Goal: Obtain resource: Download file/media

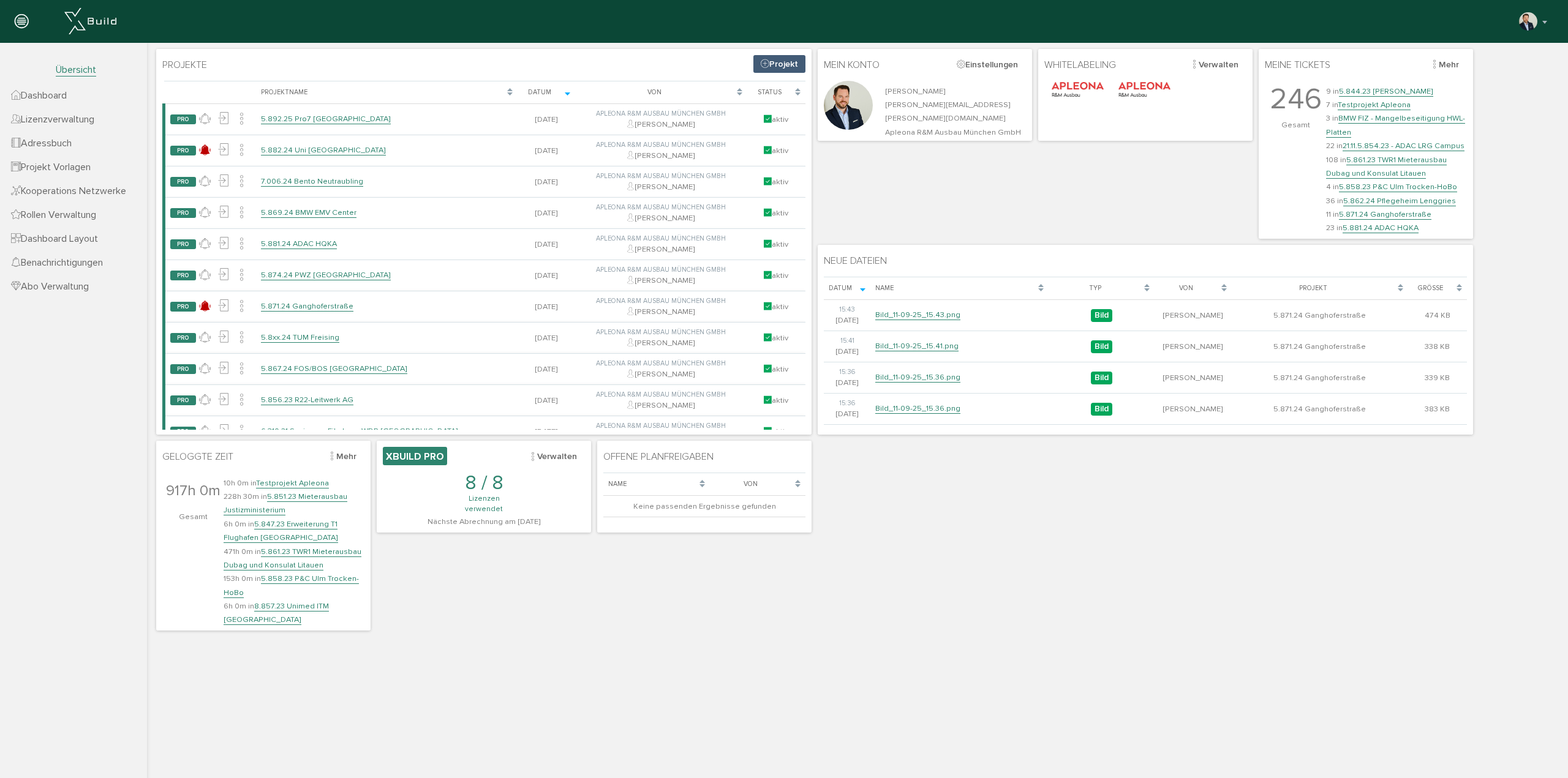
click at [446, 583] on div "Projekte Projekt [PERSON_NAME], bitte warten... Projektname Datum Von Status PR…" at bounding box center [857, 339] width 1409 height 588
click at [709, 604] on div "Projekte Projekt [PERSON_NAME], bitte warten... Projektname Datum Von Status PR…" at bounding box center [857, 339] width 1409 height 588
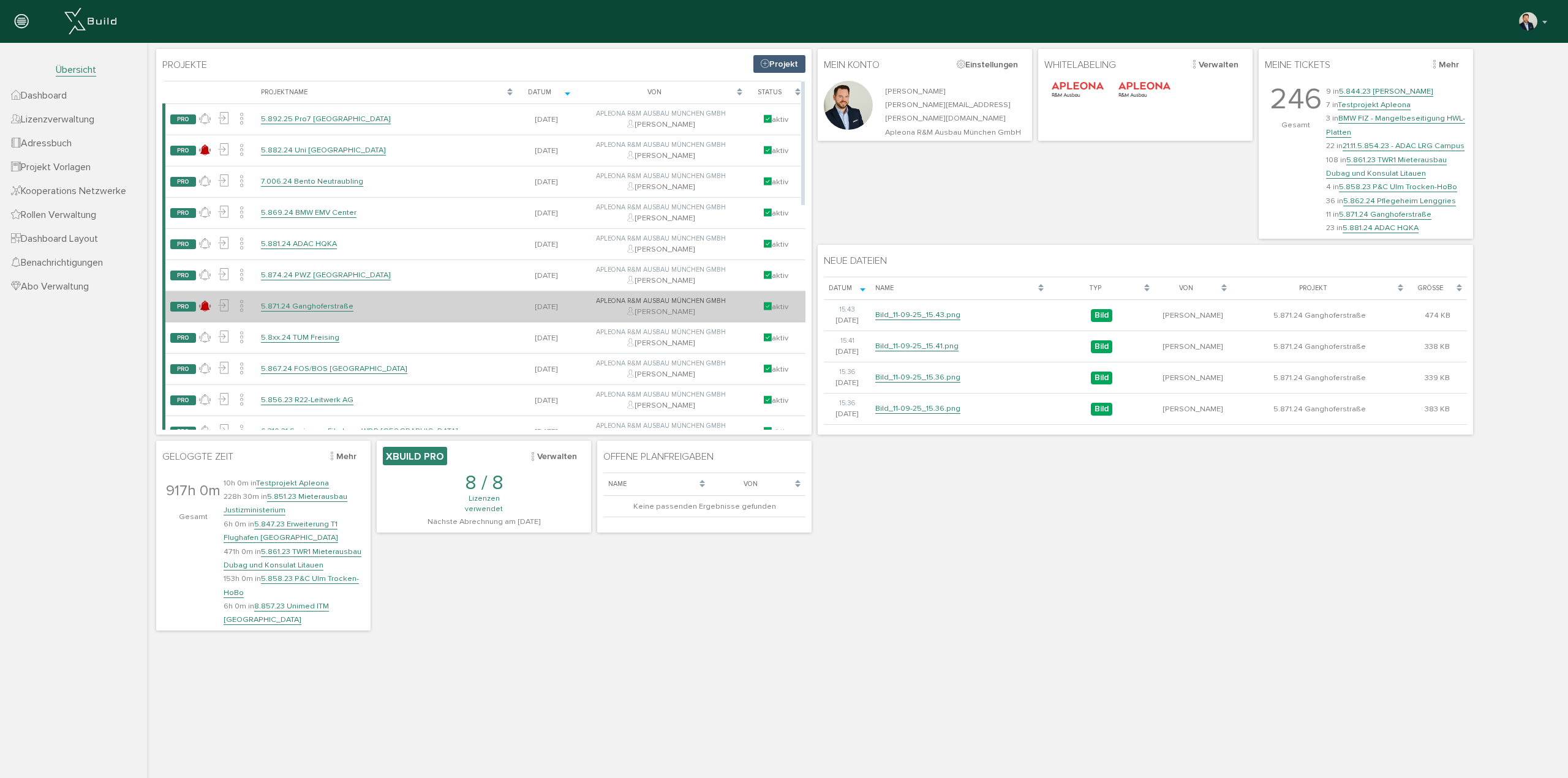
click at [304, 309] on link "5.871.24 Ganghoferstraße" at bounding box center [307, 306] width 92 height 11
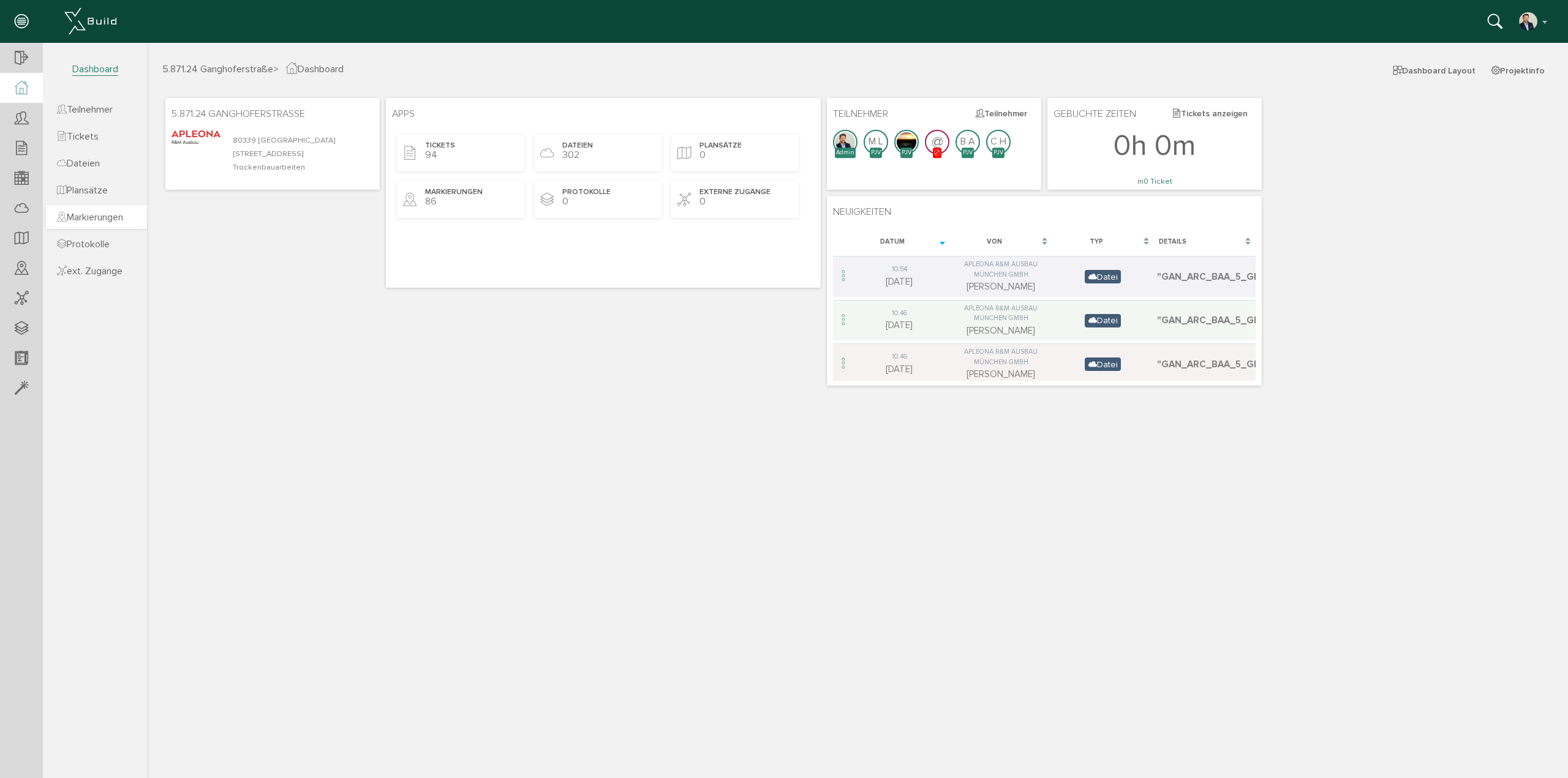
click at [99, 219] on span "Markierungen" at bounding box center [90, 217] width 66 height 12
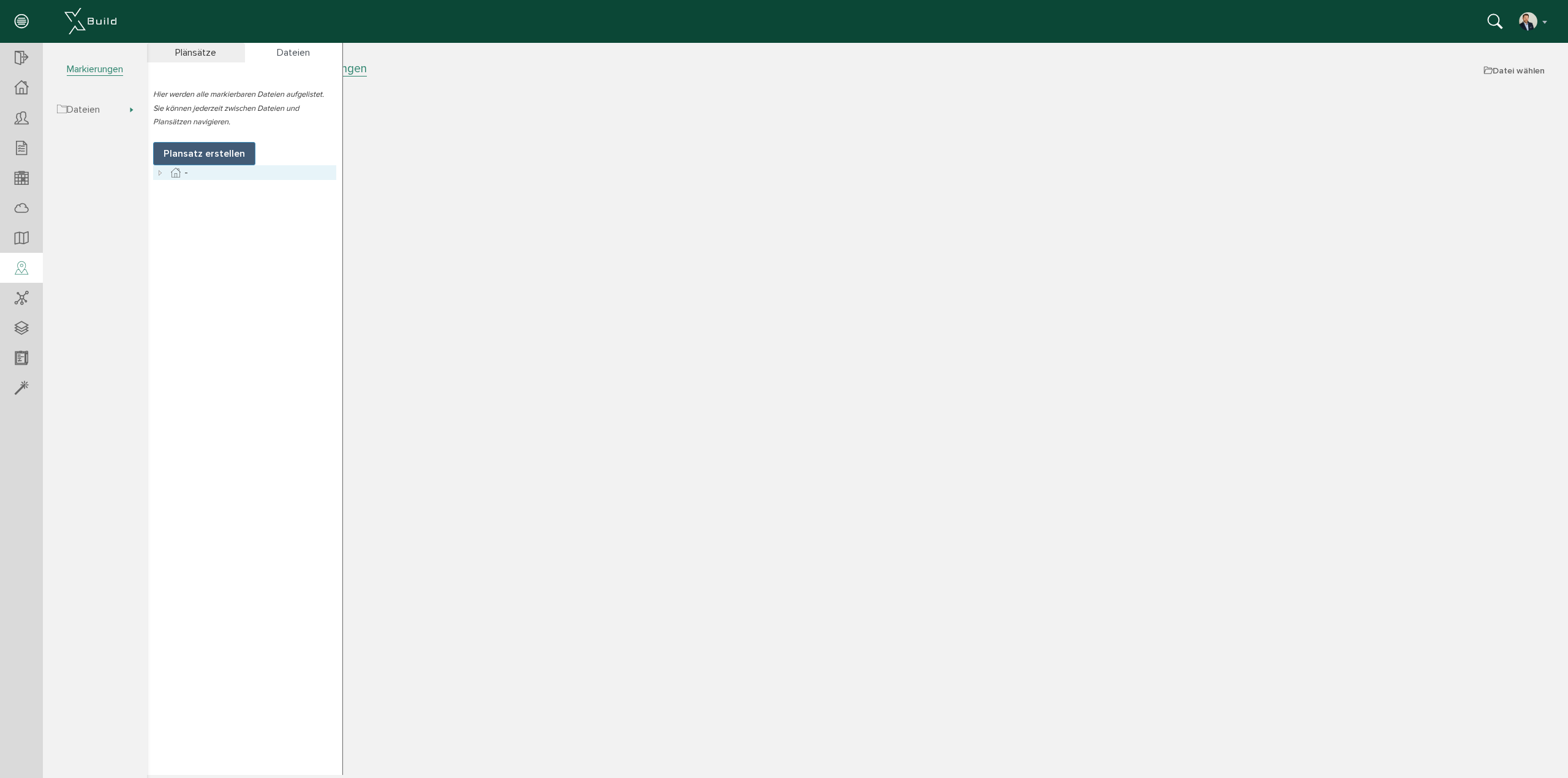
click at [160, 169] on icon at bounding box center [160, 172] width 15 height 15
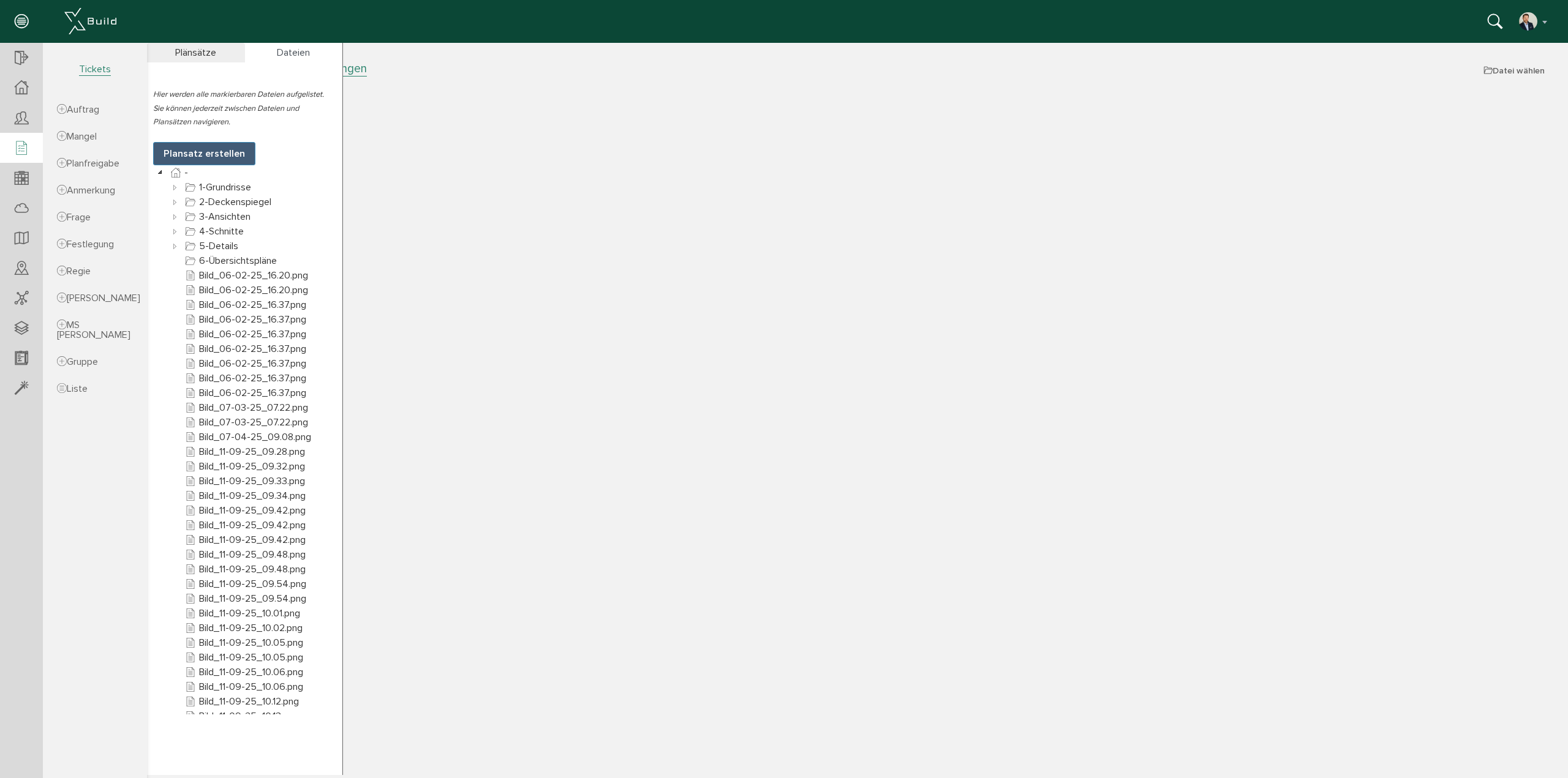
click at [23, 150] on icon at bounding box center [21, 149] width 13 height 17
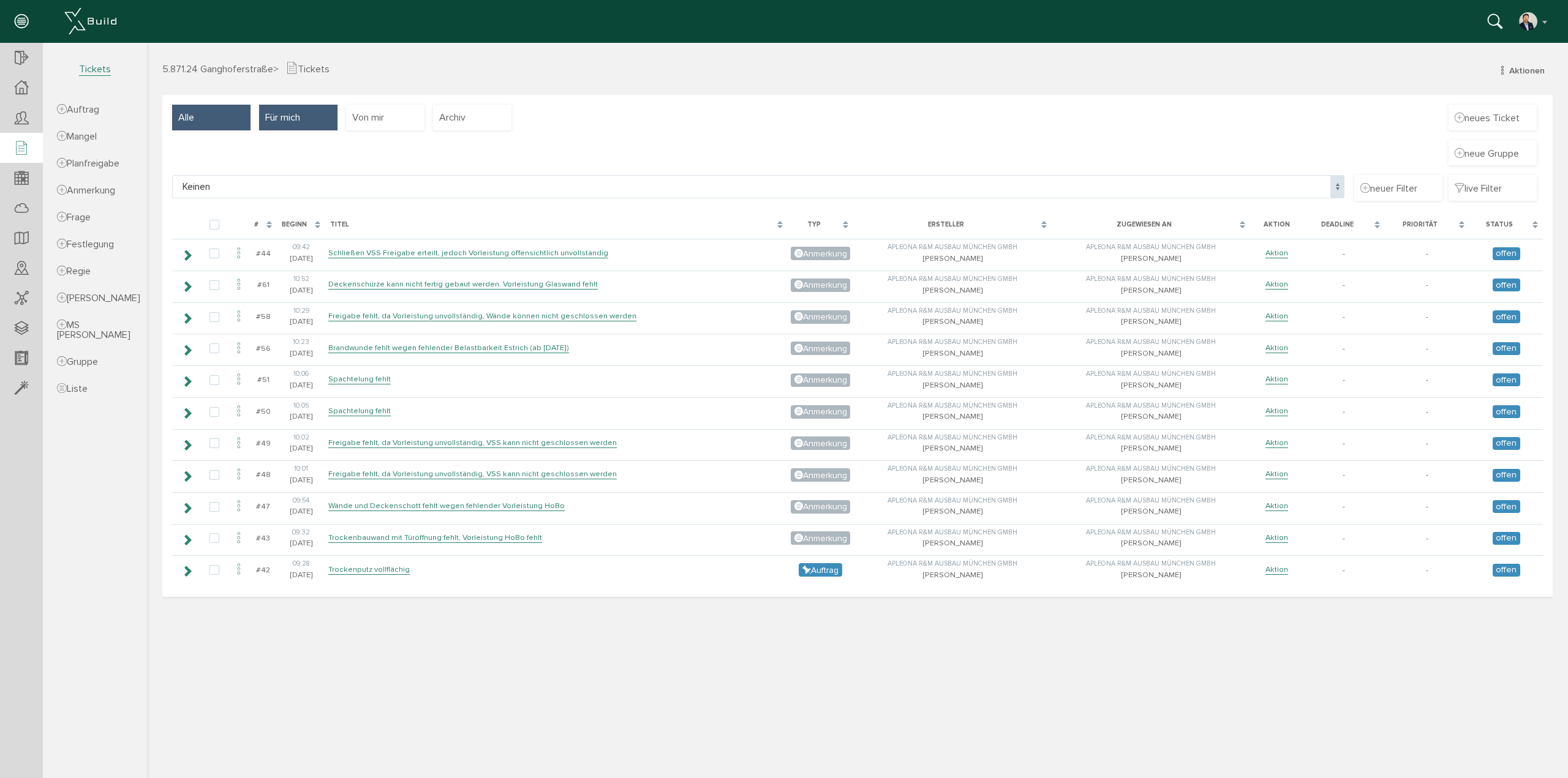
click at [208, 124] on div "Alle" at bounding box center [211, 117] width 78 height 25
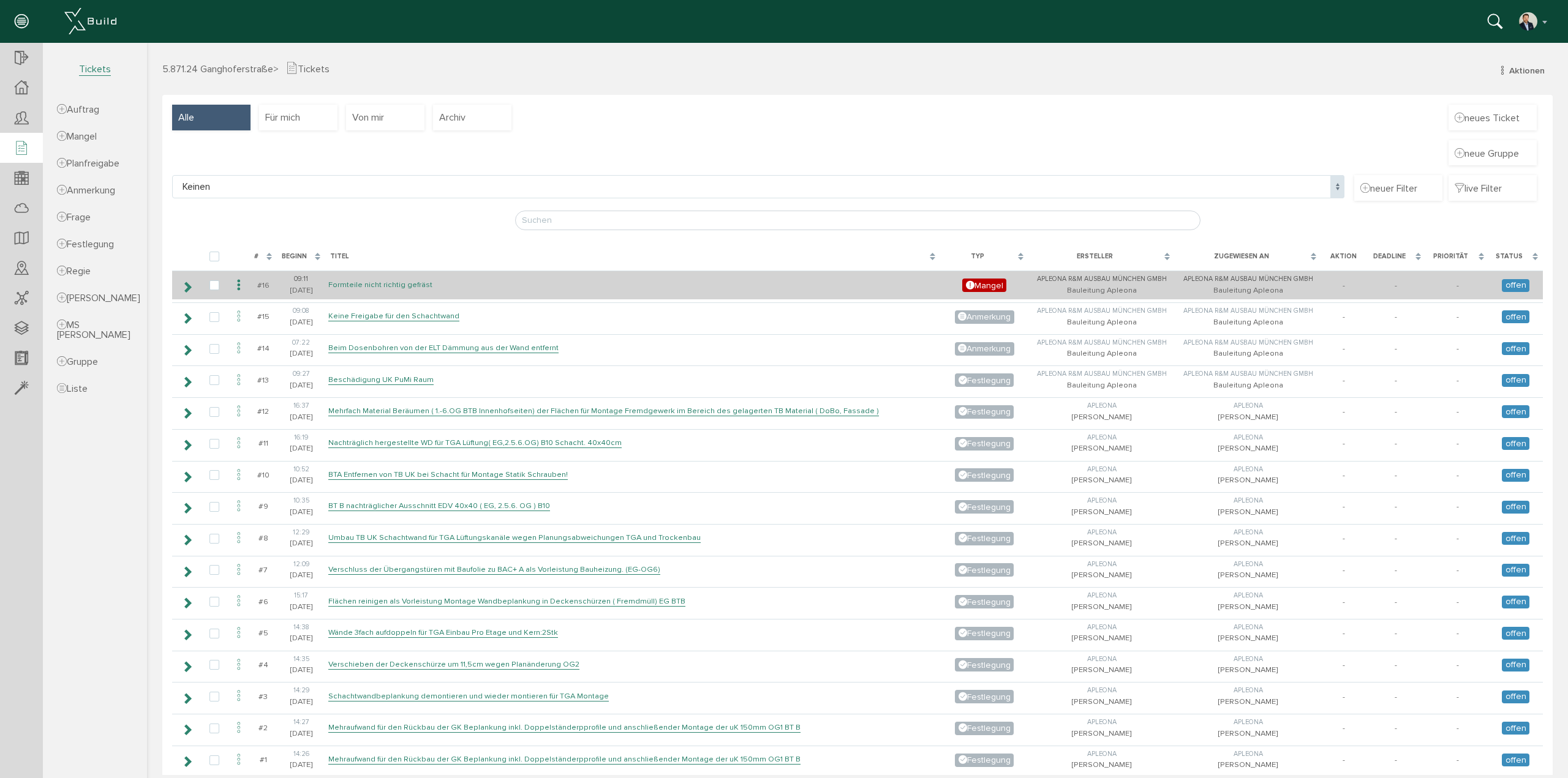
click at [400, 285] on link "Formteile nicht richtig gefräst" at bounding box center [380, 285] width 104 height 11
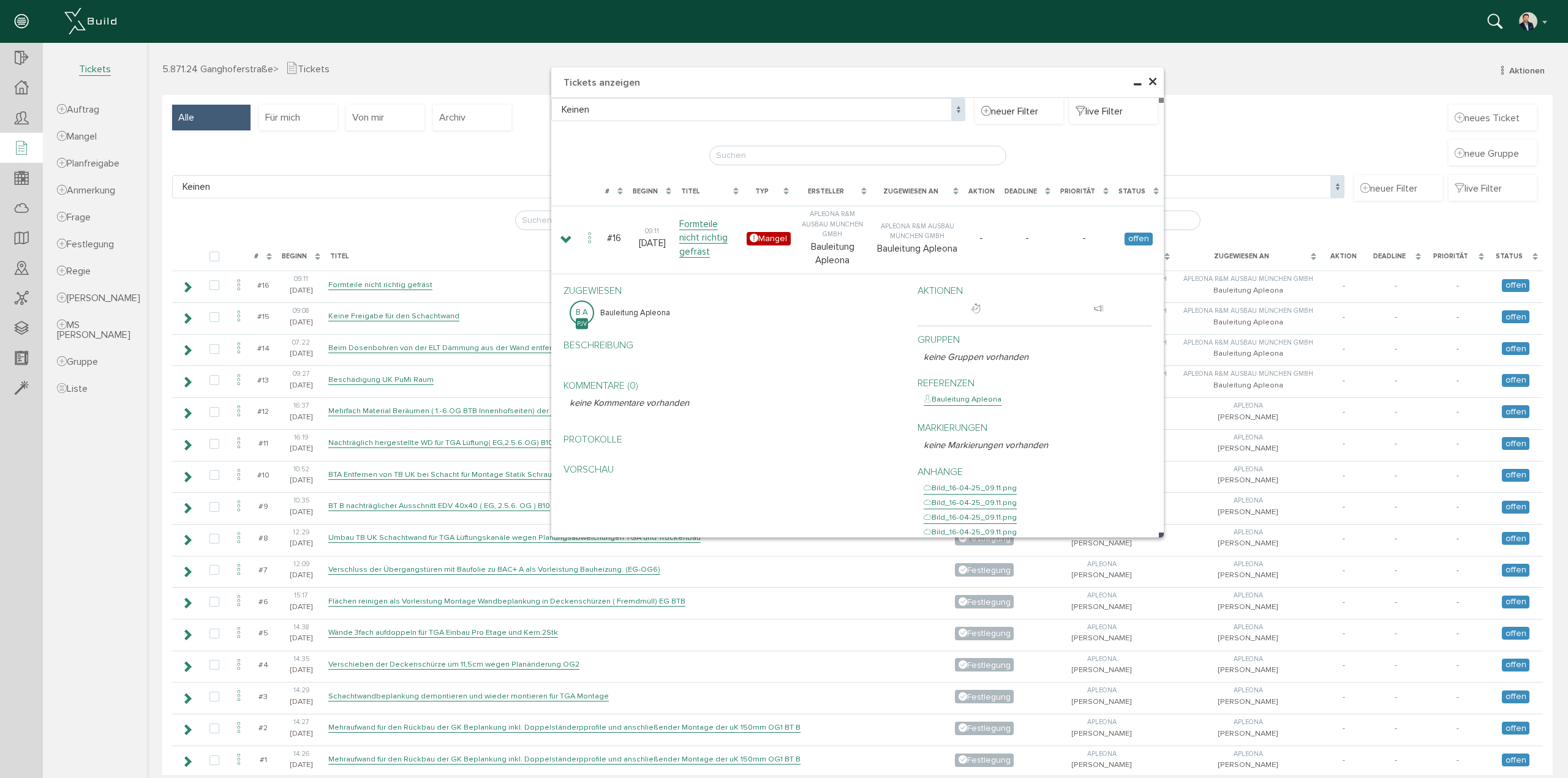
click at [1150, 81] on span "×" at bounding box center [1153, 83] width 10 height 24
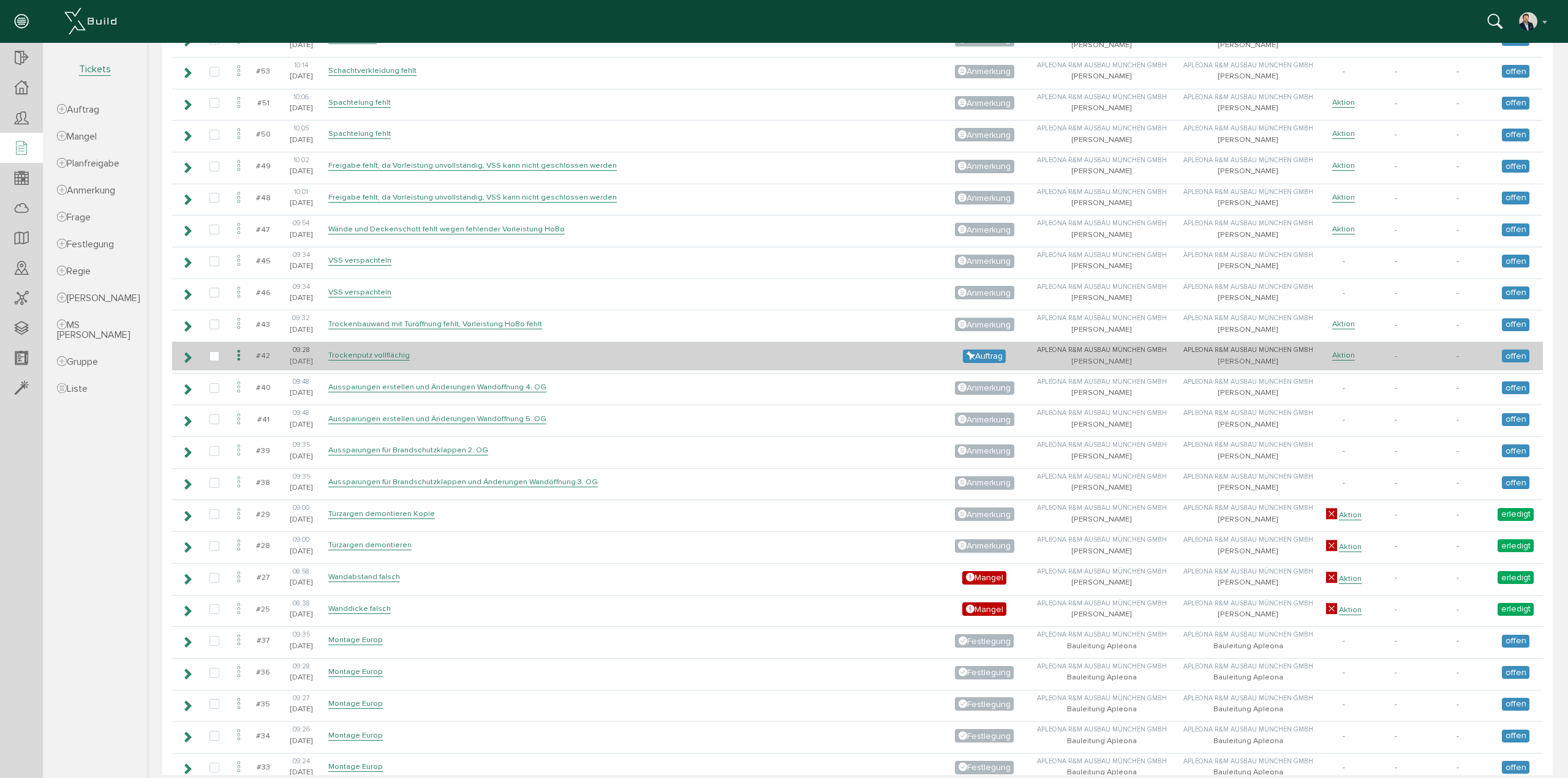
scroll to position [2451, 0]
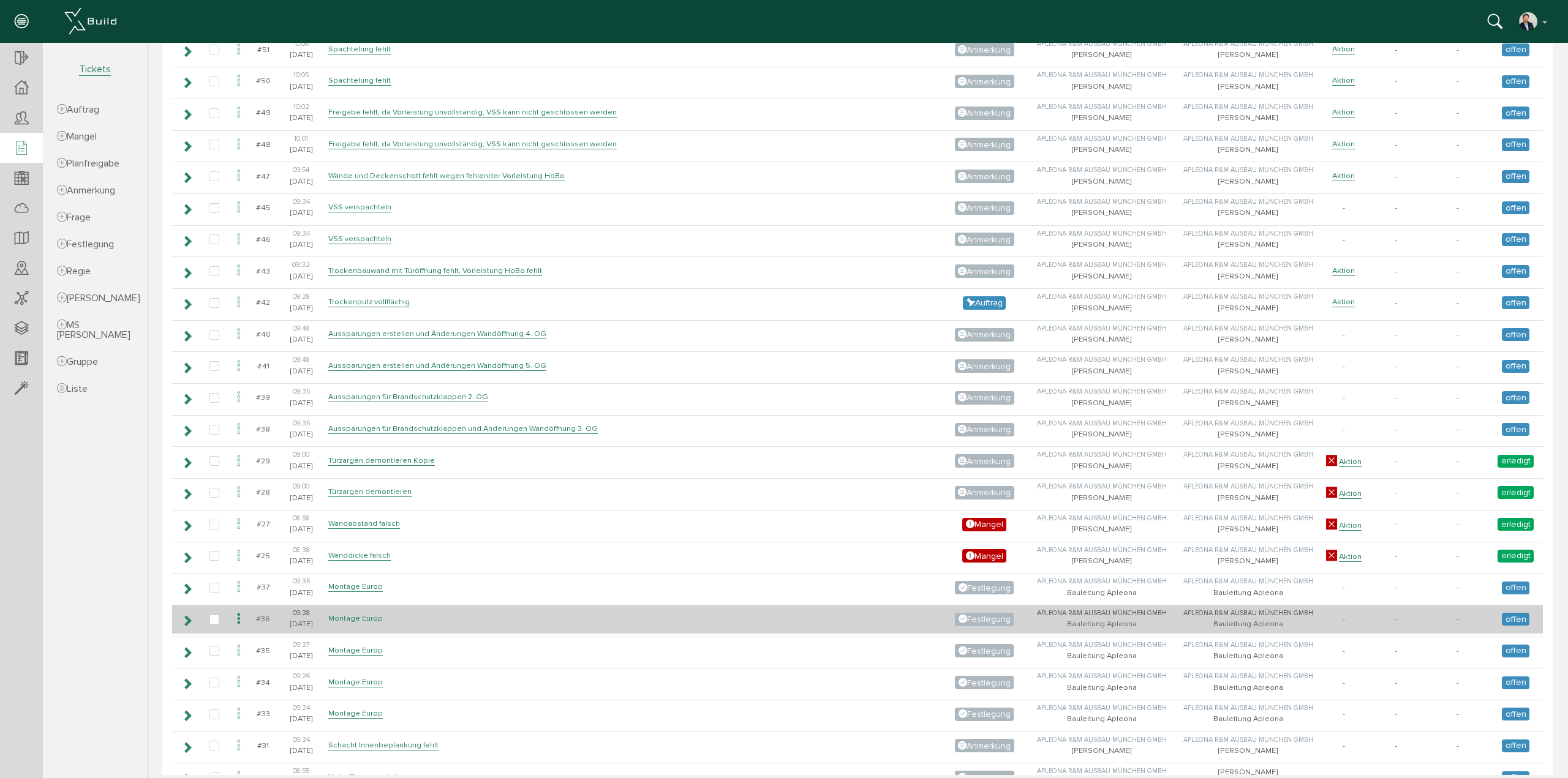
click at [344, 614] on link "Montage Europ" at bounding box center [355, 619] width 54 height 11
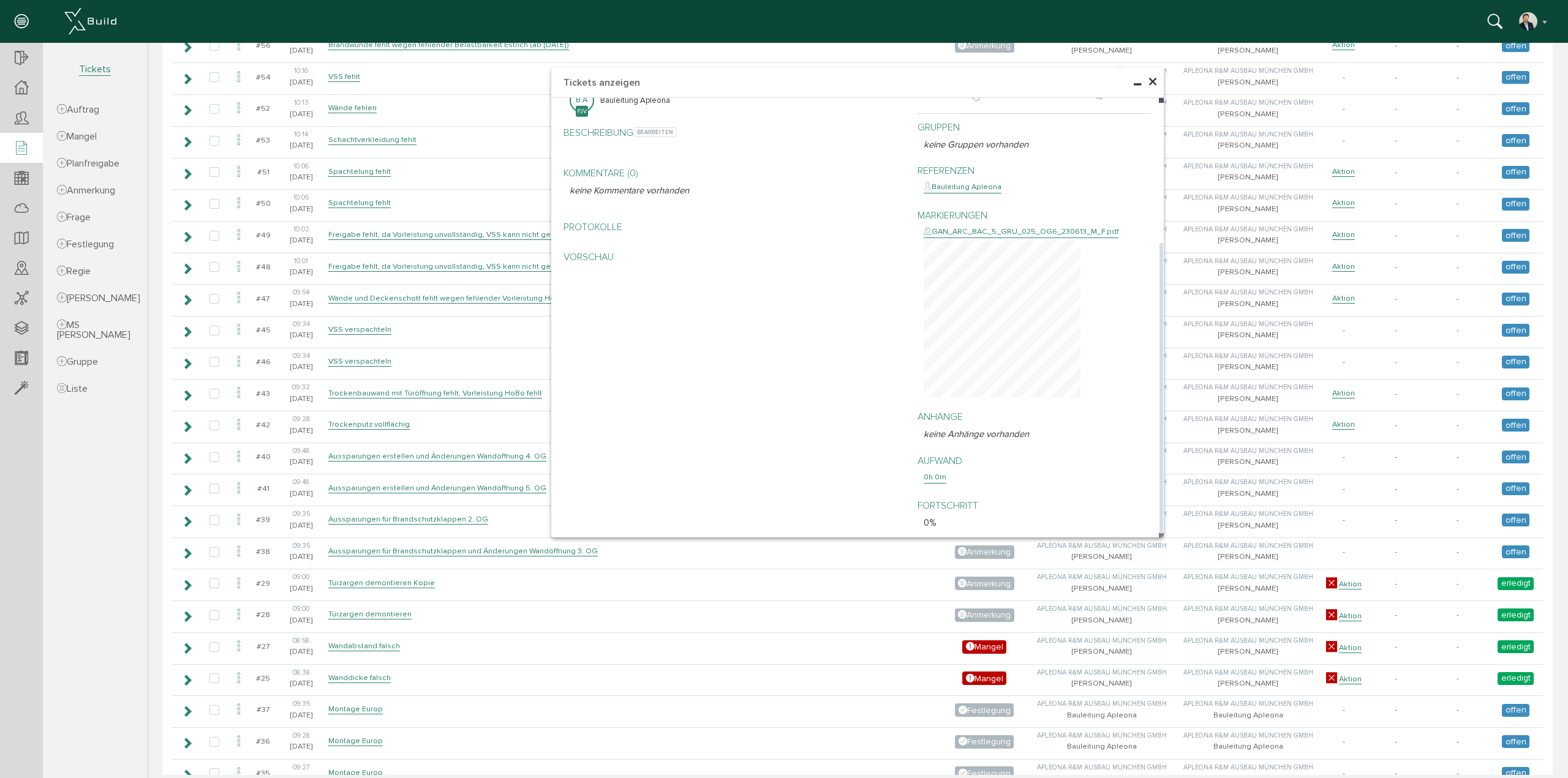
scroll to position [2390, 0]
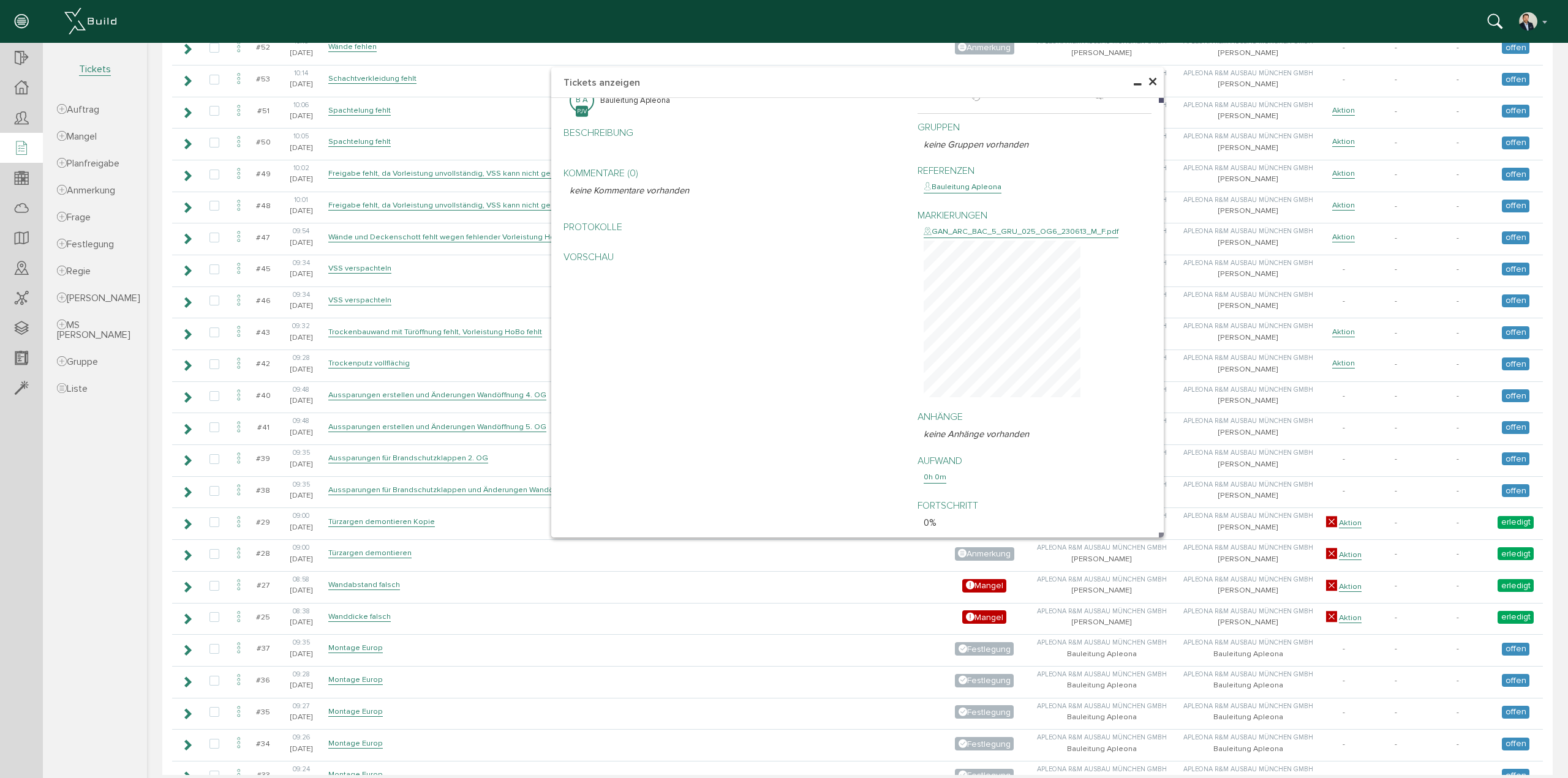
click at [1151, 80] on span "×" at bounding box center [1153, 83] width 10 height 24
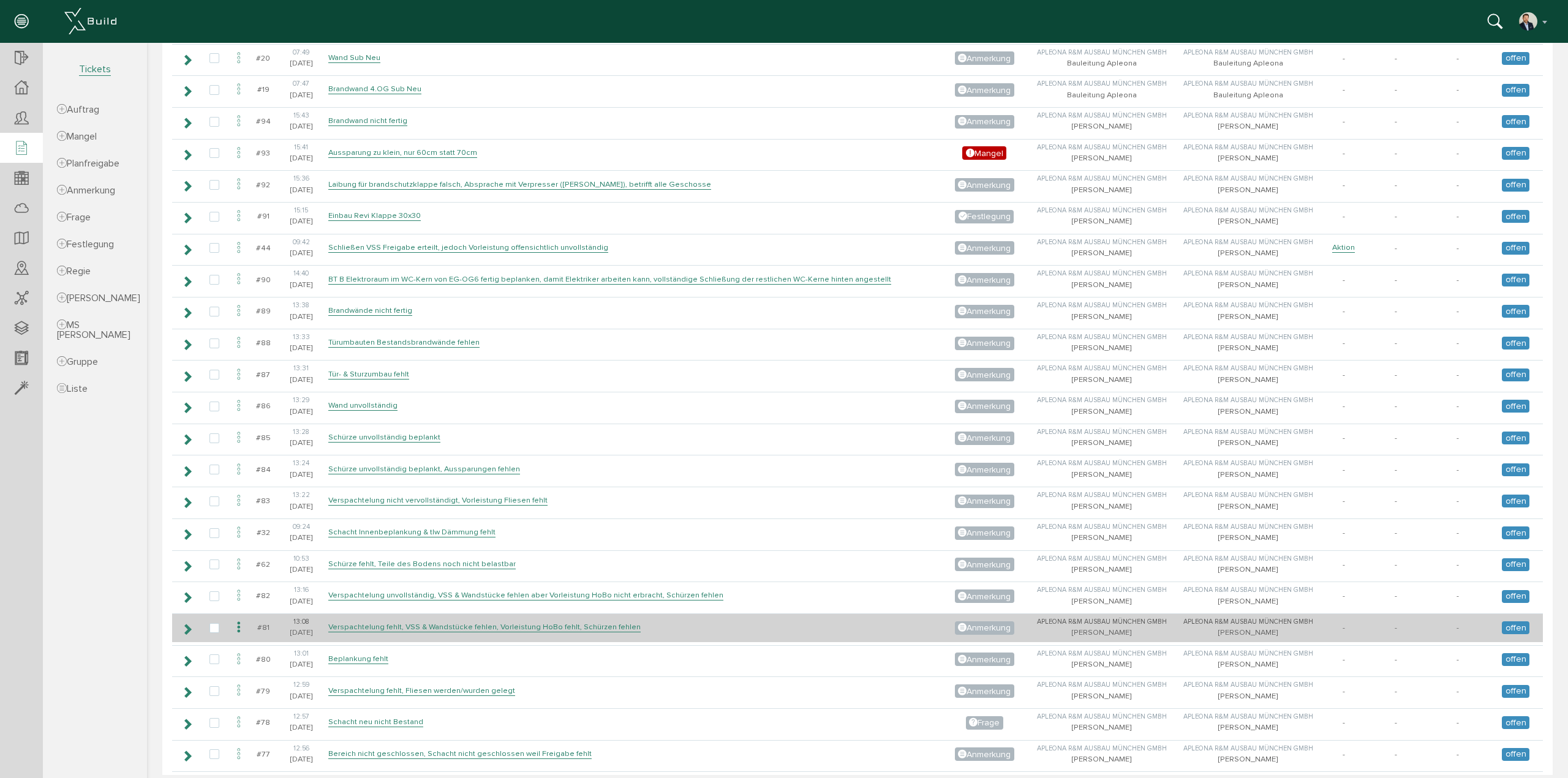
scroll to position [920, 0]
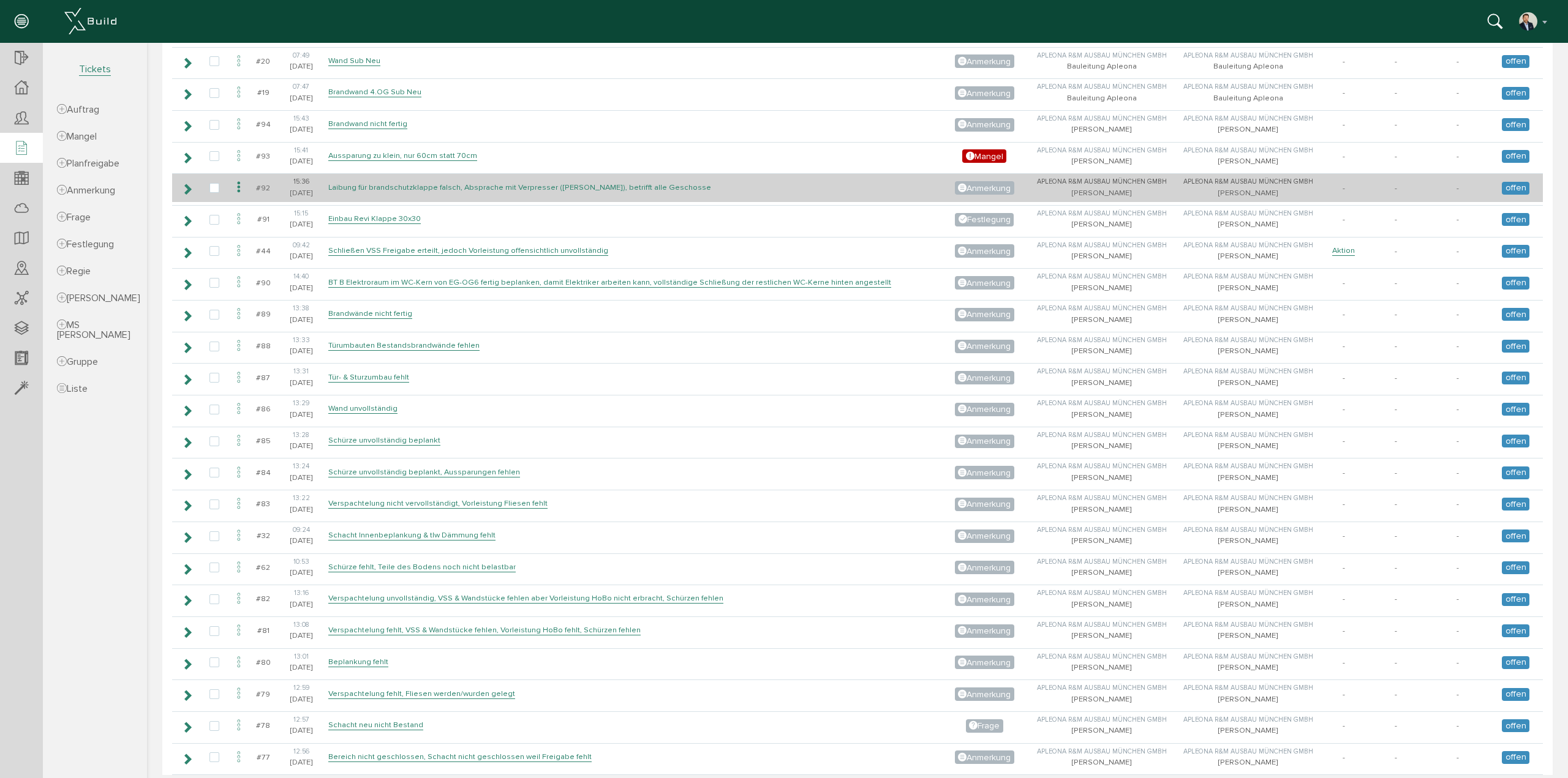
click at [366, 183] on link "Laibung für brandschutzklappe falsch, Absprache mit Verpresser ([PERSON_NAME][D…" at bounding box center [519, 188] width 383 height 11
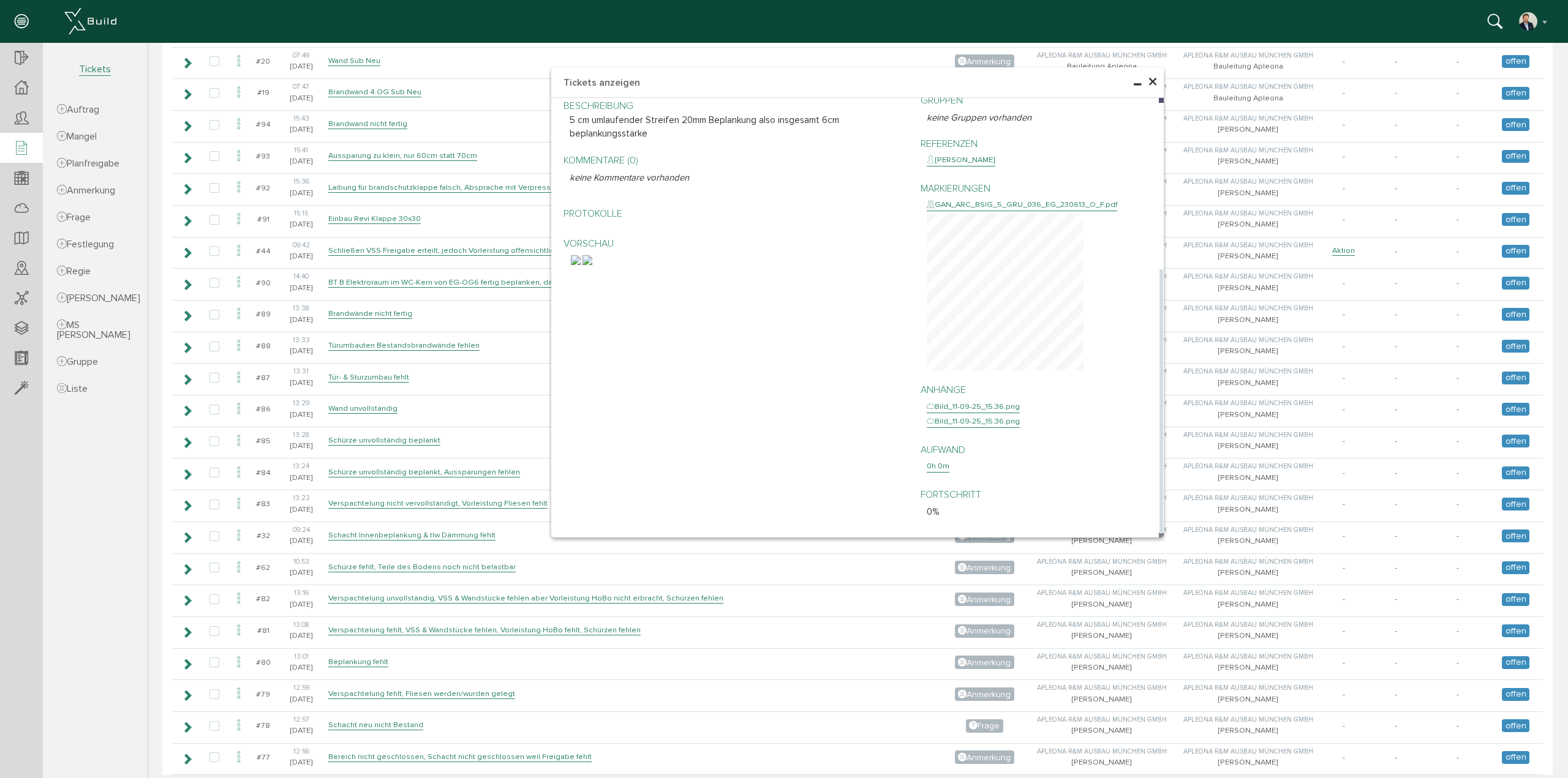
click at [581, 265] on img at bounding box center [576, 260] width 10 height 10
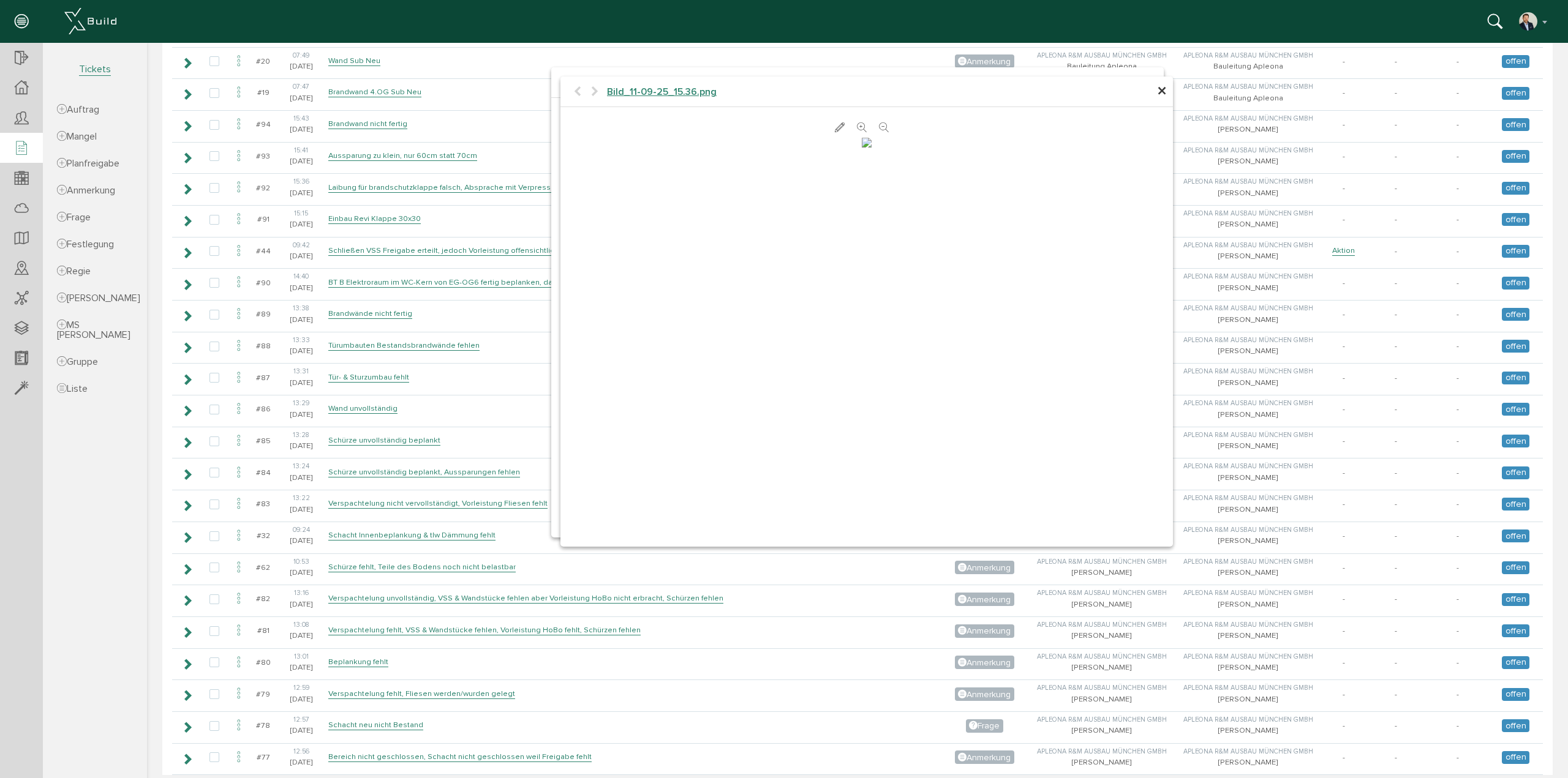
click at [1157, 96] on span "×" at bounding box center [1162, 92] width 10 height 24
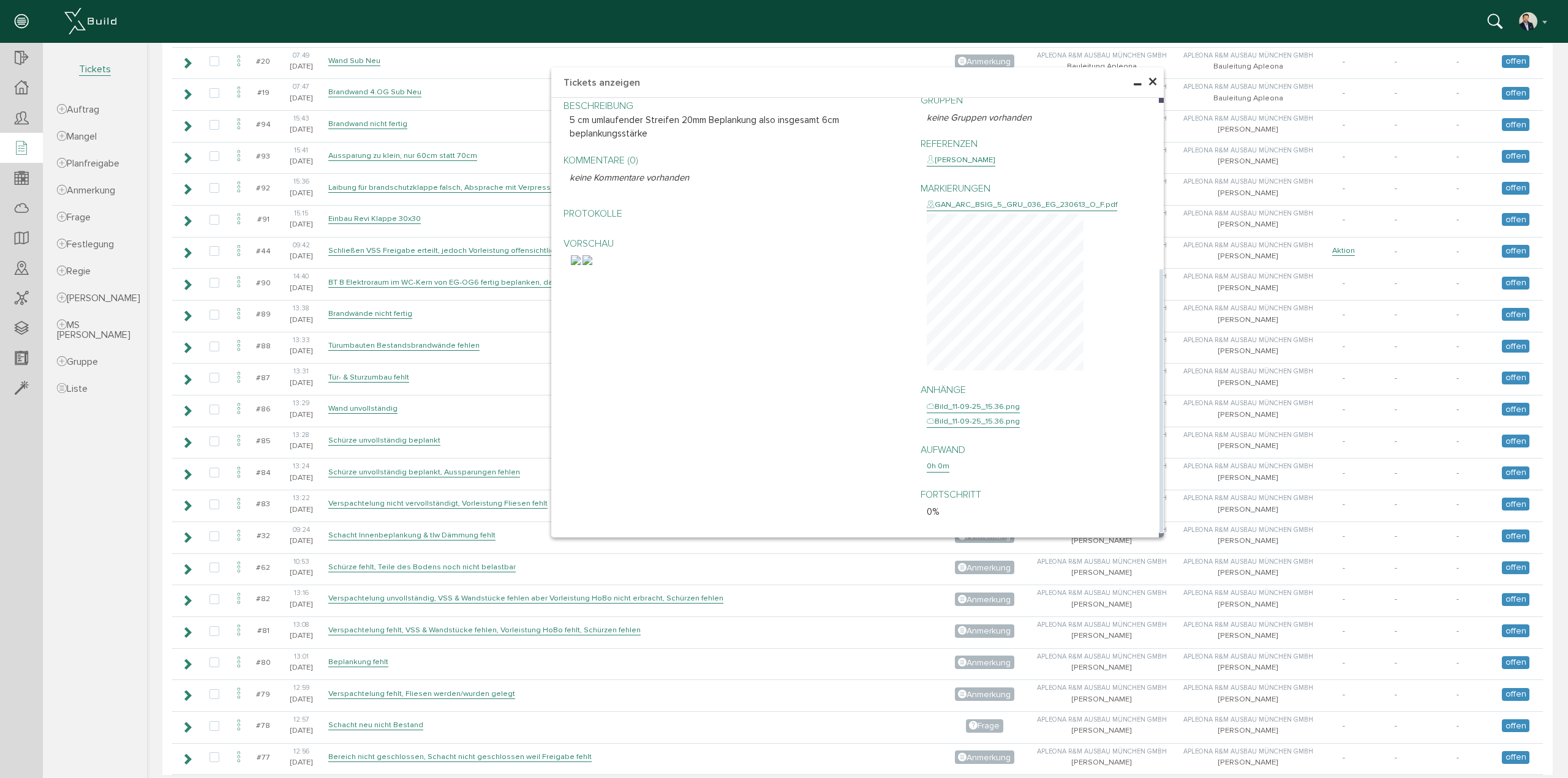
click at [592, 265] on img at bounding box center [588, 260] width 10 height 10
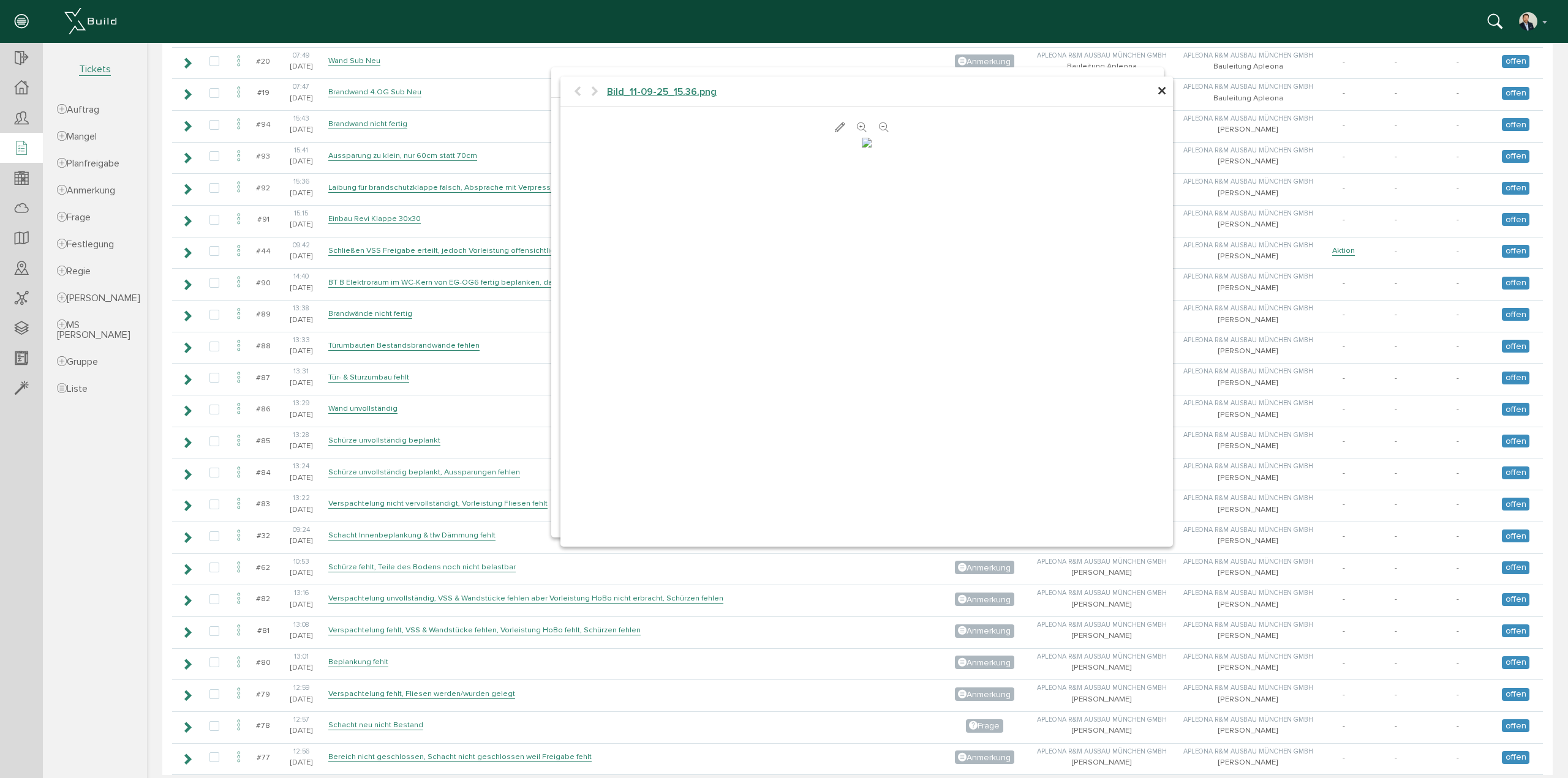
click at [1157, 91] on span "×" at bounding box center [1162, 92] width 10 height 24
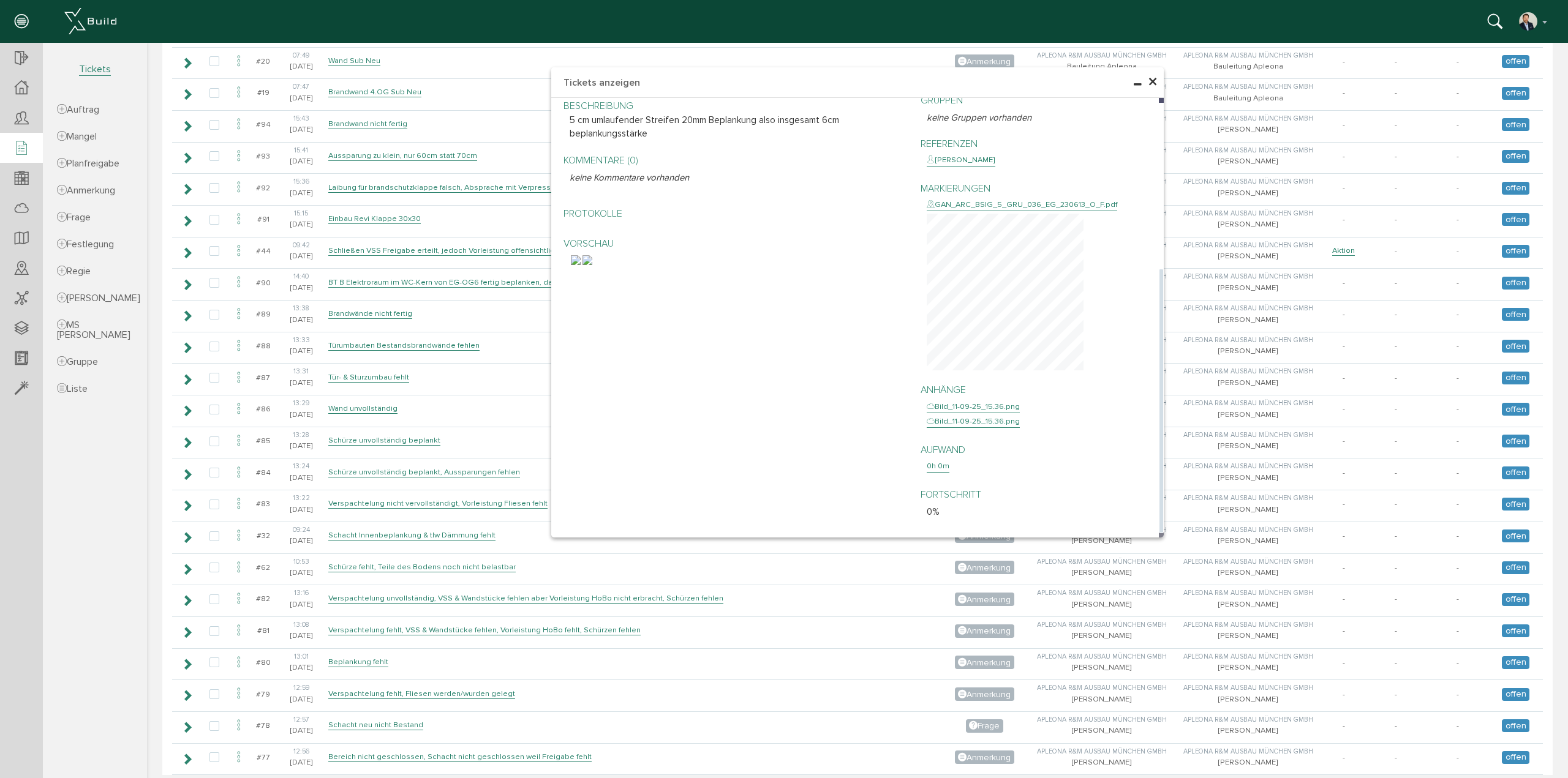
click at [581, 265] on img at bounding box center [576, 260] width 10 height 10
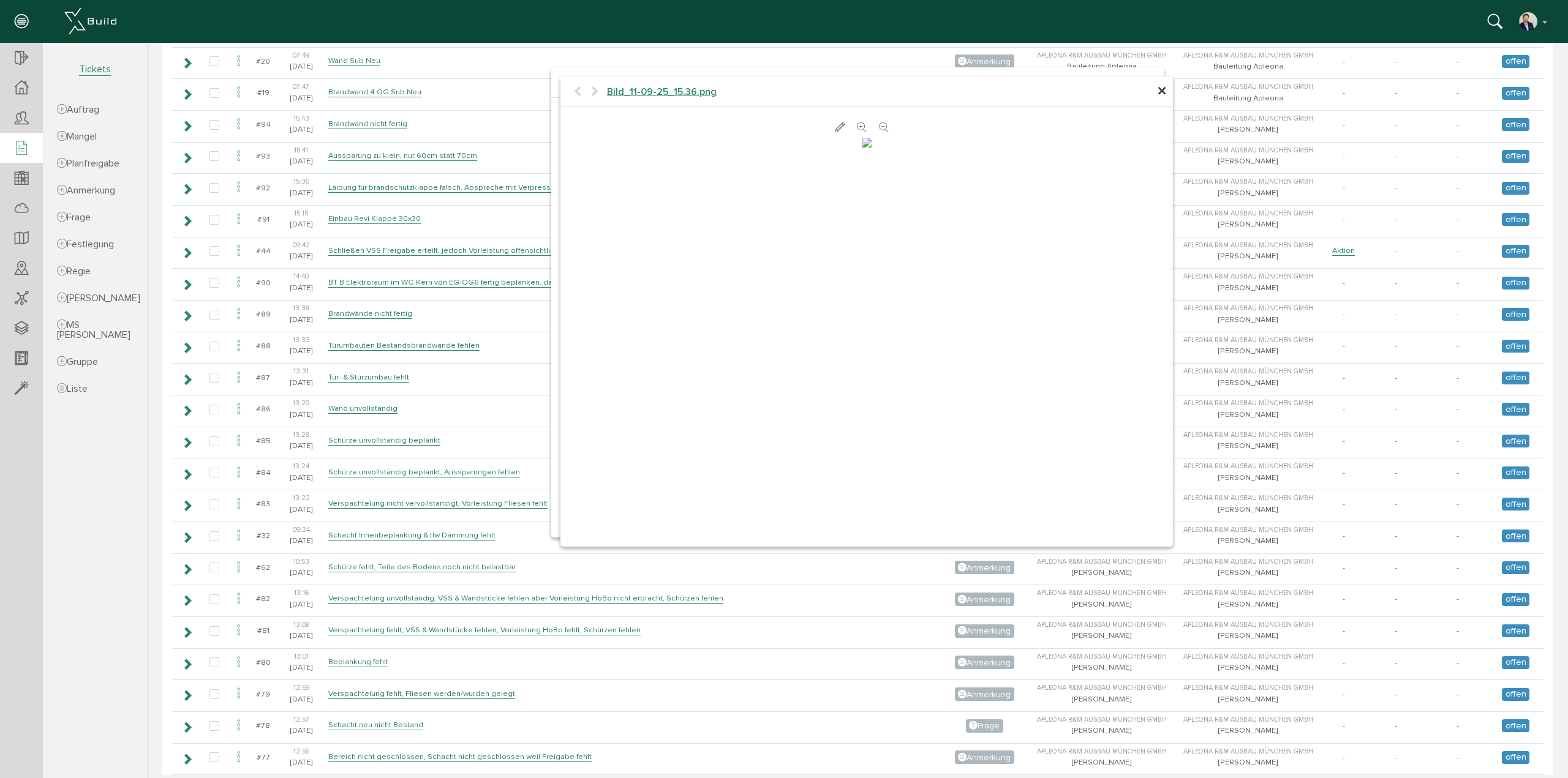
click at [862, 147] on img at bounding box center [867, 142] width 10 height 10
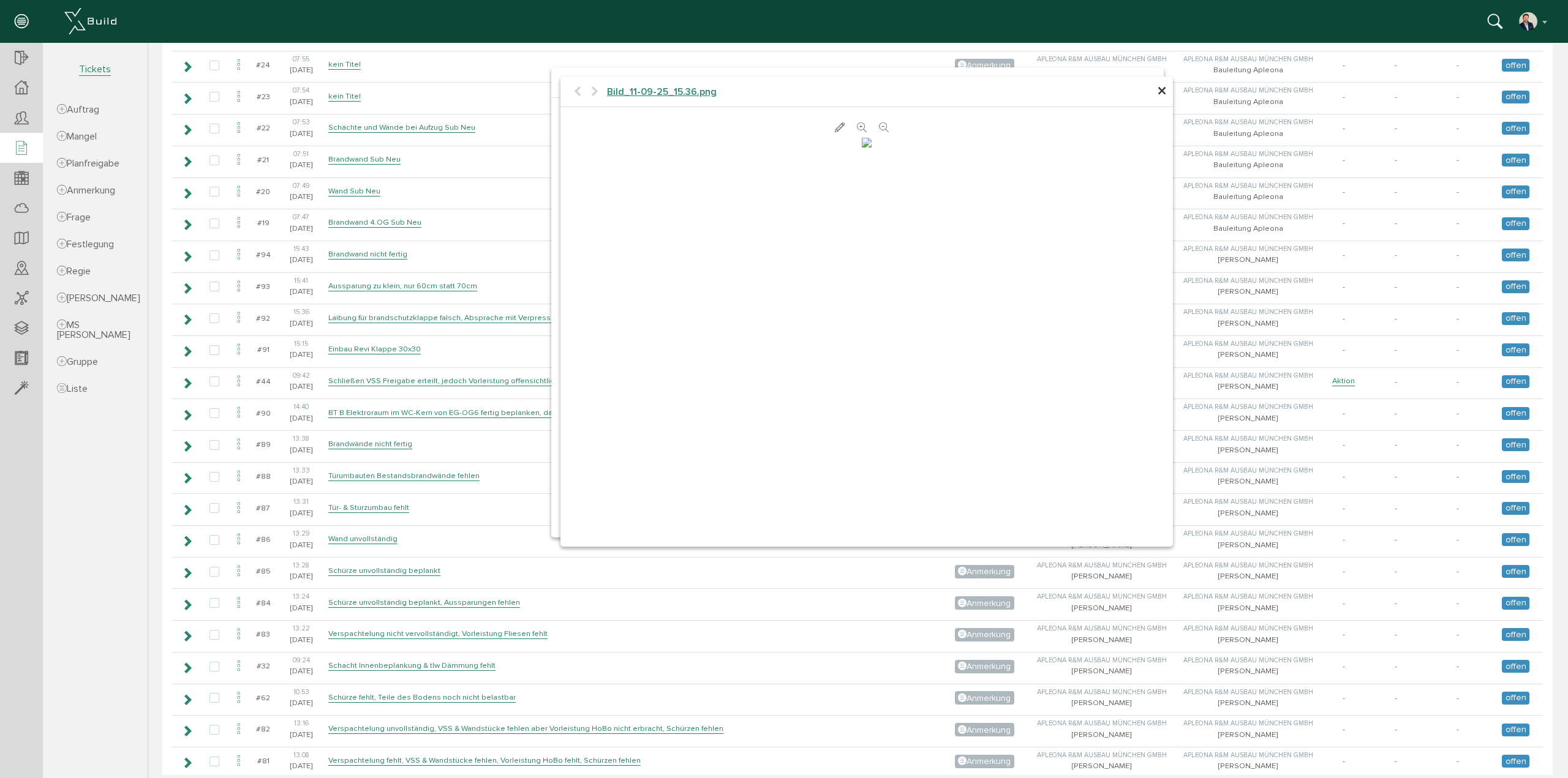
scroll to position [676, 0]
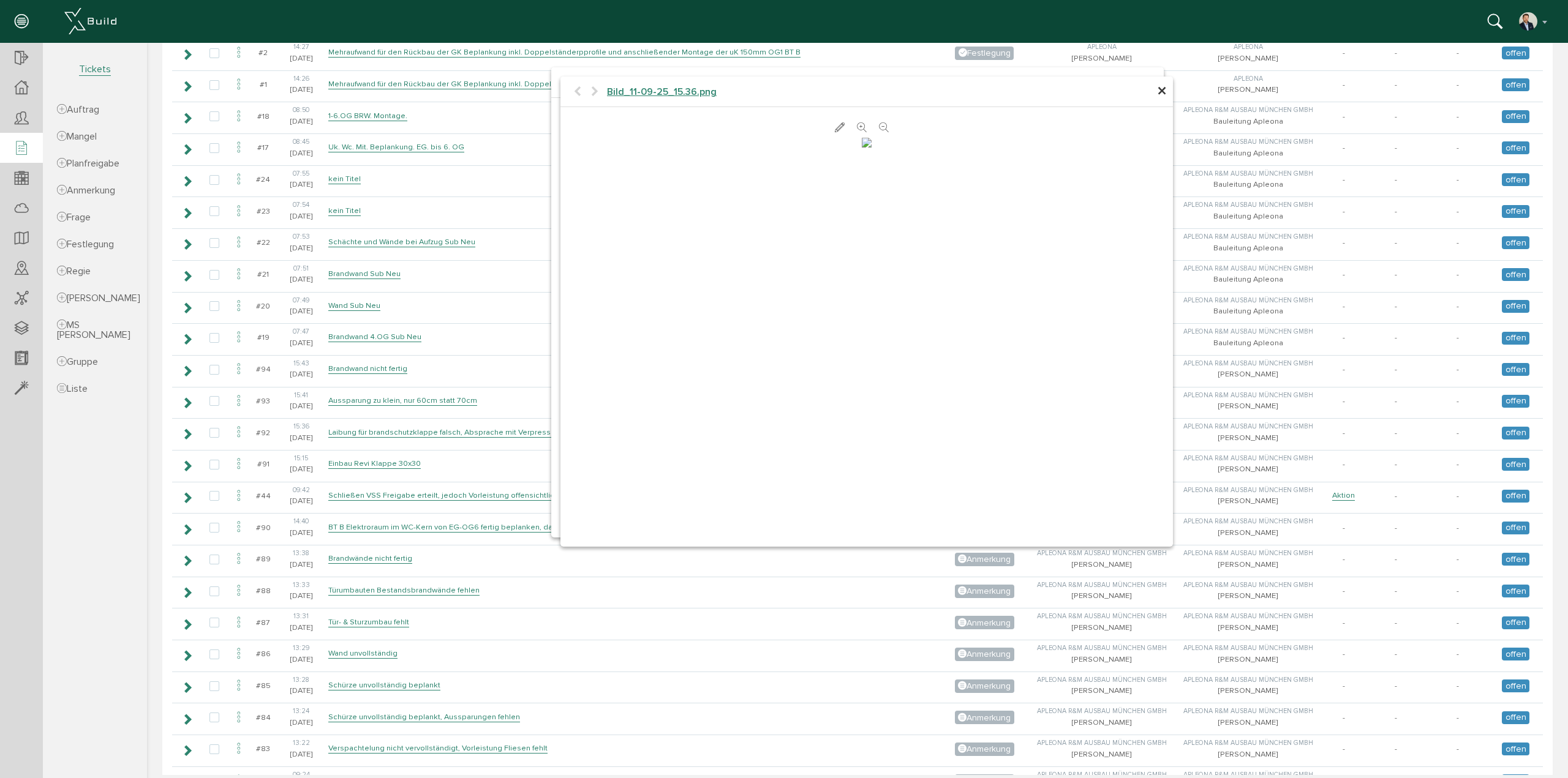
click at [857, 128] on icon at bounding box center [862, 128] width 10 height 12
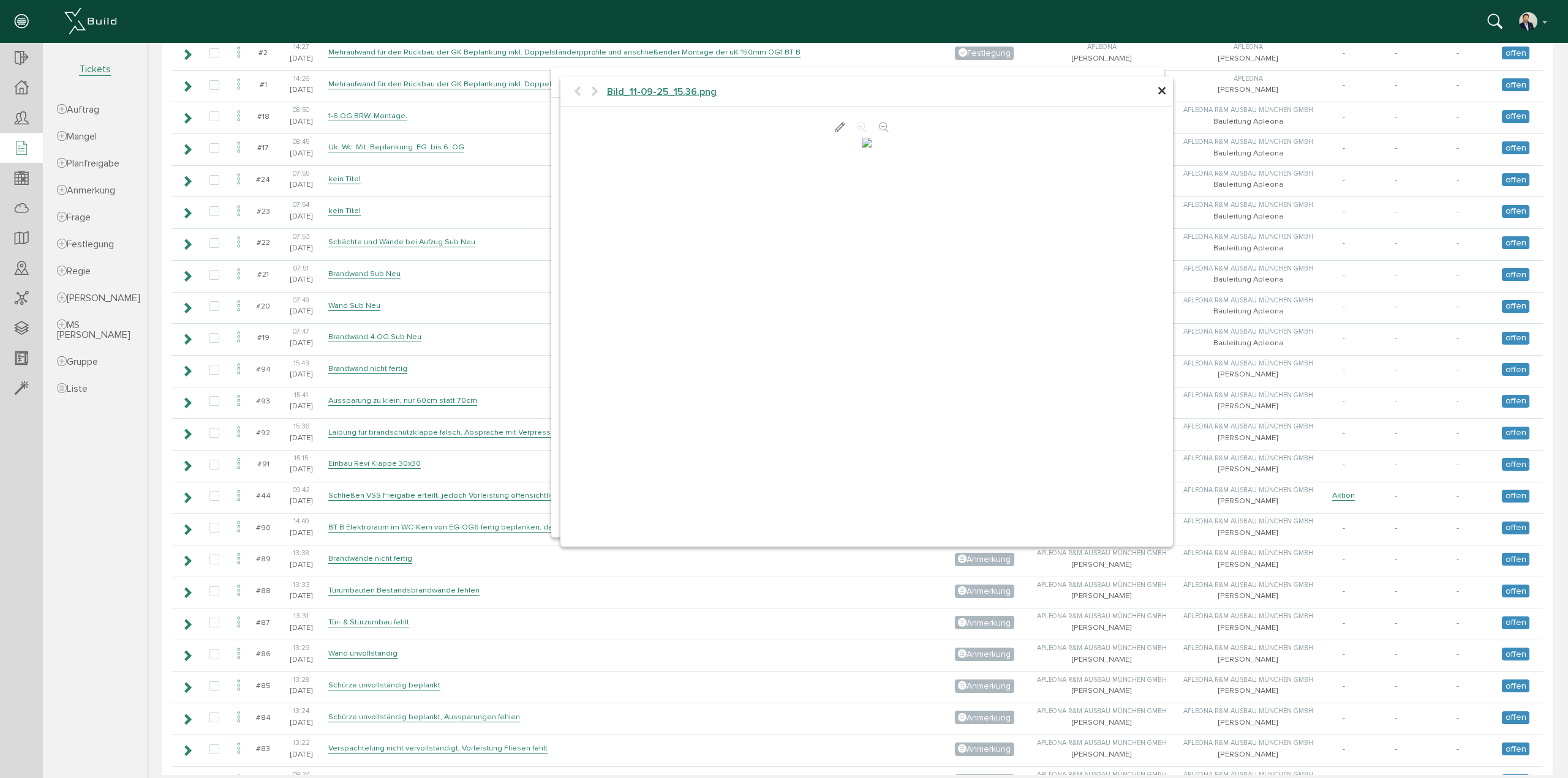
click at [1159, 86] on span "×" at bounding box center [1162, 92] width 10 height 24
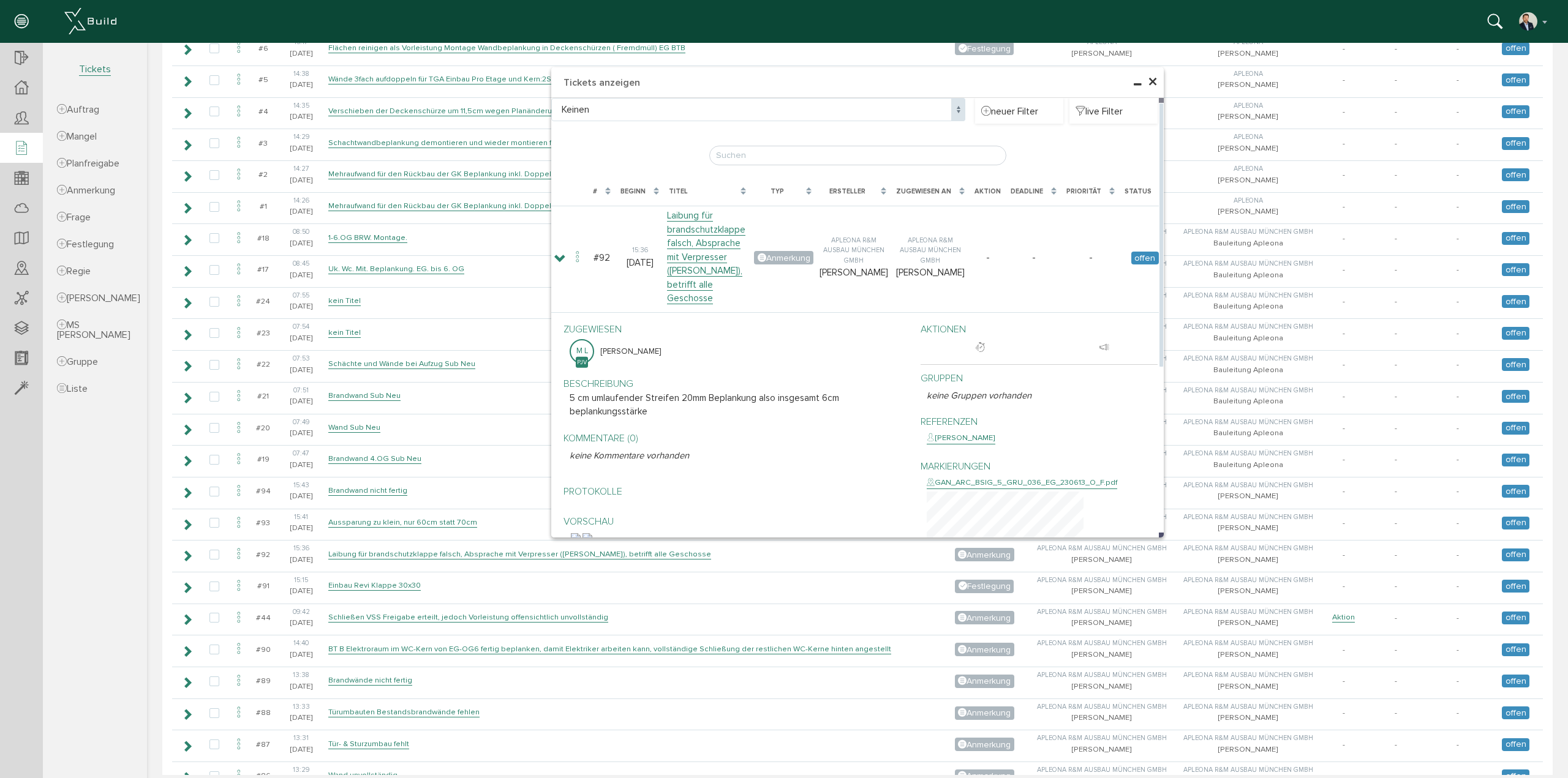
scroll to position [553, 0]
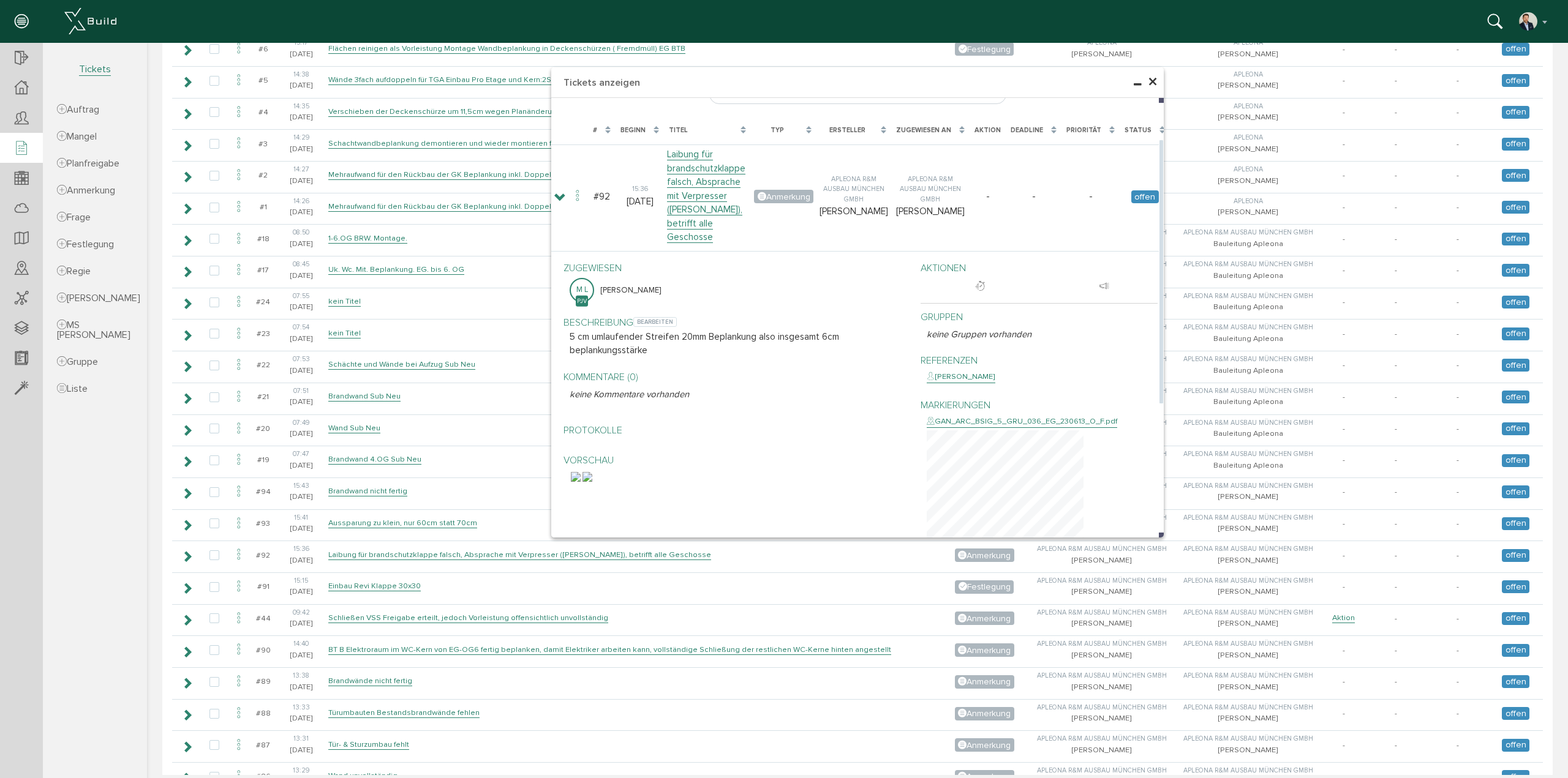
click at [629, 342] on p "5 cm umlaufender Streifen 20mm Beplankung also insgesamt 6cm beplankungsstärke" at bounding box center [735, 344] width 332 height 28
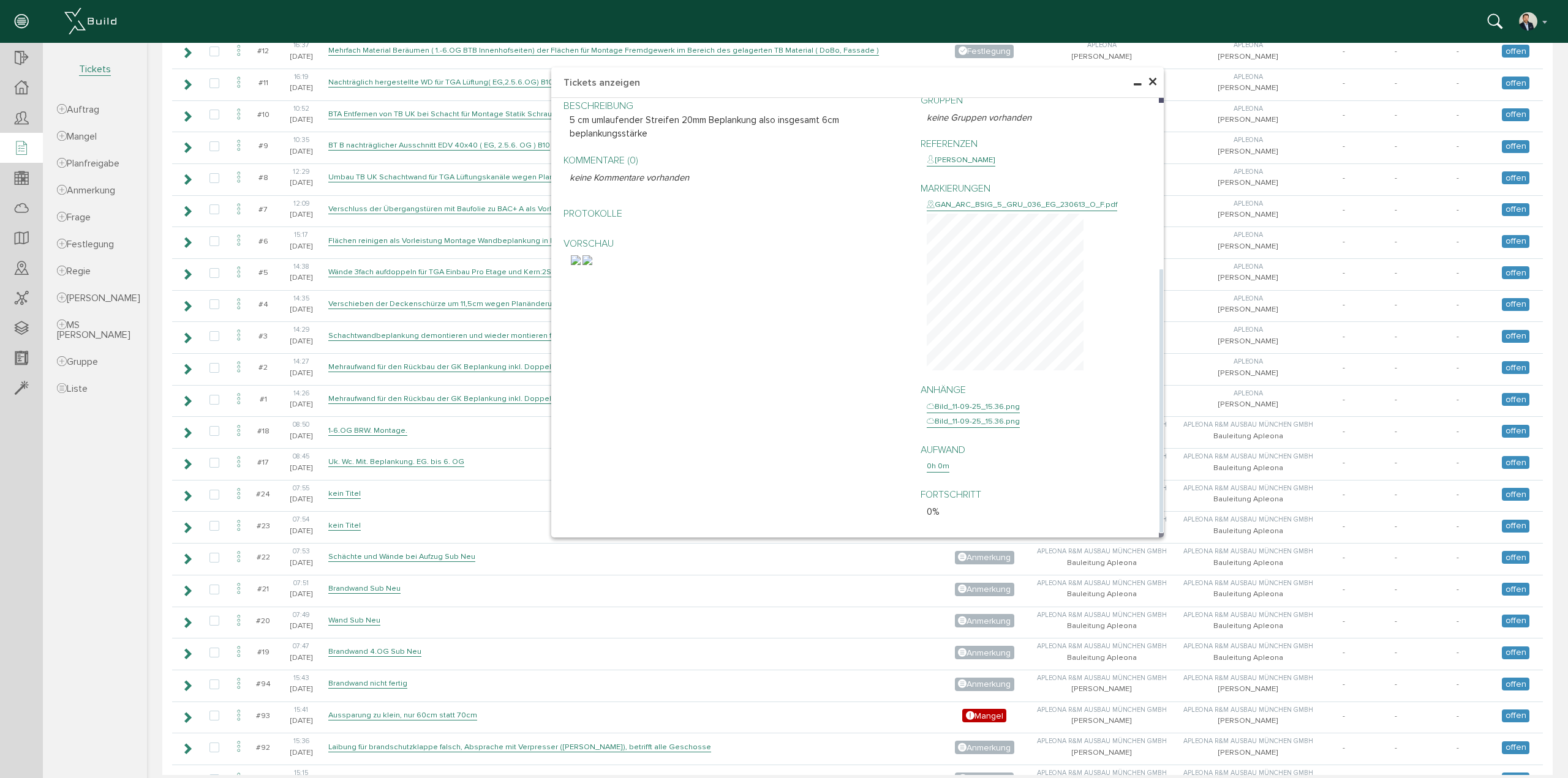
scroll to position [370, 0]
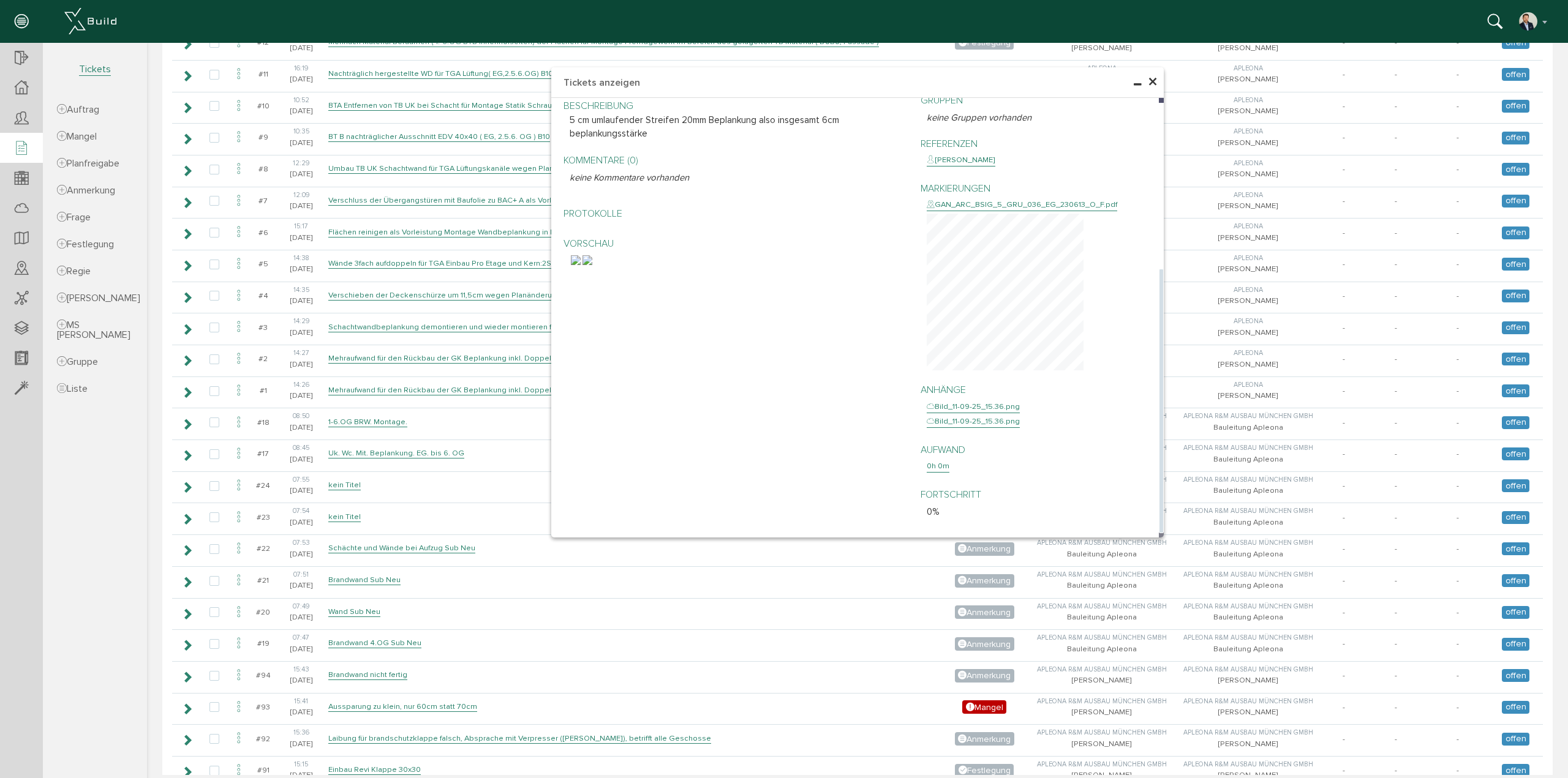
click at [955, 208] on div "GAN_ARC_BSIG_5_GRU_036_EG_230613_O_F.pdf" at bounding box center [1022, 205] width 190 height 12
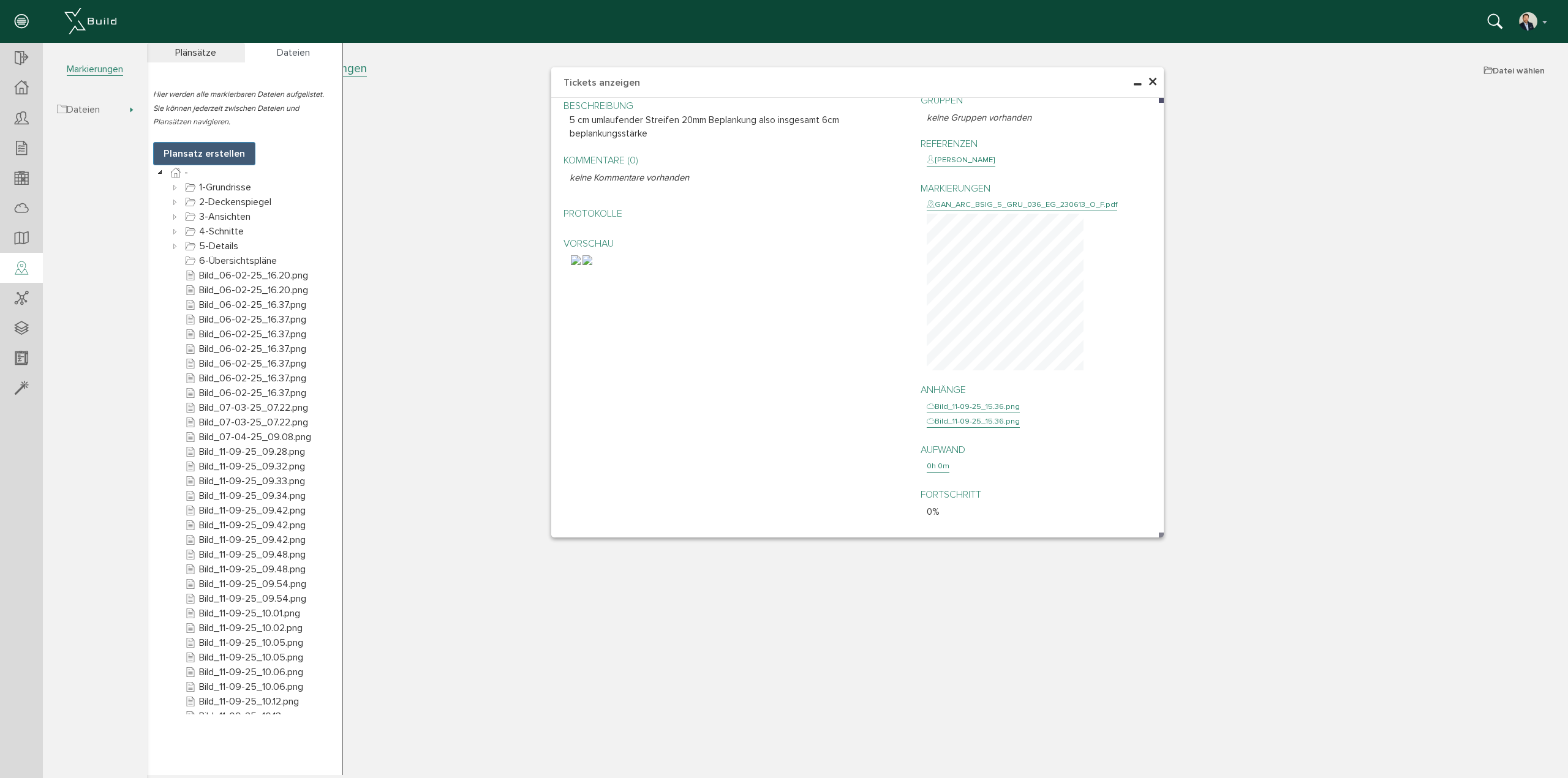
click at [1157, 80] on h4 "Tickets anzeigen" at bounding box center [857, 83] width 612 height 30
click at [1159, 79] on h4 "Tickets anzeigen" at bounding box center [857, 83] width 612 height 30
click at [1151, 80] on span "×" at bounding box center [1153, 83] width 10 height 24
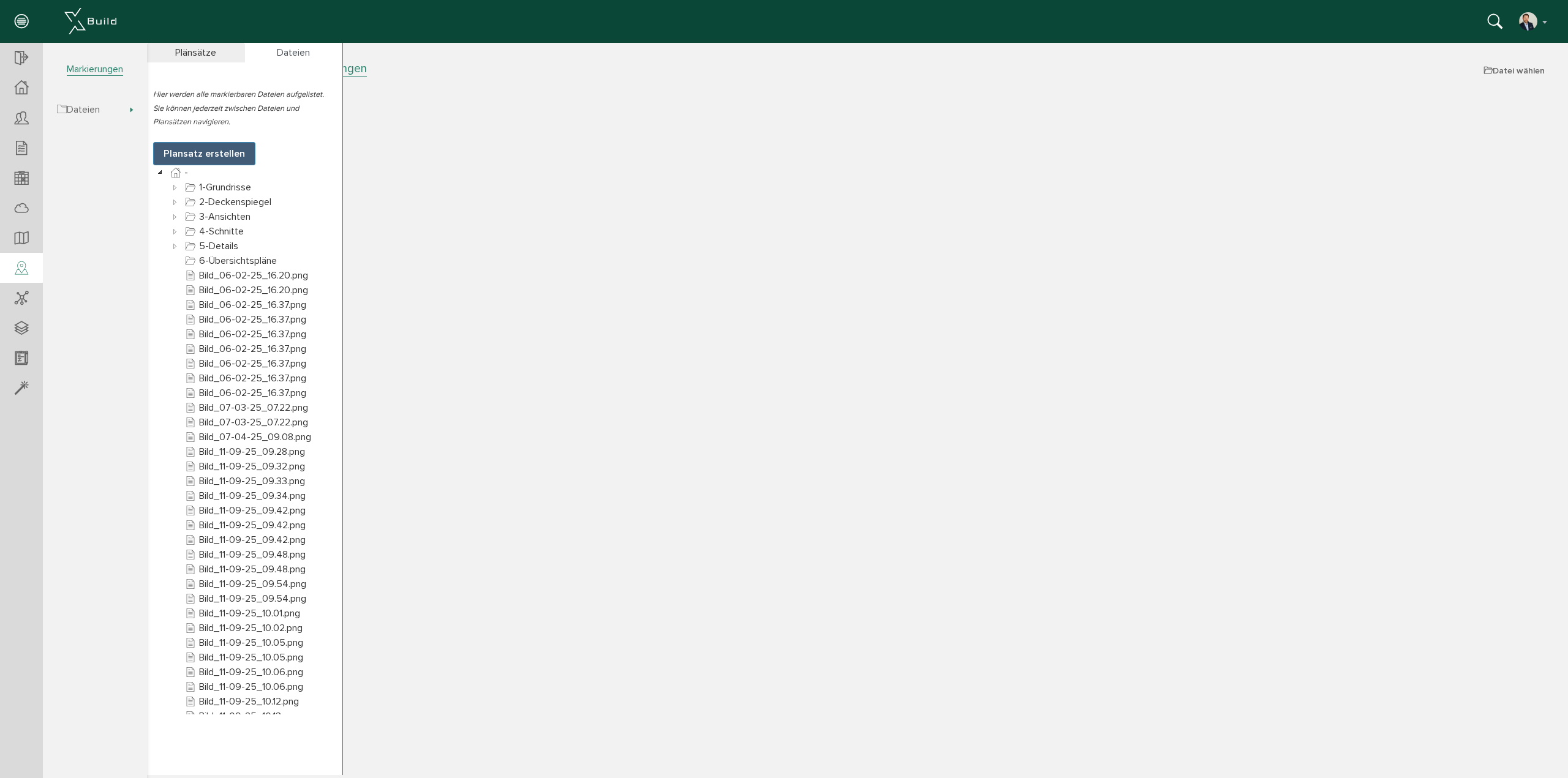
click at [451, 224] on div "5.871.24 Ganghoferstraße > Markierungen Datei wählen Plänsätze Dateien Hier wer…" at bounding box center [857, 418] width 1421 height 714
click at [176, 183] on icon at bounding box center [175, 187] width 15 height 15
click at [190, 212] on icon at bounding box center [190, 217] width 15 height 15
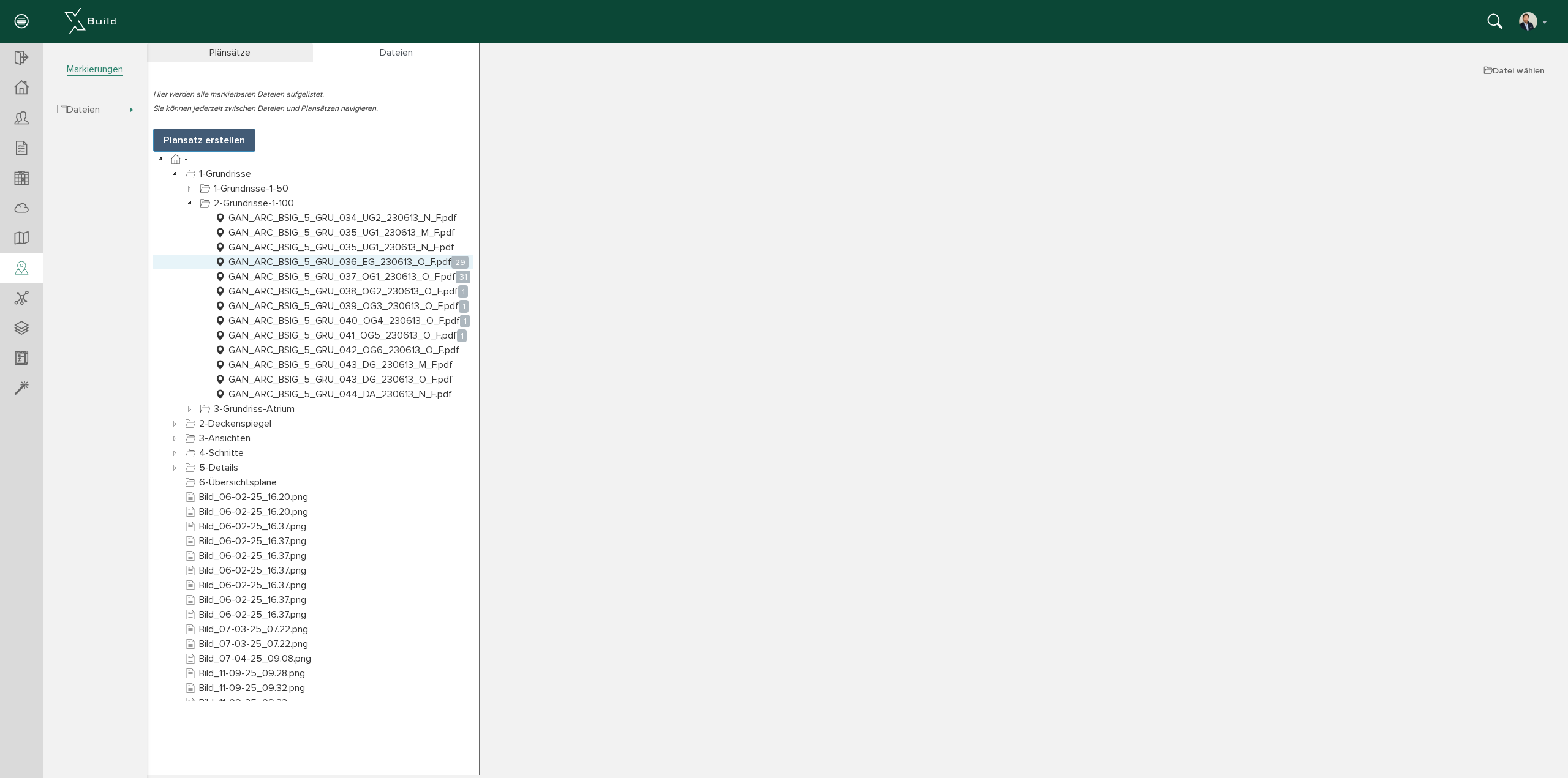
click at [371, 261] on link "GAN_ARC_BSIG_5_GRU_036_EG_230613_O_F.pdf 29" at bounding box center [341, 262] width 259 height 15
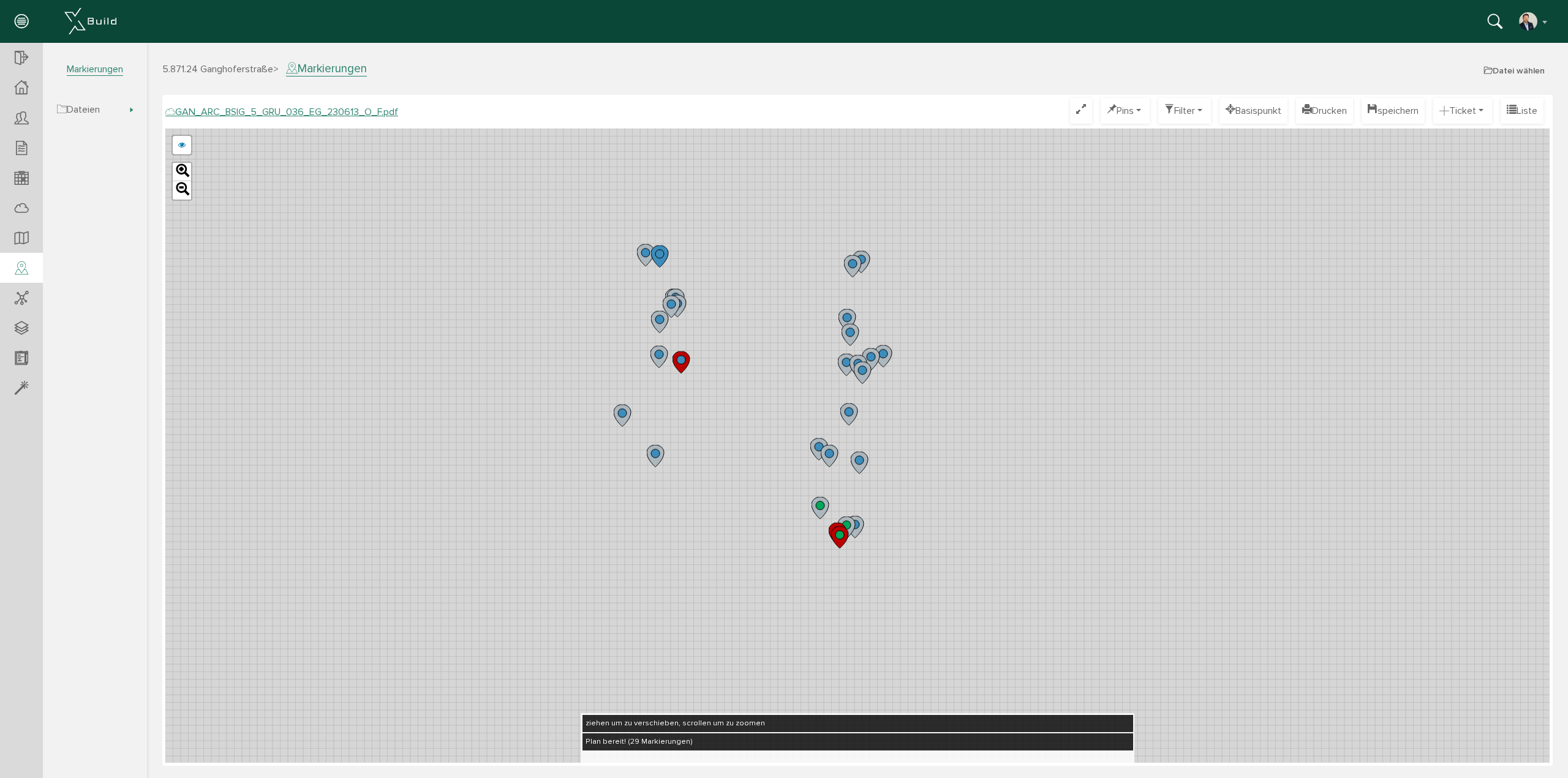
drag, startPoint x: 771, startPoint y: 247, endPoint x: 741, endPoint y: 420, distance: 175.6
click at [741, 420] on div "GAN_ARC_BSIG_5_GRU_036_EG_230613_N_F.pdf GAN_ARC_BSIG_5_GRU_036_EG_230613_M_F.p…" at bounding box center [857, 445] width 1384 height 634
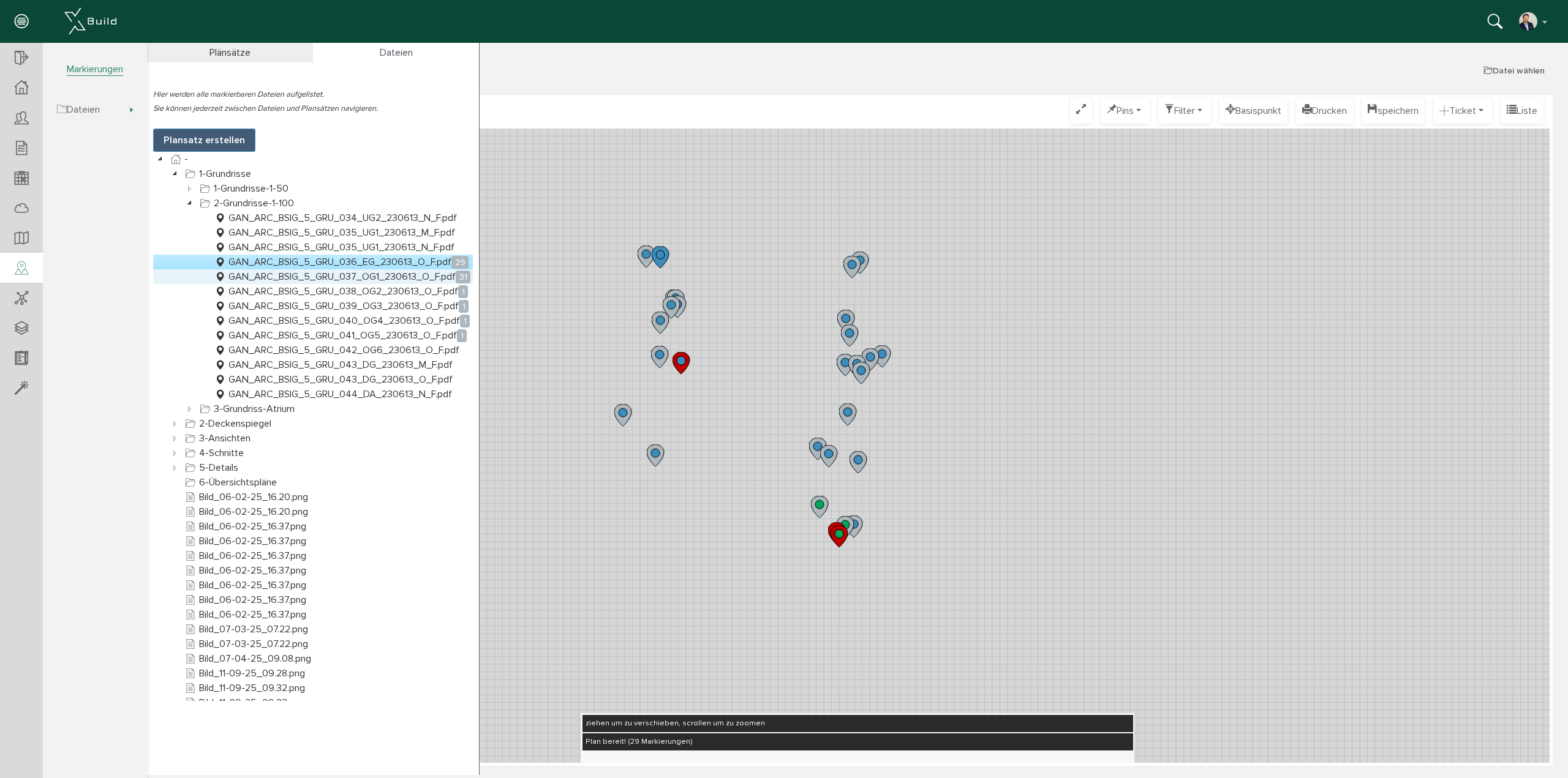
click at [369, 274] on link "GAN_ARC_BSIG_5_GRU_037_OG1_230613_O_F.pdf 31" at bounding box center [342, 276] width 261 height 15
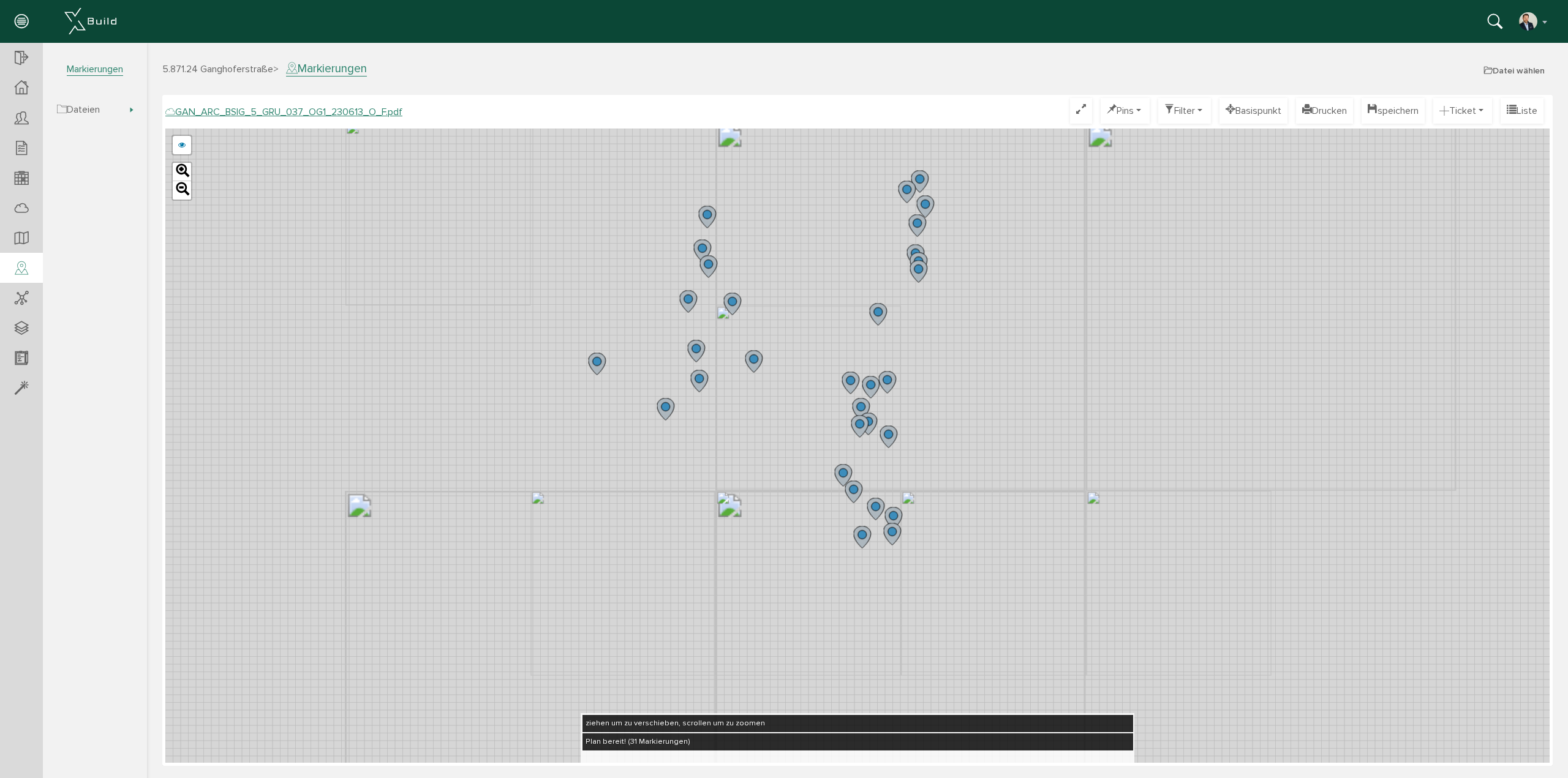
drag, startPoint x: 853, startPoint y: 186, endPoint x: 812, endPoint y: 337, distance: 156.5
click at [812, 336] on div "GAN_ARC_BSIG_5_GRU_037_OG1_230613_N_F.pdf GAN_ARC_BSIG_5_GRU_037_OG1_230613_M_F…" at bounding box center [857, 445] width 1384 height 634
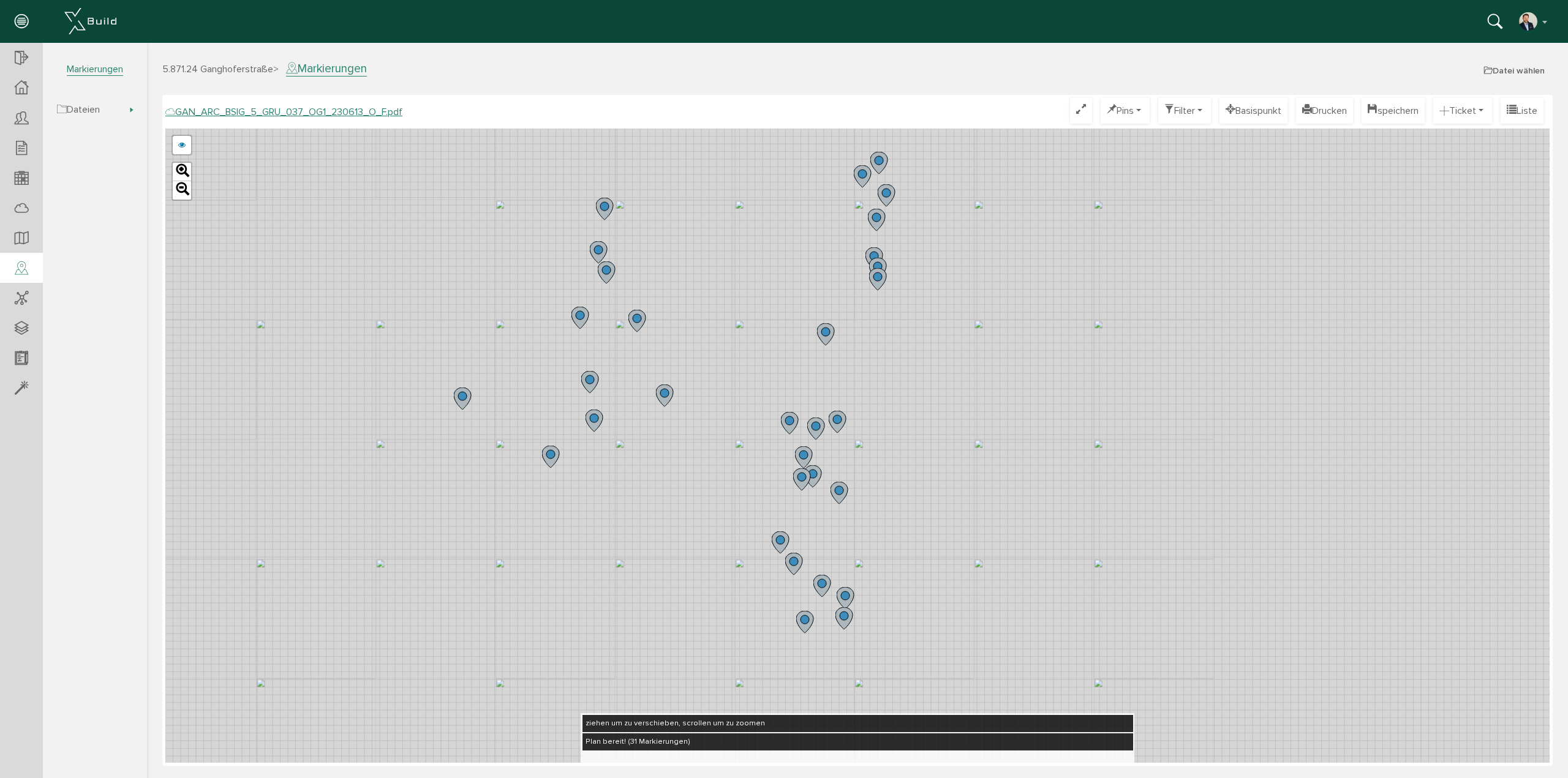
drag, startPoint x: 877, startPoint y: 296, endPoint x: 813, endPoint y: 300, distance: 64.1
click at [813, 300] on div "GAN_ARC_BSIG_5_GRU_037_OG1_230613_N_F.pdf GAN_ARC_BSIG_5_GRU_037_OG1_230613_M_F…" at bounding box center [857, 445] width 1384 height 634
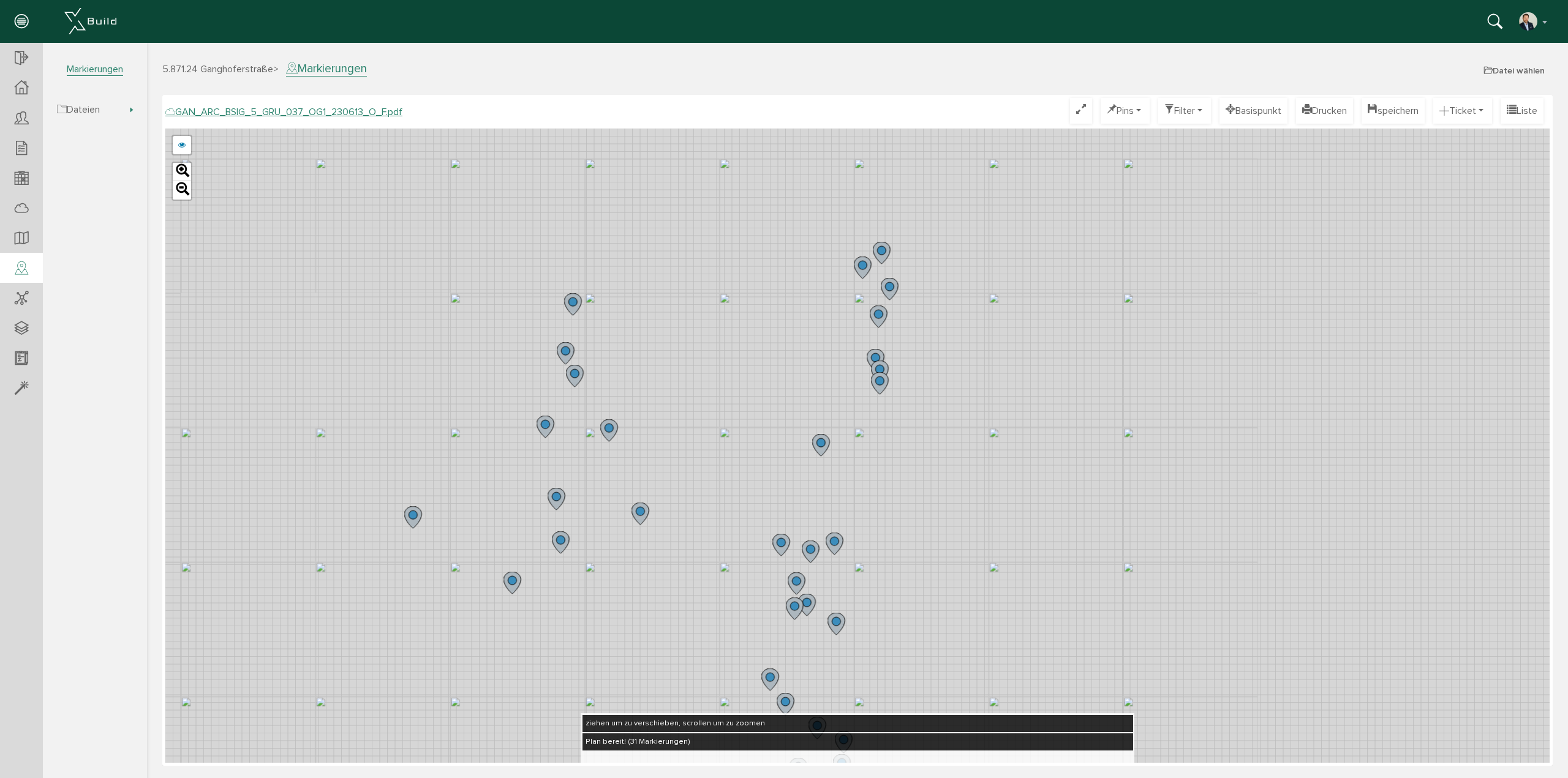
drag, startPoint x: 787, startPoint y: 302, endPoint x: 773, endPoint y: 422, distance: 120.8
click at [773, 420] on div "GAN_ARC_BSIG_5_GRU_037_OG1_230613_N_F.pdf GAN_ARC_BSIG_5_GRU_037_OG1_230613_M_F…" at bounding box center [857, 445] width 1384 height 634
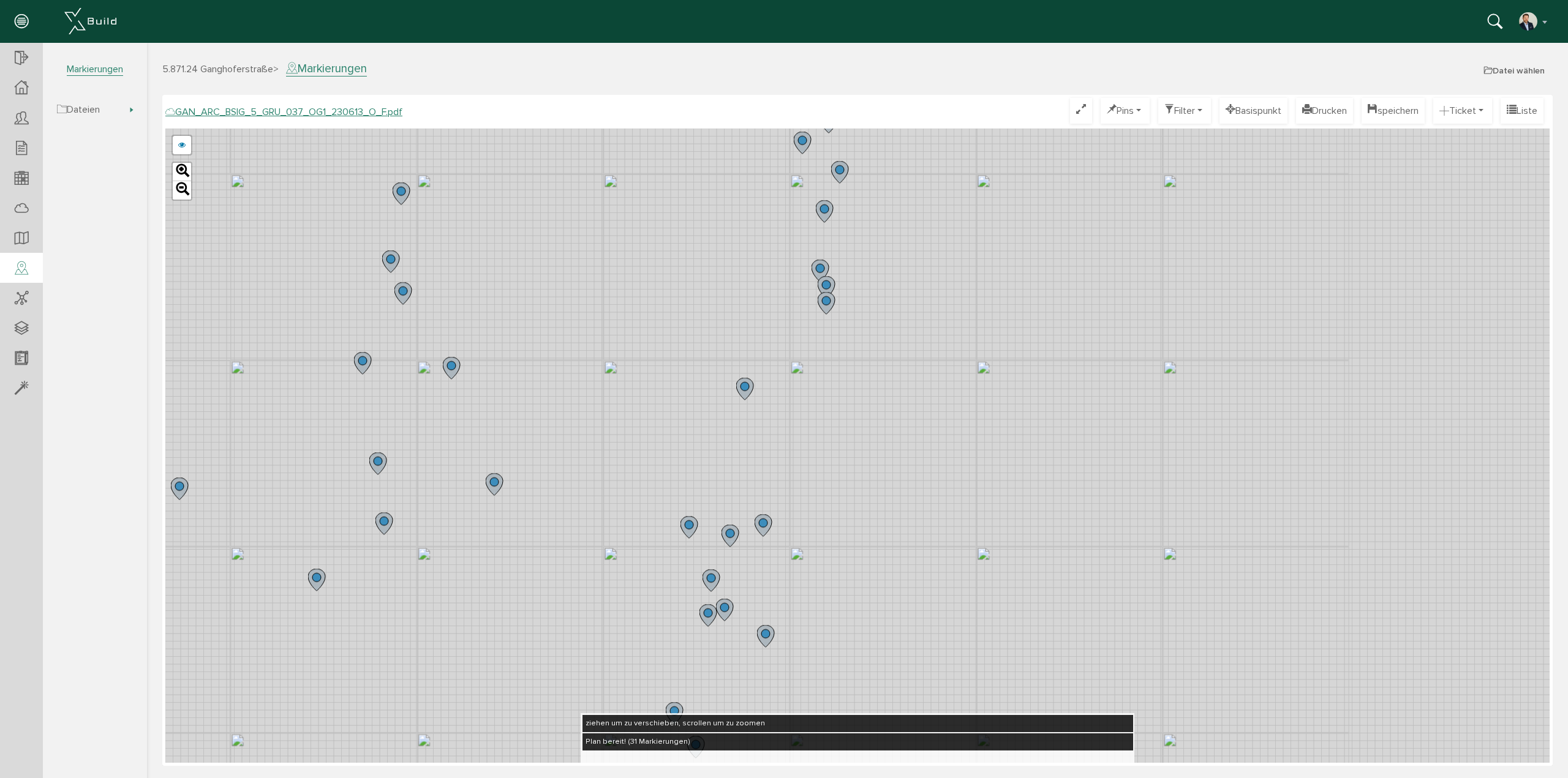
drag, startPoint x: 750, startPoint y: 416, endPoint x: 690, endPoint y: 314, distance: 118.3
click at [690, 314] on div "GAN_ARC_BSIG_5_GRU_037_OG1_230613_N_F.pdf GAN_ARC_BSIG_5_GRU_037_OG1_230613_M_F…" at bounding box center [857, 445] width 1384 height 634
drag, startPoint x: 669, startPoint y: 413, endPoint x: 647, endPoint y: 314, distance: 101.4
click at [647, 314] on div "GAN_ARC_BSIG_5_GRU_037_OG1_230613_N_F.pdf GAN_ARC_BSIG_5_GRU_037_OG1_230613_M_F…" at bounding box center [857, 445] width 1384 height 634
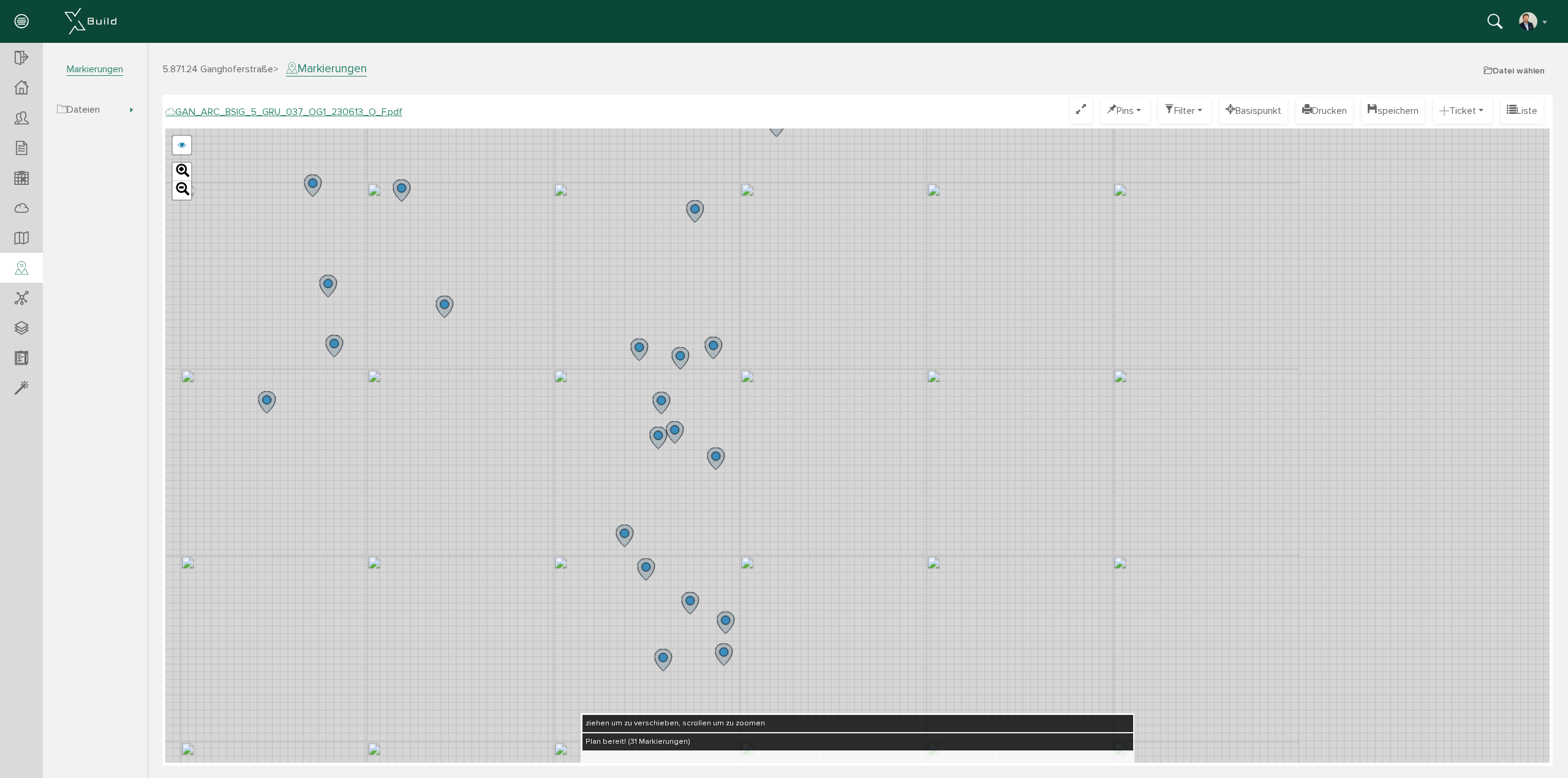
drag, startPoint x: 614, startPoint y: 360, endPoint x: 581, endPoint y: 261, distance: 104.4
click at [581, 261] on div "GAN_ARC_BSIG_5_GRU_037_OG1_230613_N_F.pdf GAN_ARC_BSIG_5_GRU_037_OG1_230613_M_F…" at bounding box center [857, 445] width 1384 height 634
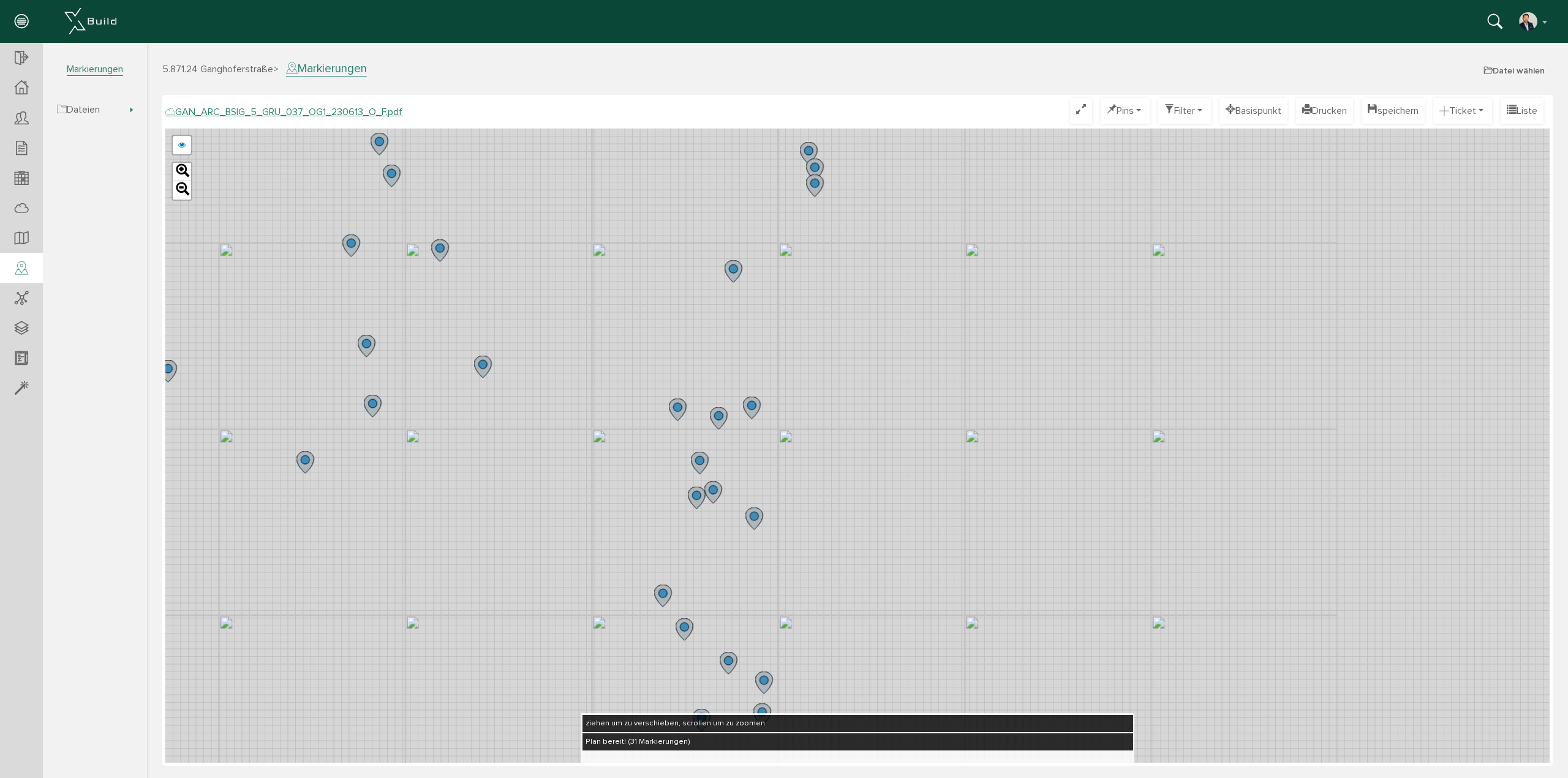
drag, startPoint x: 529, startPoint y: 314, endPoint x: 568, endPoint y: 373, distance: 70.7
click at [566, 371] on div "GAN_ARC_BSIG_5_GRU_037_OG1_230613_N_F.pdf GAN_ARC_BSIG_5_GRU_037_OG1_230613_M_F…" at bounding box center [857, 445] width 1384 height 634
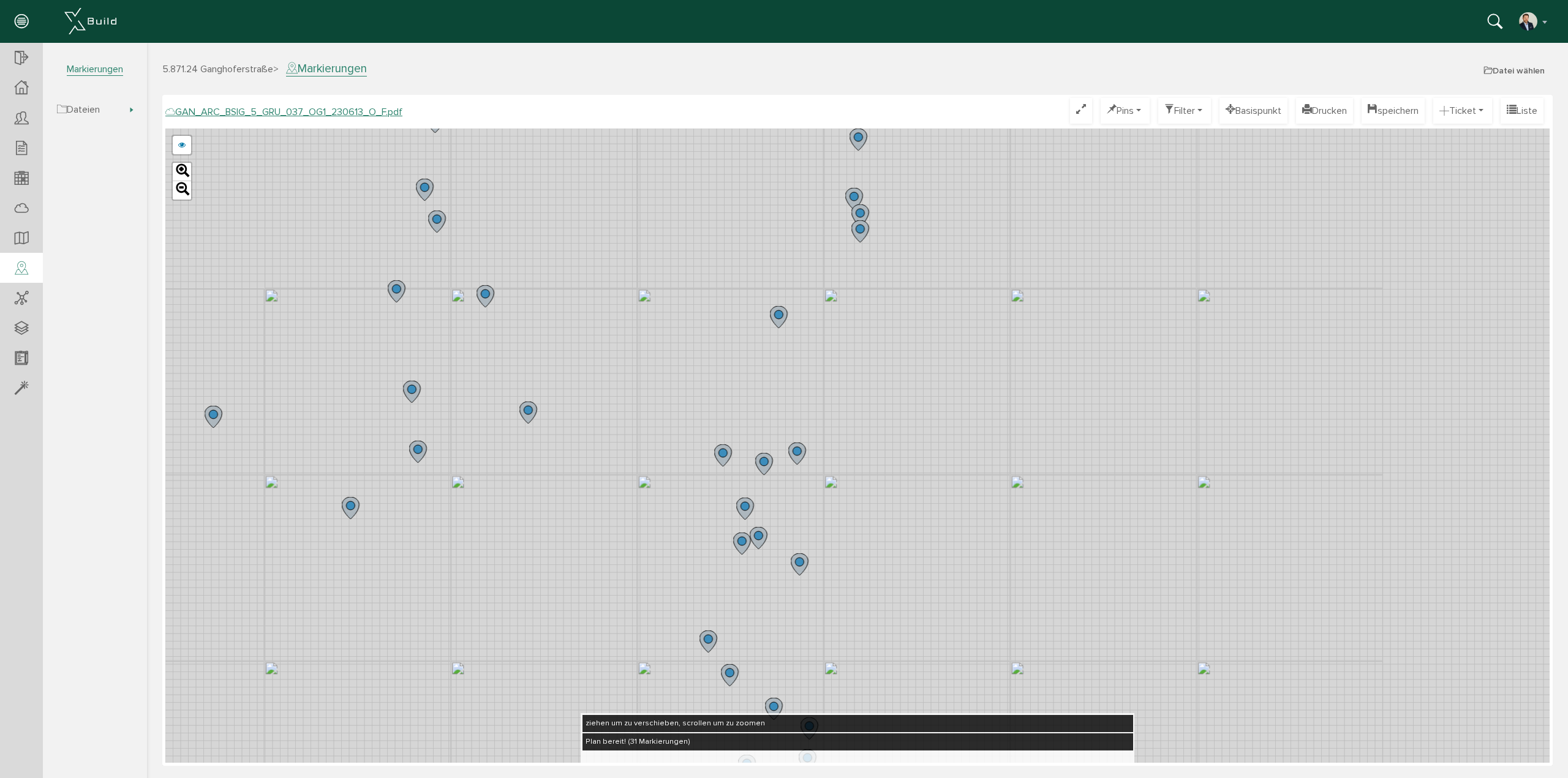
drag, startPoint x: 532, startPoint y: 321, endPoint x: 586, endPoint y: 374, distance: 75.7
click at [585, 374] on div "GAN_ARC_BSIG_5_GRU_037_OG1_230613_N_F.pdf GAN_ARC_BSIG_5_GRU_037_OG1_230613_M_F…" at bounding box center [857, 445] width 1384 height 634
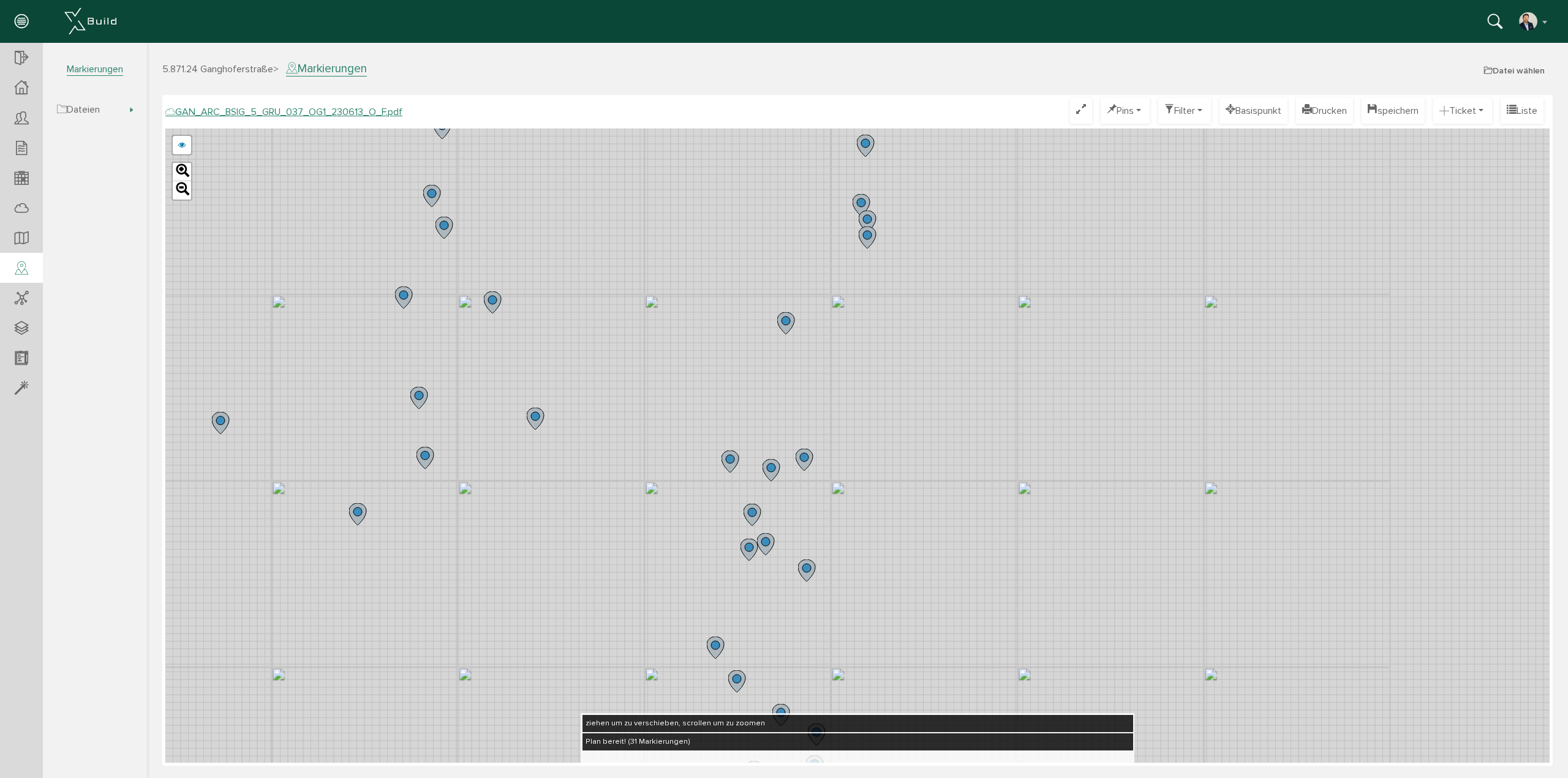
drag, startPoint x: 600, startPoint y: 367, endPoint x: 537, endPoint y: 281, distance: 106.6
click at [537, 281] on div "GAN_ARC_BSIG_5_GRU_037_OG1_230613_N_F.pdf GAN_ARC_BSIG_5_GRU_037_OG1_230613_M_F…" at bounding box center [857, 445] width 1384 height 634
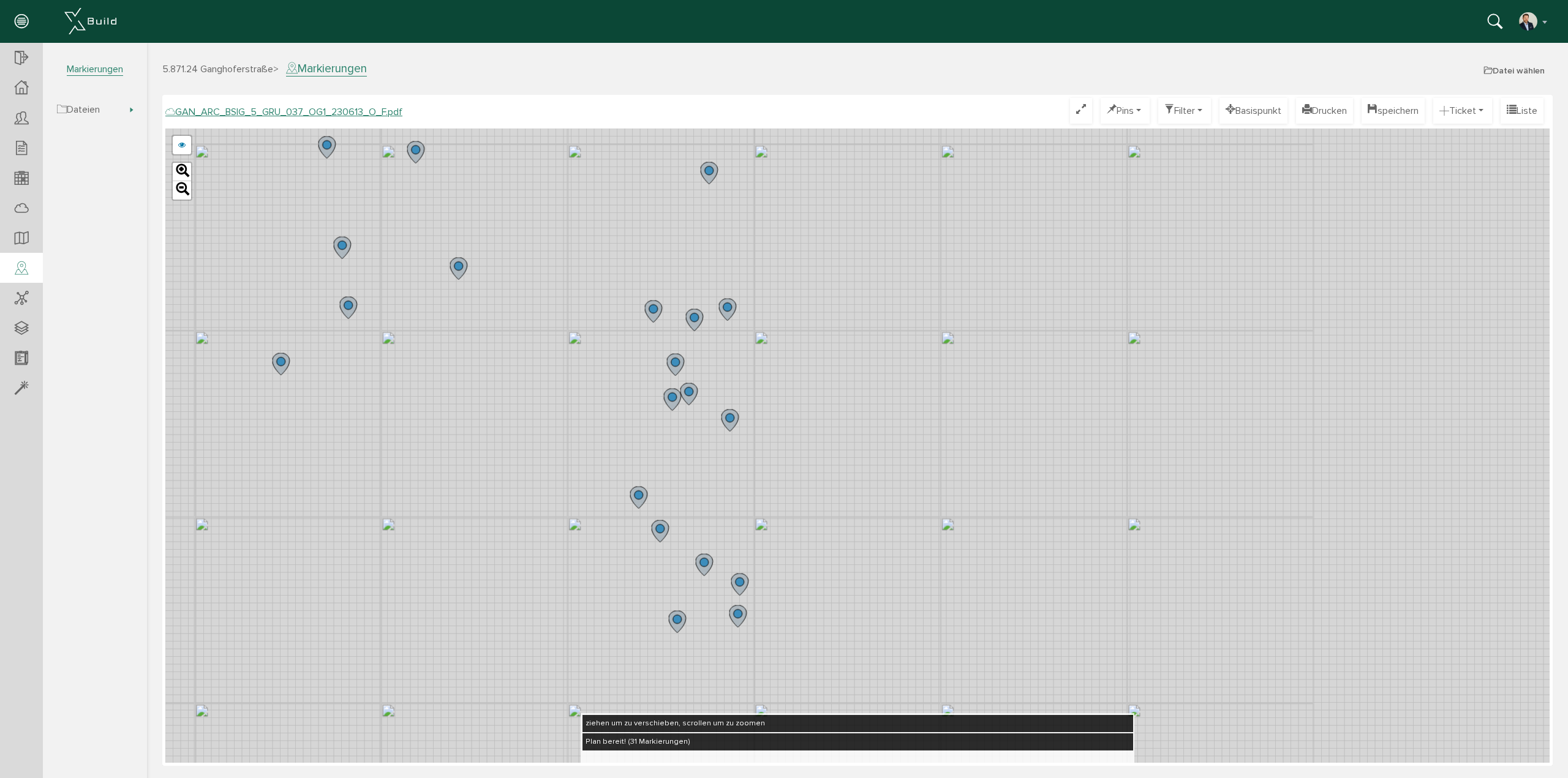
drag, startPoint x: 521, startPoint y: 473, endPoint x: 504, endPoint y: 399, distance: 75.9
click at [504, 399] on div "GAN_ARC_BSIG_5_GRU_037_OG1_230613_N_F.pdf GAN_ARC_BSIG_5_GRU_037_OG1_230613_M_F…" at bounding box center [857, 445] width 1384 height 634
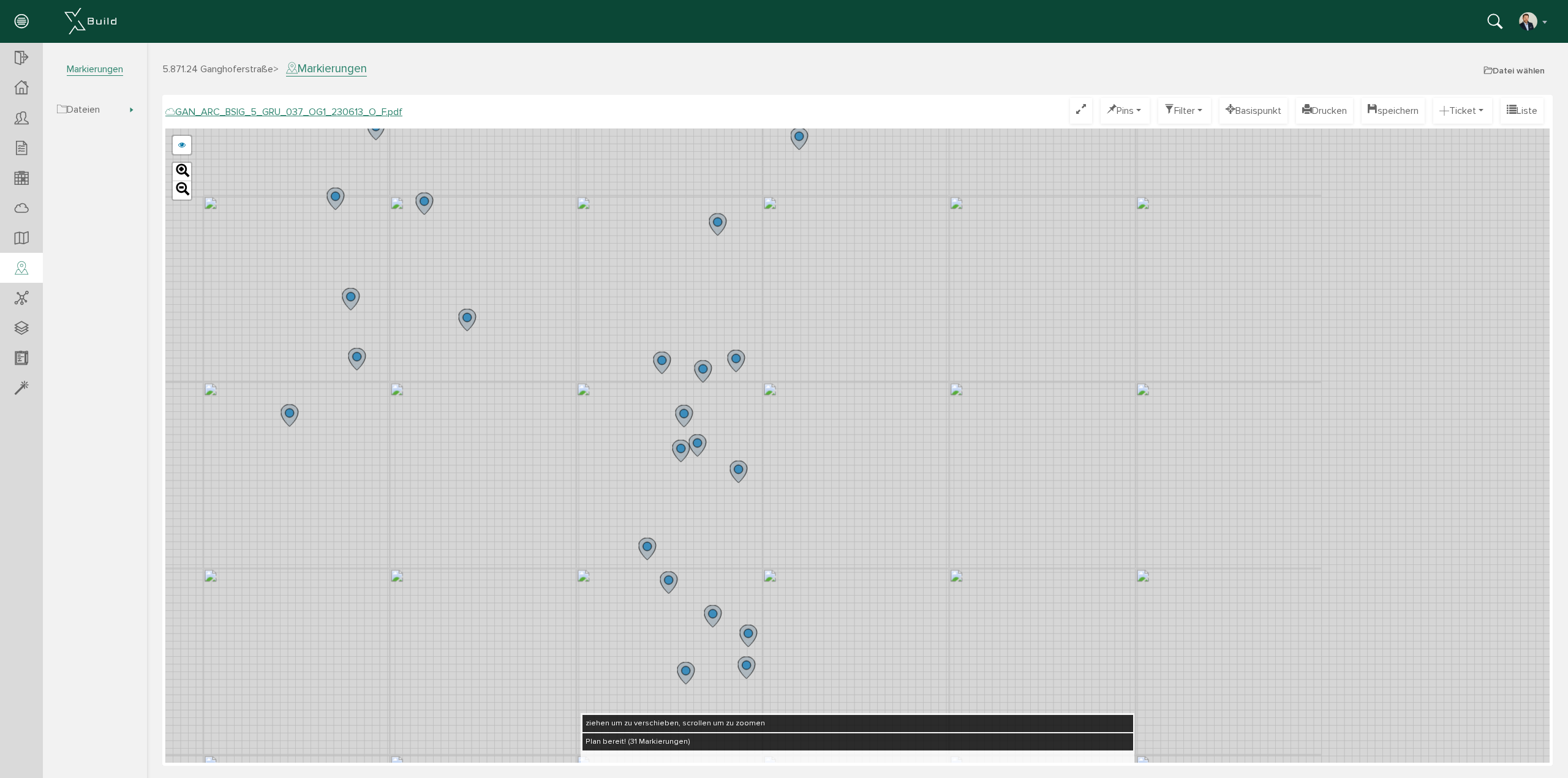
drag, startPoint x: 530, startPoint y: 434, endPoint x: 545, endPoint y: 519, distance: 86.3
click at [545, 519] on div "GAN_ARC_BSIG_5_GRU_037_OG1_230613_N_F.pdf GAN_ARC_BSIG_5_GRU_037_OG1_230613_M_F…" at bounding box center [857, 445] width 1384 height 634
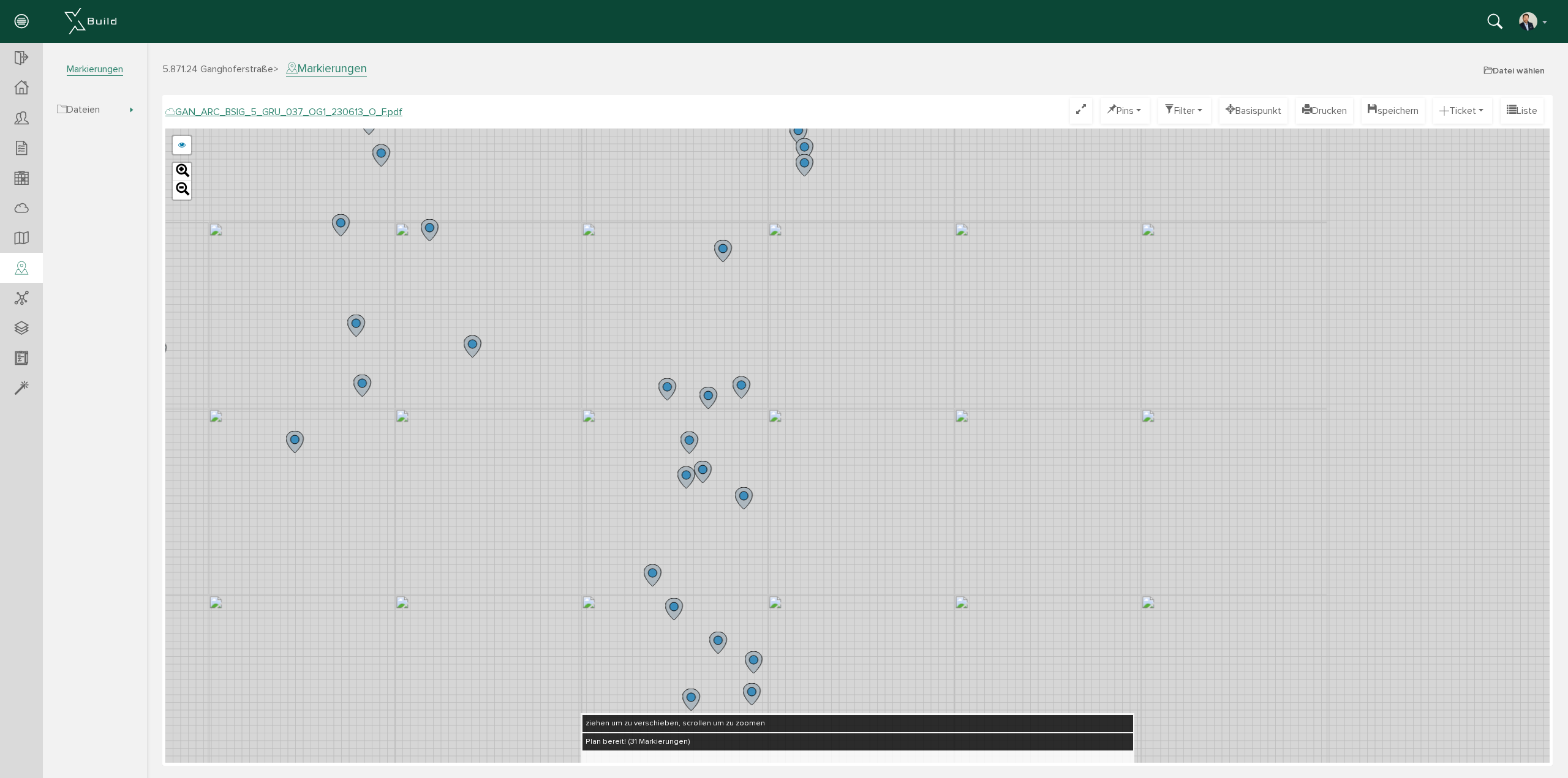
drag, startPoint x: 518, startPoint y: 372, endPoint x: 536, endPoint y: 439, distance: 69.4
click at [535, 437] on div "GAN_ARC_BSIG_5_GRU_037_OG1_230613_N_F.pdf GAN_ARC_BSIG_5_GRU_037_OG1_230613_M_F…" at bounding box center [857, 445] width 1384 height 634
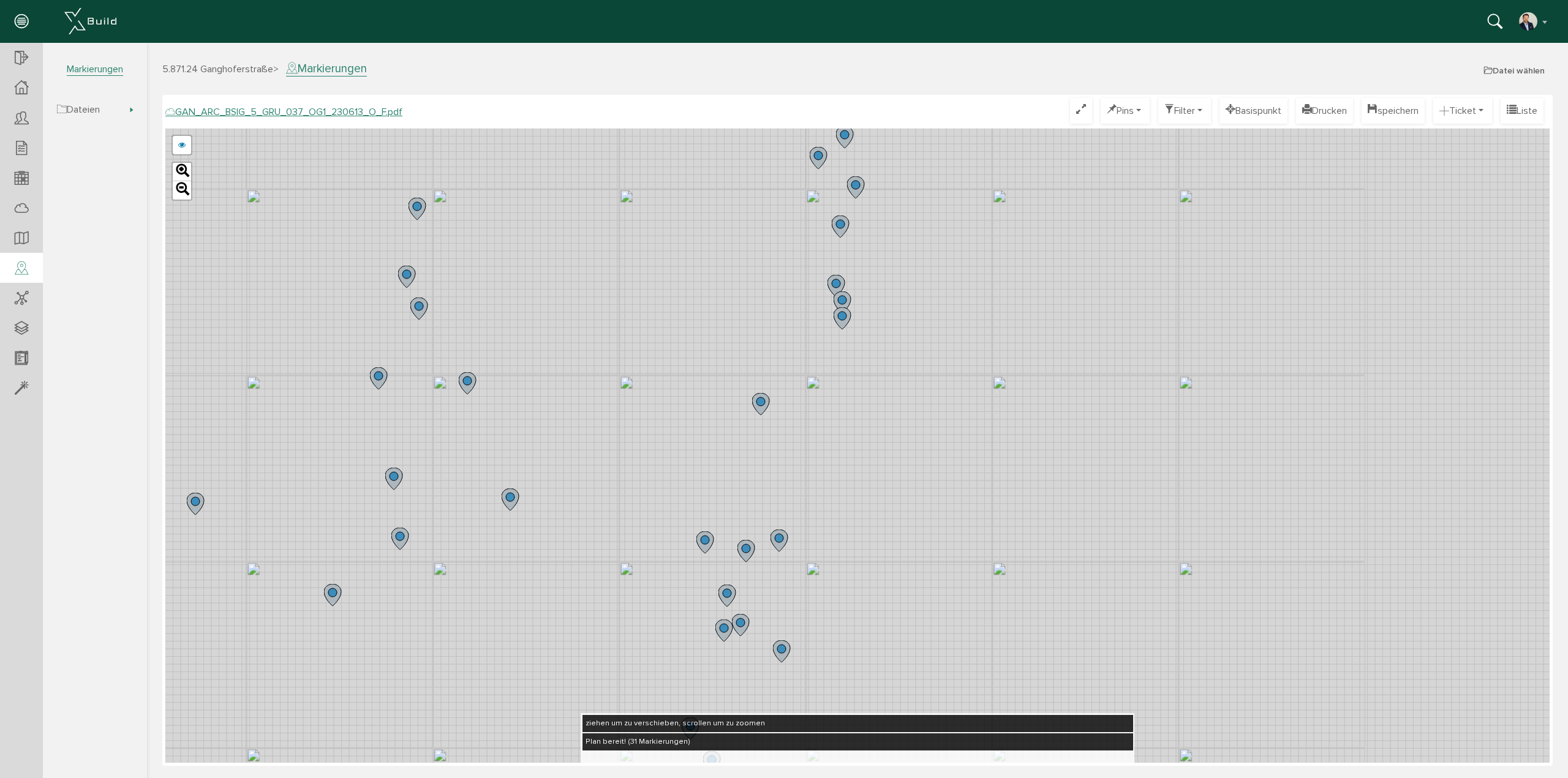
drag, startPoint x: 547, startPoint y: 346, endPoint x: 567, endPoint y: 438, distance: 94.1
click at [567, 438] on div "GAN_ARC_BSIG_5_GRU_037_OG1_230613_N_F.pdf GAN_ARC_BSIG_5_GRU_037_OG1_230613_M_F…" at bounding box center [857, 445] width 1384 height 634
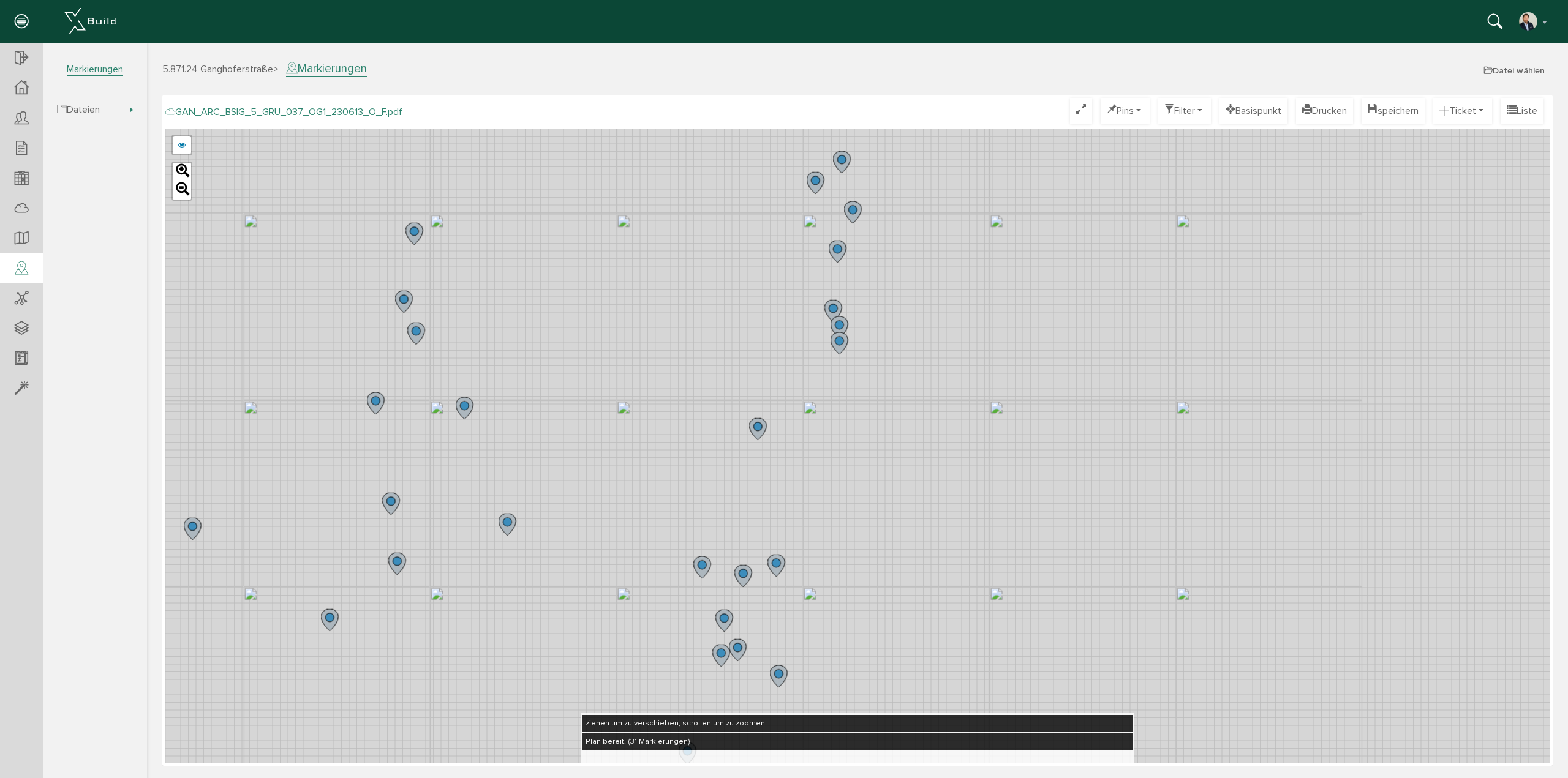
drag, startPoint x: 577, startPoint y: 391, endPoint x: 569, endPoint y: 455, distance: 64.5
click at [569, 455] on div "GAN_ARC_BSIG_5_GRU_037_OG1_230613_N_F.pdf GAN_ARC_BSIG_5_GRU_037_OG1_230613_M_F…" at bounding box center [857, 445] width 1384 height 634
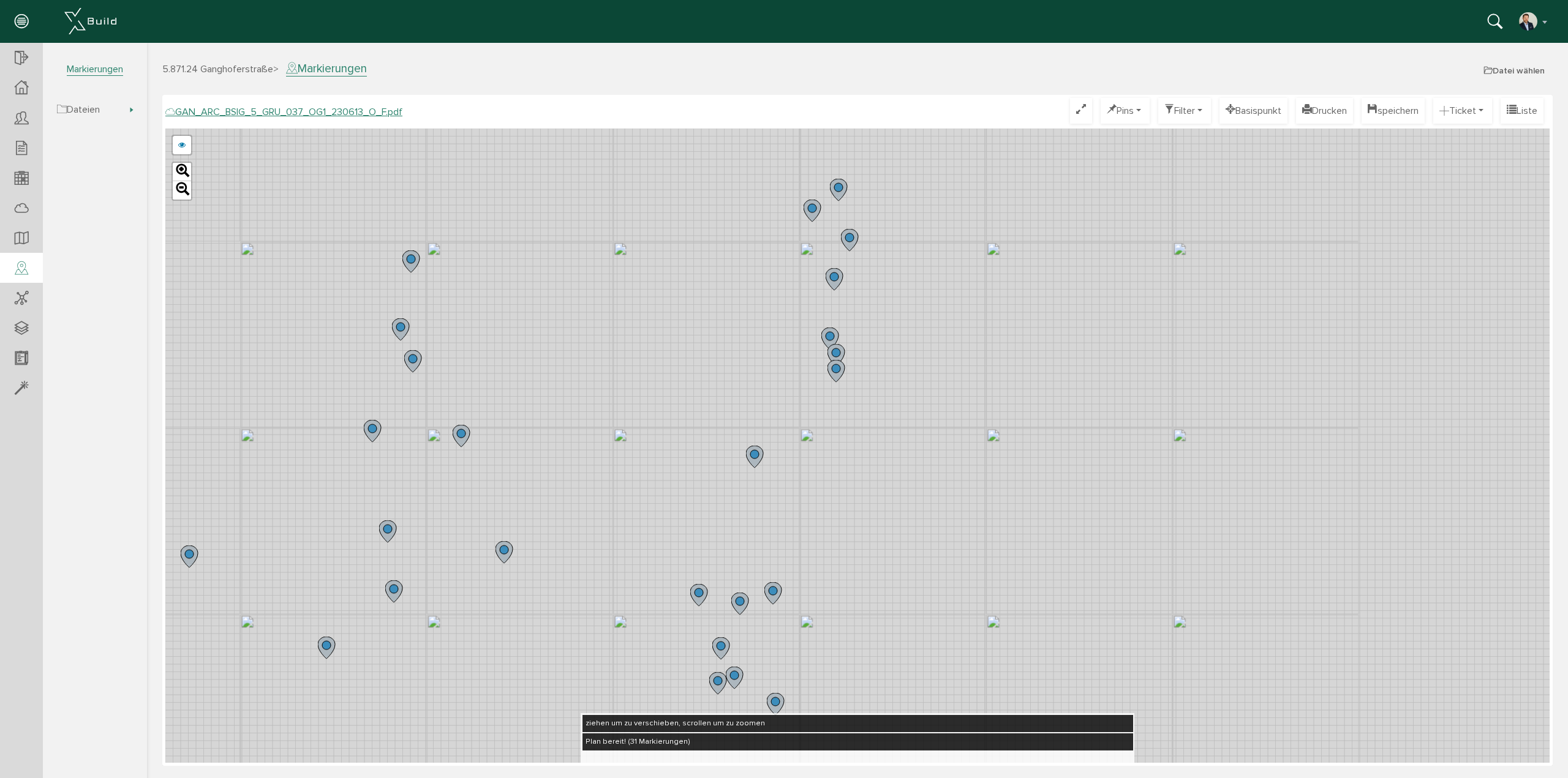
drag, startPoint x: 615, startPoint y: 383, endPoint x: 588, endPoint y: 478, distance: 98.8
click at [588, 478] on div "GAN_ARC_BSIG_5_GRU_037_OG1_230613_N_F.pdf GAN_ARC_BSIG_5_GRU_037_OG1_230613_M_F…" at bounding box center [857, 445] width 1384 height 634
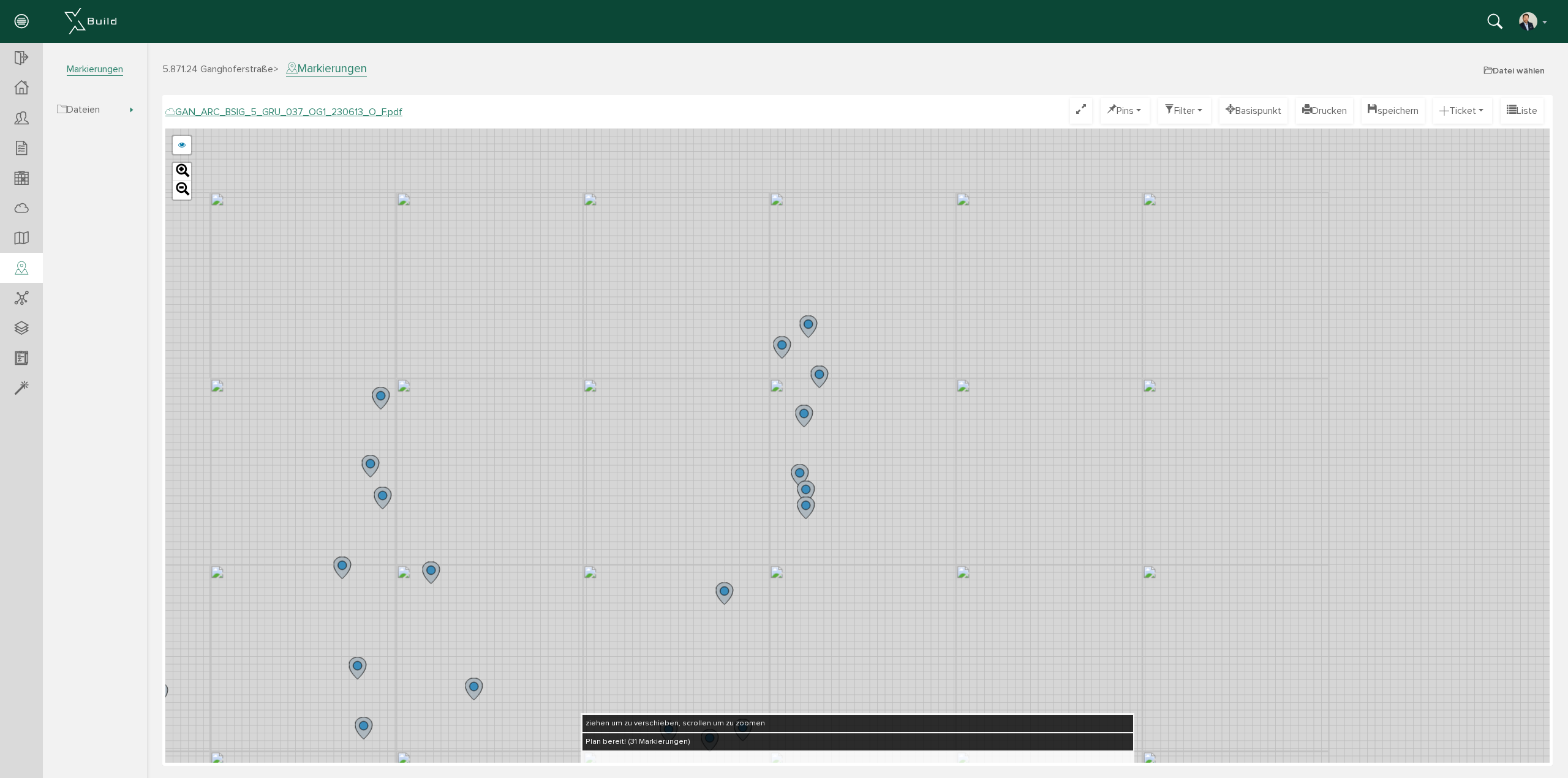
drag, startPoint x: 561, startPoint y: 403, endPoint x: 551, endPoint y: 460, distance: 57.9
click at [551, 460] on div "GAN_ARC_BSIG_5_GRU_037_OG1_230613_N_F.pdf GAN_ARC_BSIG_5_GRU_037_OG1_230613_M_F…" at bounding box center [857, 445] width 1384 height 634
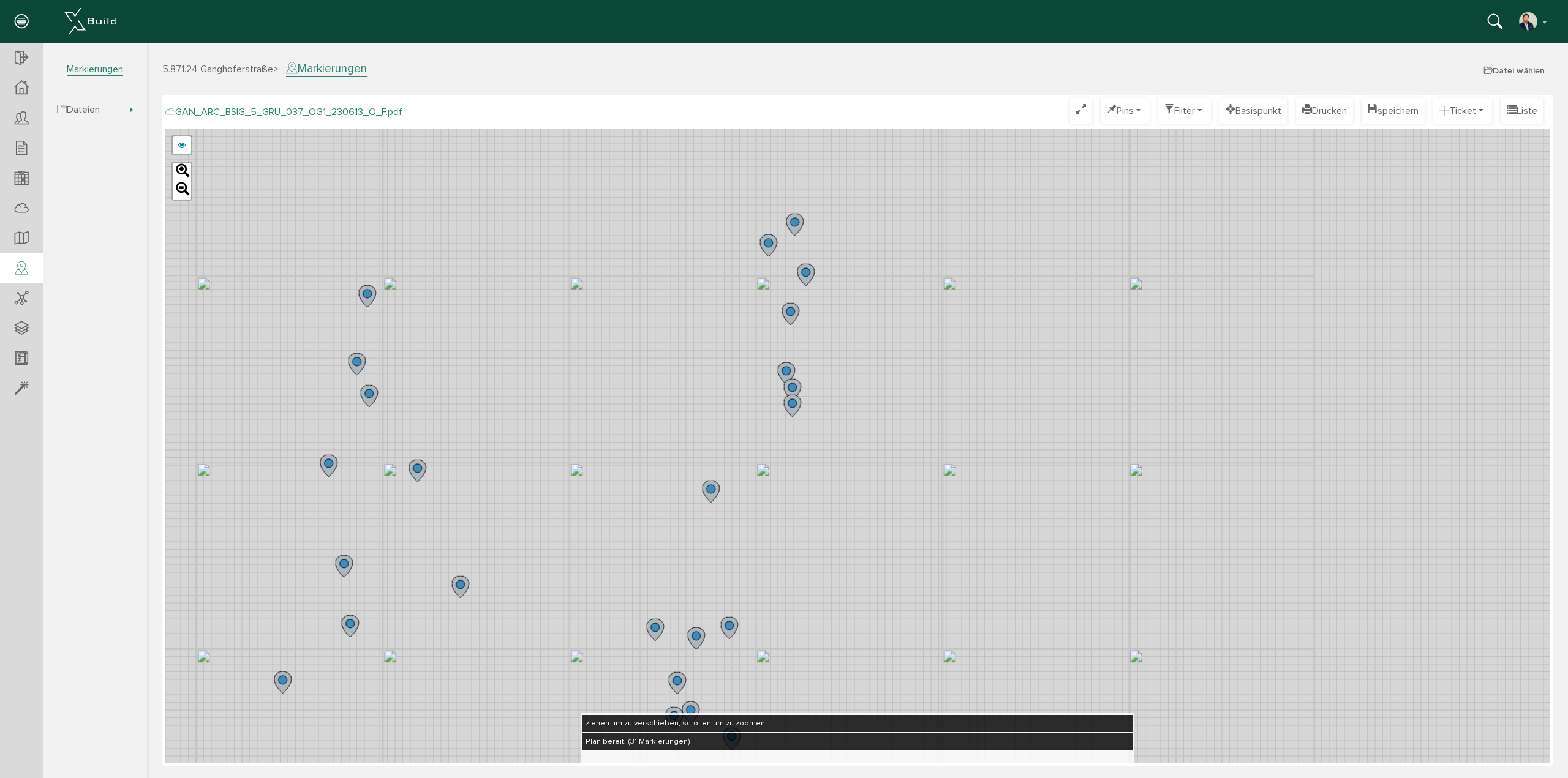
drag, startPoint x: 560, startPoint y: 518, endPoint x: 547, endPoint y: 411, distance: 107.8
click at [546, 399] on div "GAN_ARC_BSIG_5_GRU_037_OG1_230613_N_F.pdf GAN_ARC_BSIG_5_GRU_037_OG1_230613_M_F…" at bounding box center [857, 445] width 1384 height 634
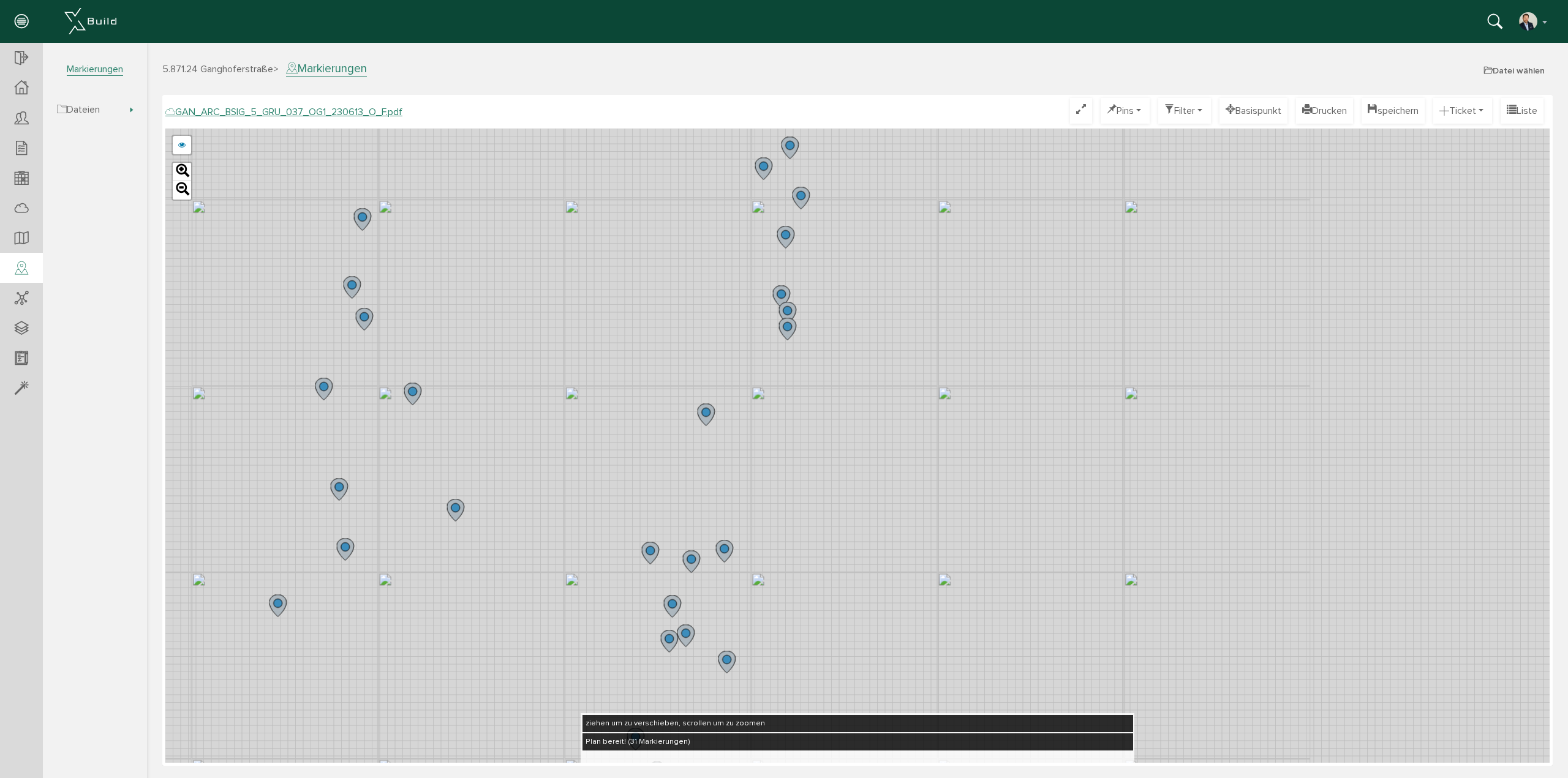
drag, startPoint x: 557, startPoint y: 458, endPoint x: 555, endPoint y: 377, distance: 81.0
click at [555, 377] on div "GAN_ARC_BSIG_5_GRU_037_OG1_230613_N_F.pdf GAN_ARC_BSIG_5_GRU_037_OG1_230613_M_F…" at bounding box center [857, 445] width 1384 height 634
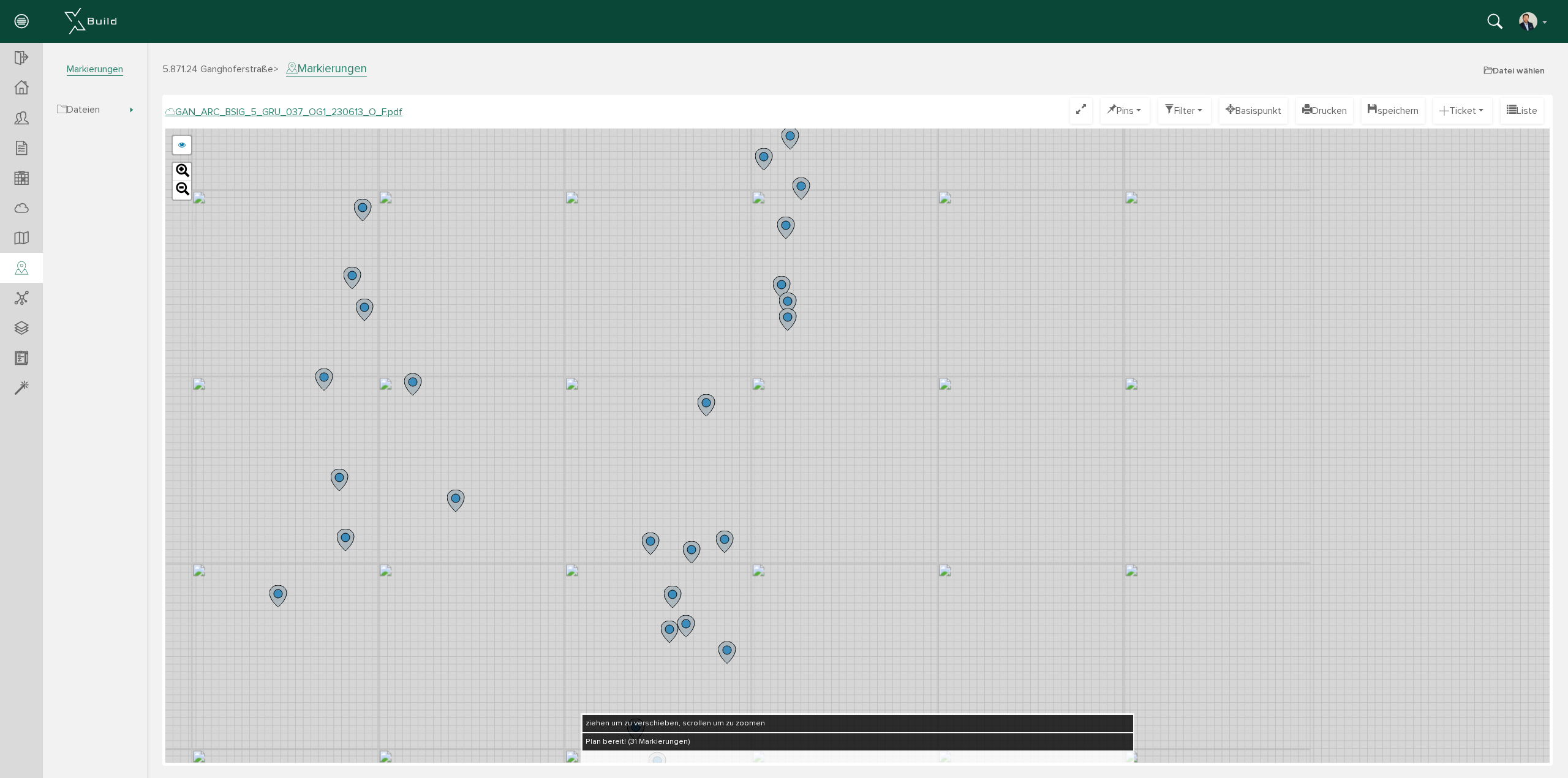
drag, startPoint x: 581, startPoint y: 484, endPoint x: 564, endPoint y: 378, distance: 107.4
click at [564, 378] on div "GAN_ARC_BSIG_5_GRU_037_OG1_230613_N_F.pdf GAN_ARC_BSIG_5_GRU_037_OG1_230613_M_F…" at bounding box center [857, 445] width 1384 height 634
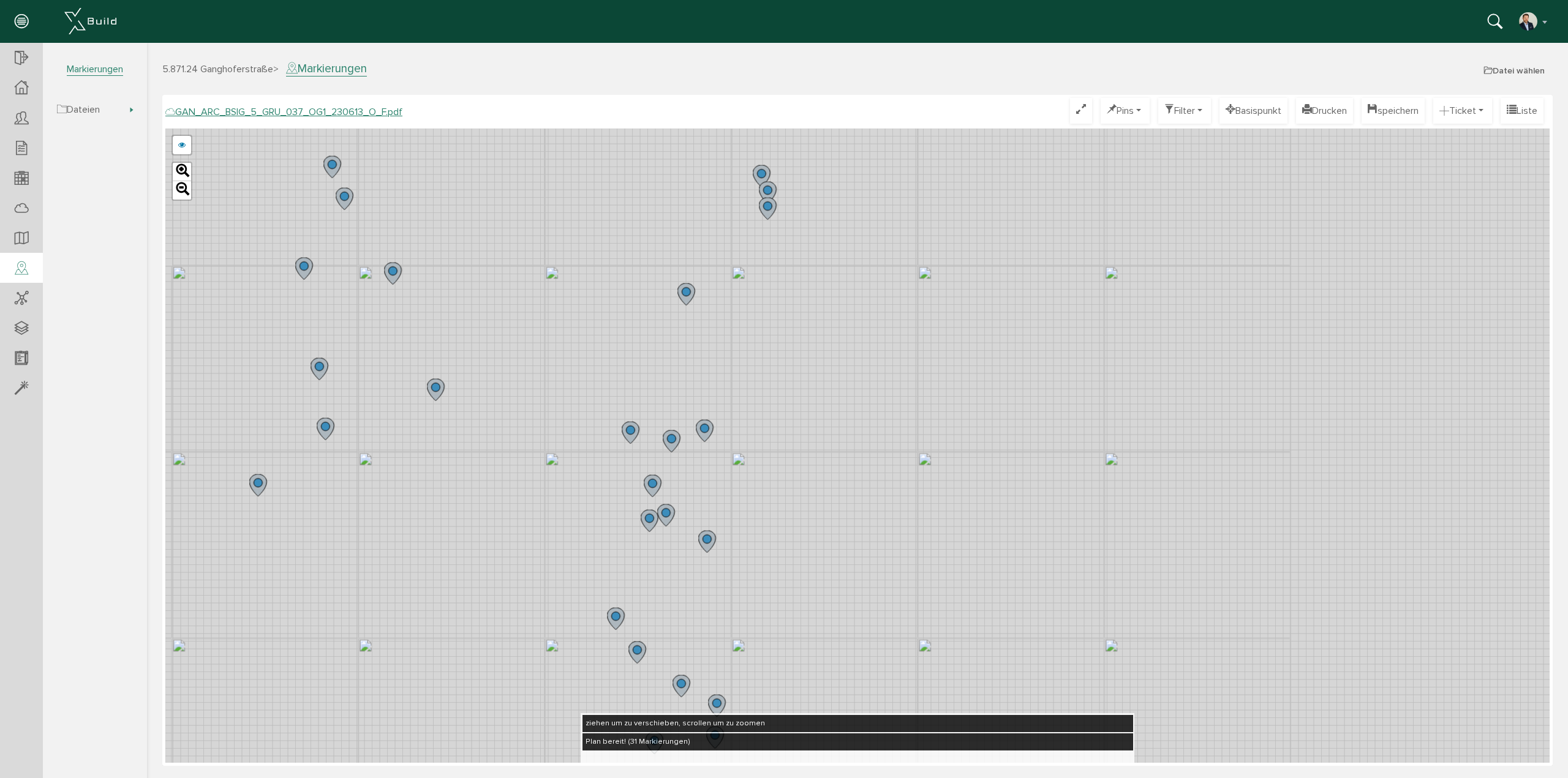
drag, startPoint x: 561, startPoint y: 453, endPoint x: 554, endPoint y: 430, distance: 24.0
click at [554, 430] on div "GAN_ARC_BSIG_5_GRU_037_OG1_230613_N_F.pdf GAN_ARC_BSIG_5_GRU_037_OG1_230613_M_F…" at bounding box center [857, 445] width 1384 height 634
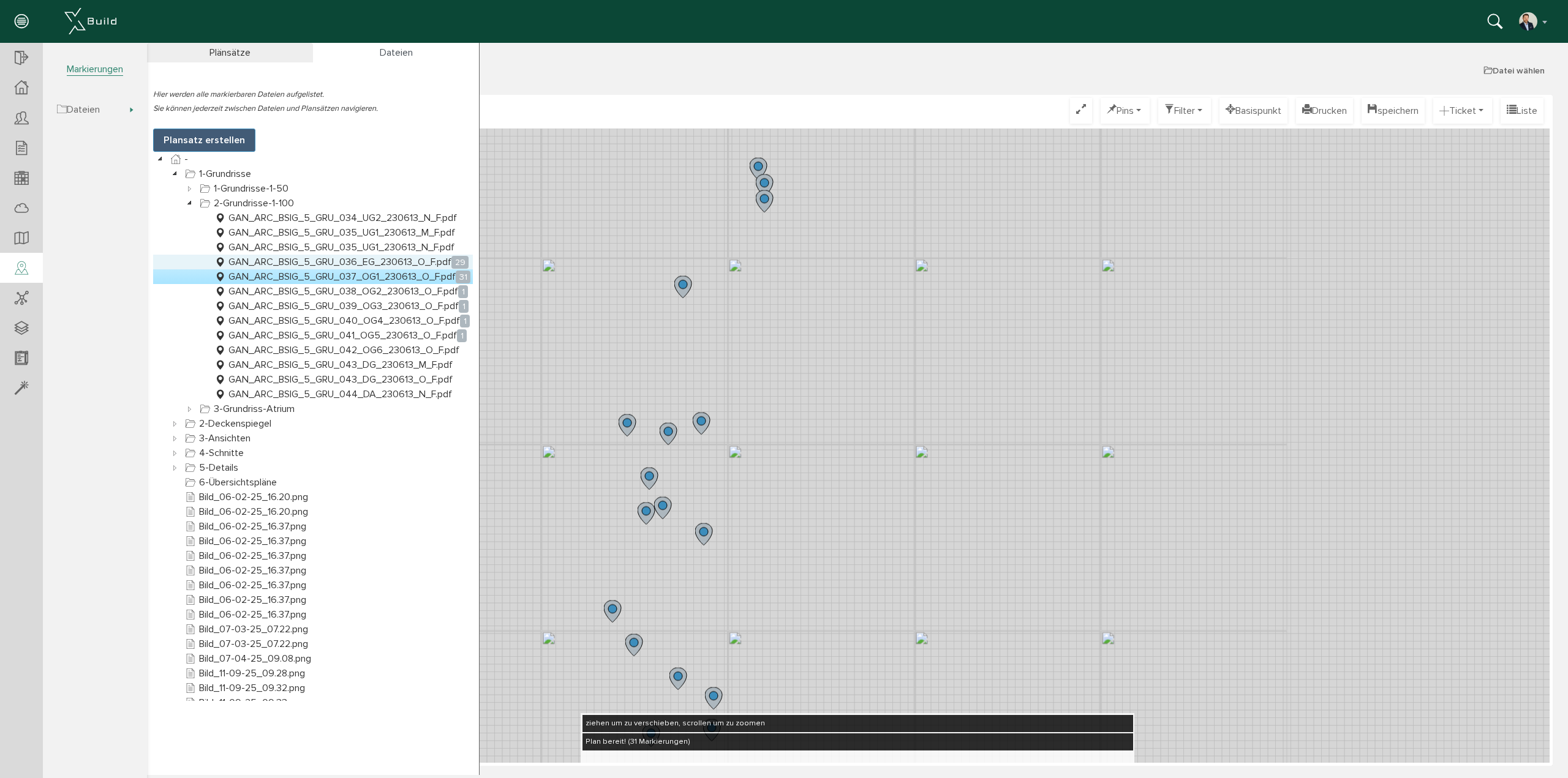
click at [323, 258] on link "GAN_ARC_BSIG_5_GRU_036_EG_230613_O_F.pdf 29" at bounding box center [341, 262] width 259 height 15
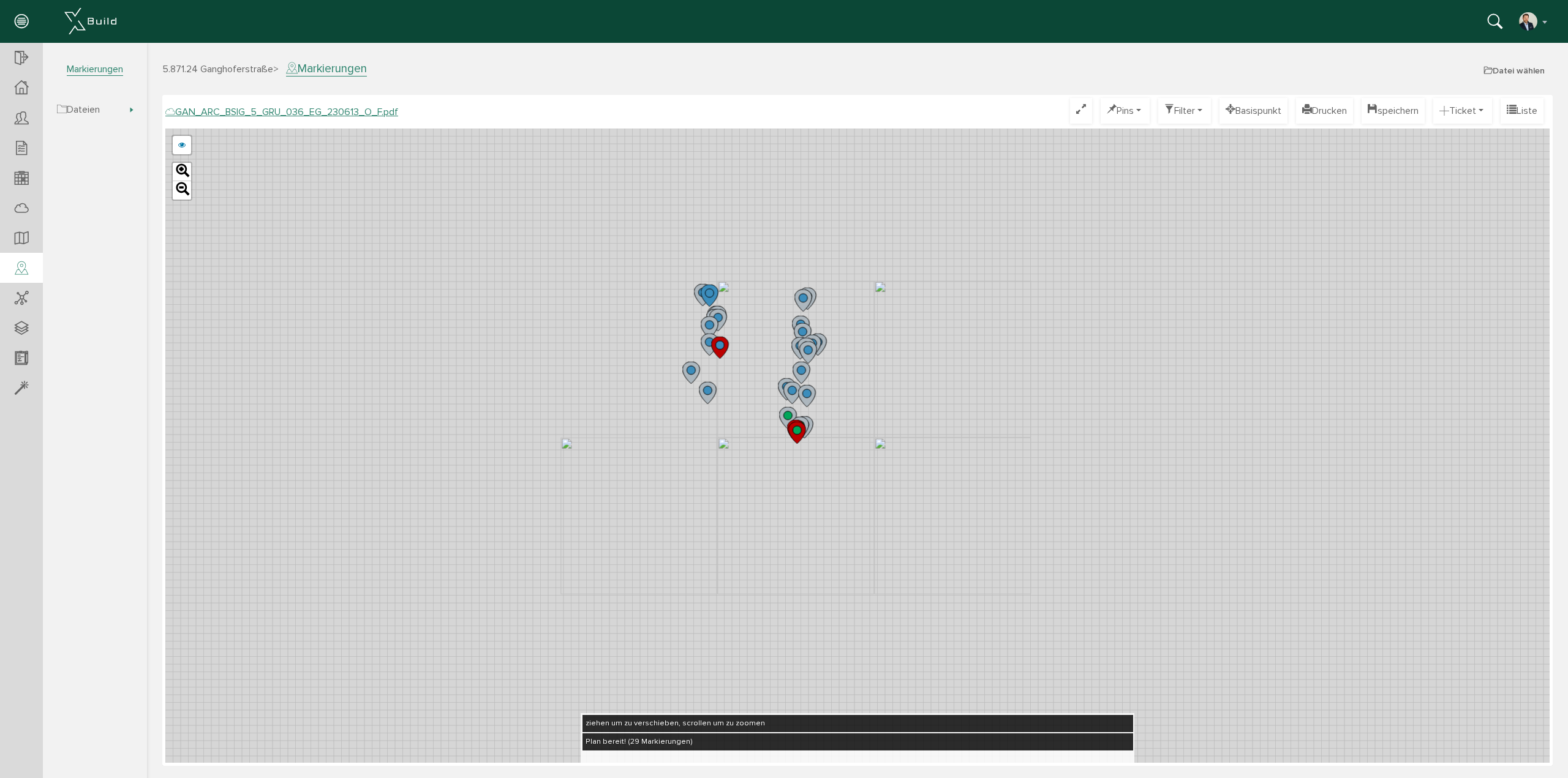
drag, startPoint x: 640, startPoint y: 301, endPoint x: 584, endPoint y: 454, distance: 162.9
click at [576, 456] on div "GAN_ARC_BSIG_5_GRU_036_EG_230613_N_F.pdf GAN_ARC_BSIG_5_GRU_036_EG_230613_M_F.p…" at bounding box center [857, 445] width 1384 height 634
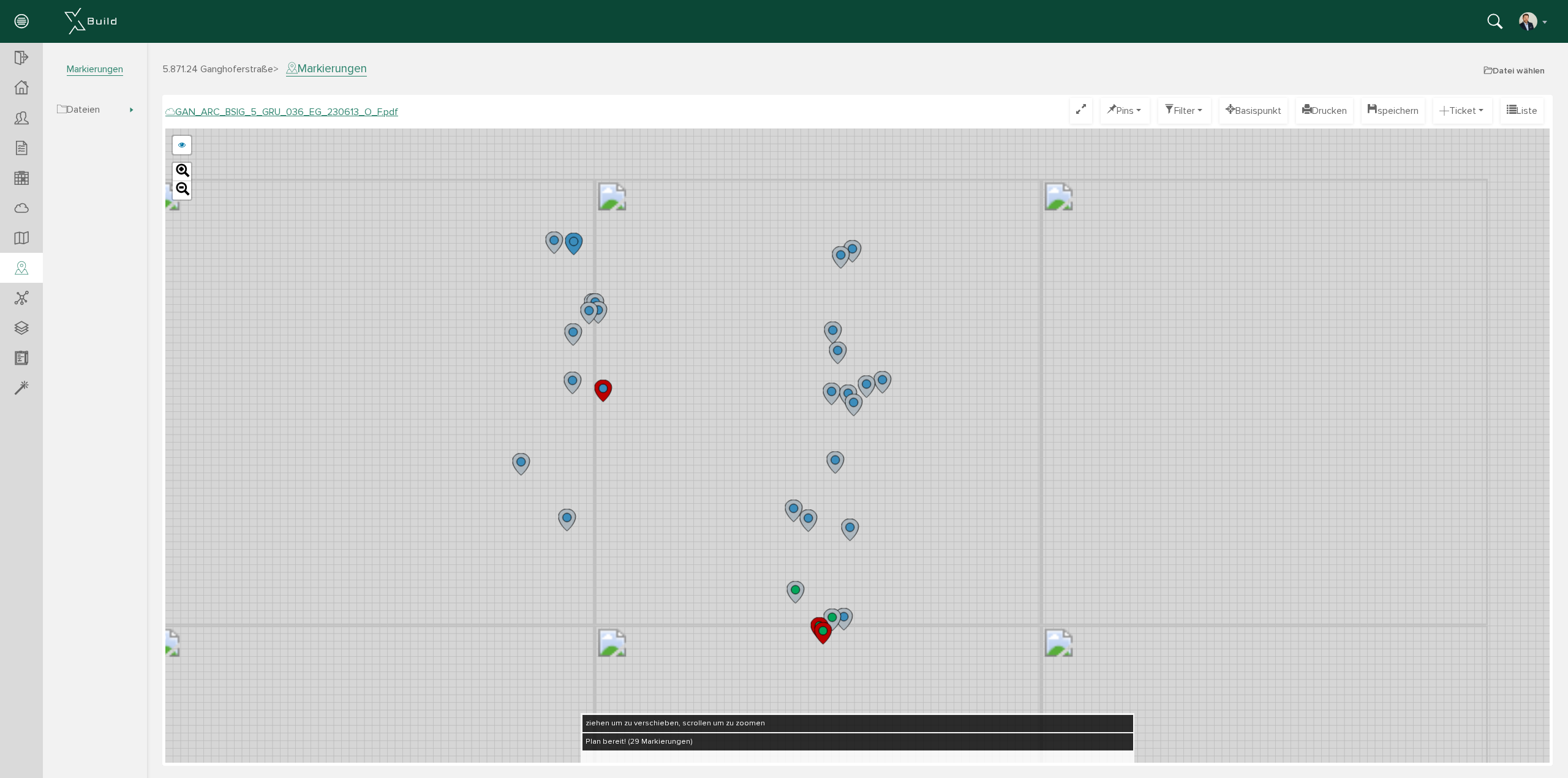
drag, startPoint x: 772, startPoint y: 357, endPoint x: 700, endPoint y: 411, distance: 90.0
click at [700, 411] on div "GAN_ARC_BSIG_5_GRU_036_EG_230613_N_F.pdf GAN_ARC_BSIG_5_GRU_036_EG_230613_M_F.p…" at bounding box center [857, 445] width 1384 height 634
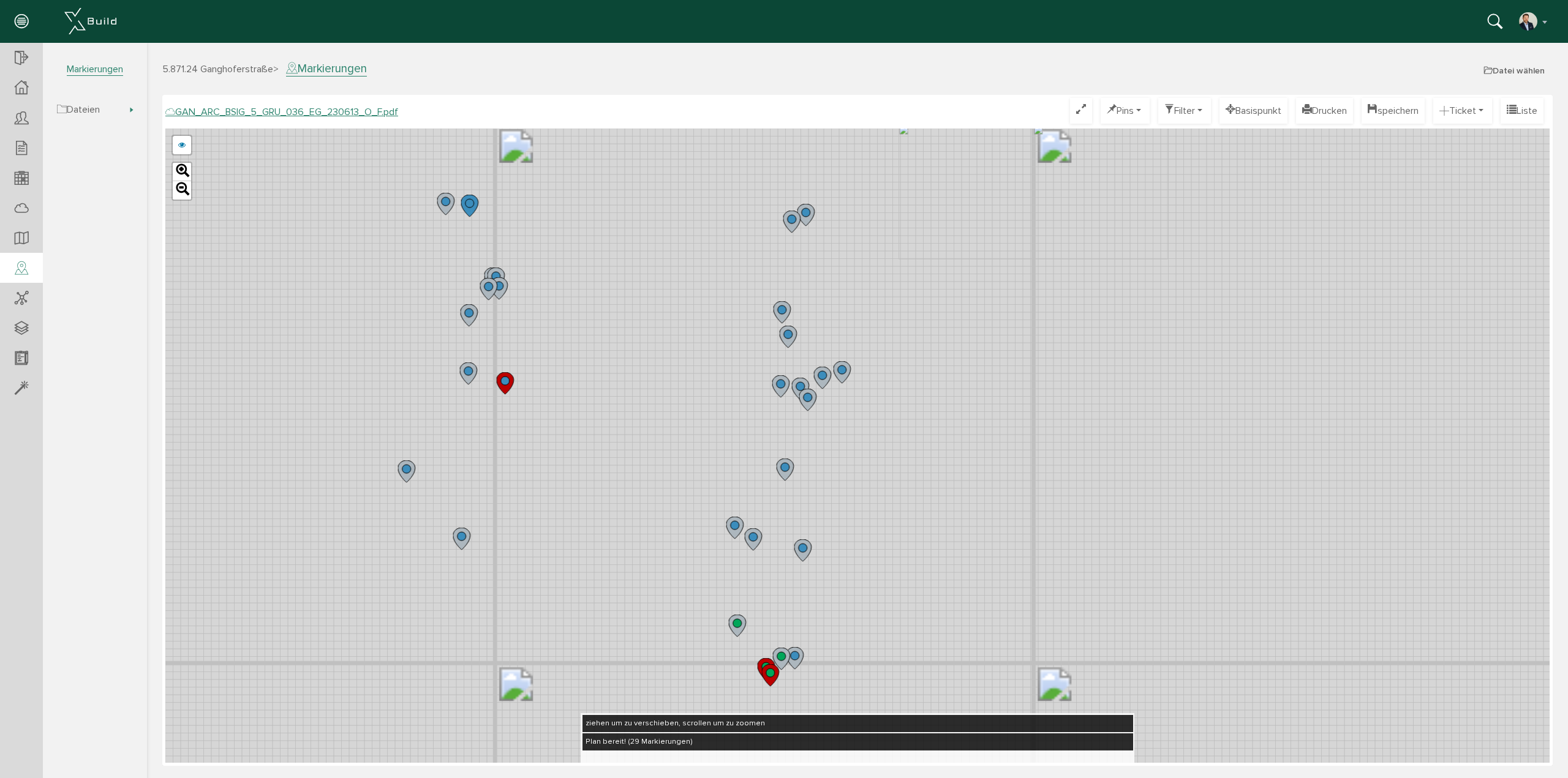
drag, startPoint x: 693, startPoint y: 412, endPoint x: 628, endPoint y: 332, distance: 103.1
click at [628, 332] on div "GAN_ARC_BSIG_5_GRU_036_EG_230613_N_F.pdf GAN_ARC_BSIG_5_GRU_036_EG_230613_M_F.p…" at bounding box center [857, 445] width 1384 height 634
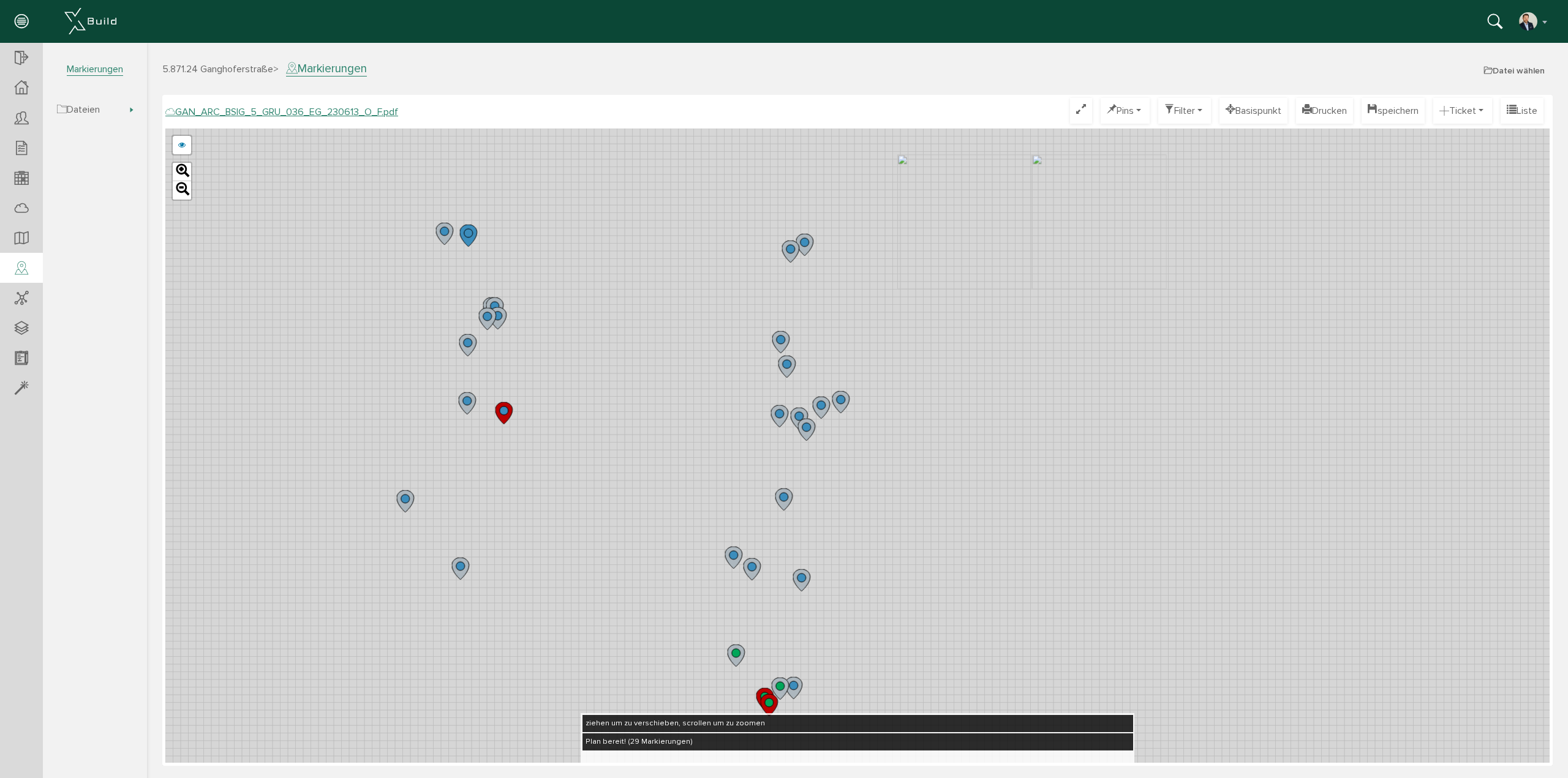
drag, startPoint x: 630, startPoint y: 336, endPoint x: 643, endPoint y: 393, distance: 58.5
click at [643, 393] on div "GAN_ARC_BSIG_5_GRU_036_EG_230613_N_F.pdf GAN_ARC_BSIG_5_GRU_036_EG_230613_M_F.p…" at bounding box center [857, 445] width 1384 height 634
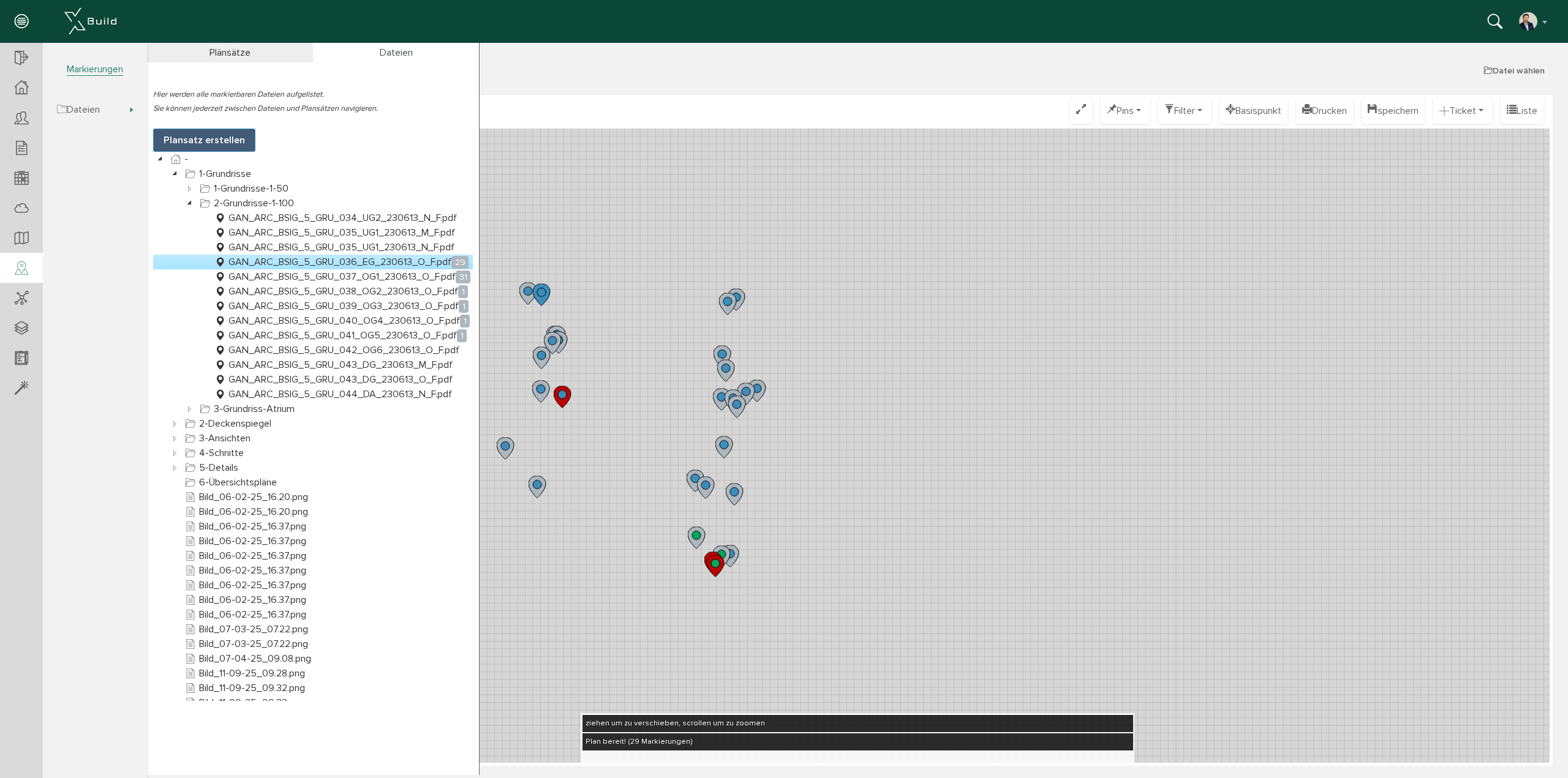
click at [334, 258] on link "GAN_ARC_BSIG_5_GRU_036_EG_230613_O_F.pdf 29" at bounding box center [341, 262] width 259 height 15
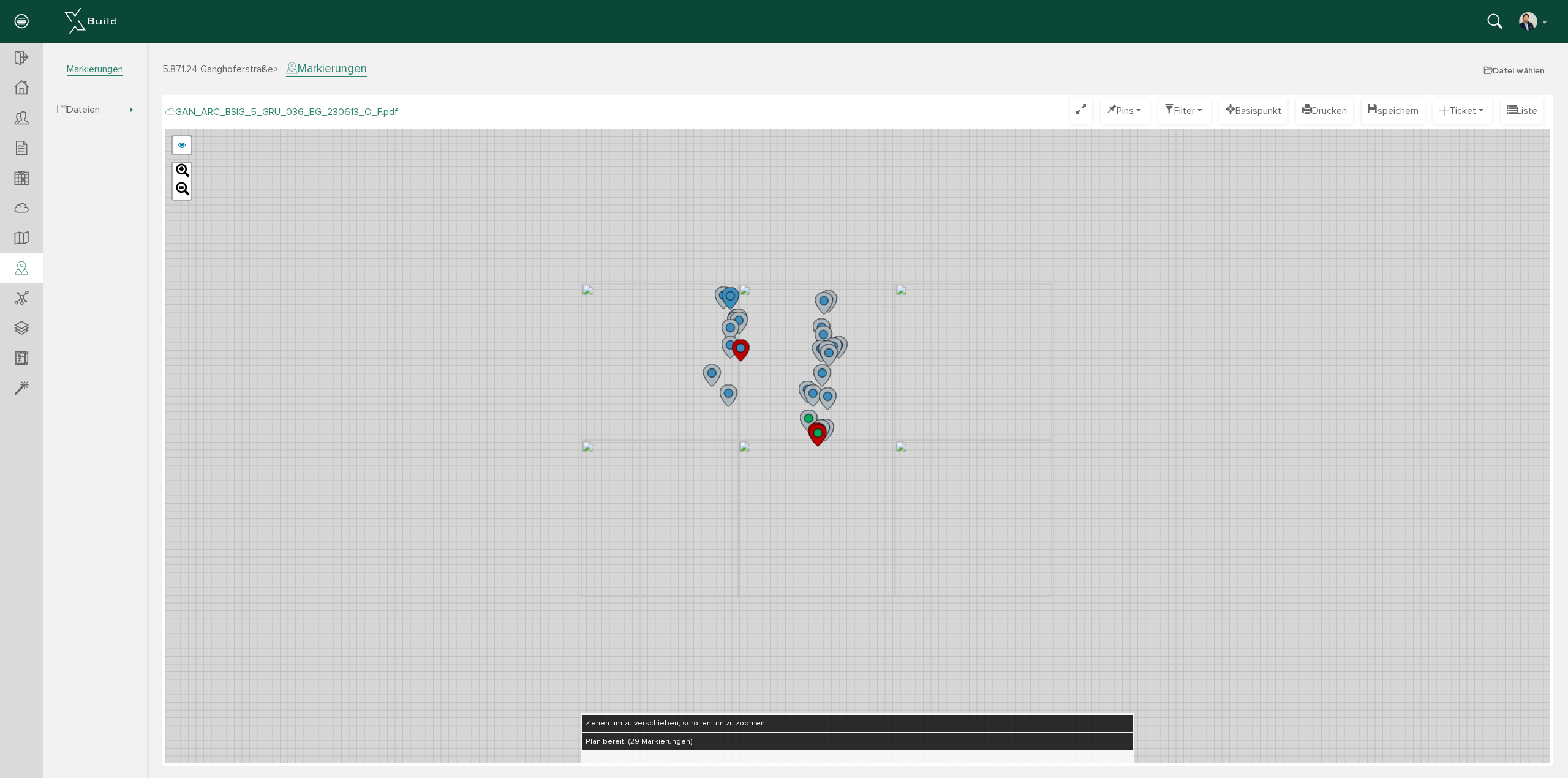
drag, startPoint x: 811, startPoint y: 212, endPoint x: 765, endPoint y: 388, distance: 181.9
click at [765, 388] on div "GAN_ARC_BSIG_5_GRU_036_EG_230613_N_F.pdf GAN_ARC_BSIG_5_GRU_036_EG_230613_M_F.p…" at bounding box center [857, 445] width 1384 height 634
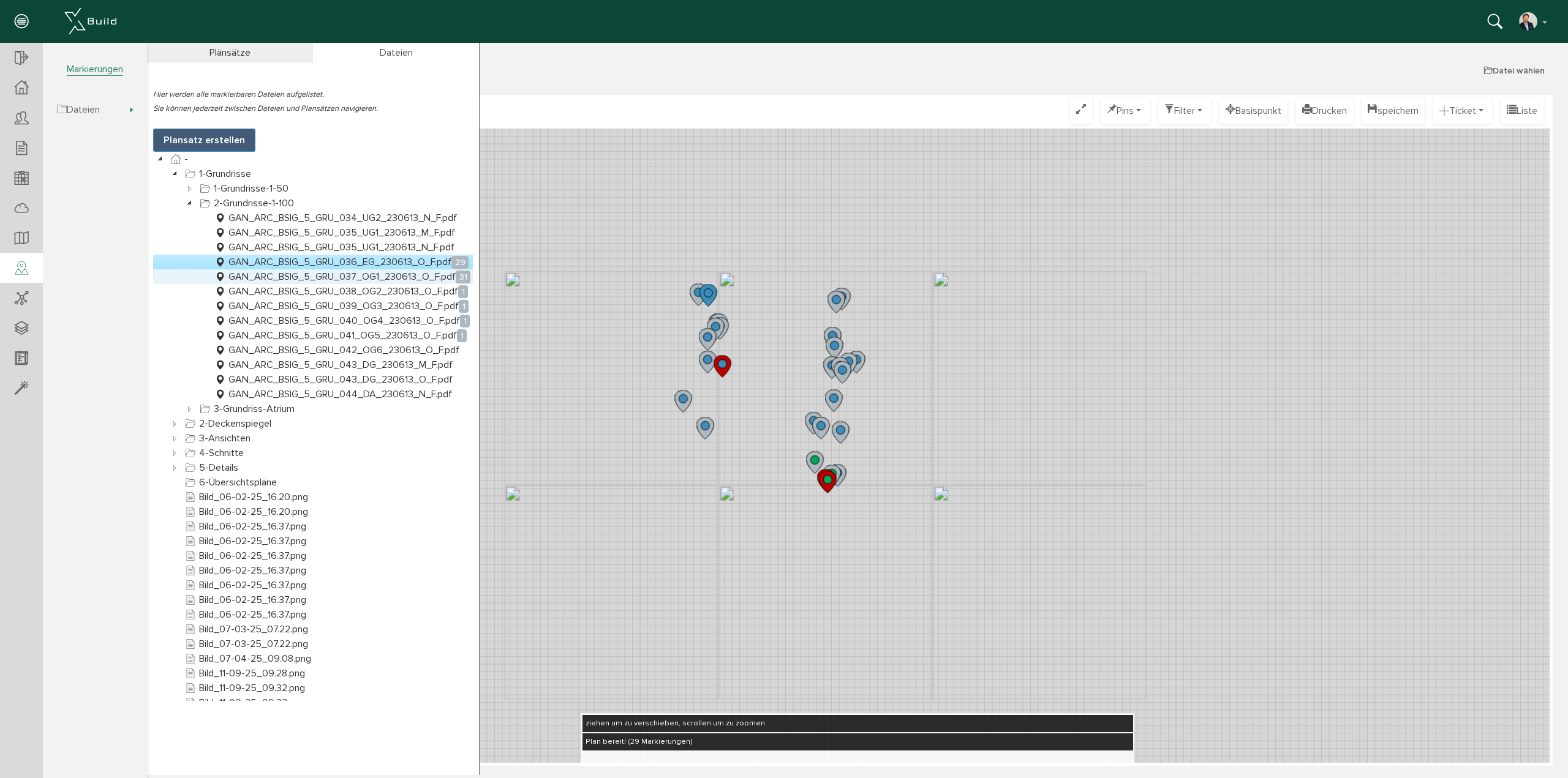
click at [414, 276] on link "GAN_ARC_BSIG_5_GRU_037_OG1_230613_O_F.pdf 31" at bounding box center [342, 276] width 261 height 15
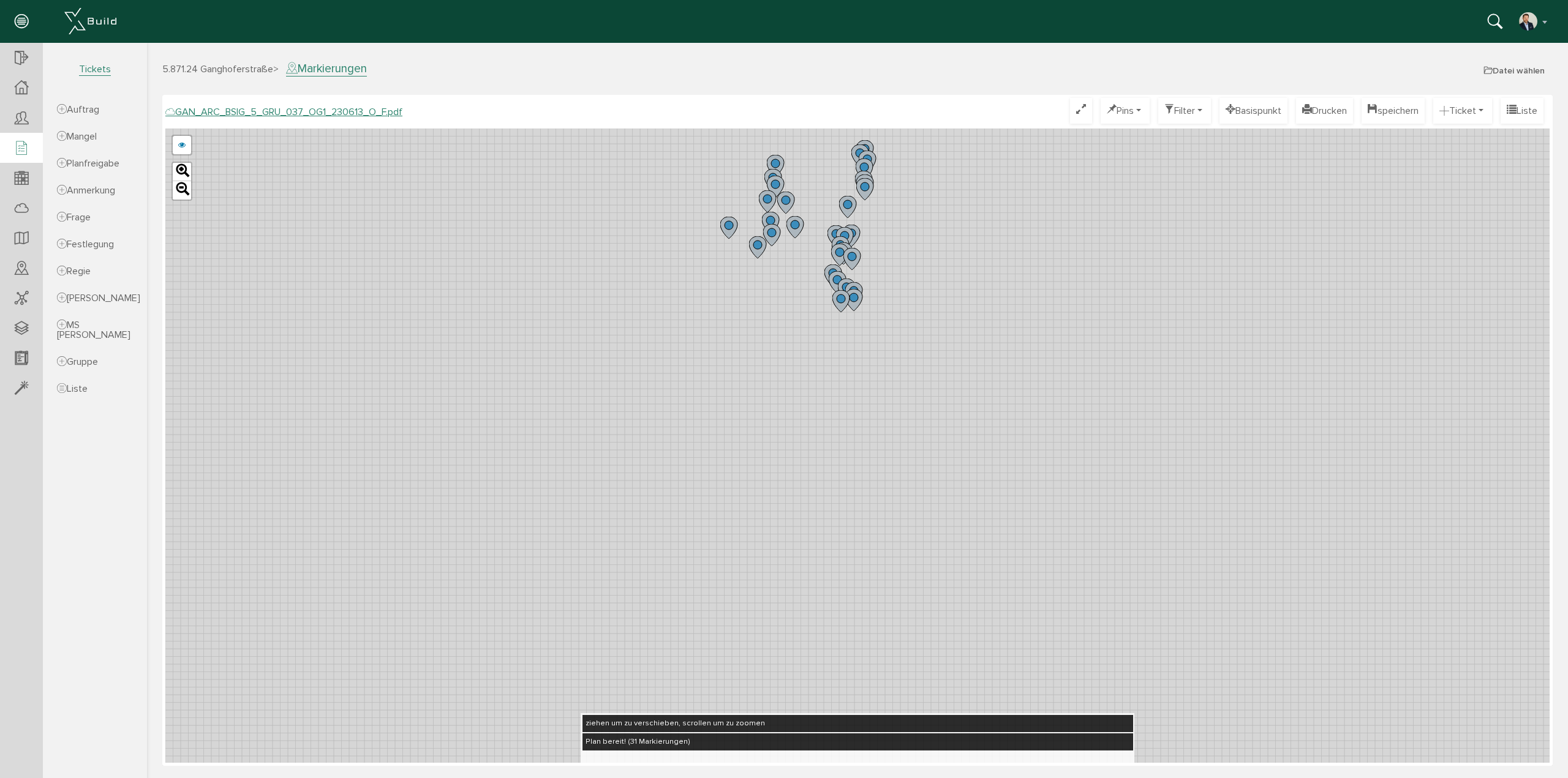
click at [25, 148] on icon at bounding box center [21, 149] width 13 height 17
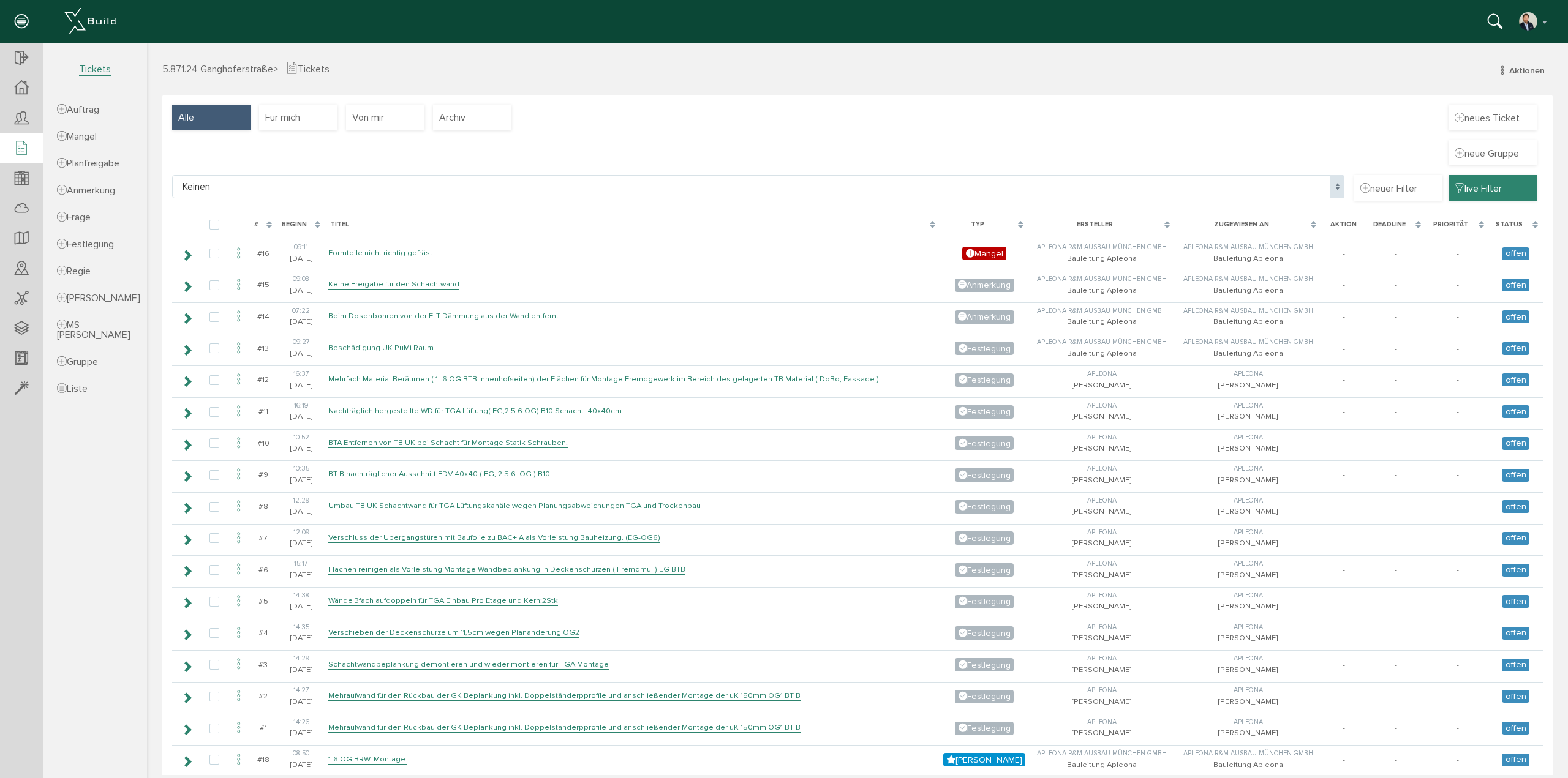
click at [1480, 184] on span "live Filter" at bounding box center [1478, 188] width 47 height 13
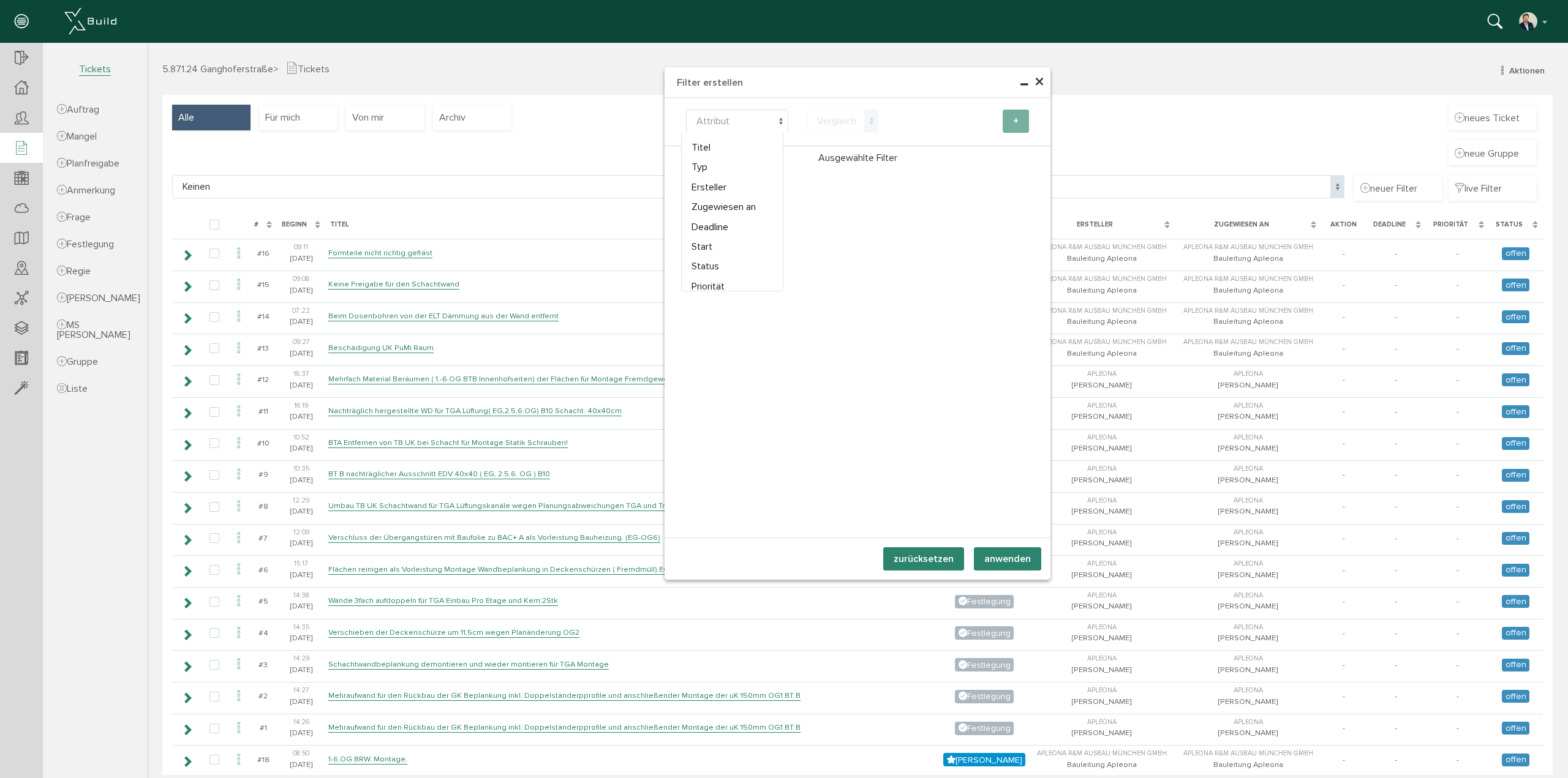
click at [768, 116] on span "Attribut" at bounding box center [736, 121] width 102 height 23
click at [834, 205] on div "Teilnehmer wählen Teilnehmer Filter Name Titel Typ Ersteller Zugewiesen an Dead…" at bounding box center [857, 317] width 386 height 439
click at [765, 115] on span "Attribut" at bounding box center [736, 121] width 102 height 23
click at [885, 405] on div "Teilnehmer wählen Teilnehmer Filter Name Titel Typ Ersteller Zugewiesen an Dead…" at bounding box center [857, 317] width 386 height 439
click at [1036, 85] on span "×" at bounding box center [1039, 83] width 10 height 24
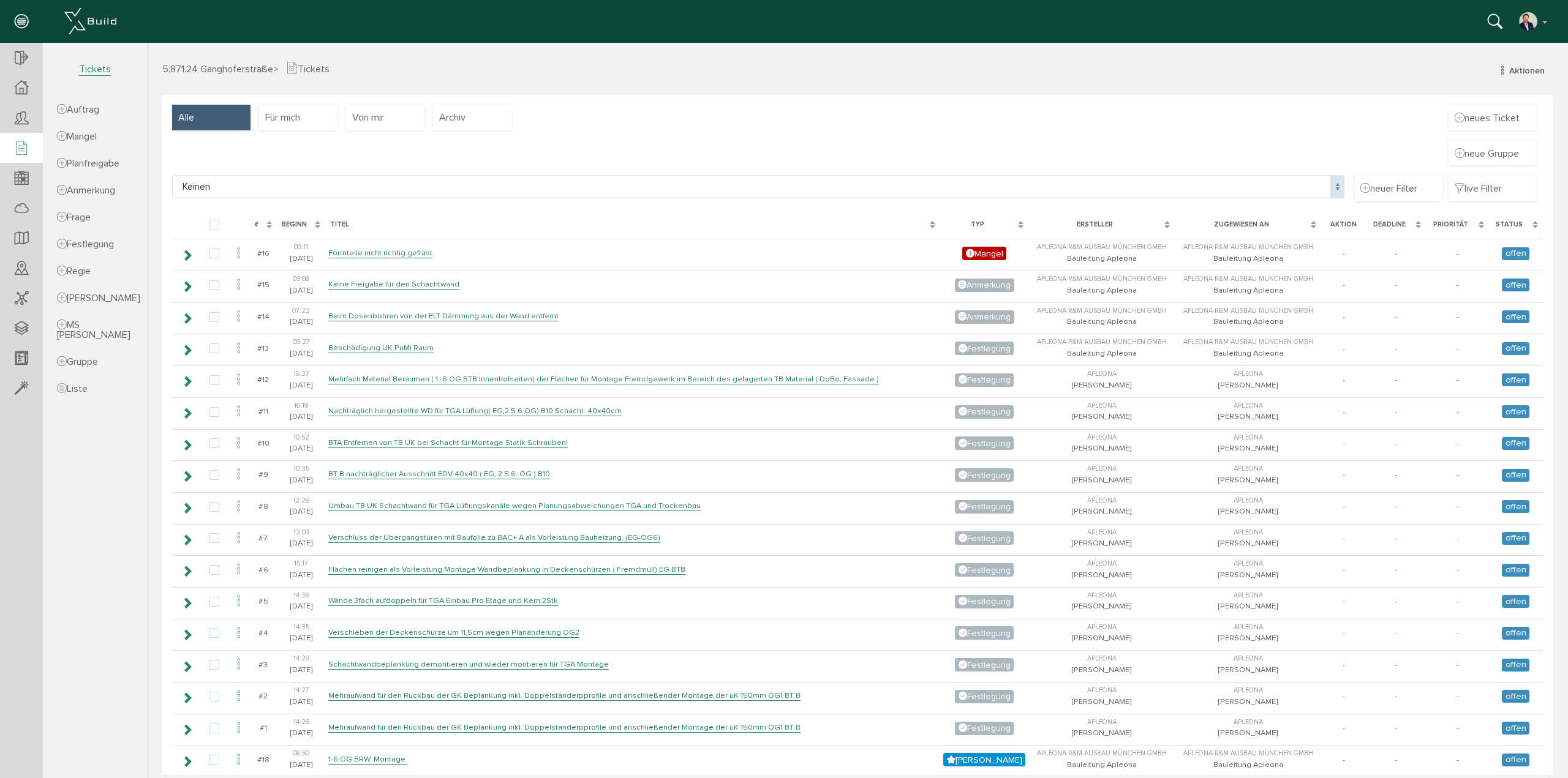
click at [266, 227] on div "#" at bounding box center [262, 225] width 28 height 23
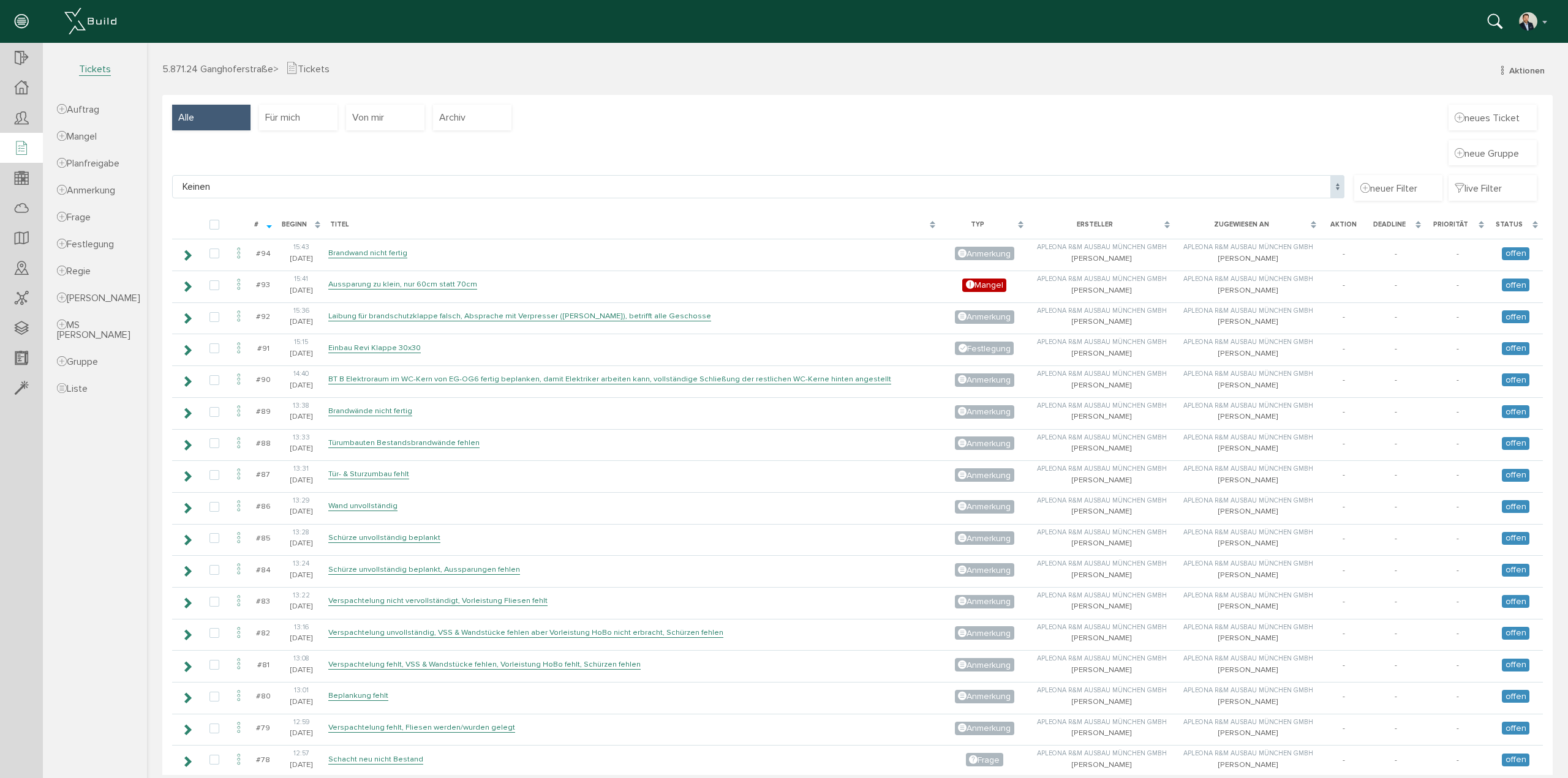
click at [318, 227] on div "Beginn" at bounding box center [300, 225] width 49 height 23
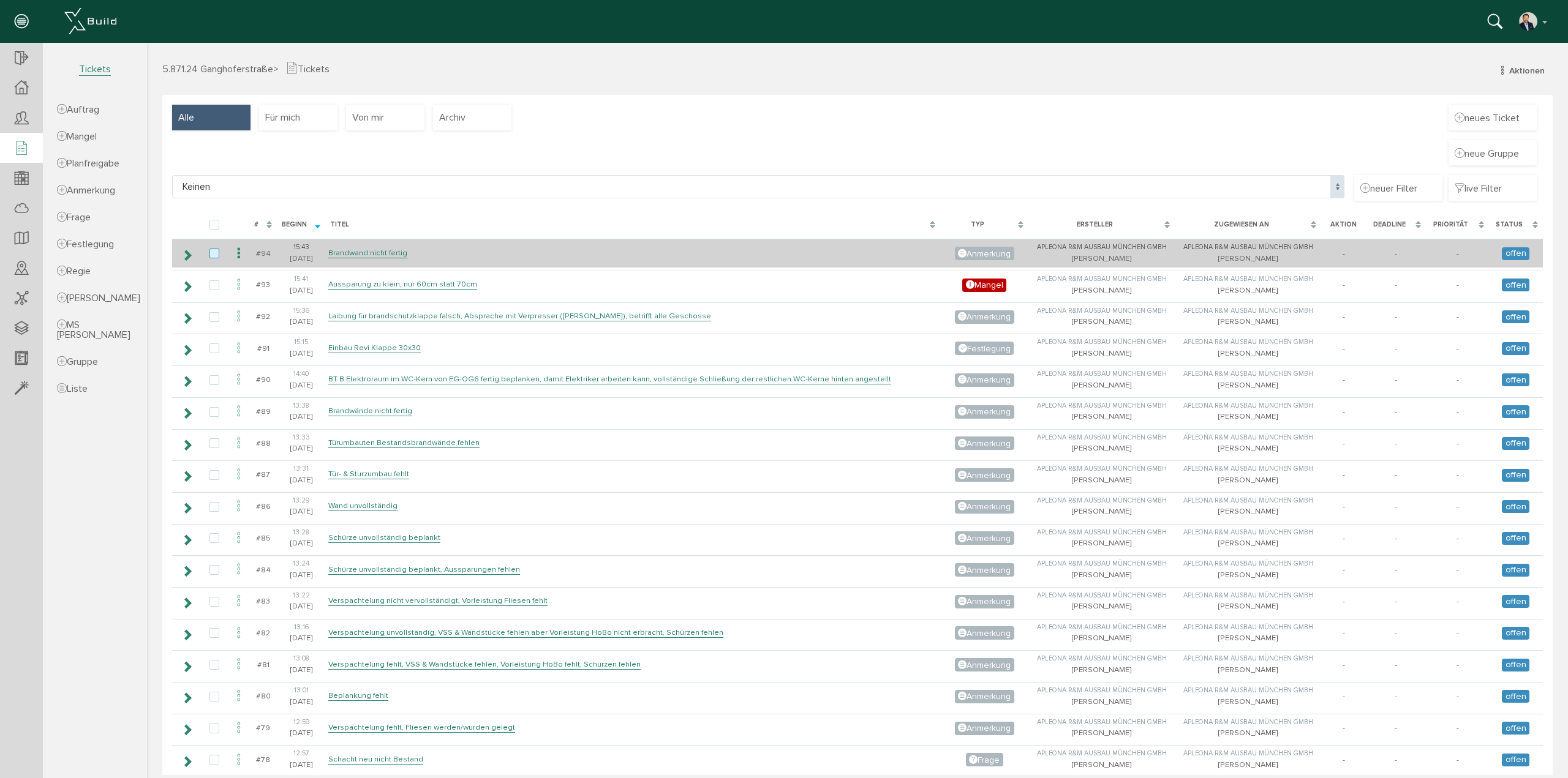
click at [213, 253] on label at bounding box center [217, 254] width 15 height 11
click at [213, 253] on input "checkbox" at bounding box center [213, 252] width 8 height 8
checkbox input "true"
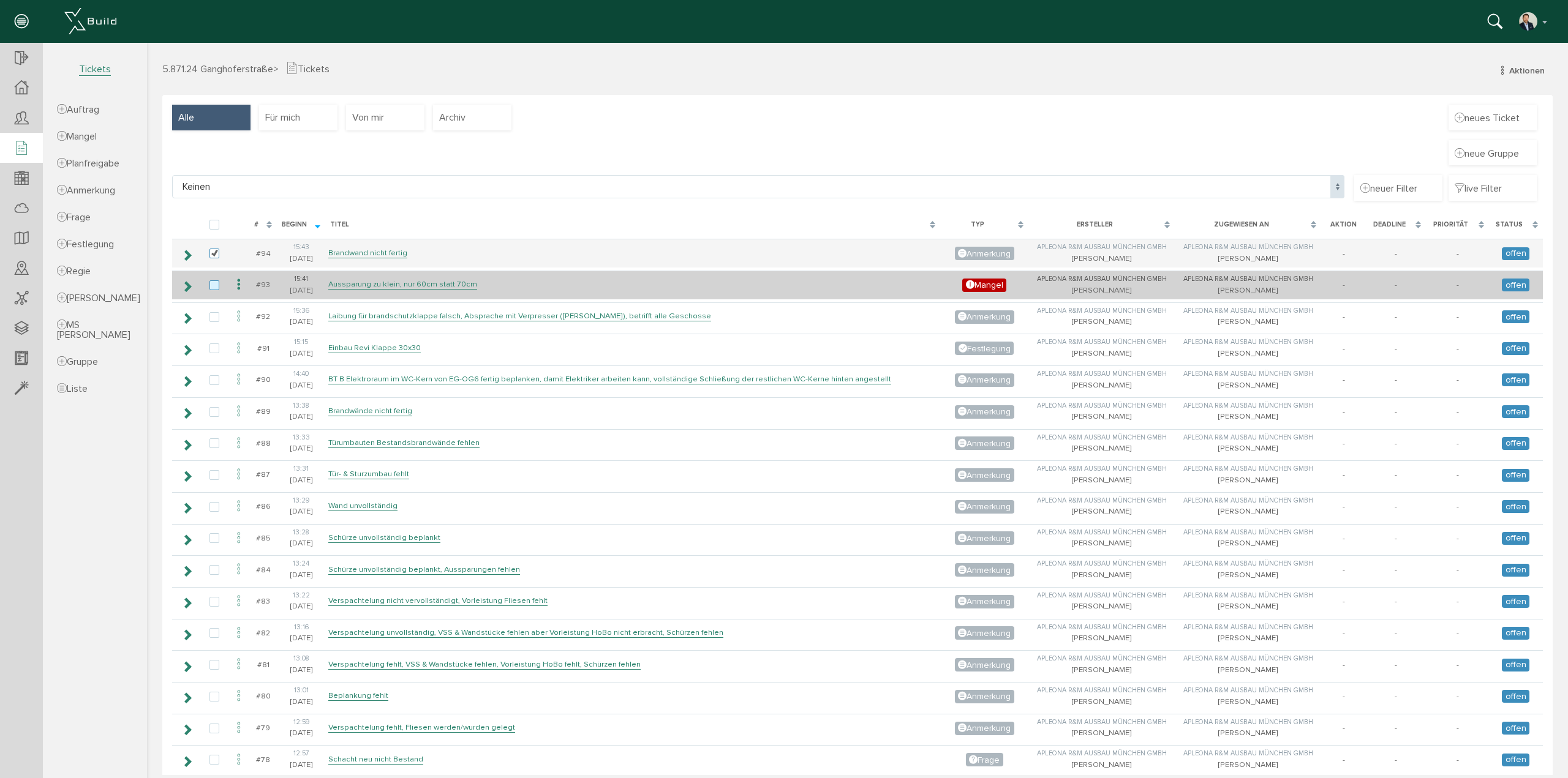
click at [212, 281] on label at bounding box center [217, 286] width 15 height 11
click at [212, 281] on input "checkbox" at bounding box center [213, 284] width 8 height 8
checkbox input "true"
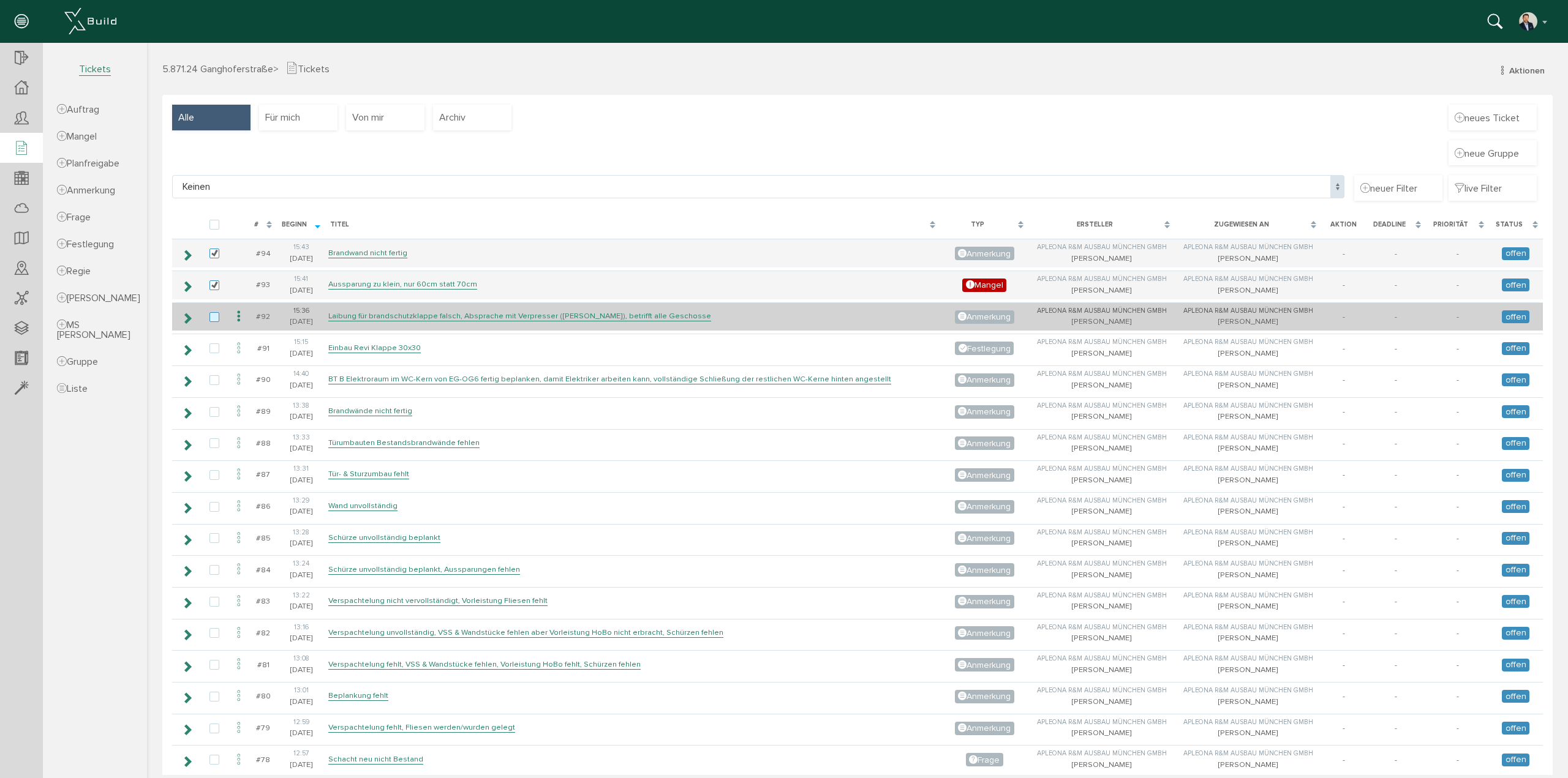
click at [217, 321] on label at bounding box center [217, 318] width 15 height 11
click at [217, 320] on input "checkbox" at bounding box center [213, 316] width 8 height 8
checkbox input "true"
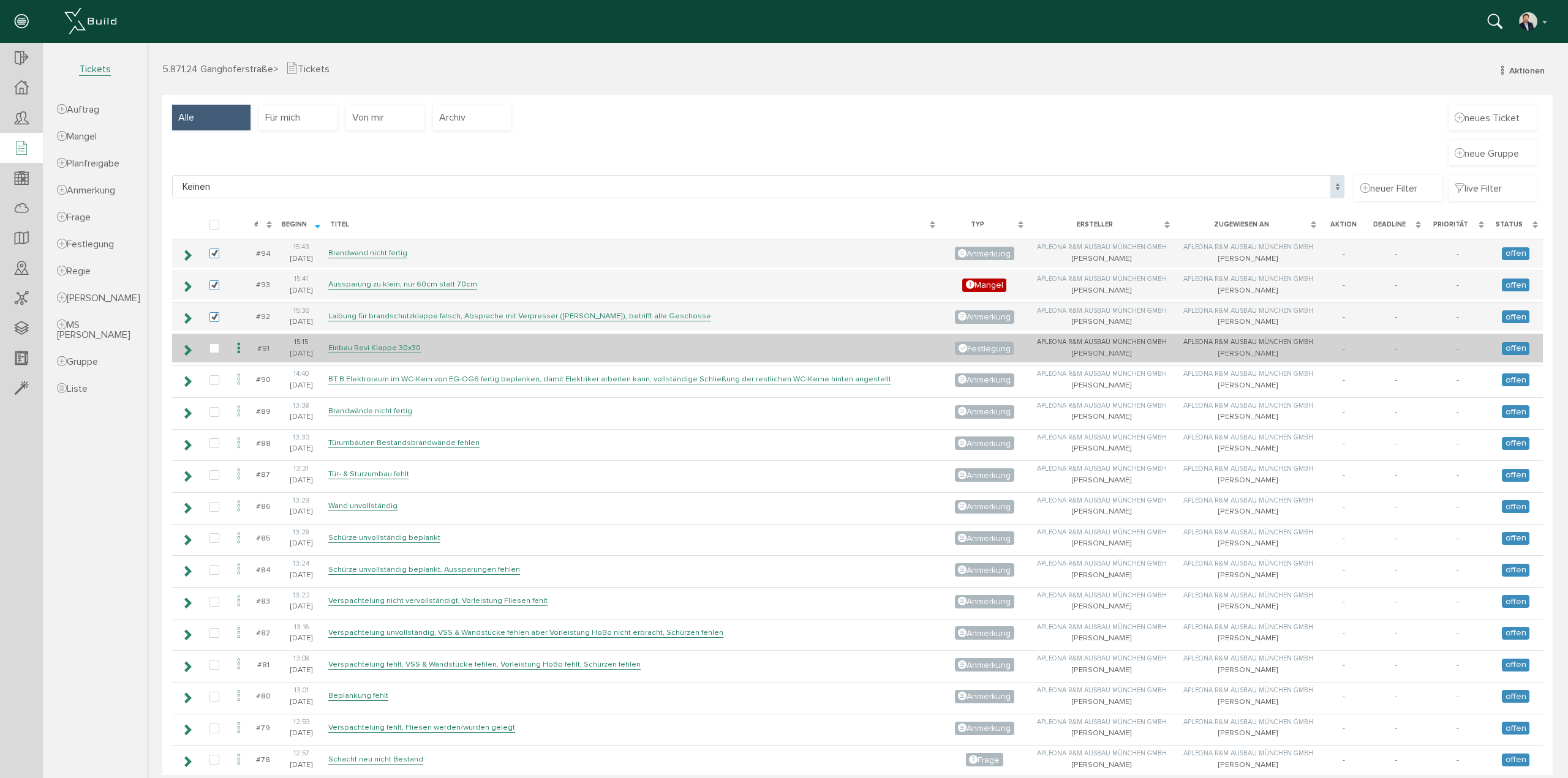
click at [209, 353] on td at bounding box center [214, 348] width 28 height 29
click at [218, 352] on td at bounding box center [214, 348] width 28 height 29
click at [214, 345] on label at bounding box center [217, 349] width 15 height 11
click at [214, 345] on input "checkbox" at bounding box center [213, 347] width 8 height 8
checkbox input "true"
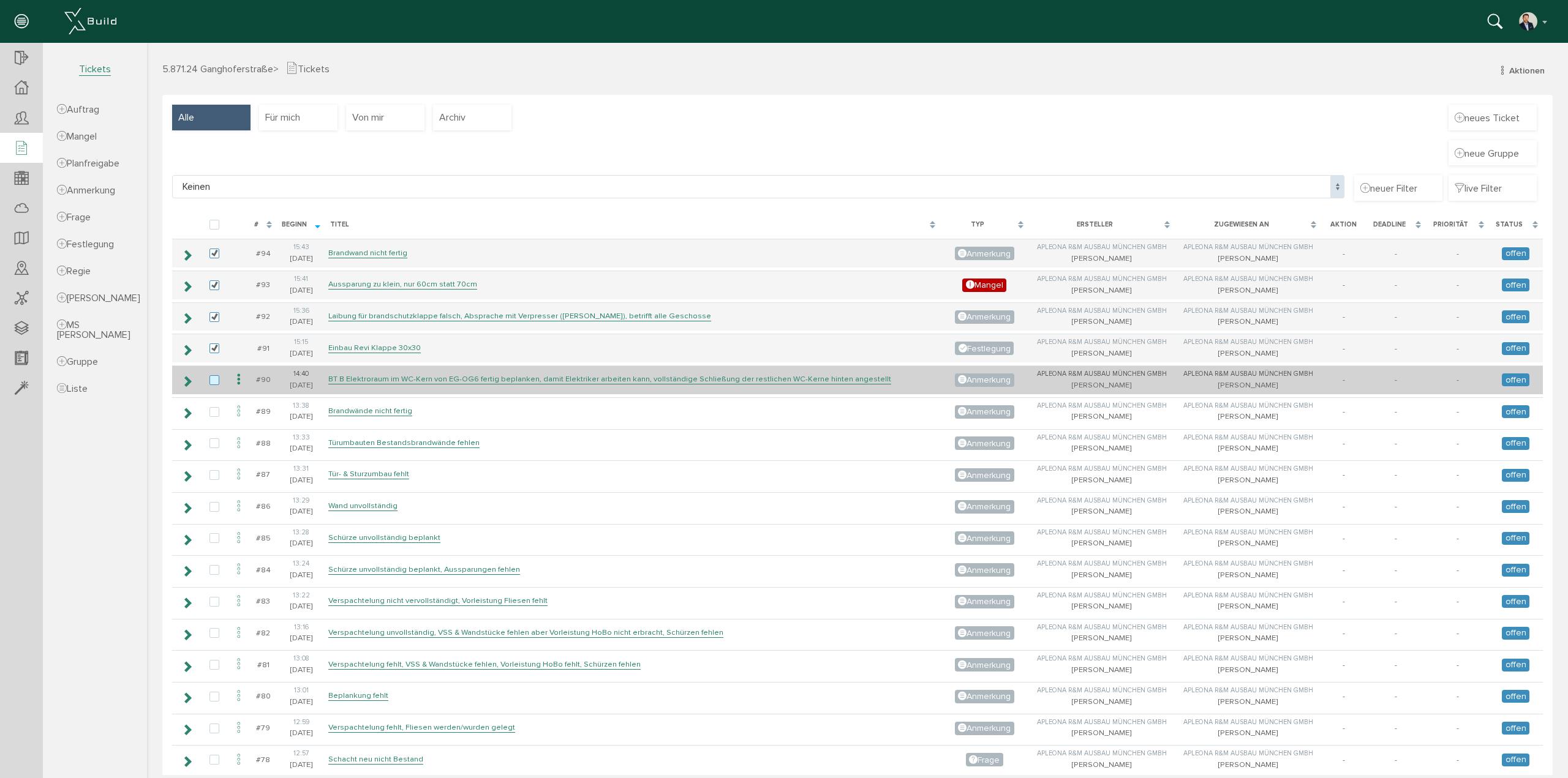
click at [216, 375] on label at bounding box center [217, 381] width 15 height 11
click at [216, 375] on input "checkbox" at bounding box center [213, 379] width 8 height 8
checkbox input "true"
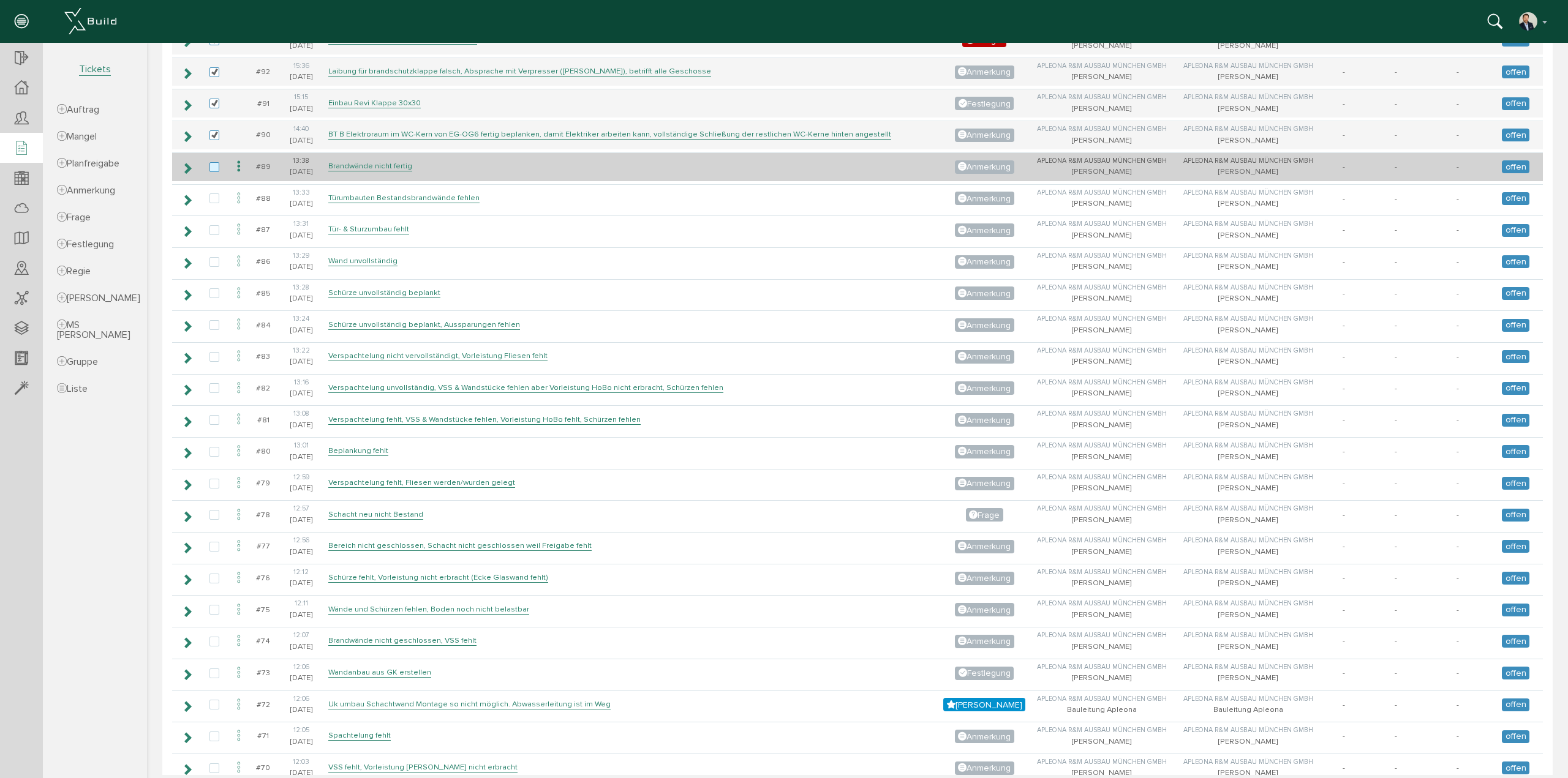
click at [214, 166] on label at bounding box center [217, 168] width 15 height 11
click at [214, 166] on input "checkbox" at bounding box center [213, 166] width 8 height 8
checkbox input "true"
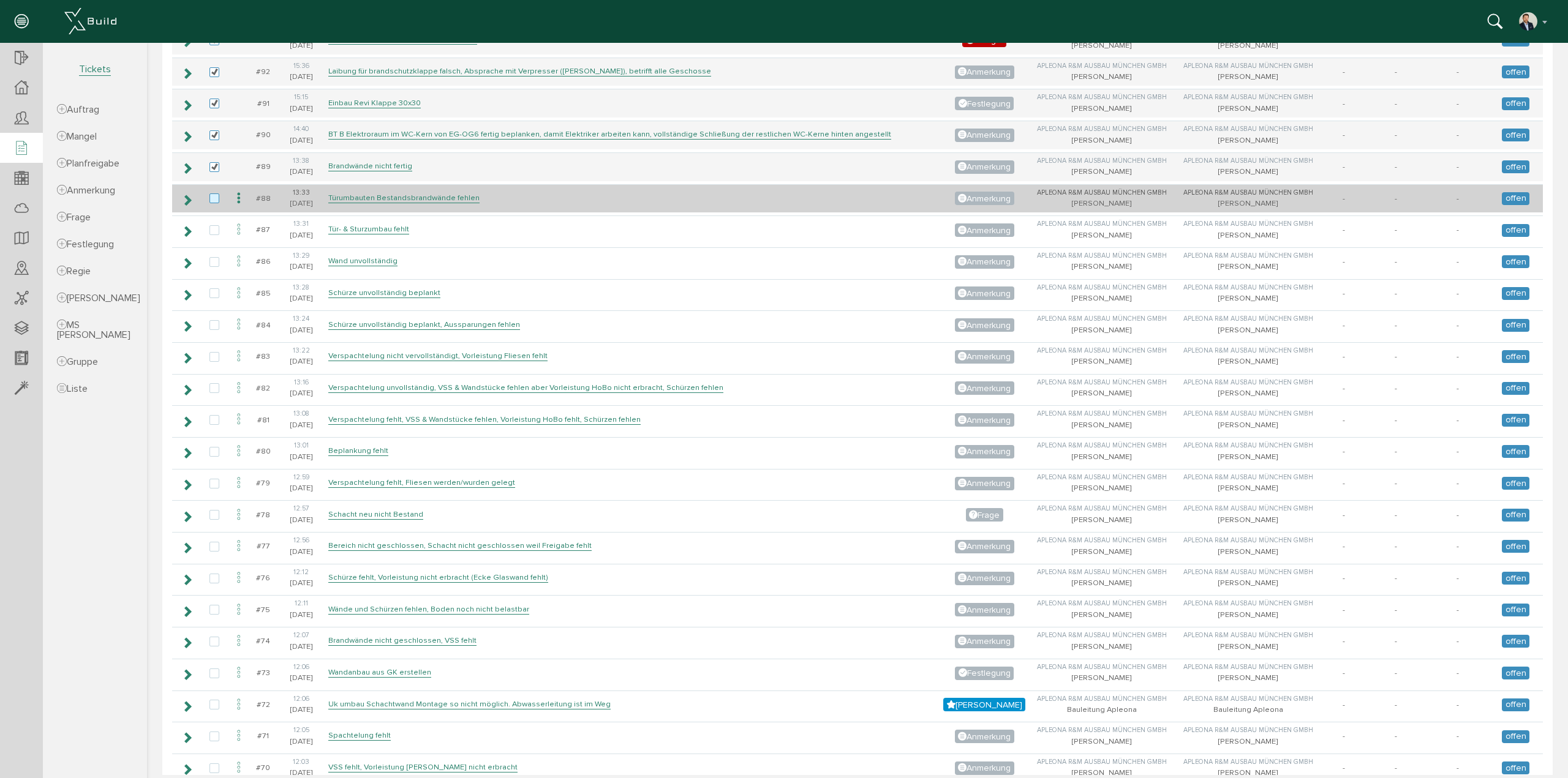
click at [215, 197] on label at bounding box center [217, 199] width 15 height 11
click at [215, 197] on input "checkbox" at bounding box center [213, 197] width 8 height 8
checkbox input "true"
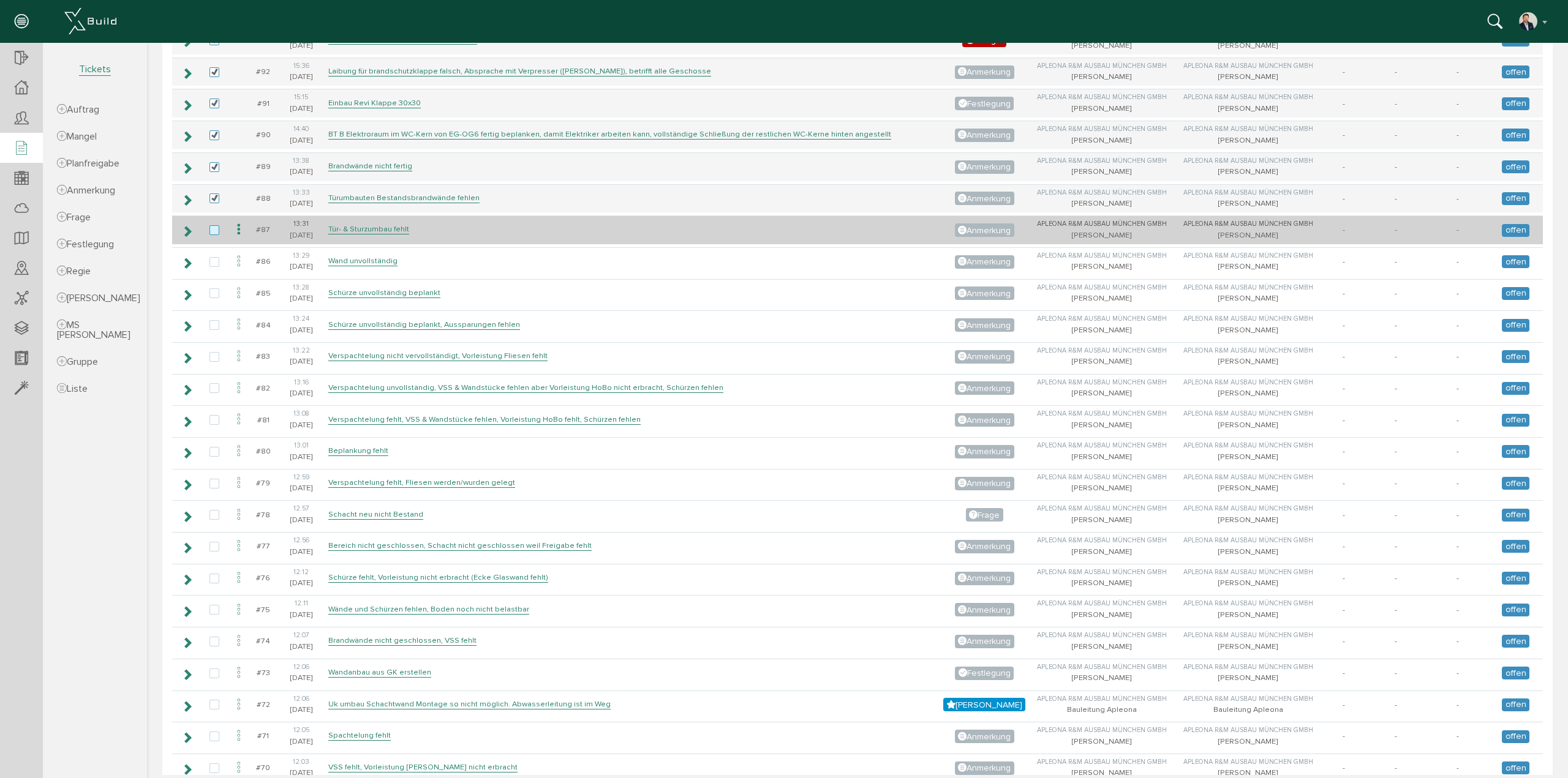
click at [209, 225] on label at bounding box center [217, 231] width 15 height 11
click at [209, 225] on input "checkbox" at bounding box center [213, 229] width 8 height 8
checkbox input "true"
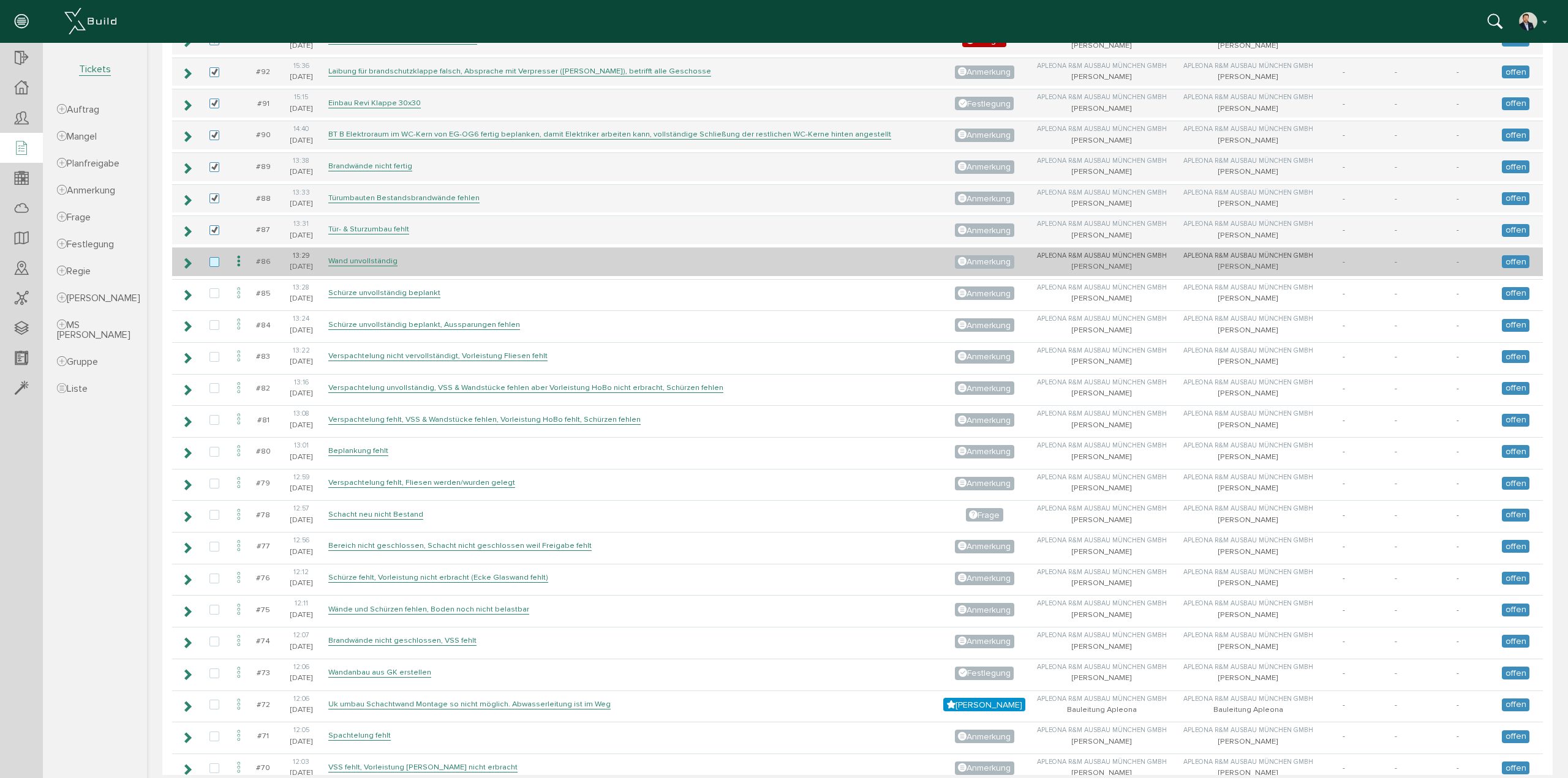
click at [216, 258] on label at bounding box center [217, 263] width 15 height 11
click at [216, 258] on input "checkbox" at bounding box center [213, 261] width 8 height 8
checkbox input "true"
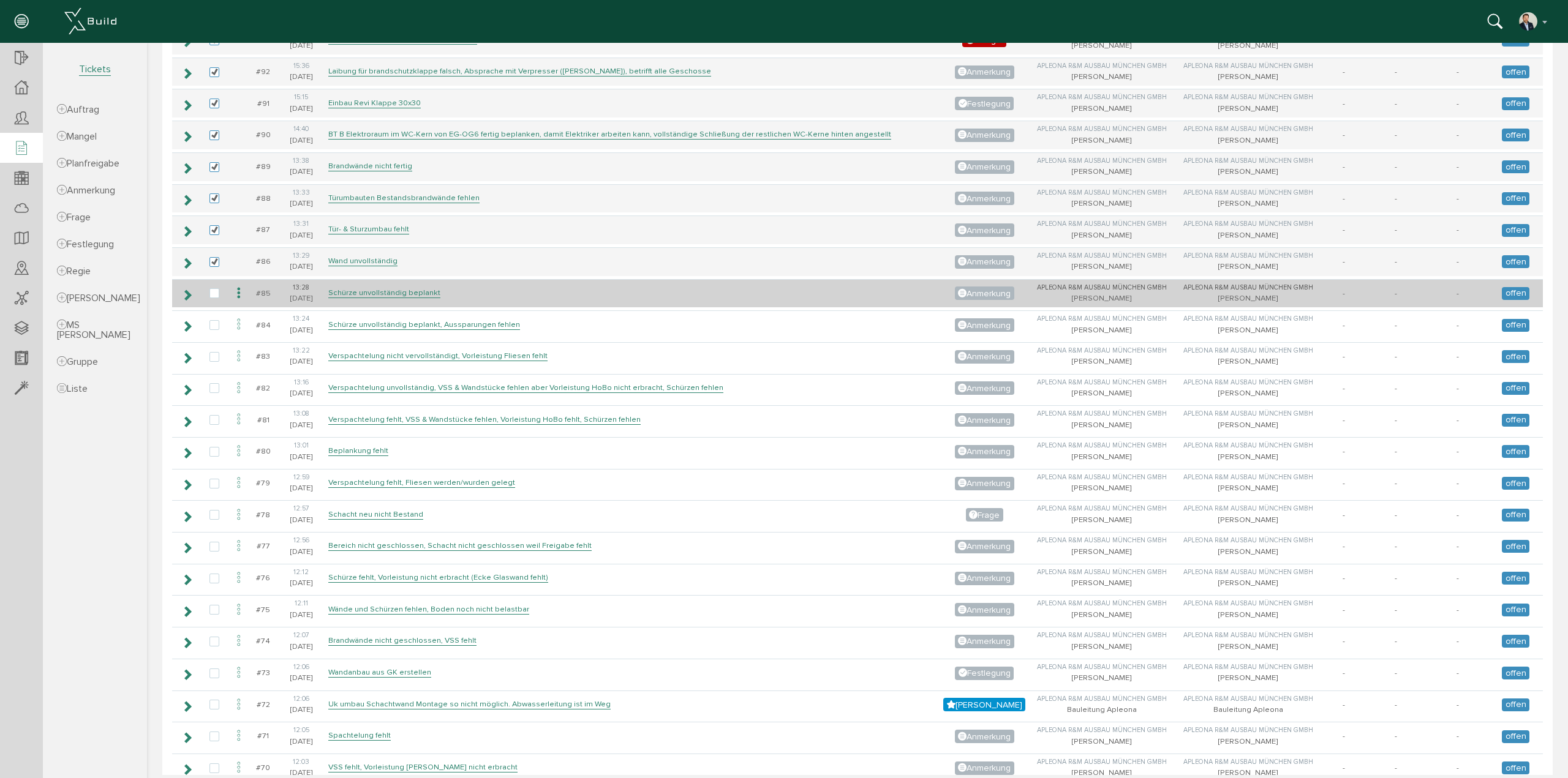
click at [217, 298] on td at bounding box center [214, 293] width 28 height 29
click at [216, 291] on label at bounding box center [217, 294] width 15 height 11
click at [216, 291] on input "checkbox" at bounding box center [213, 292] width 8 height 8
checkbox input "true"
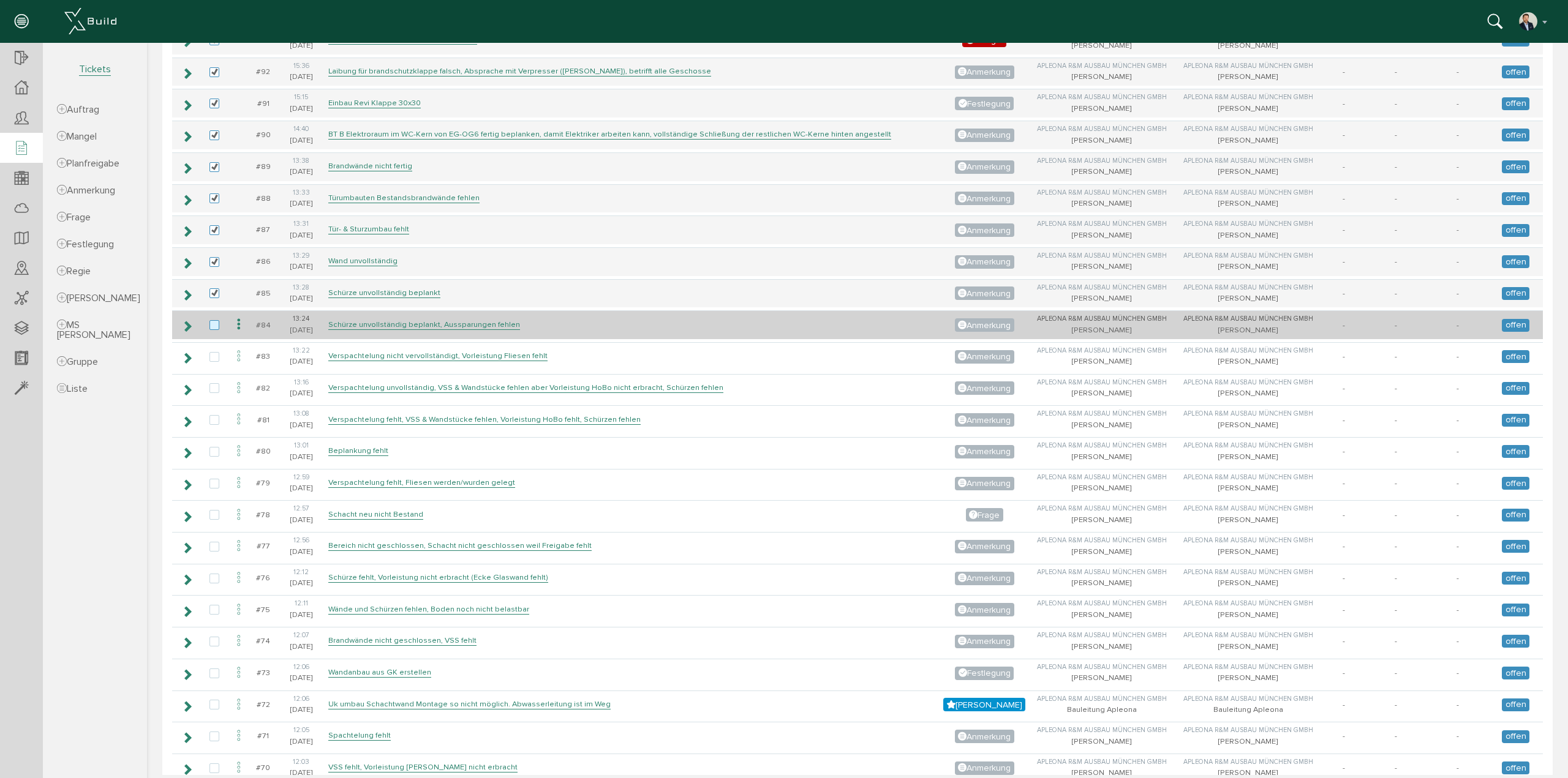
click at [221, 320] on label at bounding box center [217, 326] width 15 height 11
click at [217, 320] on input "checkbox" at bounding box center [213, 324] width 8 height 8
checkbox input "true"
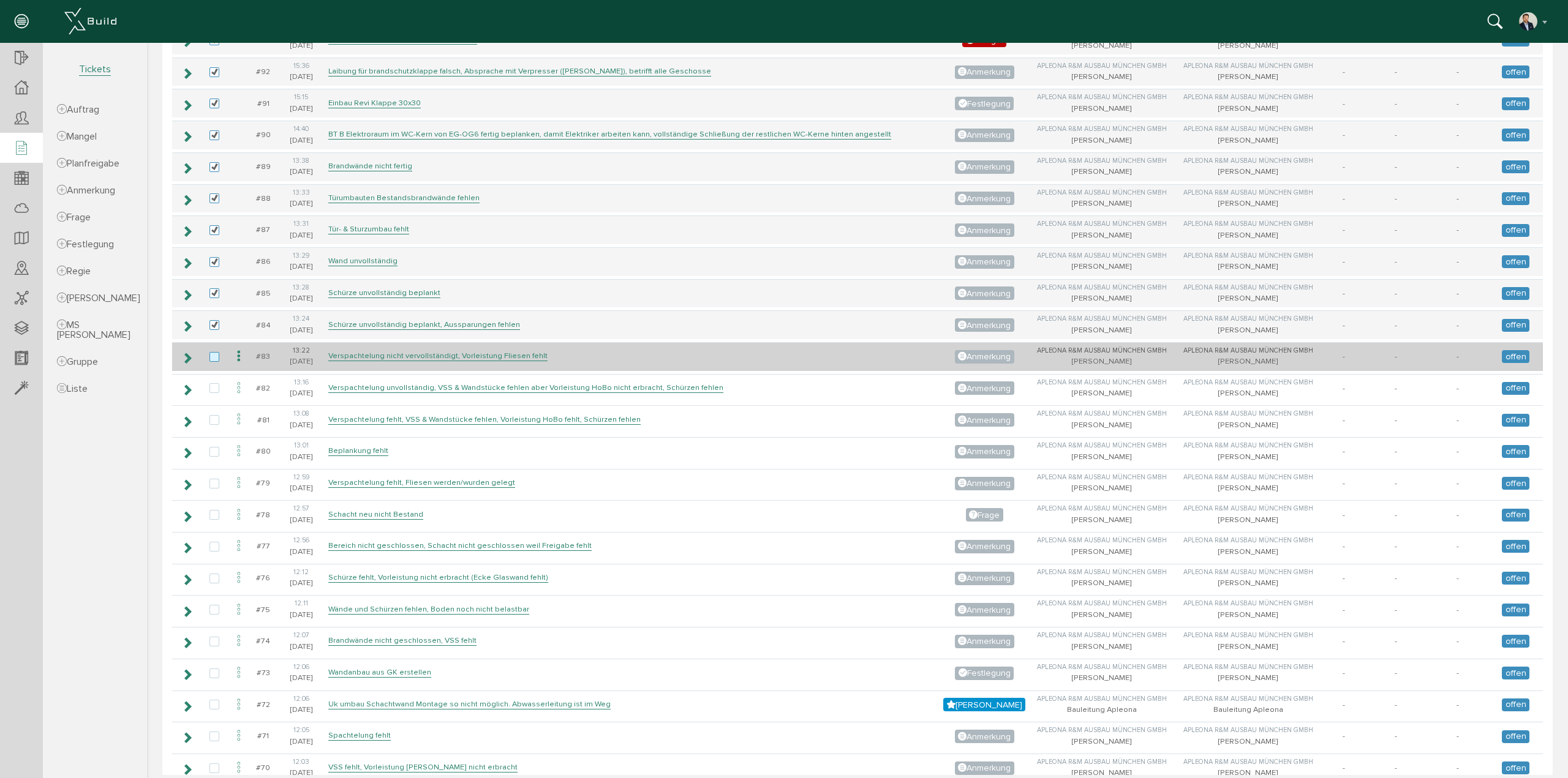
click at [216, 352] on label at bounding box center [217, 358] width 15 height 11
click at [216, 352] on input "checkbox" at bounding box center [213, 355] width 8 height 8
checkbox input "true"
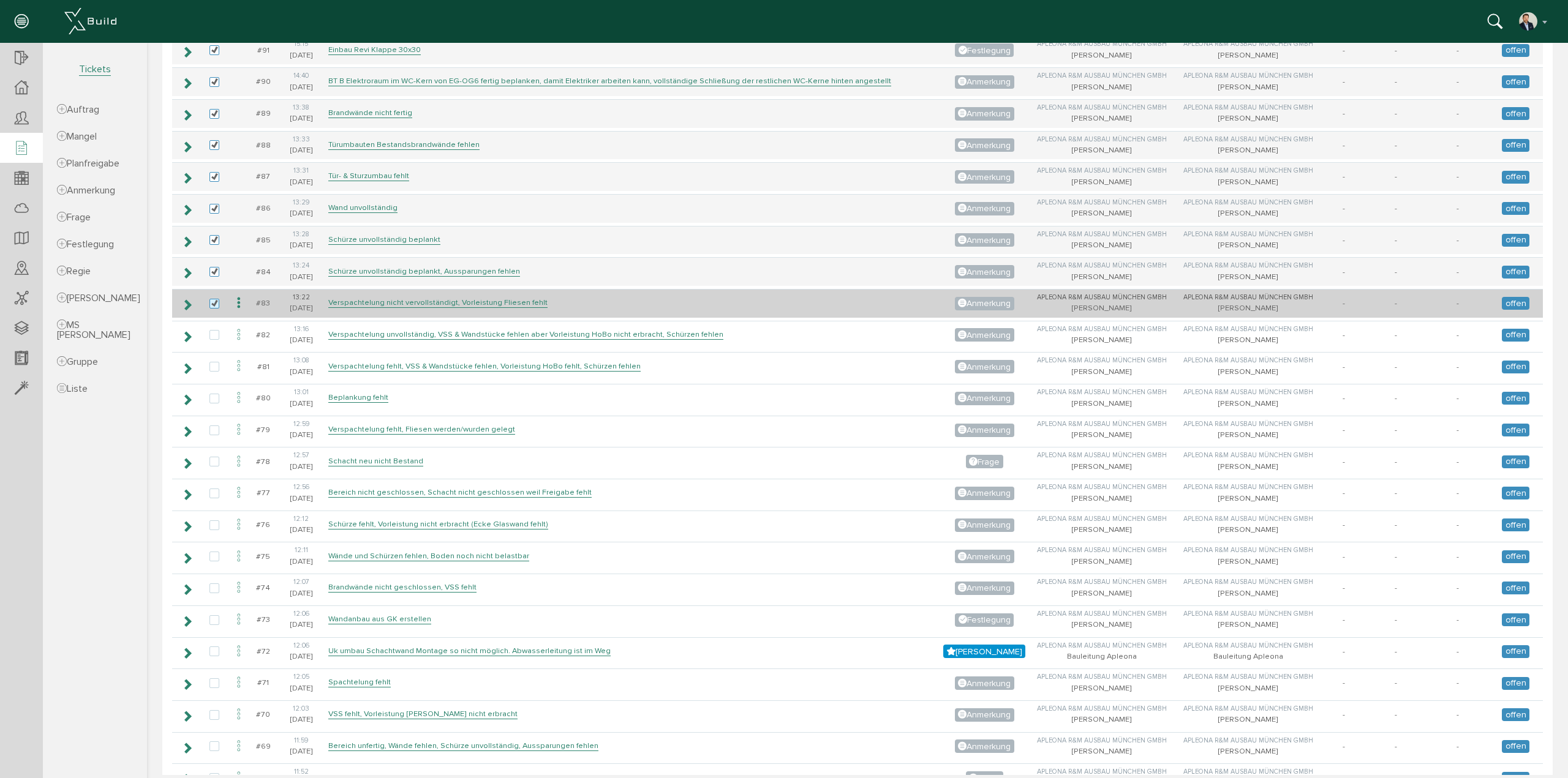
scroll to position [367, 0]
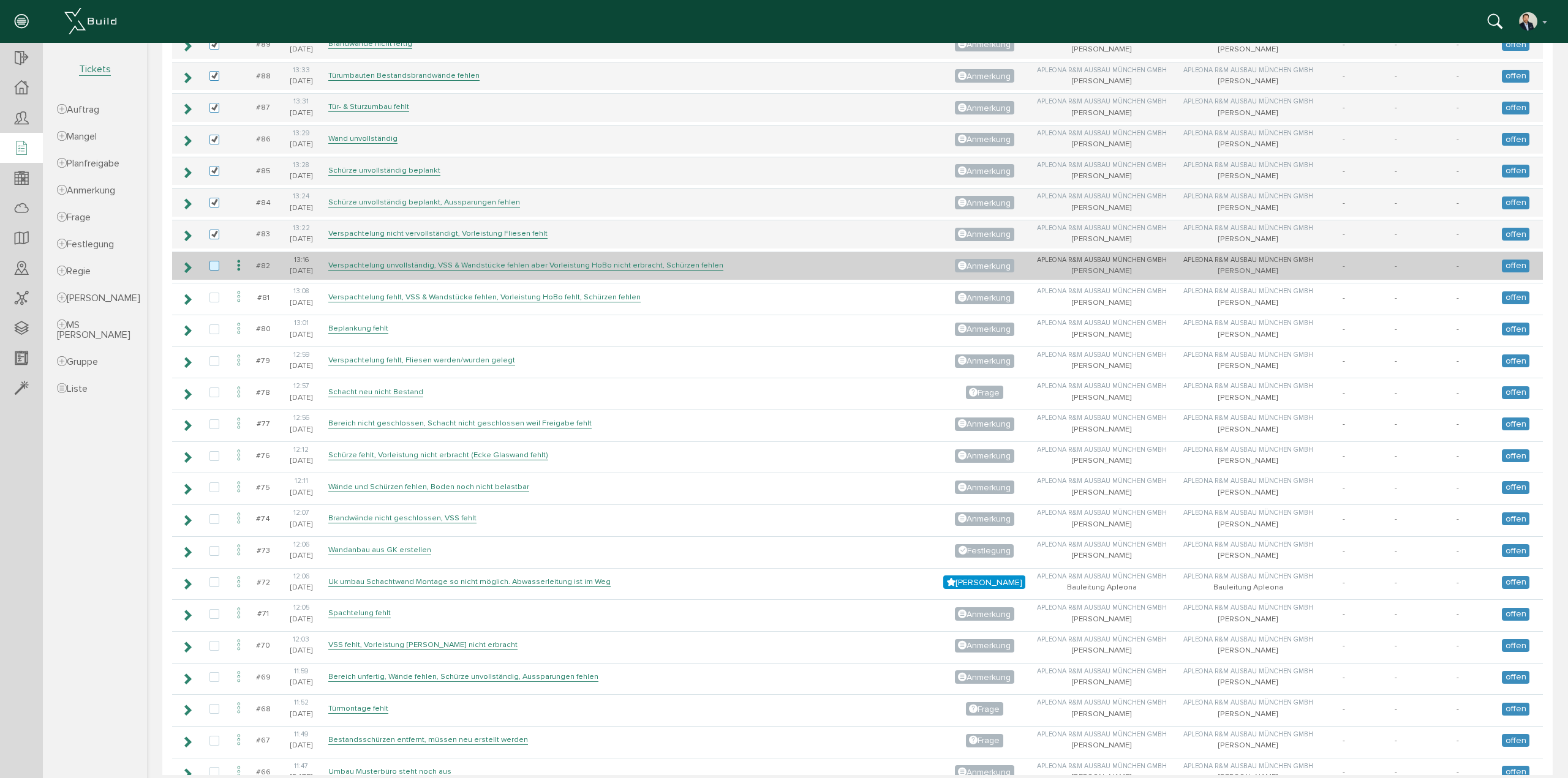
click at [217, 261] on label at bounding box center [217, 267] width 15 height 11
click at [217, 261] on input "checkbox" at bounding box center [213, 265] width 8 height 8
checkbox input "true"
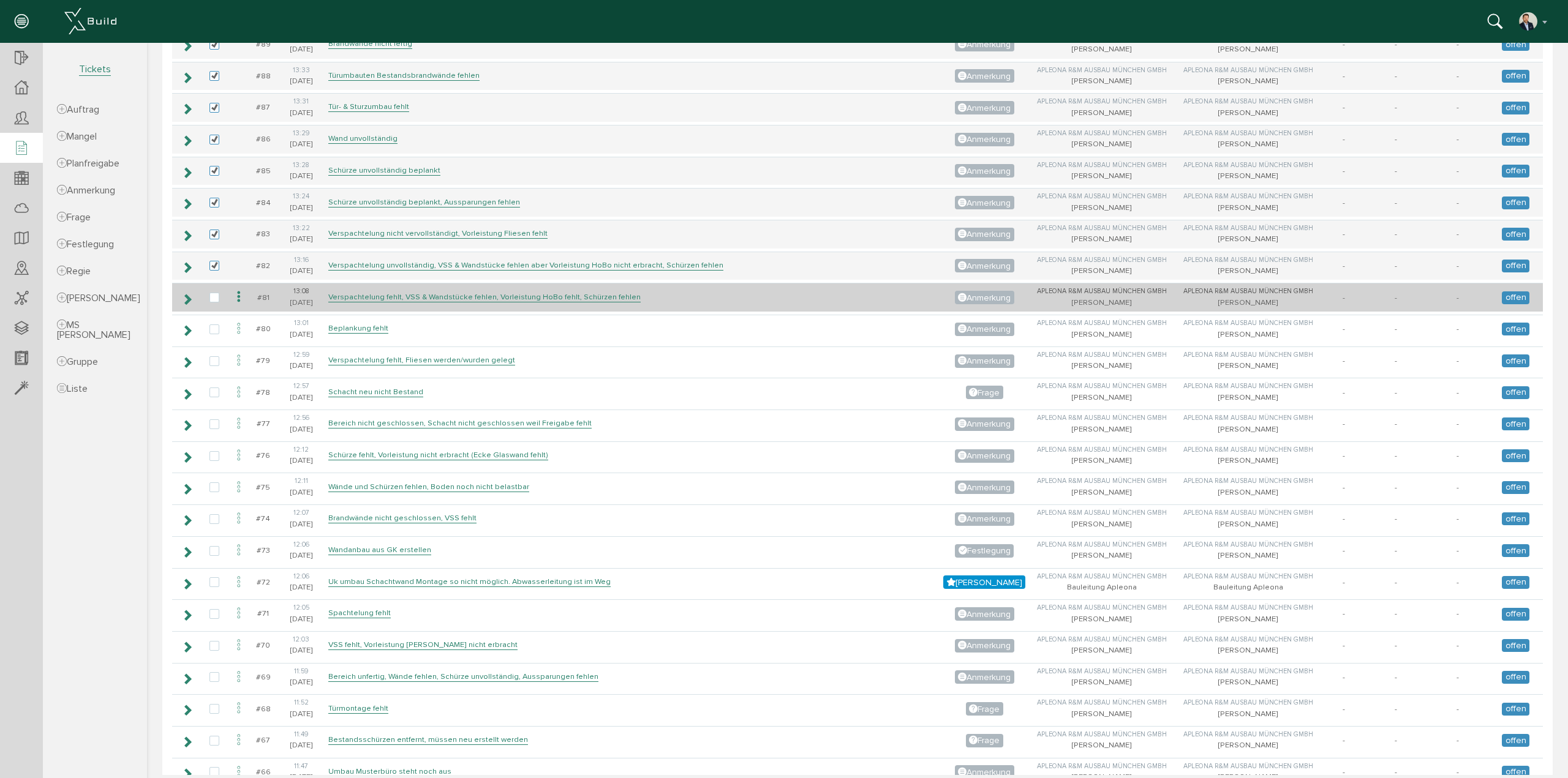
click at [212, 285] on td at bounding box center [214, 297] width 28 height 29
click at [212, 293] on label at bounding box center [217, 298] width 15 height 11
click at [212, 293] on input "checkbox" at bounding box center [213, 296] width 8 height 8
checkbox input "true"
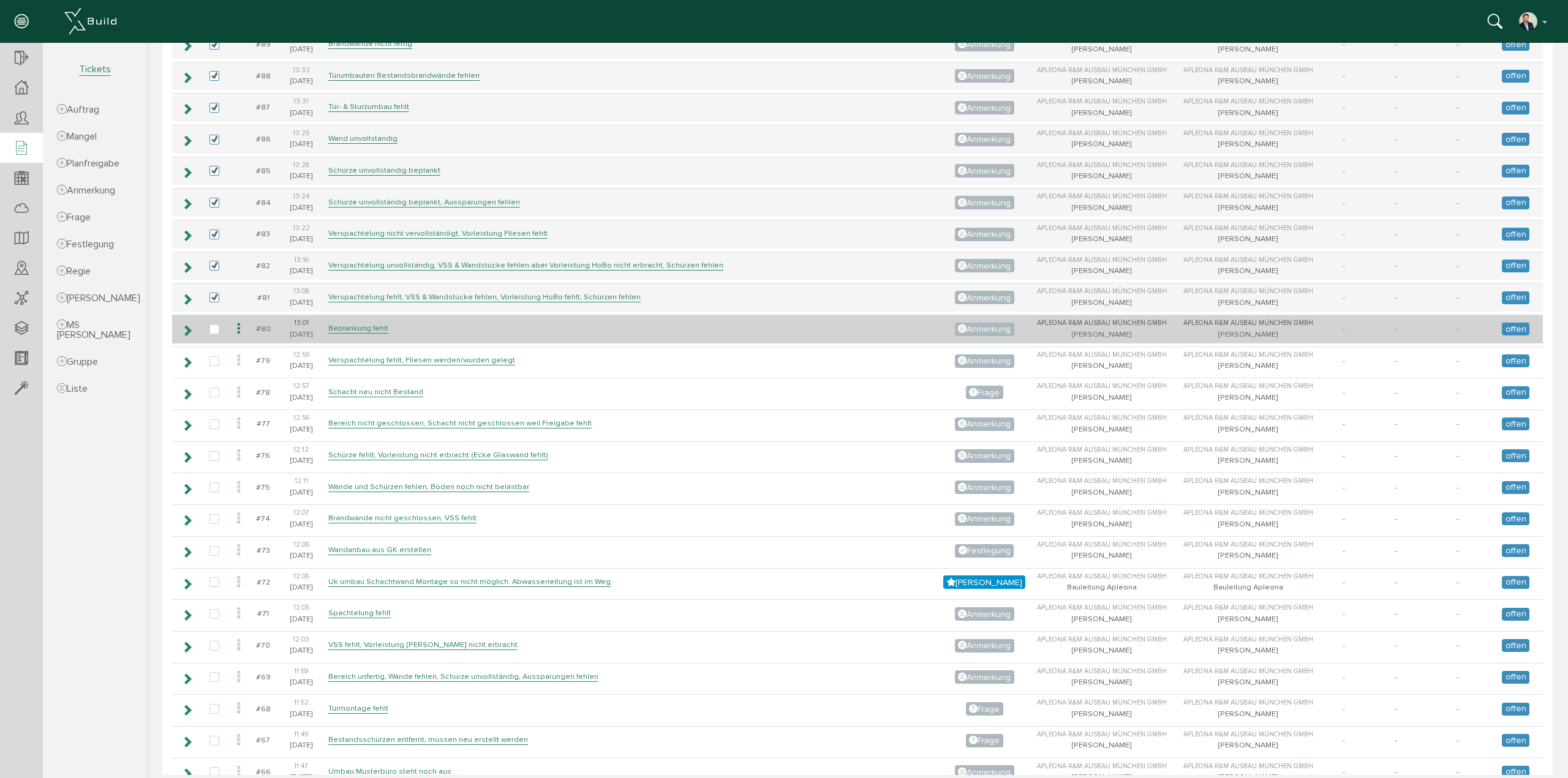
click at [215, 332] on td at bounding box center [214, 329] width 28 height 29
click at [211, 324] on label at bounding box center [217, 330] width 15 height 11
click at [211, 324] on input "checkbox" at bounding box center [213, 328] width 8 height 8
checkbox input "true"
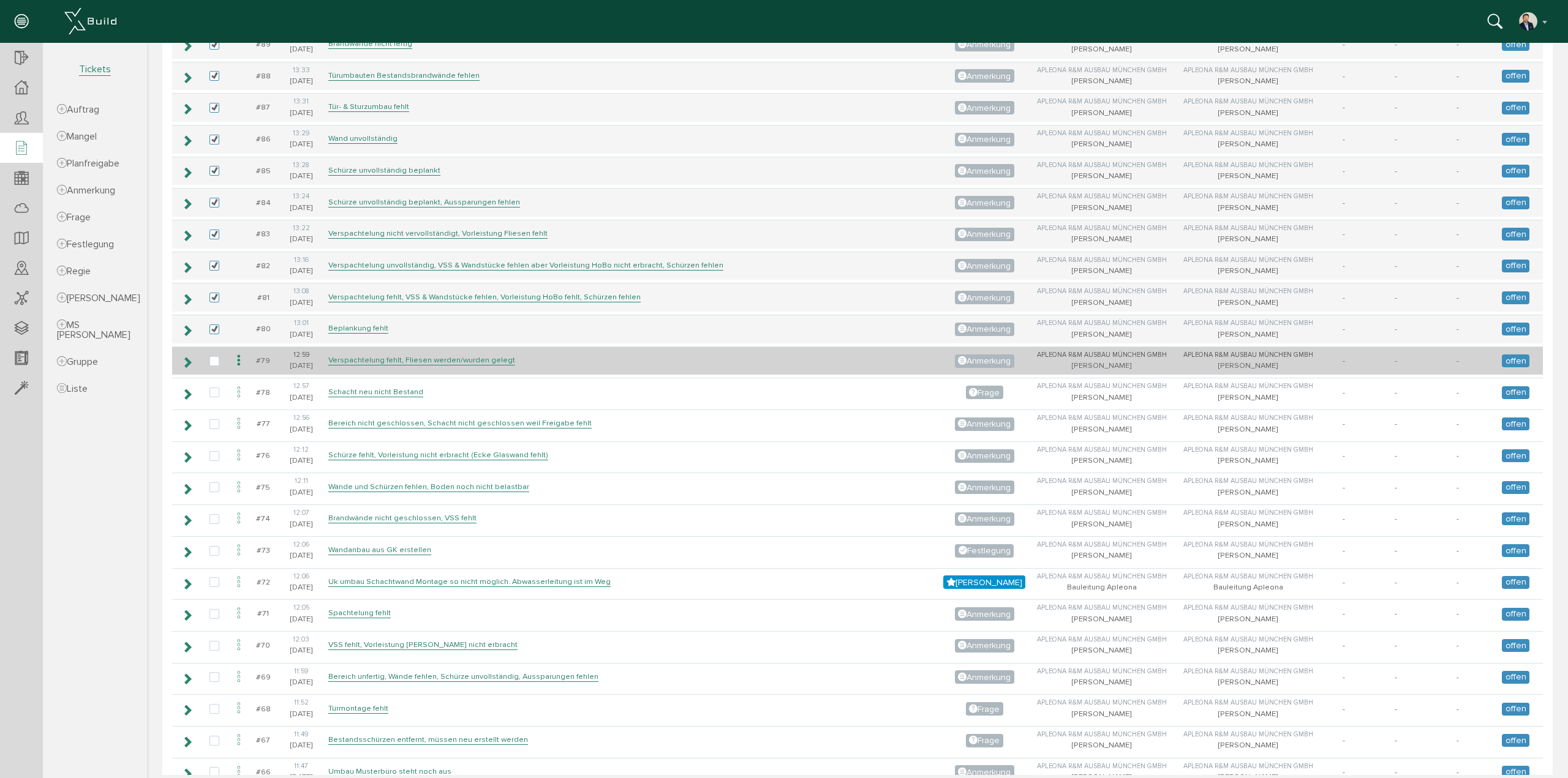
click at [209, 355] on td at bounding box center [214, 360] width 28 height 29
click at [212, 356] on label at bounding box center [217, 362] width 15 height 11
click at [212, 356] on input "checkbox" at bounding box center [213, 360] width 8 height 8
checkbox input "true"
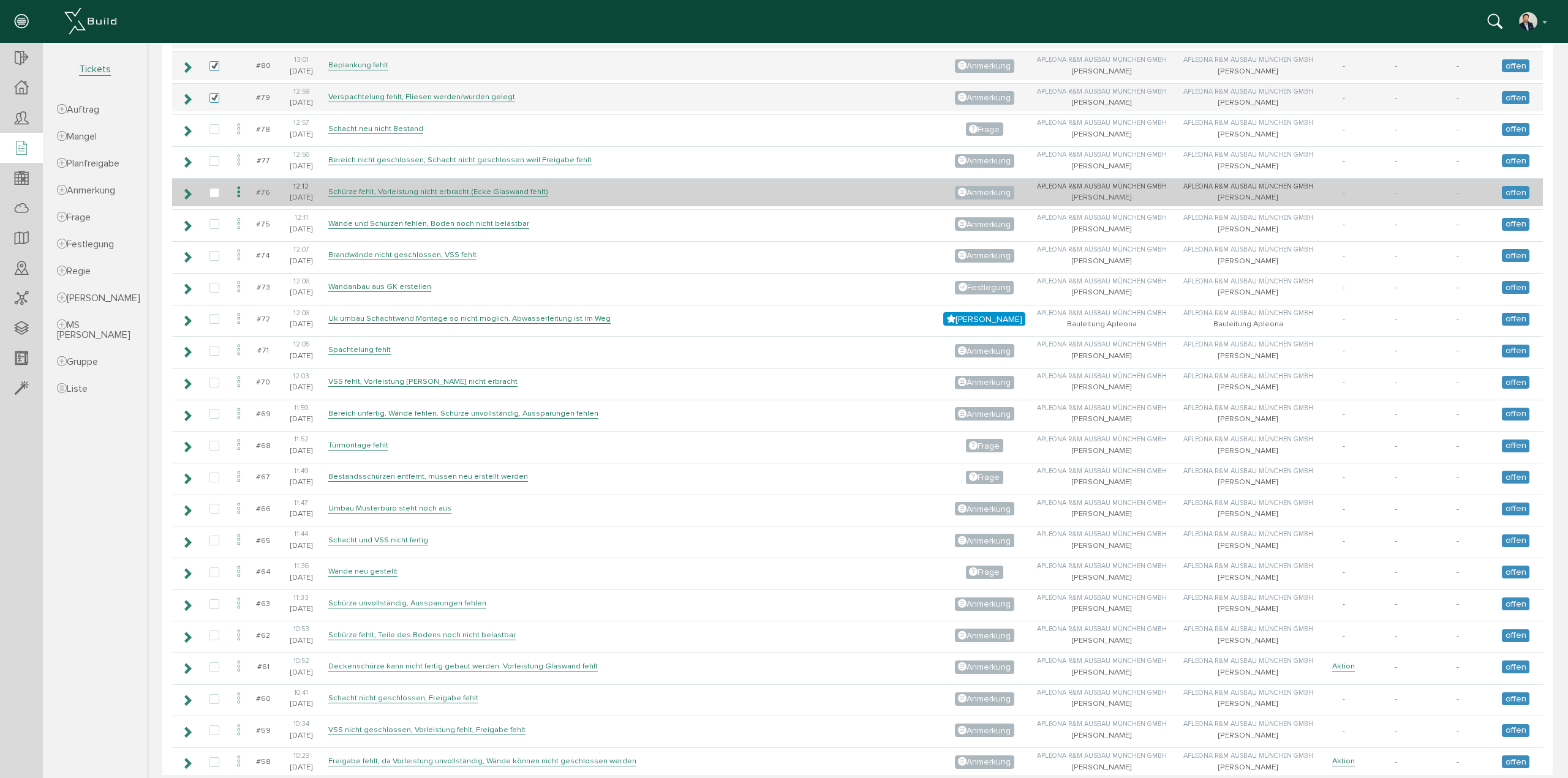
scroll to position [612, 0]
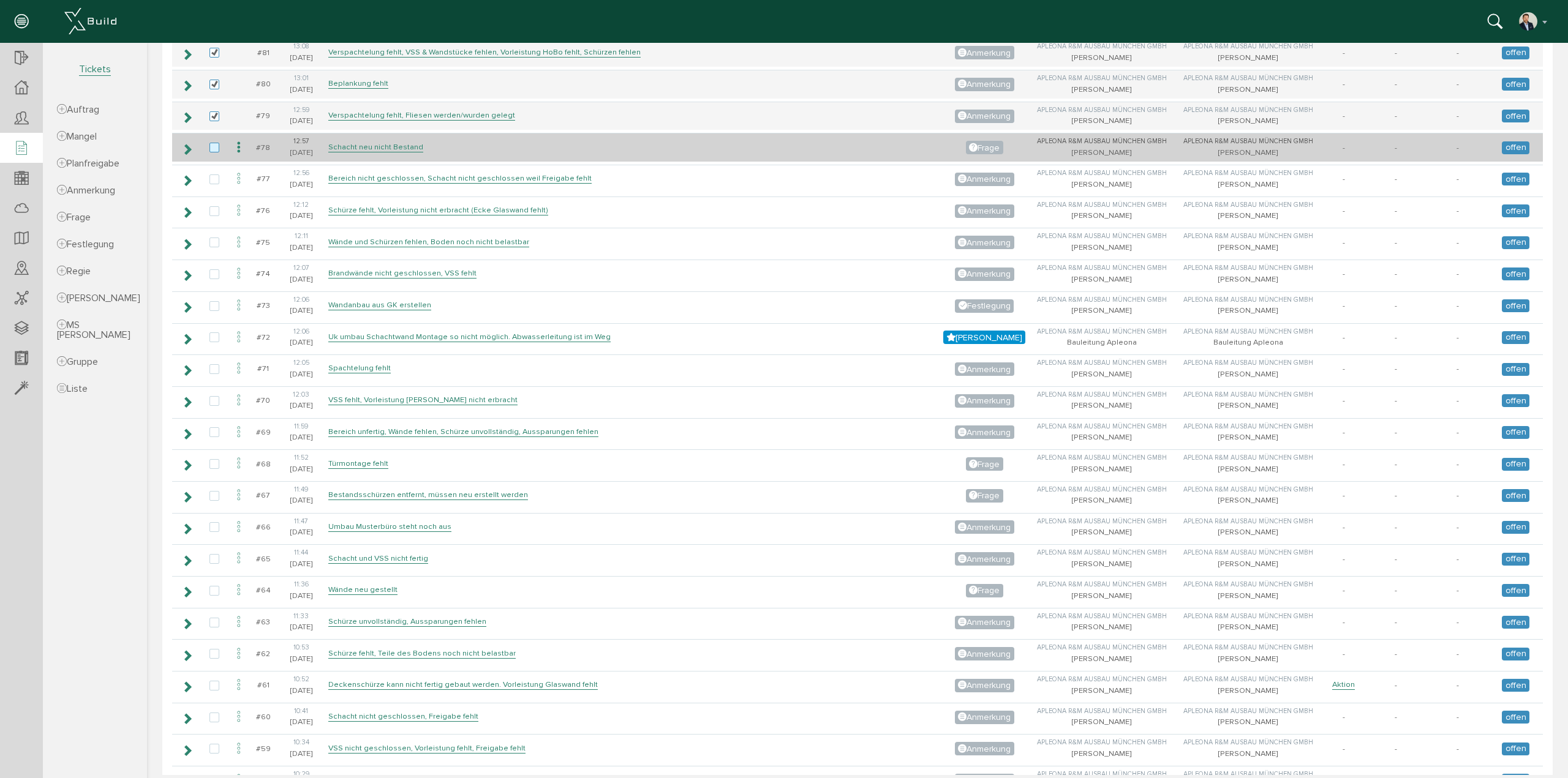
click at [214, 142] on label at bounding box center [217, 148] width 15 height 11
click at [214, 142] on input "checkbox" at bounding box center [213, 146] width 8 height 8
checkbox input "true"
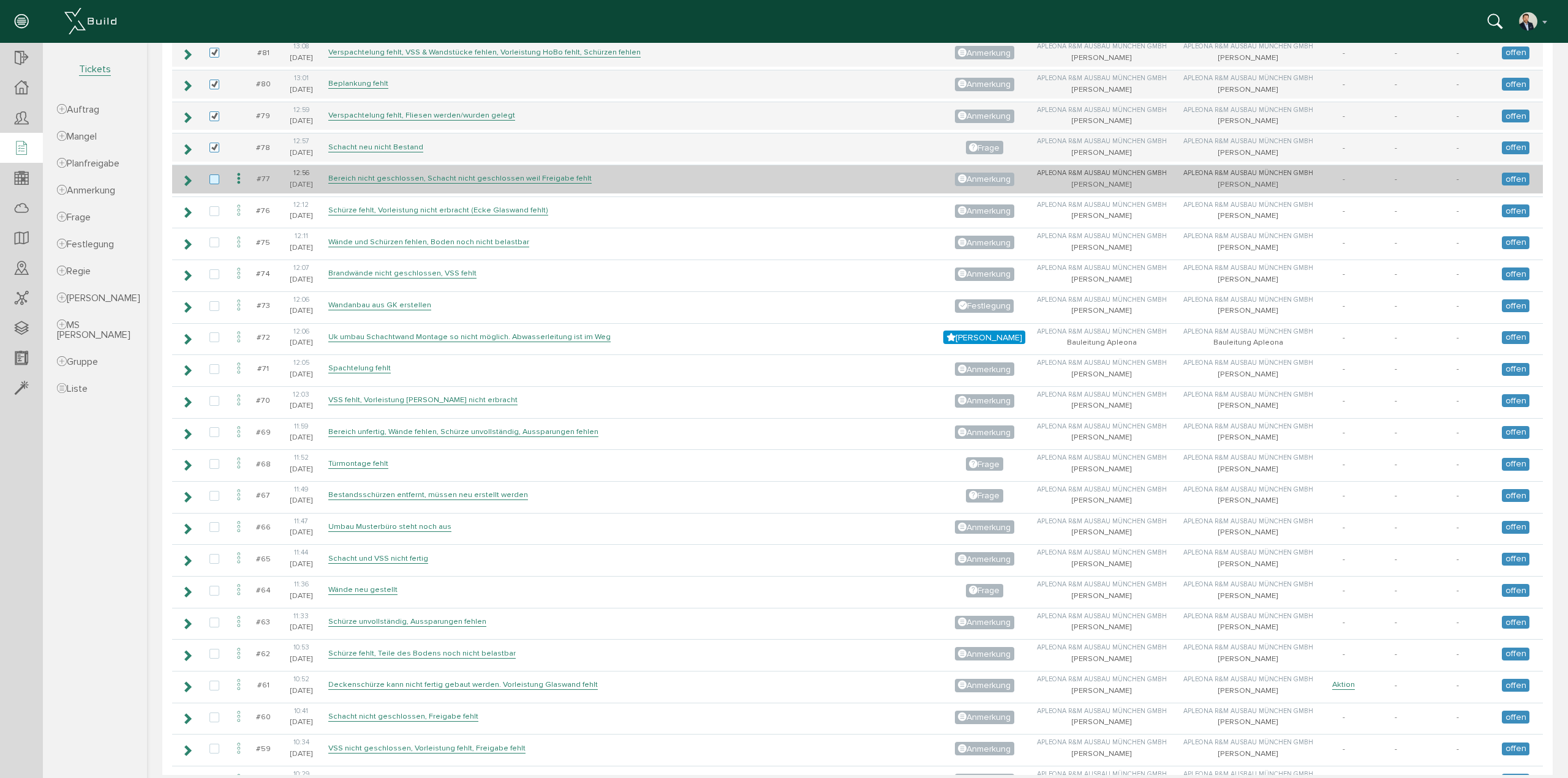
click at [212, 174] on label at bounding box center [217, 180] width 15 height 11
click at [212, 174] on input "checkbox" at bounding box center [213, 178] width 8 height 8
checkbox input "true"
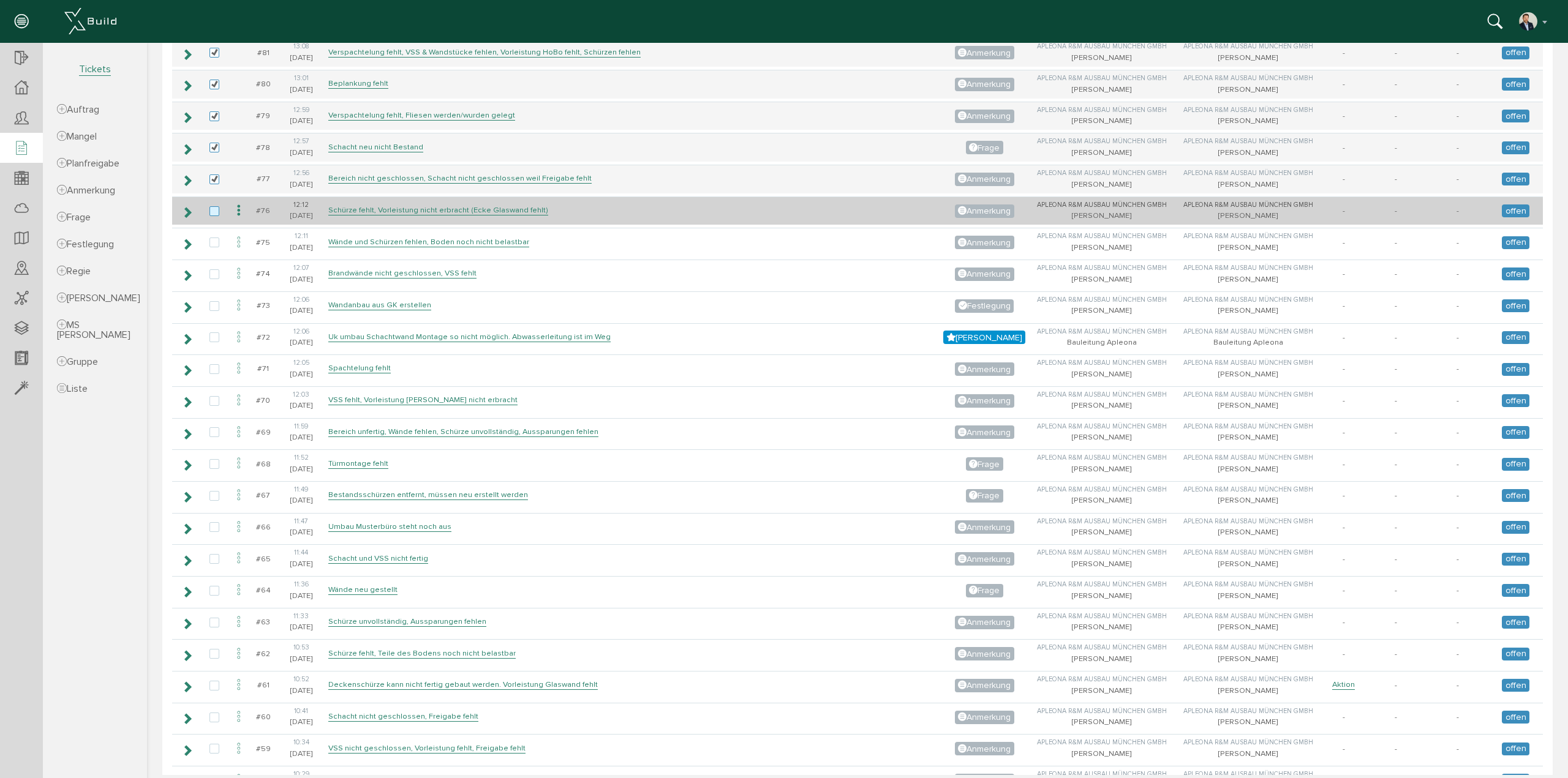
click at [216, 207] on label at bounding box center [217, 212] width 15 height 11
click at [216, 207] on input "checkbox" at bounding box center [213, 210] width 8 height 8
checkbox input "true"
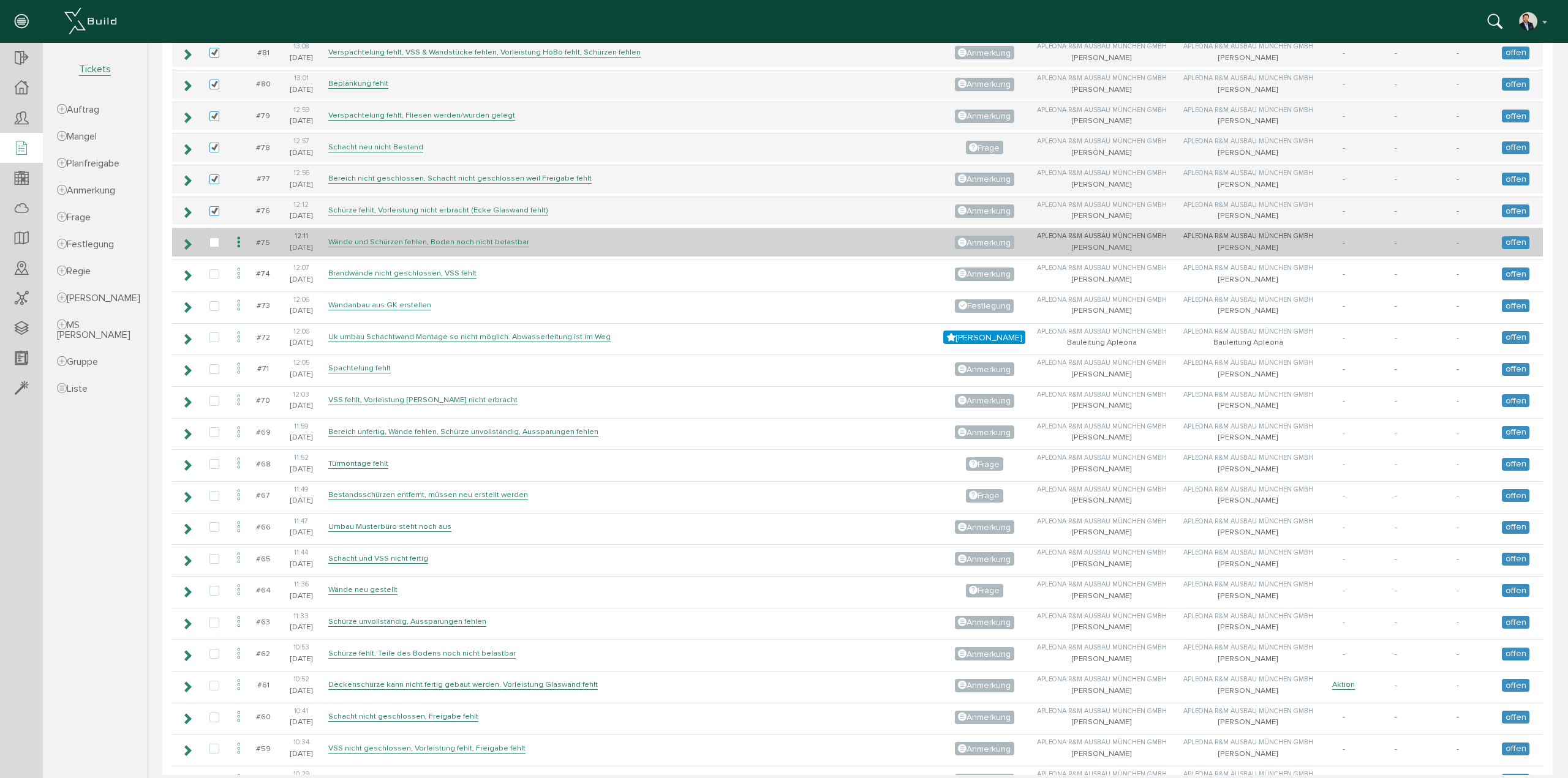
click at [214, 242] on td at bounding box center [214, 242] width 28 height 29
click at [214, 238] on label at bounding box center [217, 243] width 15 height 11
click at [214, 238] on input "checkbox" at bounding box center [213, 241] width 8 height 8
checkbox input "true"
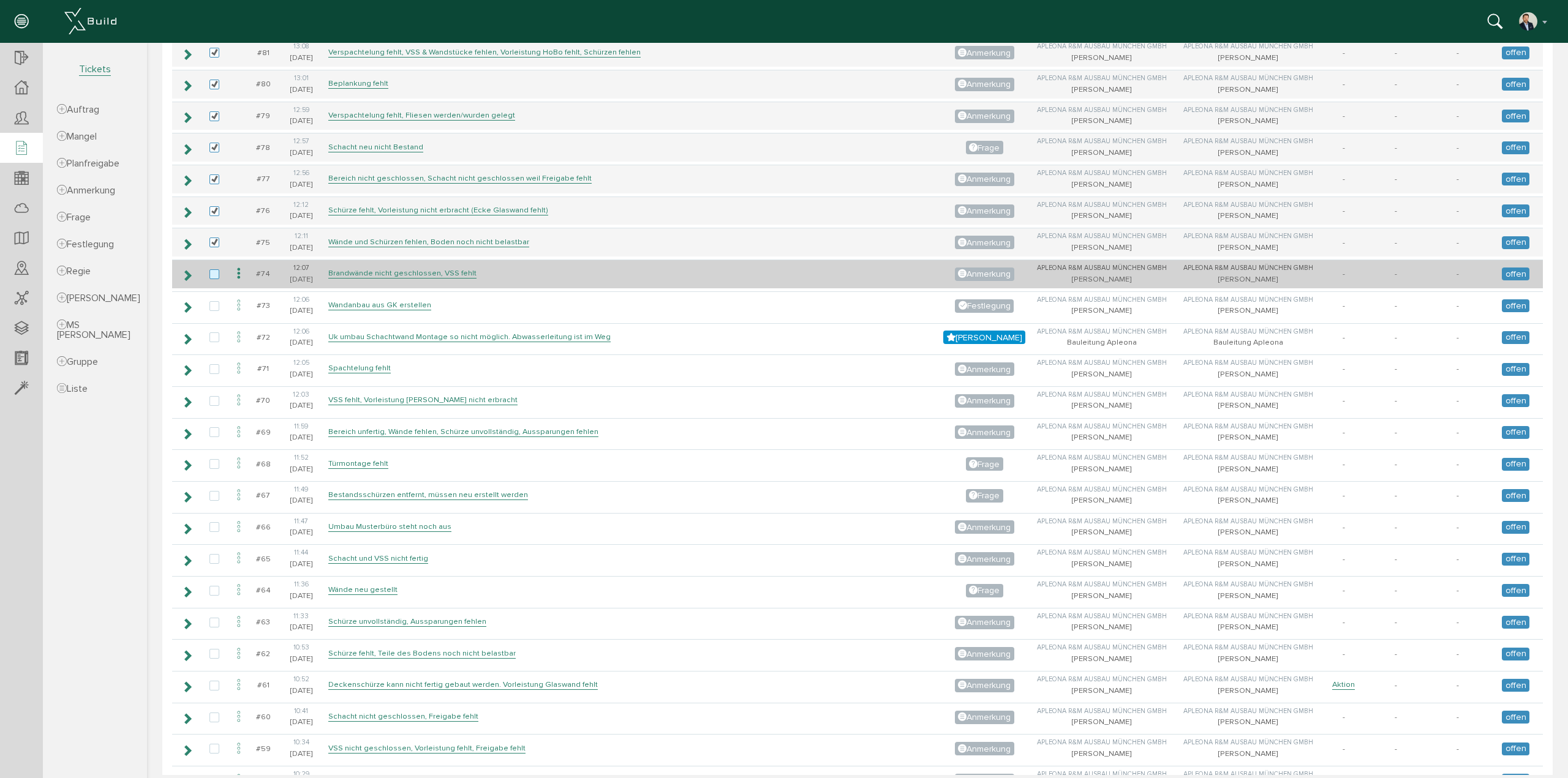
click at [212, 269] on label at bounding box center [217, 275] width 15 height 11
click at [212, 269] on input "checkbox" at bounding box center [213, 273] width 8 height 8
checkbox input "true"
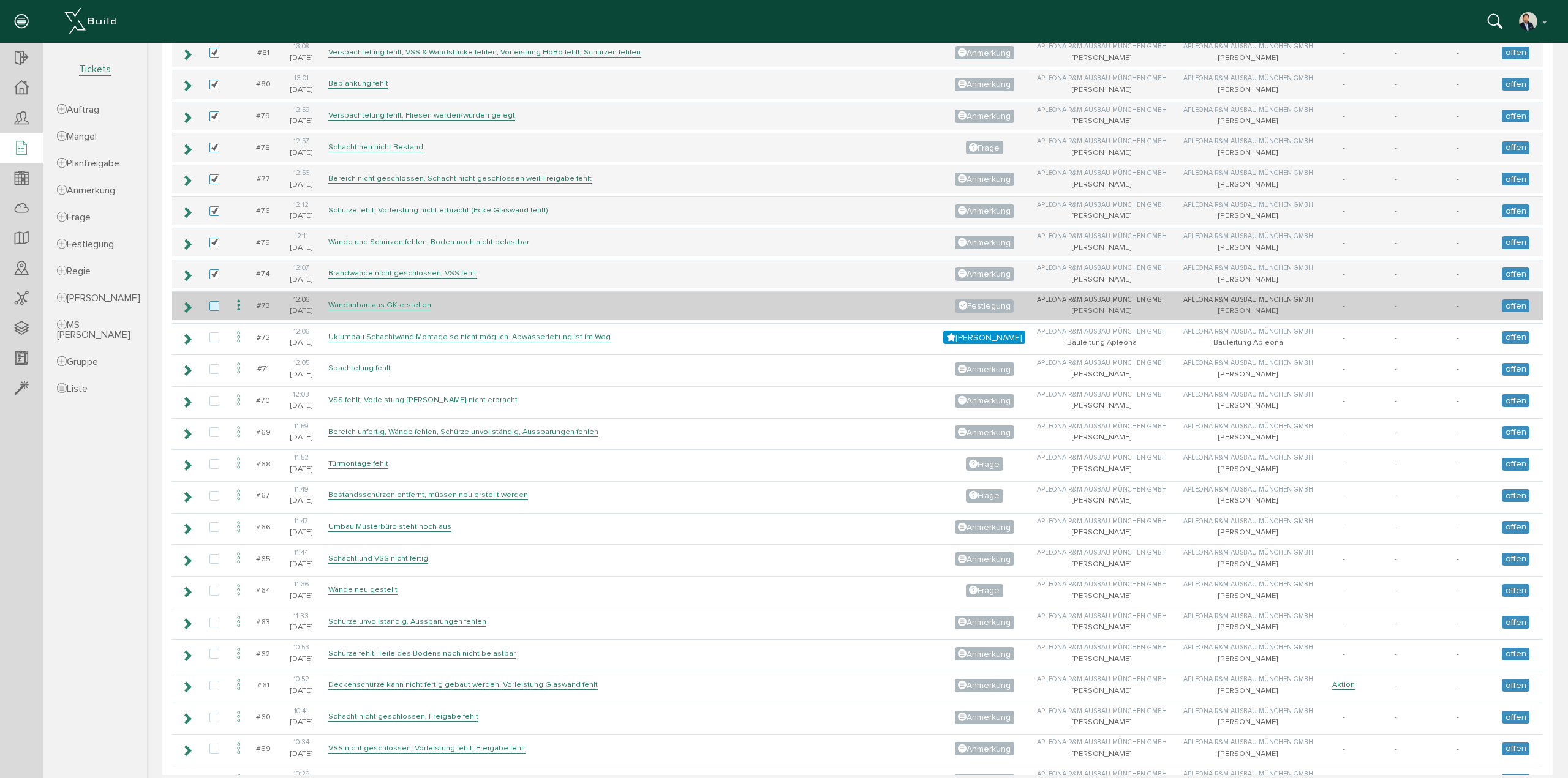
click at [215, 301] on label at bounding box center [217, 307] width 15 height 11
click at [215, 301] on input "checkbox" at bounding box center [213, 305] width 8 height 8
checkbox input "true"
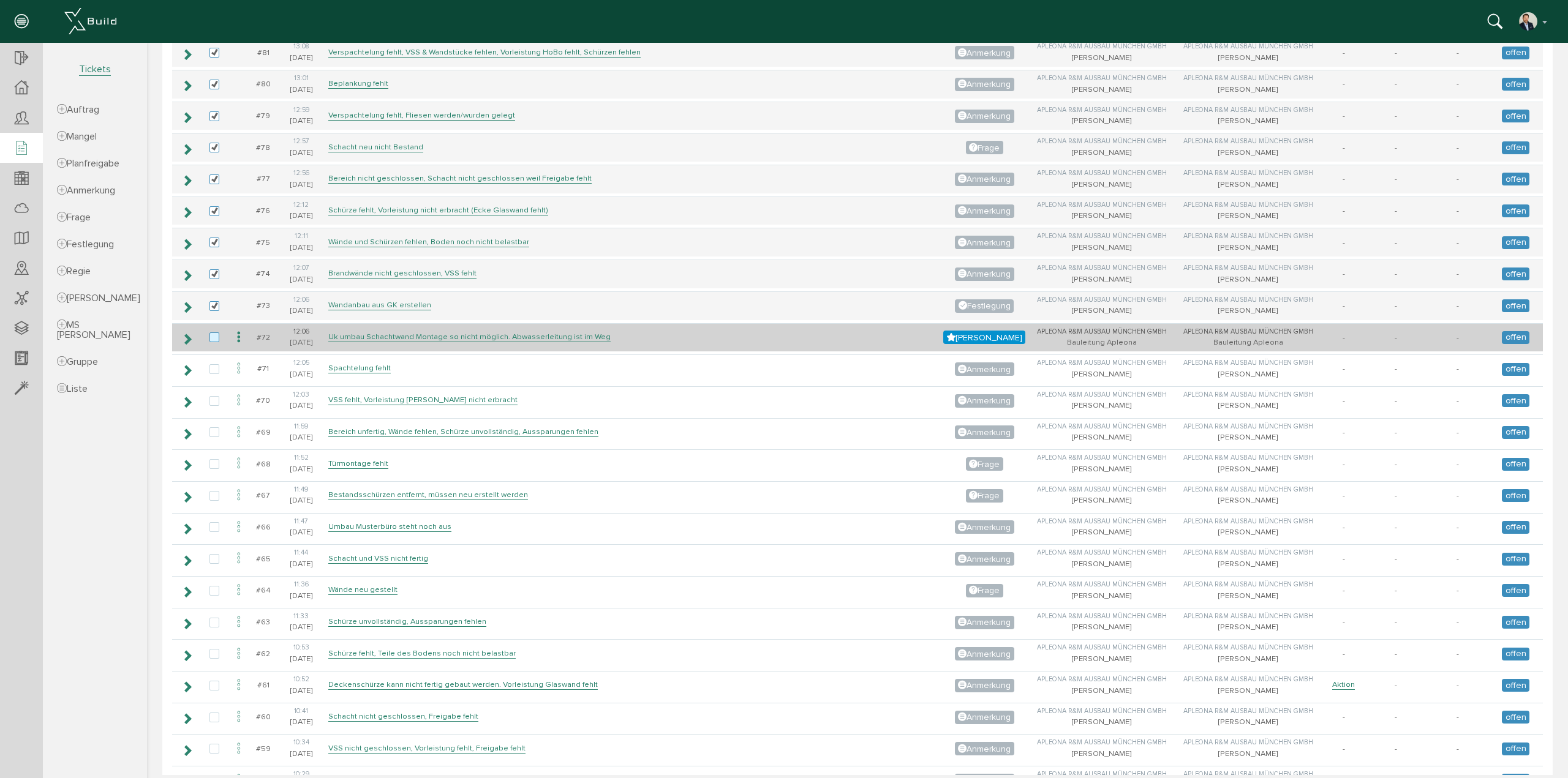
click at [211, 332] on label at bounding box center [217, 338] width 15 height 11
click at [211, 332] on input "checkbox" at bounding box center [213, 336] width 8 height 8
checkbox input "true"
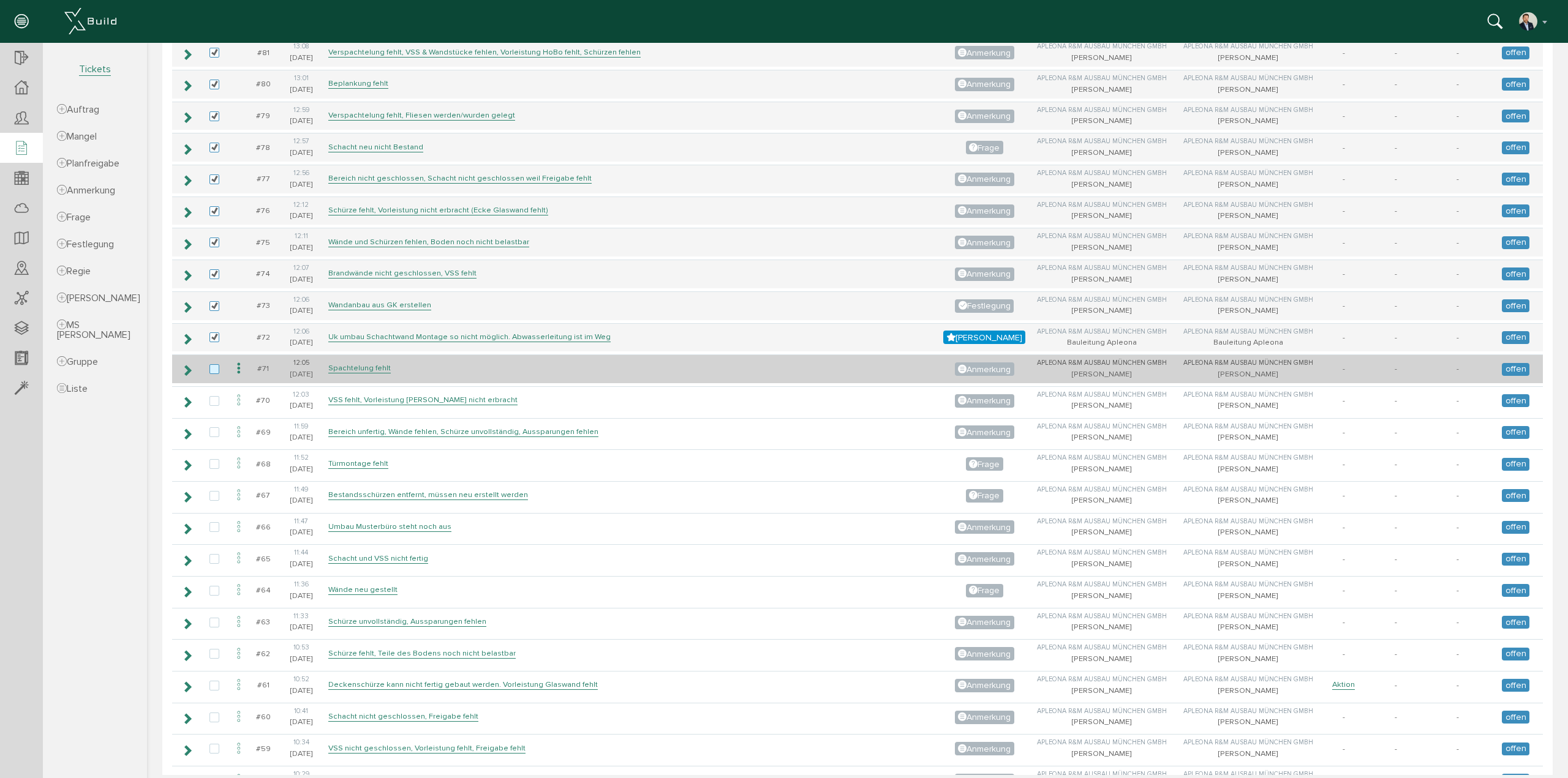
click at [217, 365] on label at bounding box center [217, 370] width 15 height 11
click at [217, 365] on input "checkbox" at bounding box center [213, 368] width 8 height 8
checkbox input "true"
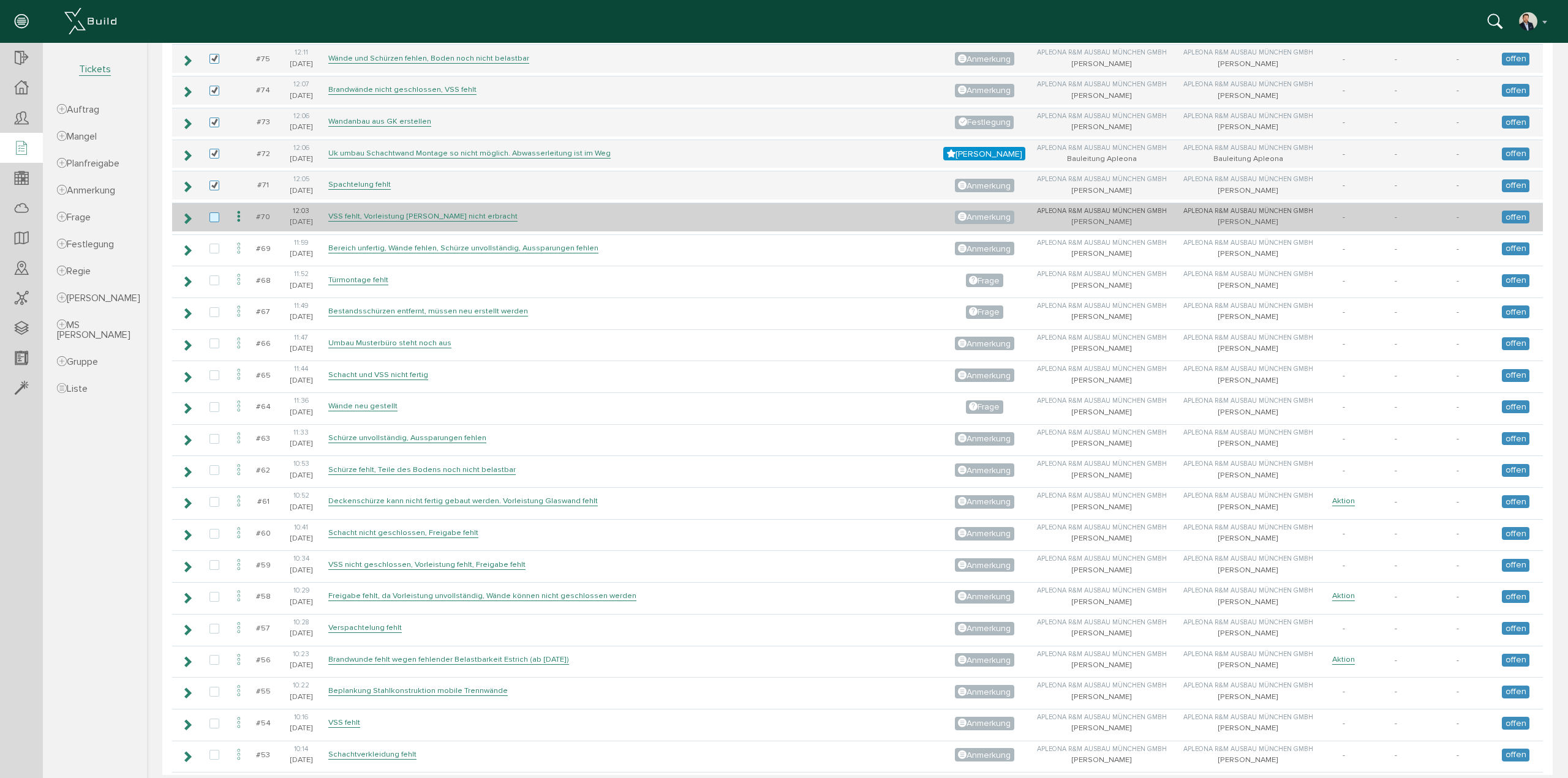
click at [214, 212] on label at bounding box center [217, 218] width 15 height 11
click at [214, 212] on input "checkbox" at bounding box center [213, 216] width 8 height 8
checkbox input "true"
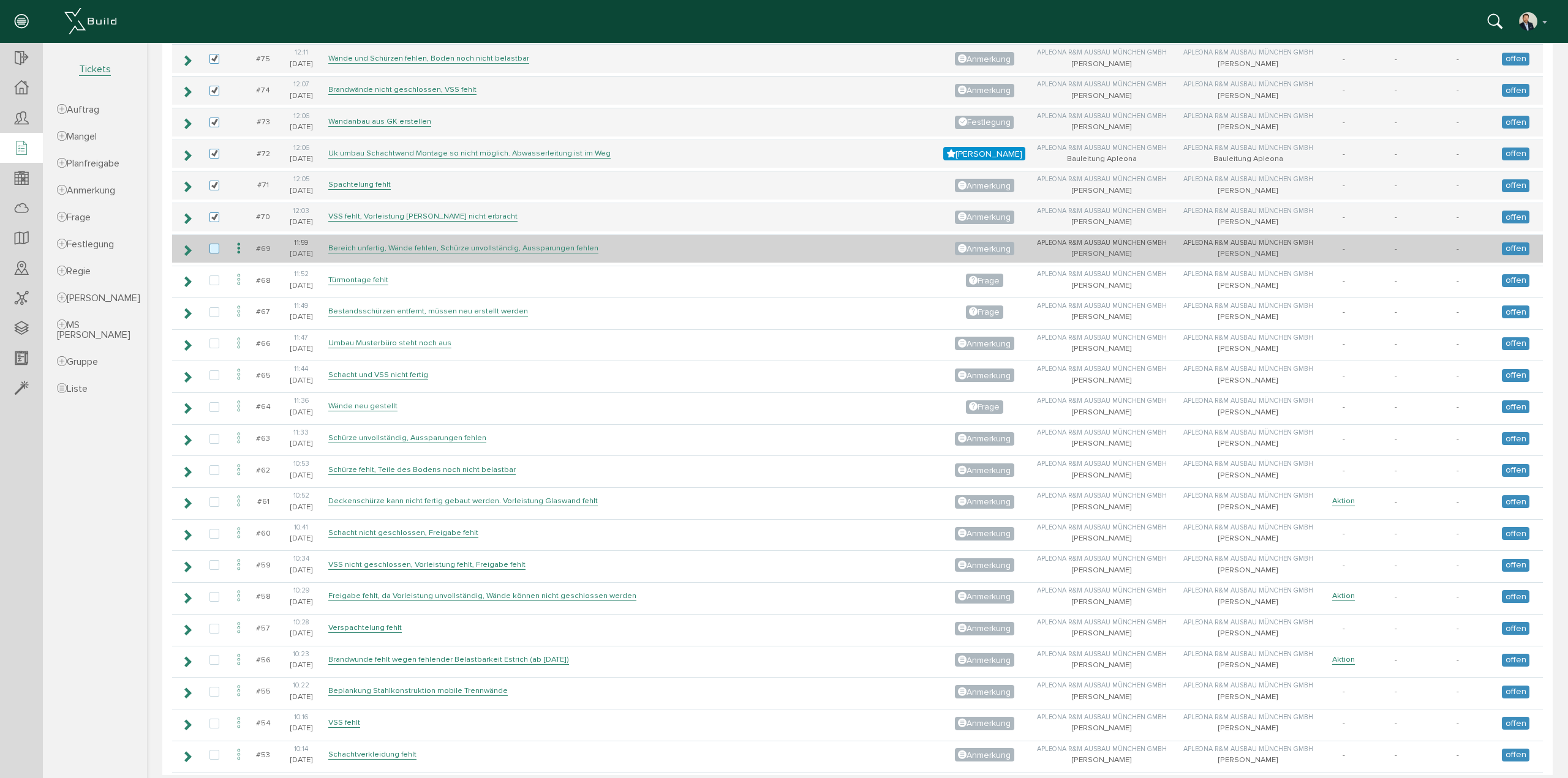
click at [209, 244] on label at bounding box center [217, 250] width 15 height 11
click at [209, 244] on input "checkbox" at bounding box center [213, 248] width 8 height 8
checkbox input "true"
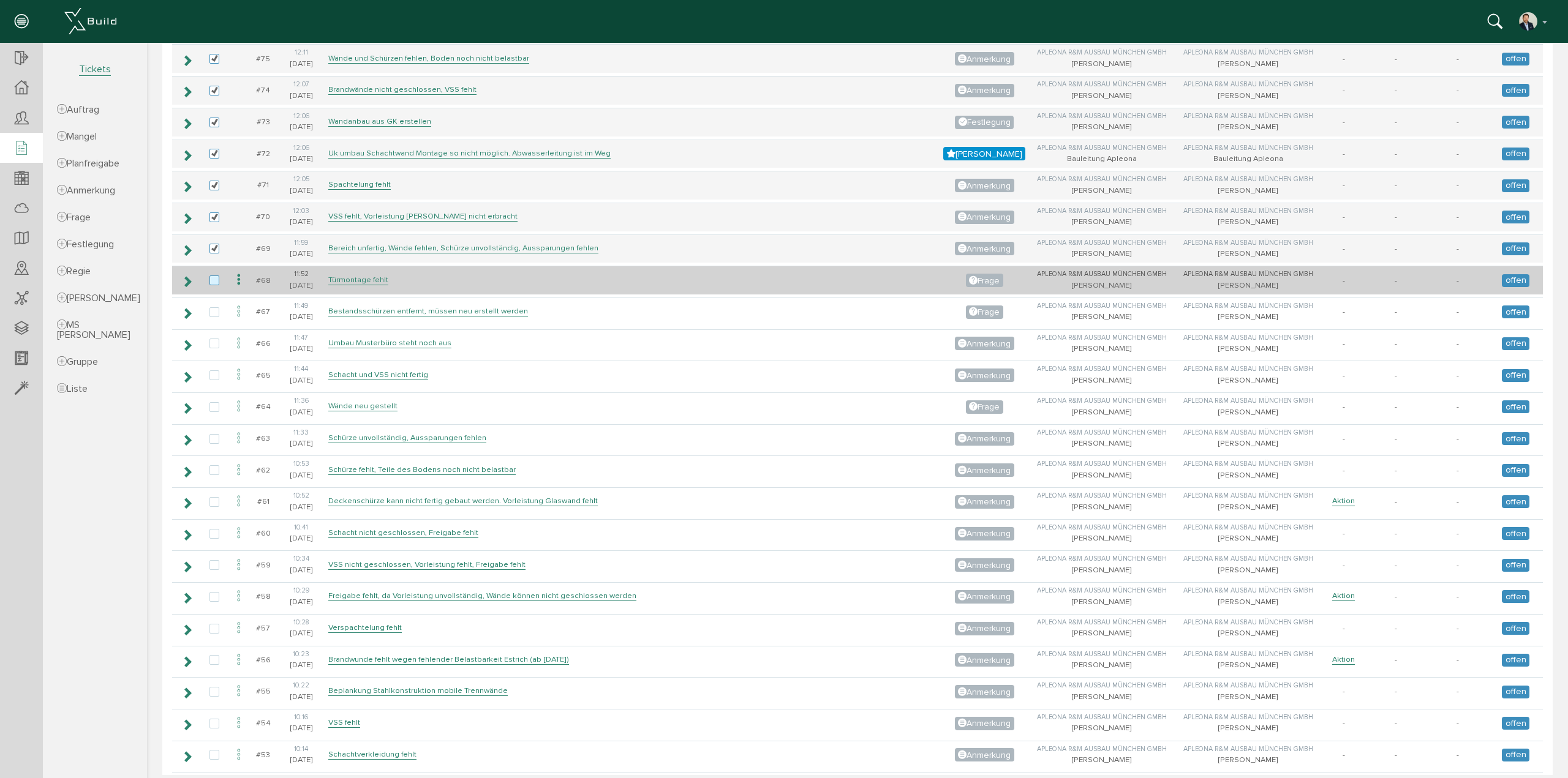
click at [214, 276] on label at bounding box center [217, 281] width 15 height 11
click at [214, 276] on input "checkbox" at bounding box center [213, 279] width 8 height 8
checkbox input "true"
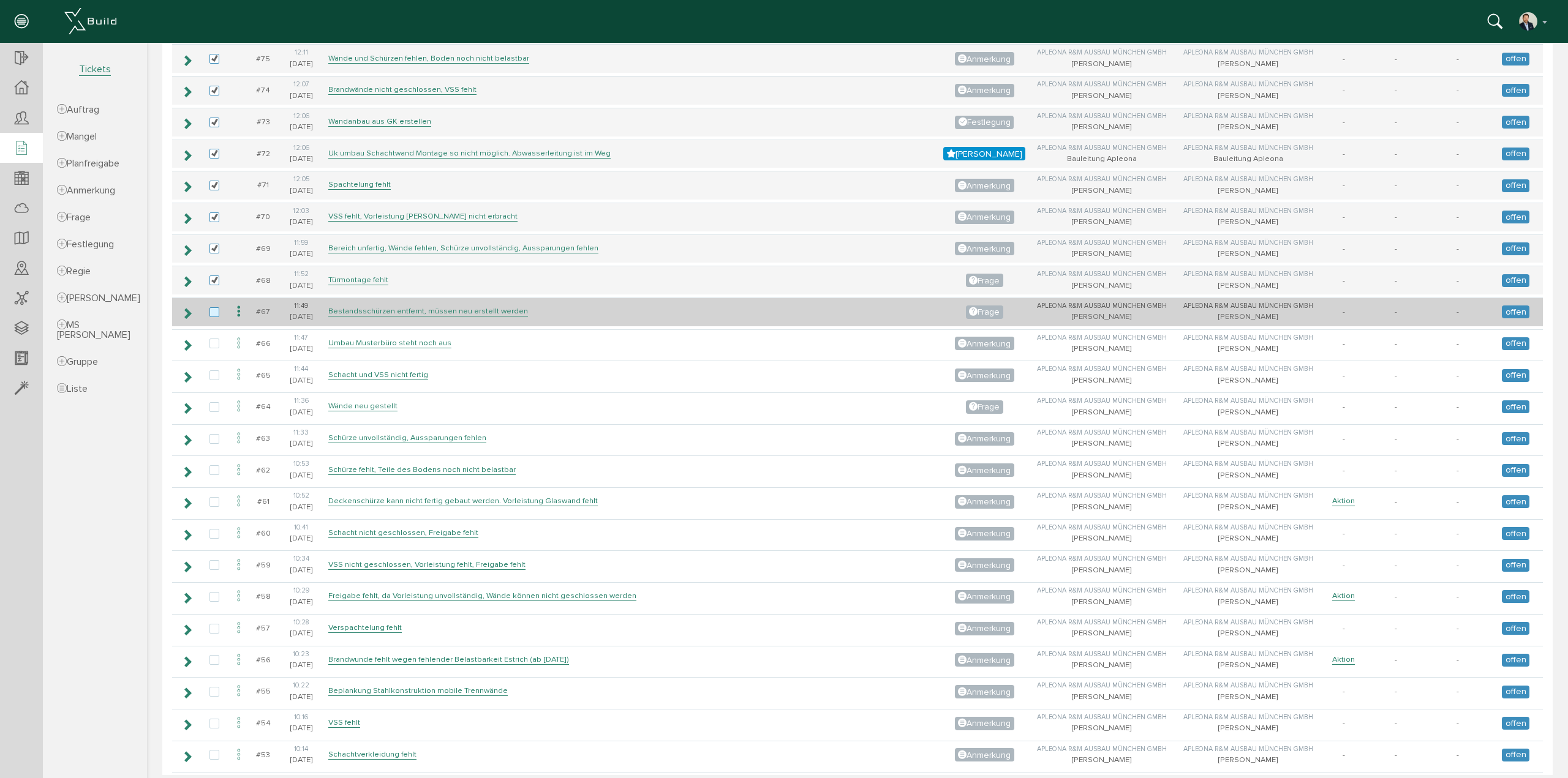
click at [211, 308] on label at bounding box center [217, 313] width 15 height 11
click at [211, 308] on input "checkbox" at bounding box center [213, 311] width 8 height 8
checkbox input "true"
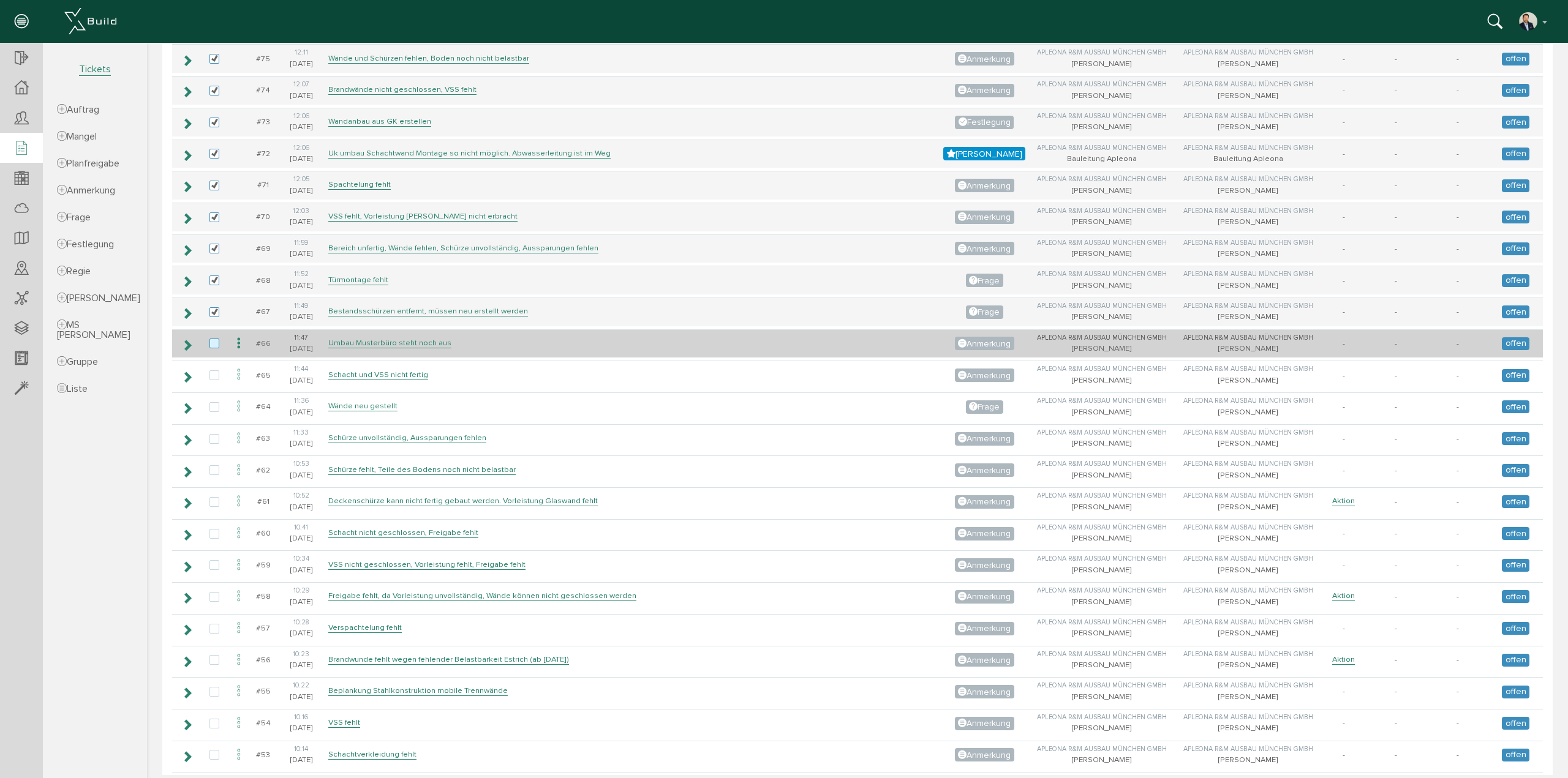
click at [214, 339] on label at bounding box center [217, 344] width 15 height 11
click at [214, 339] on input "checkbox" at bounding box center [213, 342] width 8 height 8
checkbox input "true"
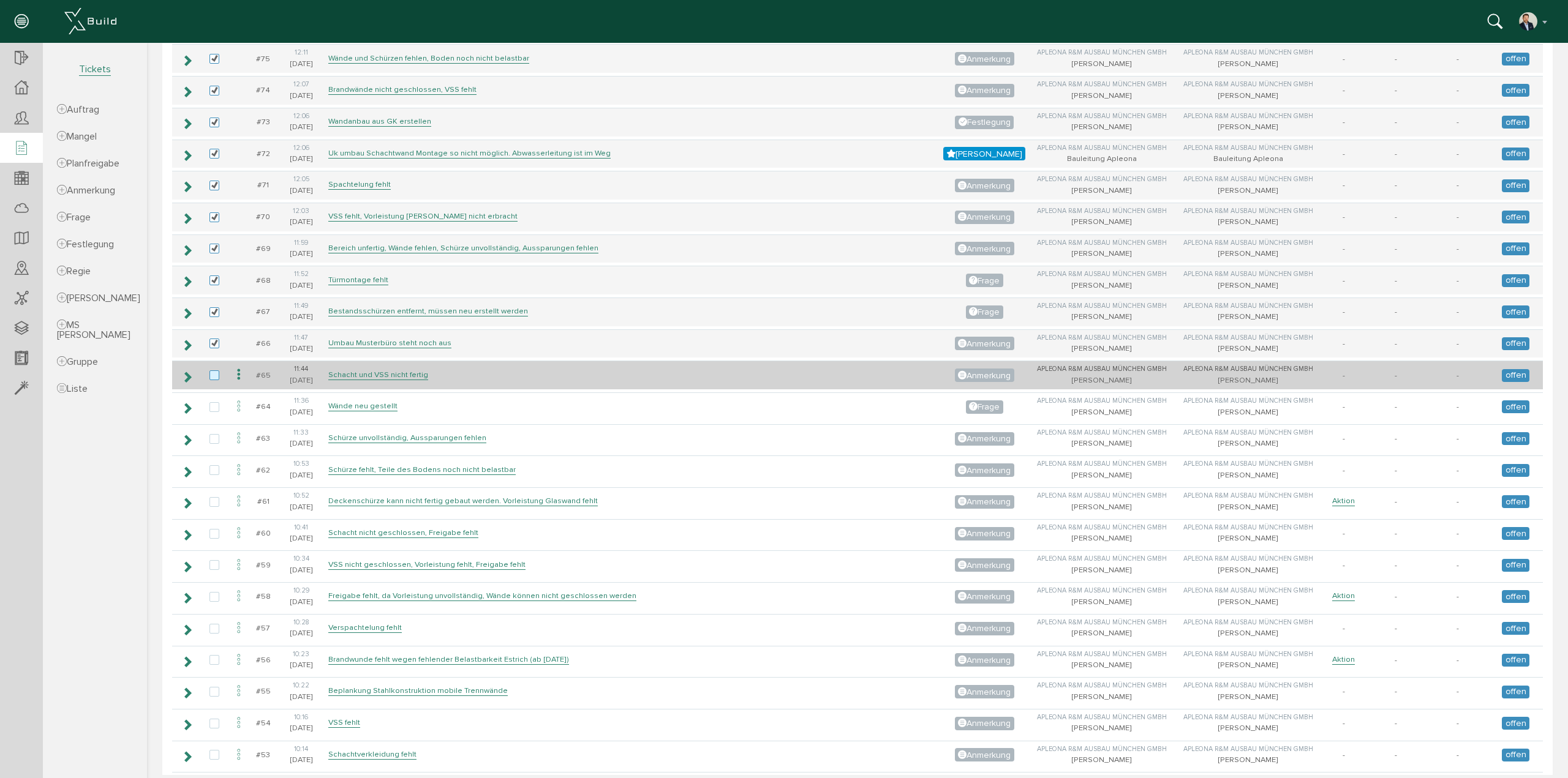
click at [209, 370] on label at bounding box center [217, 376] width 15 height 11
click at [209, 370] on input "checkbox" at bounding box center [213, 374] width 8 height 8
checkbox input "true"
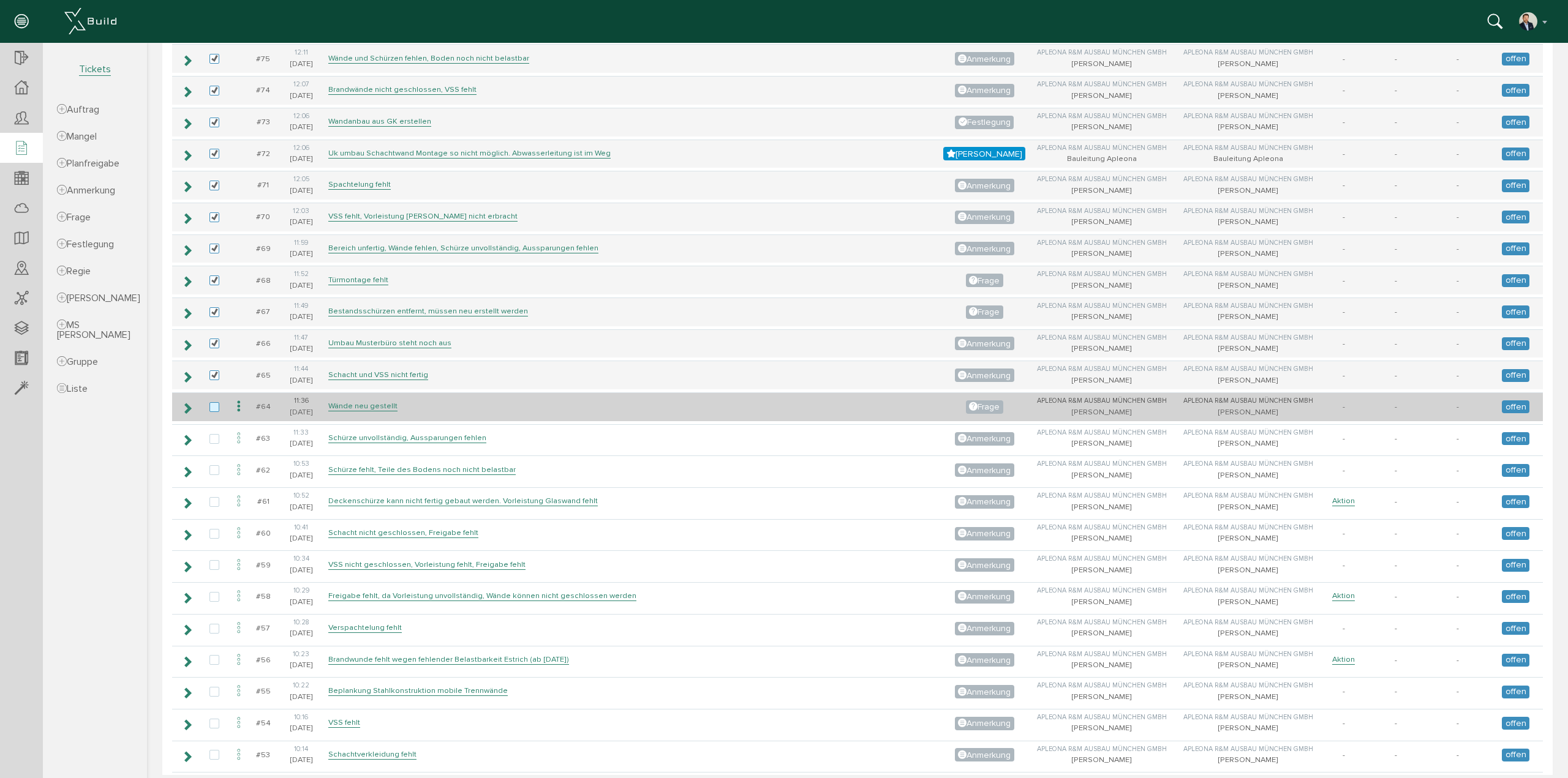
click at [217, 402] on label at bounding box center [217, 408] width 15 height 11
click at [217, 402] on input "checkbox" at bounding box center [213, 406] width 8 height 8
checkbox input "true"
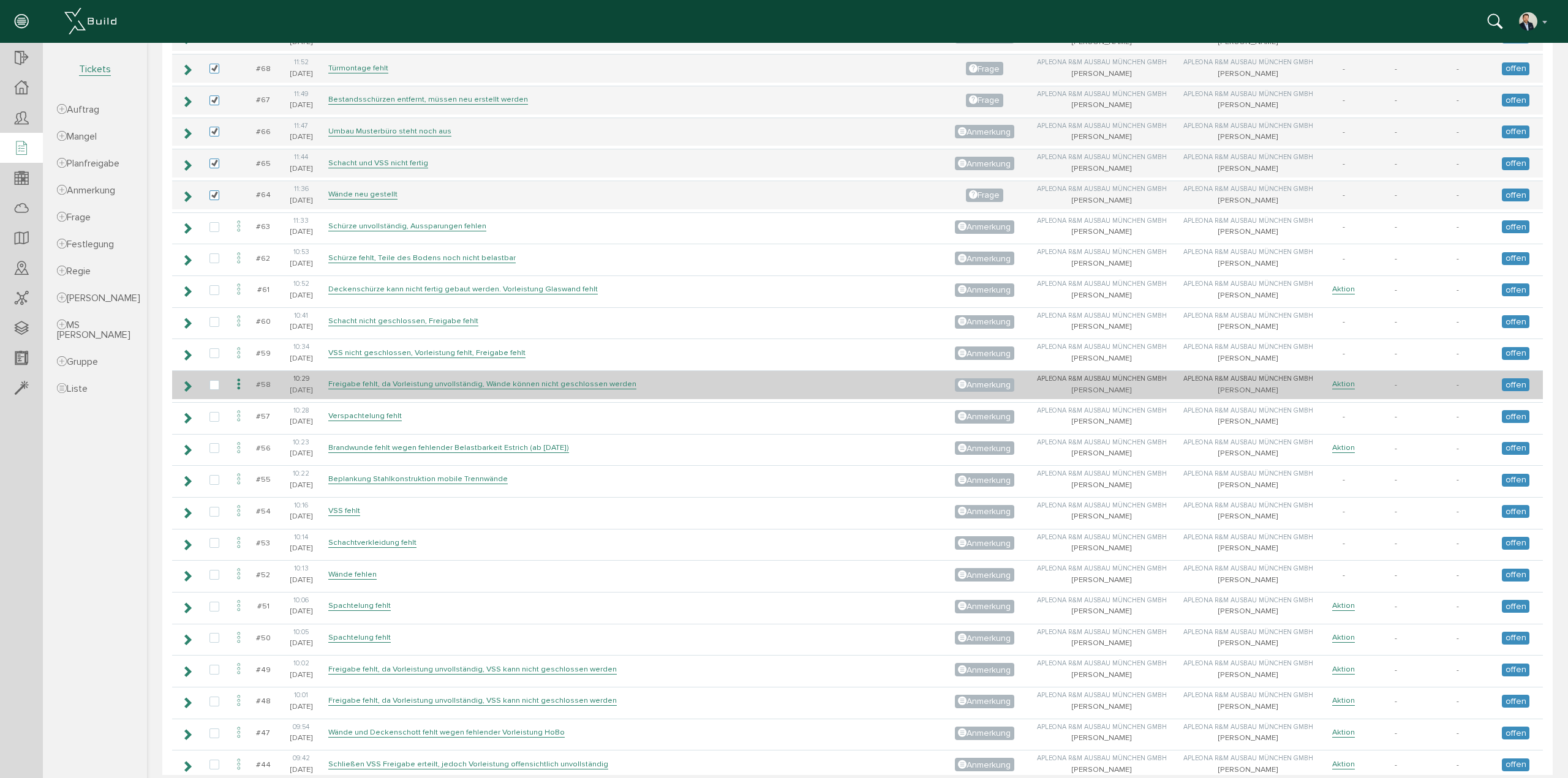
scroll to position [1041, 0]
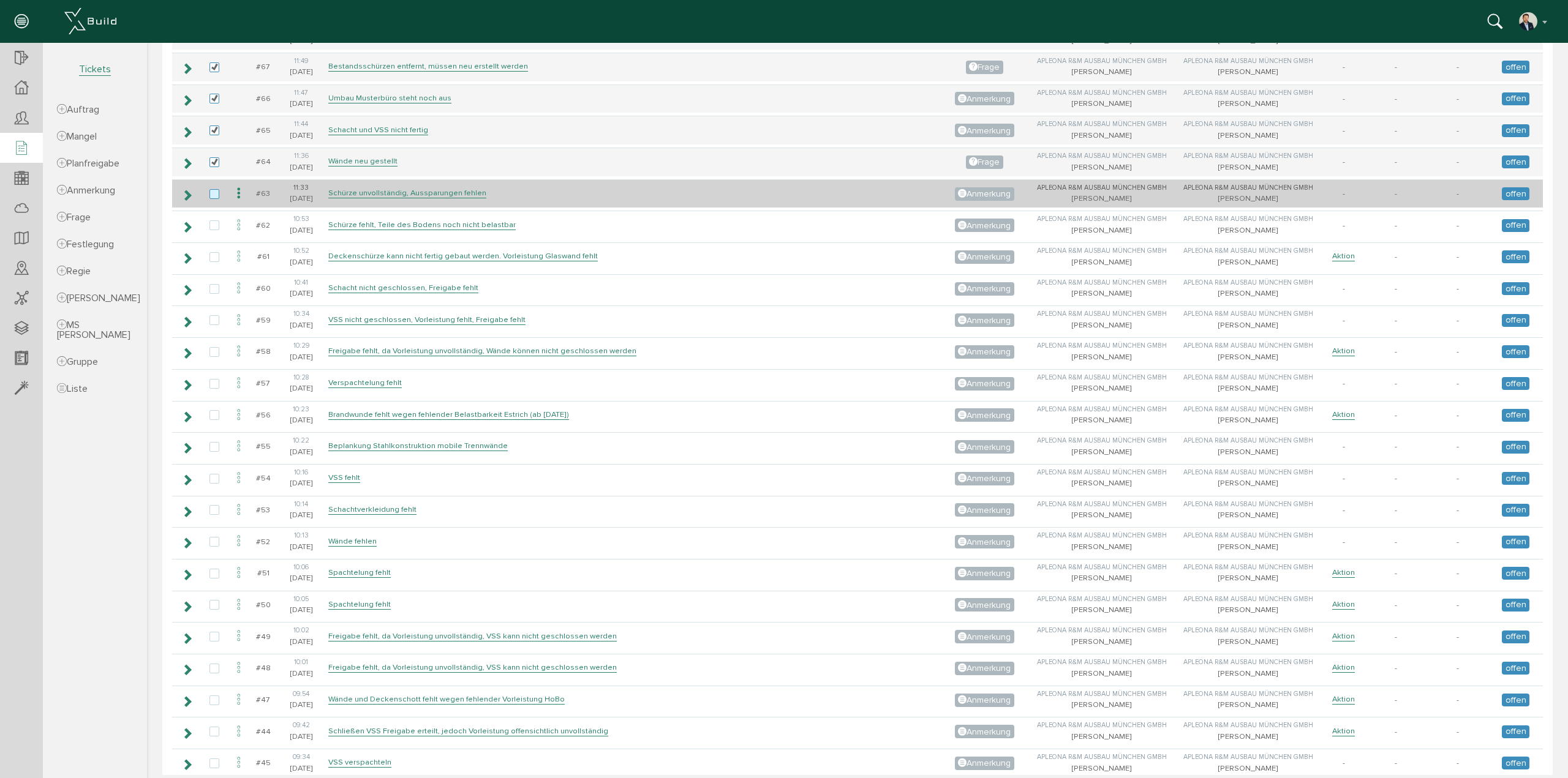
click at [210, 189] on label at bounding box center [217, 195] width 15 height 11
click at [210, 189] on input "checkbox" at bounding box center [213, 193] width 8 height 8
checkbox input "true"
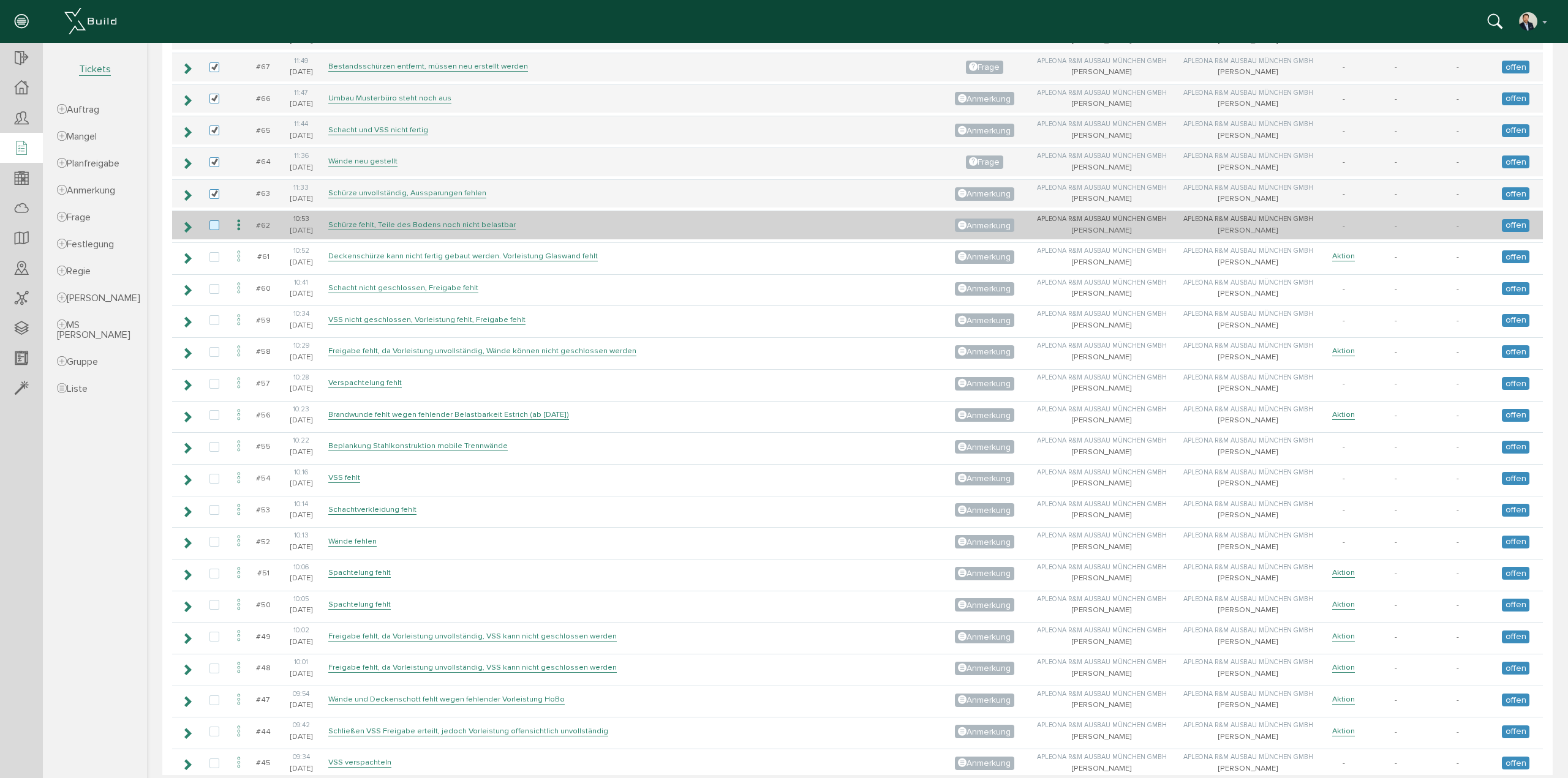
click at [215, 221] on label at bounding box center [217, 226] width 15 height 11
click at [215, 221] on input "checkbox" at bounding box center [213, 224] width 8 height 8
checkbox input "true"
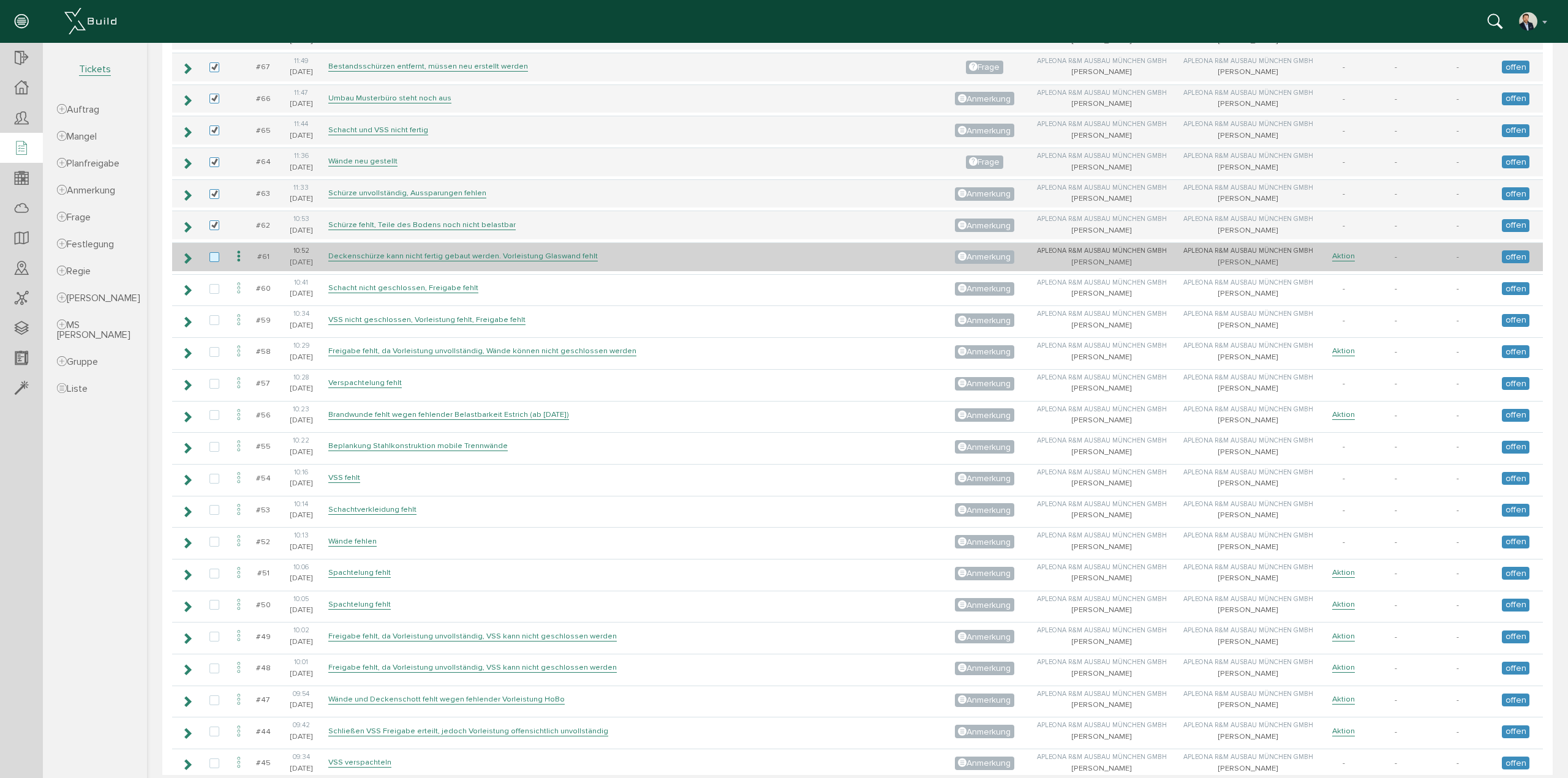
click at [216, 253] on label at bounding box center [217, 258] width 15 height 11
click at [216, 253] on input "checkbox" at bounding box center [213, 256] width 8 height 8
checkbox input "true"
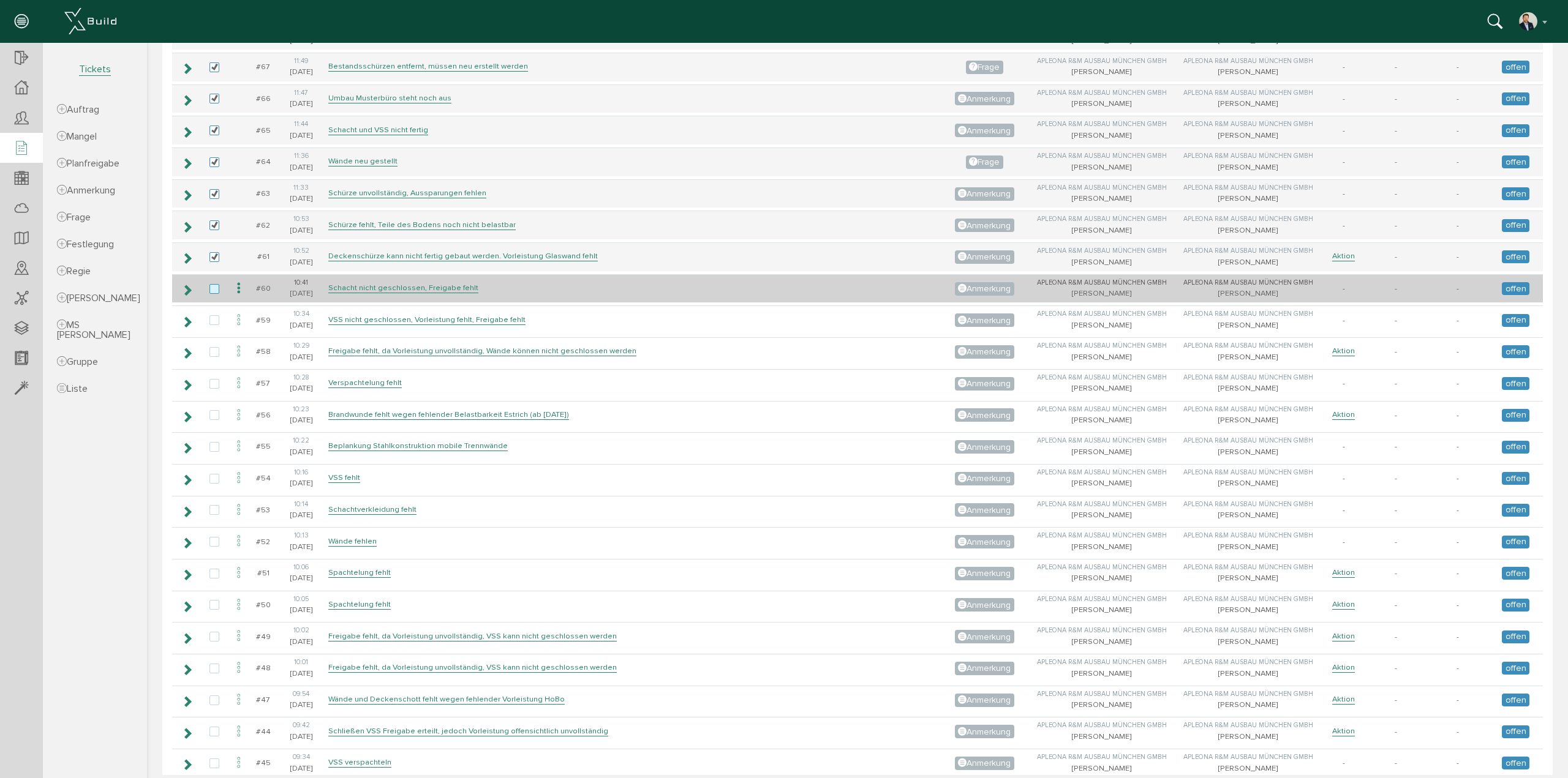
click at [217, 284] on label at bounding box center [217, 290] width 15 height 11
click at [217, 284] on input "checkbox" at bounding box center [213, 288] width 8 height 8
checkbox input "true"
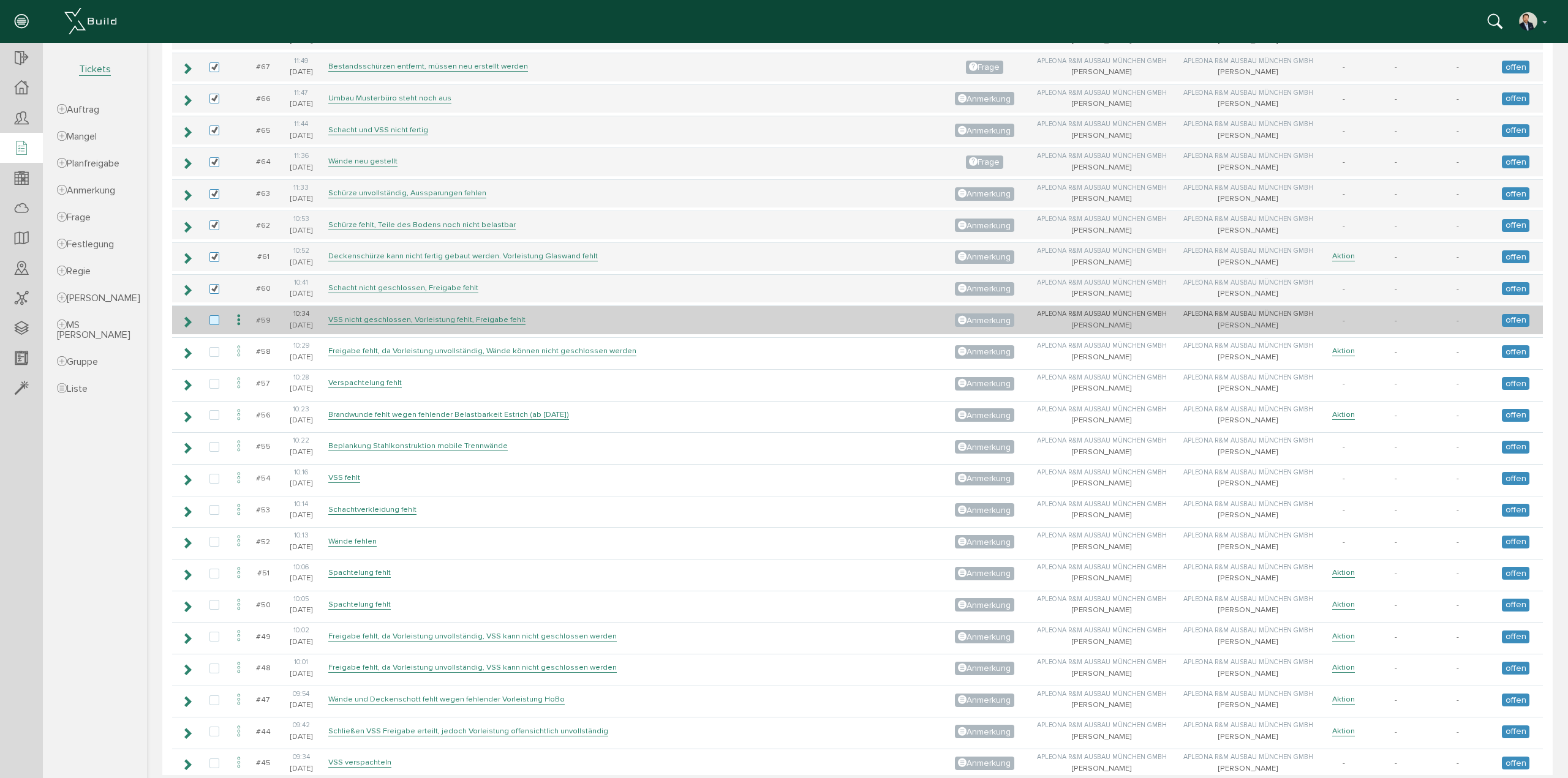
click at [214, 315] on label at bounding box center [217, 321] width 15 height 11
click at [214, 315] on input "checkbox" at bounding box center [213, 319] width 8 height 8
checkbox input "true"
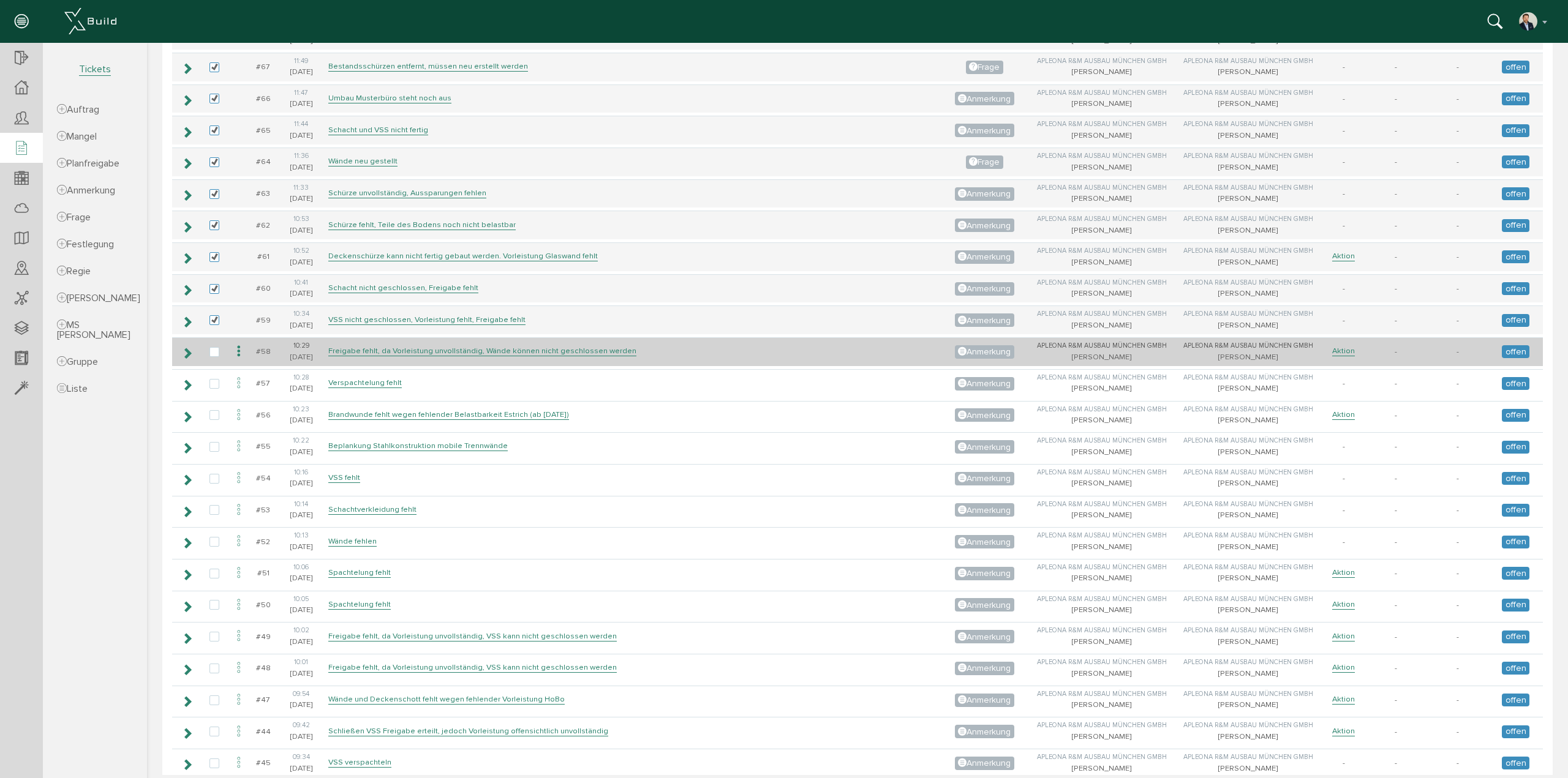
click at [212, 345] on td at bounding box center [214, 351] width 28 height 29
click at [213, 347] on label at bounding box center [217, 353] width 15 height 11
click at [213, 347] on input "checkbox" at bounding box center [213, 351] width 8 height 8
checkbox input "true"
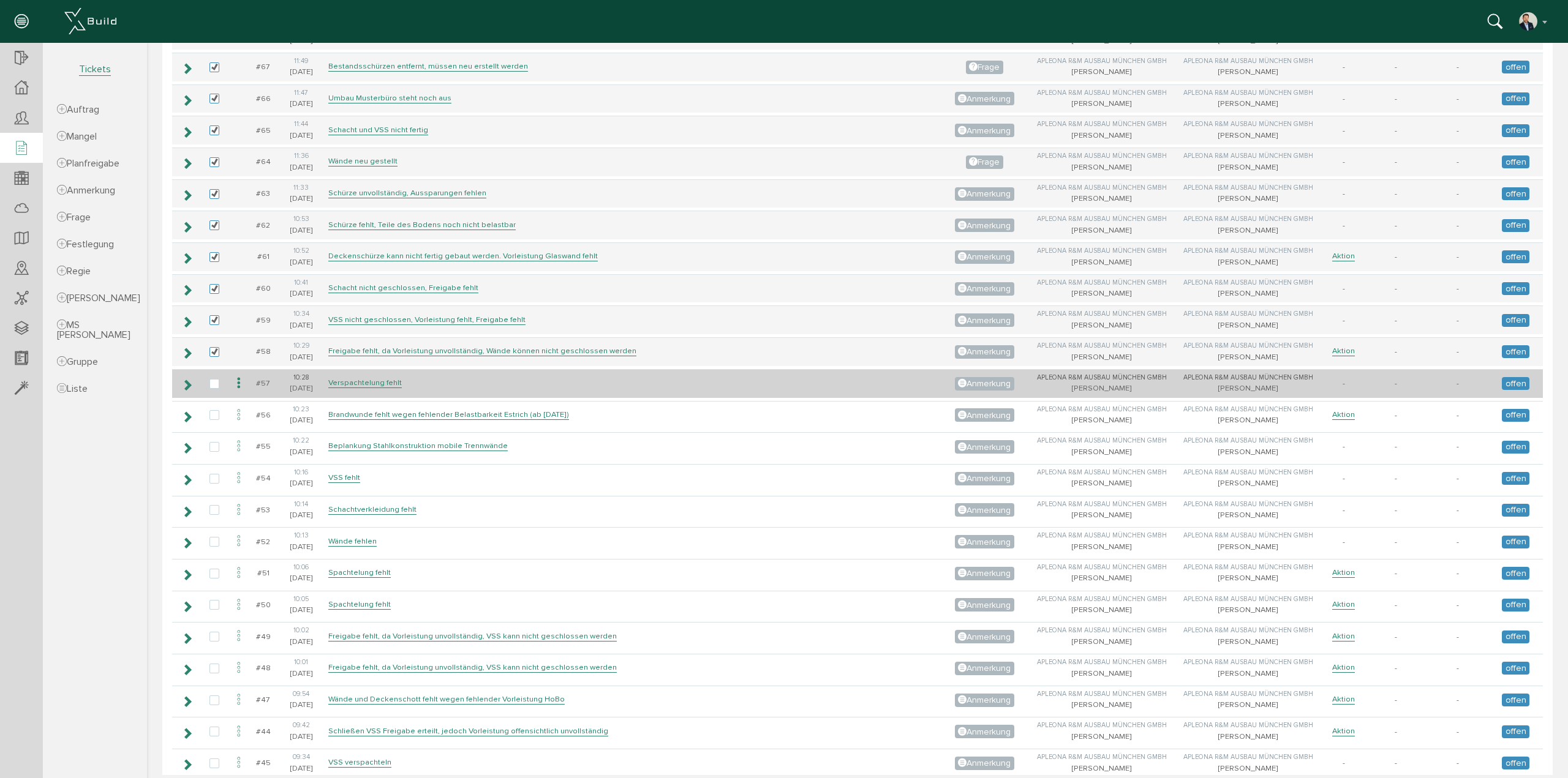
click at [212, 370] on td at bounding box center [214, 384] width 28 height 29
click at [211, 379] on label at bounding box center [217, 384] width 15 height 11
click at [211, 379] on input "checkbox" at bounding box center [213, 382] width 8 height 8
checkbox input "true"
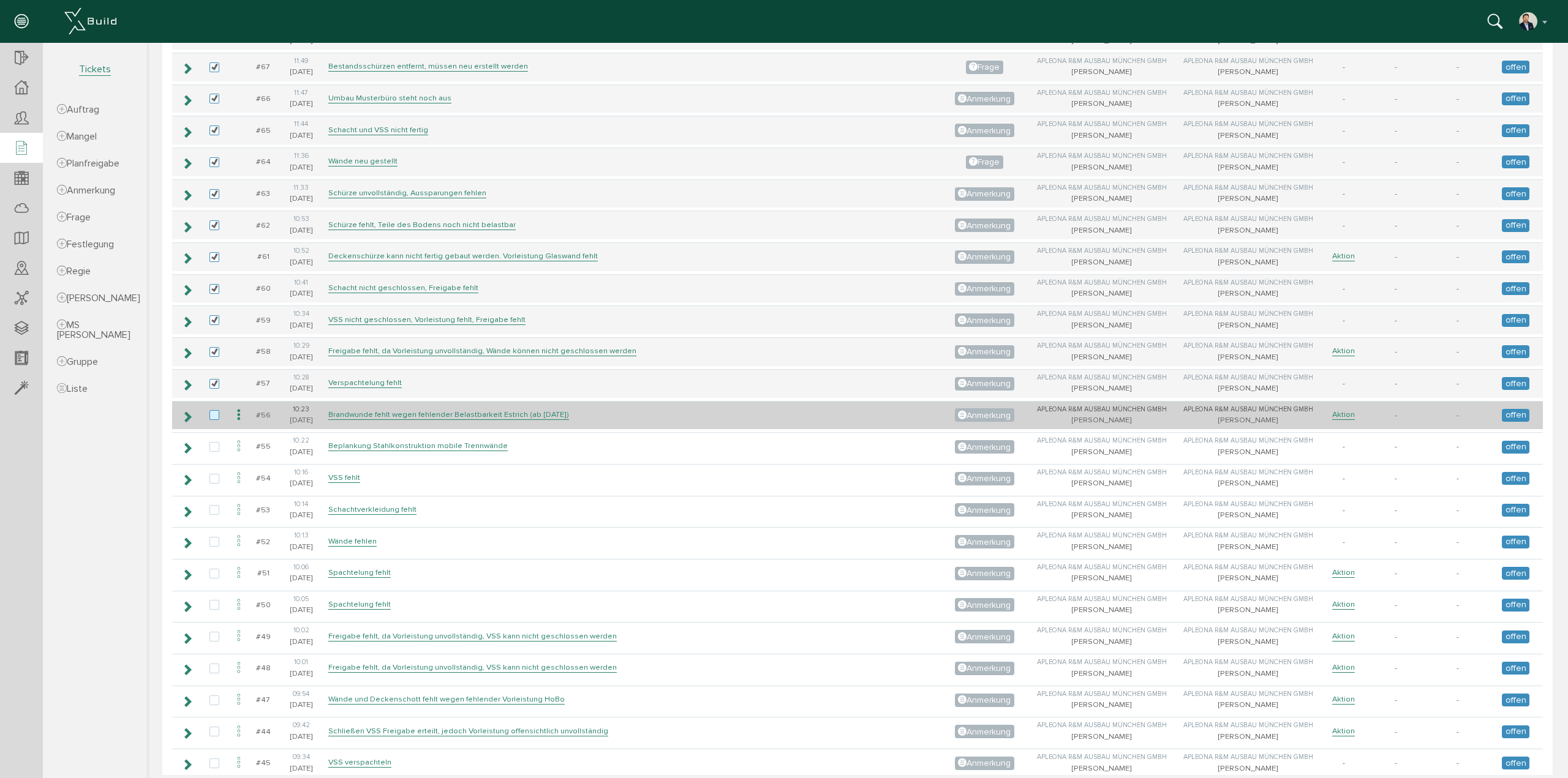
click at [213, 411] on label at bounding box center [217, 416] width 15 height 11
click at [213, 411] on input "checkbox" at bounding box center [213, 414] width 8 height 8
checkbox input "true"
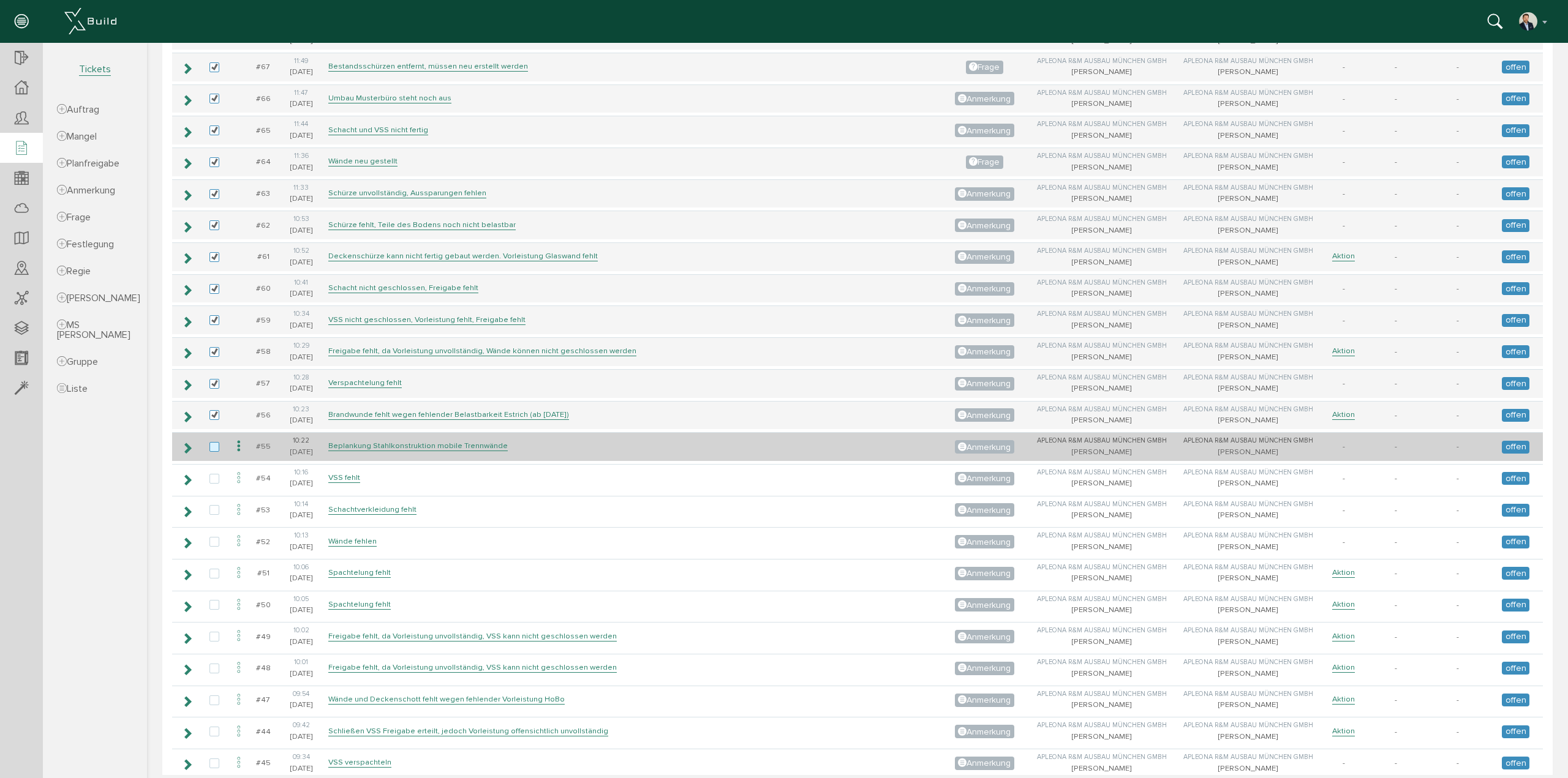
click at [213, 442] on label at bounding box center [217, 448] width 15 height 11
click at [213, 442] on input "checkbox" at bounding box center [213, 446] width 8 height 8
checkbox input "true"
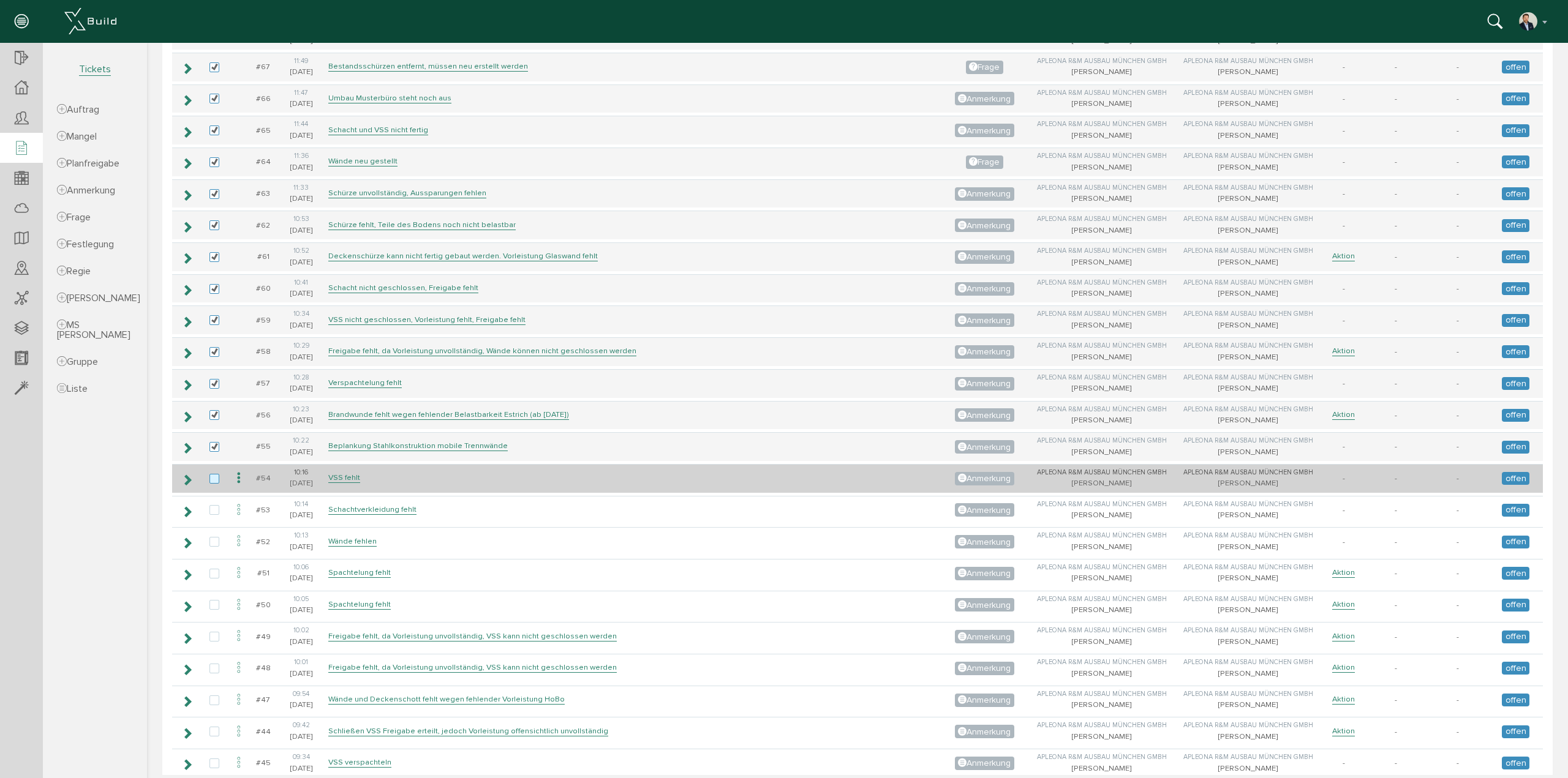
click at [212, 474] on label at bounding box center [217, 480] width 15 height 11
click at [212, 474] on input "checkbox" at bounding box center [213, 478] width 8 height 8
checkbox input "true"
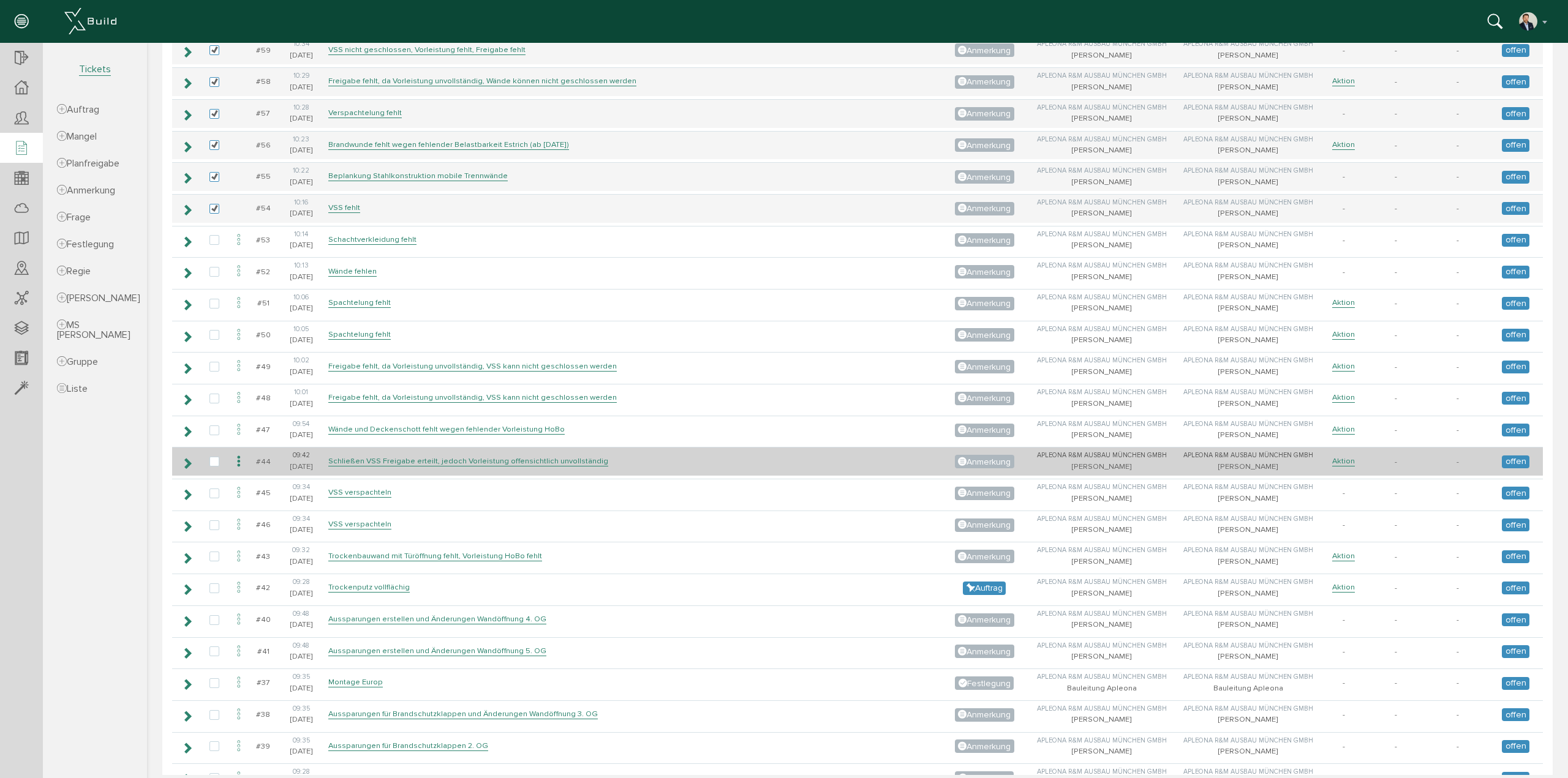
scroll to position [1347, 0]
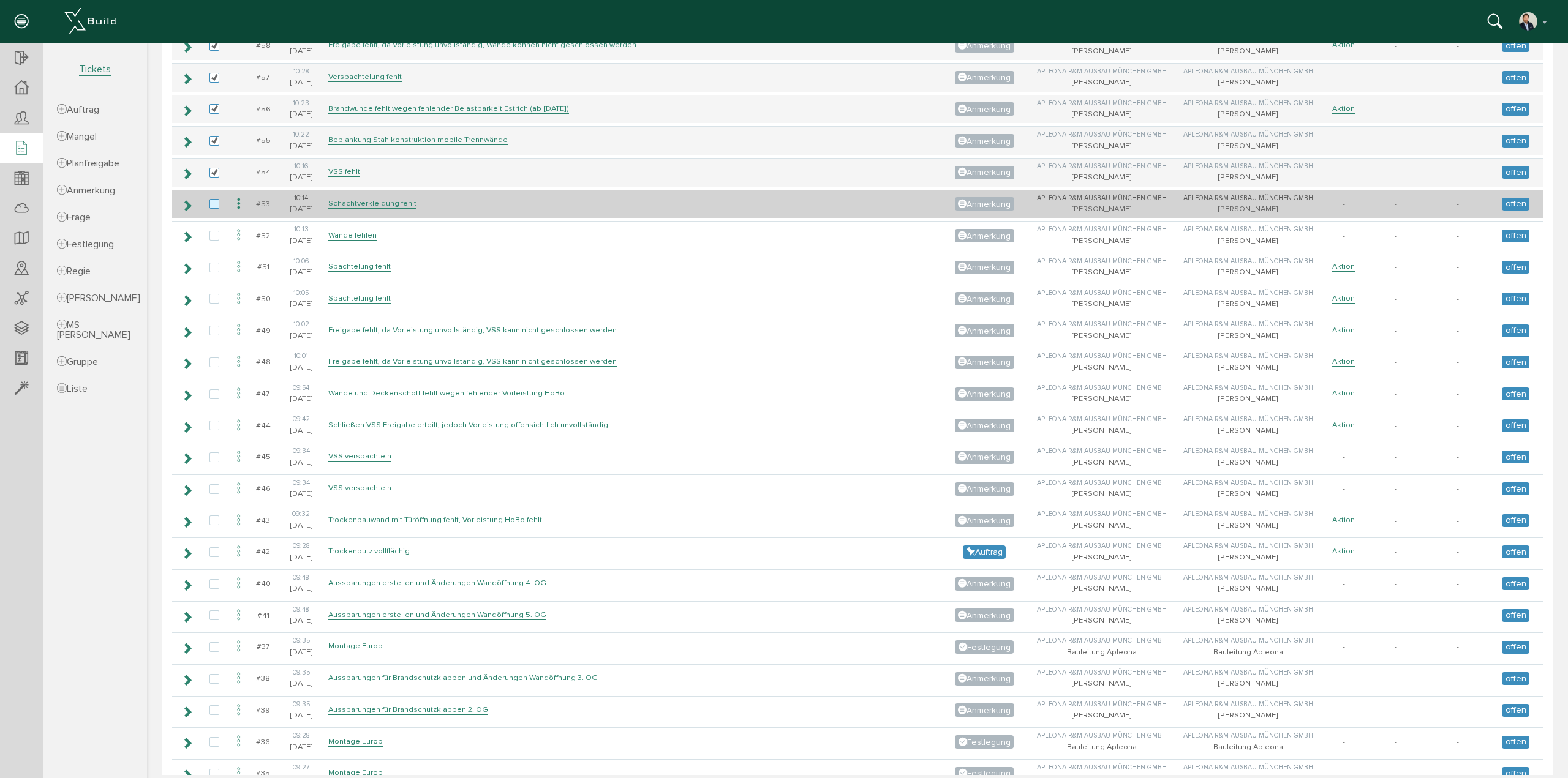
click at [212, 199] on label at bounding box center [217, 205] width 15 height 11
click at [212, 199] on input "checkbox" at bounding box center [213, 202] width 8 height 8
checkbox input "true"
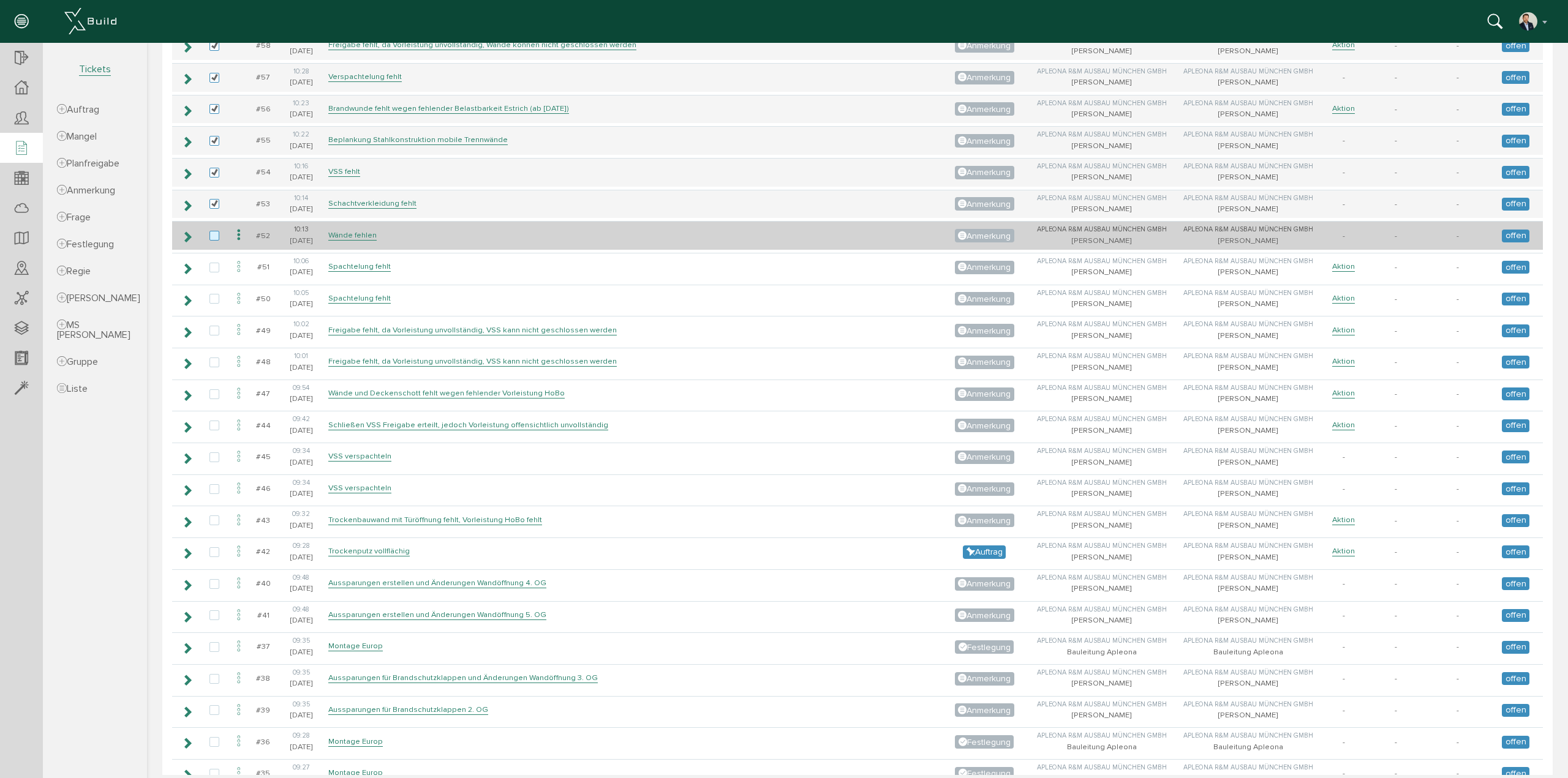
click at [216, 231] on label at bounding box center [217, 236] width 15 height 11
click at [216, 231] on input "checkbox" at bounding box center [213, 234] width 8 height 8
checkbox input "true"
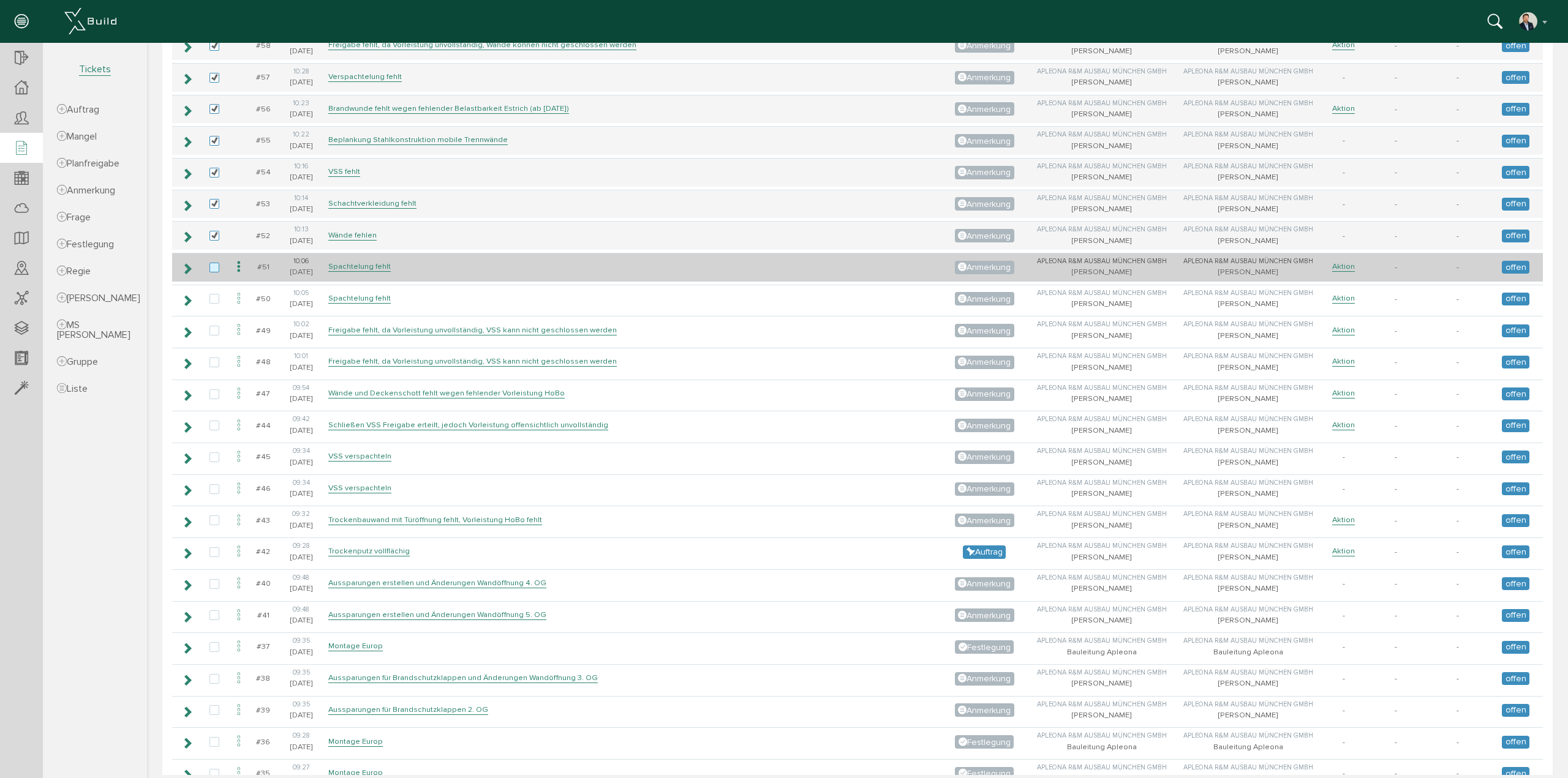
click at [216, 262] on label at bounding box center [217, 268] width 15 height 11
click at [216, 262] on input "checkbox" at bounding box center [213, 266] width 8 height 8
checkbox input "true"
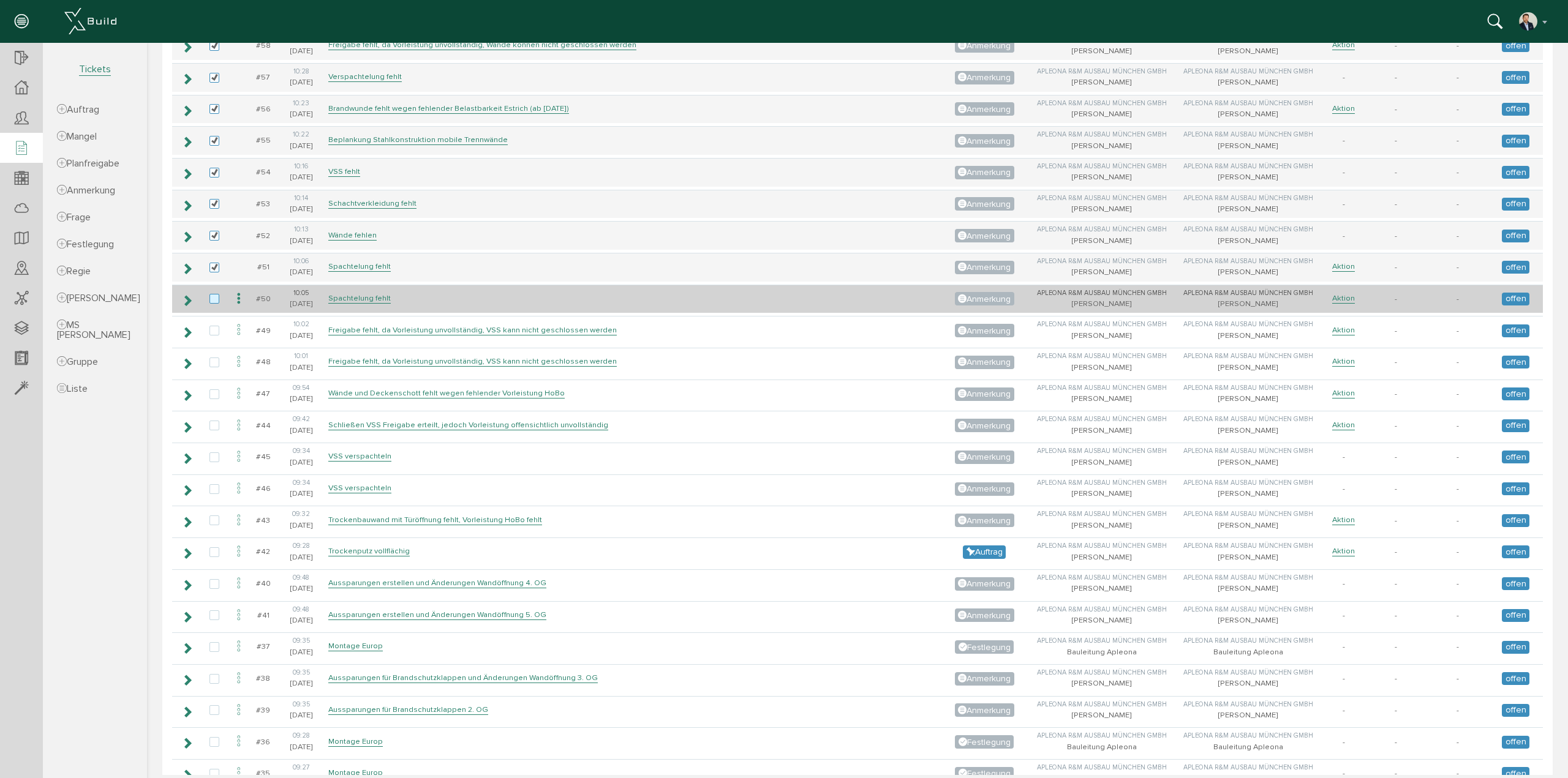
click at [212, 294] on label at bounding box center [217, 300] width 15 height 11
click at [212, 294] on input "checkbox" at bounding box center [213, 298] width 8 height 8
checkbox input "true"
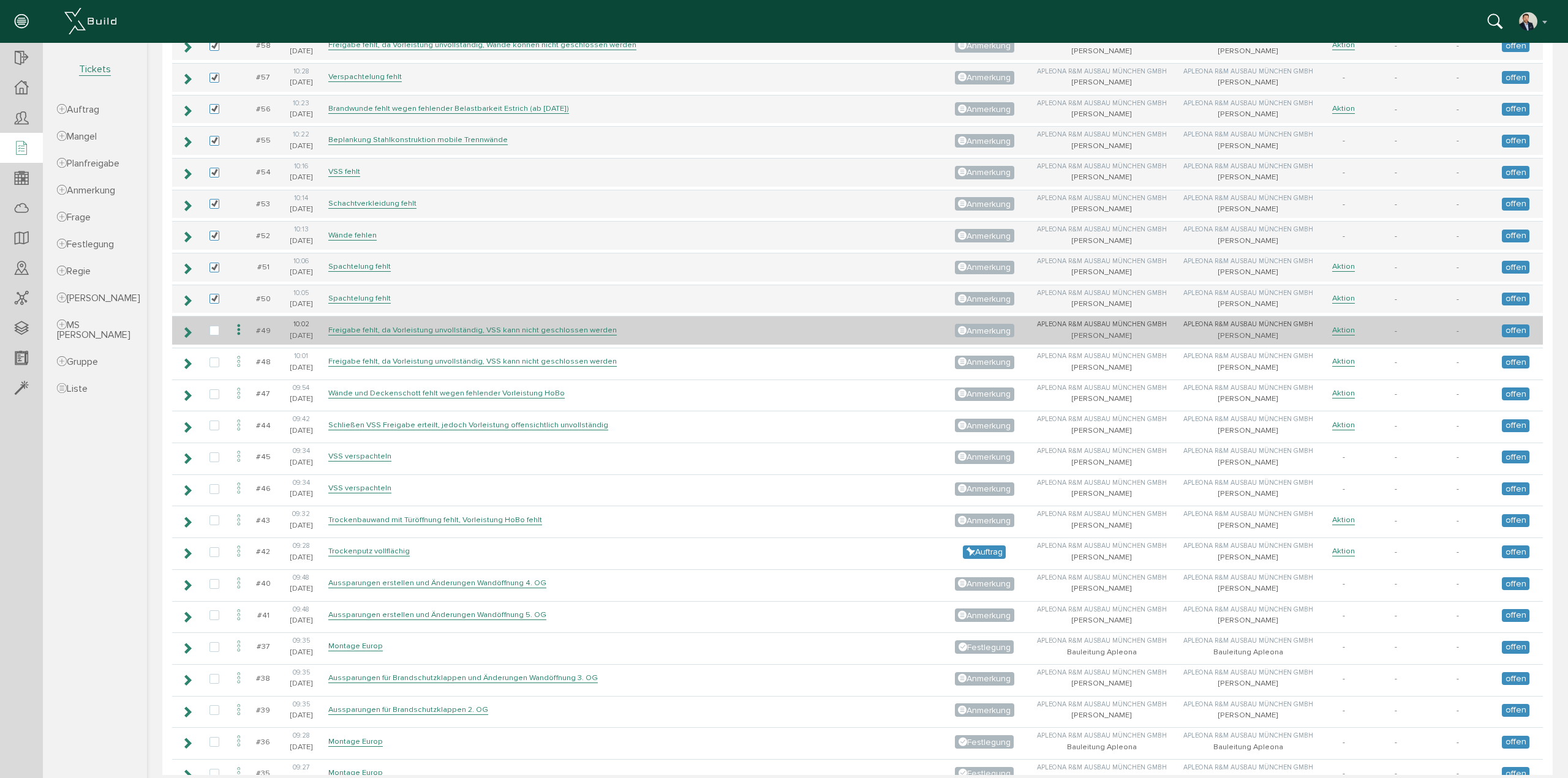
click at [207, 319] on td at bounding box center [214, 330] width 28 height 29
click at [213, 326] on label at bounding box center [217, 332] width 15 height 11
click at [213, 326] on input "checkbox" at bounding box center [213, 329] width 8 height 8
checkbox input "true"
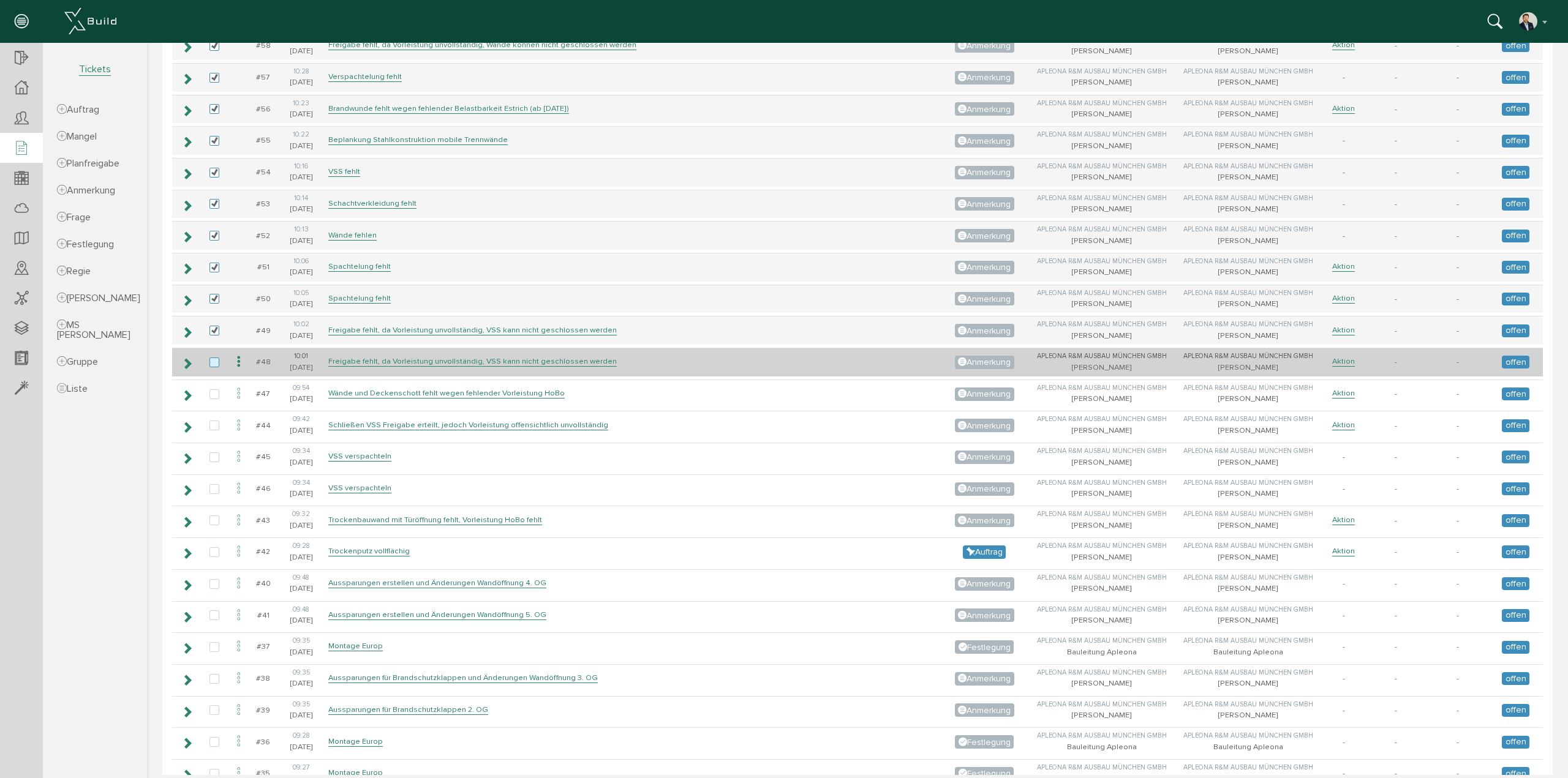
click at [211, 358] on label at bounding box center [217, 363] width 15 height 11
click at [211, 358] on input "checkbox" at bounding box center [213, 361] width 8 height 8
checkbox input "true"
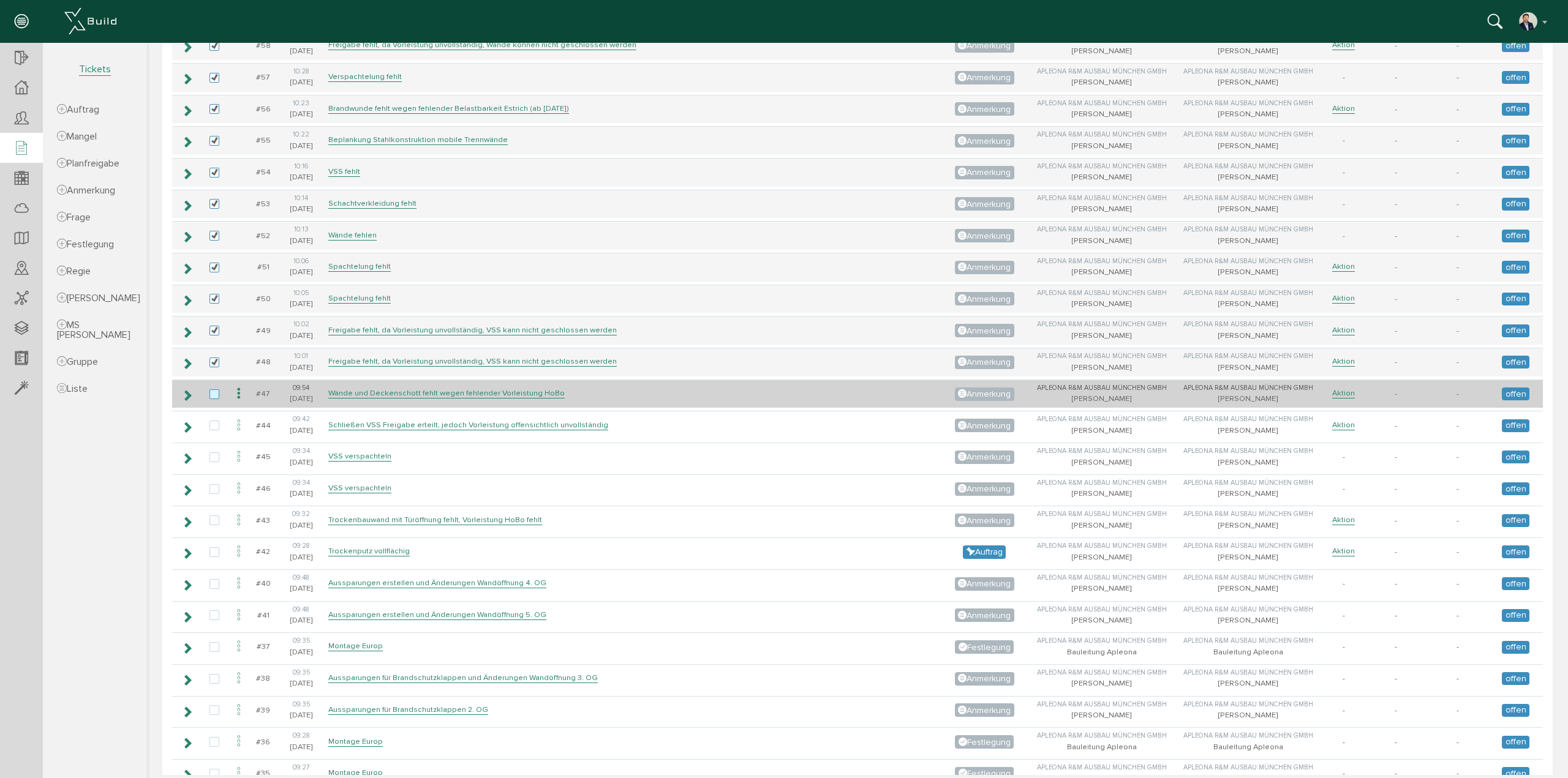
click at [212, 389] on label at bounding box center [217, 395] width 15 height 11
click at [212, 389] on input "checkbox" at bounding box center [213, 393] width 8 height 8
checkbox input "true"
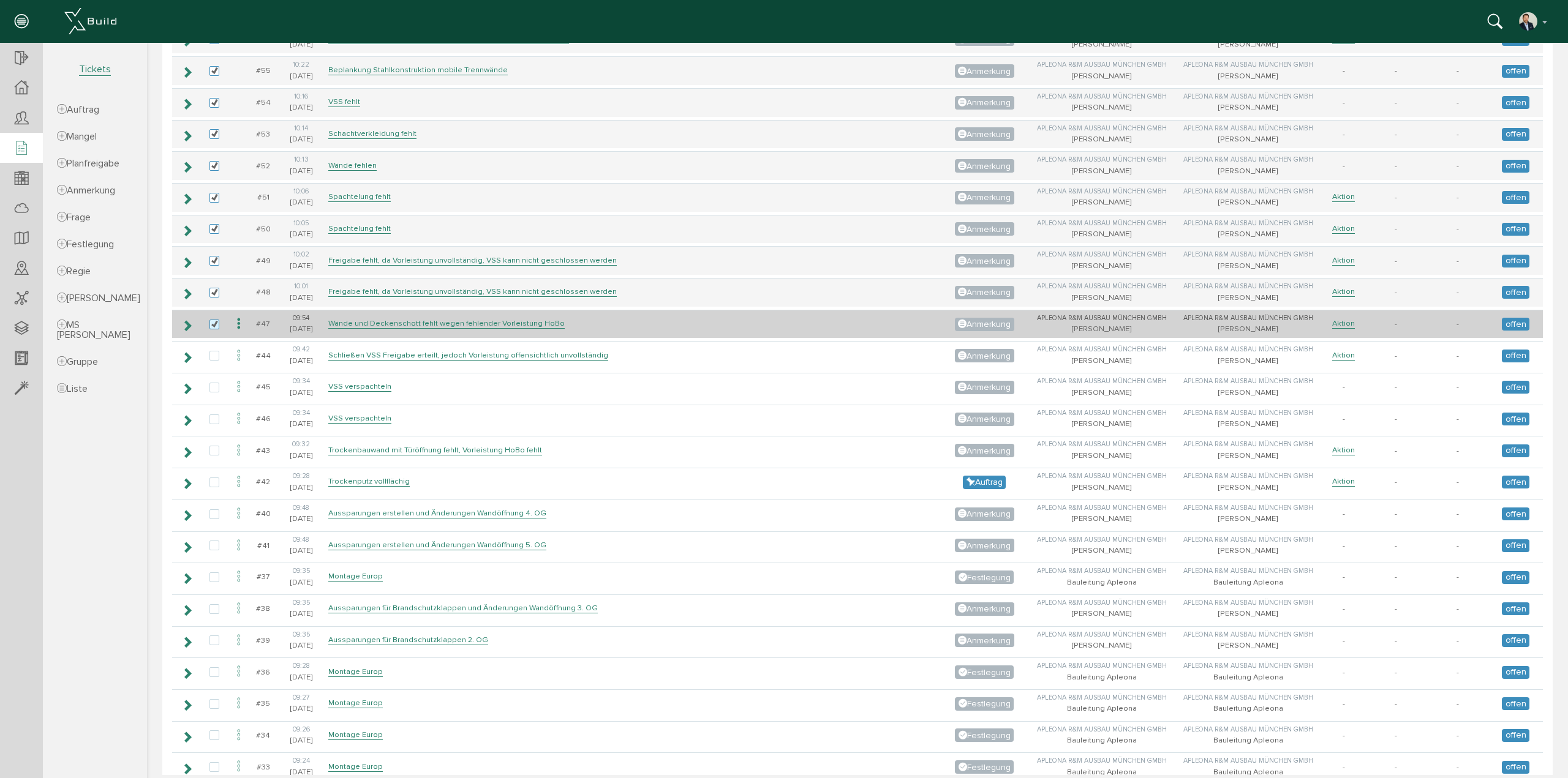
scroll to position [1531, 0]
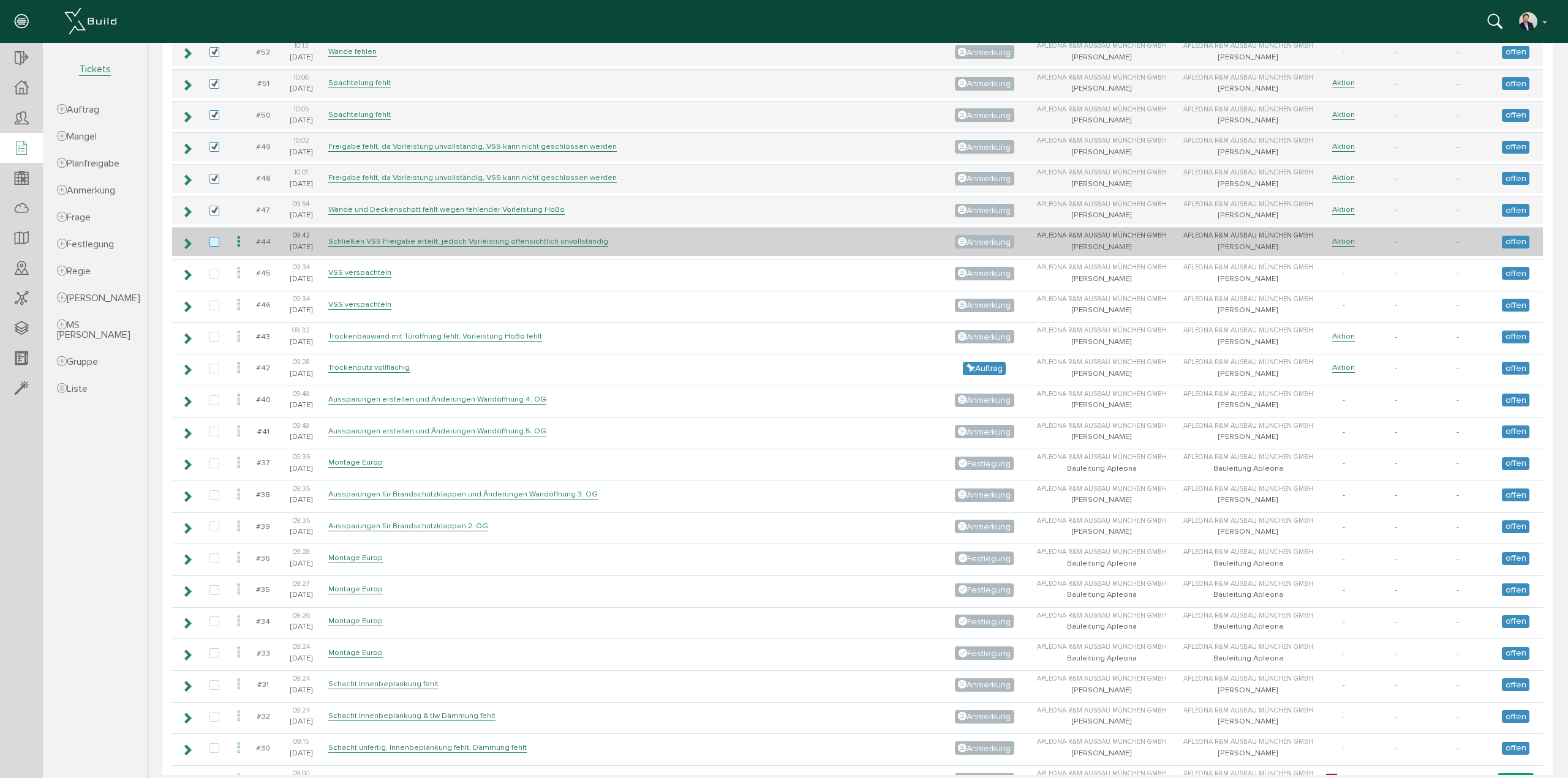
click at [211, 237] on label at bounding box center [217, 243] width 15 height 11
click at [211, 237] on input "checkbox" at bounding box center [213, 241] width 8 height 8
checkbox input "true"
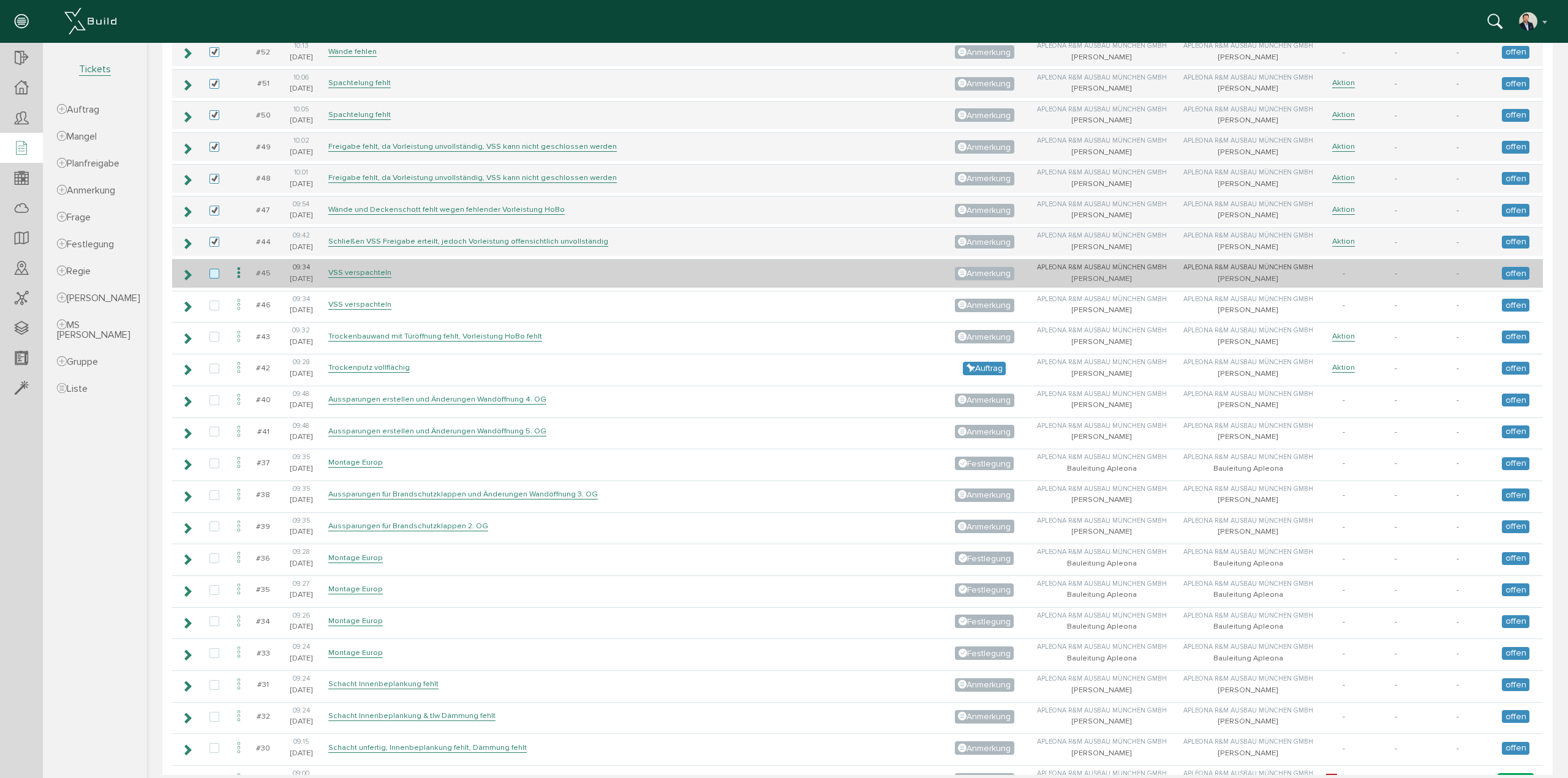
click at [216, 269] on label at bounding box center [217, 274] width 15 height 11
click at [216, 269] on input "checkbox" at bounding box center [213, 272] width 8 height 8
checkbox input "true"
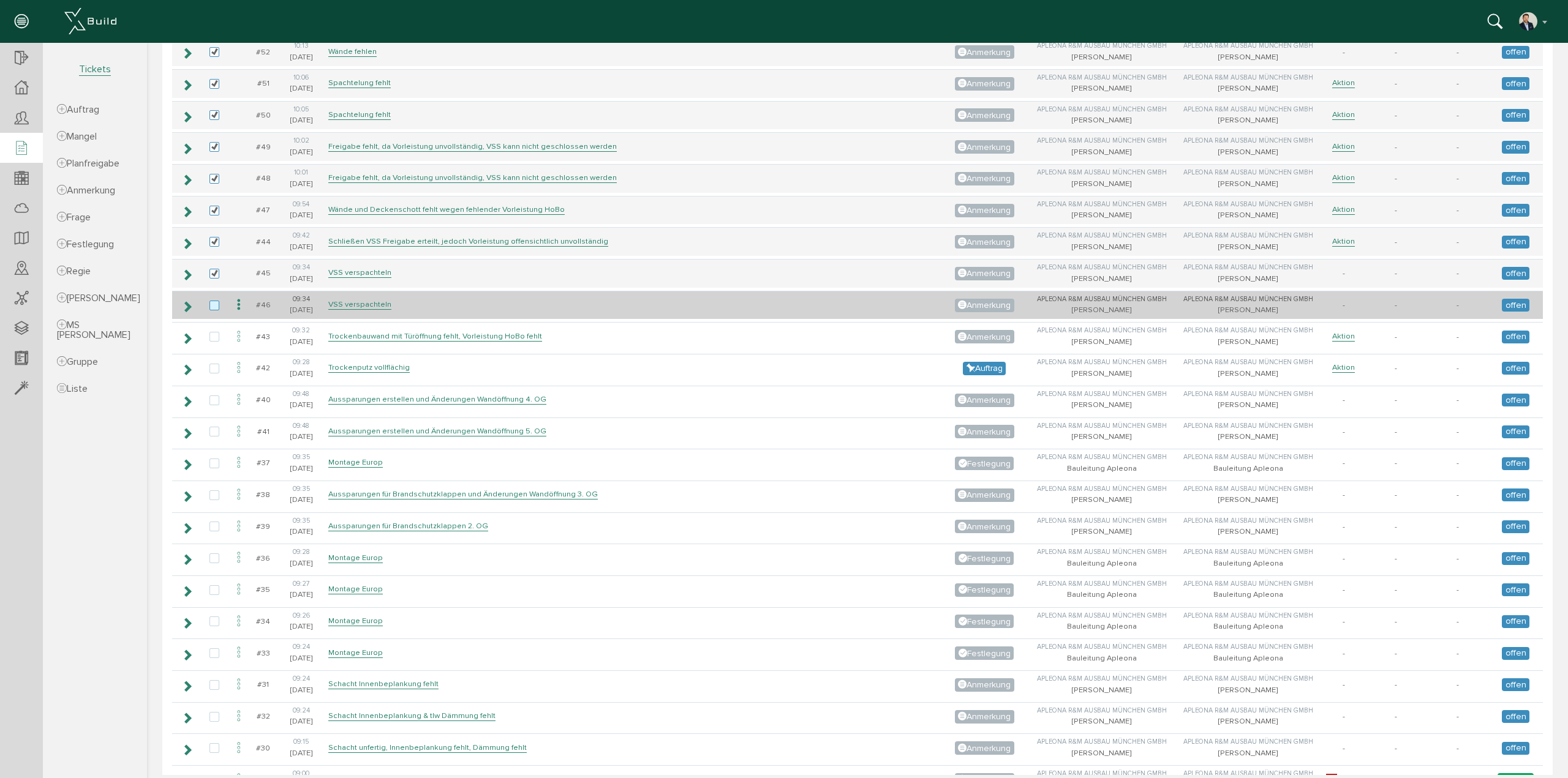
click at [214, 300] on label at bounding box center [217, 306] width 15 height 11
click at [214, 300] on input "checkbox" at bounding box center [213, 304] width 8 height 8
checkbox input "true"
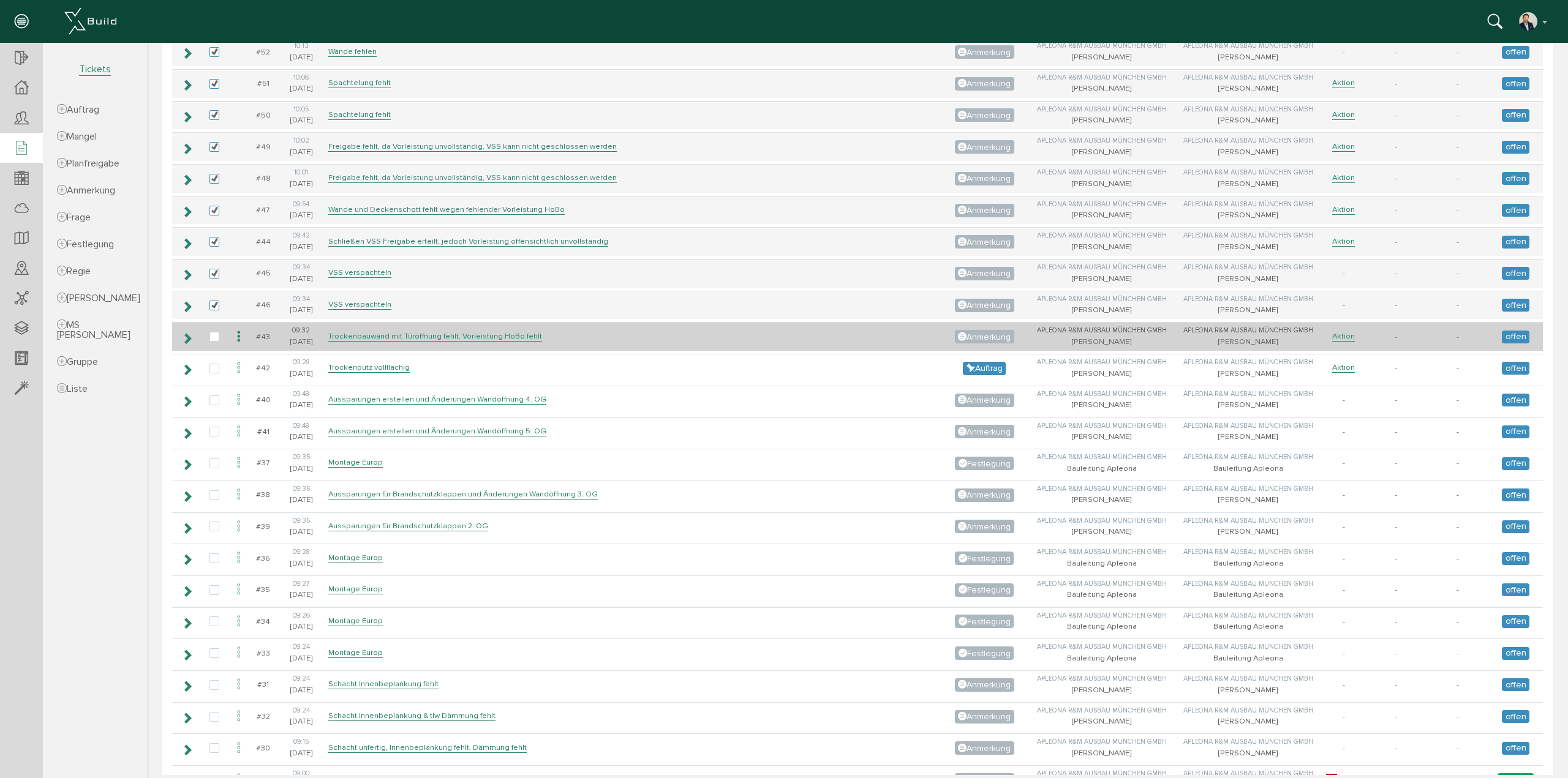
click at [214, 322] on td at bounding box center [214, 336] width 28 height 29
click at [214, 332] on label at bounding box center [217, 338] width 15 height 11
click at [214, 332] on input "checkbox" at bounding box center [213, 336] width 8 height 8
checkbox input "true"
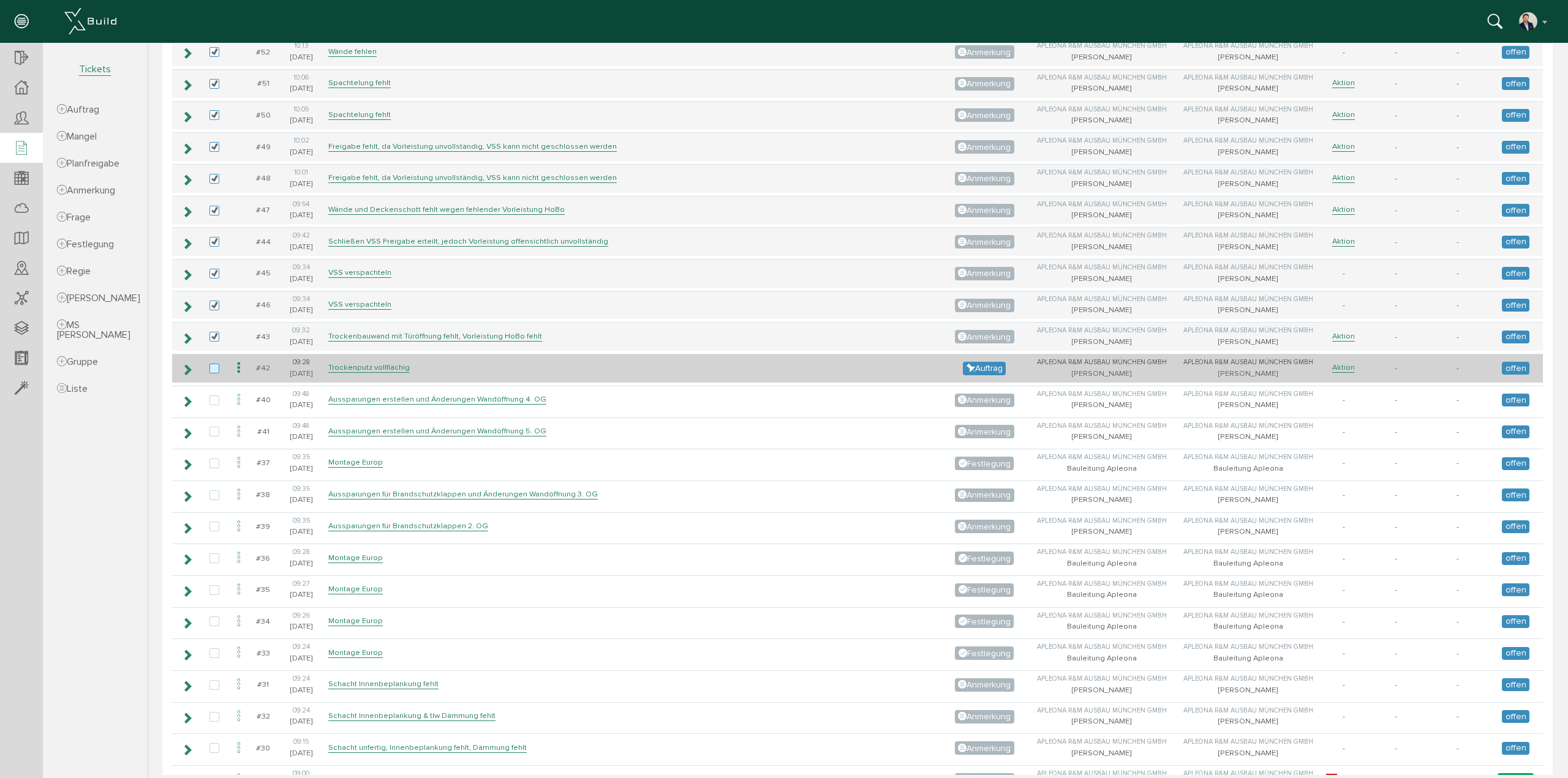
click at [210, 364] on label at bounding box center [217, 370] width 15 height 11
click at [210, 364] on input "checkbox" at bounding box center [213, 367] width 8 height 8
checkbox input "true"
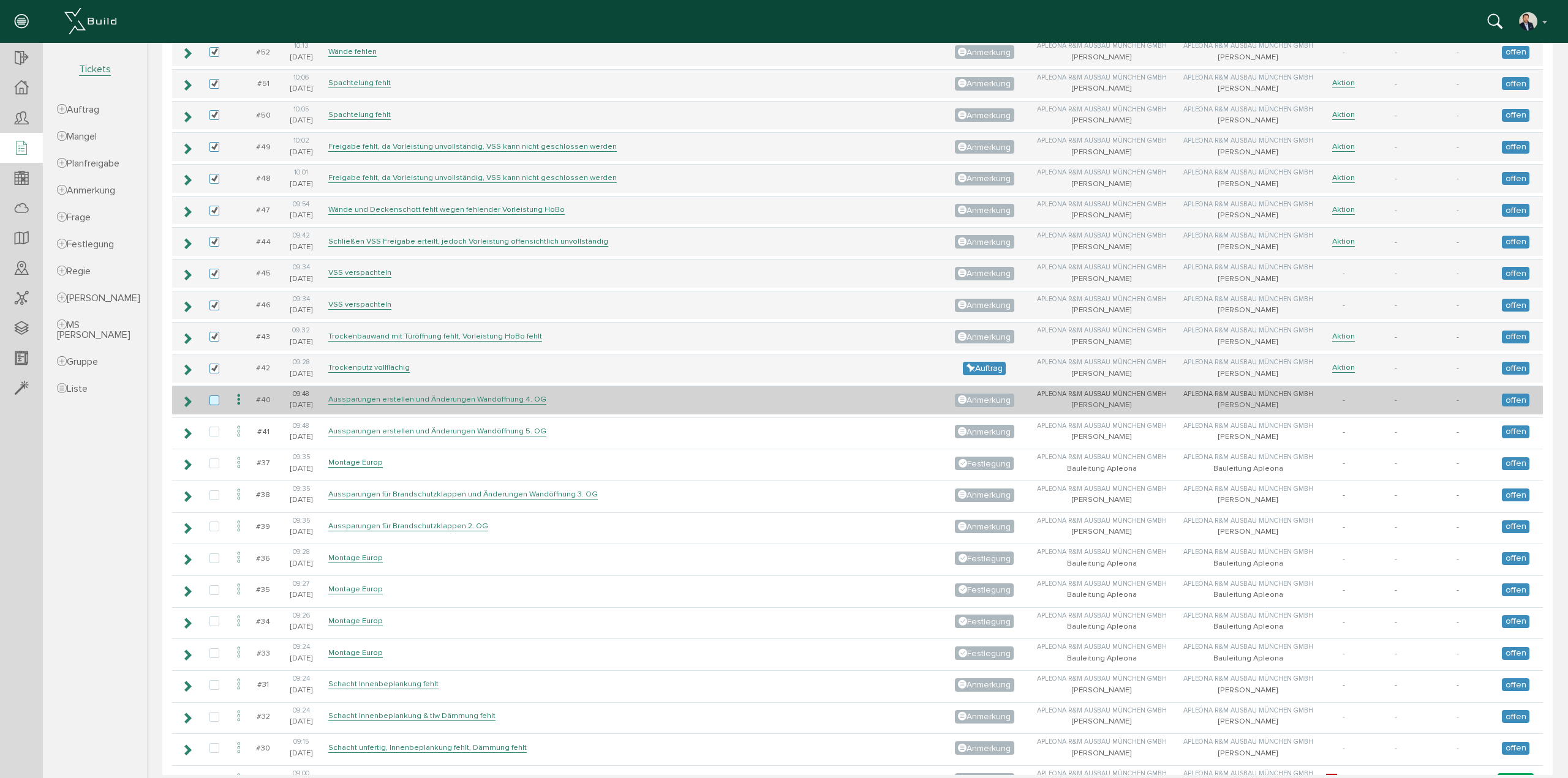
click at [214, 396] on label at bounding box center [217, 401] width 15 height 11
click at [214, 396] on input "checkbox" at bounding box center [213, 399] width 8 height 8
checkbox input "true"
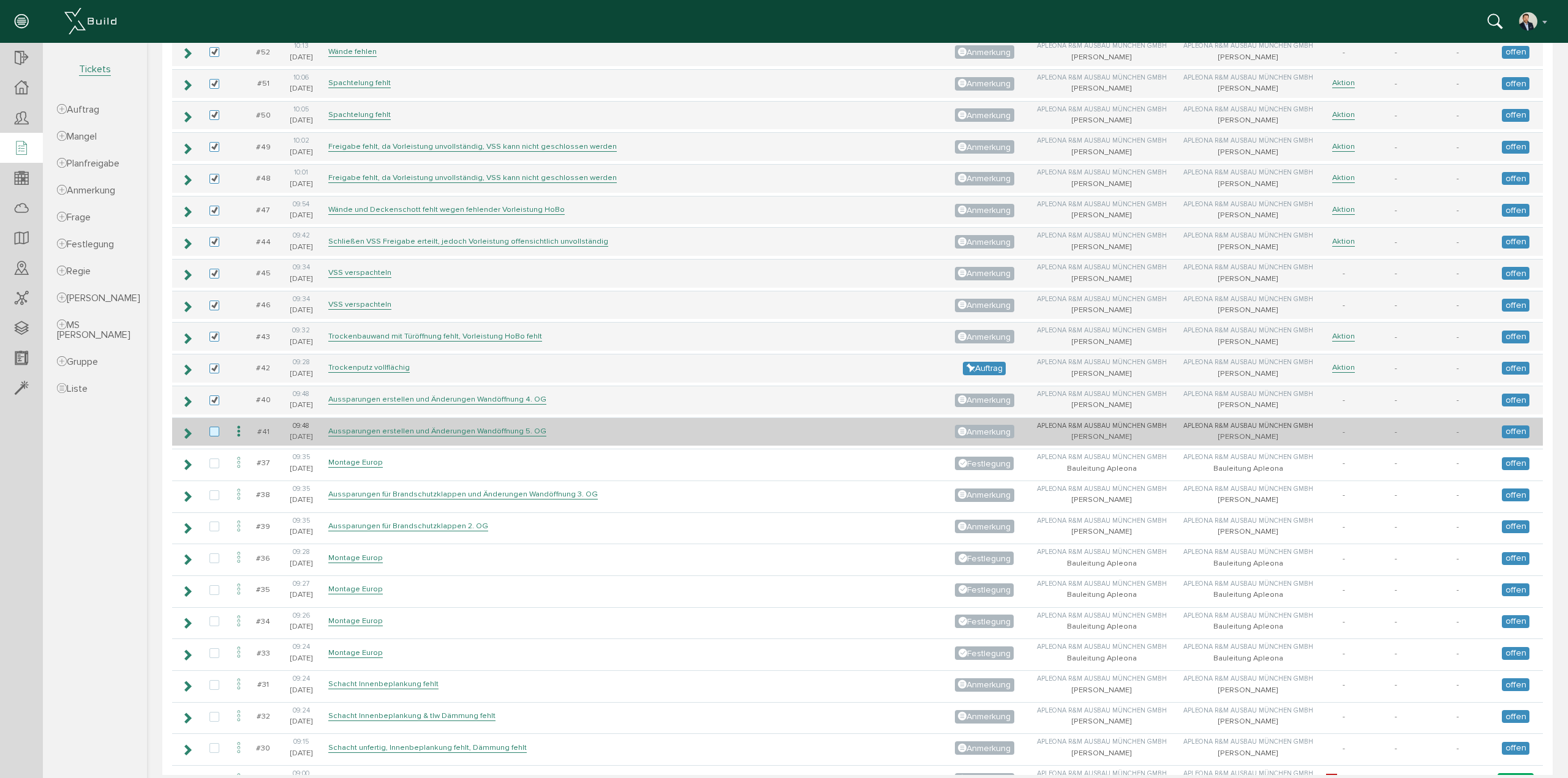
click at [218, 427] on label at bounding box center [217, 432] width 15 height 11
click at [217, 427] on input "checkbox" at bounding box center [213, 430] width 8 height 8
checkbox input "true"
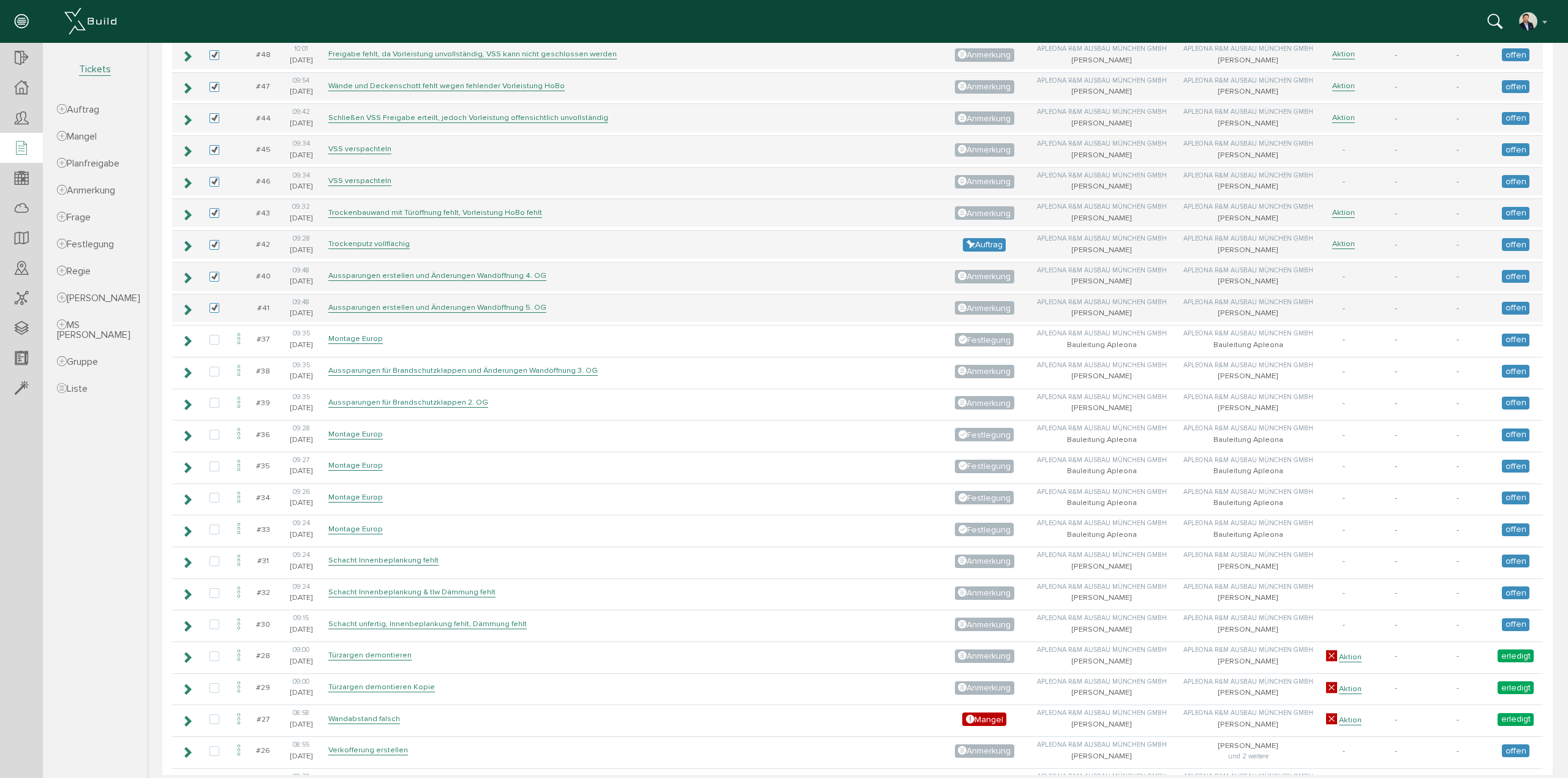
scroll to position [1653, 0]
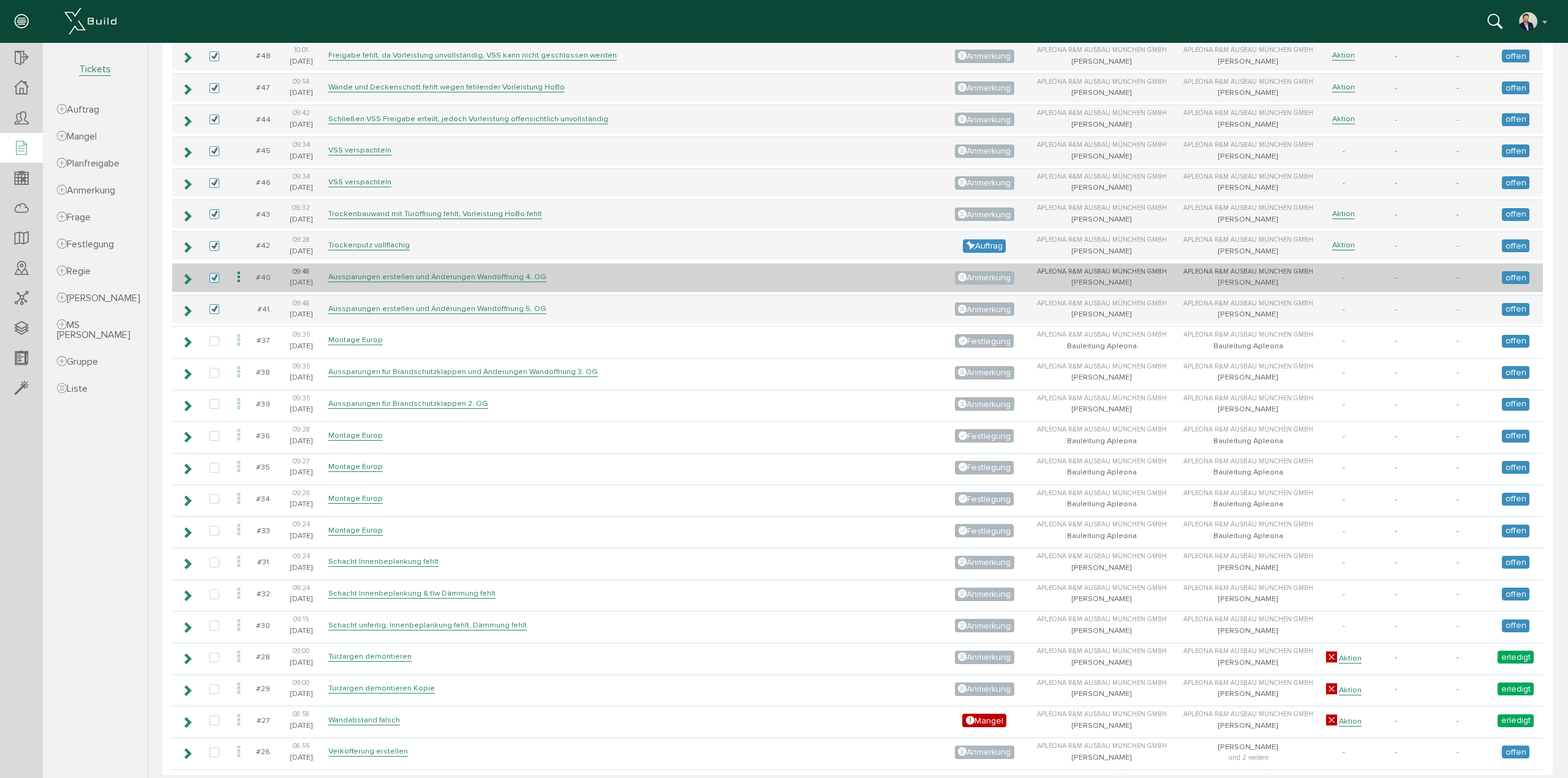
click at [215, 273] on label at bounding box center [217, 279] width 15 height 11
click at [215, 273] on input "checkbox" at bounding box center [213, 276] width 8 height 8
checkbox input "false"
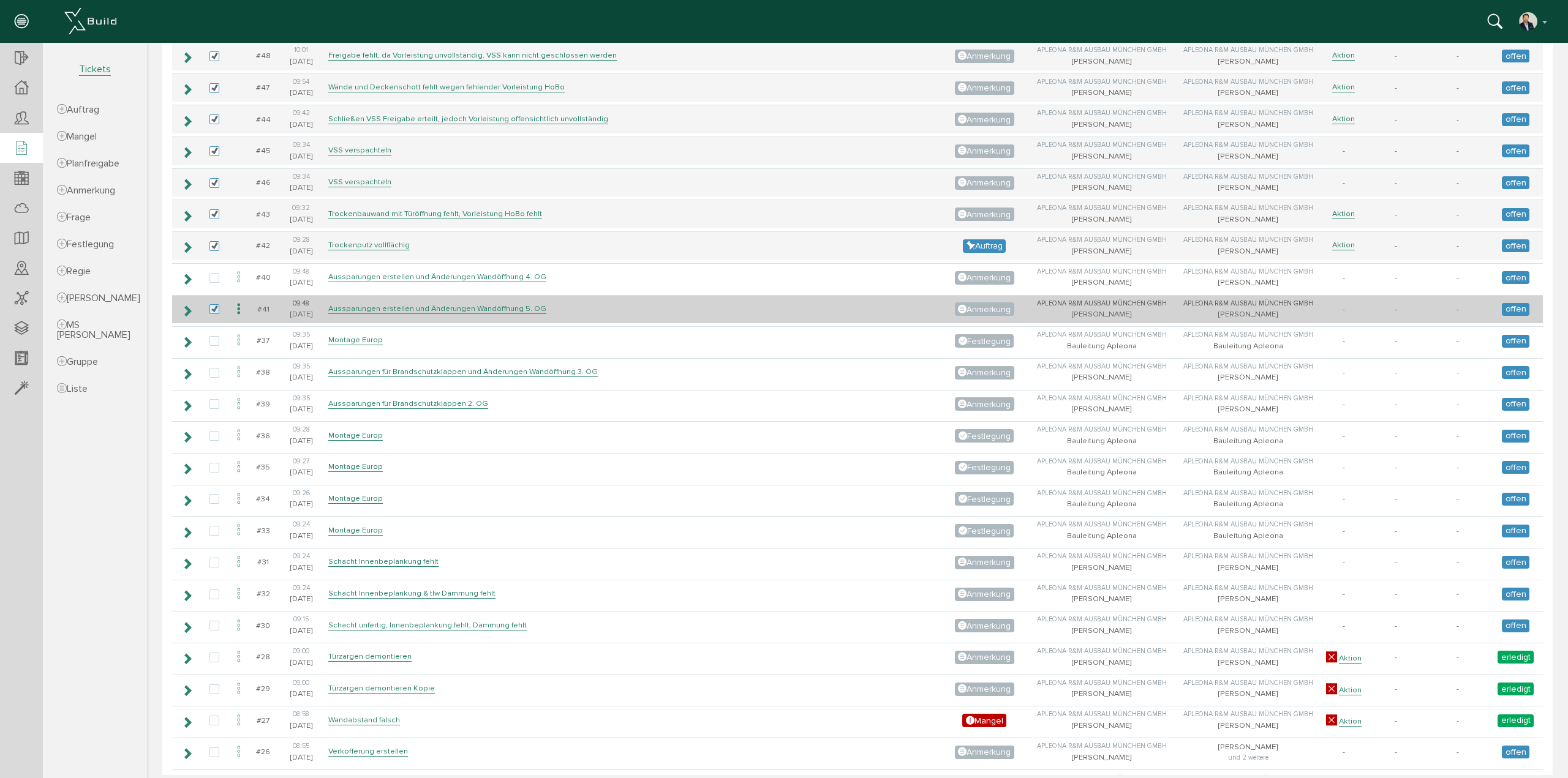
click at [212, 304] on label at bounding box center [217, 310] width 15 height 11
click at [212, 304] on input "checkbox" at bounding box center [213, 308] width 8 height 8
checkbox input "false"
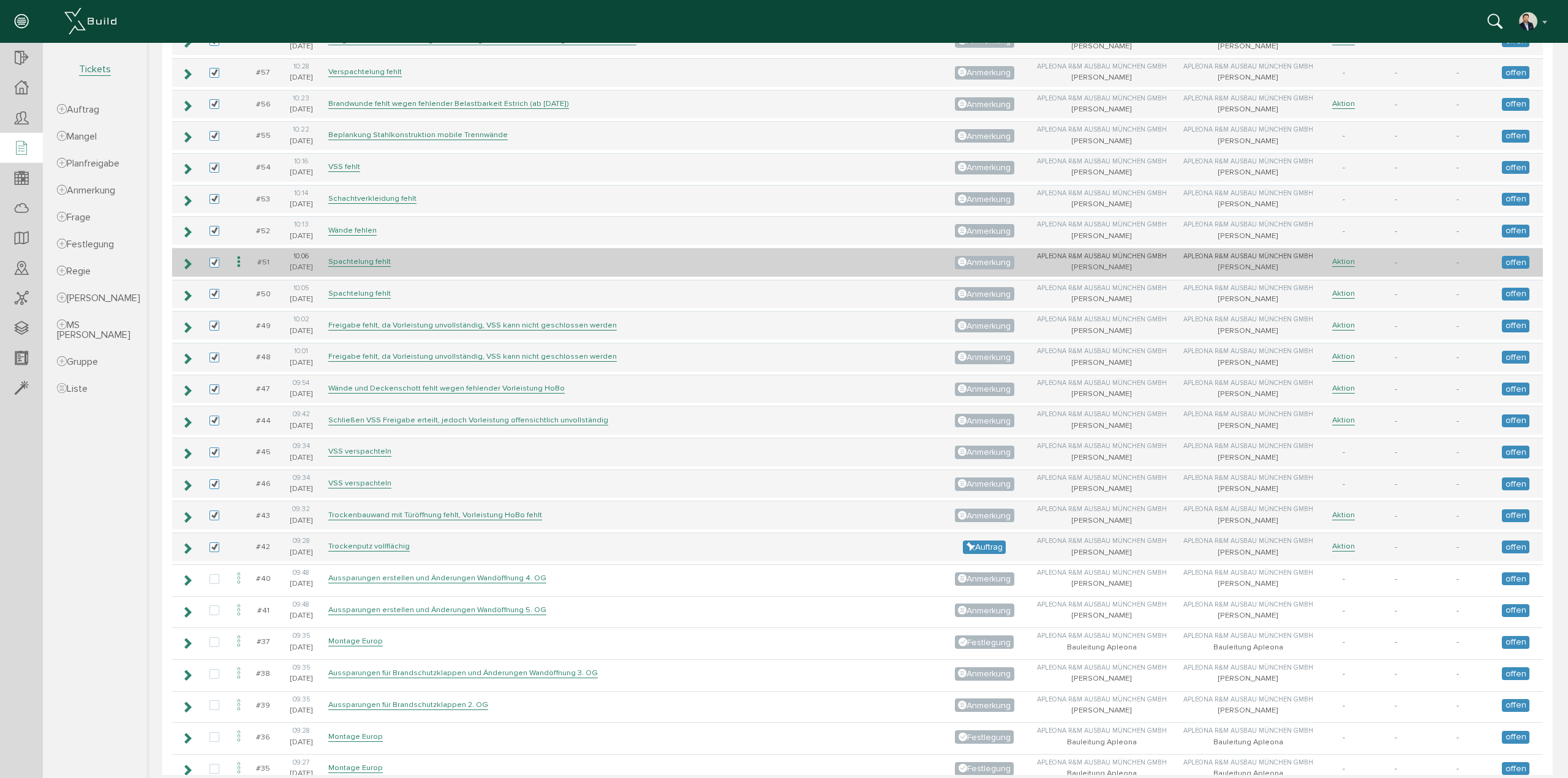
scroll to position [1347, 0]
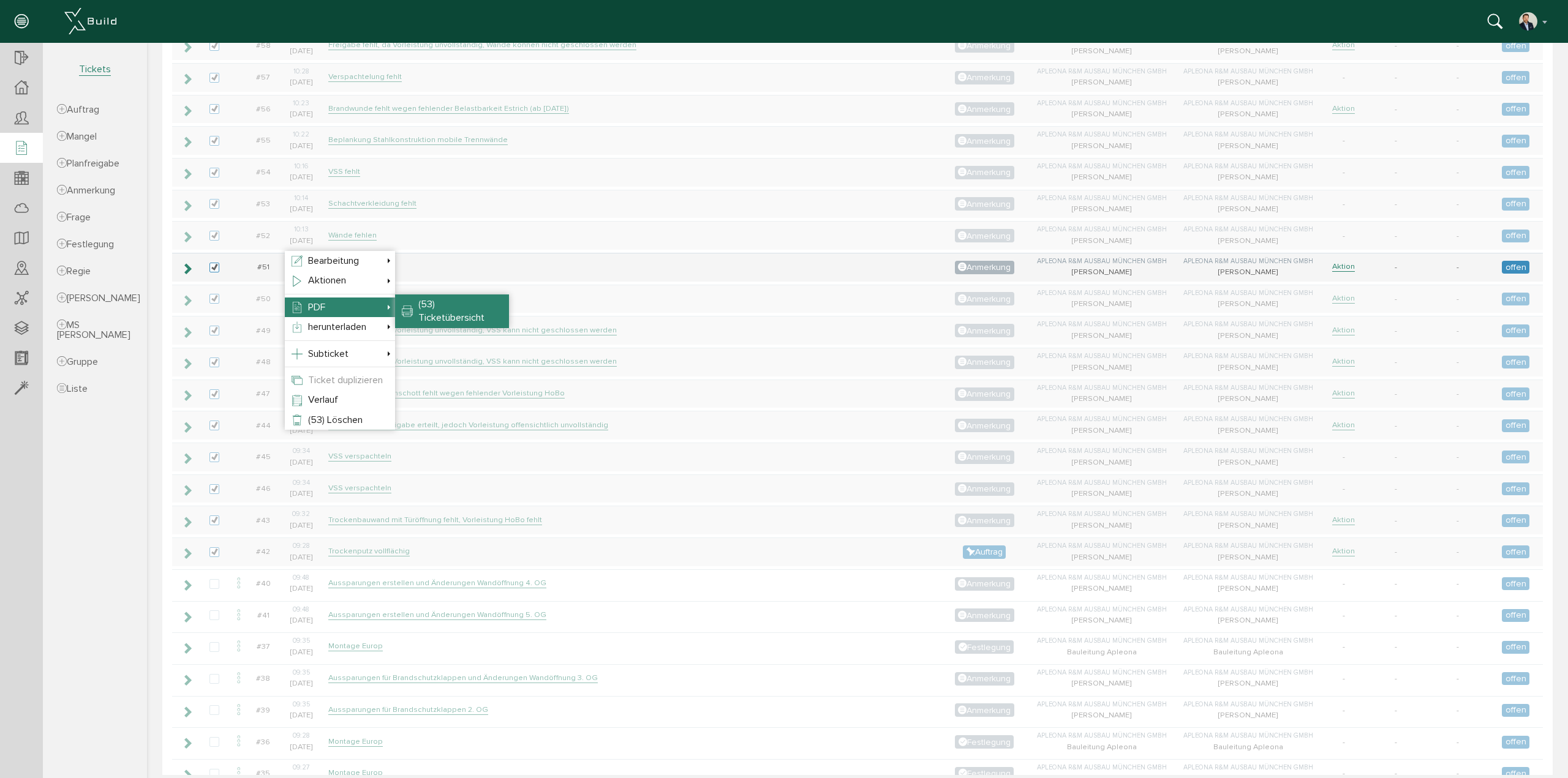
click at [466, 304] on span "(53) Ticketübersicht" at bounding box center [451, 311] width 66 height 25
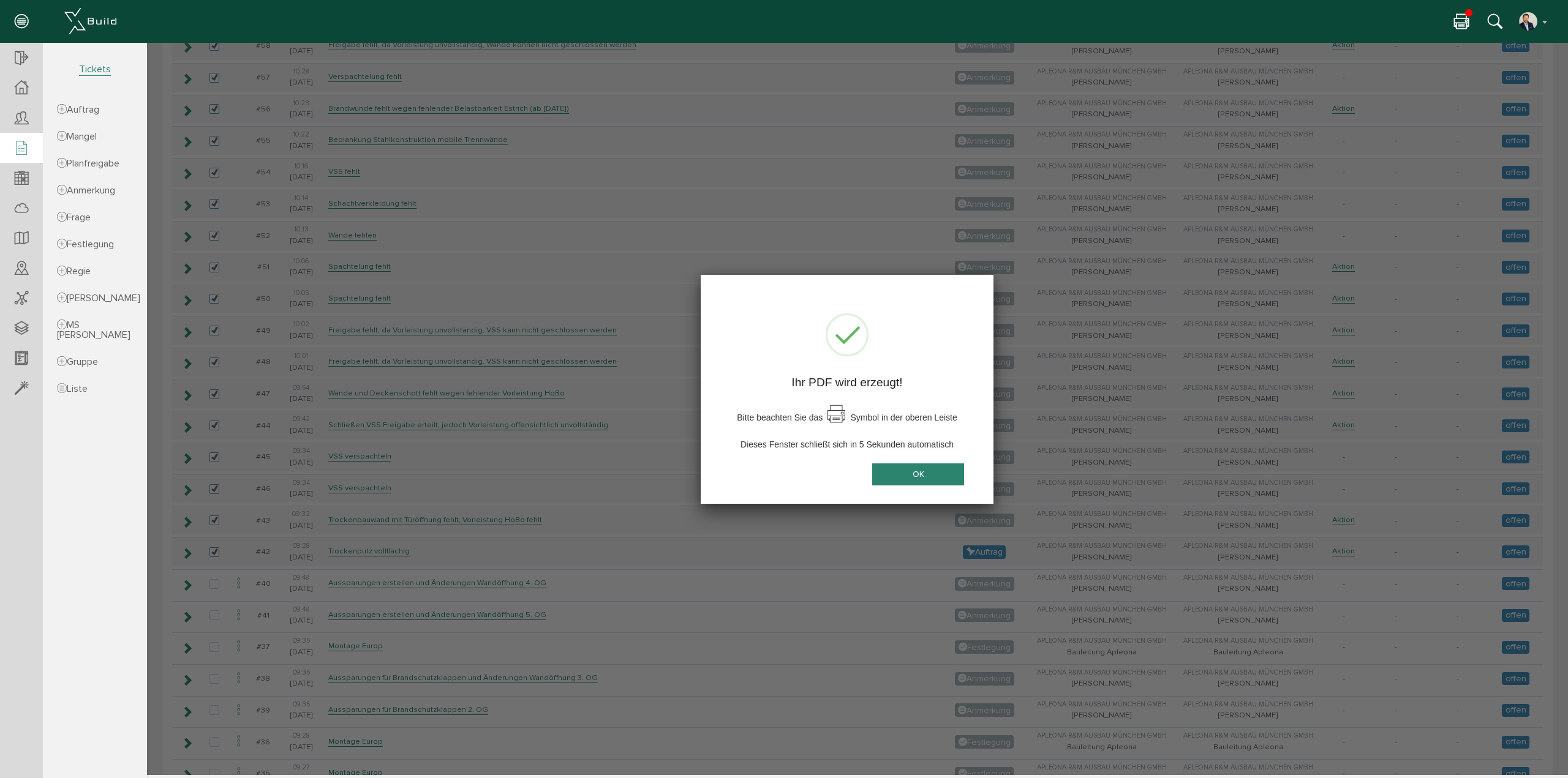
click at [921, 477] on button "OK" at bounding box center [918, 475] width 92 height 23
click at [921, 475] on button "OK" at bounding box center [918, 475] width 92 height 23
click at [936, 485] on div "OK" at bounding box center [918, 480] width 111 height 33
click at [926, 478] on button "OK" at bounding box center [918, 475] width 92 height 23
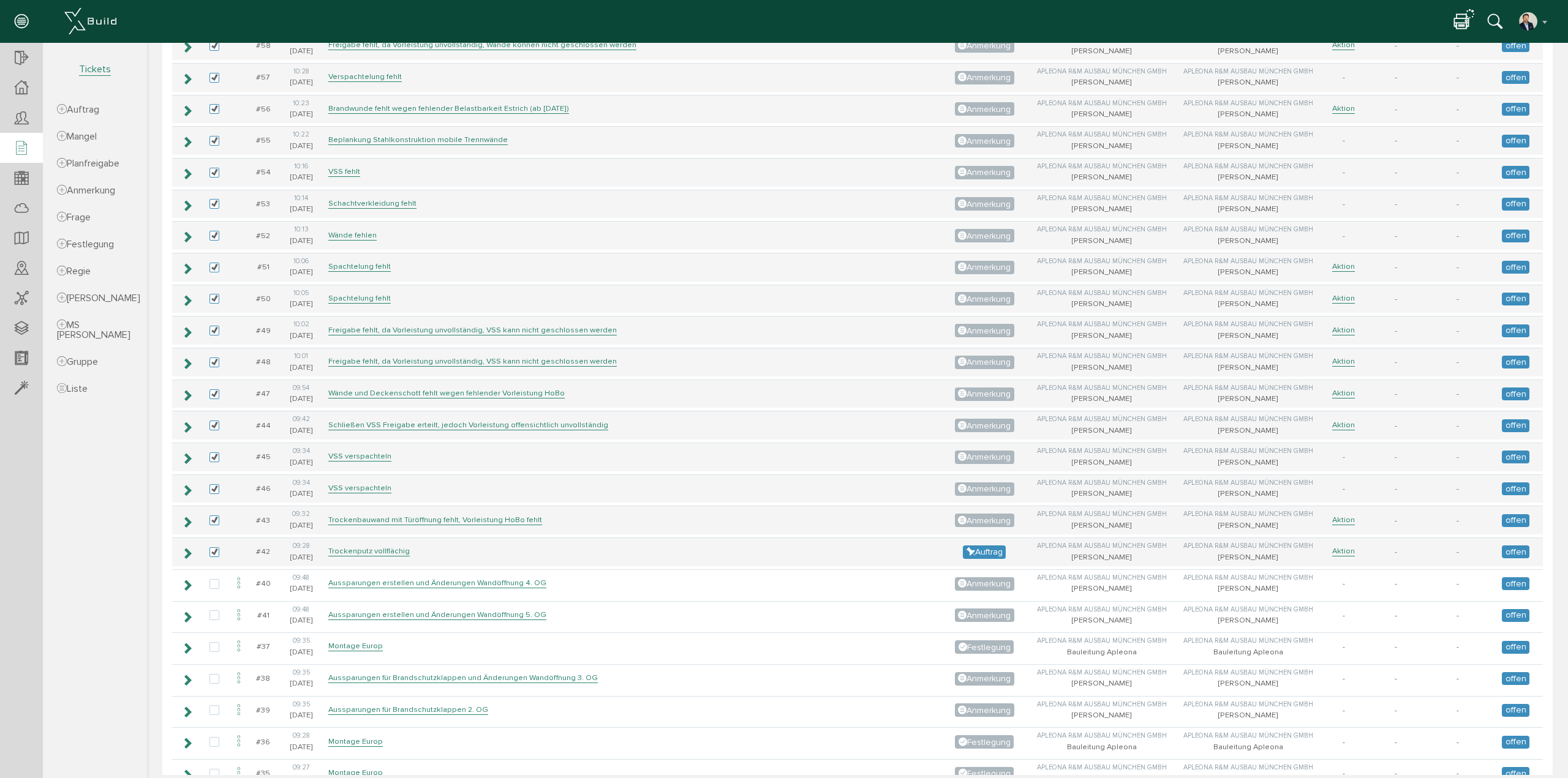
click at [1461, 21] on icon at bounding box center [1461, 22] width 15 height 18
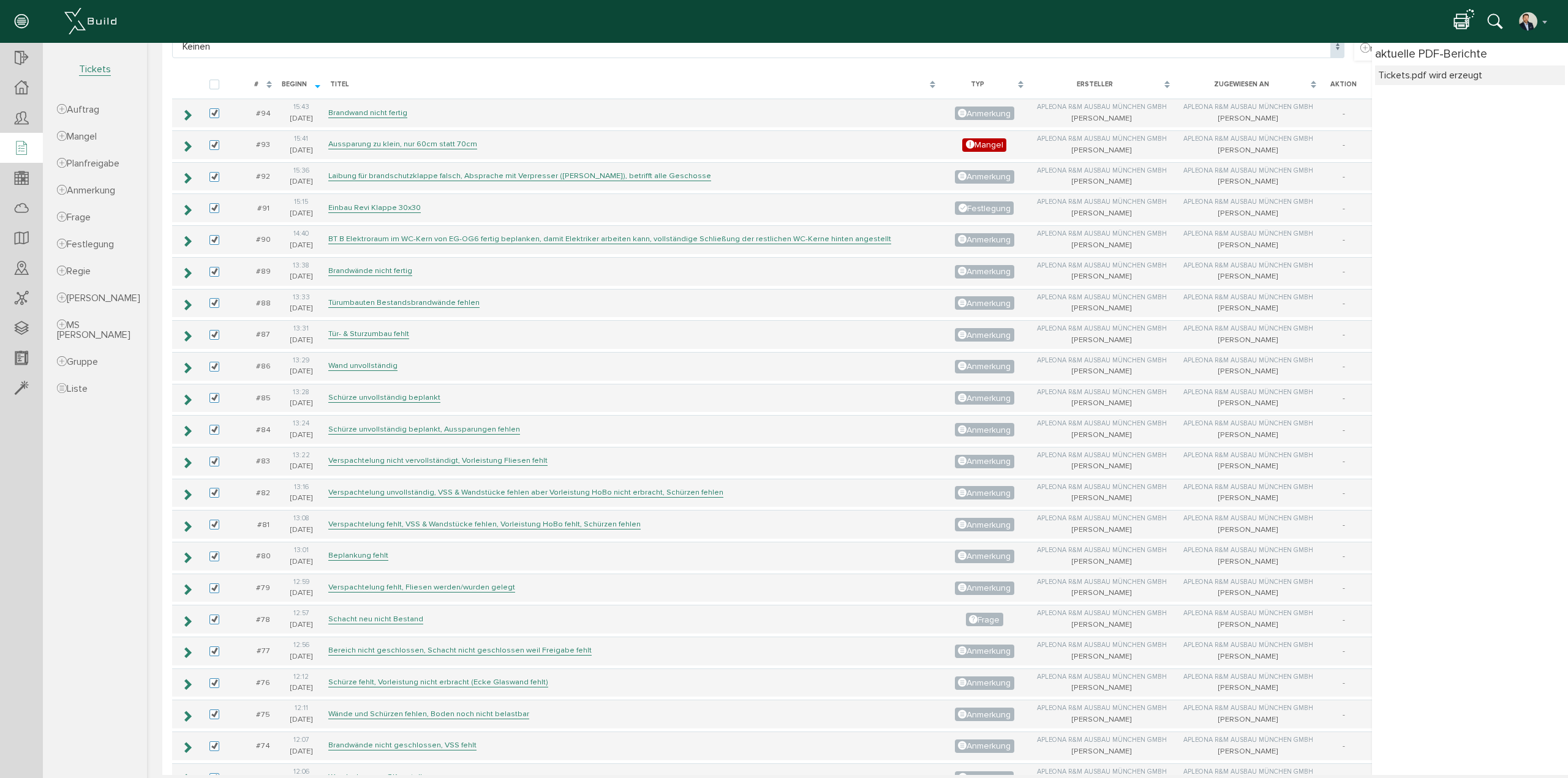
scroll to position [0, 0]
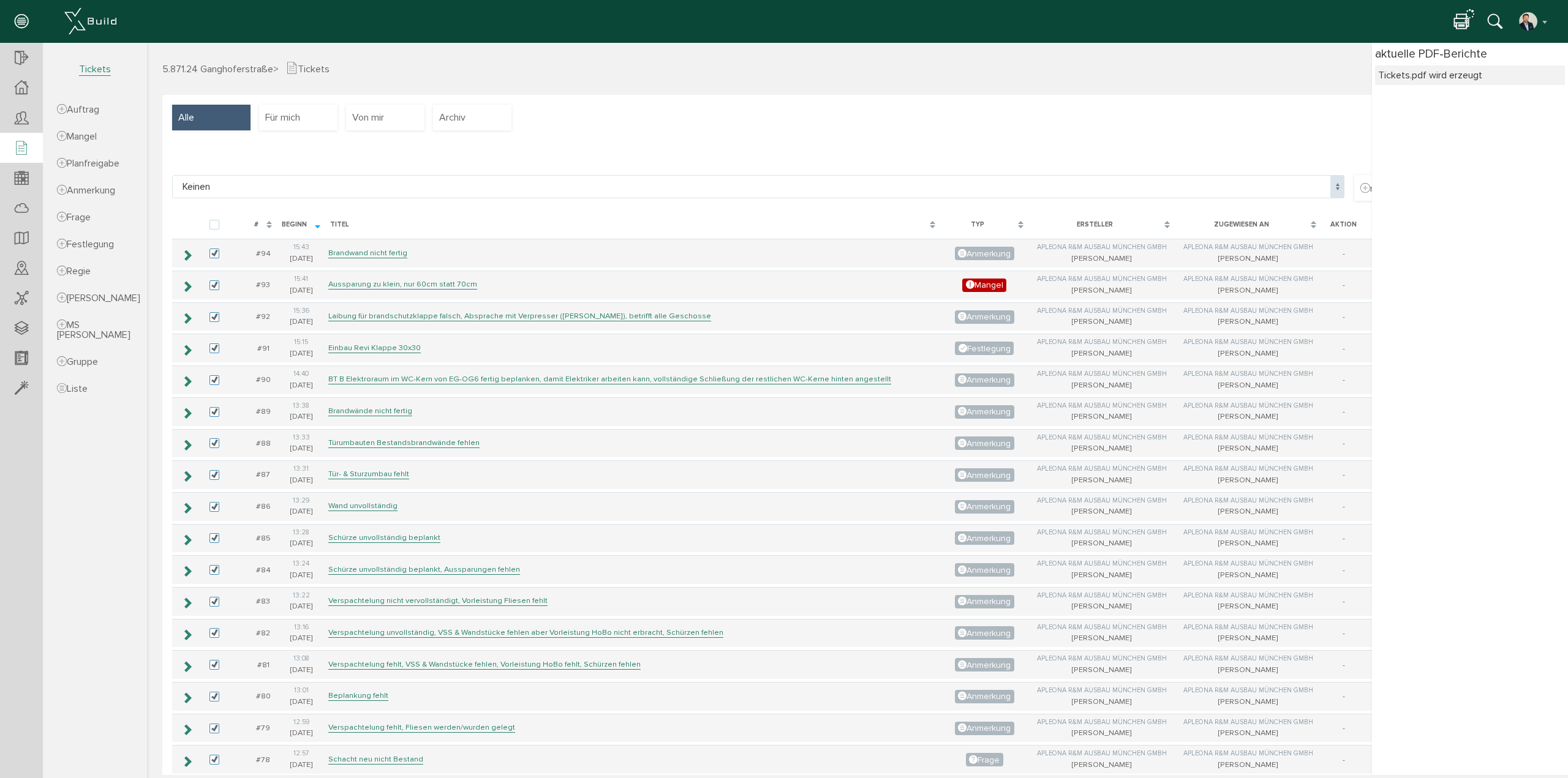
click at [645, 150] on div "neue Gruppe" at bounding box center [857, 158] width 1371 height 35
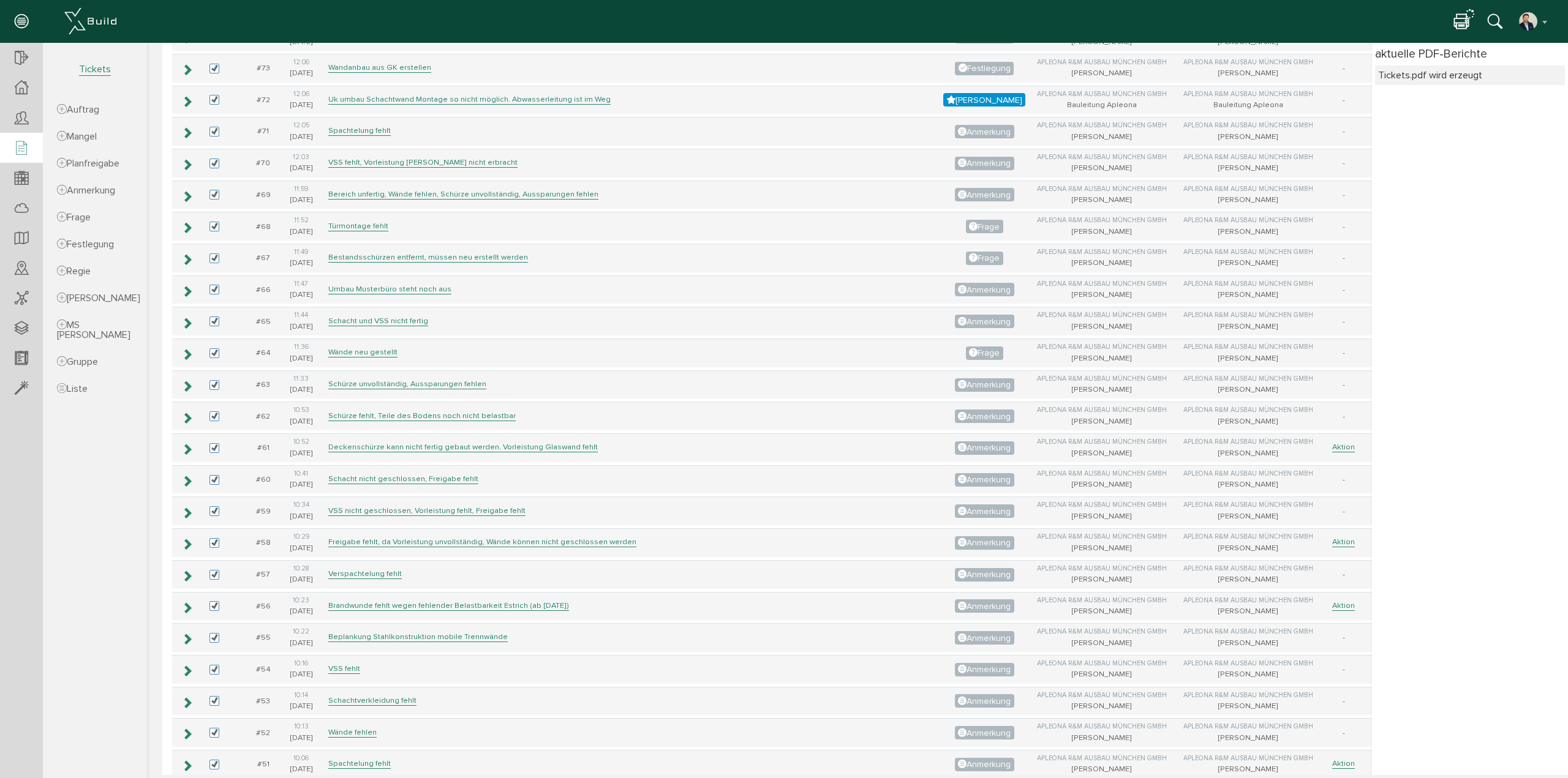
scroll to position [857, 0]
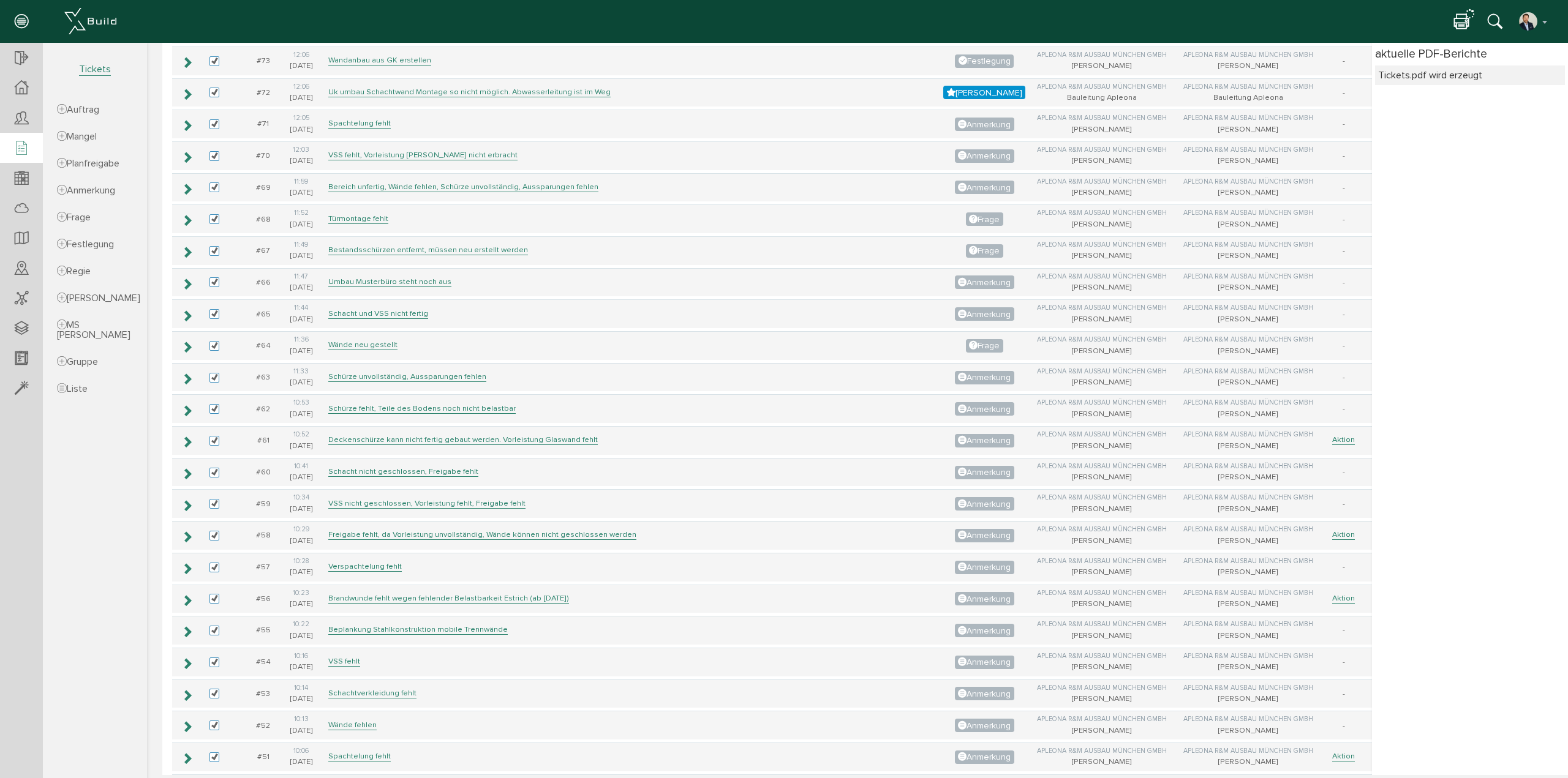
click at [1464, 21] on icon at bounding box center [1461, 22] width 15 height 18
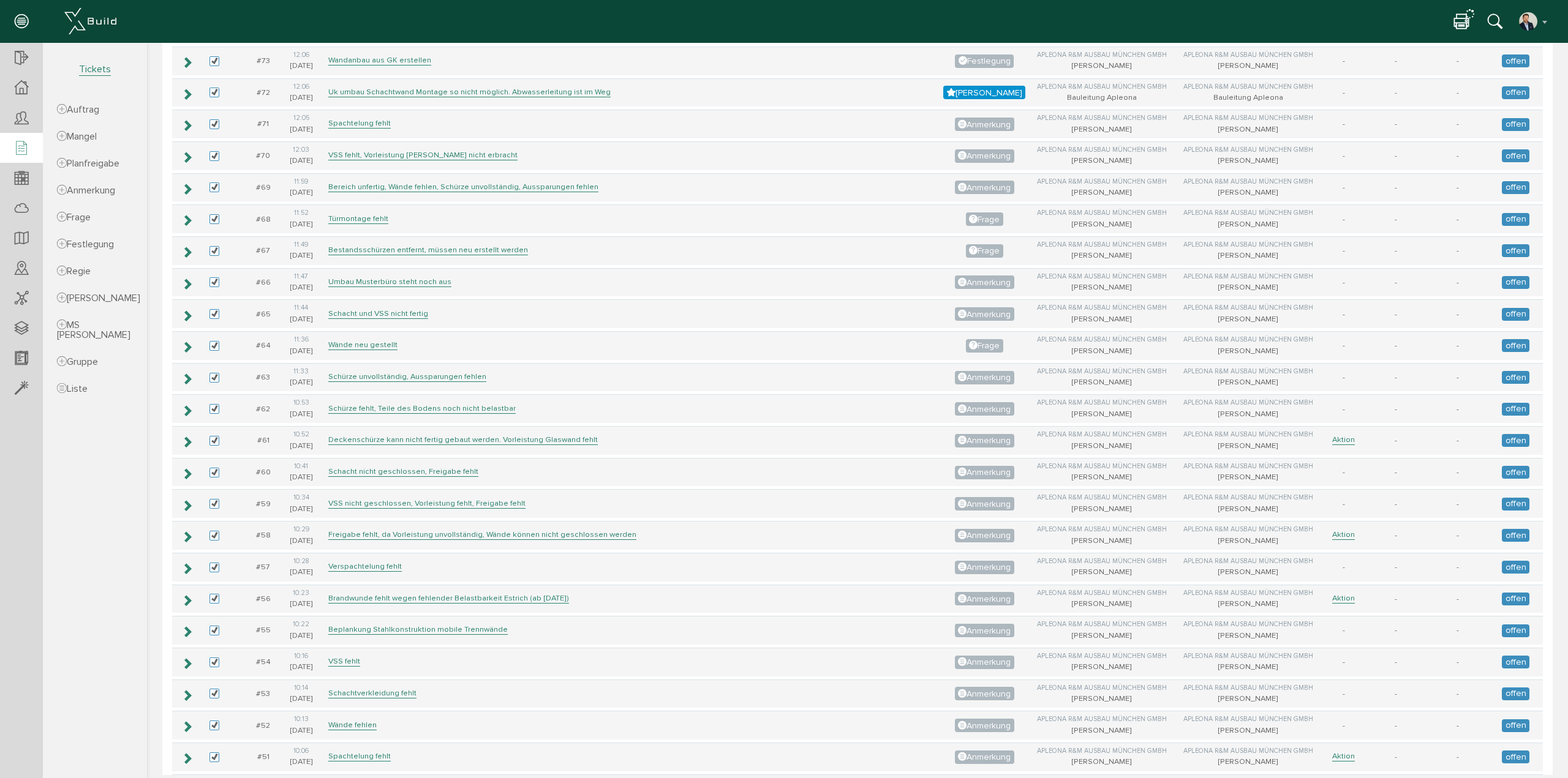
click at [1464, 21] on icon at bounding box center [1461, 22] width 15 height 18
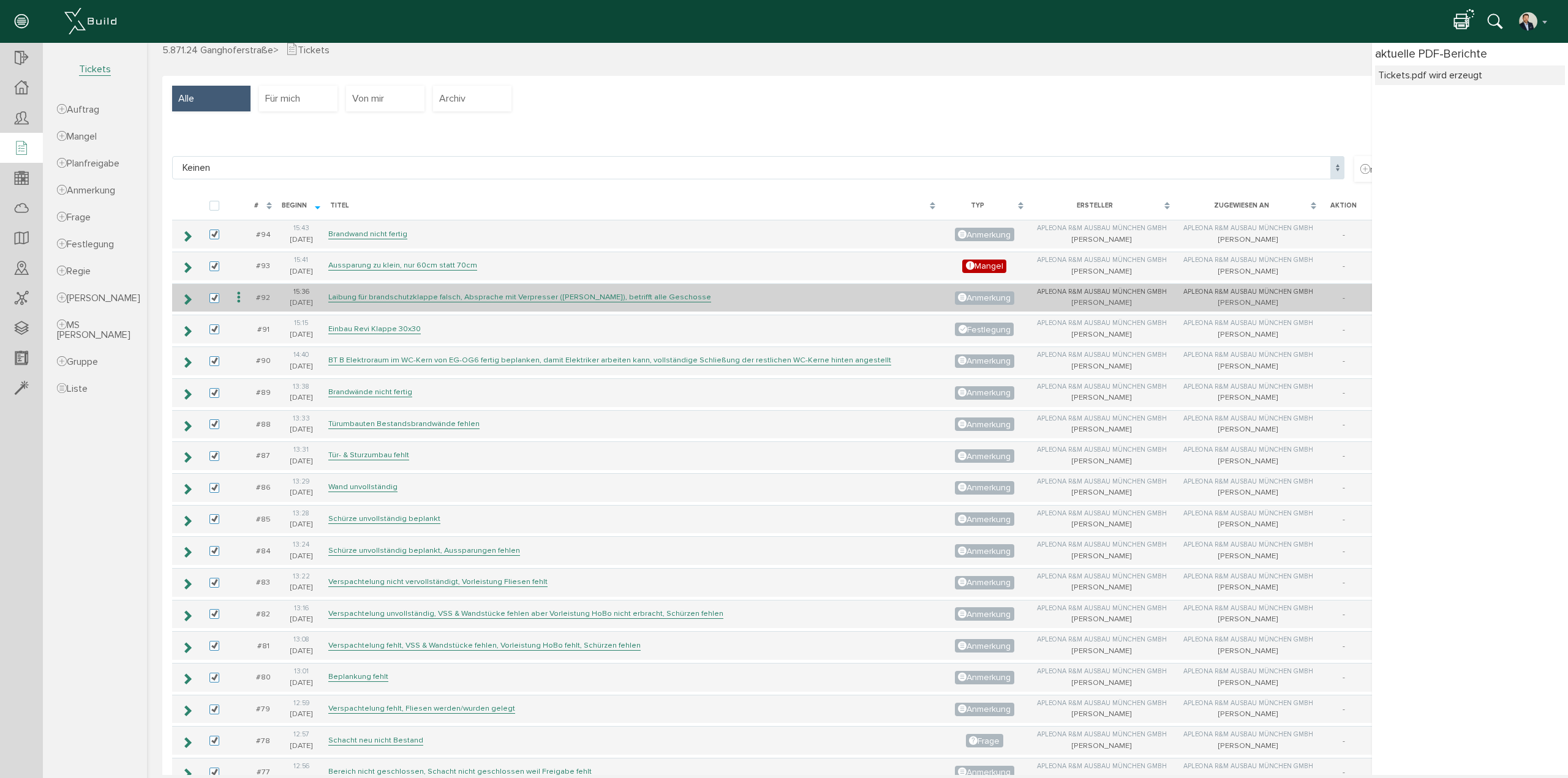
scroll to position [0, 0]
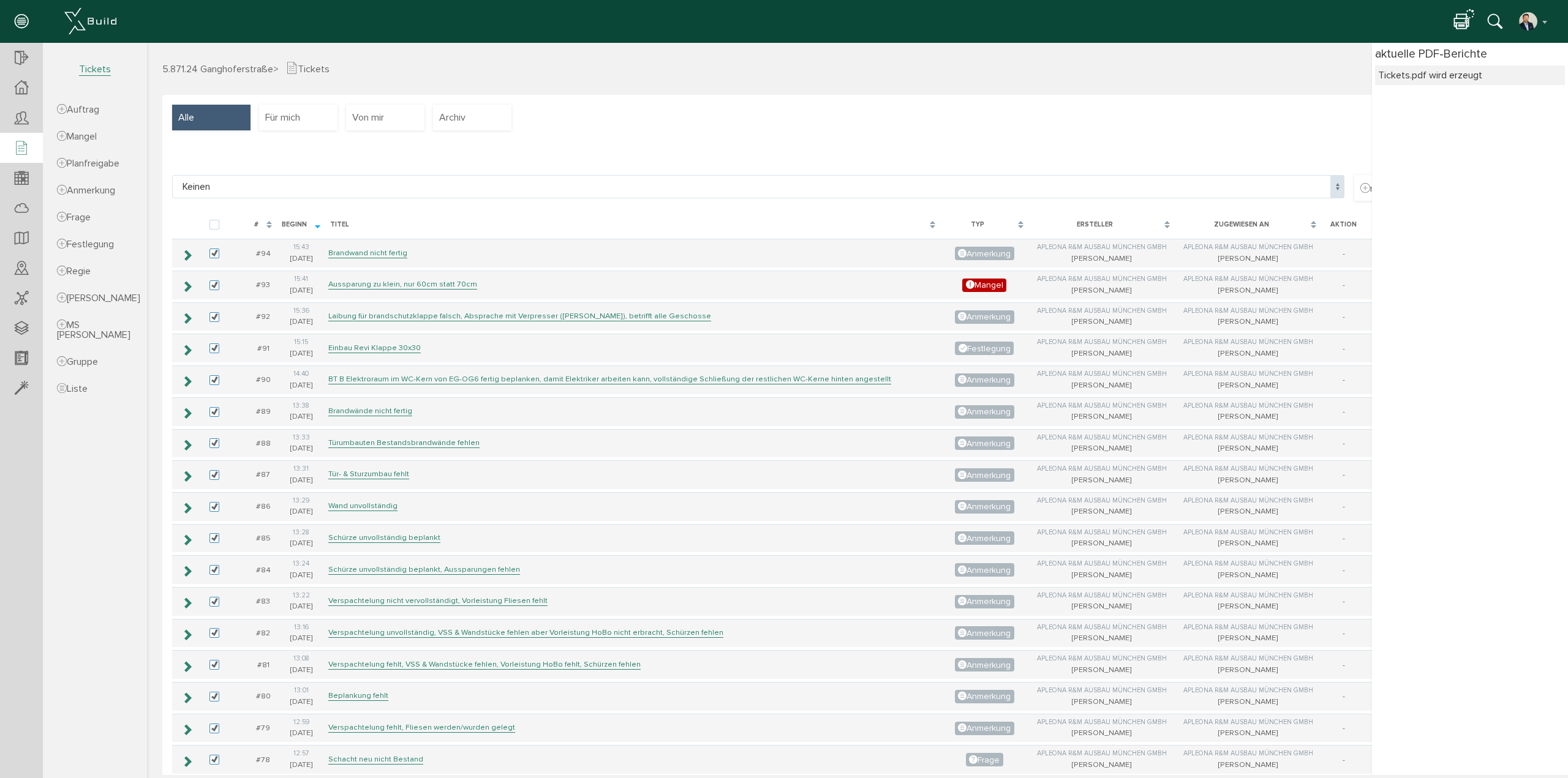
click at [1460, 18] on icon at bounding box center [1461, 22] width 15 height 18
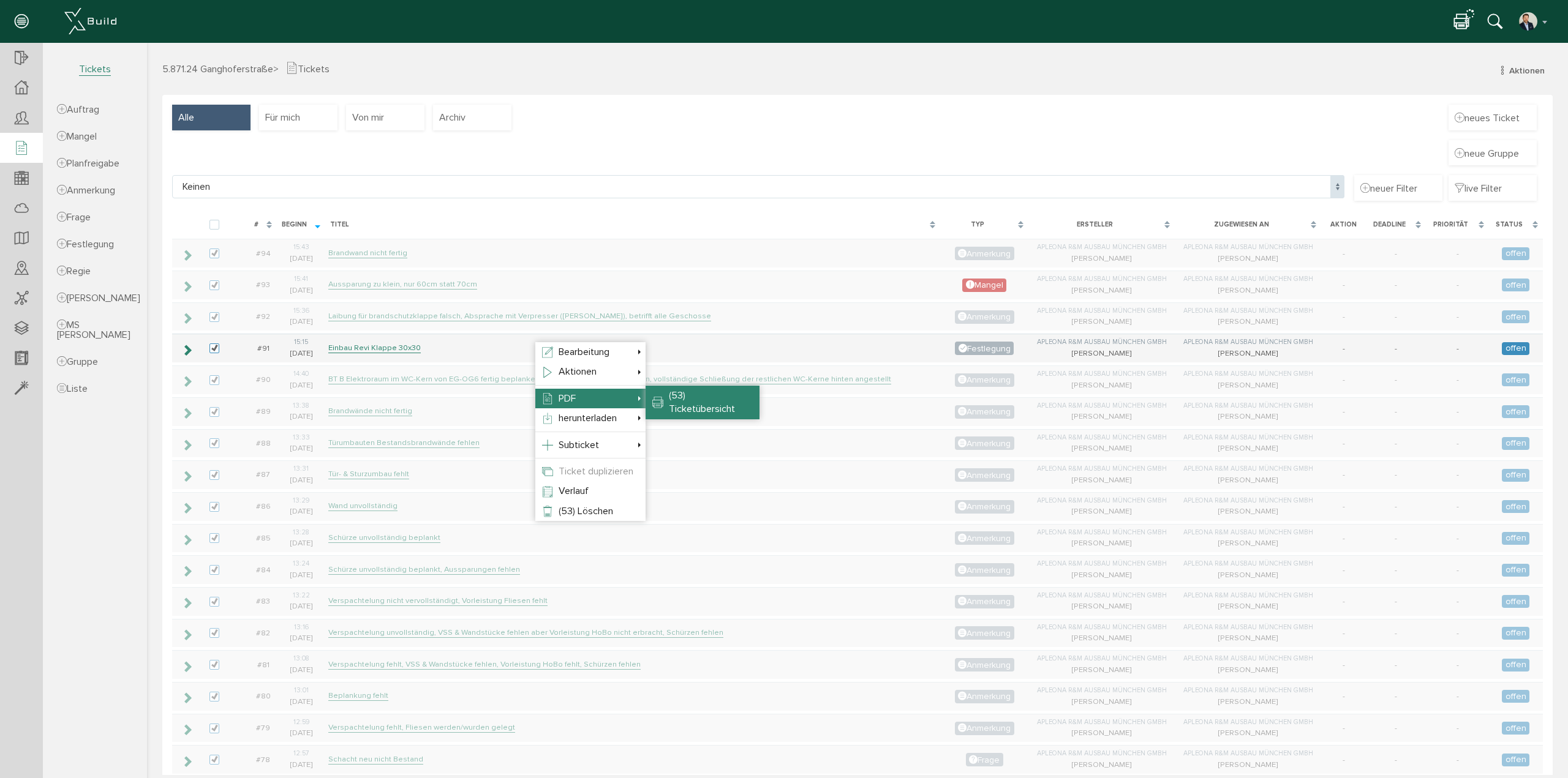
click at [676, 394] on span "(53) Ticketübersicht" at bounding box center [702, 402] width 66 height 25
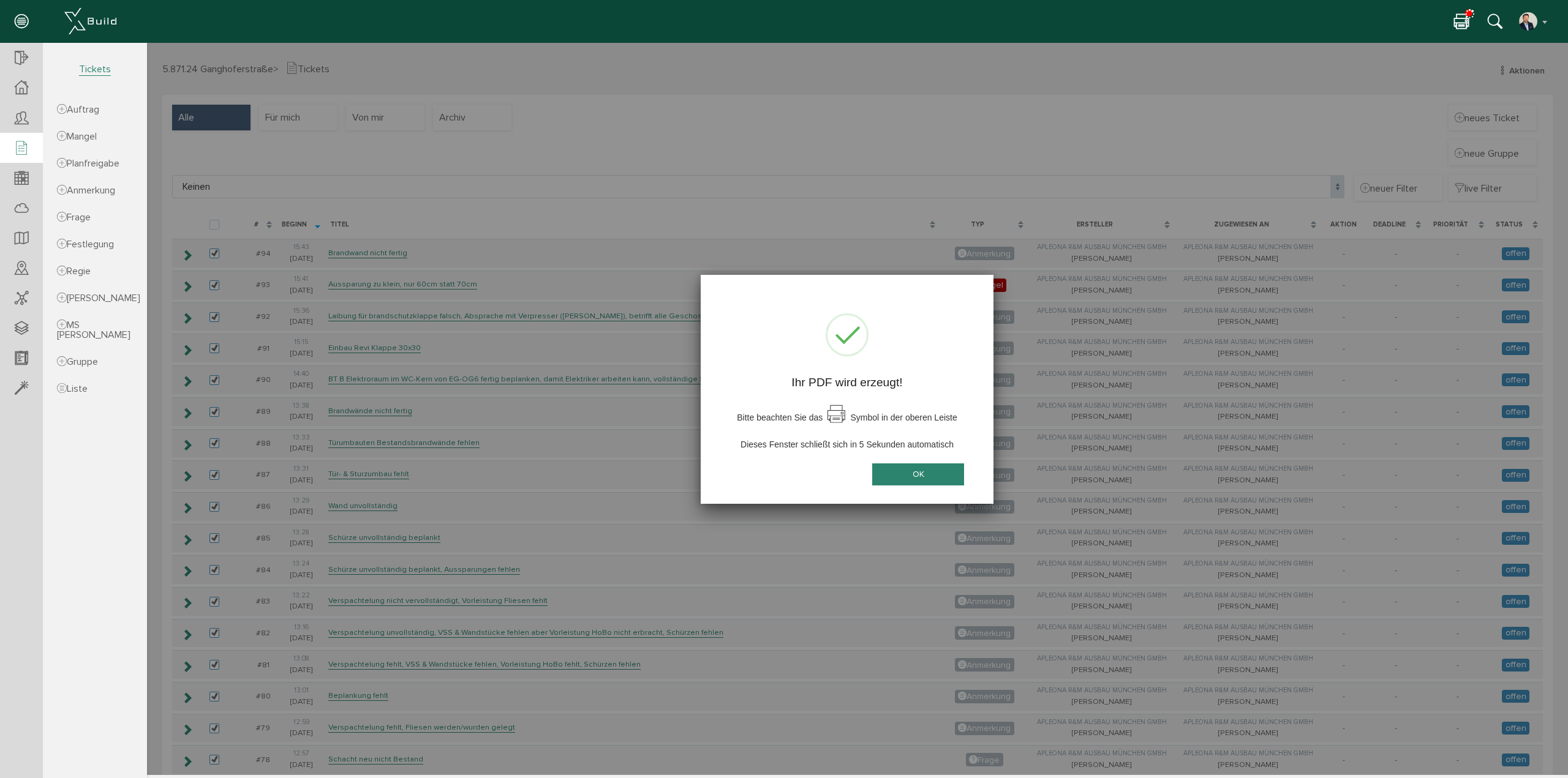
click at [924, 473] on button "OK" at bounding box center [918, 475] width 92 height 23
click at [915, 477] on button "OK" at bounding box center [918, 475] width 92 height 23
click at [884, 322] on div "Ihr PDF wird erzeugt! Bitte beachten Sie das Symbol in der oberen Leiste Dieses…" at bounding box center [846, 389] width 293 height 229
click at [1459, 20] on icon at bounding box center [1461, 22] width 15 height 18
click at [892, 395] on div "Ihr PDF wird erzeugt! Bitte beachten Sie das Symbol in der oberen Leiste Dieses…" at bounding box center [846, 389] width 293 height 229
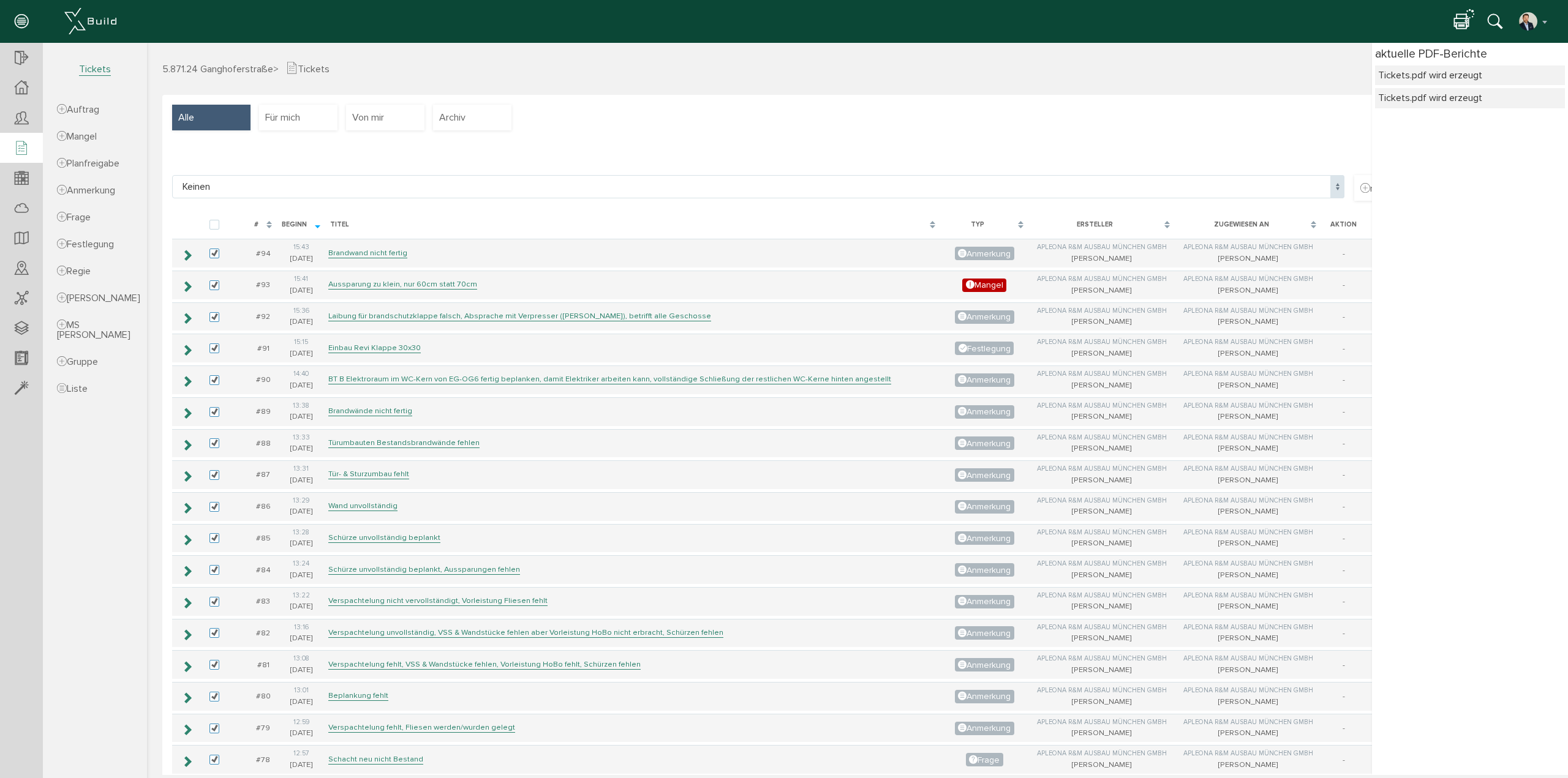
click at [1422, 75] on div "Tickets.pdf wird erzeugt" at bounding box center [1469, 75] width 183 height 13
click at [1466, 13] on div at bounding box center [1464, 21] width 21 height 18
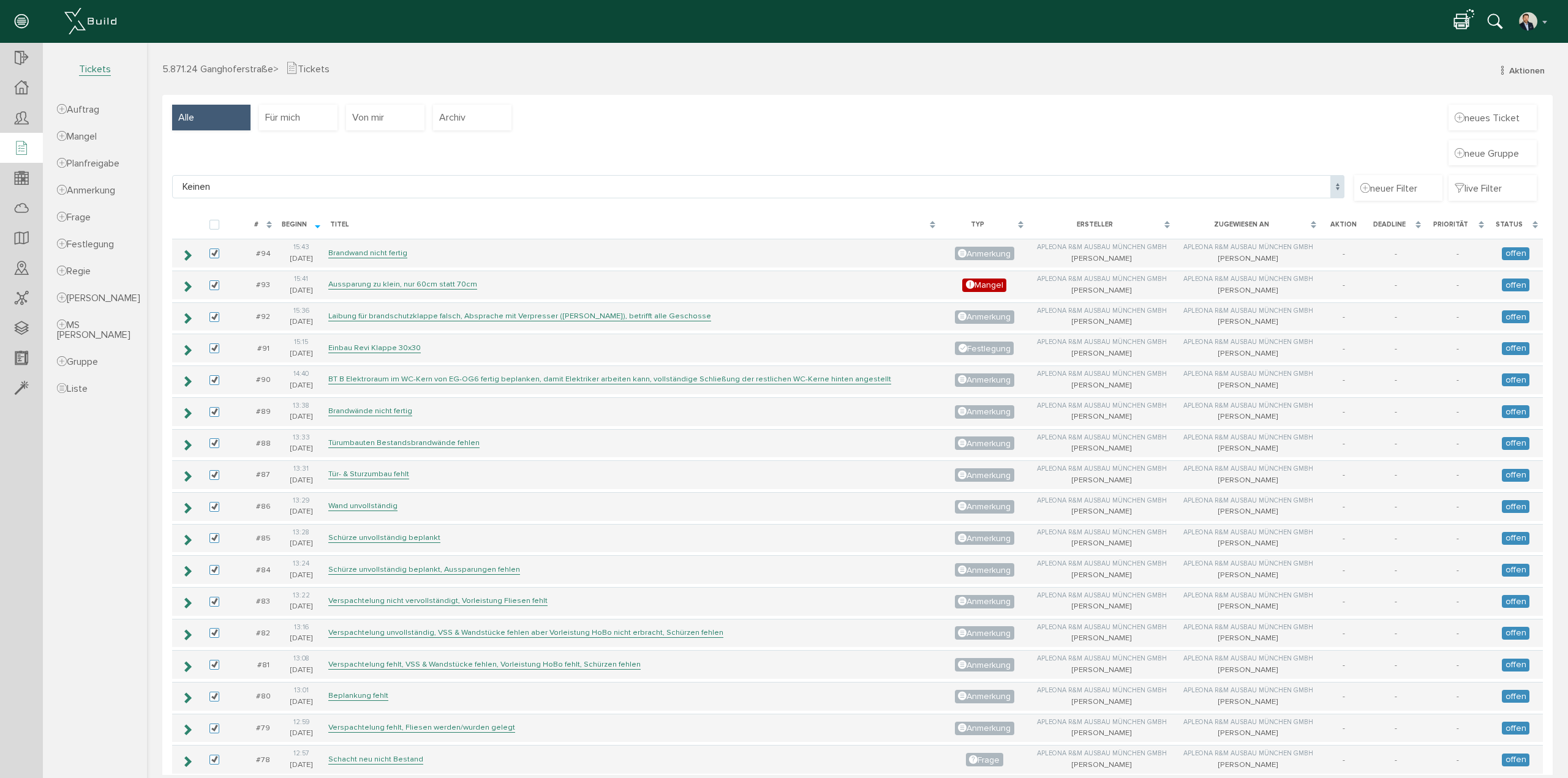
click at [1461, 21] on icon at bounding box center [1461, 22] width 15 height 18
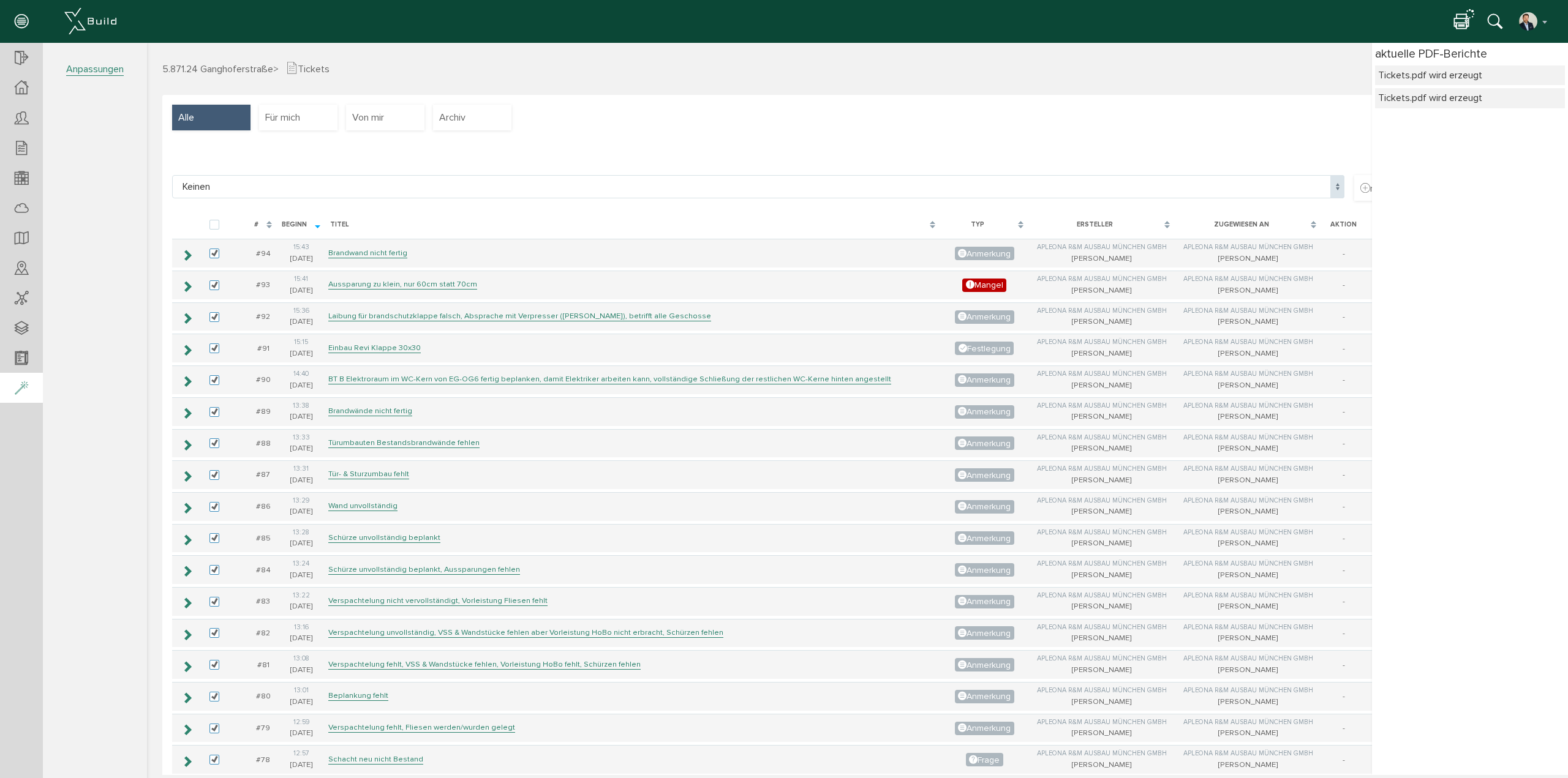
click at [22, 389] on icon at bounding box center [21, 389] width 13 height 17
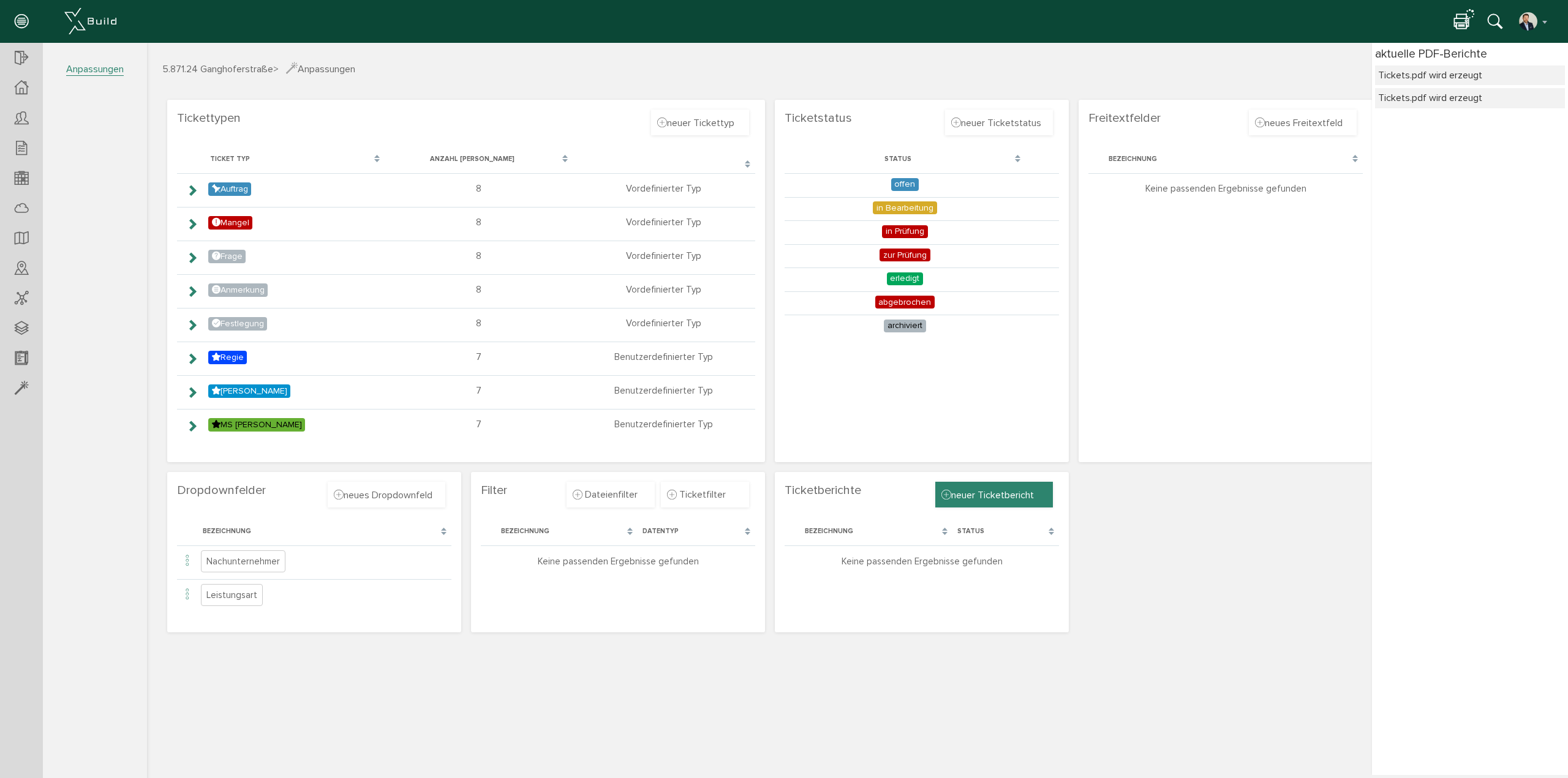
click at [997, 490] on span "neuer Ticketbericht" at bounding box center [987, 494] width 92 height 13
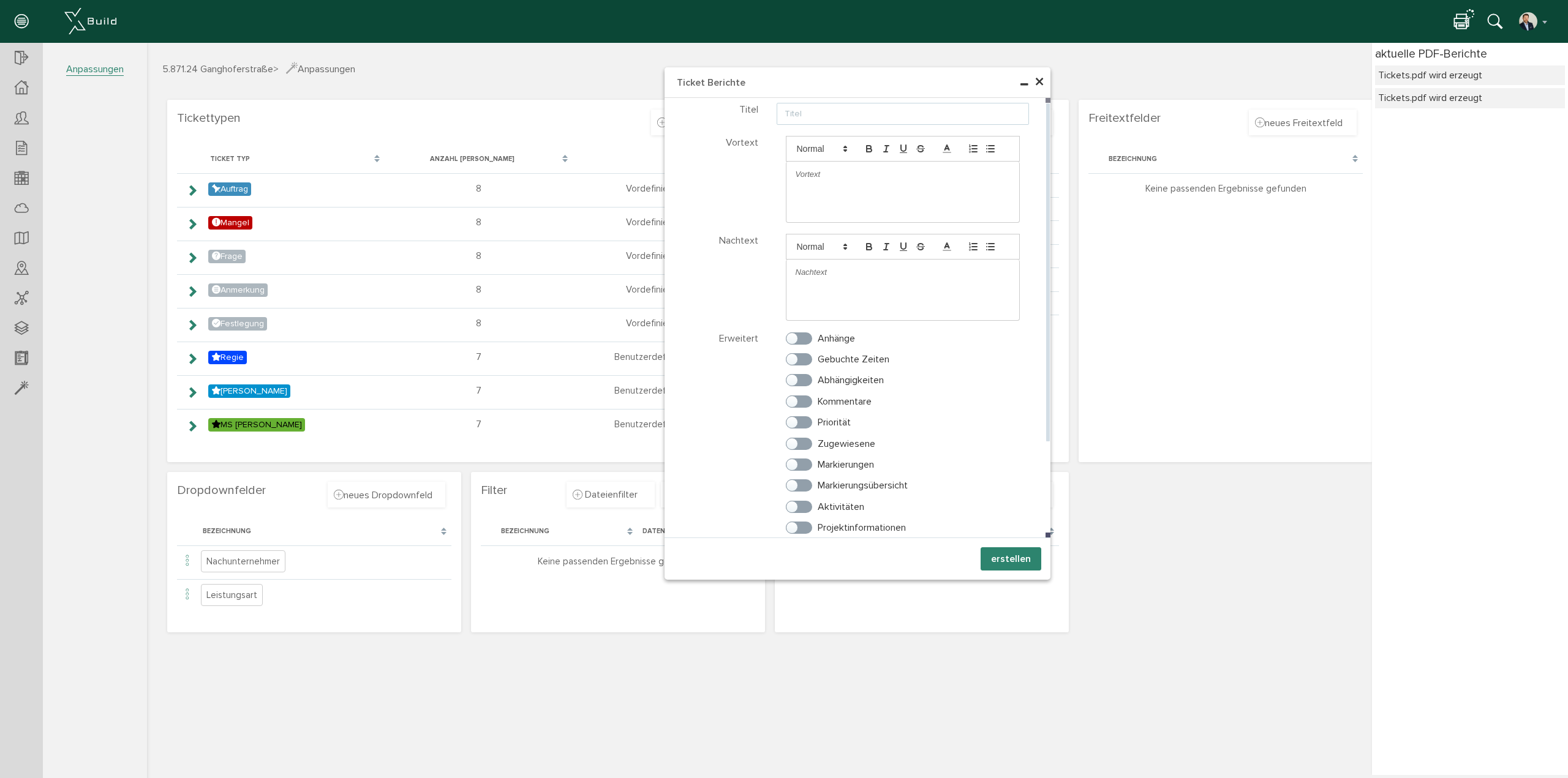
drag, startPoint x: 806, startPoint y: 104, endPoint x: 806, endPoint y: 117, distance: 13.0
click at [806, 109] on input "text" at bounding box center [903, 114] width 253 height 22
type input "Ticketbericht NEU"
click at [799, 336] on label "Anhänge" at bounding box center [820, 339] width 69 height 11
click at [794, 336] on input "Anhänge" at bounding box center [789, 336] width 8 height 8
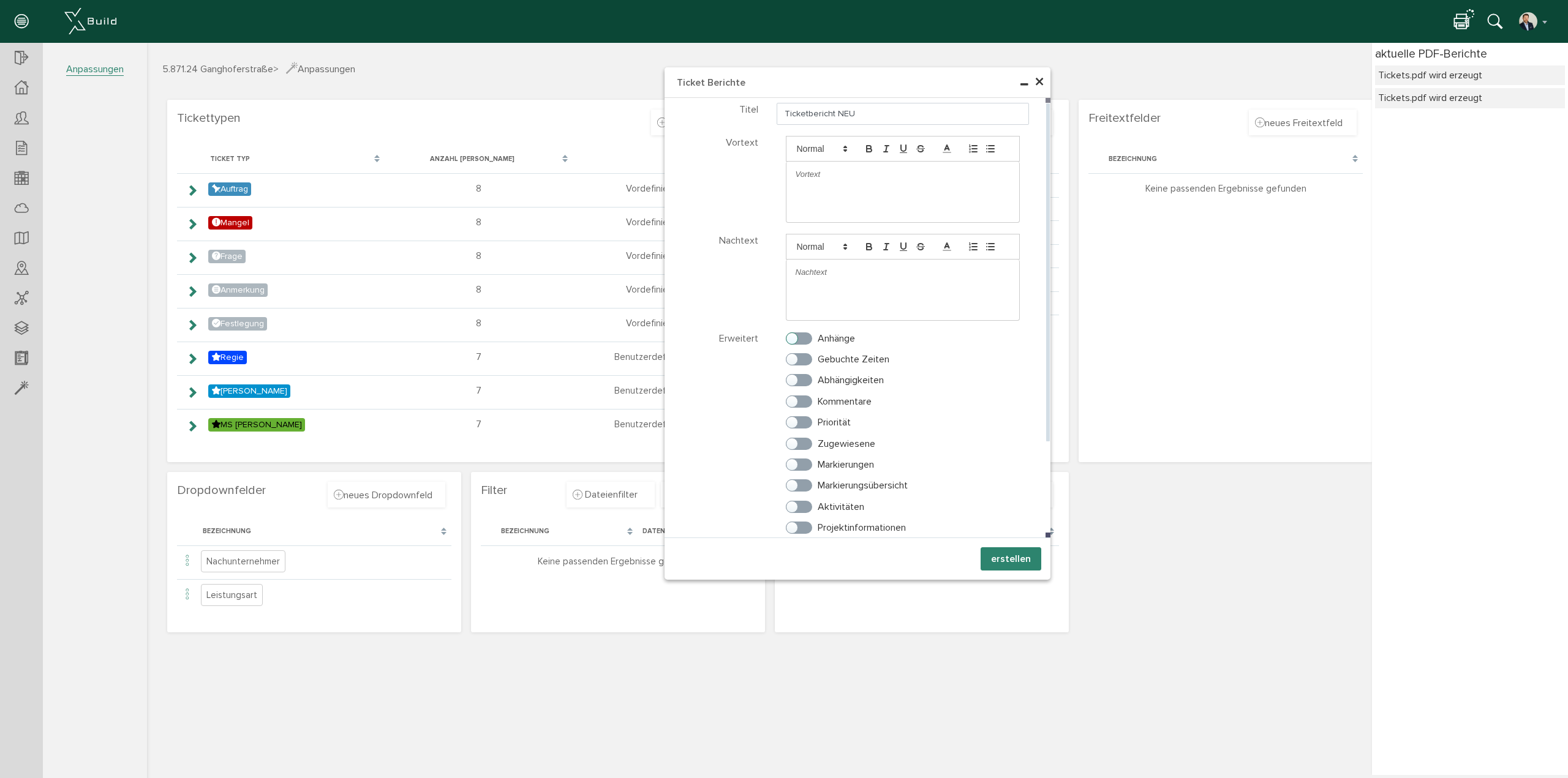
checkbox input "true"
click at [801, 402] on label "Markierungen" at bounding box center [829, 403] width 88 height 11
click at [794, 402] on input "Markierungen" at bounding box center [789, 401] width 8 height 8
checkbox input "true"
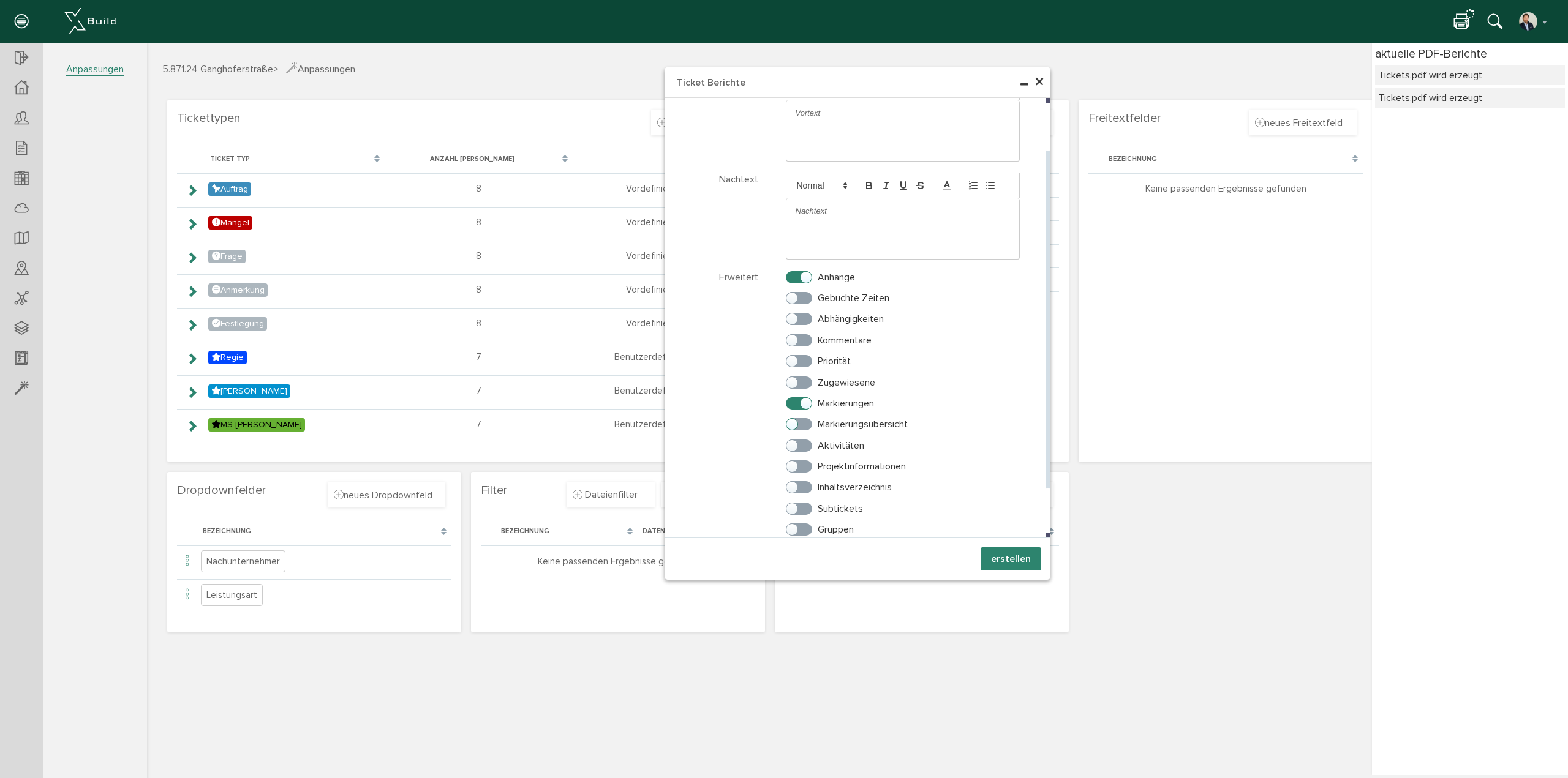
click at [799, 425] on label "Markierungsübersicht" at bounding box center [846, 425] width 122 height 11
click at [794, 425] on input "Markierungsübersicht" at bounding box center [789, 421] width 8 height 8
checkbox input "true"
click at [798, 488] on label "Inhaltsverzeichnis" at bounding box center [839, 487] width 106 height 11
click at [794, 488] on input "Inhaltsverzeichnis" at bounding box center [789, 485] width 8 height 8
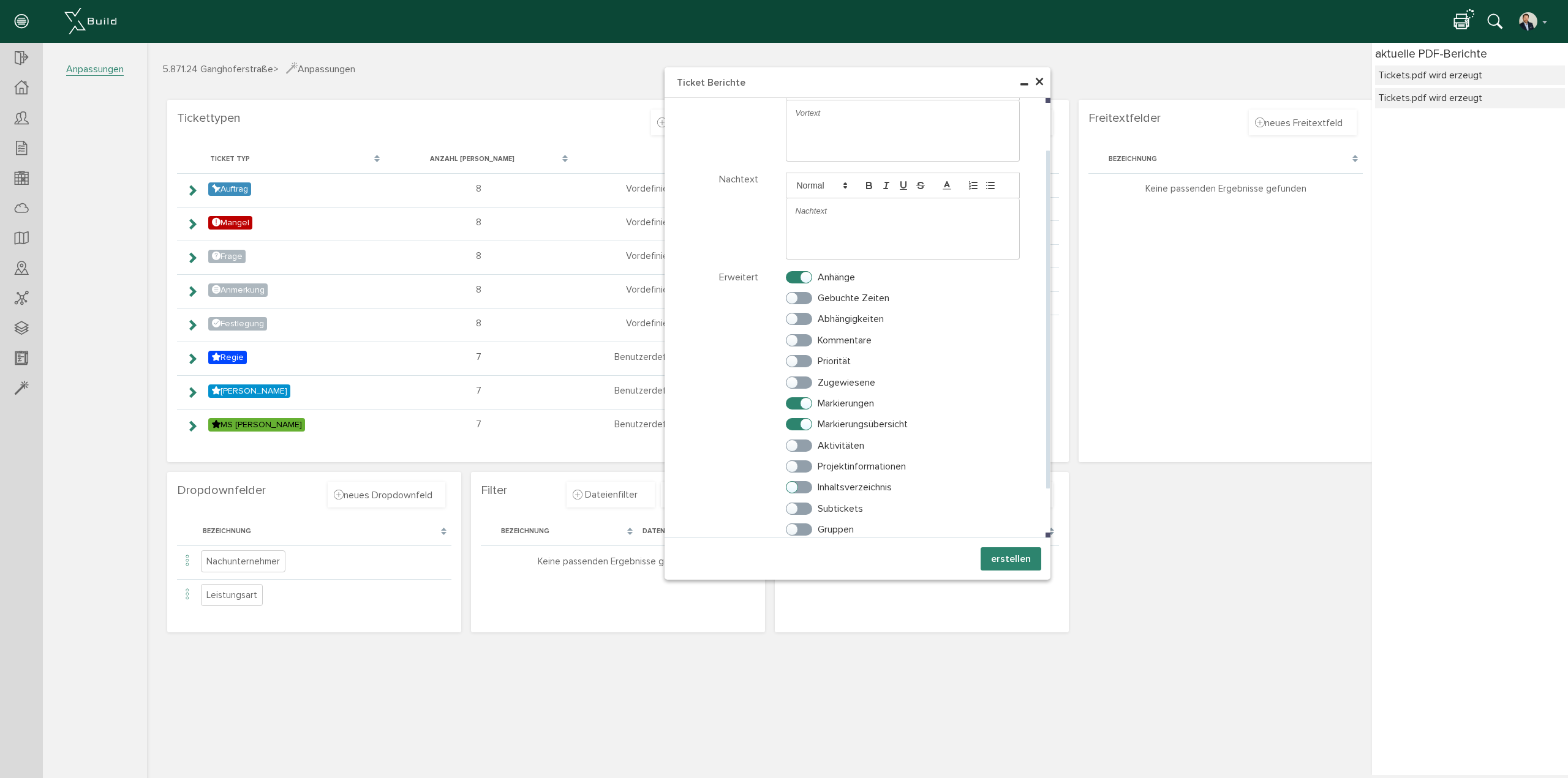
checkbox input "true"
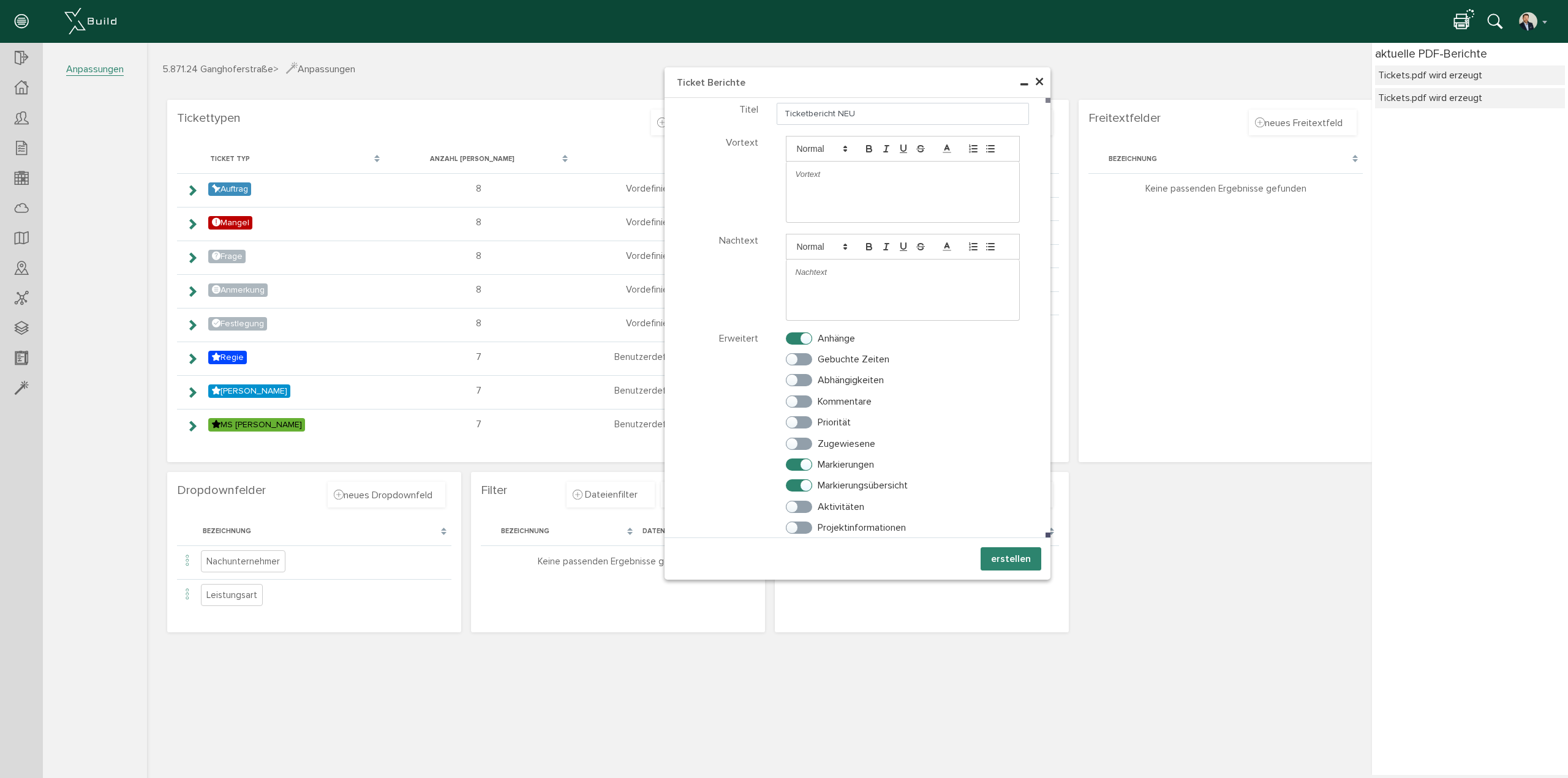
click at [1020, 564] on button "erstellen" at bounding box center [1011, 559] width 61 height 23
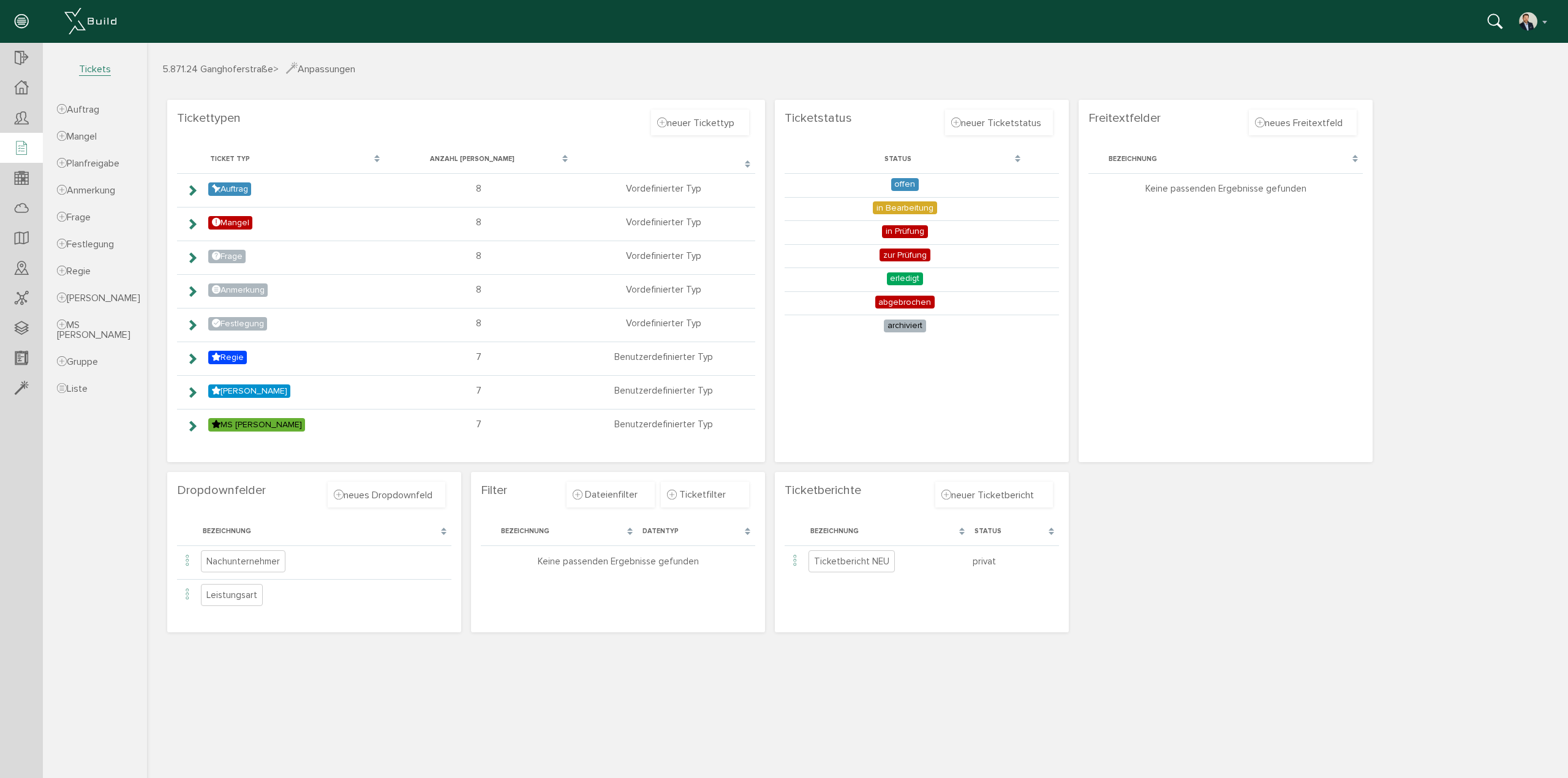
click at [26, 153] on icon at bounding box center [21, 149] width 13 height 17
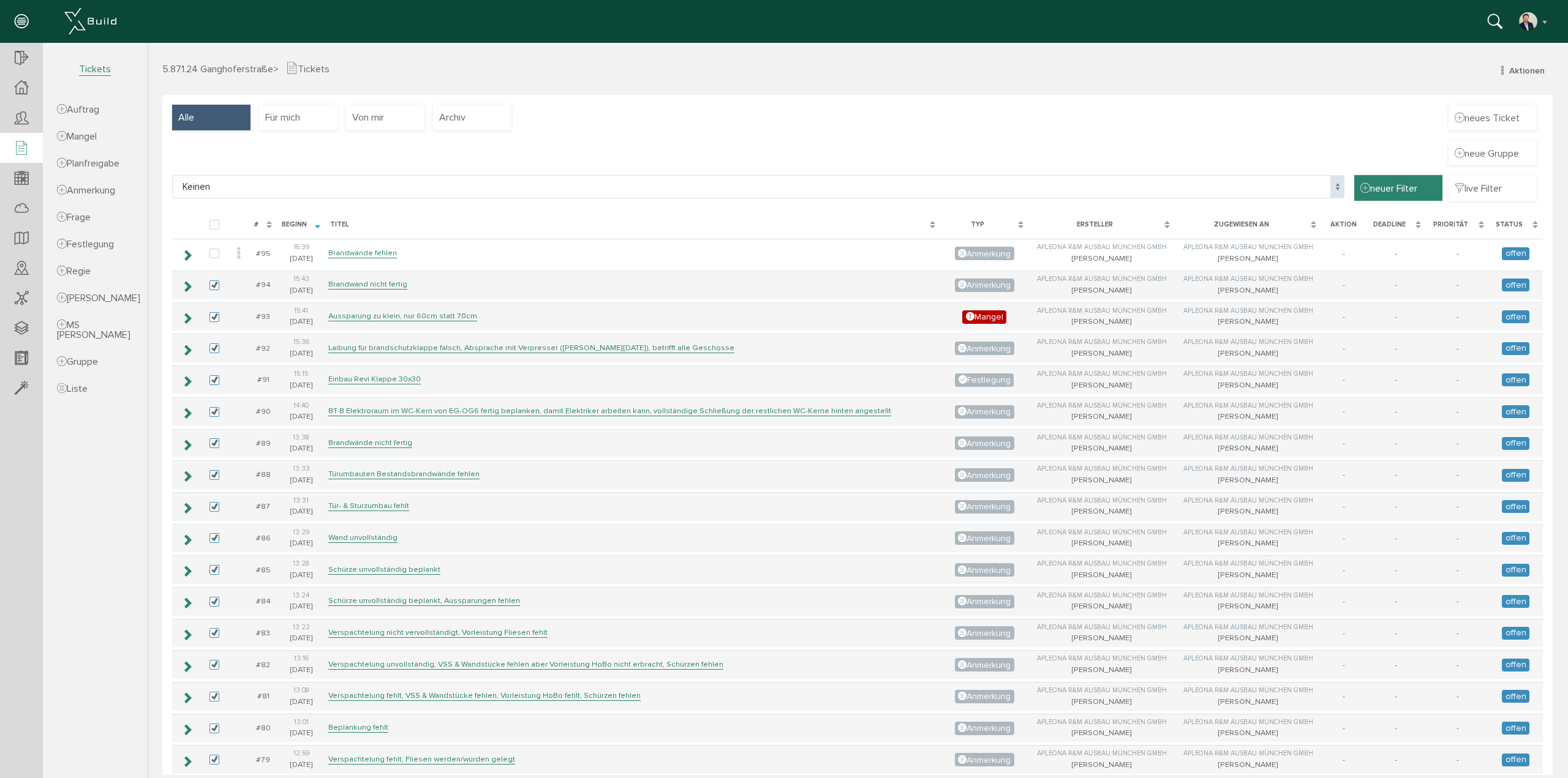
click at [1391, 188] on span "neuer Filter" at bounding box center [1388, 188] width 57 height 13
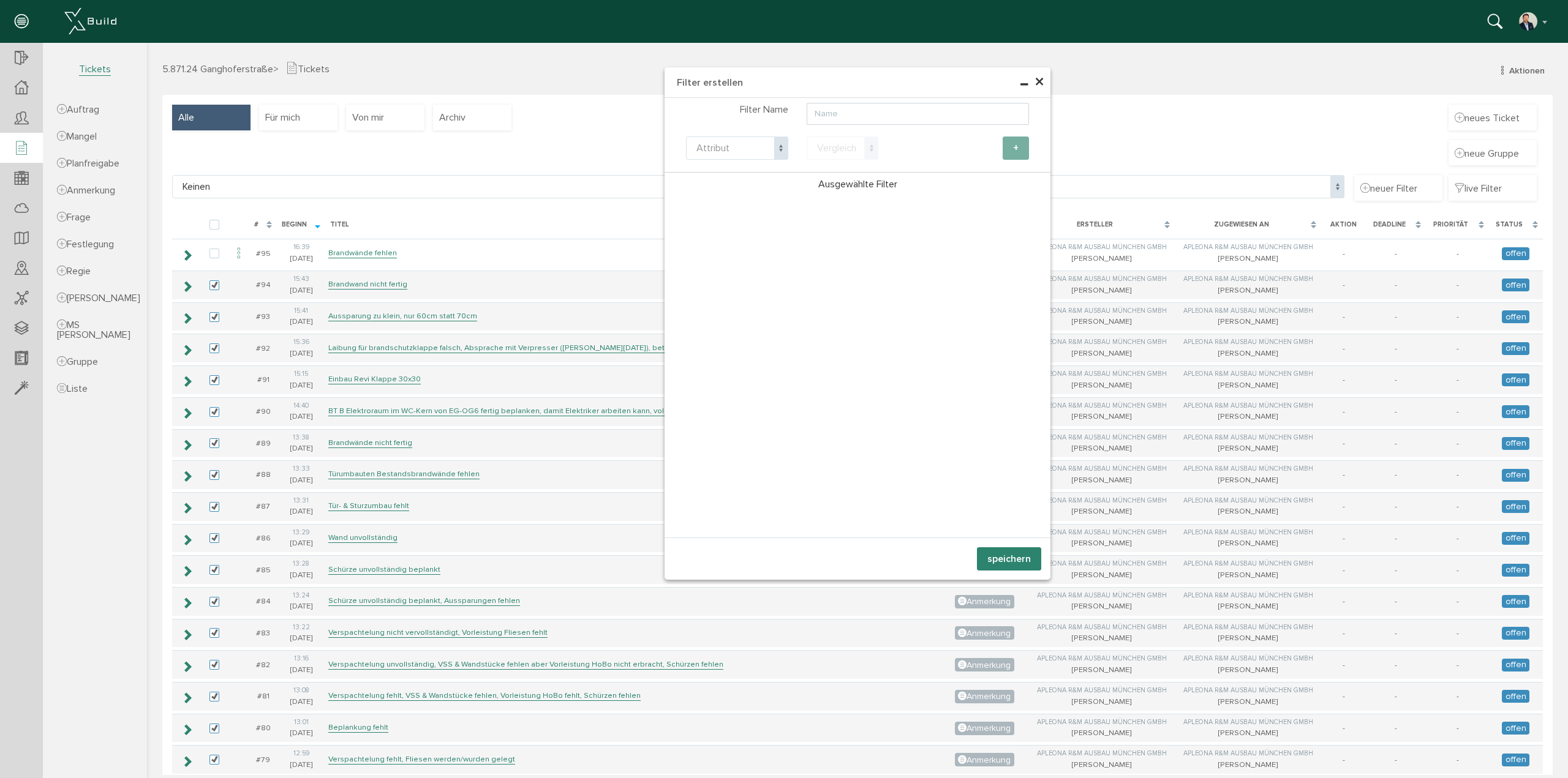
click at [744, 154] on span "Attribut" at bounding box center [736, 148] width 102 height 23
select select "start"
click at [867, 140] on span at bounding box center [871, 148] width 14 height 23
select select "cst"
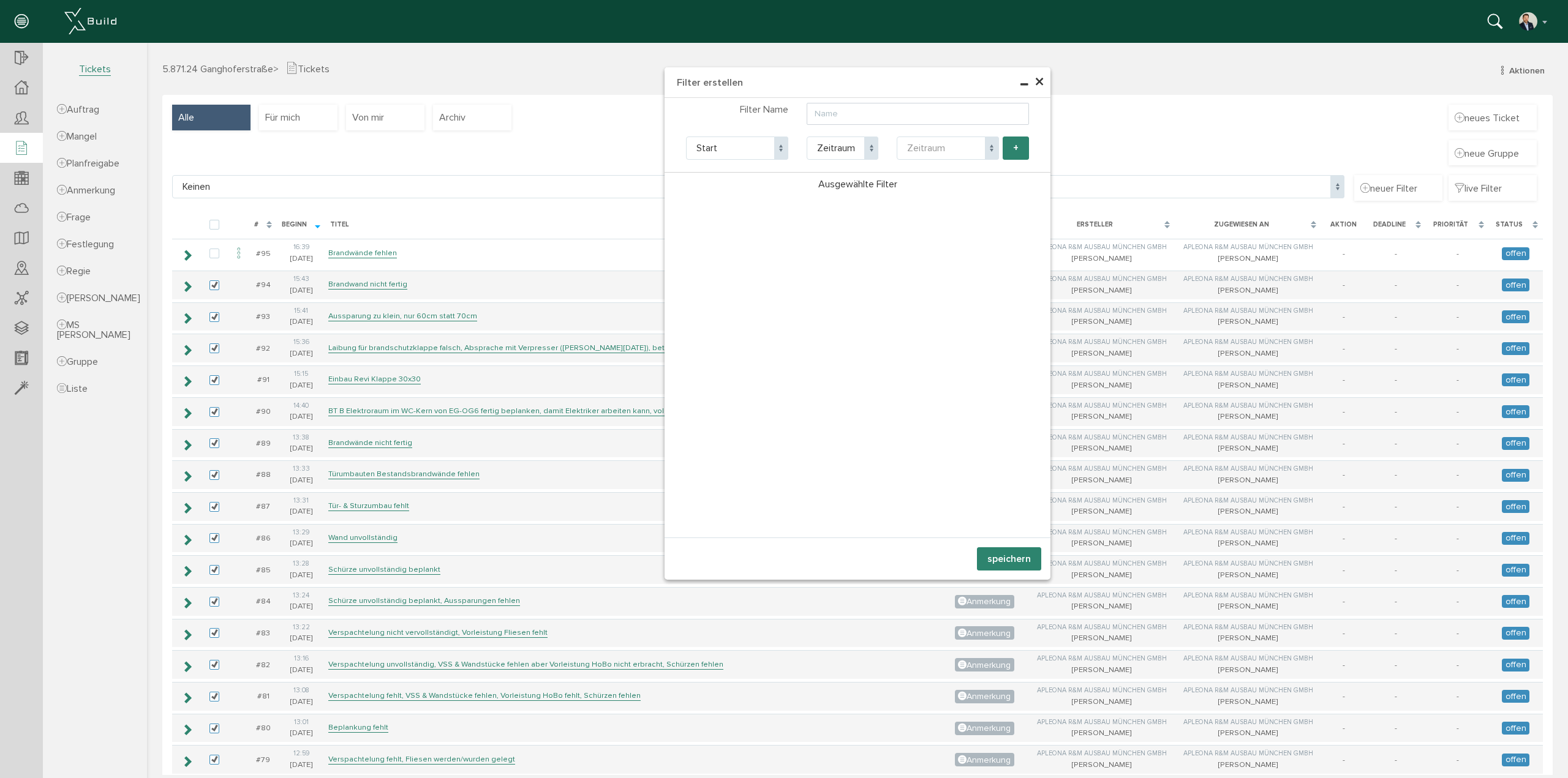
click at [971, 151] on span "Zeitraum" at bounding box center [947, 148] width 102 height 23
click at [890, 137] on div "nächsten 7 Tage nächsten 30 Tage nächsten X Tage vergangene X Tage diese Woche …" at bounding box center [947, 148] width 121 height 23
click at [774, 139] on span at bounding box center [781, 148] width 14 height 23
click at [730, 102] on div "Filter Name" at bounding box center [857, 113] width 386 height 24
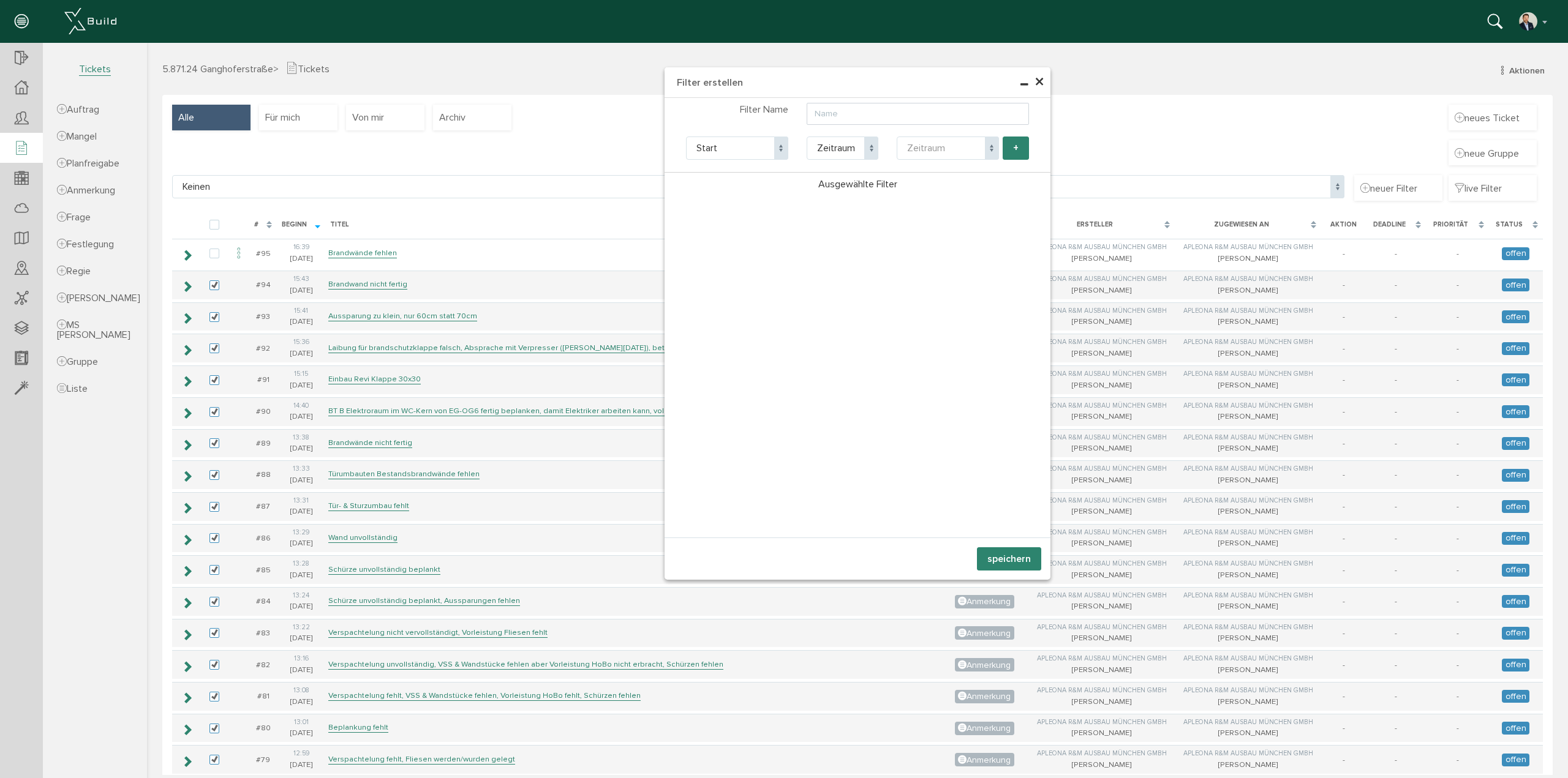
click at [1035, 83] on span "×" at bounding box center [1039, 83] width 10 height 24
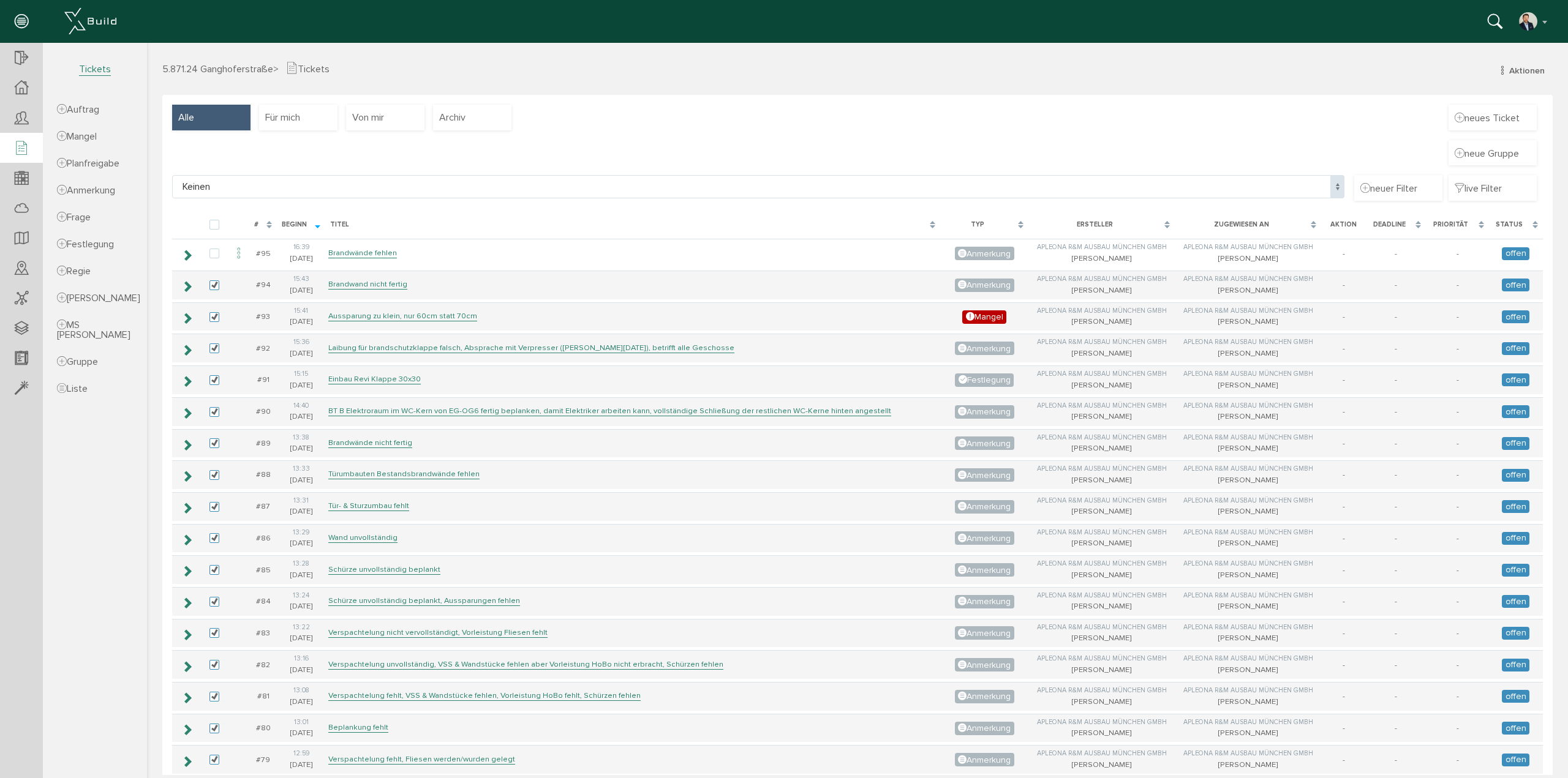
click at [1002, 32] on div "Stefan Heinen Konto deaktivieren Passwort ändern über XBuild XBuild neu einrich…" at bounding box center [779, 21] width 1540 height 25
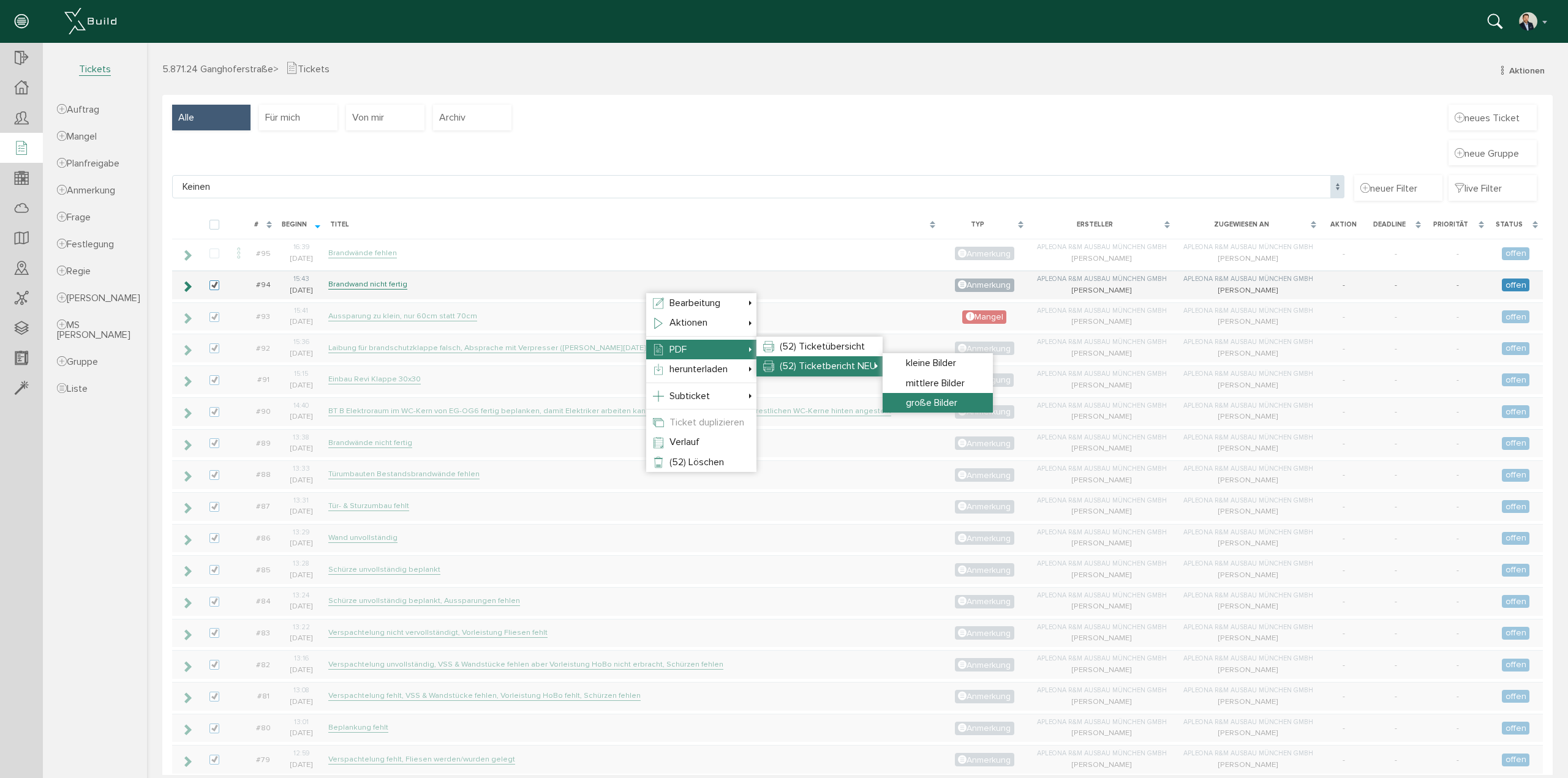
click at [923, 401] on span "große Bilder" at bounding box center [931, 403] width 51 height 12
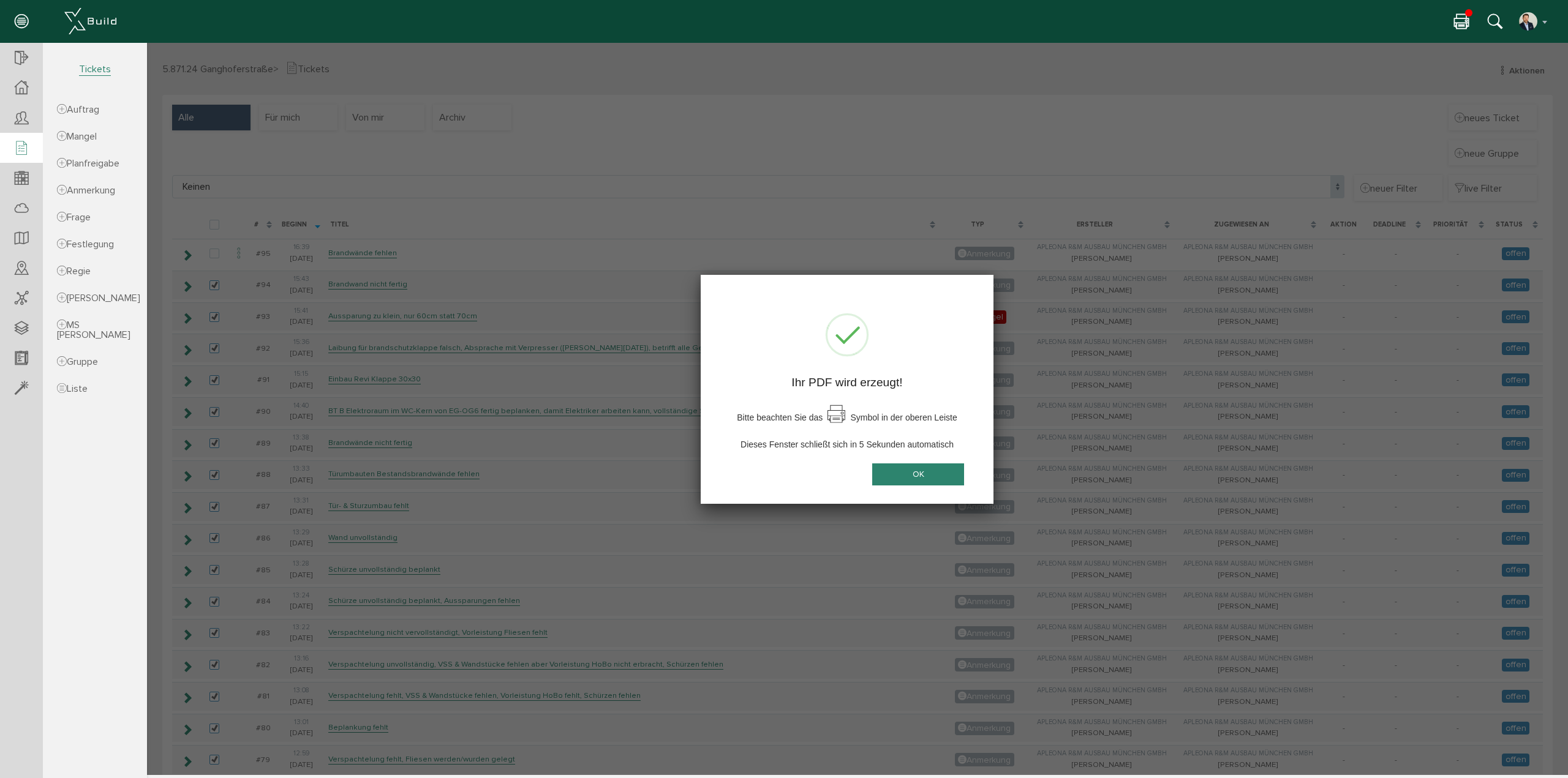
click at [907, 475] on button "OK" at bounding box center [918, 475] width 92 height 23
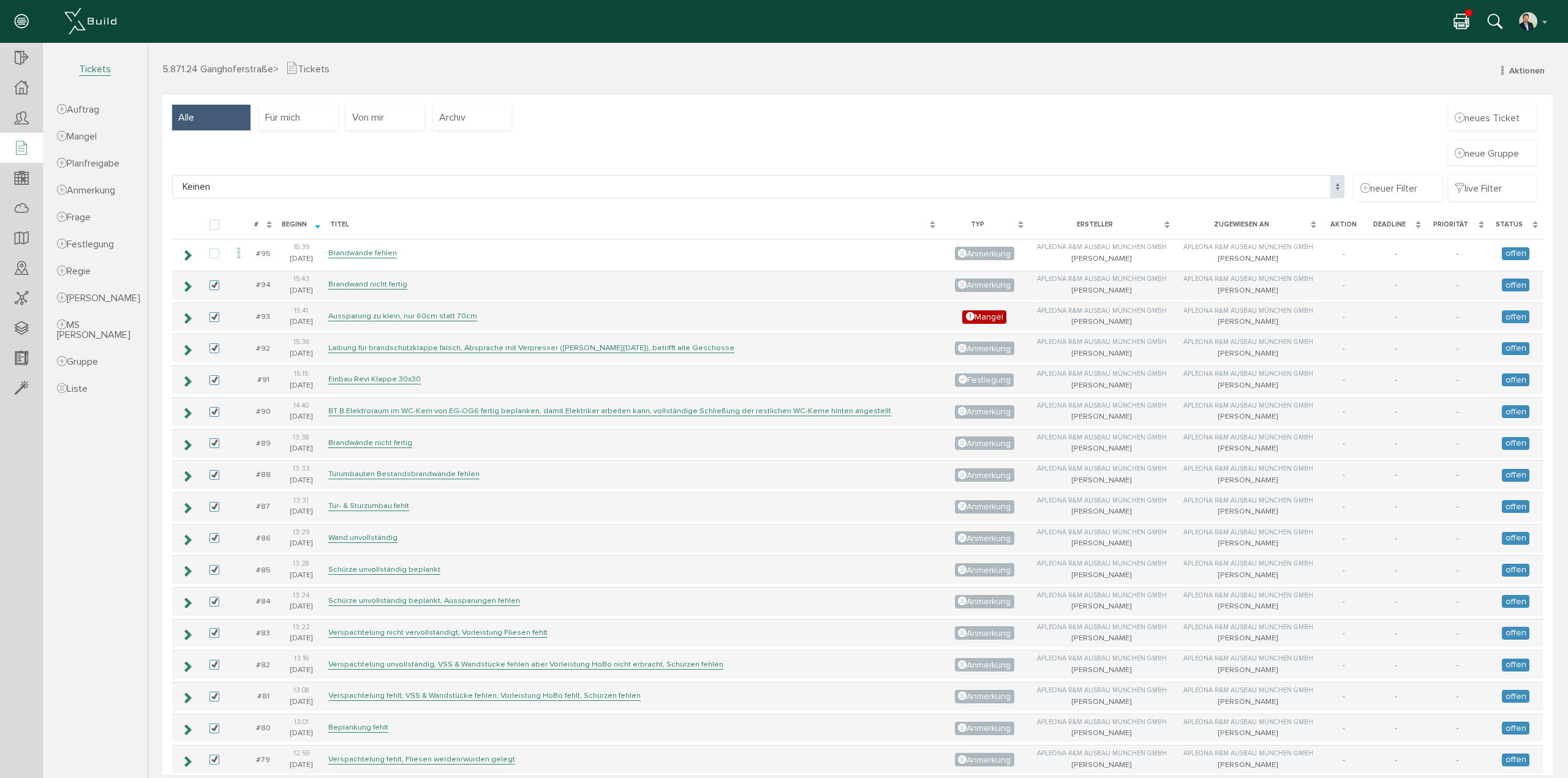
click at [1466, 23] on icon at bounding box center [1461, 22] width 15 height 18
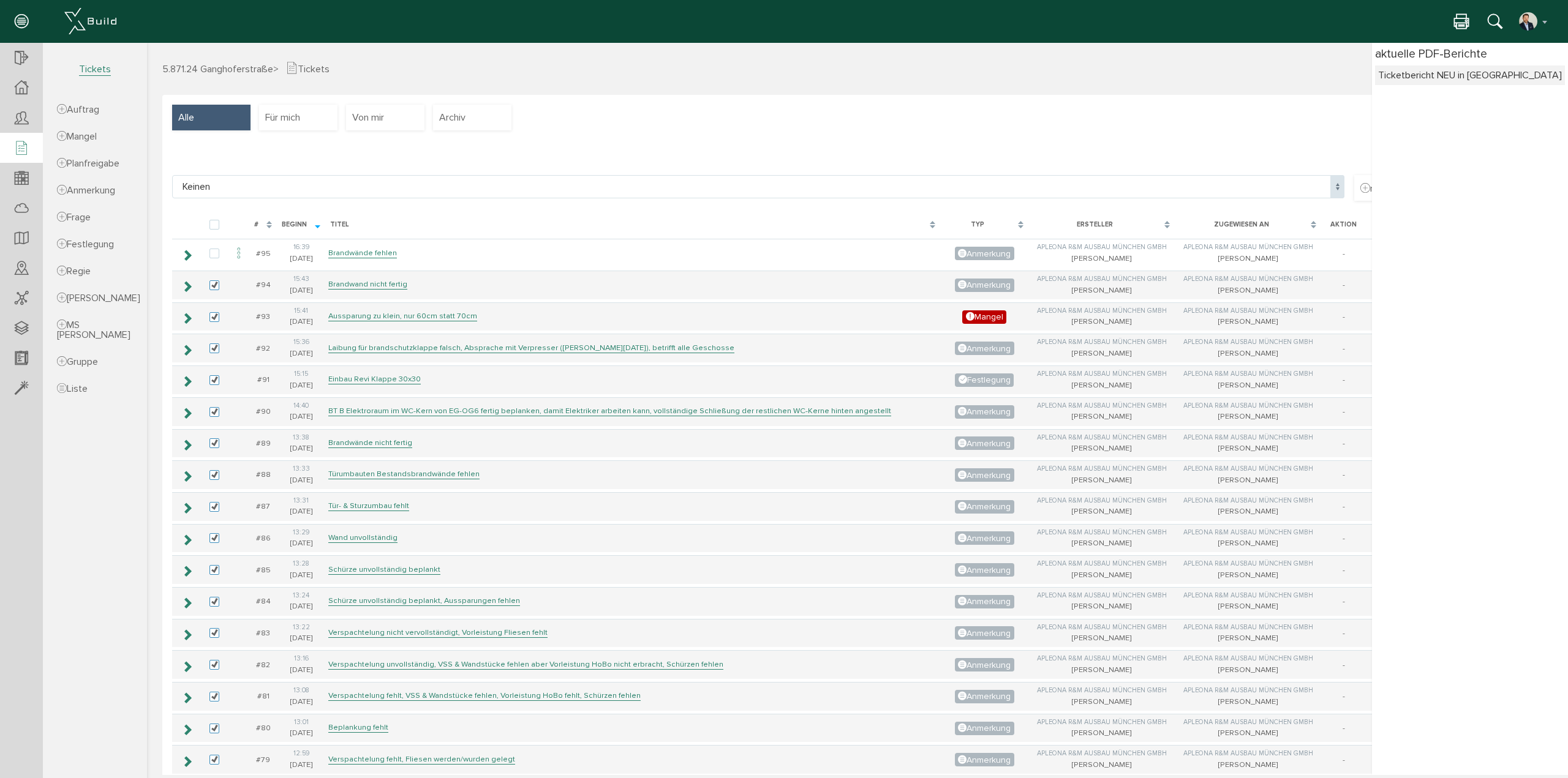
click at [770, 140] on div "neue Gruppe" at bounding box center [857, 158] width 1371 height 35
click at [736, 140] on div "neue Gruppe" at bounding box center [857, 158] width 1371 height 35
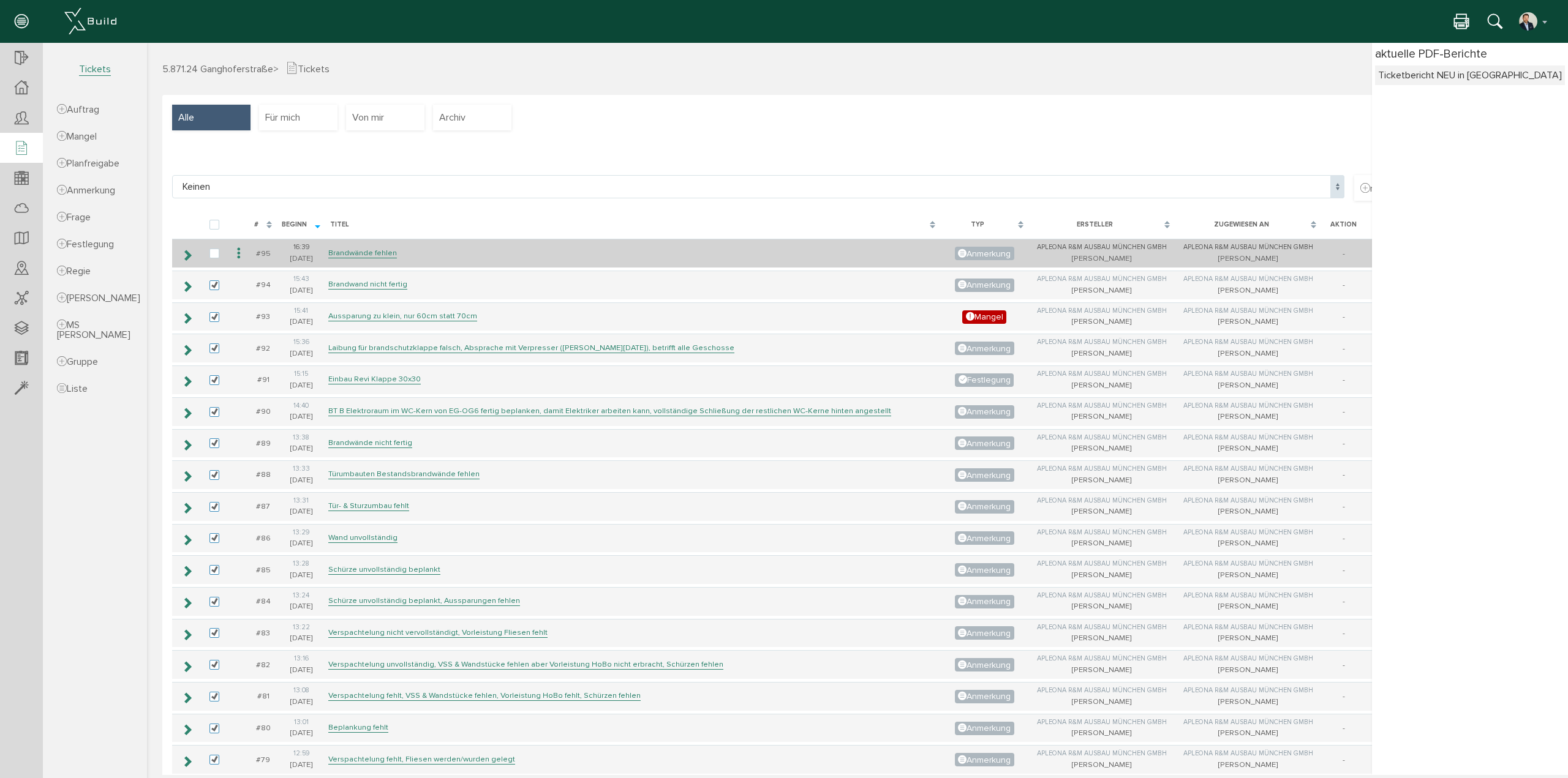
click at [193, 249] on td at bounding box center [186, 253] width 28 height 29
click at [186, 253] on icon at bounding box center [187, 255] width 11 height 10
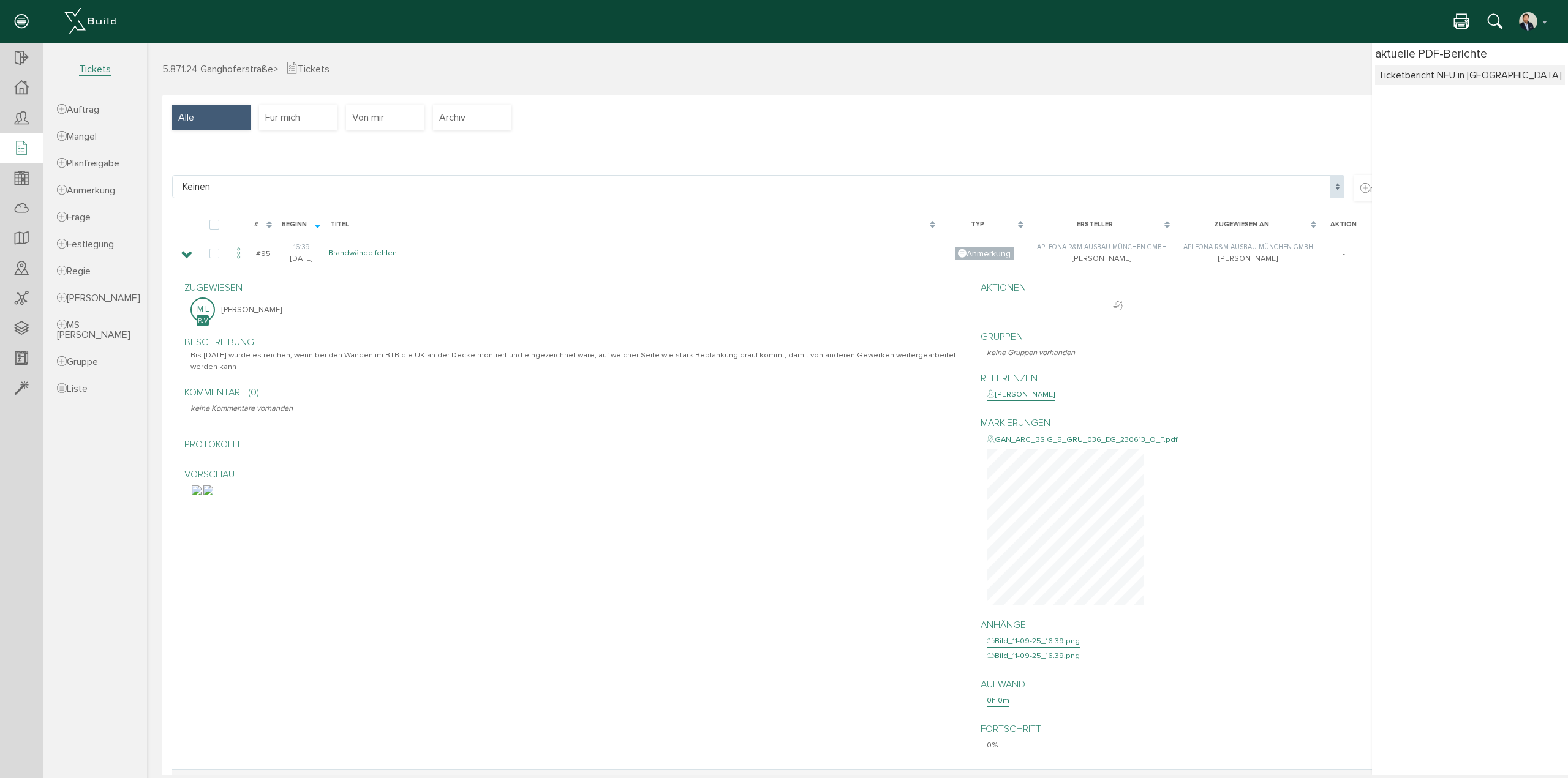
click at [213, 495] on img at bounding box center [208, 490] width 10 height 10
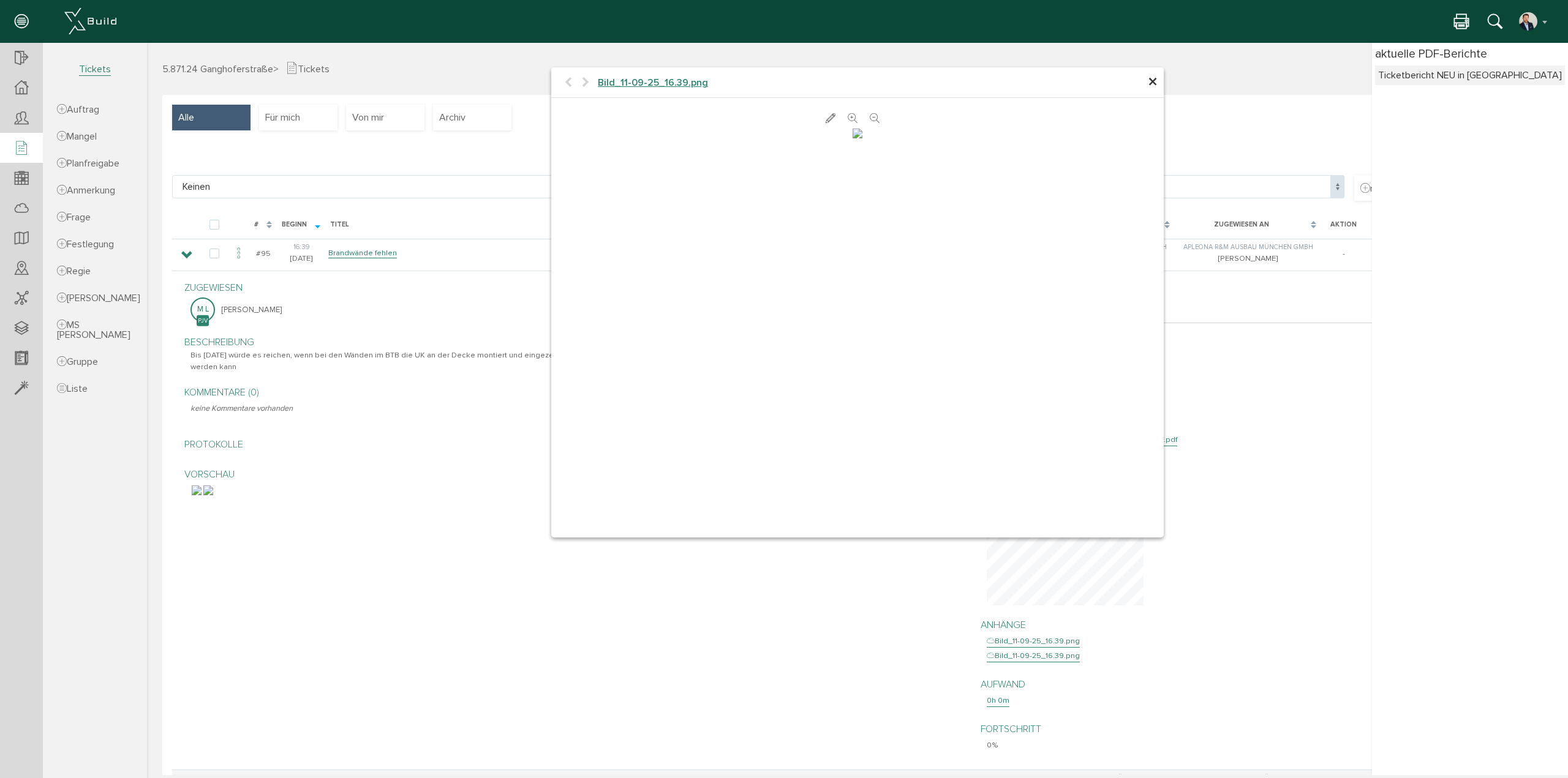
click at [1148, 81] on span "×" at bounding box center [1153, 83] width 10 height 24
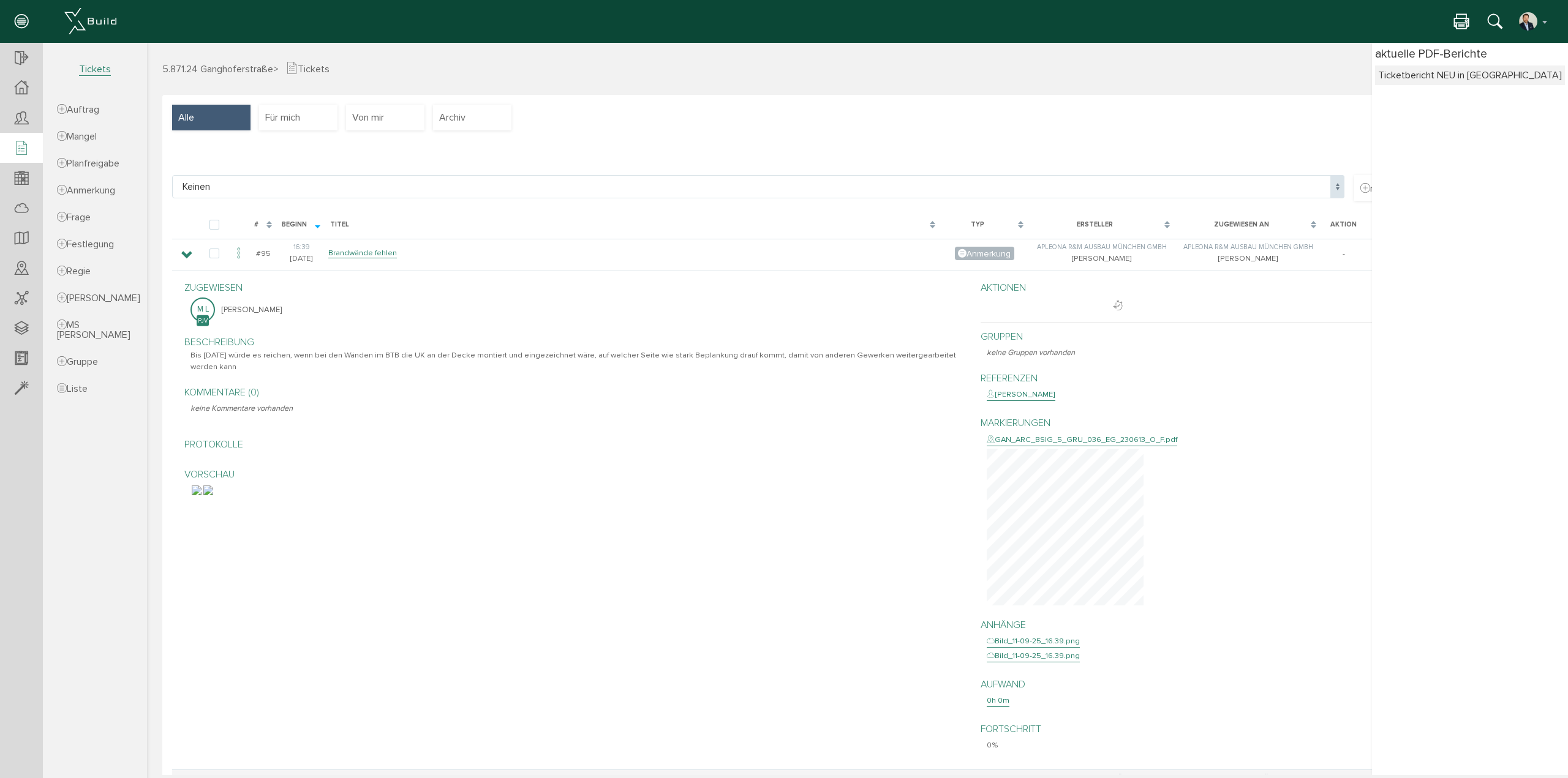
click at [202, 495] on img at bounding box center [197, 490] width 10 height 10
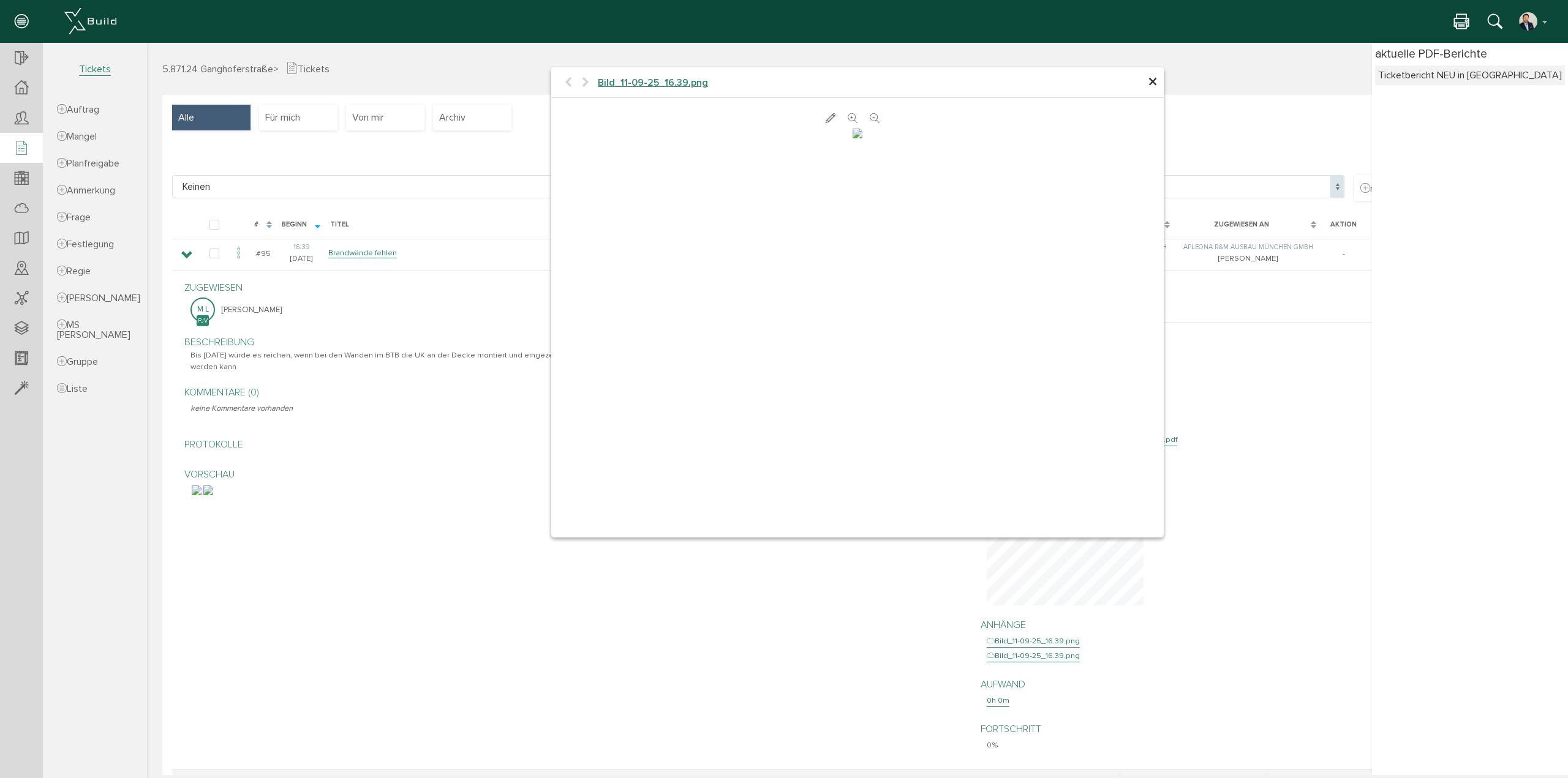
click at [1150, 77] on span "×" at bounding box center [1153, 83] width 10 height 24
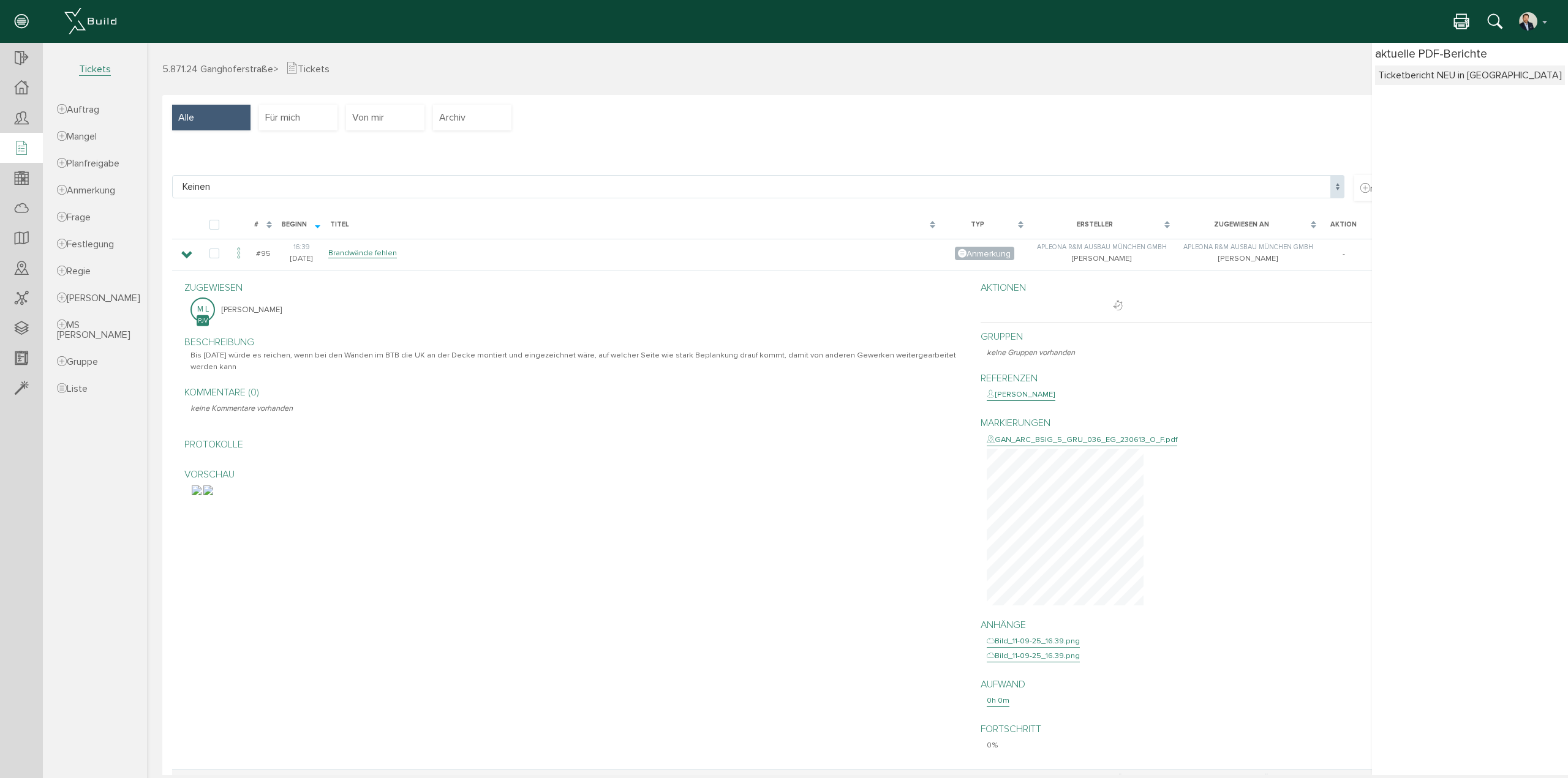
click at [24, 144] on icon at bounding box center [21, 149] width 13 height 17
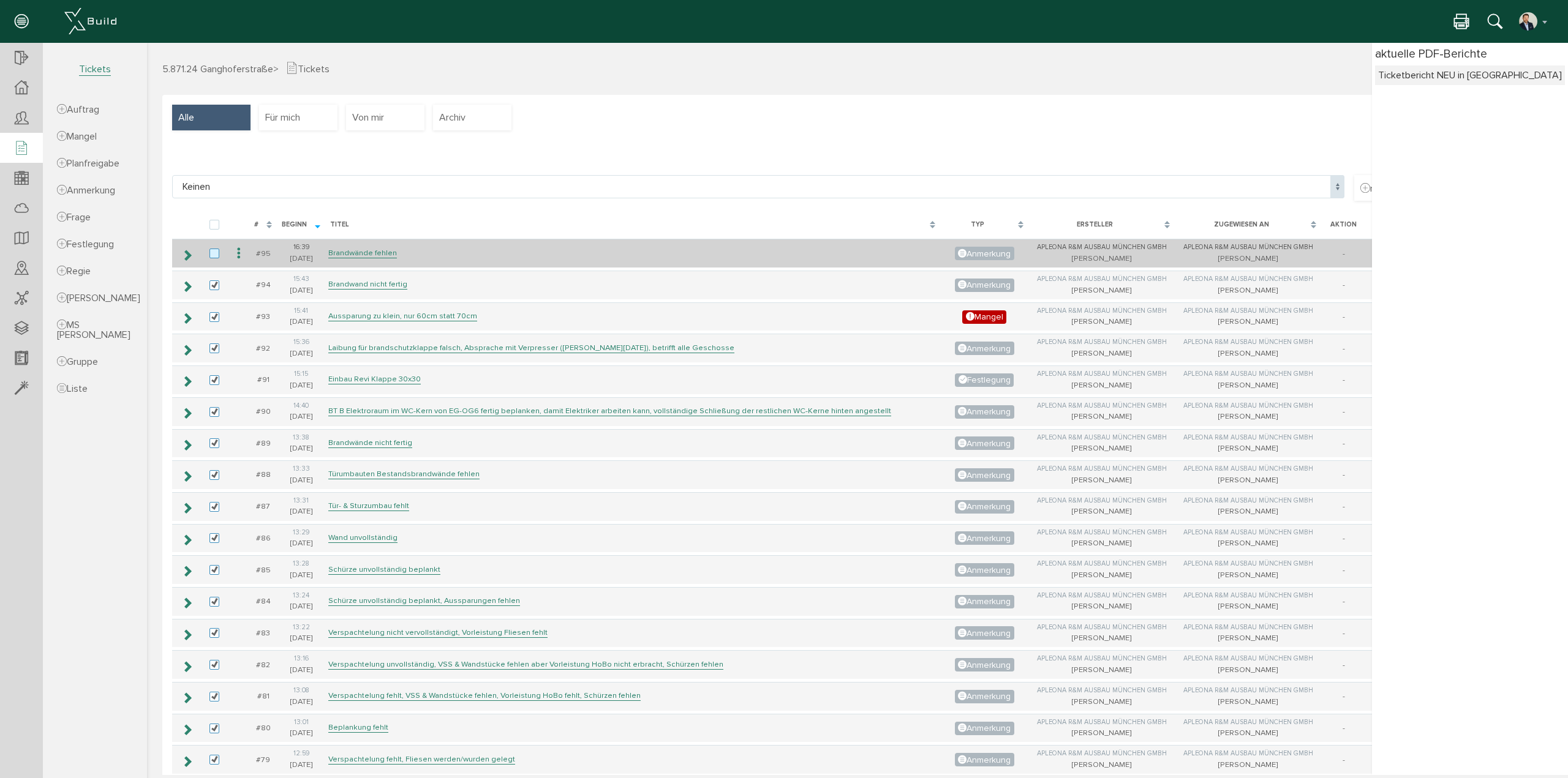
click at [216, 253] on label at bounding box center [217, 254] width 15 height 11
click at [216, 253] on input "checkbox" at bounding box center [213, 252] width 8 height 8
click at [217, 250] on label at bounding box center [217, 254] width 15 height 11
click at [217, 250] on input "checkbox" at bounding box center [213, 252] width 8 height 8
checkbox input "false"
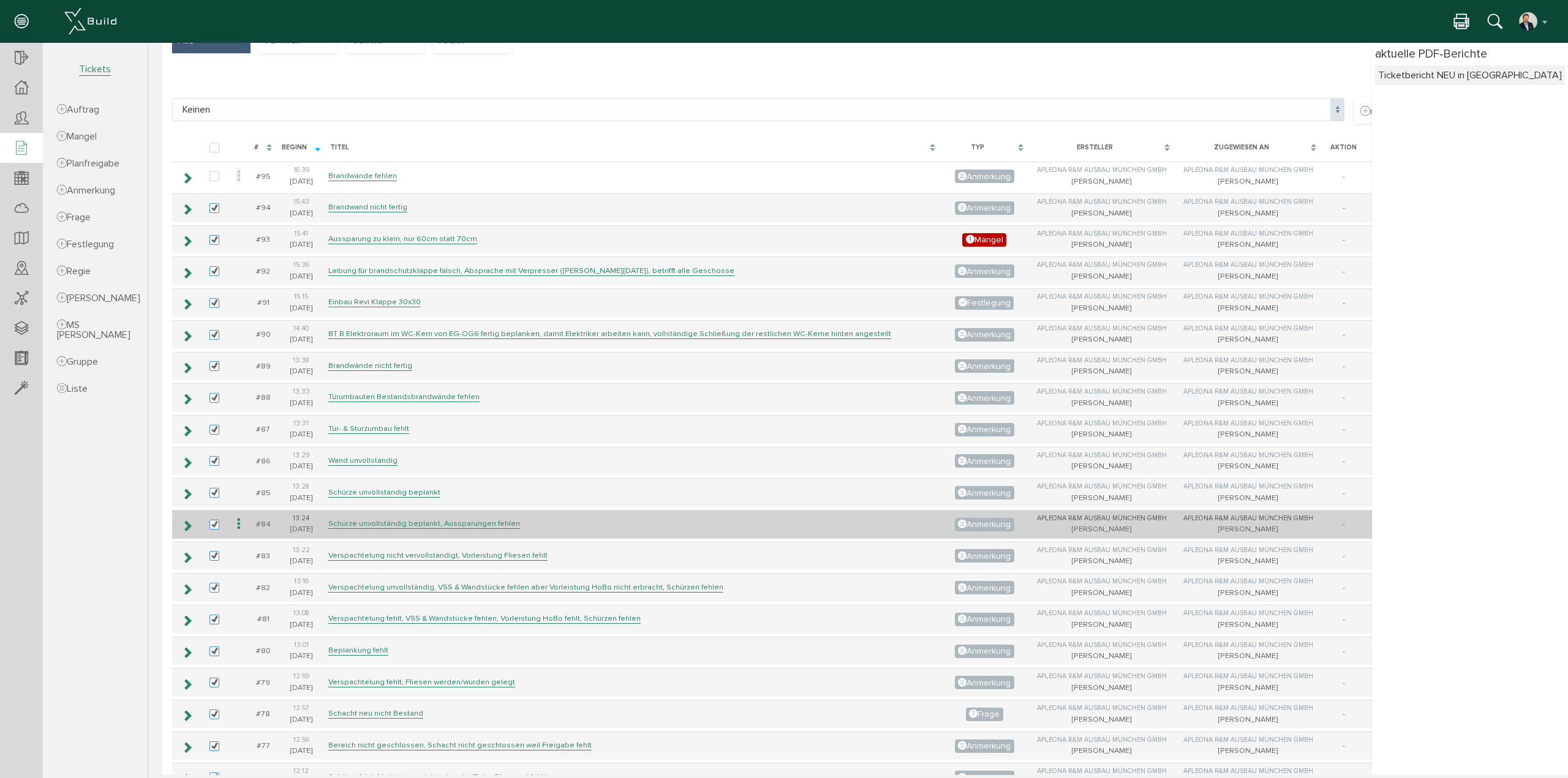
scroll to position [61, 0]
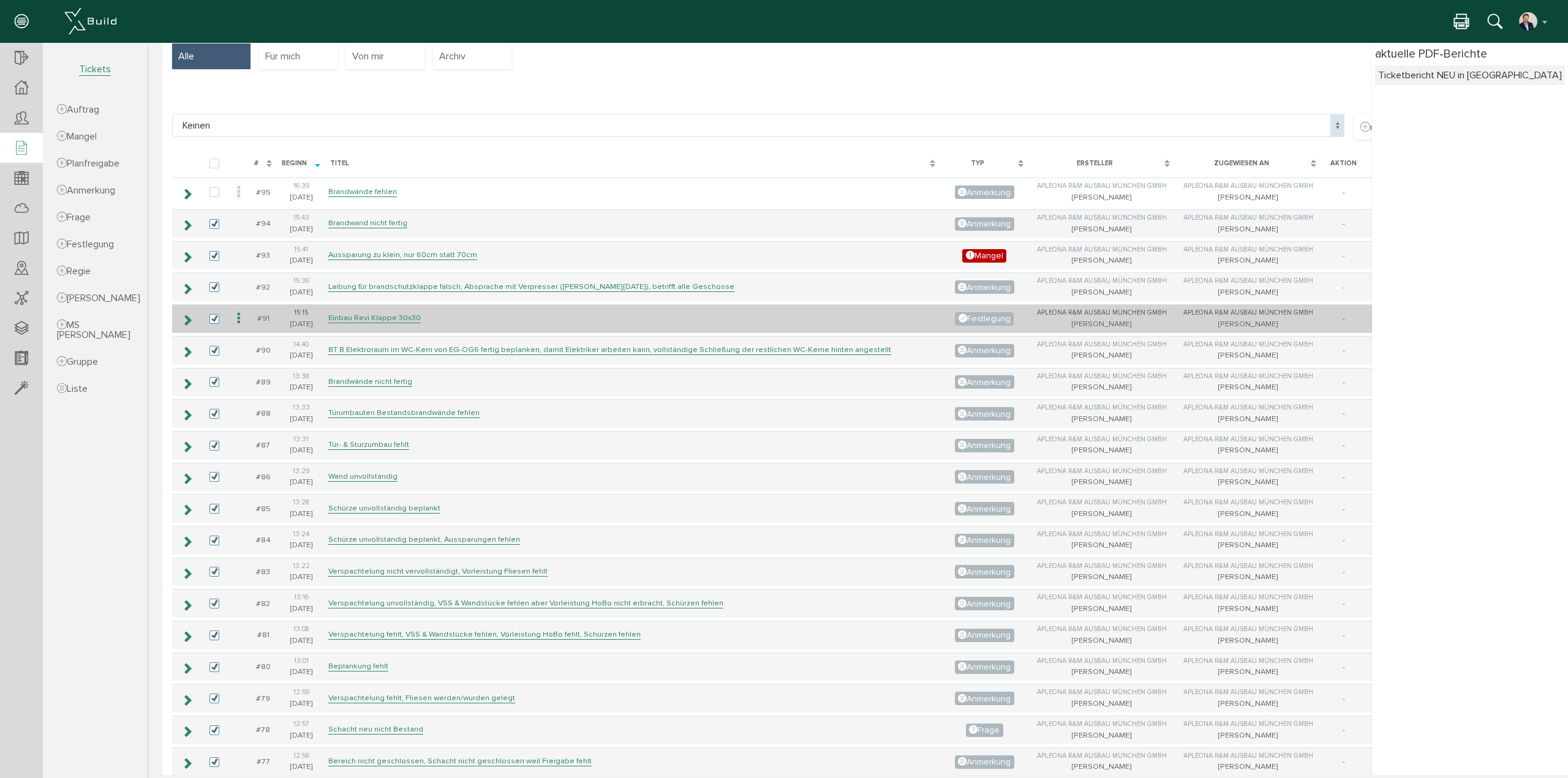
click at [183, 318] on icon at bounding box center [187, 320] width 11 height 10
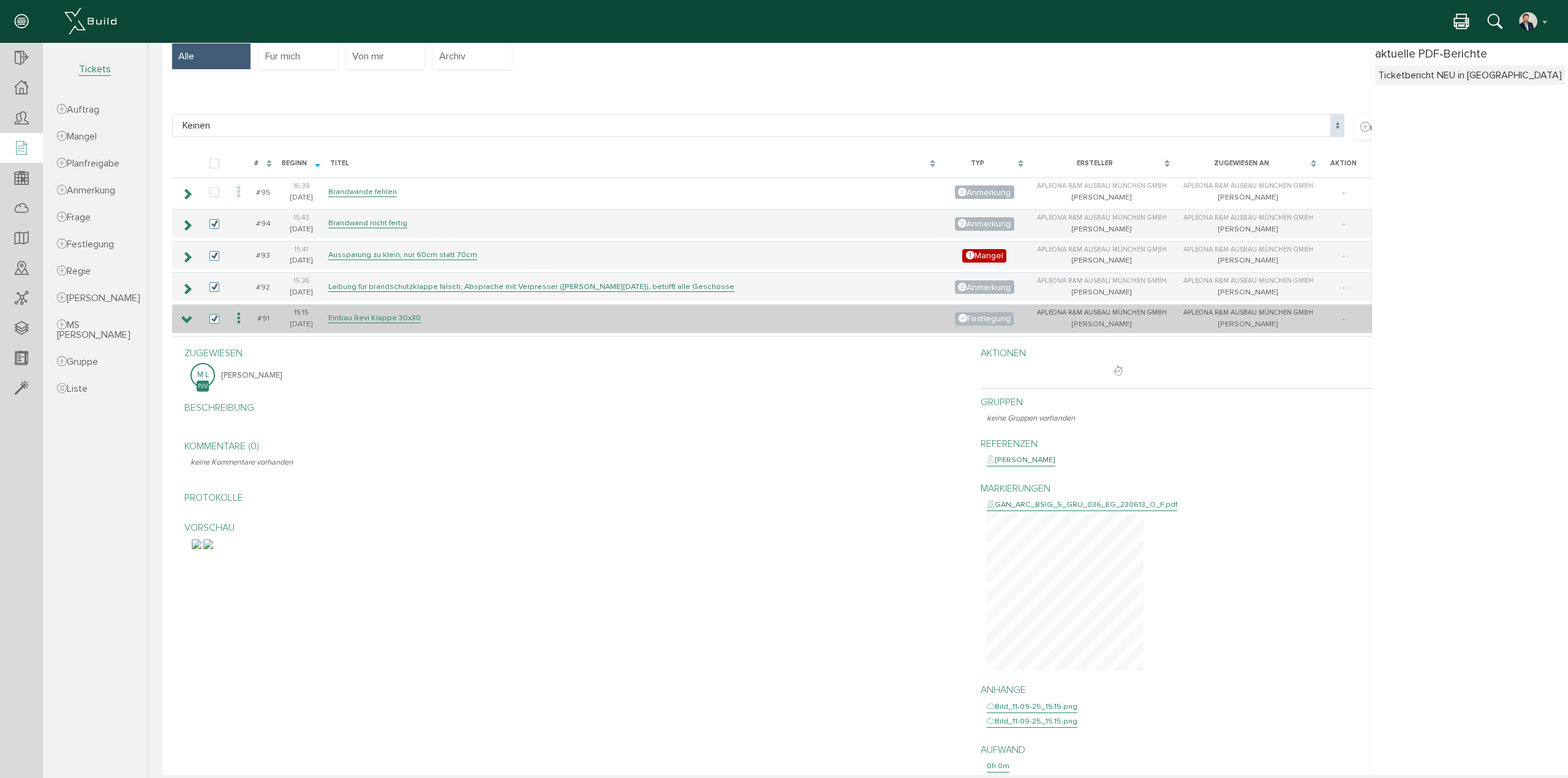
click at [185, 318] on icon at bounding box center [187, 320] width 11 height 10
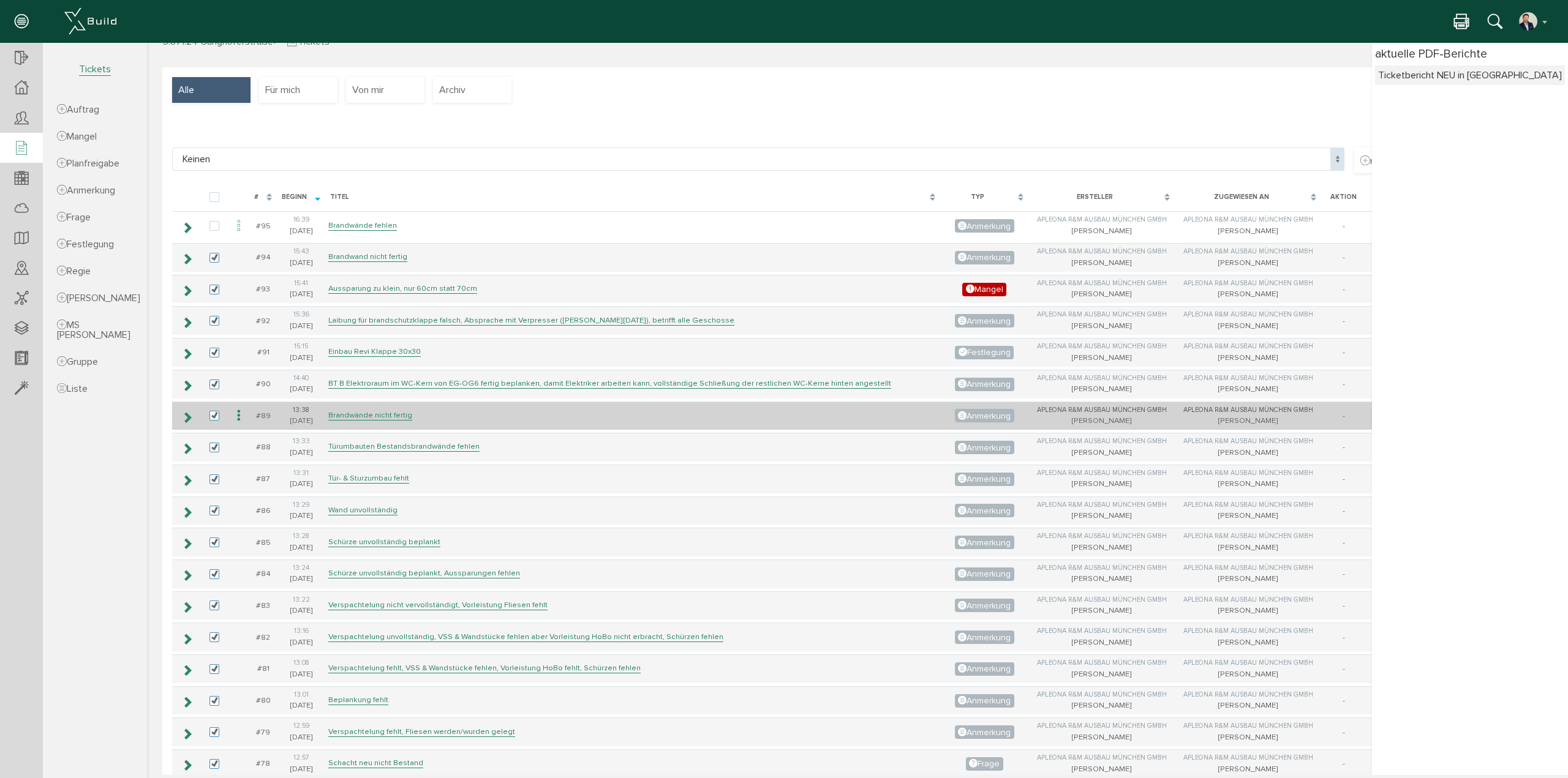
scroll to position [0, 0]
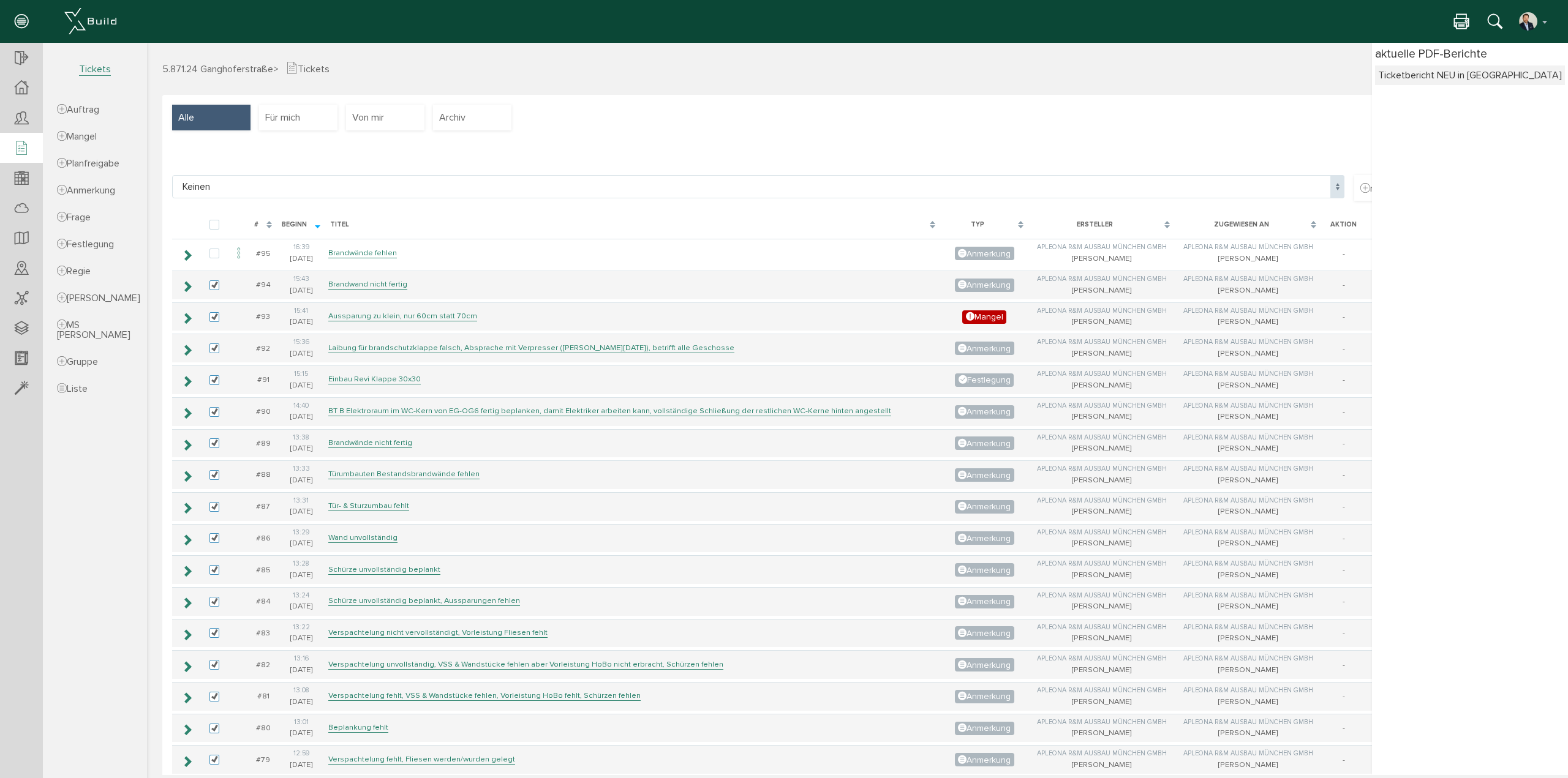
click at [519, 161] on div "neue Gruppe" at bounding box center [857, 158] width 1371 height 35
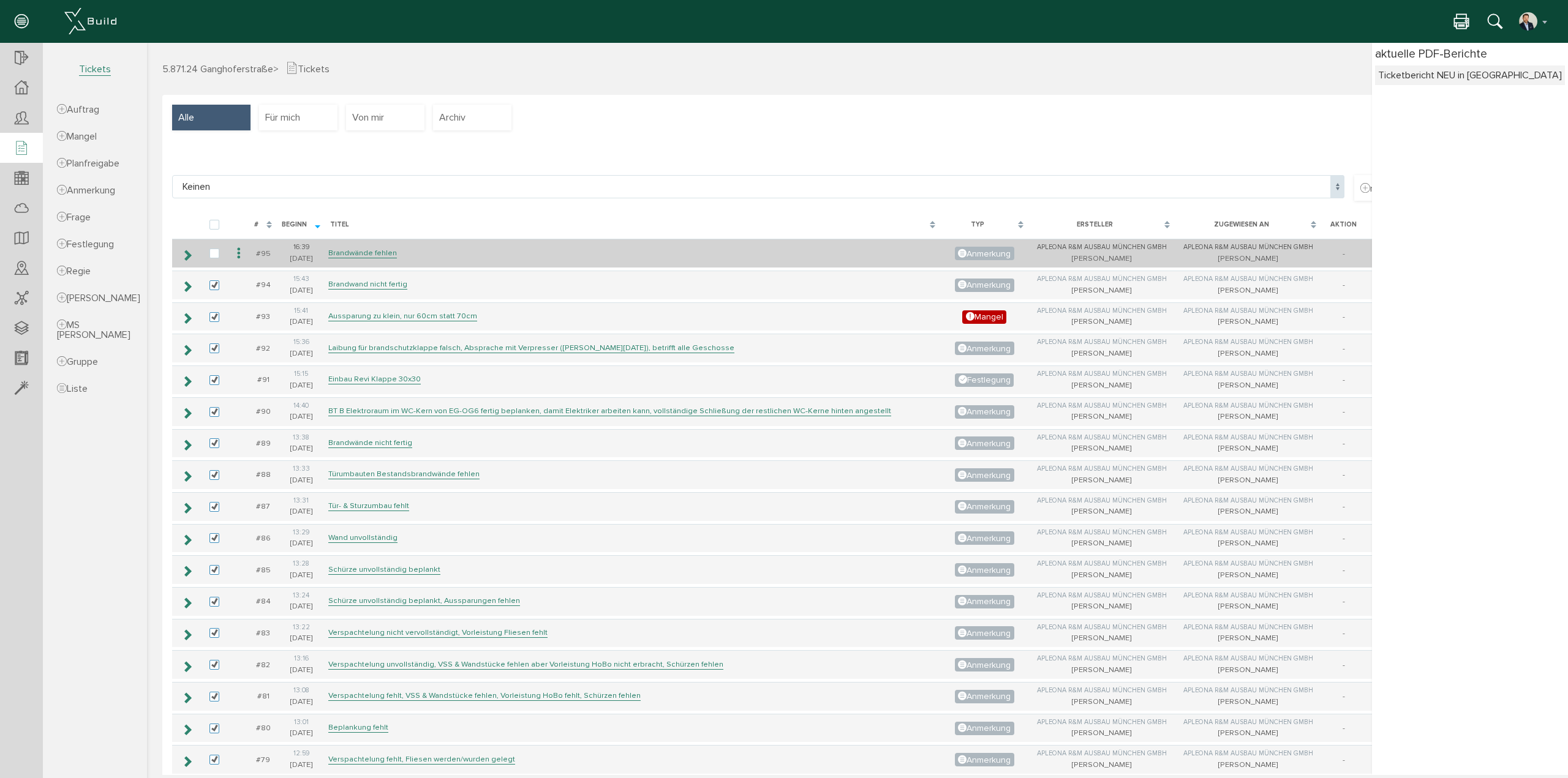
click at [186, 256] on icon at bounding box center [187, 255] width 11 height 10
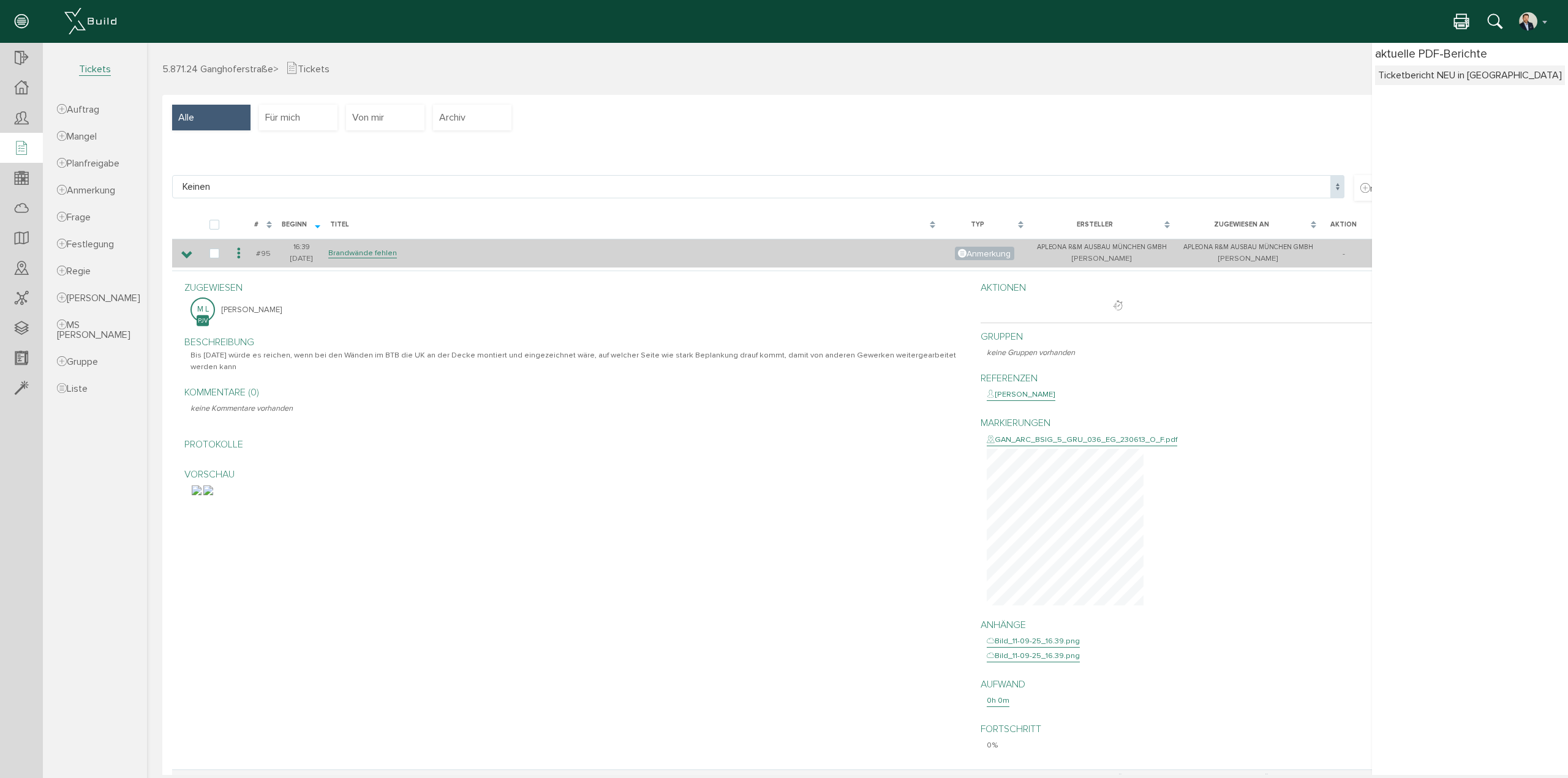
click at [188, 254] on icon at bounding box center [187, 255] width 11 height 10
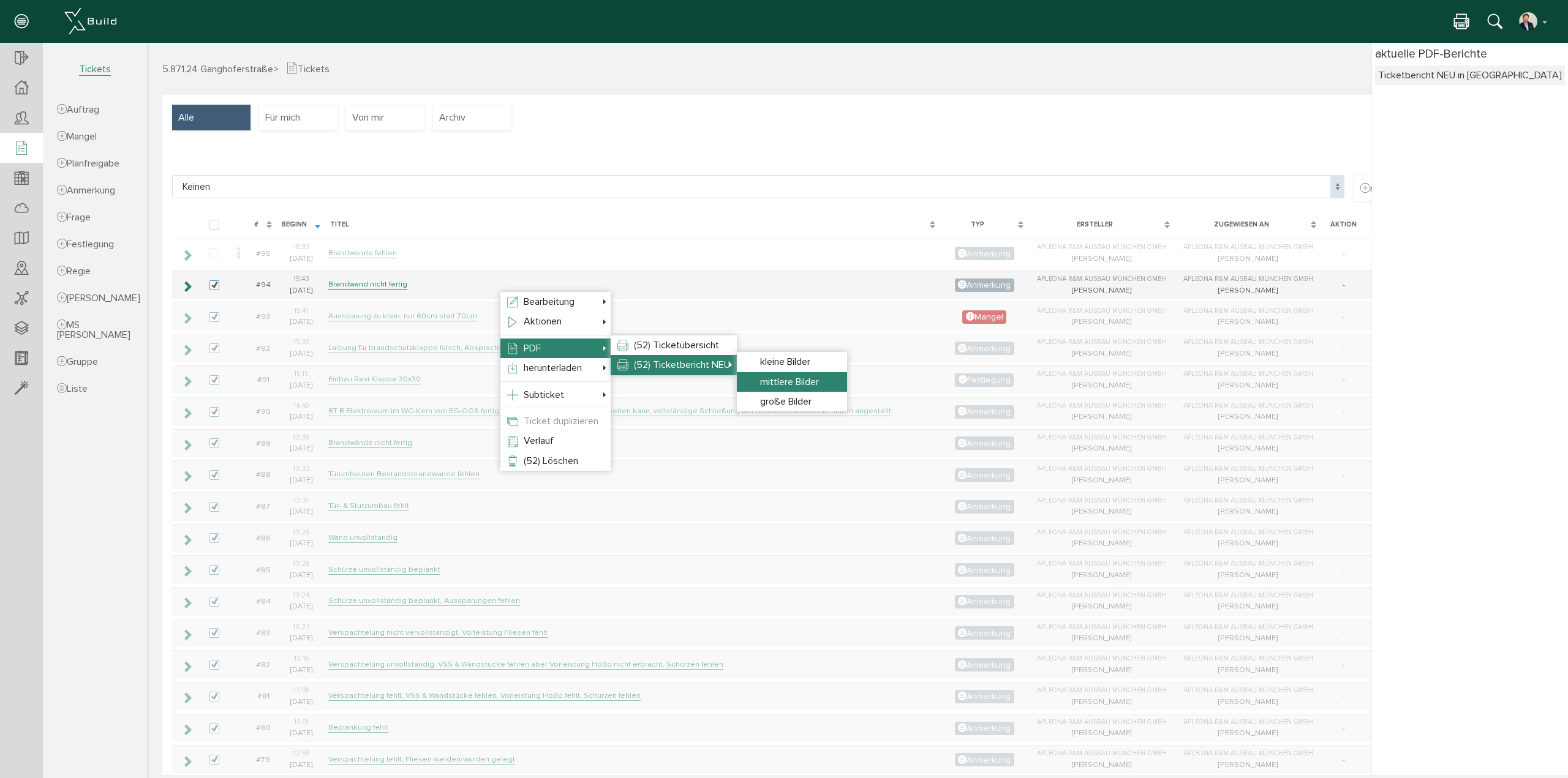
click at [793, 383] on span "mittlere Bilder" at bounding box center [789, 382] width 59 height 12
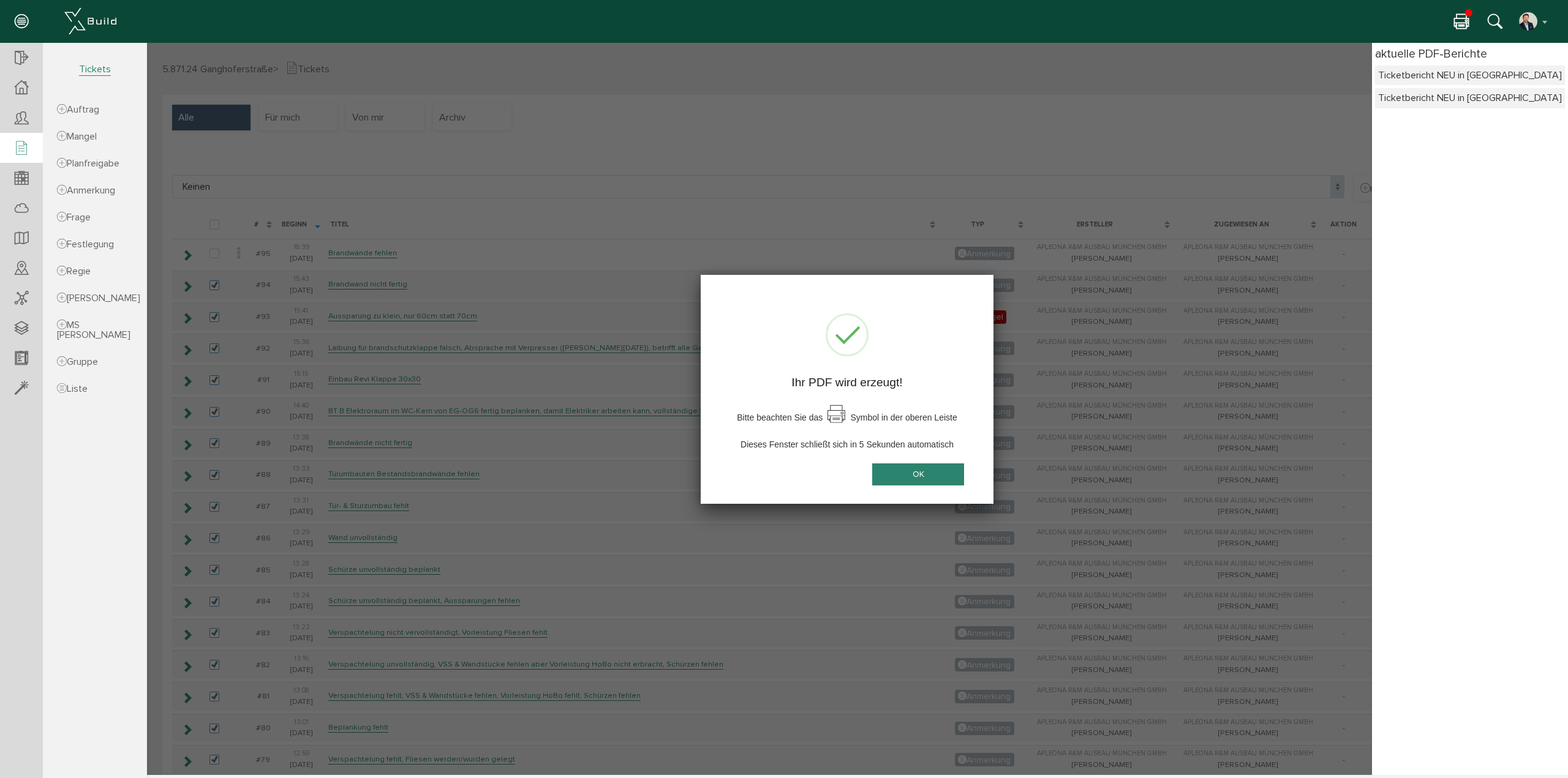
click at [937, 477] on button "OK" at bounding box center [918, 475] width 92 height 23
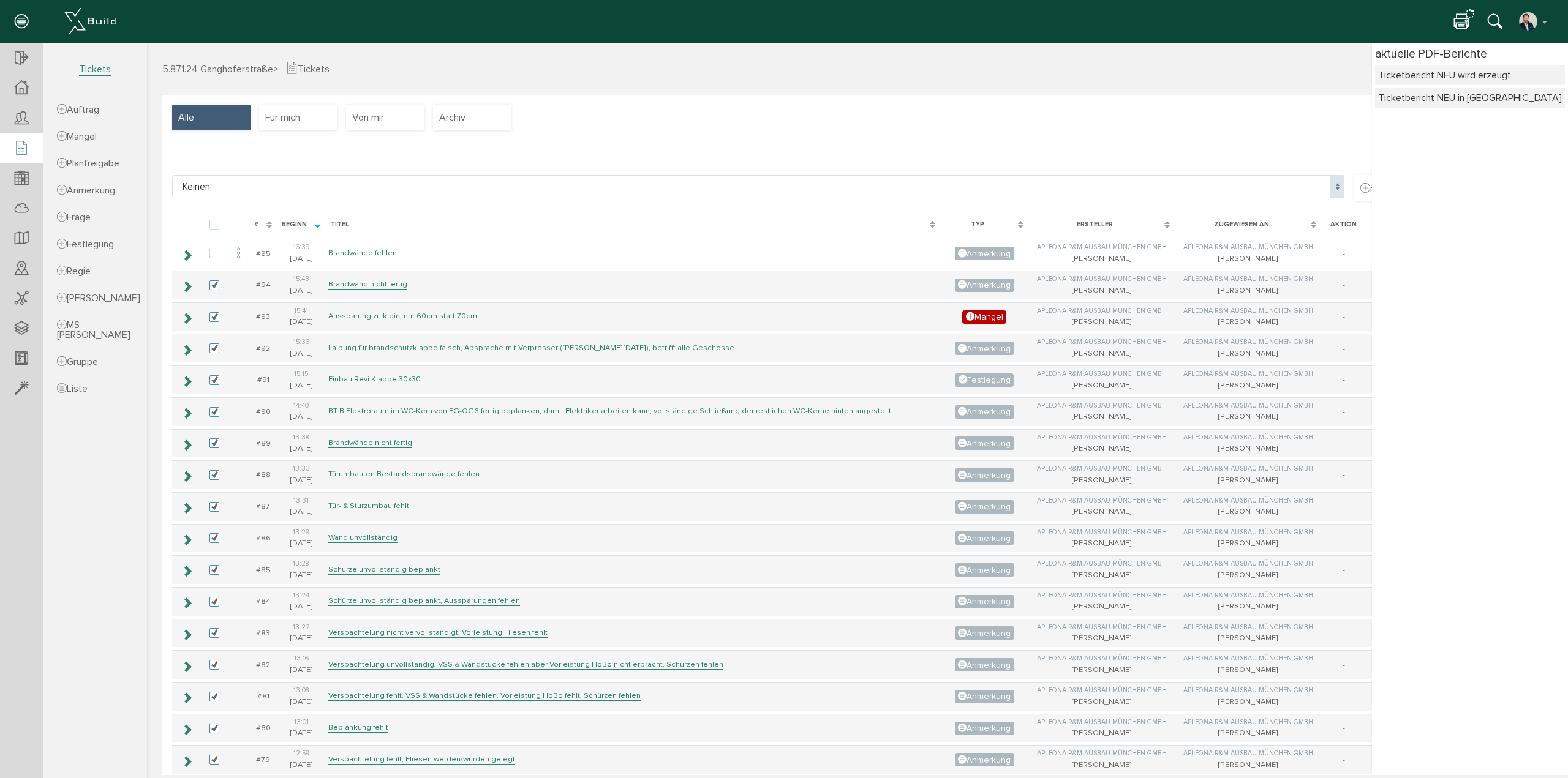
click at [1443, 78] on div "Ticketbericht NEU wird erzeugt" at bounding box center [1469, 75] width 183 height 13
click at [1454, 106] on div "Ticketbericht NEU in Warteschlange" at bounding box center [1469, 98] width 190 height 20
click at [1469, 73] on div "Ticketbericht NEU wird erzeugt" at bounding box center [1469, 75] width 183 height 13
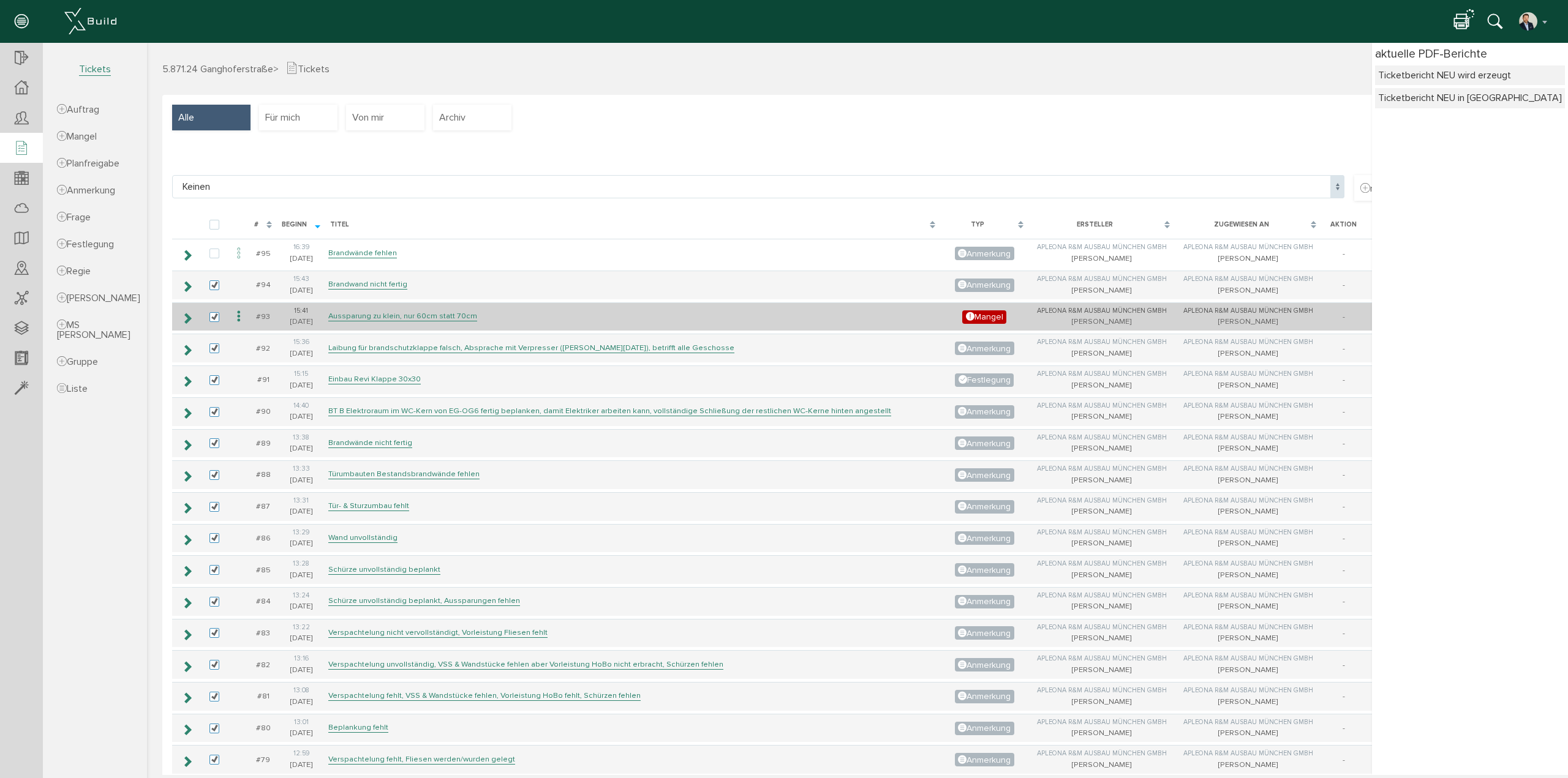
click at [1429, 114] on div "aktuelle PDF-Berichte Ticketbericht NEU wird erzeugt Ticketbericht NEU in Warte…" at bounding box center [1470, 409] width 196 height 732
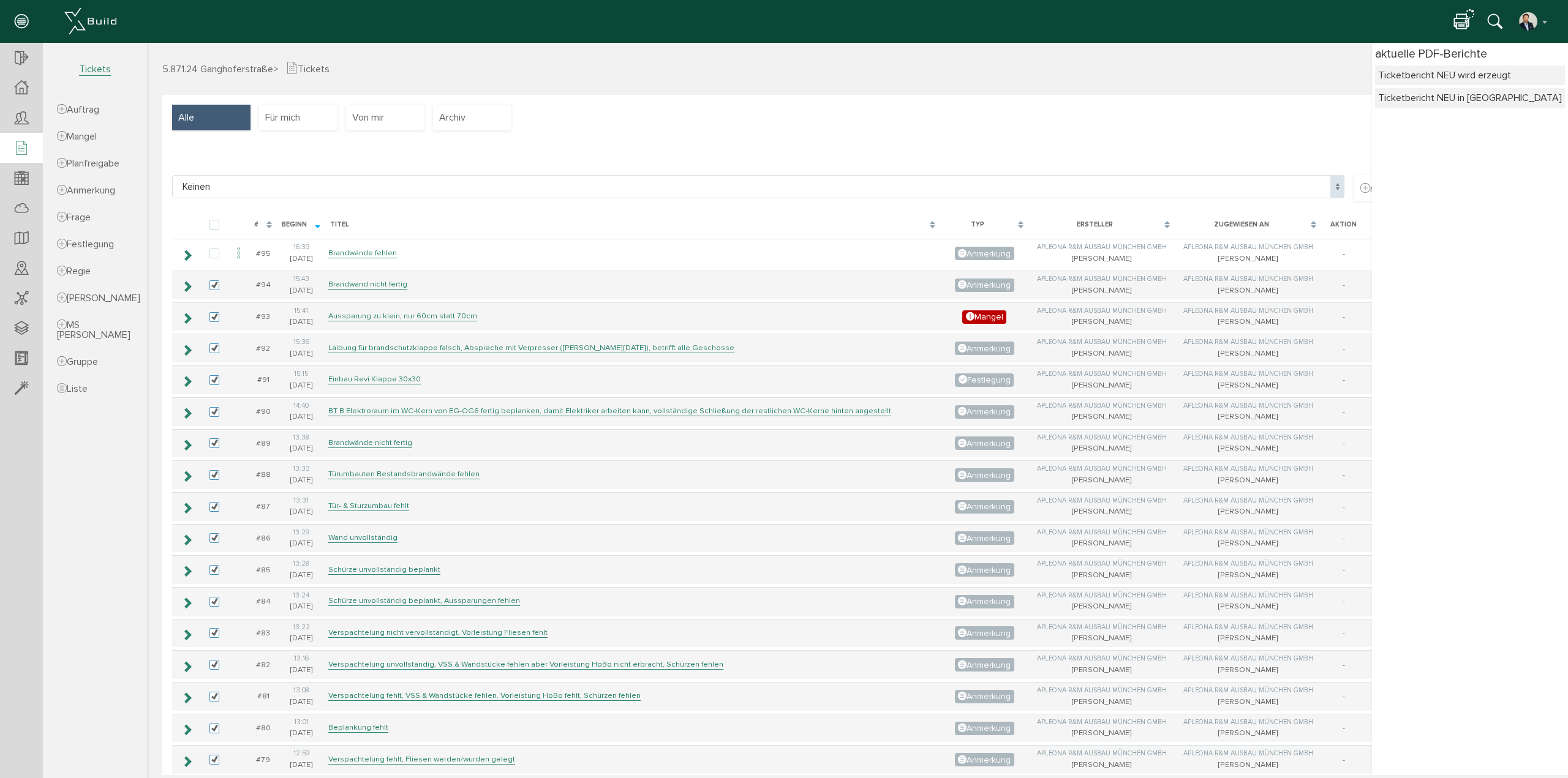
click at [1536, 17] on img "button" at bounding box center [1528, 21] width 20 height 20
click at [1544, 28] on button "button" at bounding box center [1533, 21] width 31 height 18
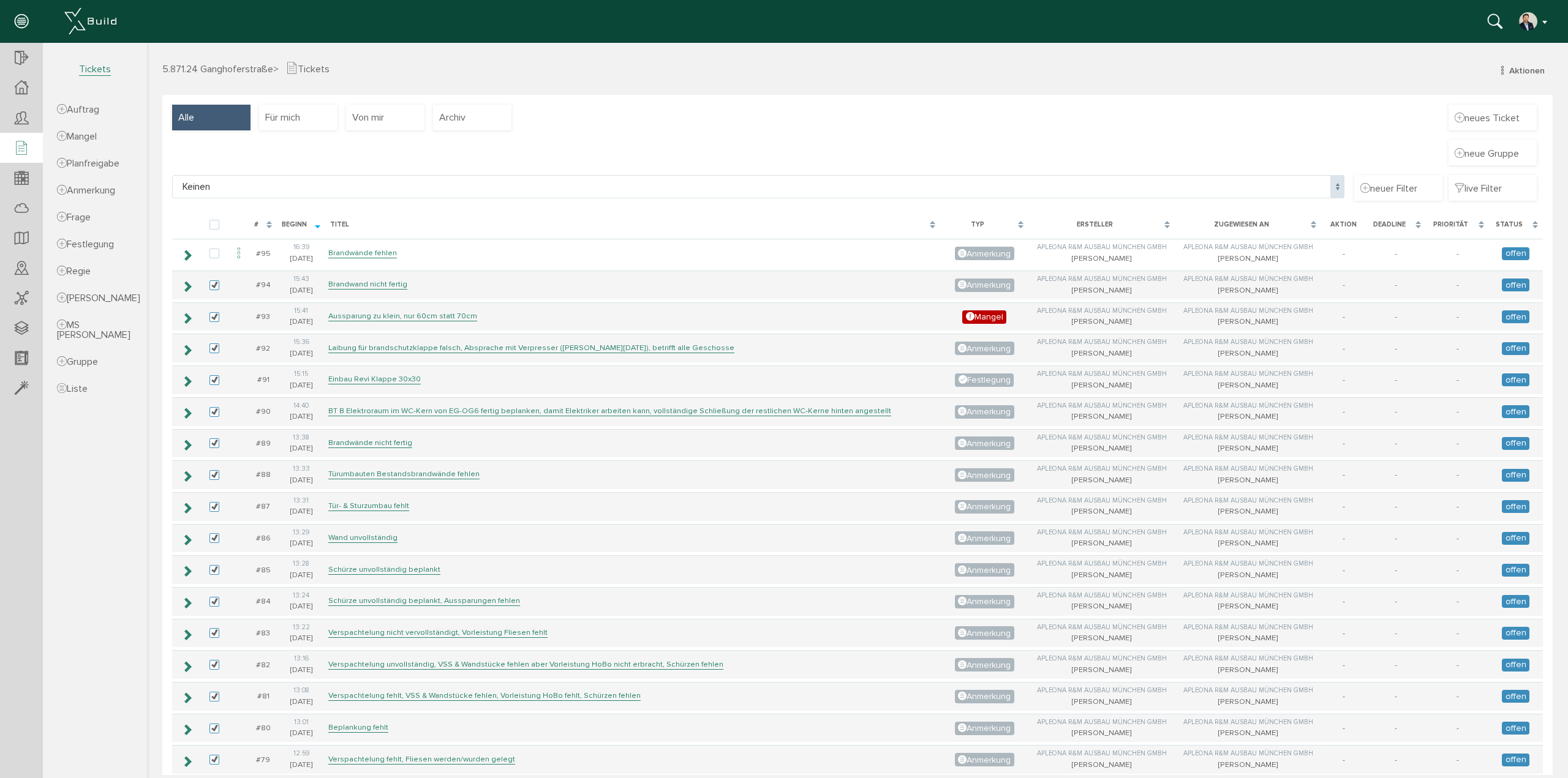
click at [1537, 20] on img "button" at bounding box center [1528, 21] width 20 height 20
click at [1485, 135] on link "XBuild neu einrichten" at bounding box center [1490, 133] width 116 height 19
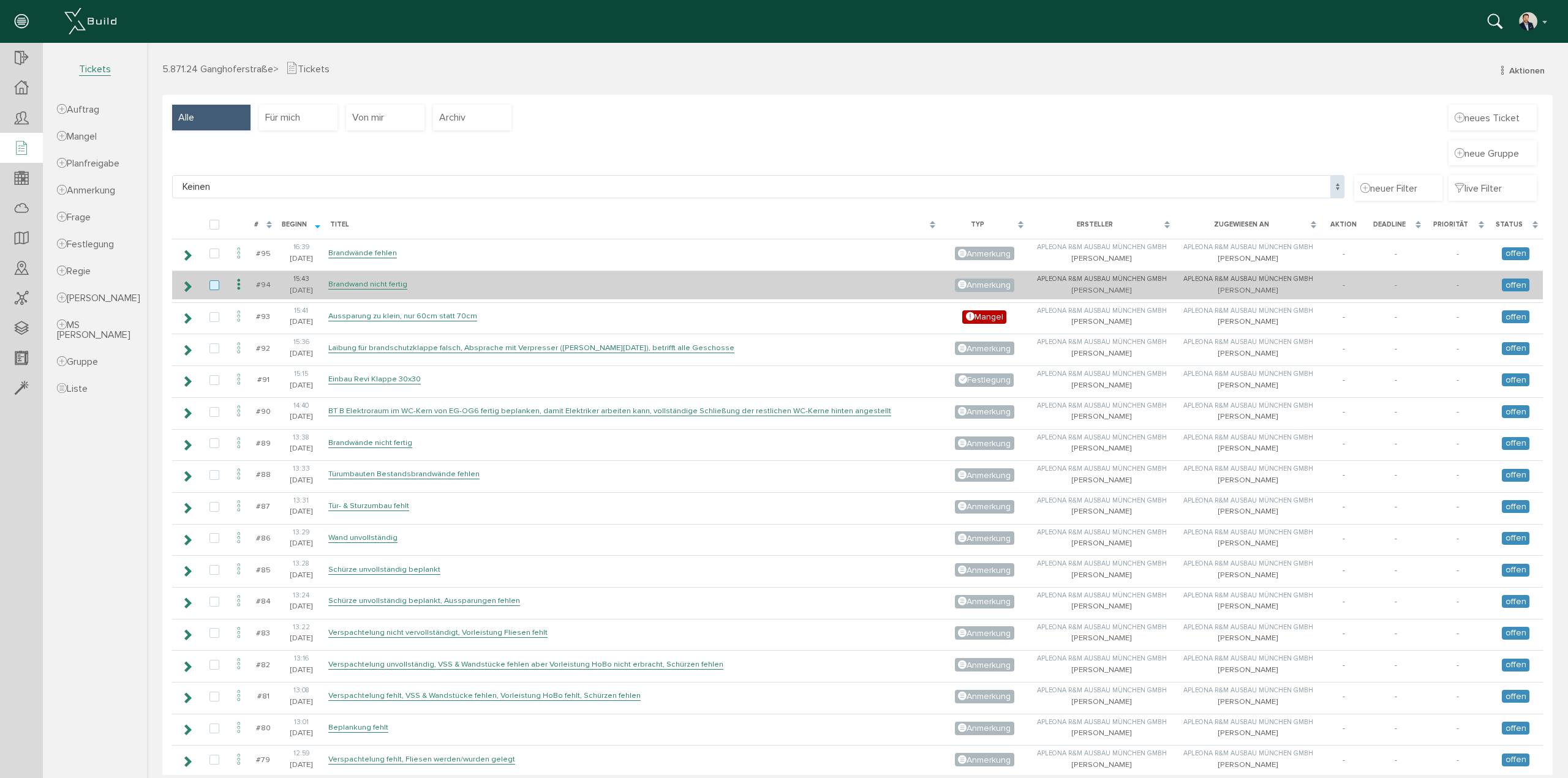
click at [215, 287] on label at bounding box center [217, 286] width 15 height 11
click at [215, 287] on input "checkbox" at bounding box center [213, 284] width 8 height 8
checkbox input "true"
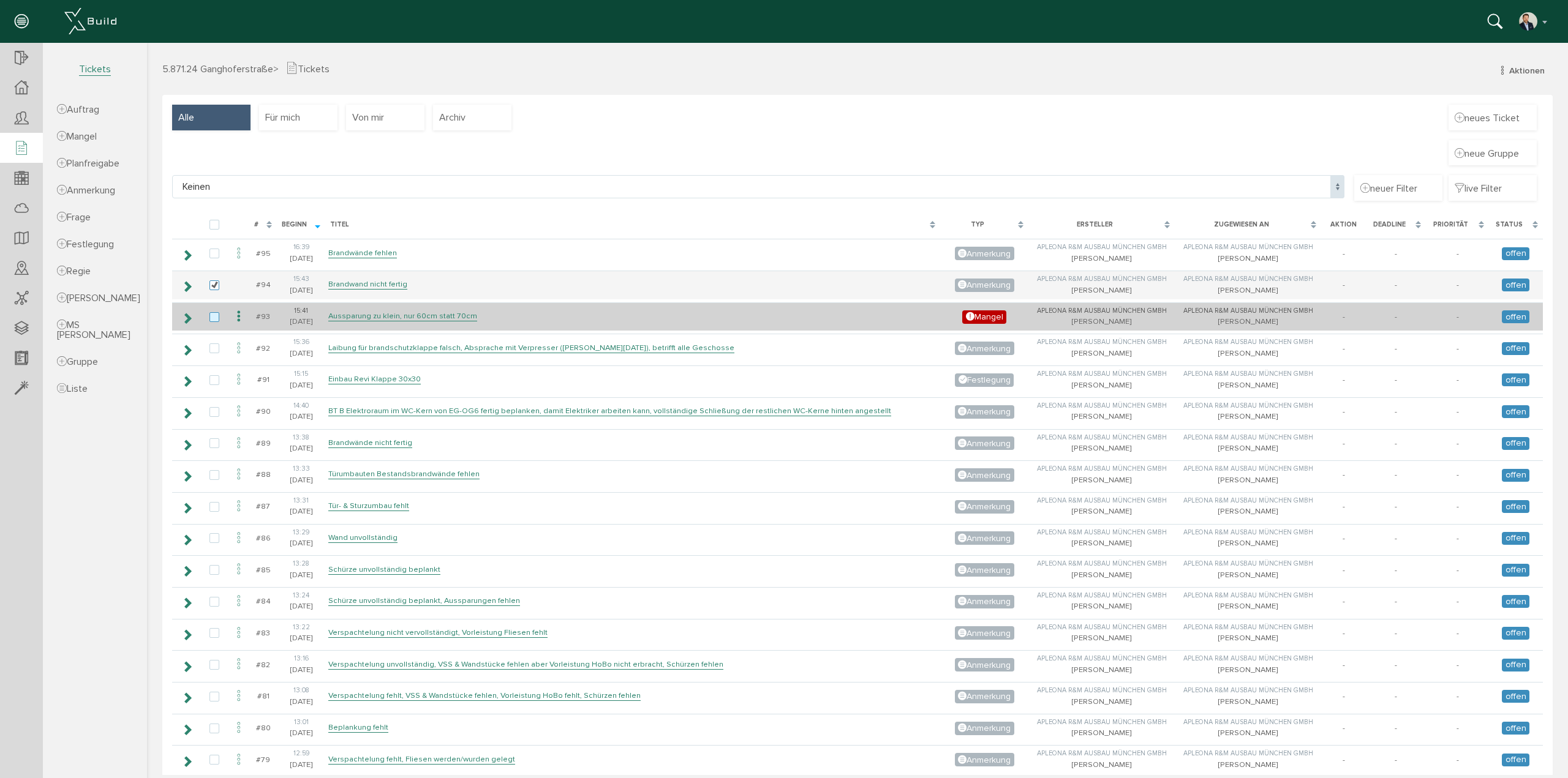
click at [212, 316] on label at bounding box center [217, 318] width 15 height 11
click at [212, 316] on input "checkbox" at bounding box center [213, 316] width 8 height 8
checkbox input "true"
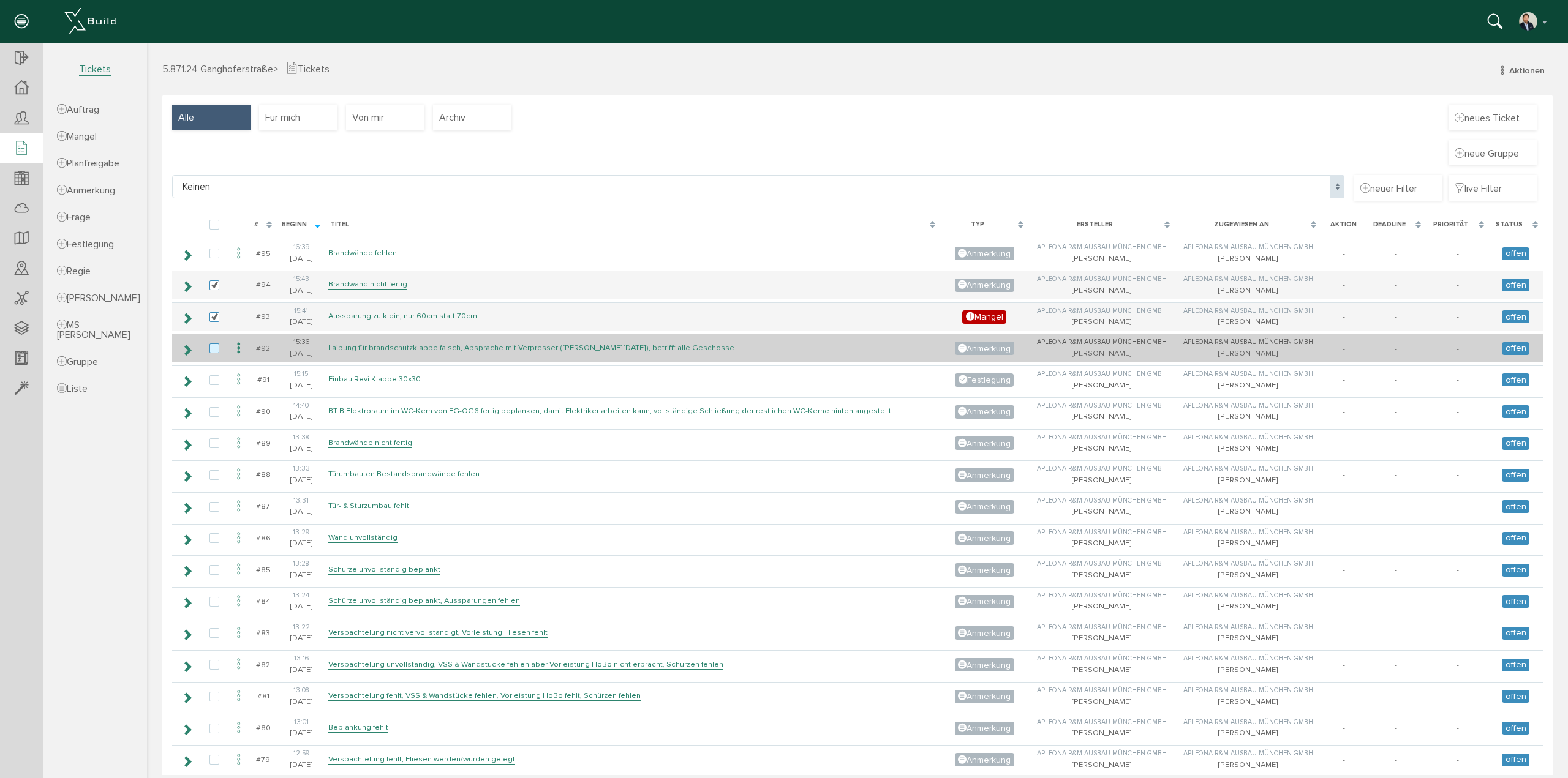
click at [216, 346] on label at bounding box center [217, 349] width 15 height 11
click at [216, 346] on input "checkbox" at bounding box center [213, 347] width 8 height 8
checkbox input "true"
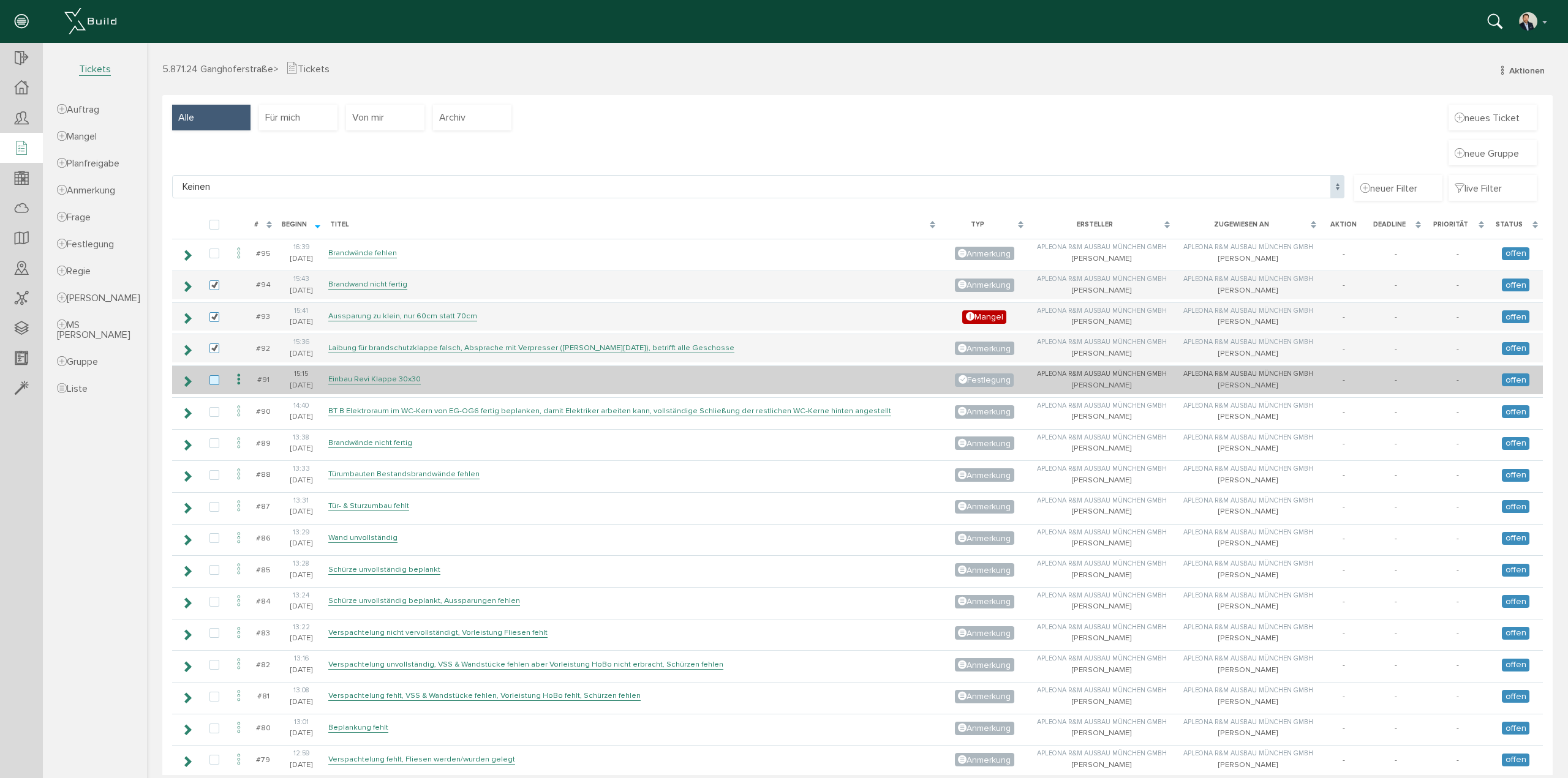
click at [214, 376] on label at bounding box center [217, 381] width 15 height 11
click at [214, 376] on input "checkbox" at bounding box center [213, 379] width 8 height 8
checkbox input "true"
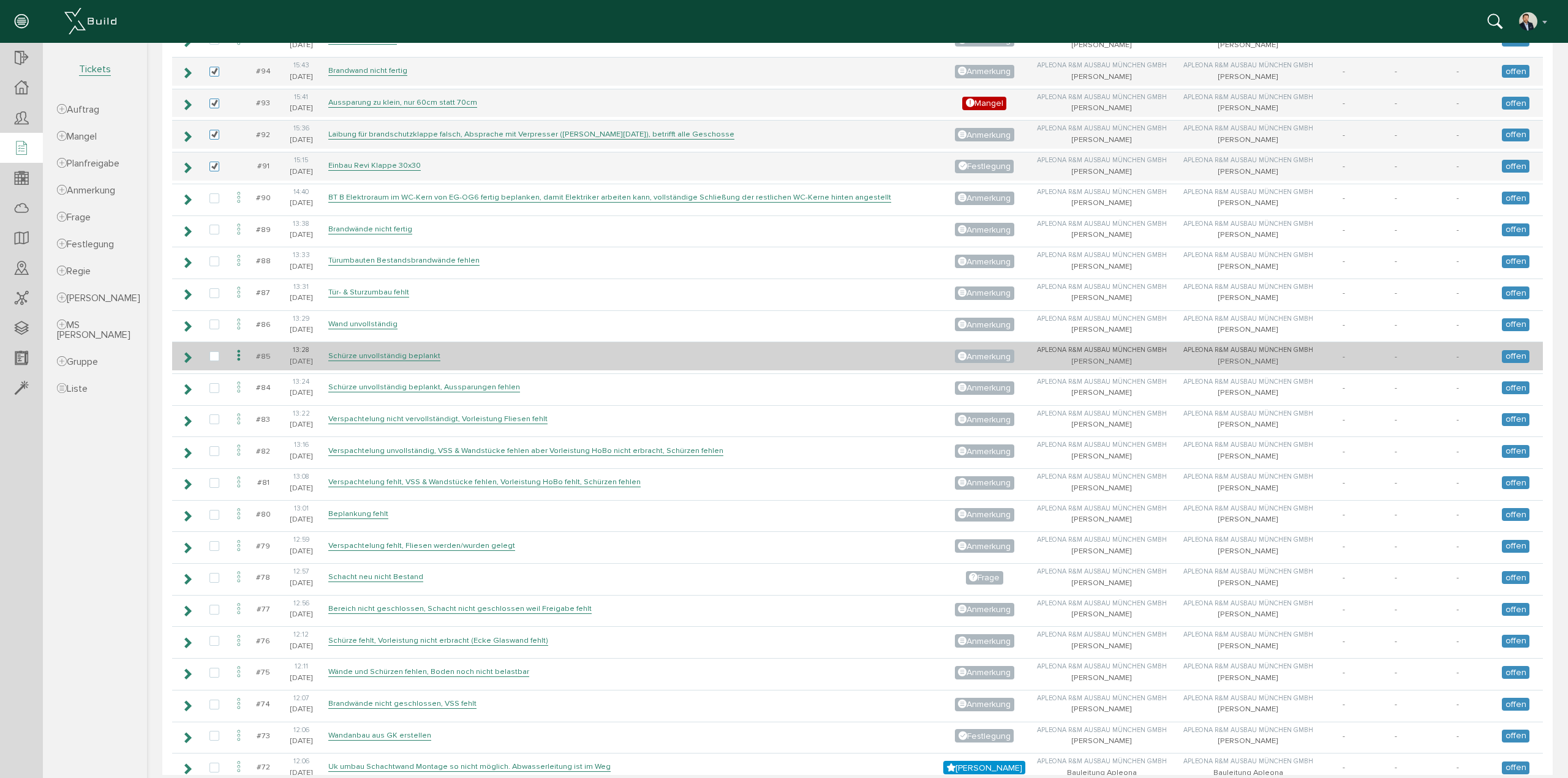
scroll to position [245, 0]
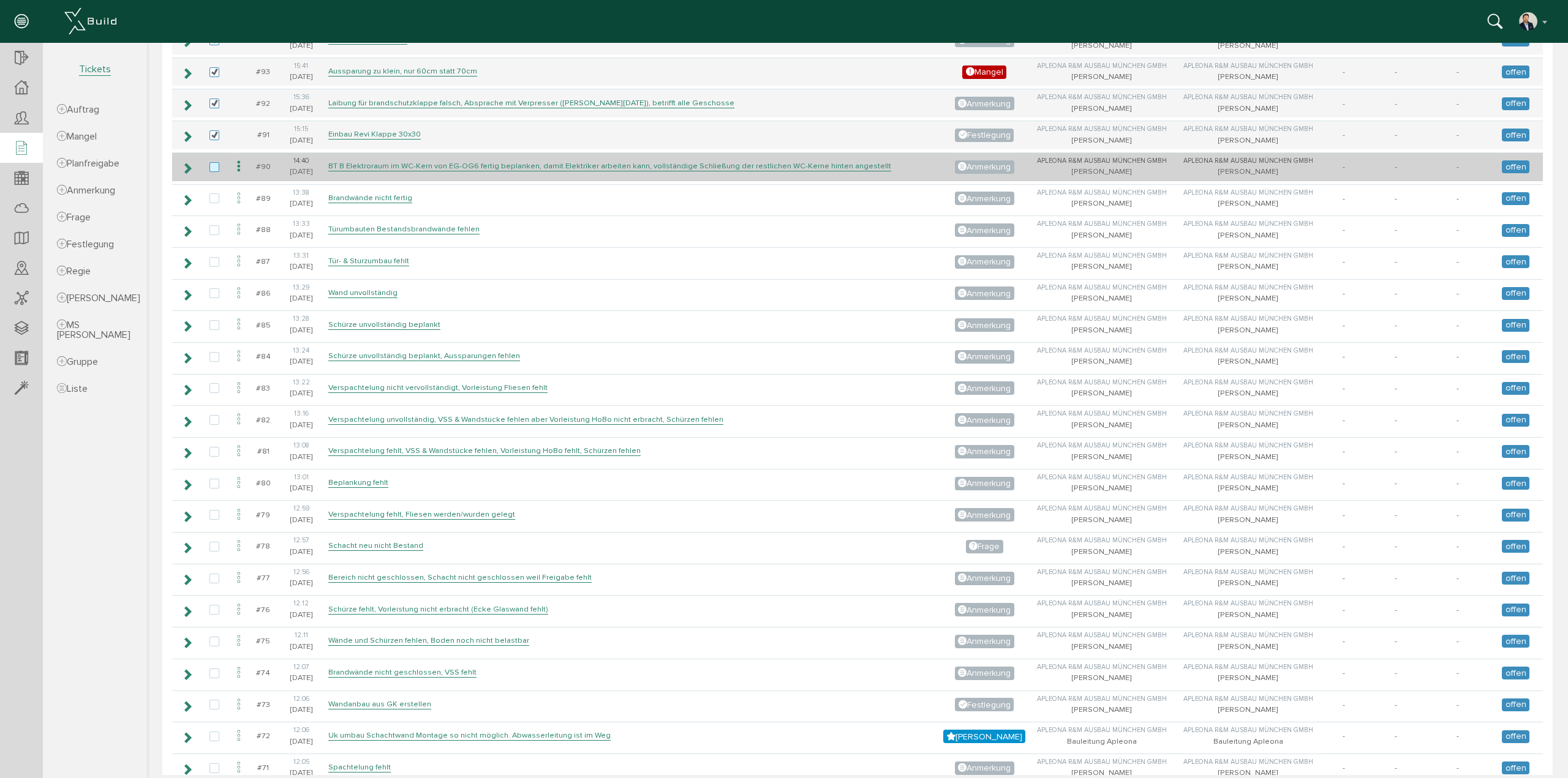
click at [214, 164] on label at bounding box center [217, 168] width 15 height 11
click at [214, 164] on input "checkbox" at bounding box center [213, 166] width 8 height 8
checkbox input "true"
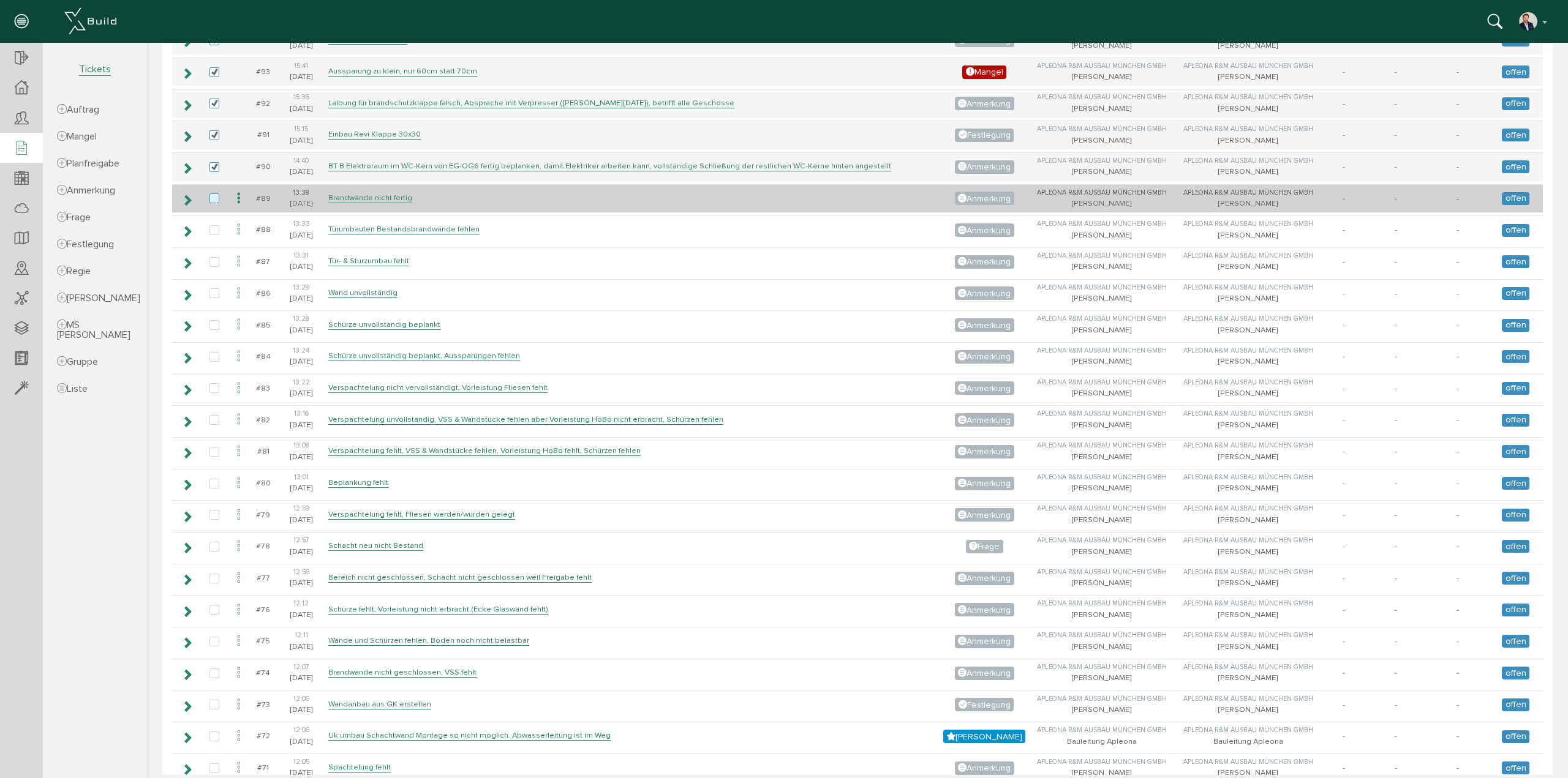
click at [213, 197] on label at bounding box center [217, 199] width 15 height 11
click at [213, 197] on input "checkbox" at bounding box center [213, 197] width 8 height 8
checkbox input "true"
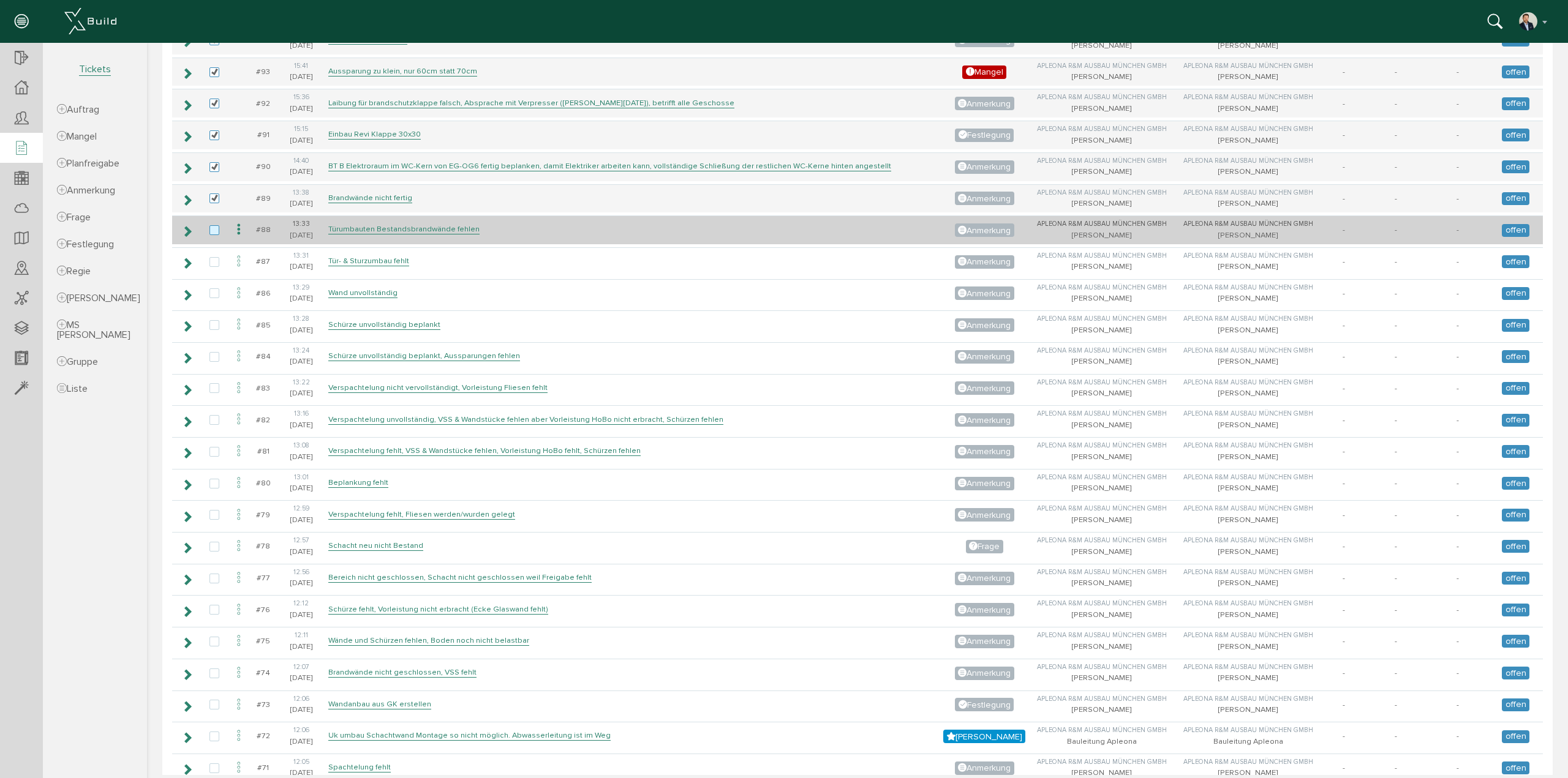
click at [212, 225] on label at bounding box center [217, 231] width 15 height 11
click at [212, 225] on input "checkbox" at bounding box center [213, 229] width 8 height 8
checkbox input "true"
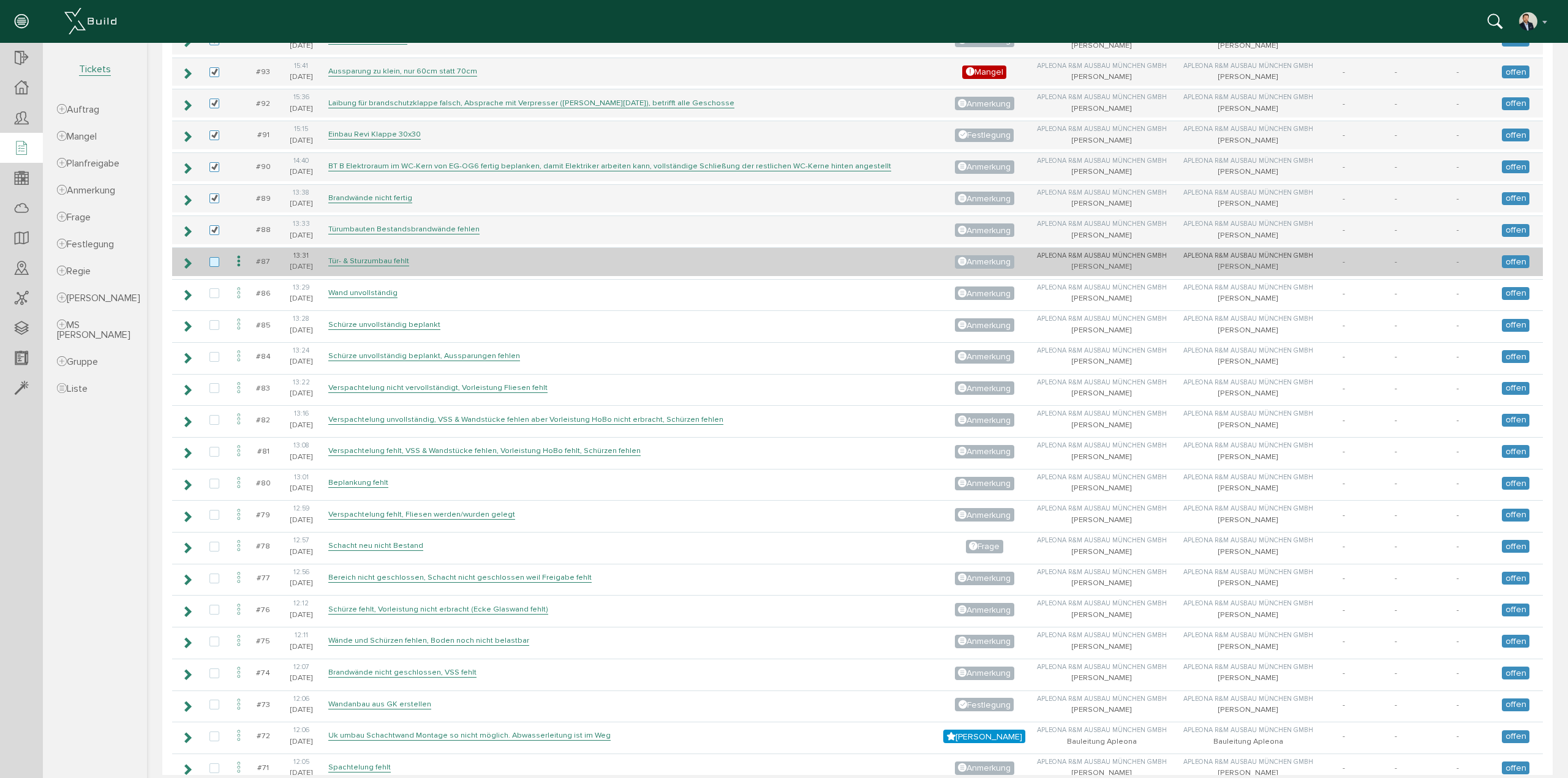
click at [217, 257] on label at bounding box center [217, 263] width 15 height 11
click at [217, 257] on input "checkbox" at bounding box center [213, 261] width 8 height 8
checkbox input "true"
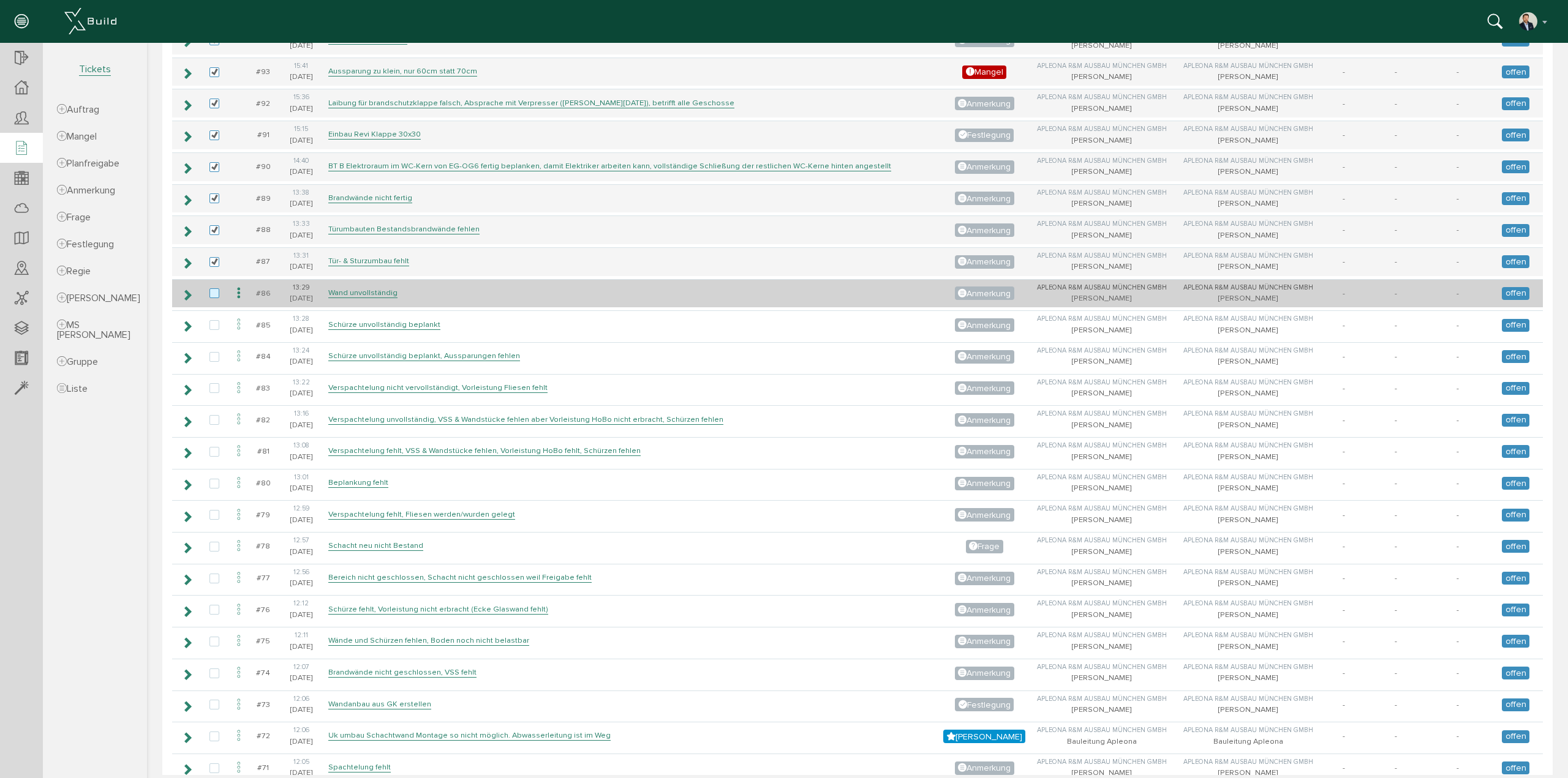
click at [212, 288] on label at bounding box center [217, 294] width 15 height 11
click at [212, 288] on input "checkbox" at bounding box center [213, 292] width 8 height 8
checkbox input "true"
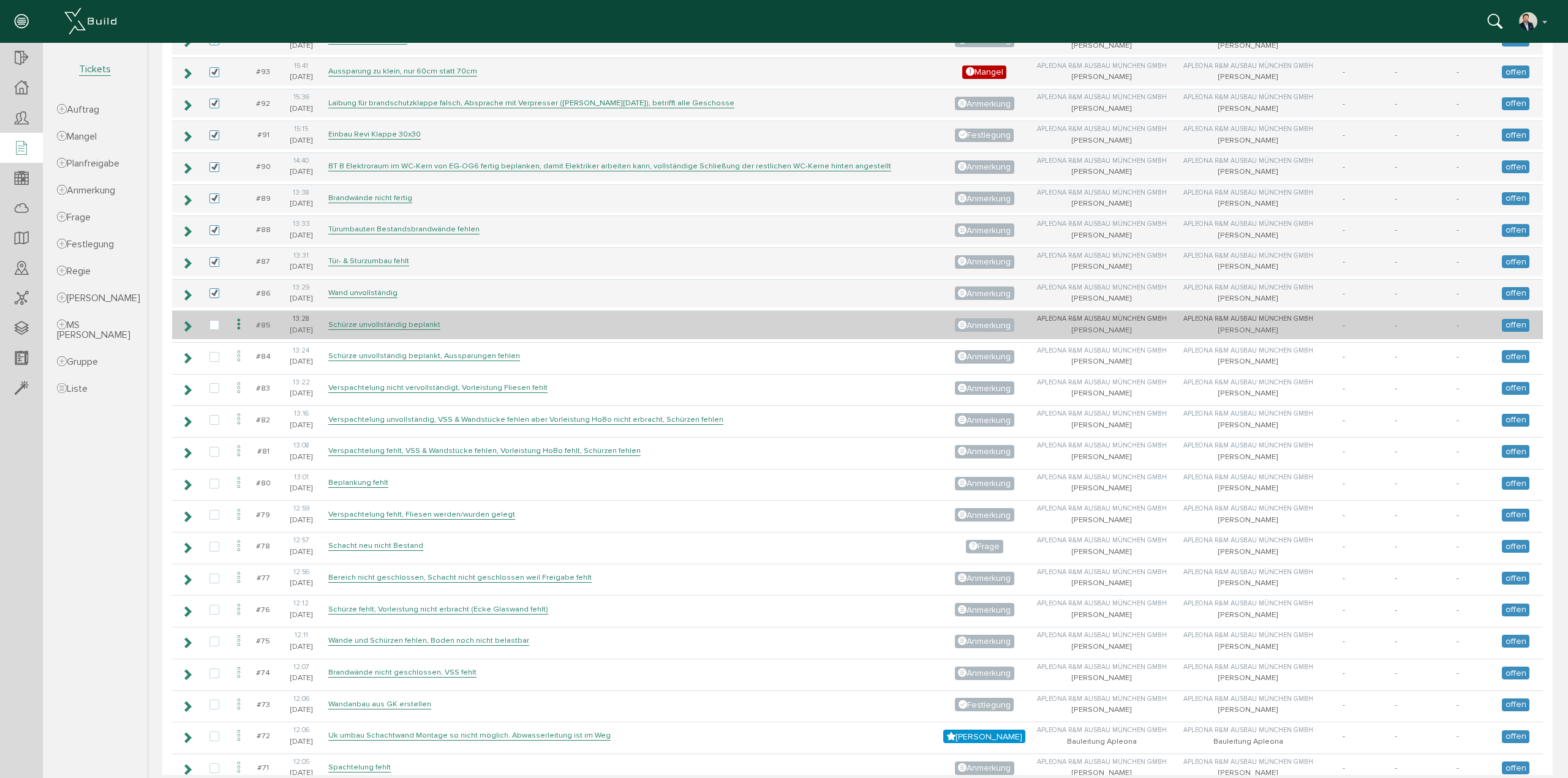
click at [216, 327] on td at bounding box center [214, 324] width 28 height 29
click at [214, 320] on label at bounding box center [217, 326] width 15 height 11
click at [214, 320] on input "checkbox" at bounding box center [213, 324] width 8 height 8
checkbox input "true"
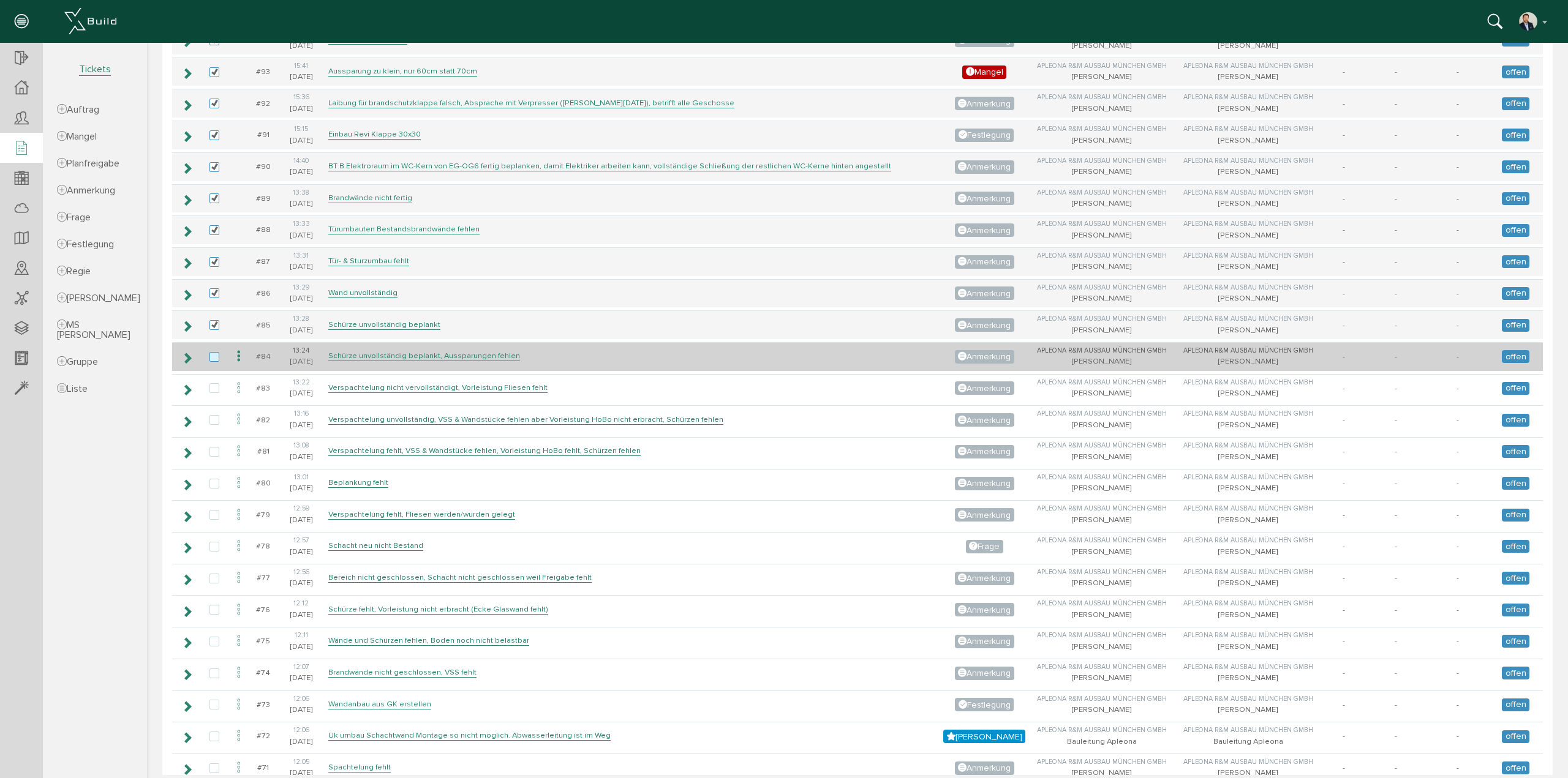
click at [217, 353] on label at bounding box center [217, 358] width 15 height 11
click at [217, 353] on input "checkbox" at bounding box center [213, 355] width 8 height 8
checkbox input "true"
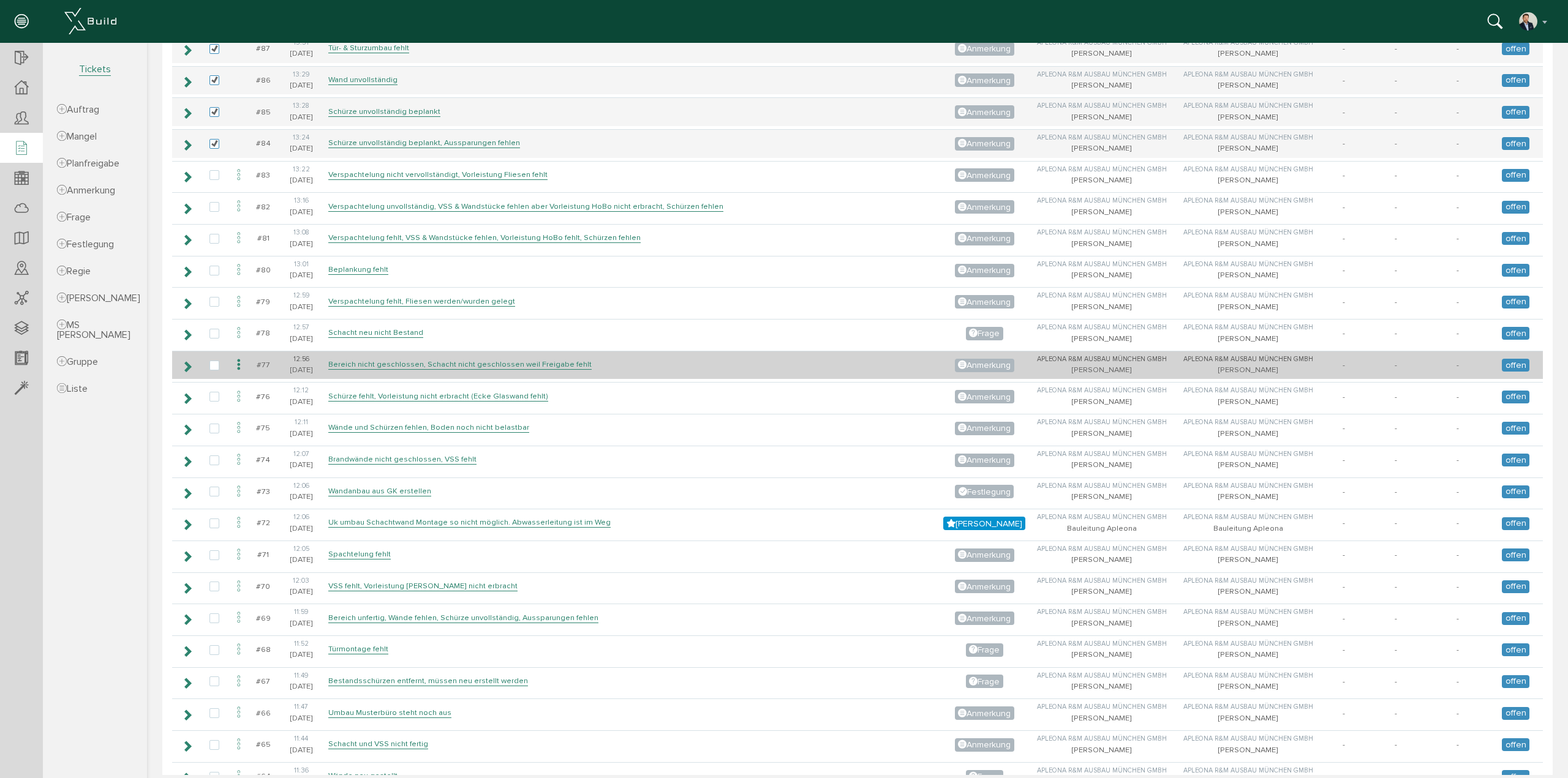
scroll to position [490, 0]
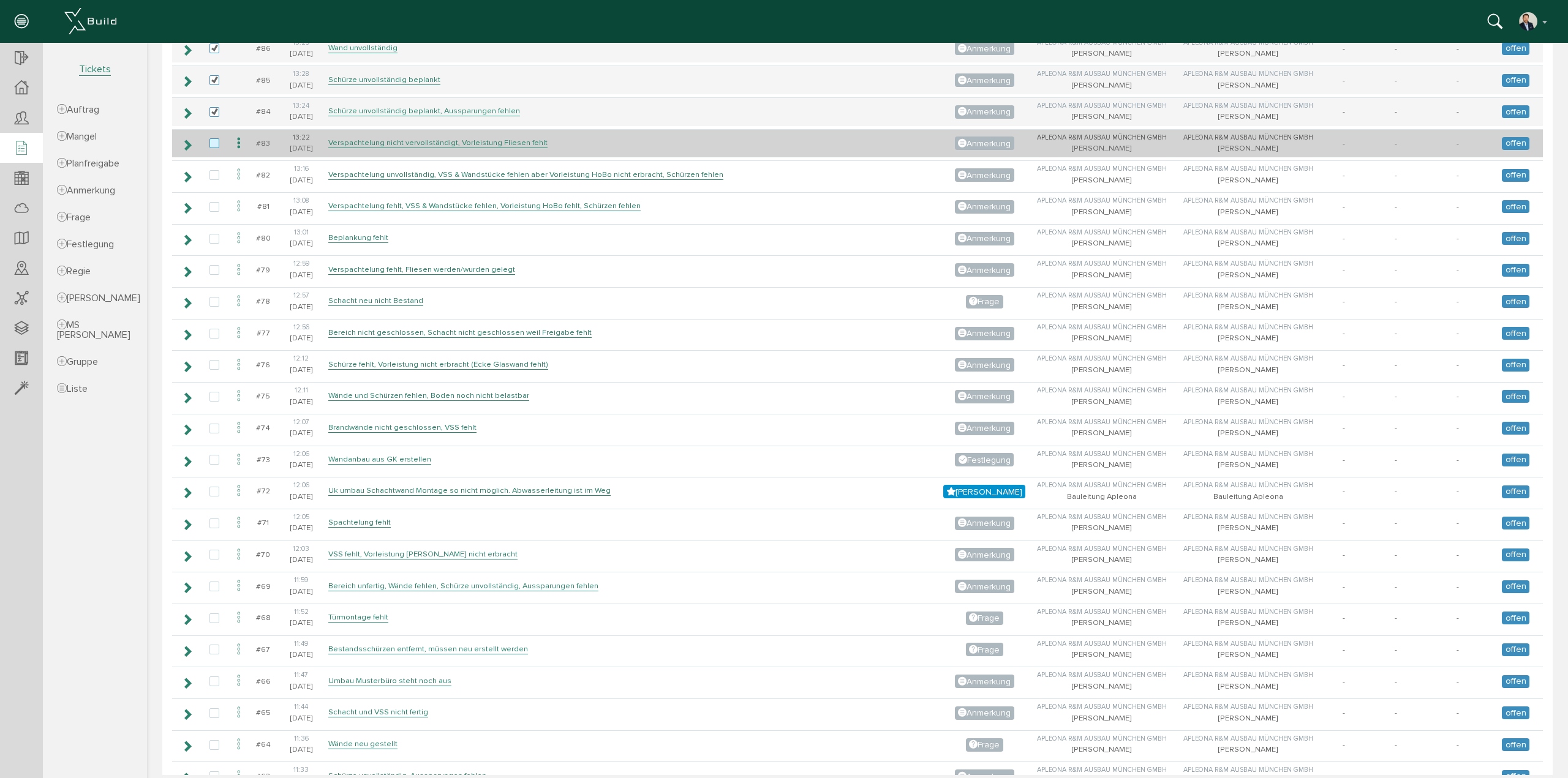
click at [214, 140] on label at bounding box center [217, 144] width 15 height 11
click at [214, 140] on input "checkbox" at bounding box center [213, 142] width 8 height 8
checkbox input "true"
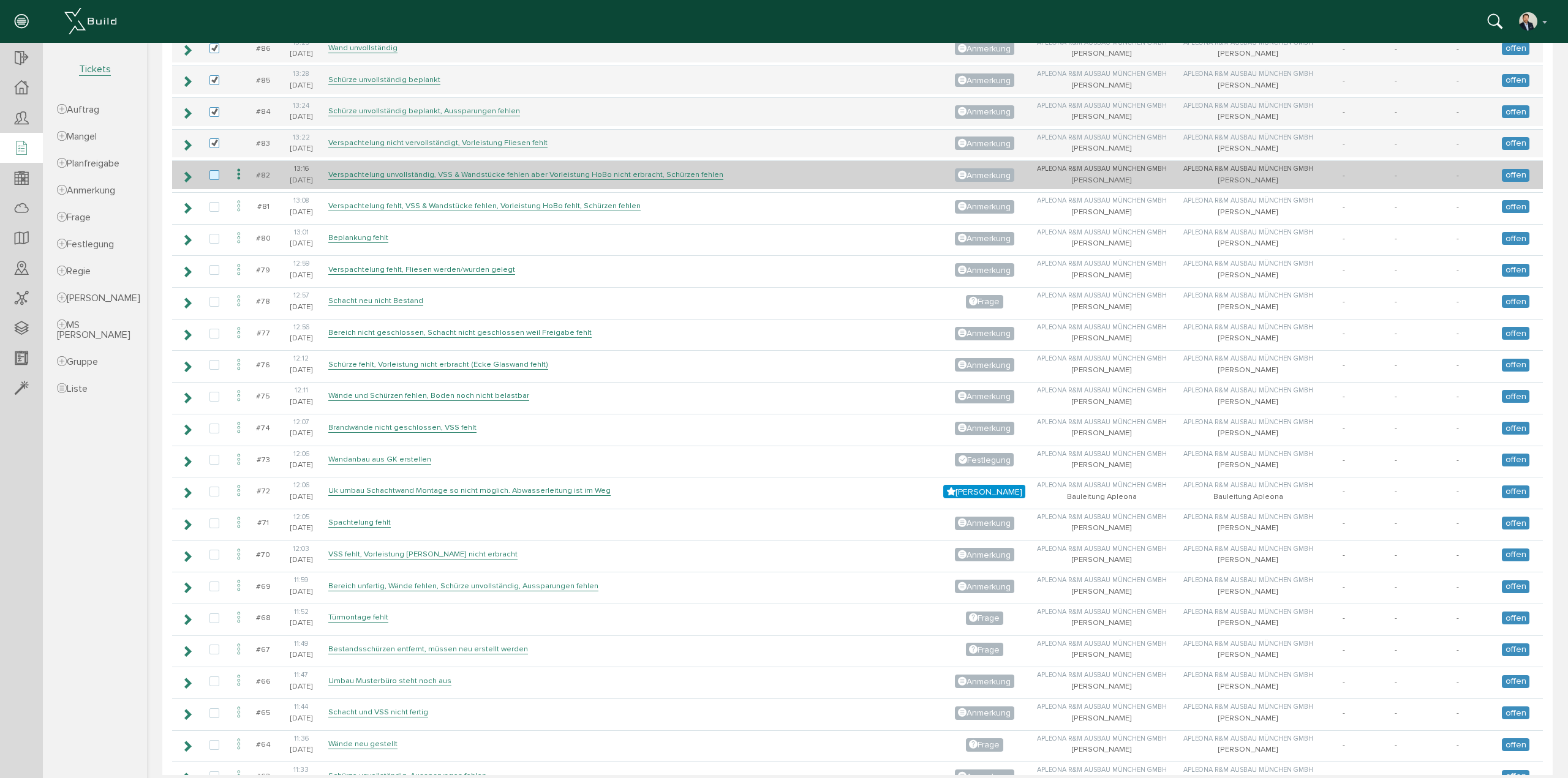
click at [216, 170] on label at bounding box center [217, 176] width 15 height 11
click at [216, 170] on input "checkbox" at bounding box center [213, 174] width 8 height 8
checkbox input "true"
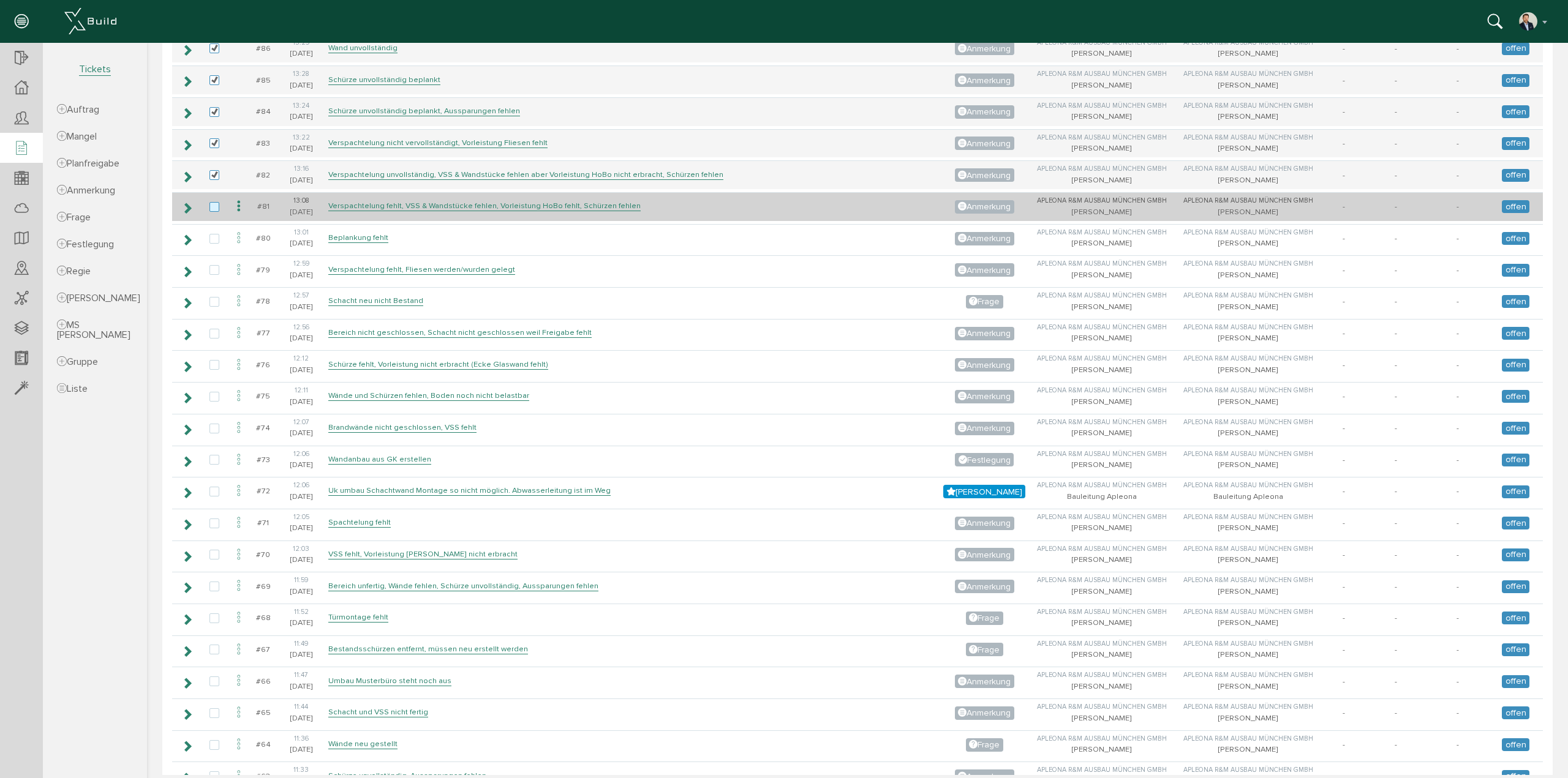
click at [213, 202] on label at bounding box center [217, 208] width 15 height 11
click at [213, 202] on input "checkbox" at bounding box center [213, 206] width 8 height 8
checkbox input "true"
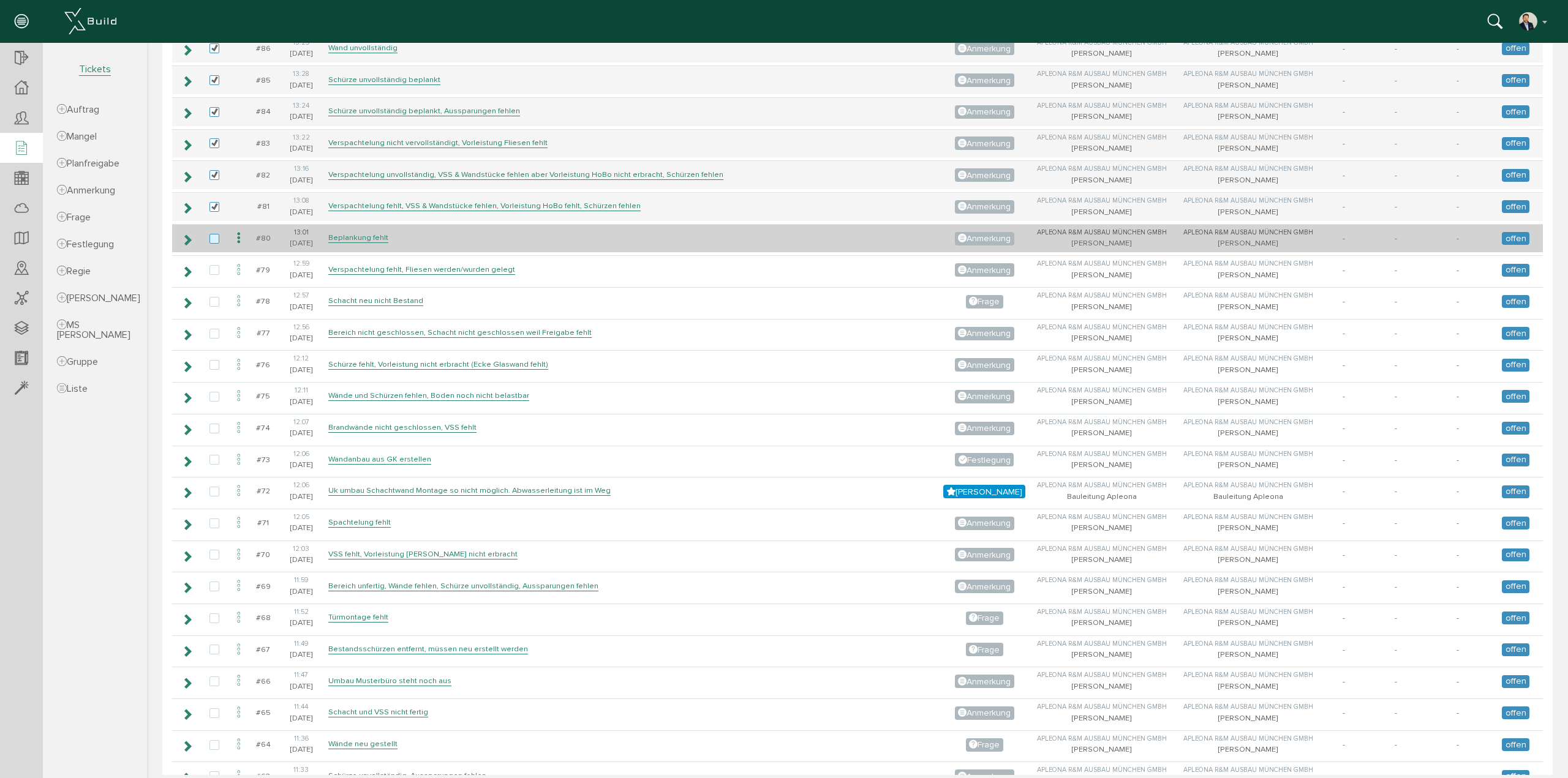
click at [212, 234] on label at bounding box center [217, 240] width 15 height 11
click at [212, 234] on input "checkbox" at bounding box center [213, 238] width 8 height 8
checkbox input "true"
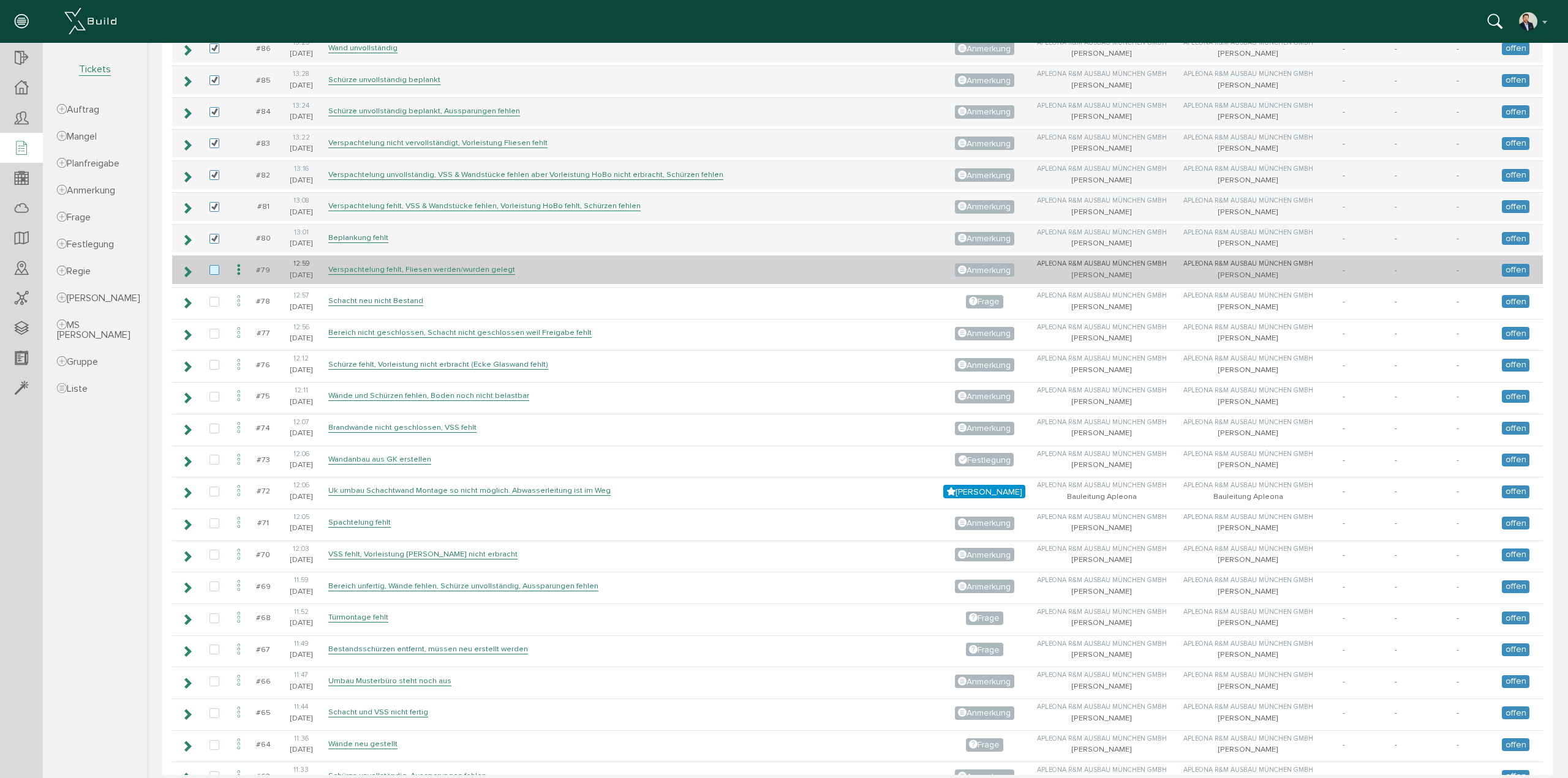
click at [211, 266] on label at bounding box center [217, 271] width 15 height 11
click at [211, 266] on input "checkbox" at bounding box center [213, 269] width 8 height 8
checkbox input "true"
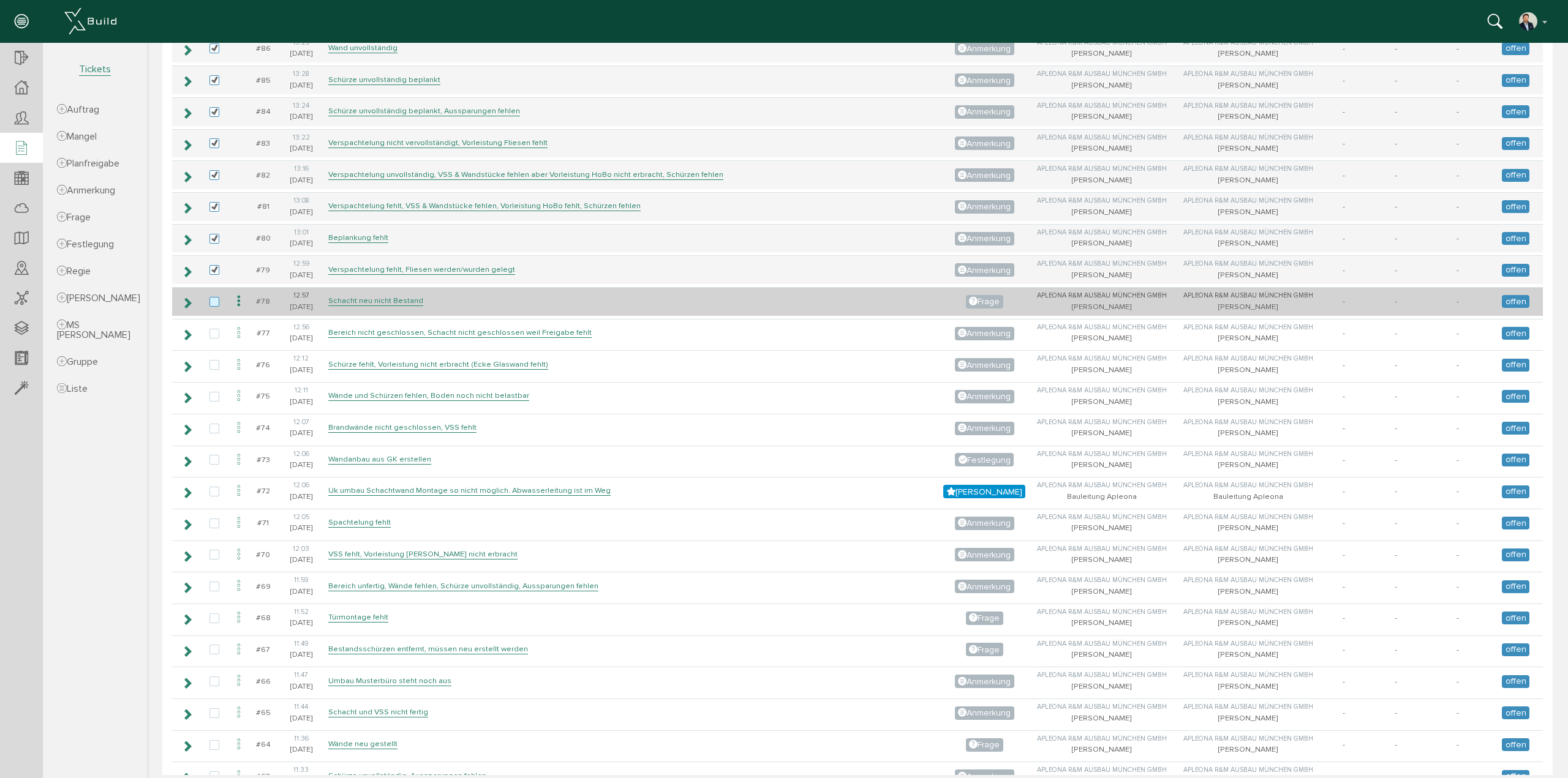
click at [215, 297] on label at bounding box center [217, 303] width 15 height 11
click at [215, 297] on input "checkbox" at bounding box center [213, 300] width 8 height 8
checkbox input "true"
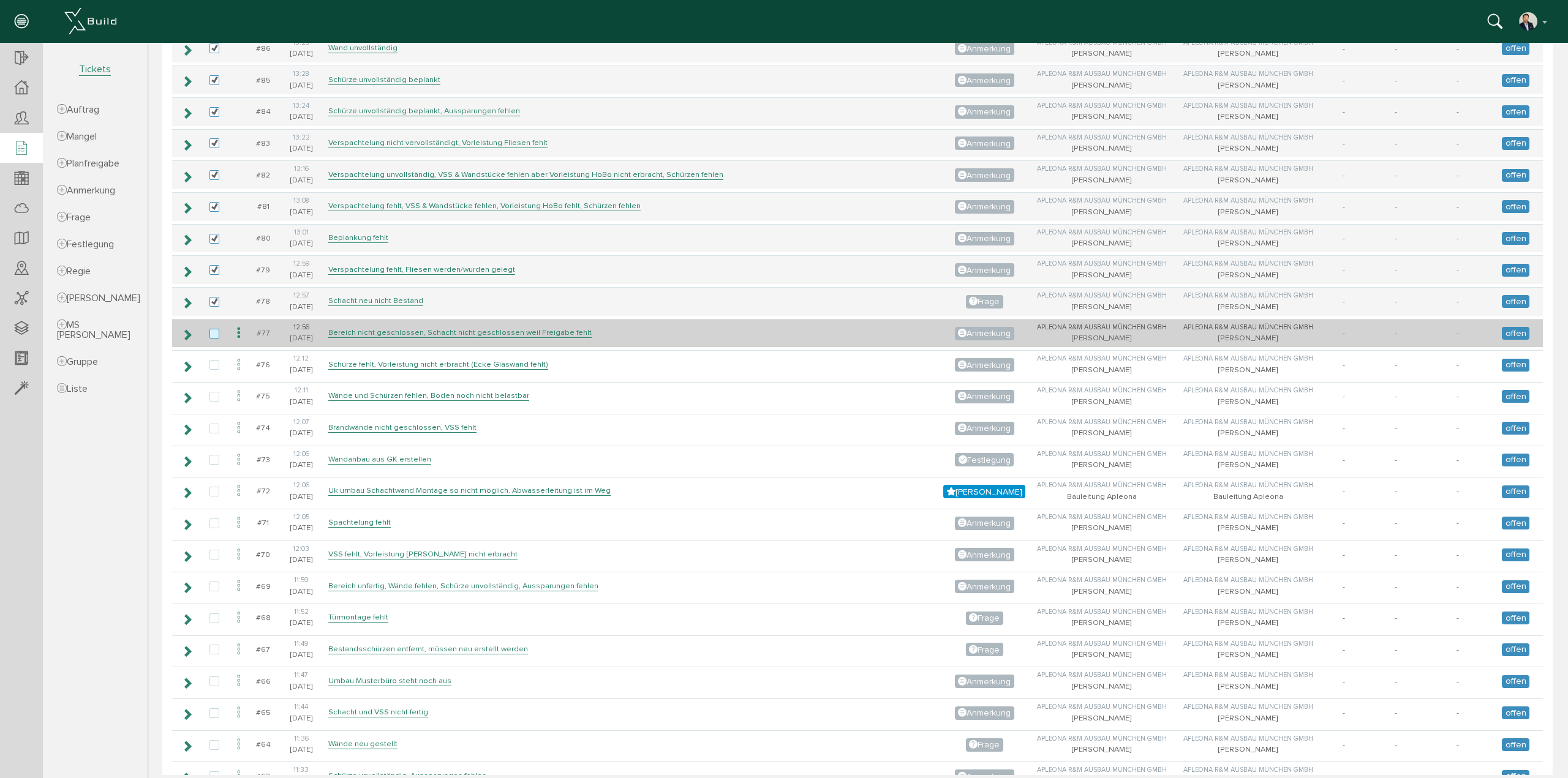
click at [214, 329] on label at bounding box center [217, 334] width 15 height 11
click at [214, 329] on input "checkbox" at bounding box center [213, 332] width 8 height 8
checkbox input "true"
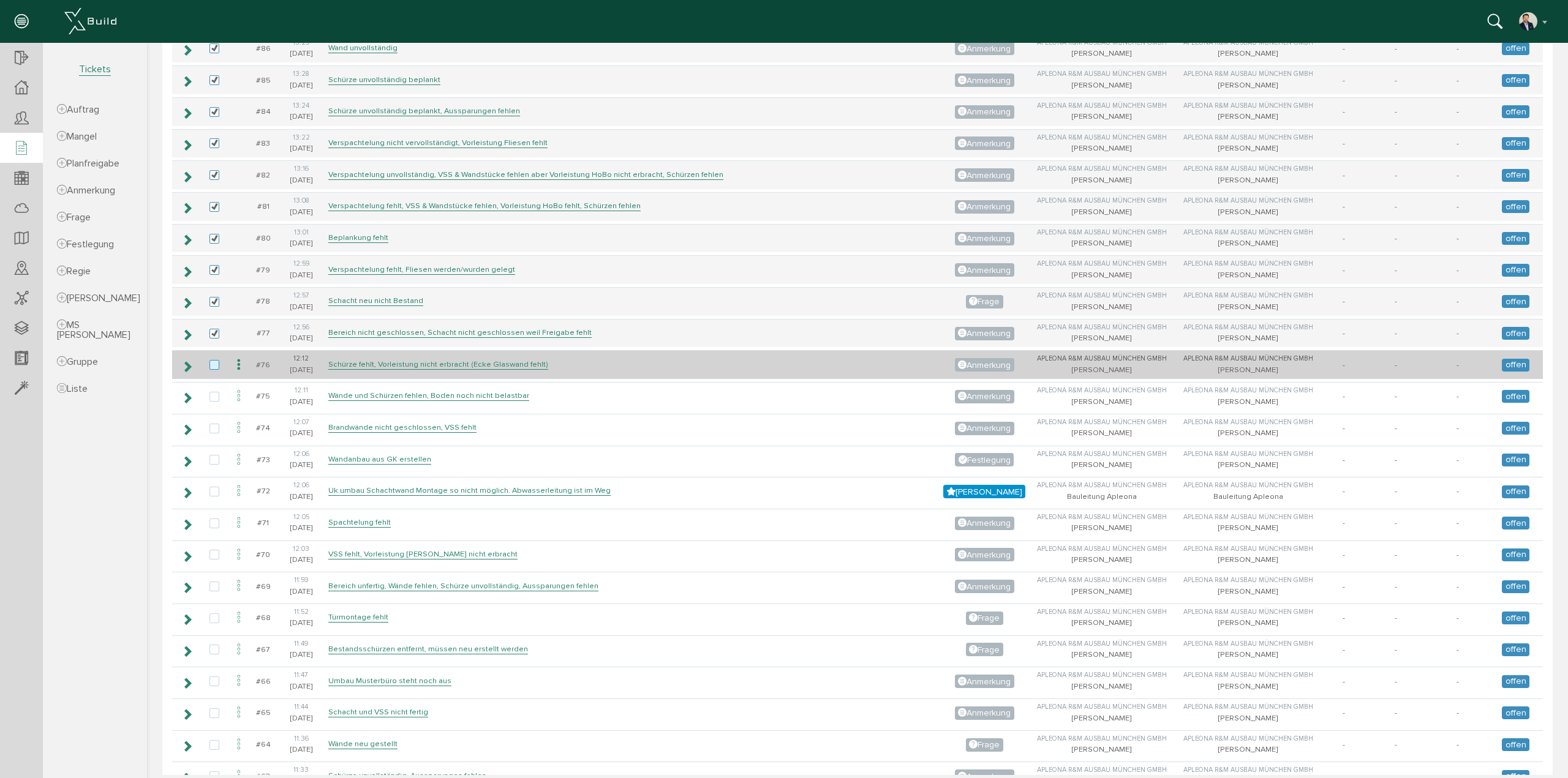
click at [216, 360] on label at bounding box center [217, 366] width 15 height 11
click at [216, 360] on input "checkbox" at bounding box center [213, 364] width 8 height 8
checkbox input "true"
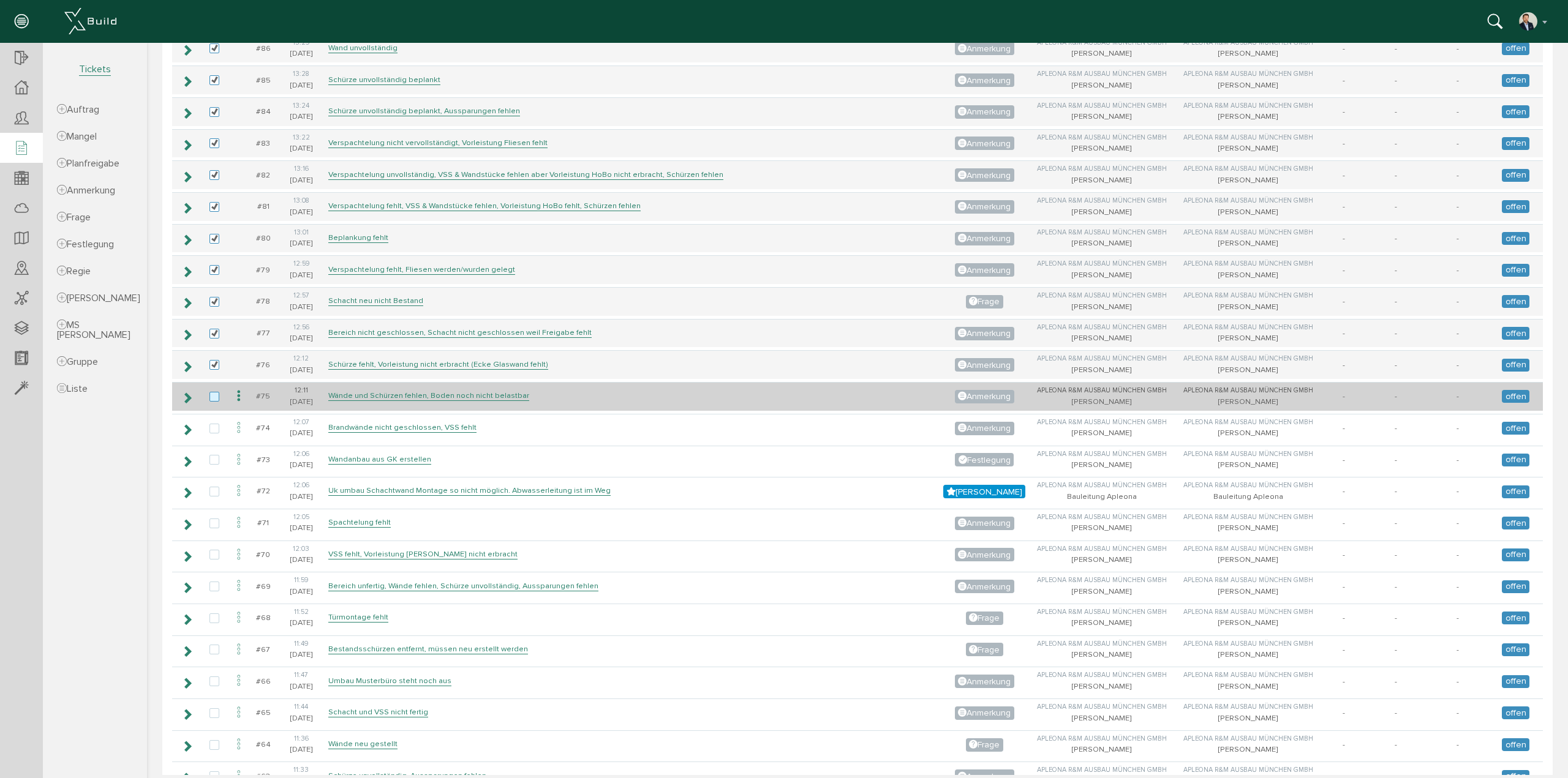
click at [217, 392] on label at bounding box center [217, 398] width 15 height 11
click at [217, 392] on input "checkbox" at bounding box center [213, 396] width 8 height 8
checkbox input "true"
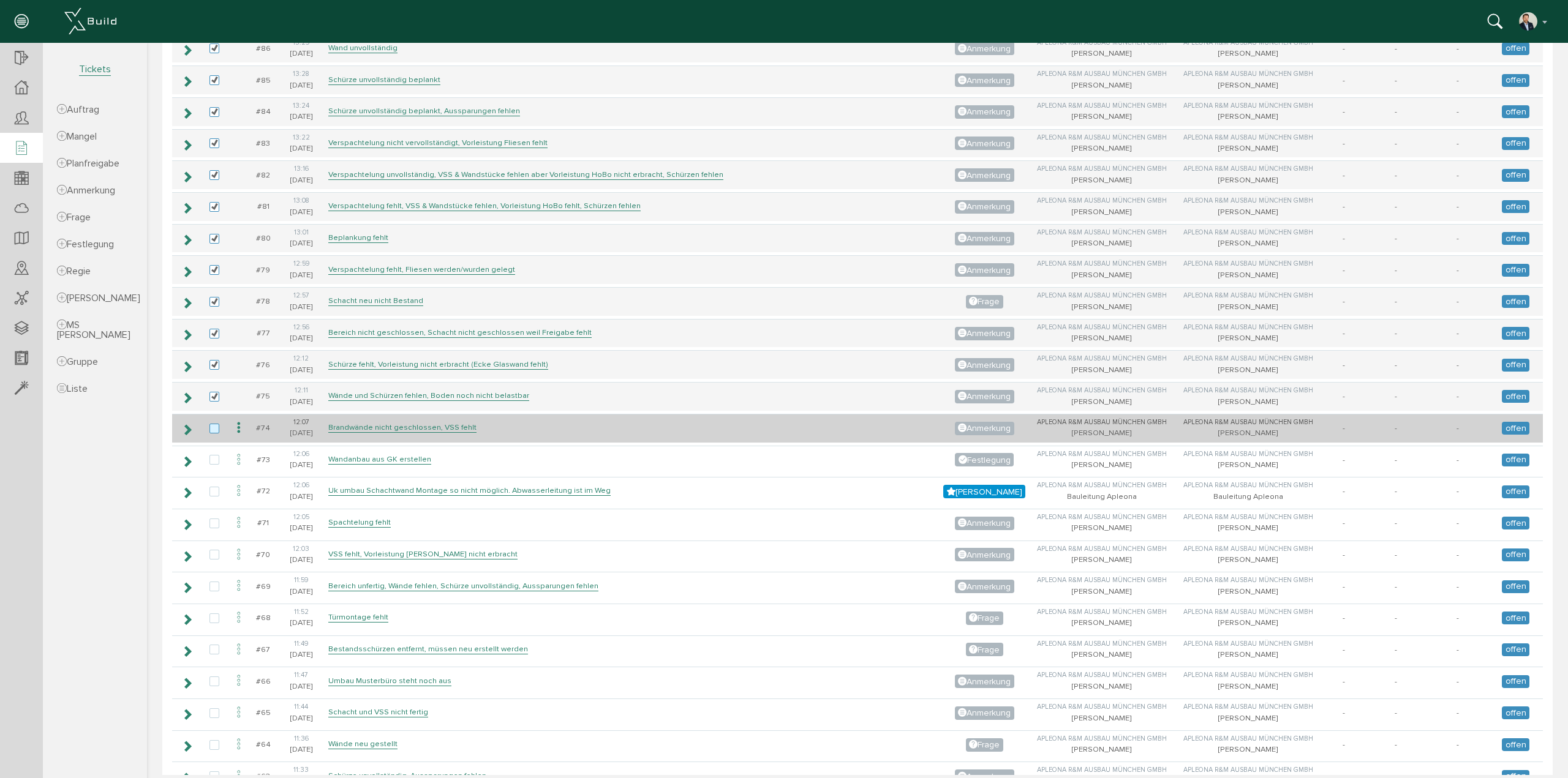
click at [209, 424] on label at bounding box center [217, 430] width 15 height 11
click at [209, 424] on input "checkbox" at bounding box center [213, 427] width 8 height 8
checkbox input "true"
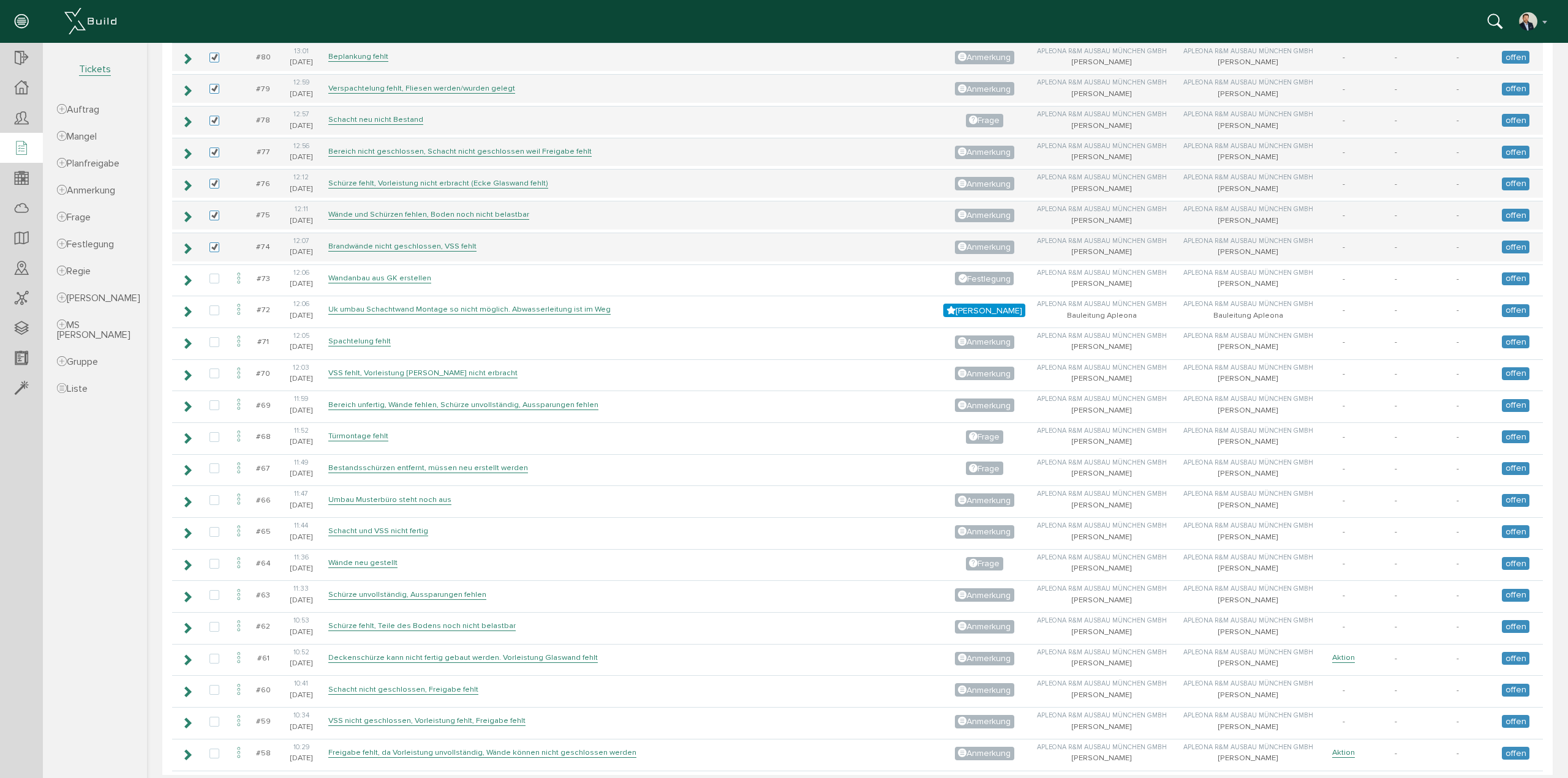
scroll to position [674, 0]
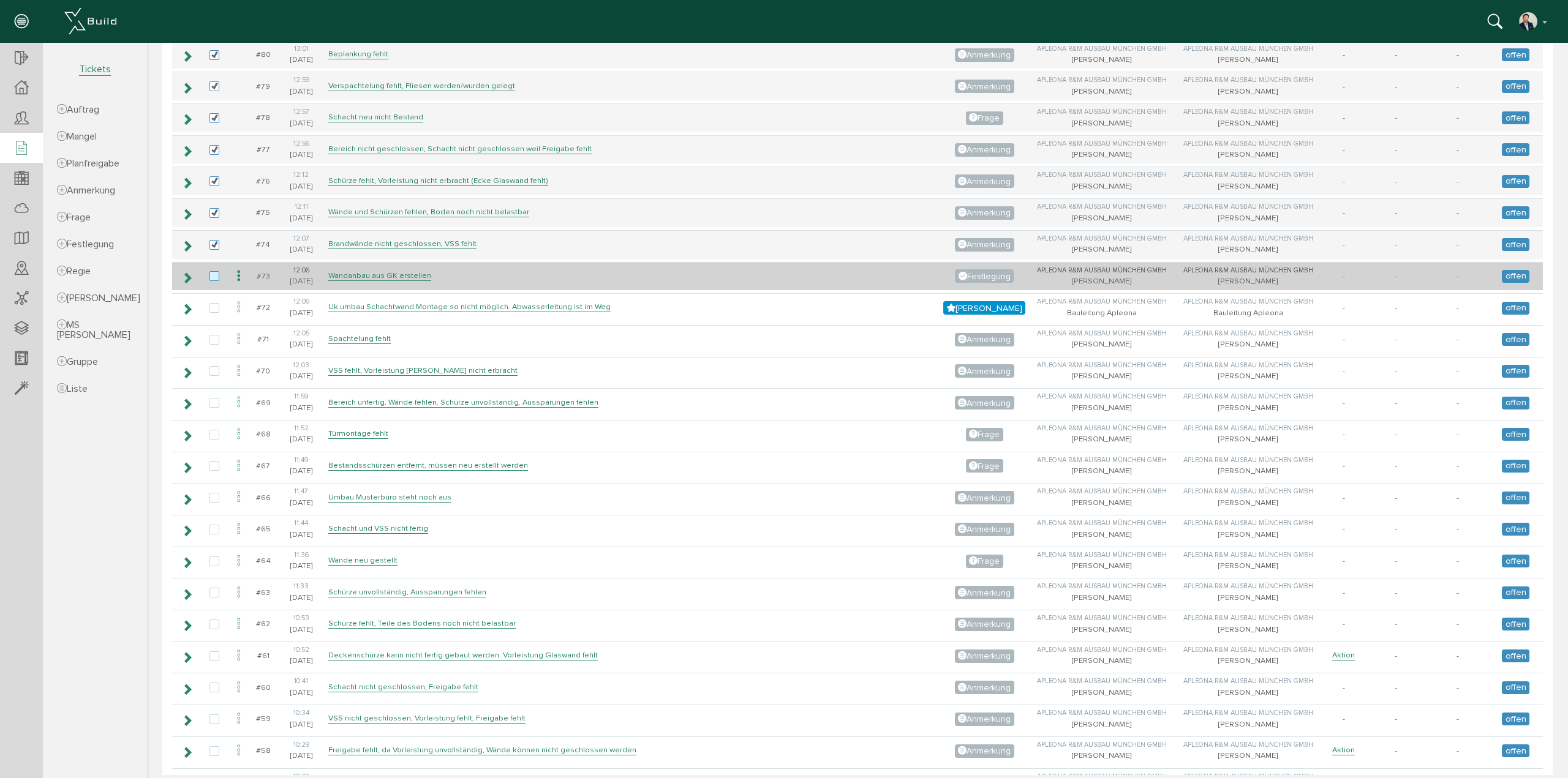
click at [215, 272] on label at bounding box center [217, 277] width 15 height 11
click at [215, 272] on input "checkbox" at bounding box center [213, 275] width 8 height 8
checkbox input "true"
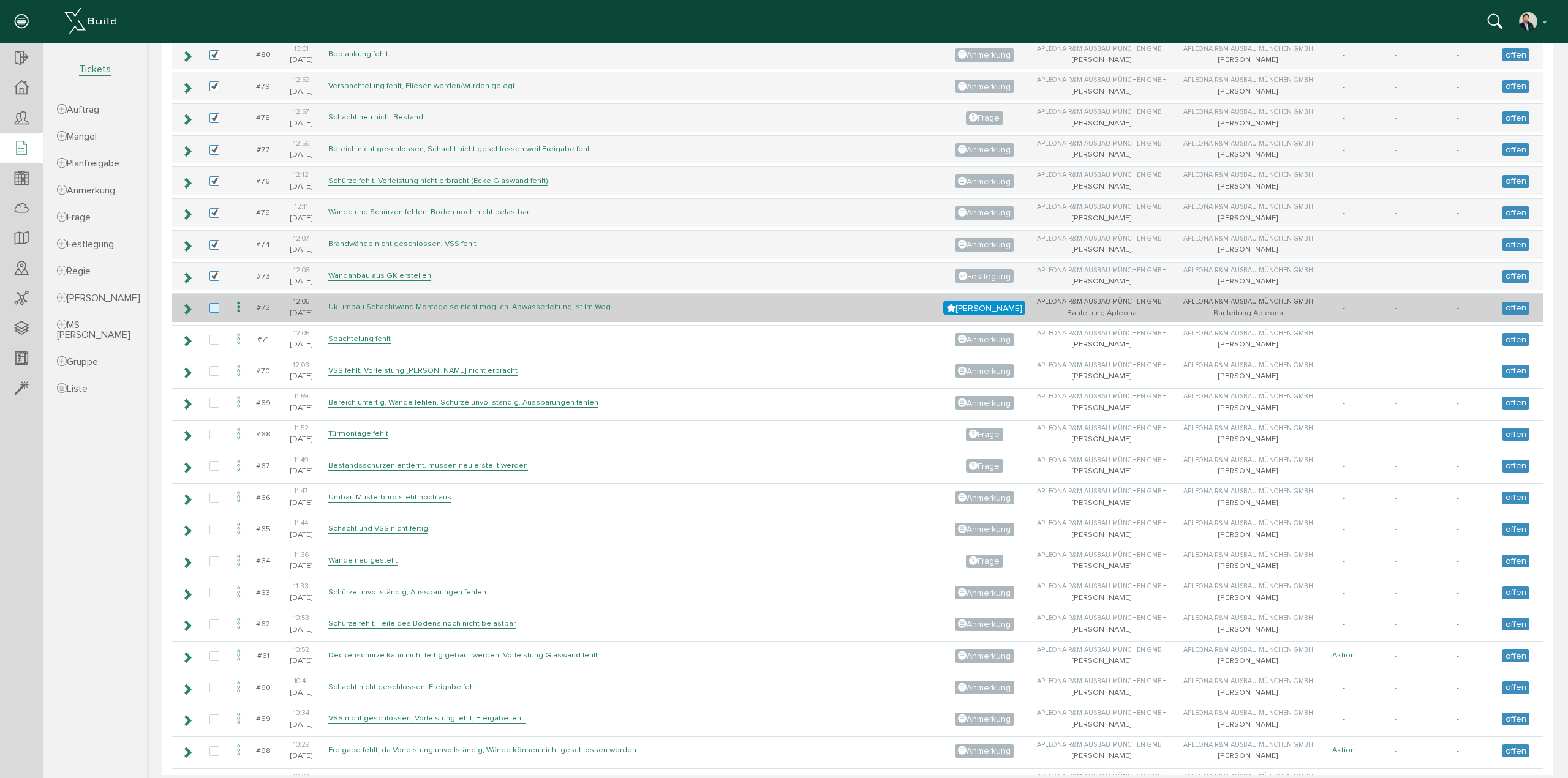
click at [211, 303] on label at bounding box center [217, 309] width 15 height 11
click at [211, 303] on input "checkbox" at bounding box center [213, 307] width 8 height 8
checkbox input "true"
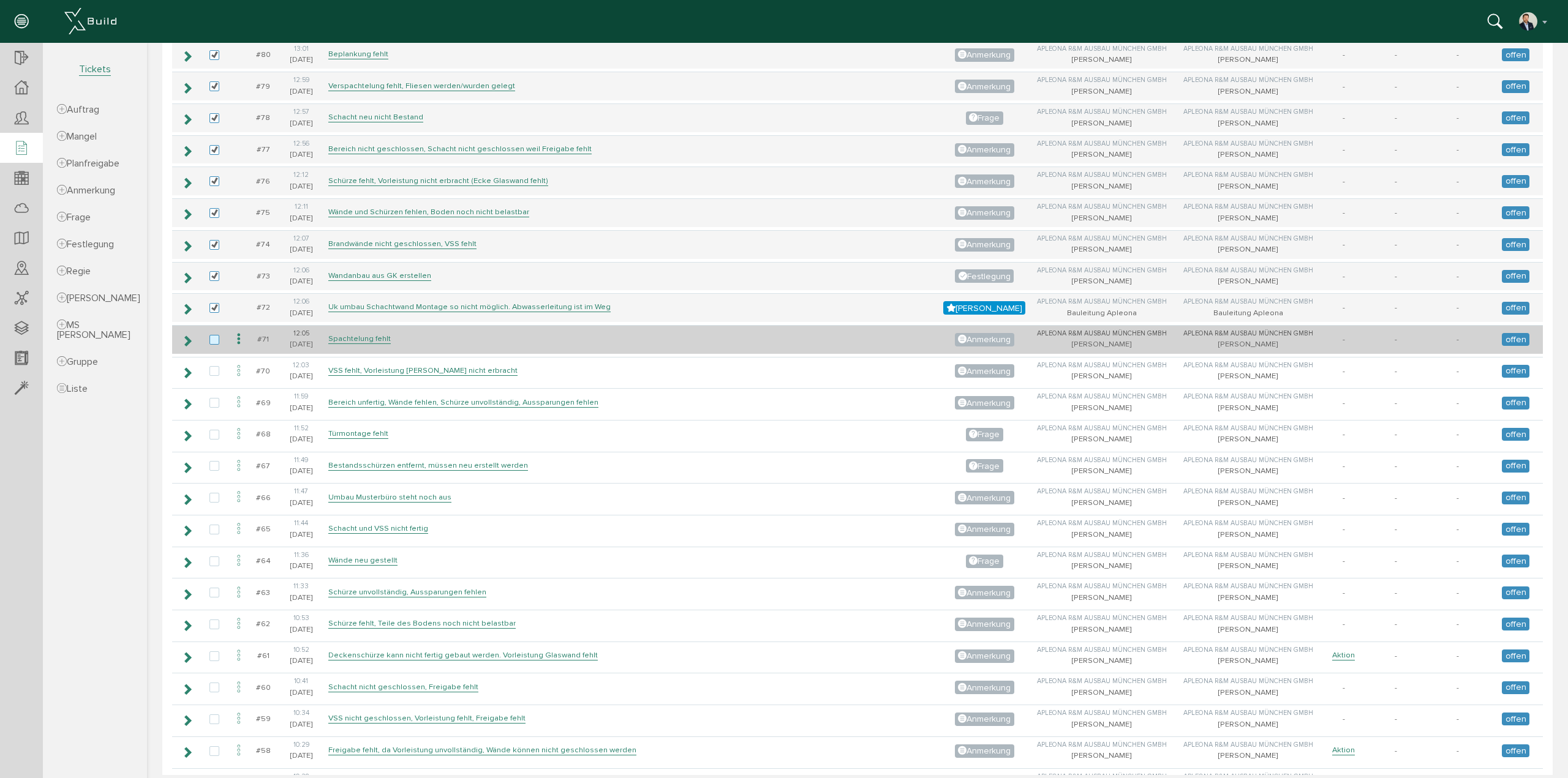
click at [214, 335] on label at bounding box center [217, 341] width 15 height 11
click at [214, 335] on input "checkbox" at bounding box center [213, 339] width 8 height 8
checkbox input "true"
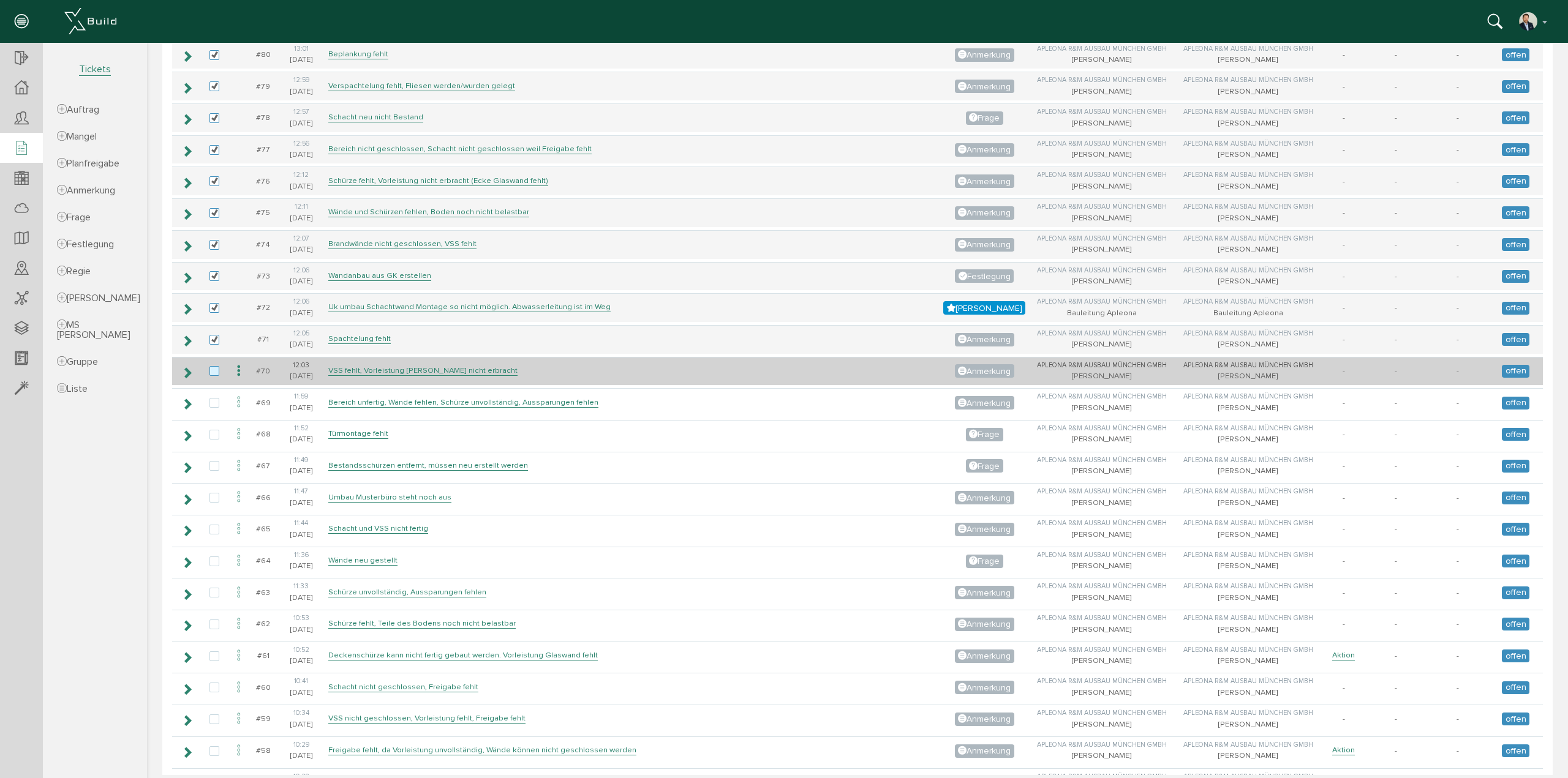
click at [217, 366] on label at bounding box center [217, 372] width 15 height 11
click at [217, 366] on input "checkbox" at bounding box center [213, 370] width 8 height 8
checkbox input "true"
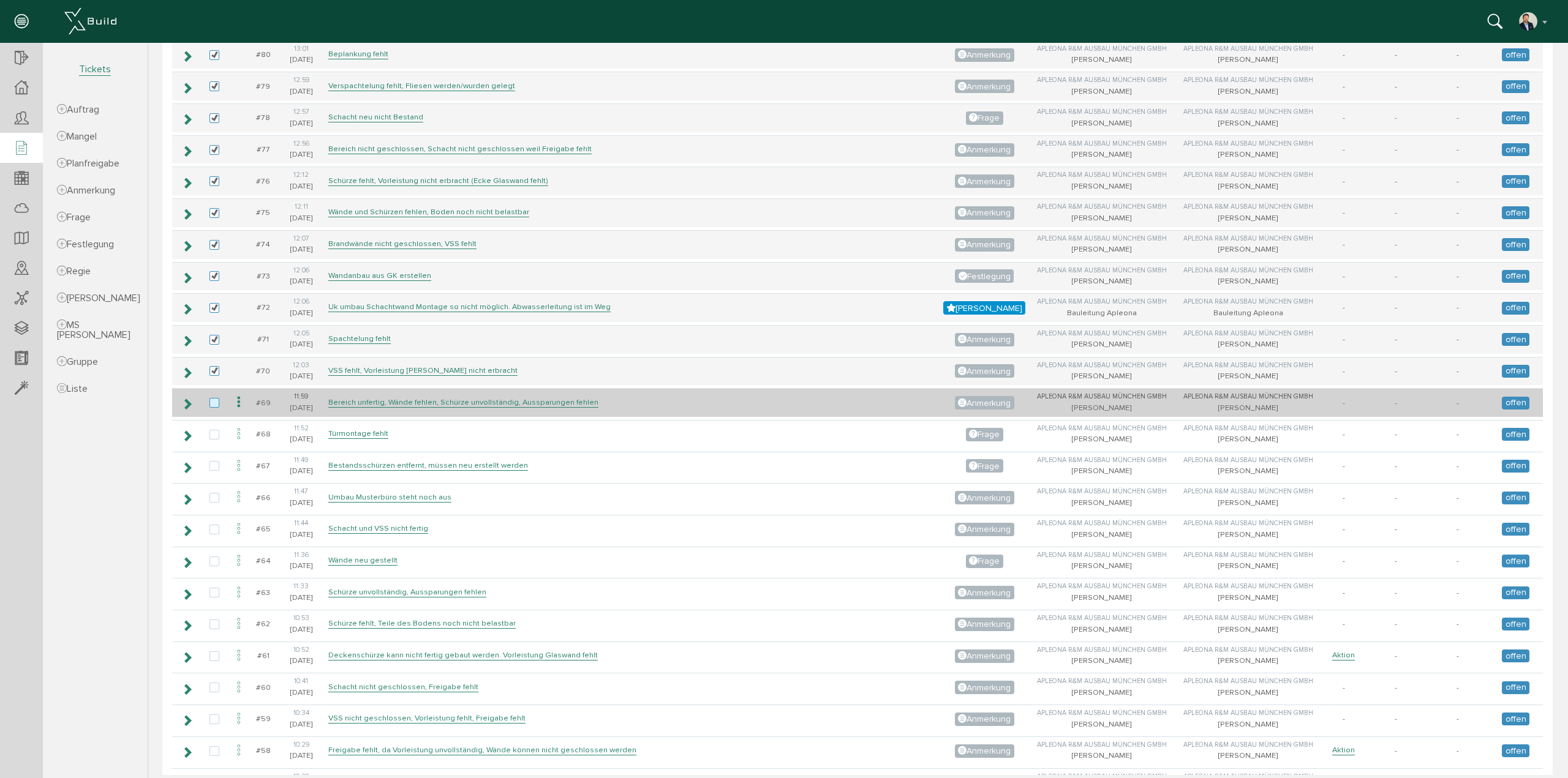
click at [210, 398] on label at bounding box center [217, 403] width 15 height 11
click at [210, 398] on input "checkbox" at bounding box center [213, 401] width 8 height 8
checkbox input "true"
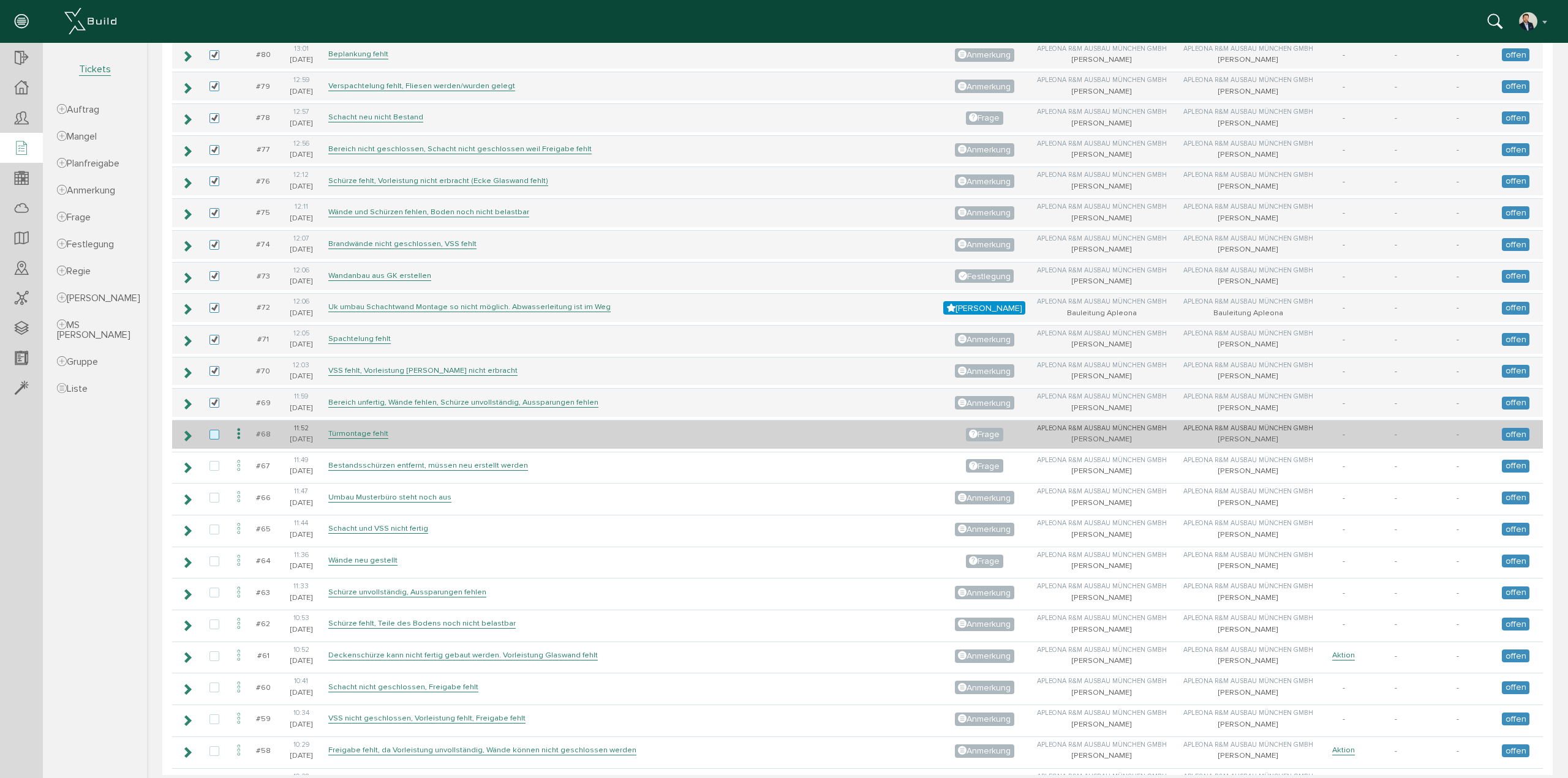
click at [216, 430] on label at bounding box center [217, 435] width 15 height 11
click at [216, 430] on input "checkbox" at bounding box center [213, 433] width 8 height 8
checkbox input "true"
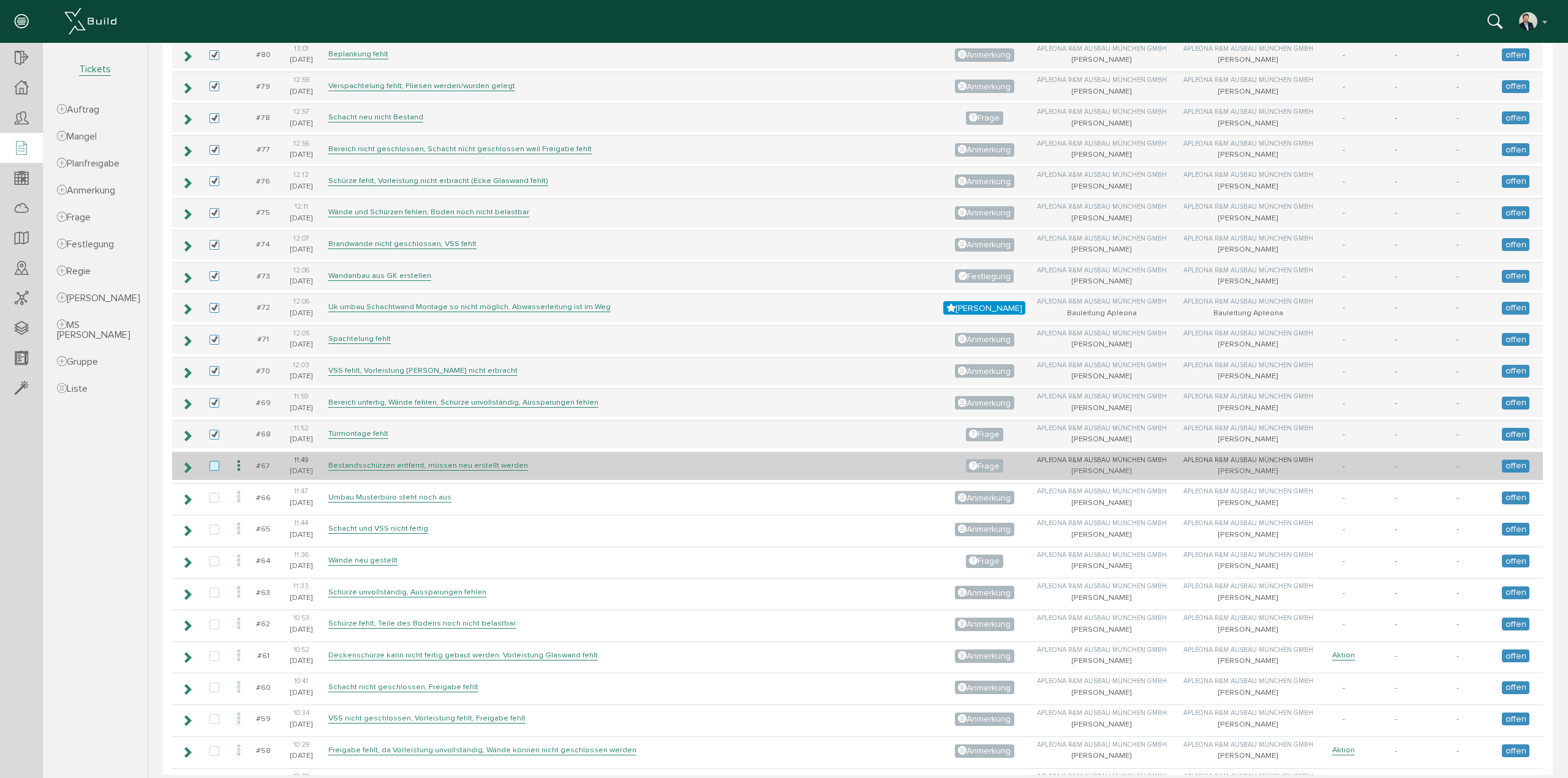
click at [214, 461] on label at bounding box center [217, 467] width 15 height 11
click at [214, 461] on input "checkbox" at bounding box center [213, 465] width 8 height 8
checkbox input "true"
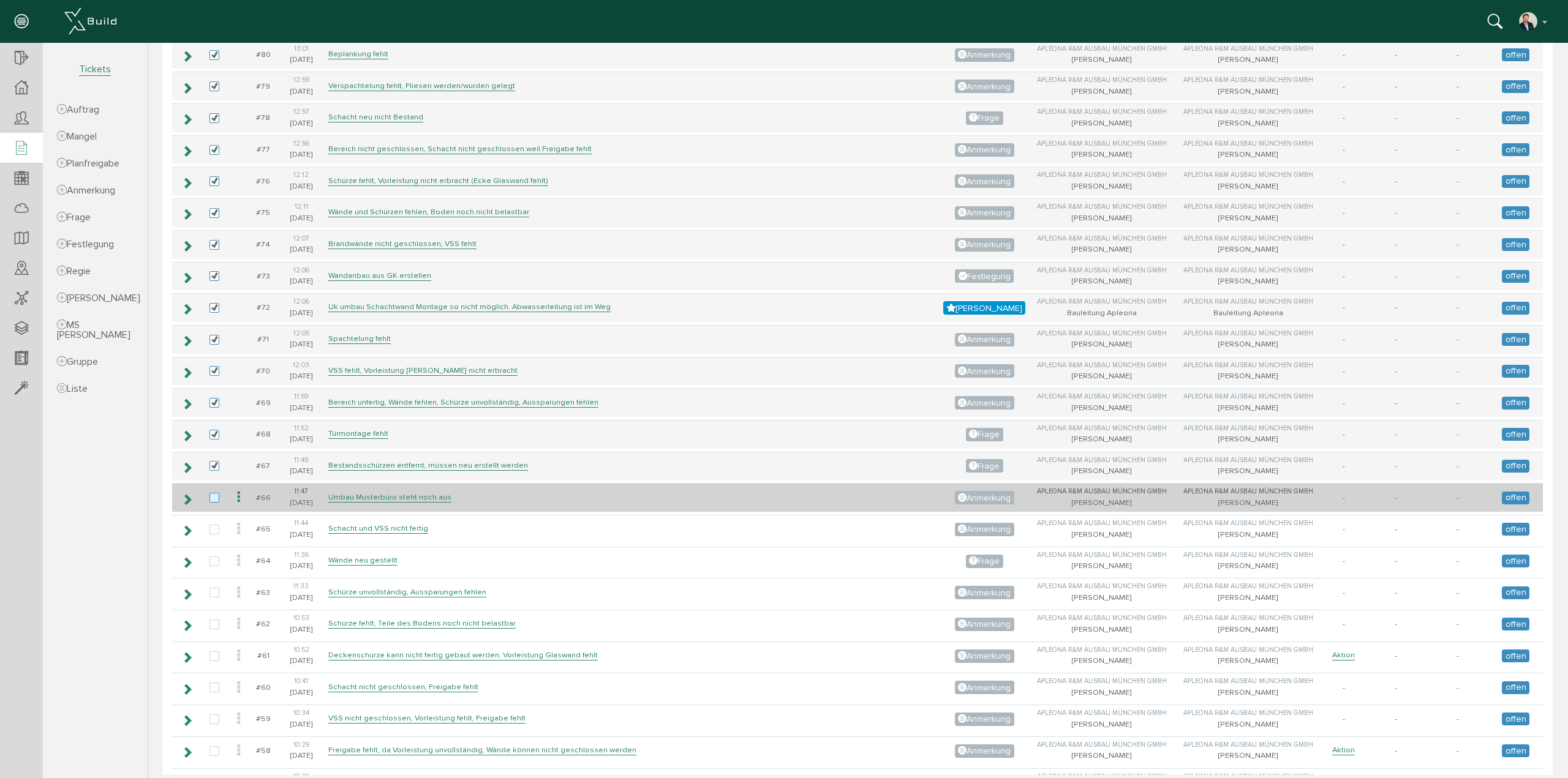
click at [215, 493] on label at bounding box center [217, 499] width 15 height 11
click at [215, 493] on input "checkbox" at bounding box center [213, 497] width 8 height 8
checkbox input "true"
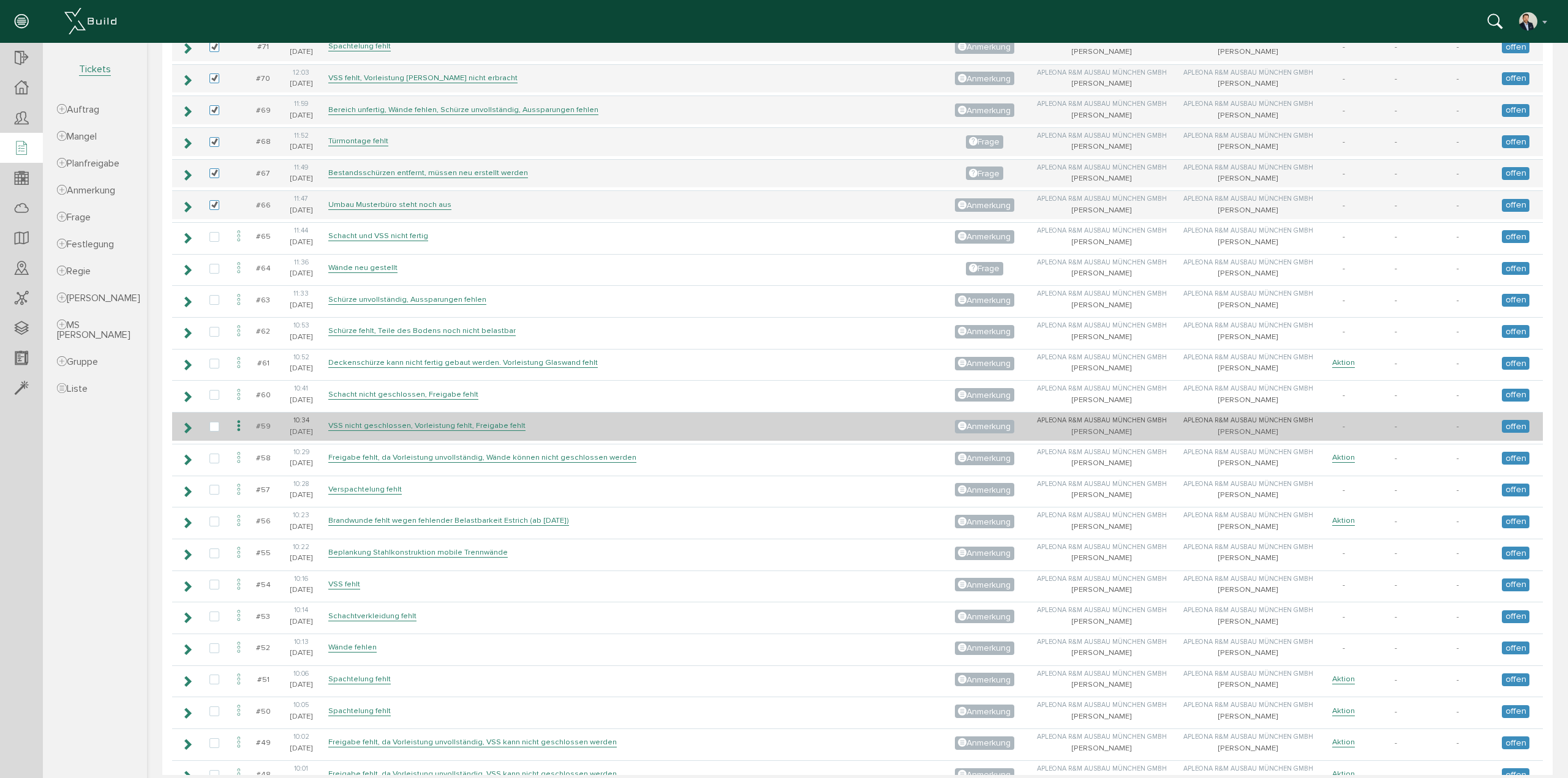
scroll to position [980, 0]
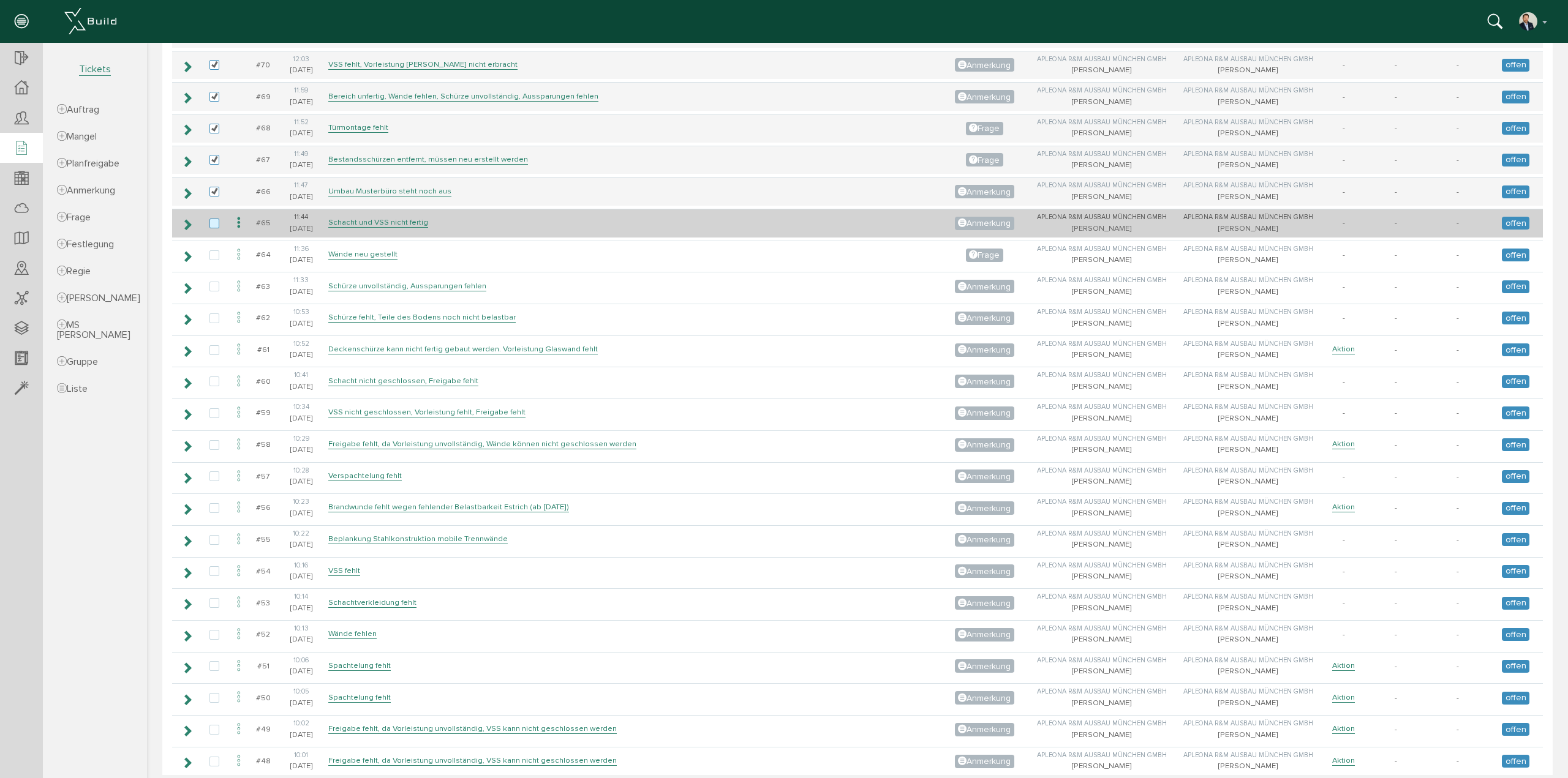
click at [215, 219] on label at bounding box center [217, 224] width 15 height 11
click at [215, 219] on input "checkbox" at bounding box center [213, 222] width 8 height 8
checkbox input "true"
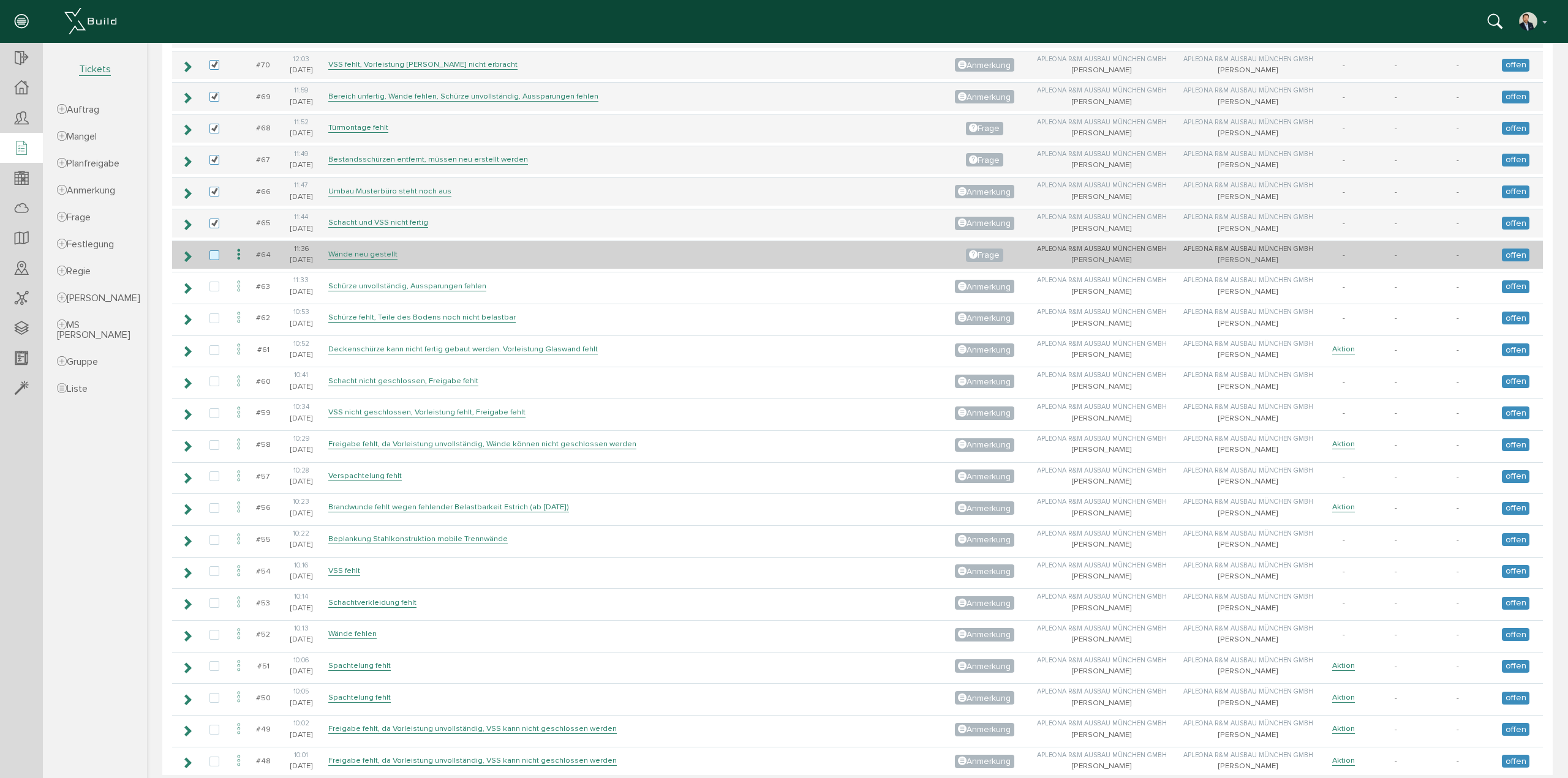
click at [217, 250] on label at bounding box center [217, 256] width 15 height 11
click at [217, 250] on input "checkbox" at bounding box center [213, 254] width 8 height 8
checkbox input "true"
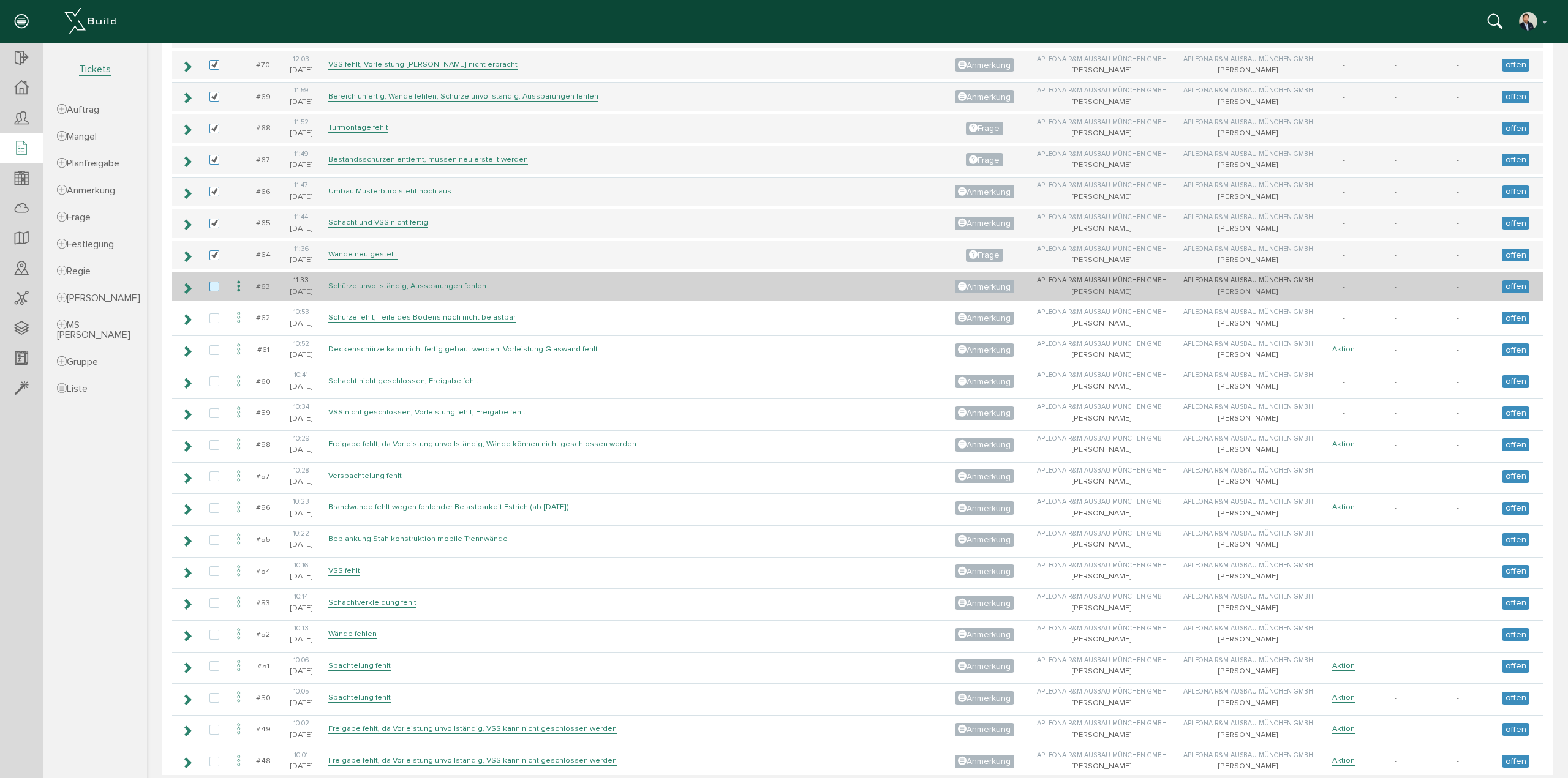
click at [209, 281] on label at bounding box center [217, 287] width 15 height 11
click at [209, 281] on input "checkbox" at bounding box center [213, 285] width 8 height 8
checkbox input "true"
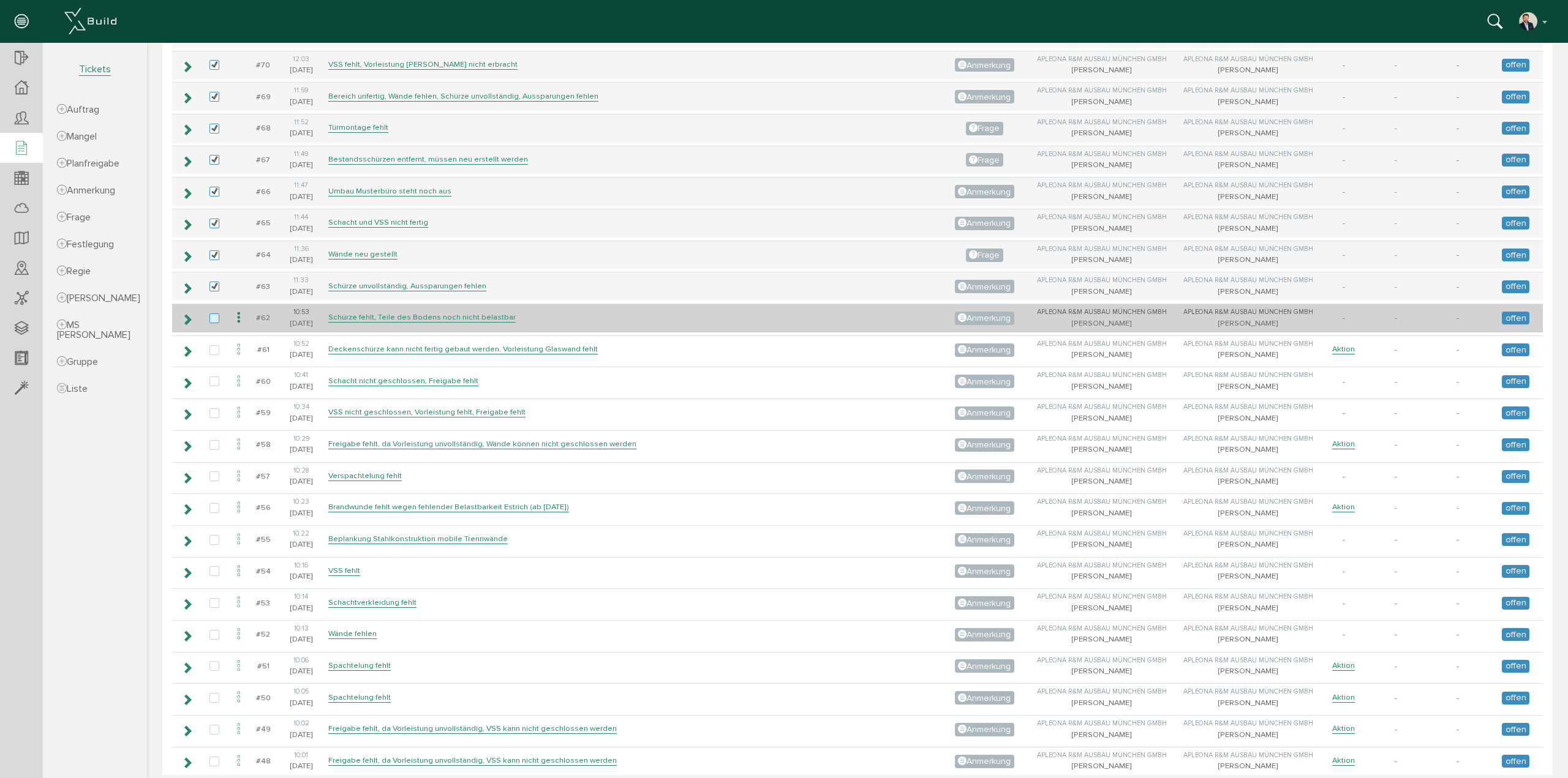
click at [213, 314] on label at bounding box center [217, 320] width 15 height 11
click at [213, 314] on input "checkbox" at bounding box center [213, 317] width 8 height 8
checkbox input "true"
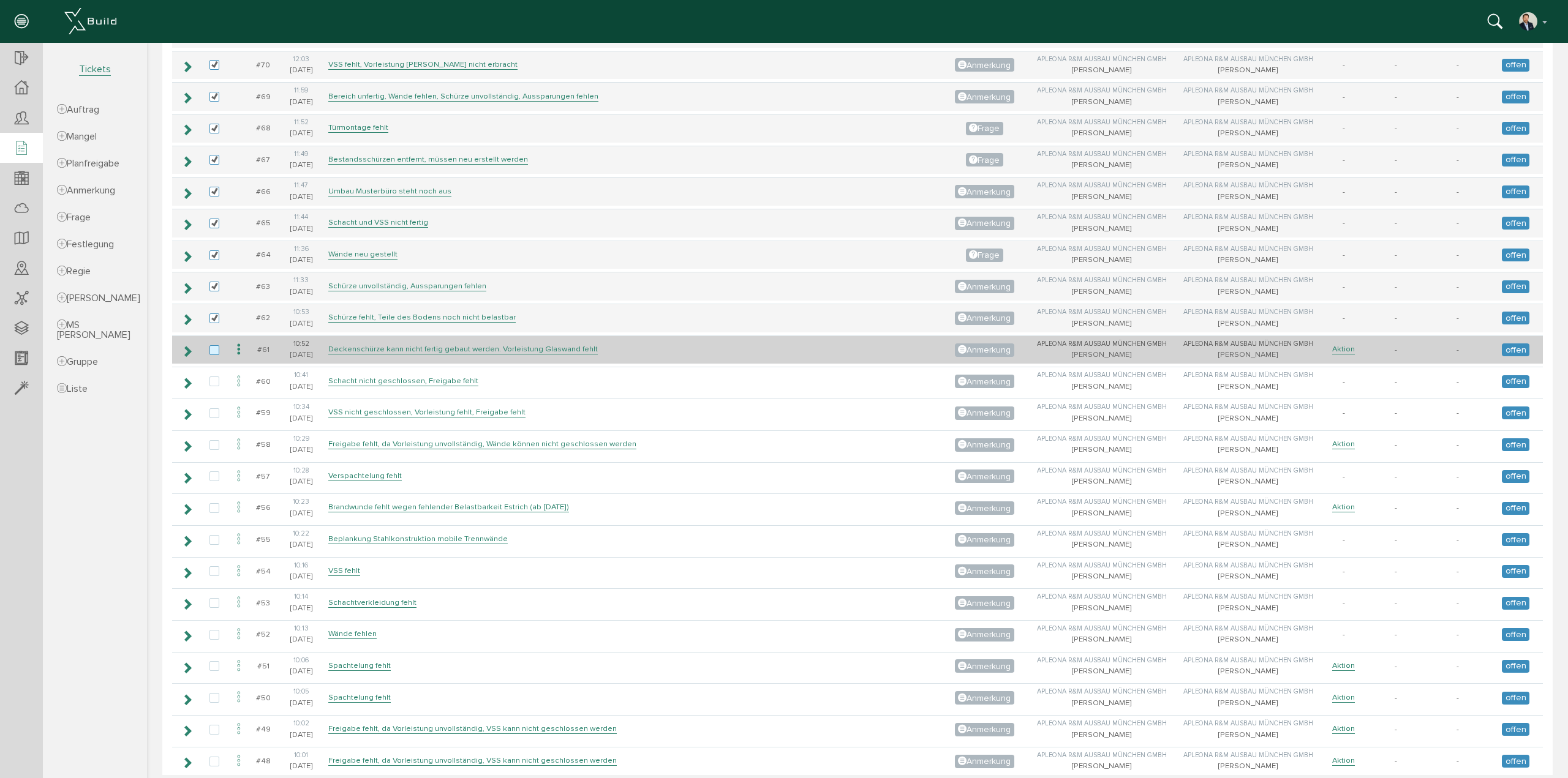
click at [214, 346] on label at bounding box center [217, 351] width 15 height 11
click at [214, 346] on input "checkbox" at bounding box center [213, 349] width 8 height 8
checkbox input "true"
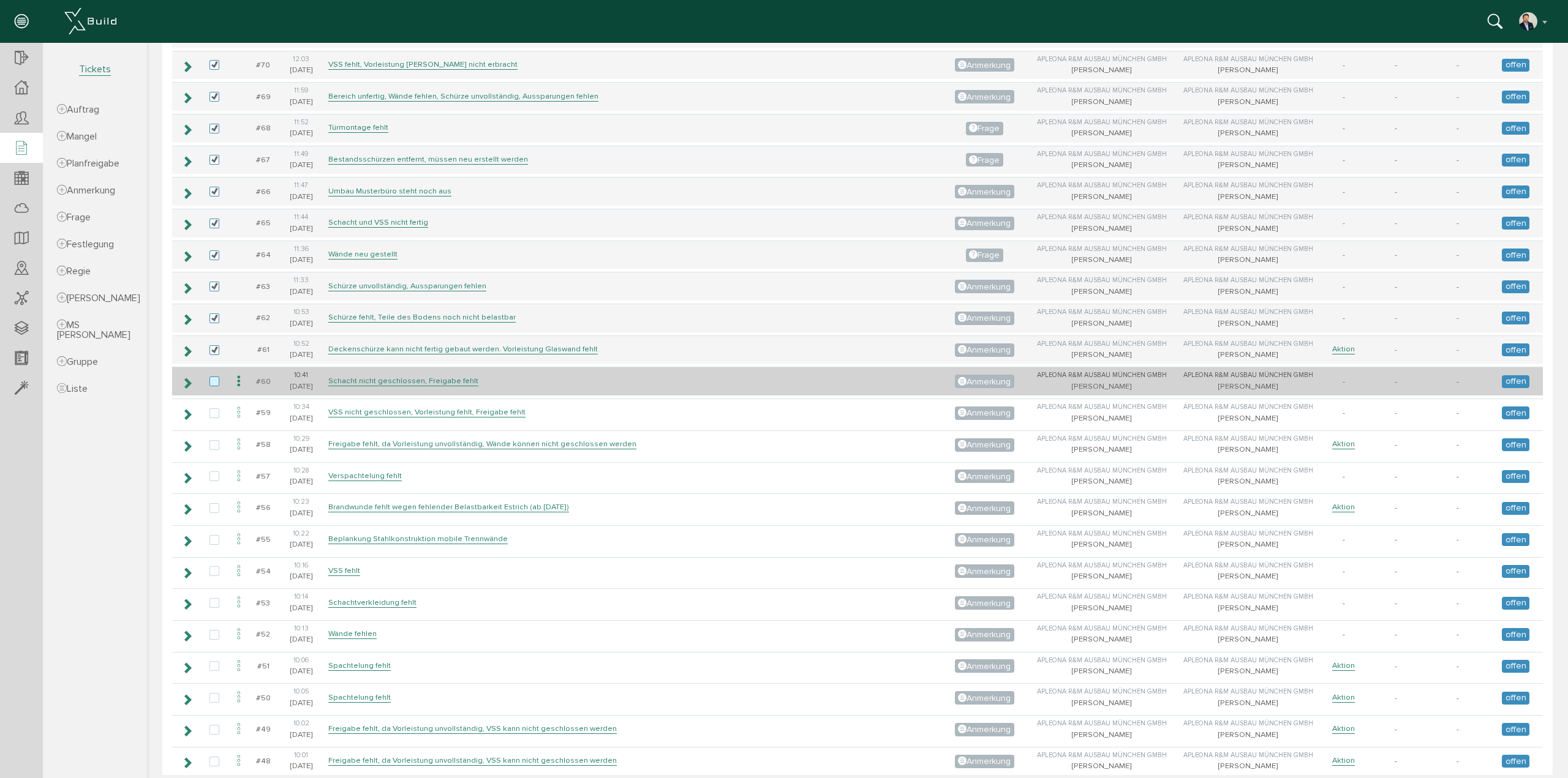
click at [214, 377] on label at bounding box center [217, 382] width 15 height 11
click at [214, 377] on input "checkbox" at bounding box center [213, 380] width 8 height 8
checkbox input "true"
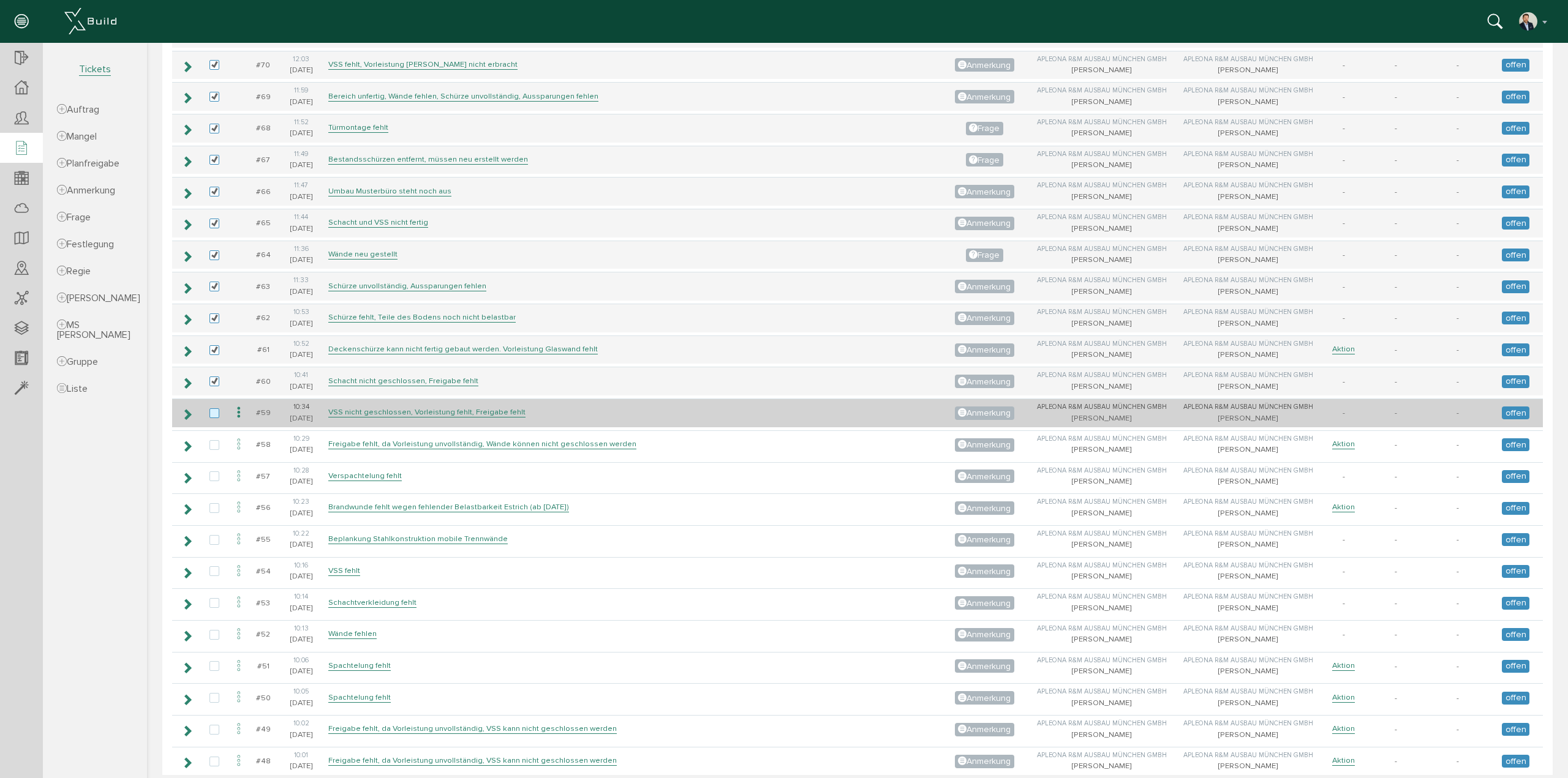
click at [212, 408] on label at bounding box center [217, 414] width 15 height 11
click at [212, 408] on input "checkbox" at bounding box center [213, 412] width 8 height 8
checkbox input "true"
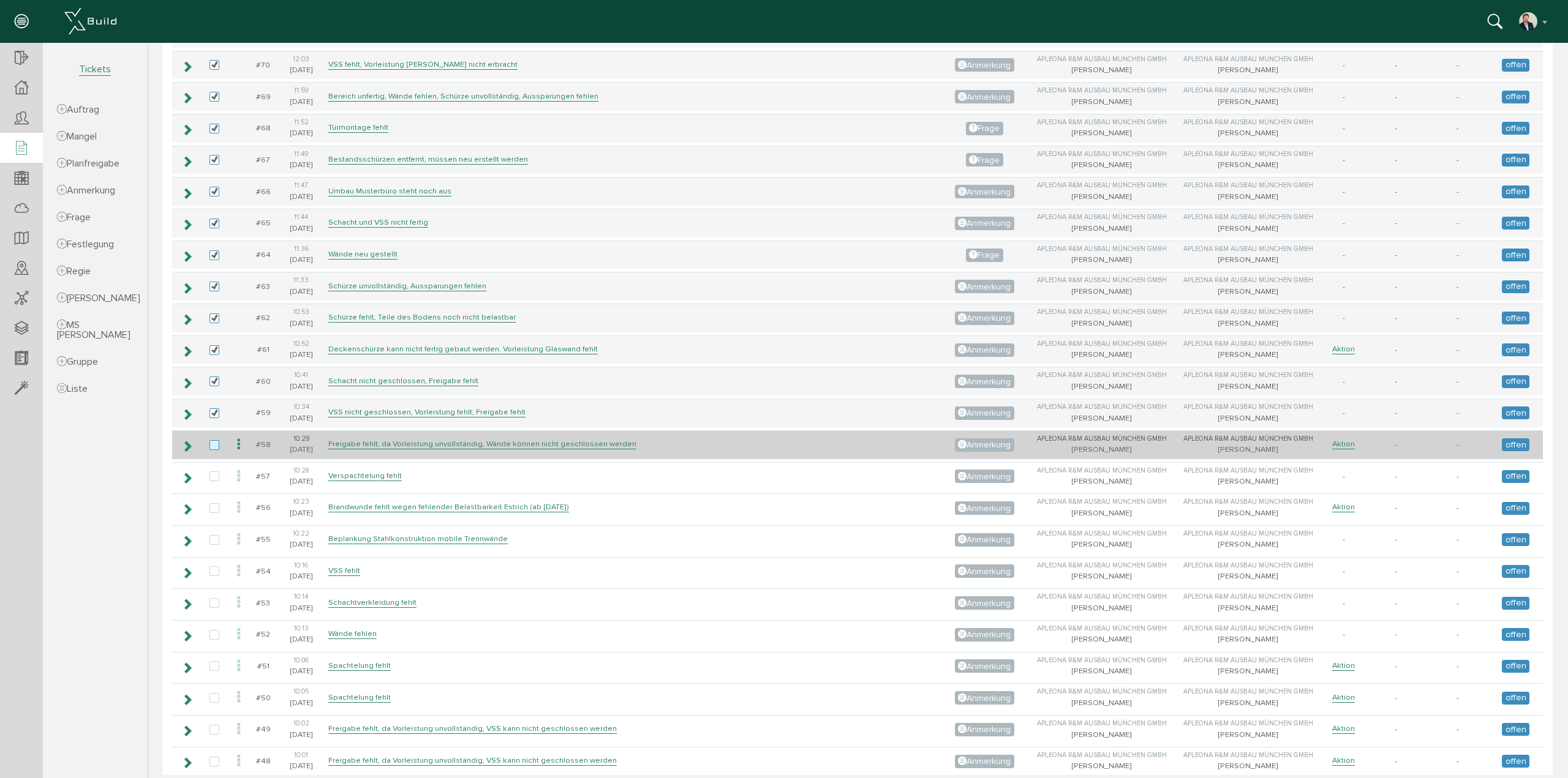
click at [212, 440] on label at bounding box center [217, 446] width 15 height 11
click at [212, 440] on input "checkbox" at bounding box center [213, 444] width 8 height 8
checkbox input "true"
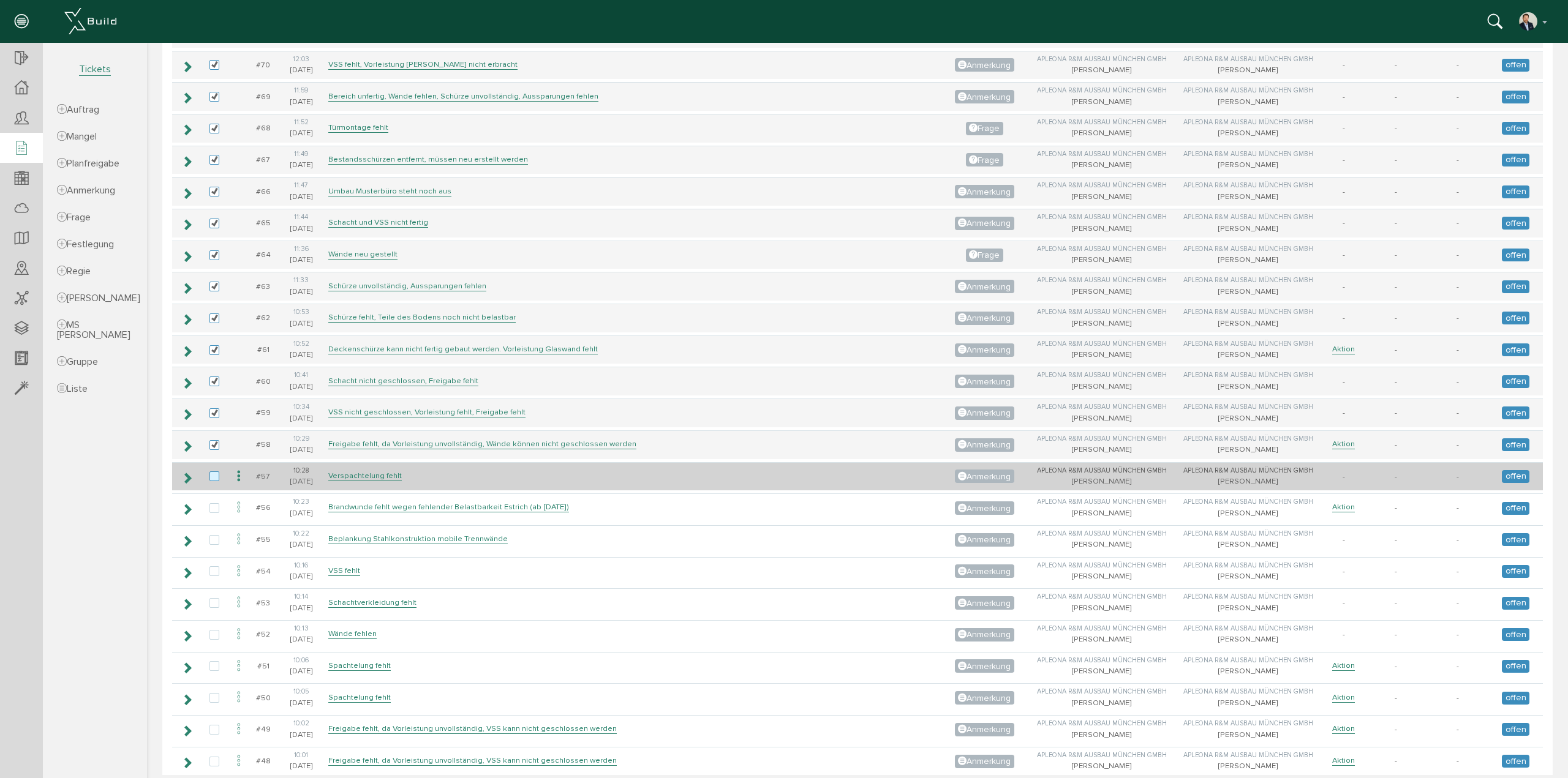
click at [212, 472] on label at bounding box center [217, 478] width 15 height 11
click at [212, 472] on input "checkbox" at bounding box center [213, 475] width 8 height 8
checkbox input "true"
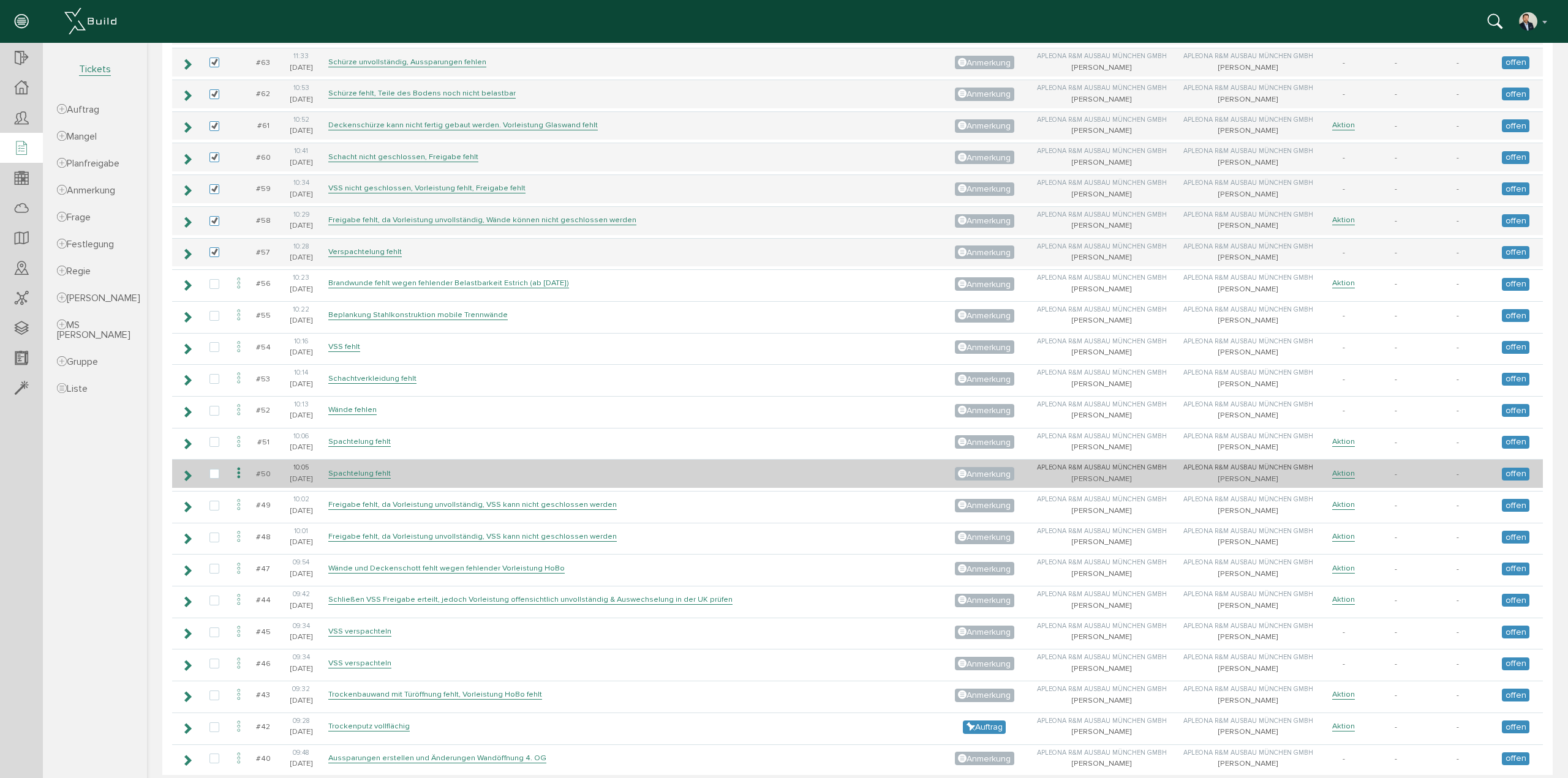
scroll to position [1224, 0]
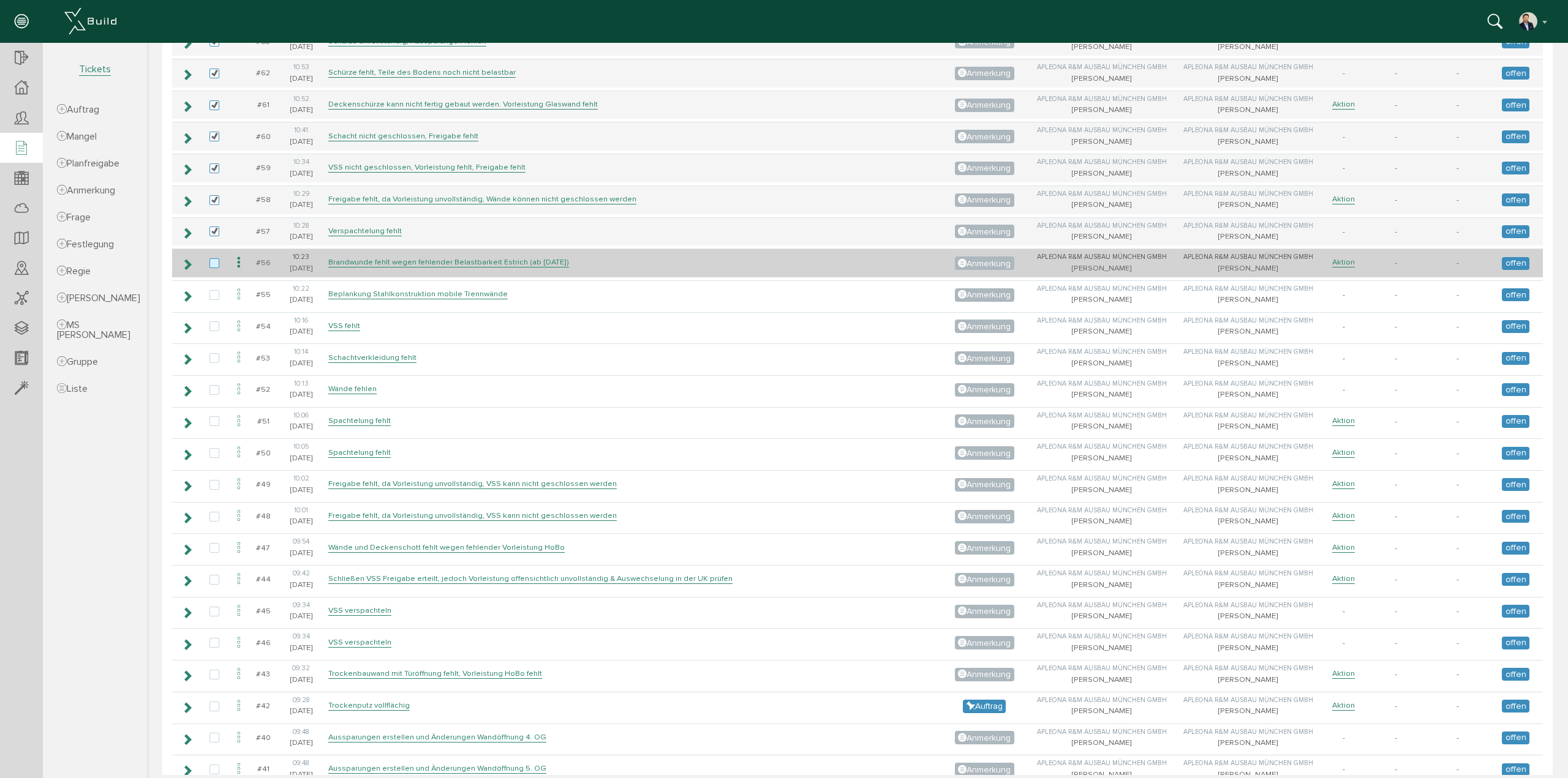
click at [216, 258] on label at bounding box center [217, 264] width 15 height 11
click at [216, 258] on input "checkbox" at bounding box center [213, 262] width 8 height 8
checkbox input "true"
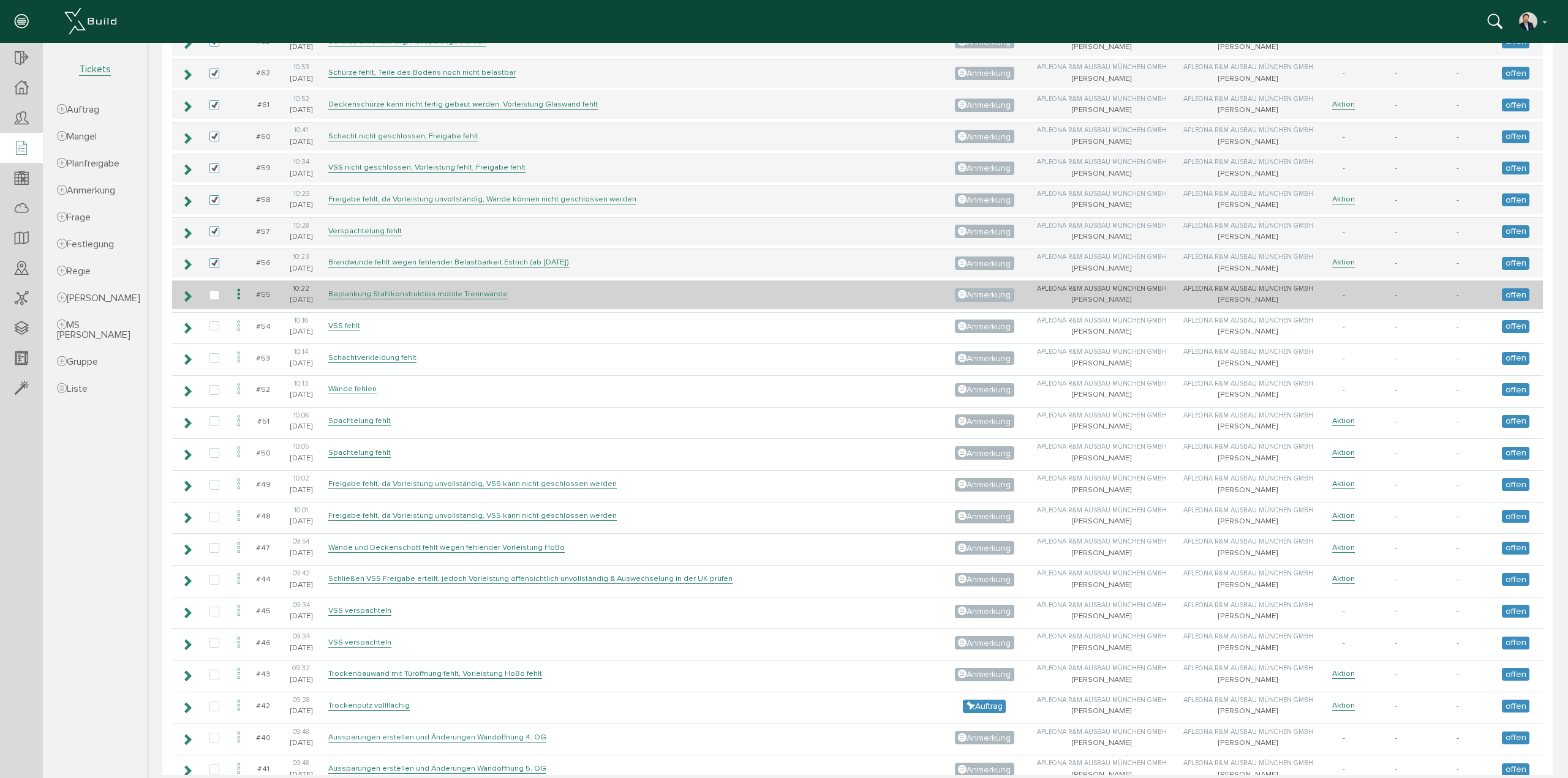
click at [212, 281] on td at bounding box center [214, 295] width 28 height 29
click at [211, 291] on label at bounding box center [217, 296] width 15 height 11
click at [211, 291] on input "checkbox" at bounding box center [213, 294] width 8 height 8
checkbox input "true"
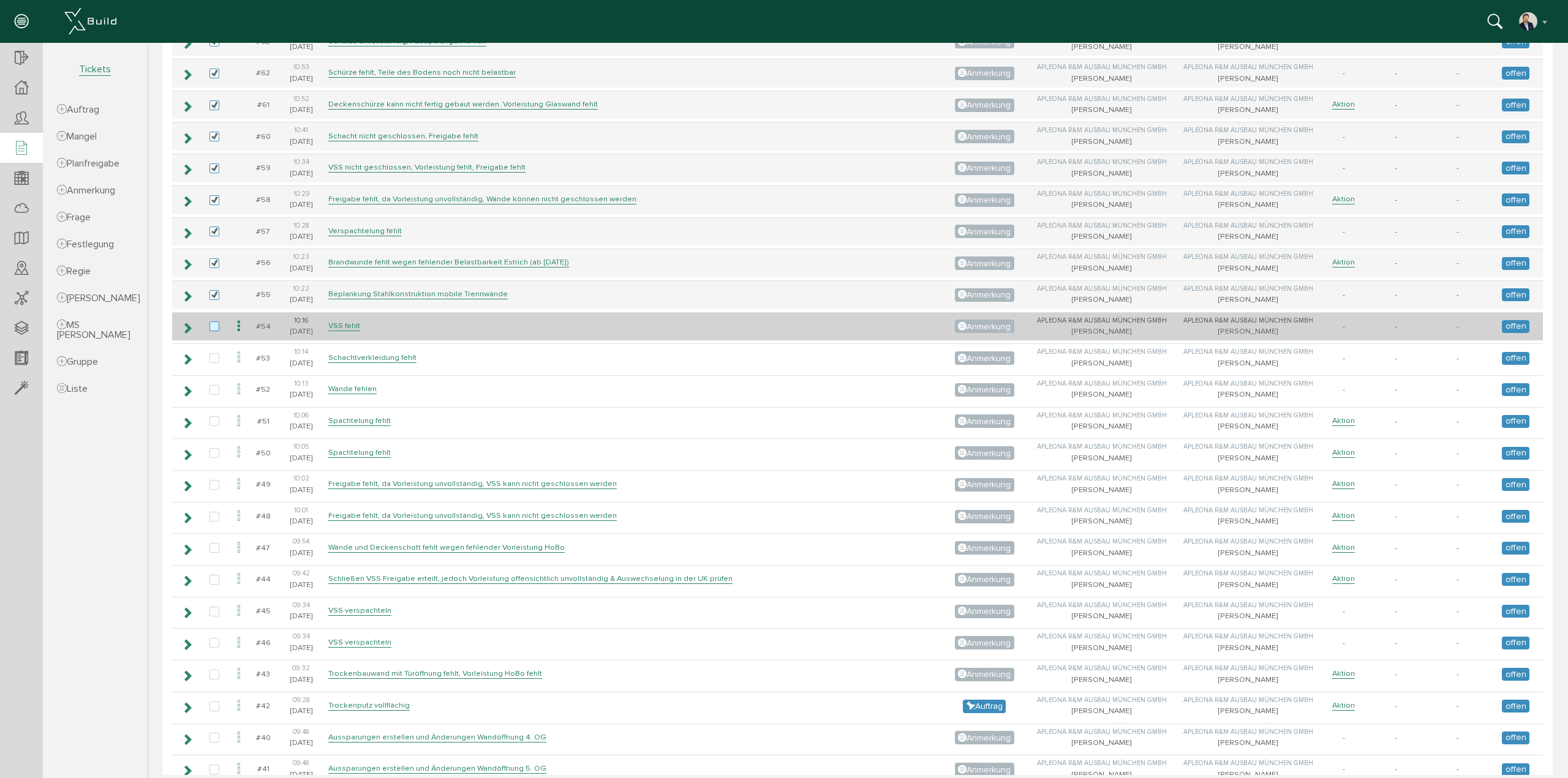
click at [213, 322] on label at bounding box center [217, 327] width 15 height 11
click at [213, 322] on input "checkbox" at bounding box center [213, 325] width 8 height 8
checkbox input "true"
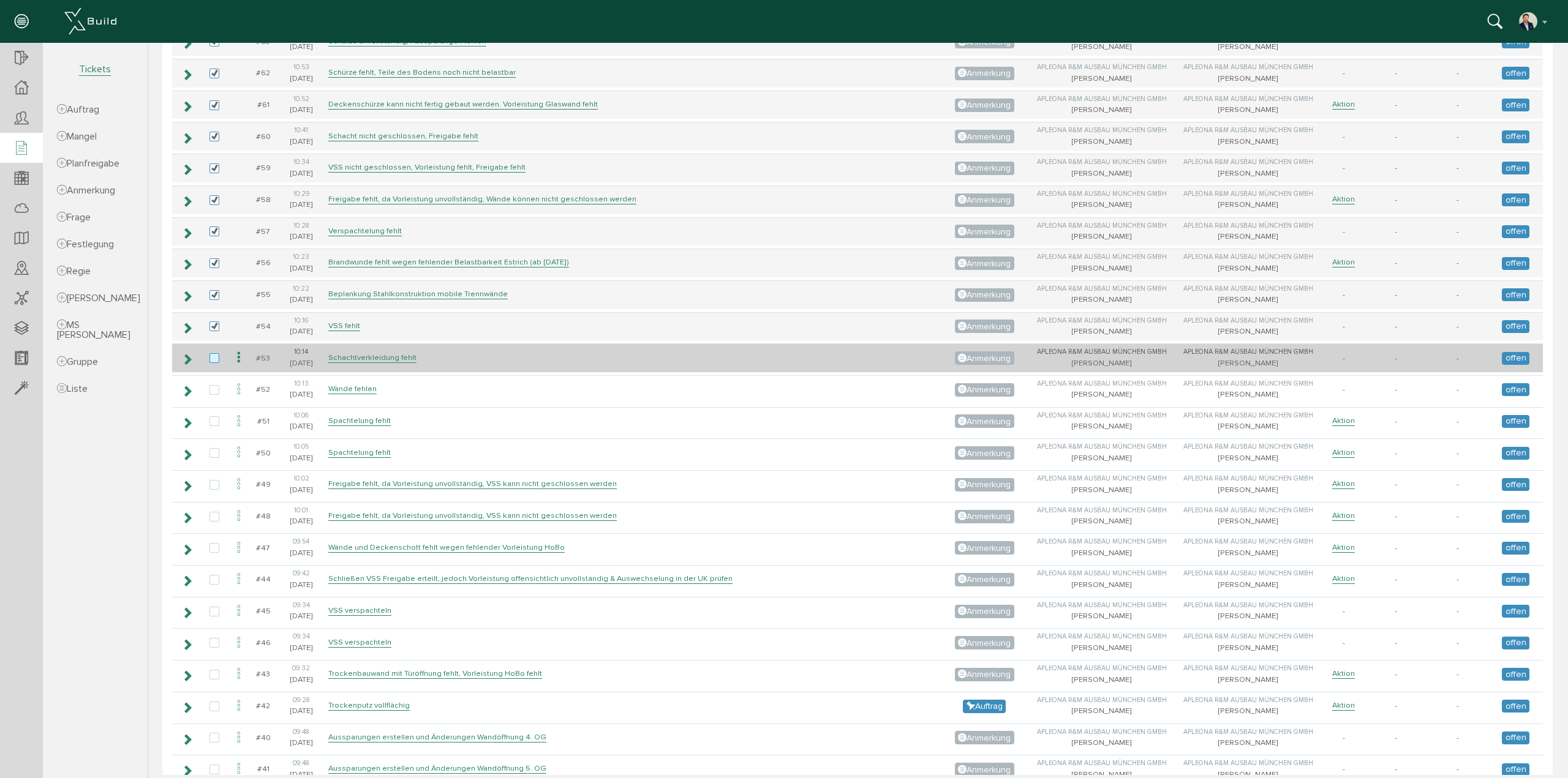
click at [214, 353] on label at bounding box center [217, 359] width 15 height 11
click at [214, 353] on input "checkbox" at bounding box center [213, 357] width 8 height 8
checkbox input "true"
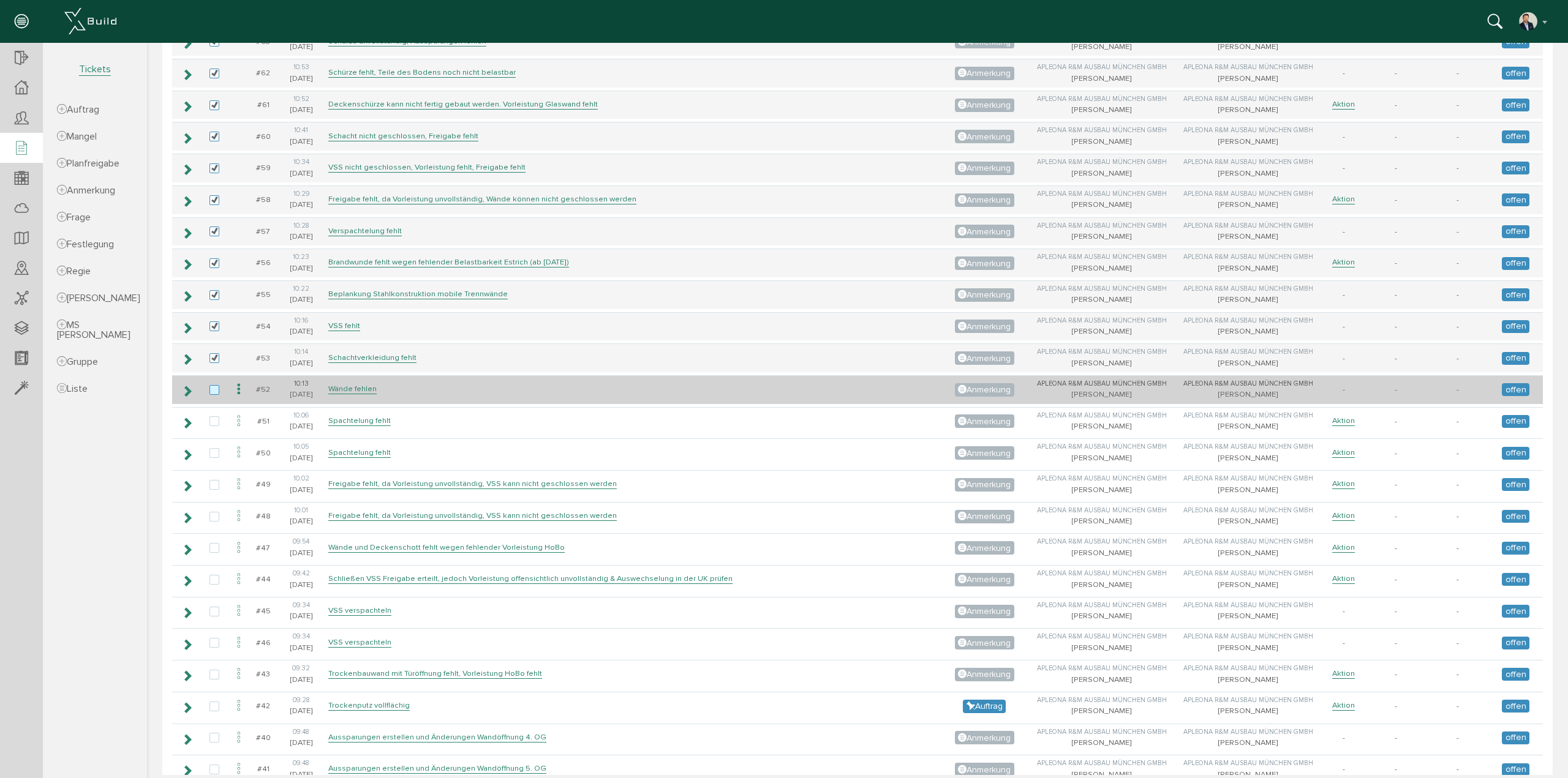
click at [209, 385] on label at bounding box center [217, 391] width 15 height 11
click at [209, 385] on input "checkbox" at bounding box center [213, 389] width 8 height 8
checkbox input "true"
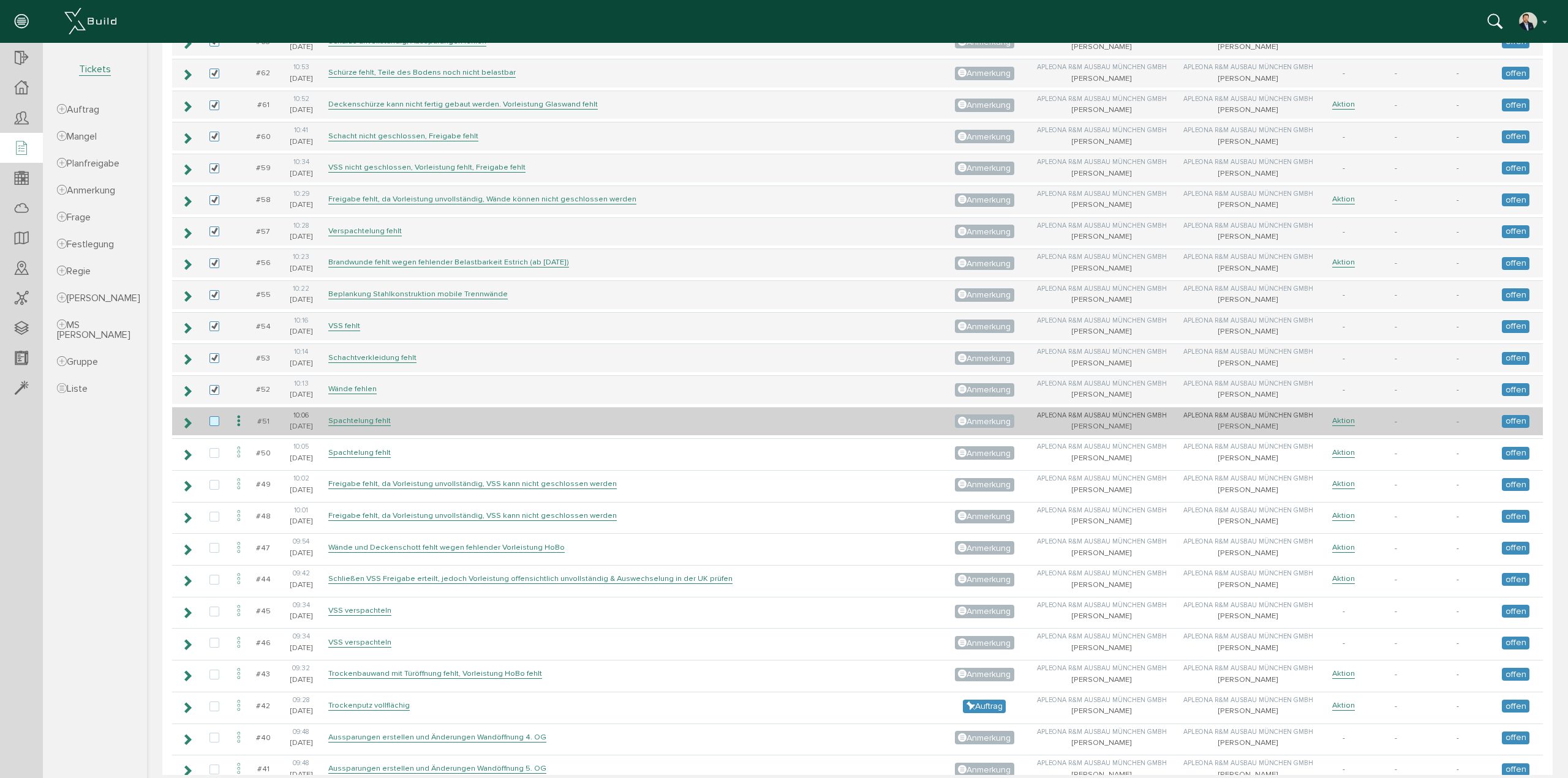
click at [211, 416] on label at bounding box center [217, 422] width 15 height 11
click at [211, 416] on input "checkbox" at bounding box center [213, 420] width 8 height 8
checkbox input "true"
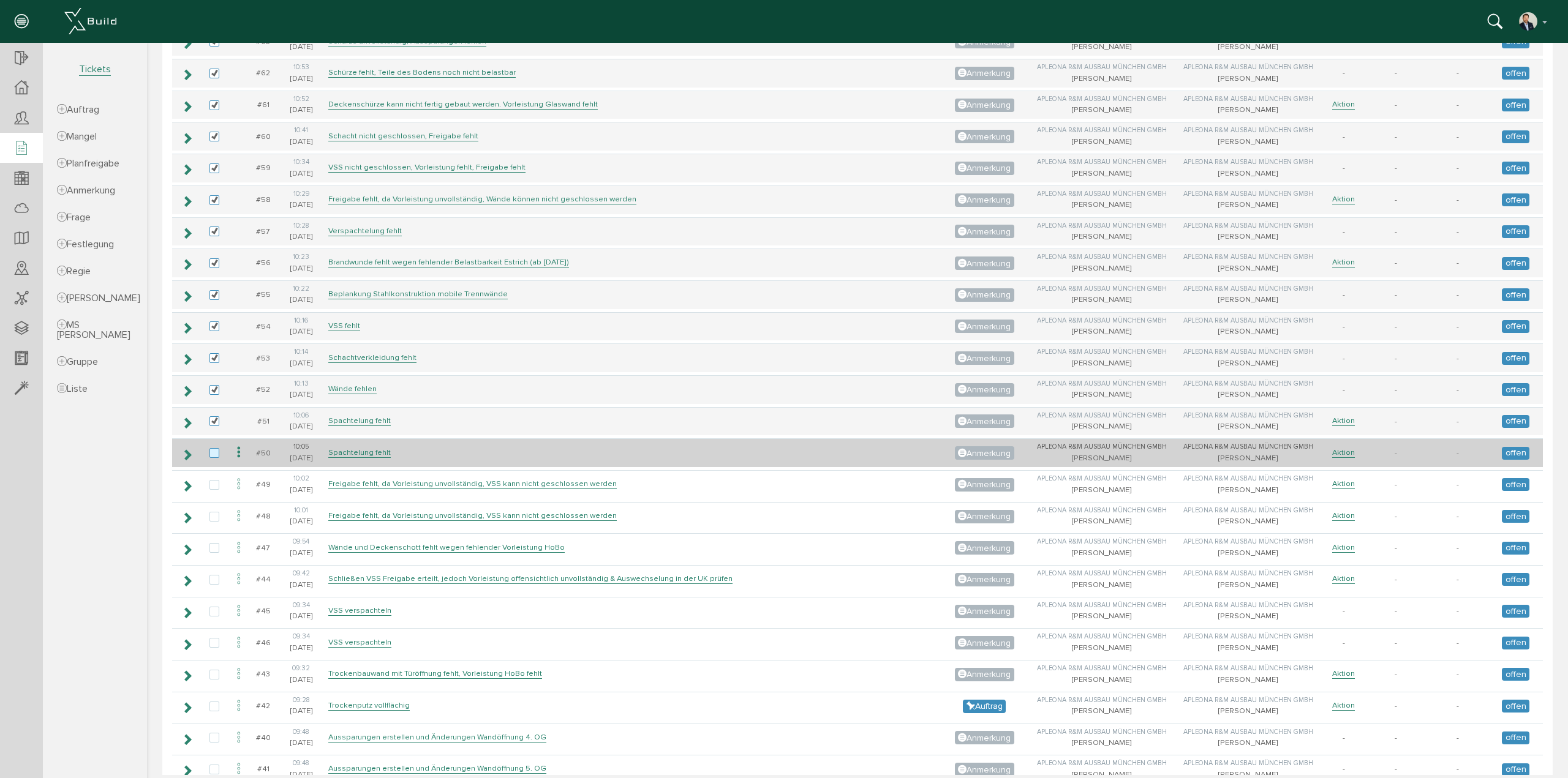
click at [214, 449] on label at bounding box center [217, 454] width 15 height 11
click at [214, 449] on input "checkbox" at bounding box center [213, 452] width 8 height 8
checkbox input "true"
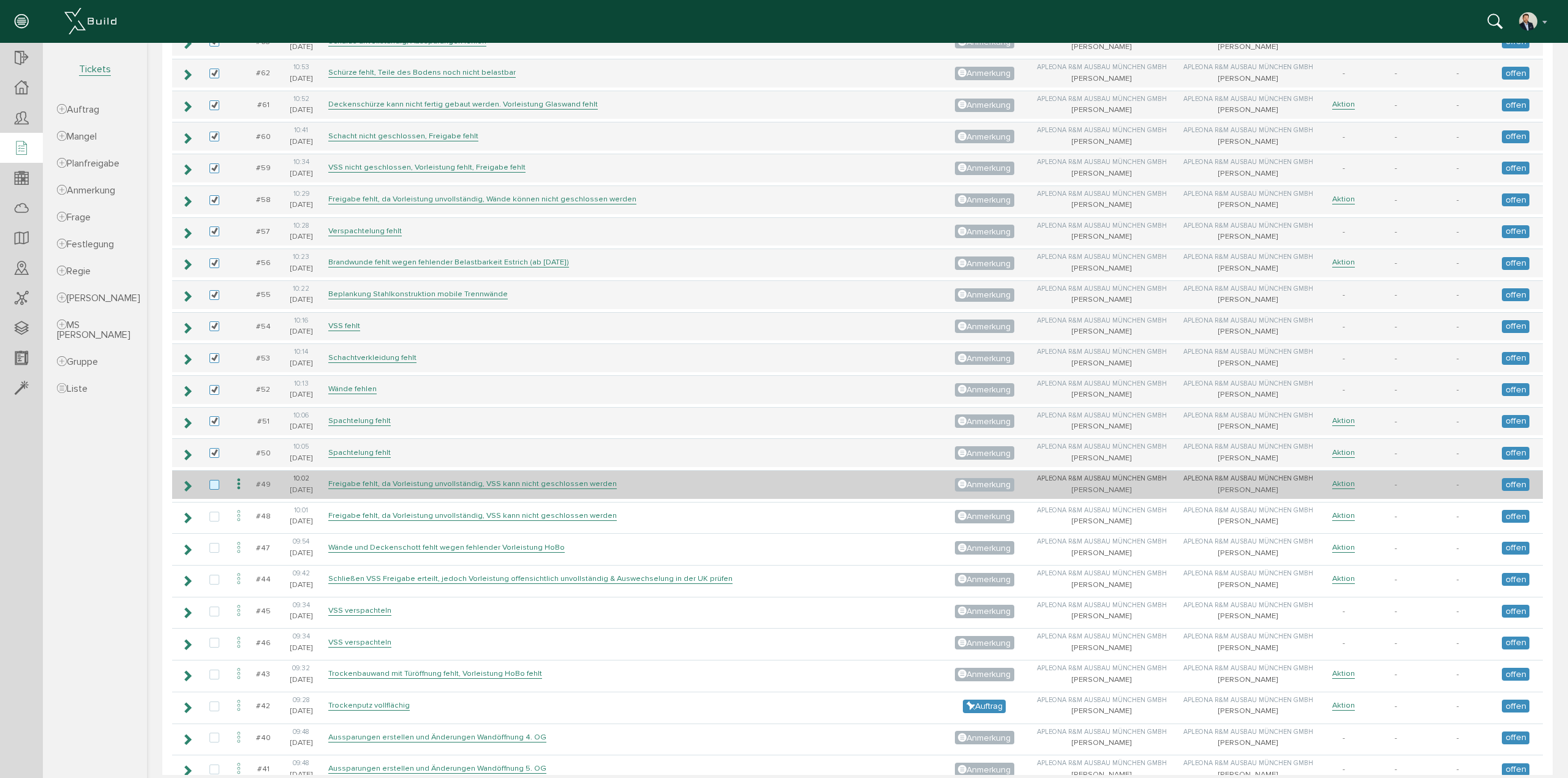
click at [216, 480] on label at bounding box center [217, 486] width 15 height 11
click at [216, 480] on input "checkbox" at bounding box center [213, 484] width 8 height 8
checkbox input "true"
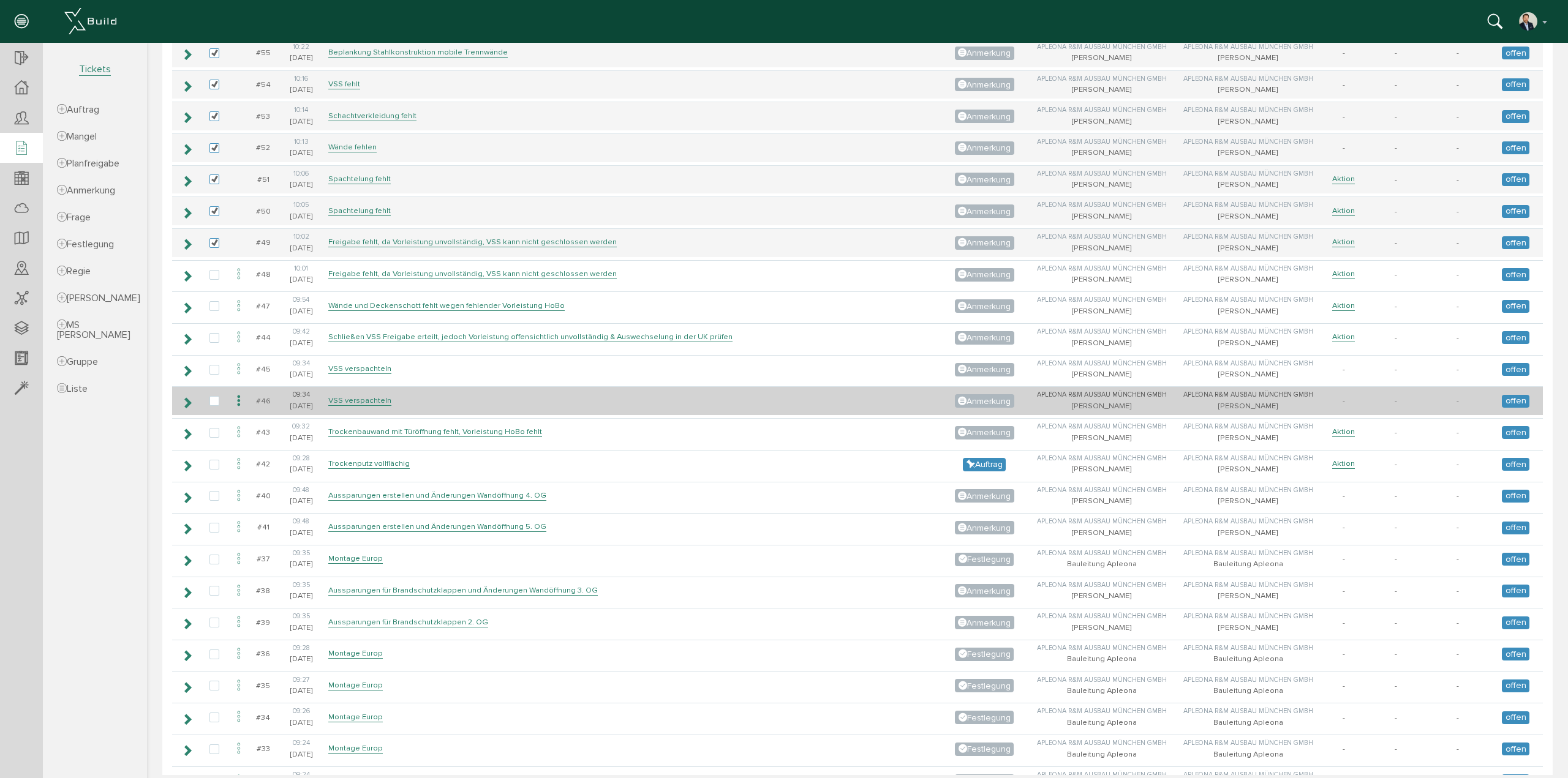
scroll to position [1470, 0]
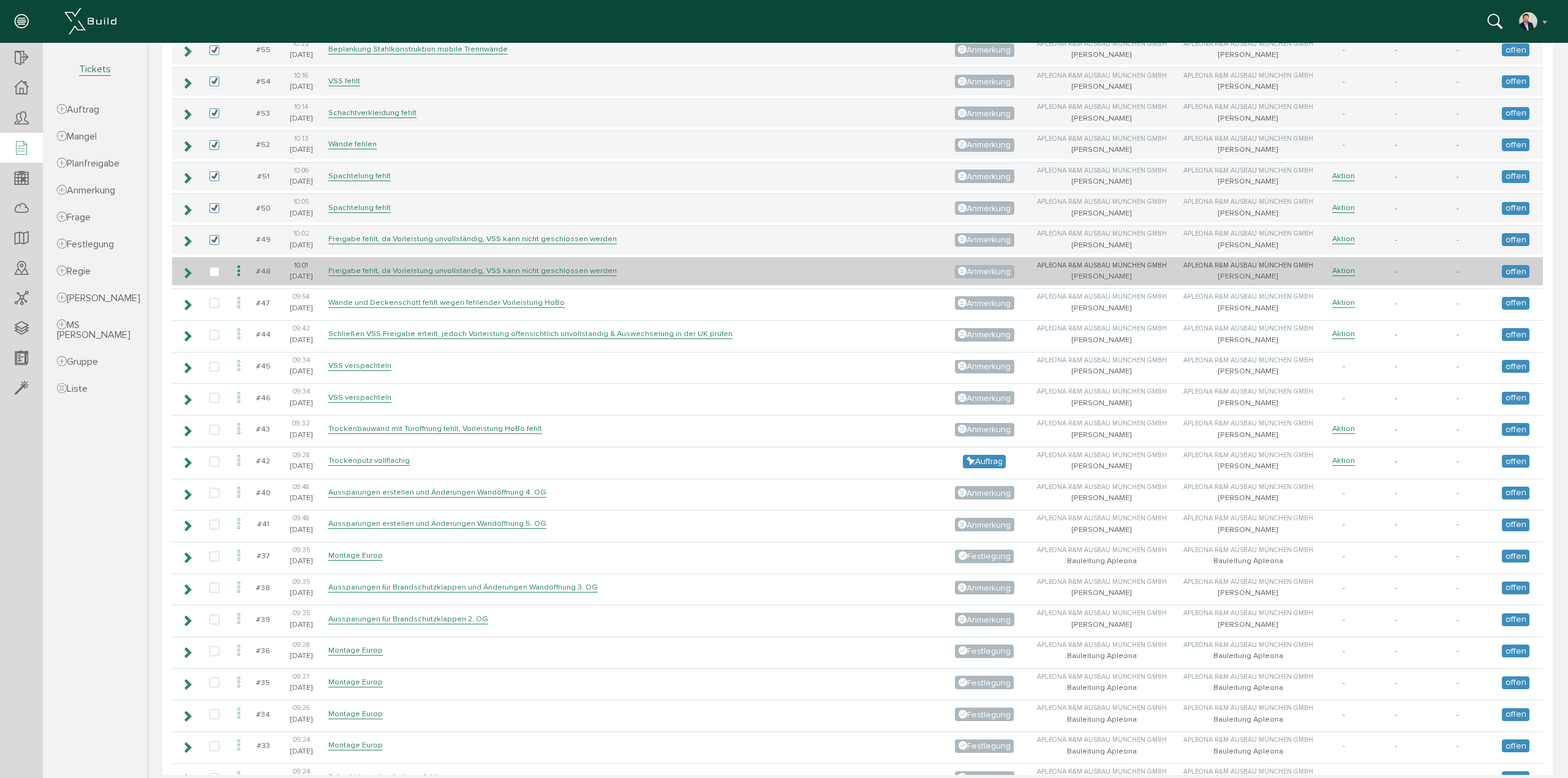
click at [209, 257] on td at bounding box center [214, 272] width 28 height 29
click at [213, 259] on td at bounding box center [214, 272] width 28 height 29
click at [214, 267] on label at bounding box center [217, 273] width 15 height 11
click at [214, 267] on input "checkbox" at bounding box center [213, 271] width 8 height 8
checkbox input "true"
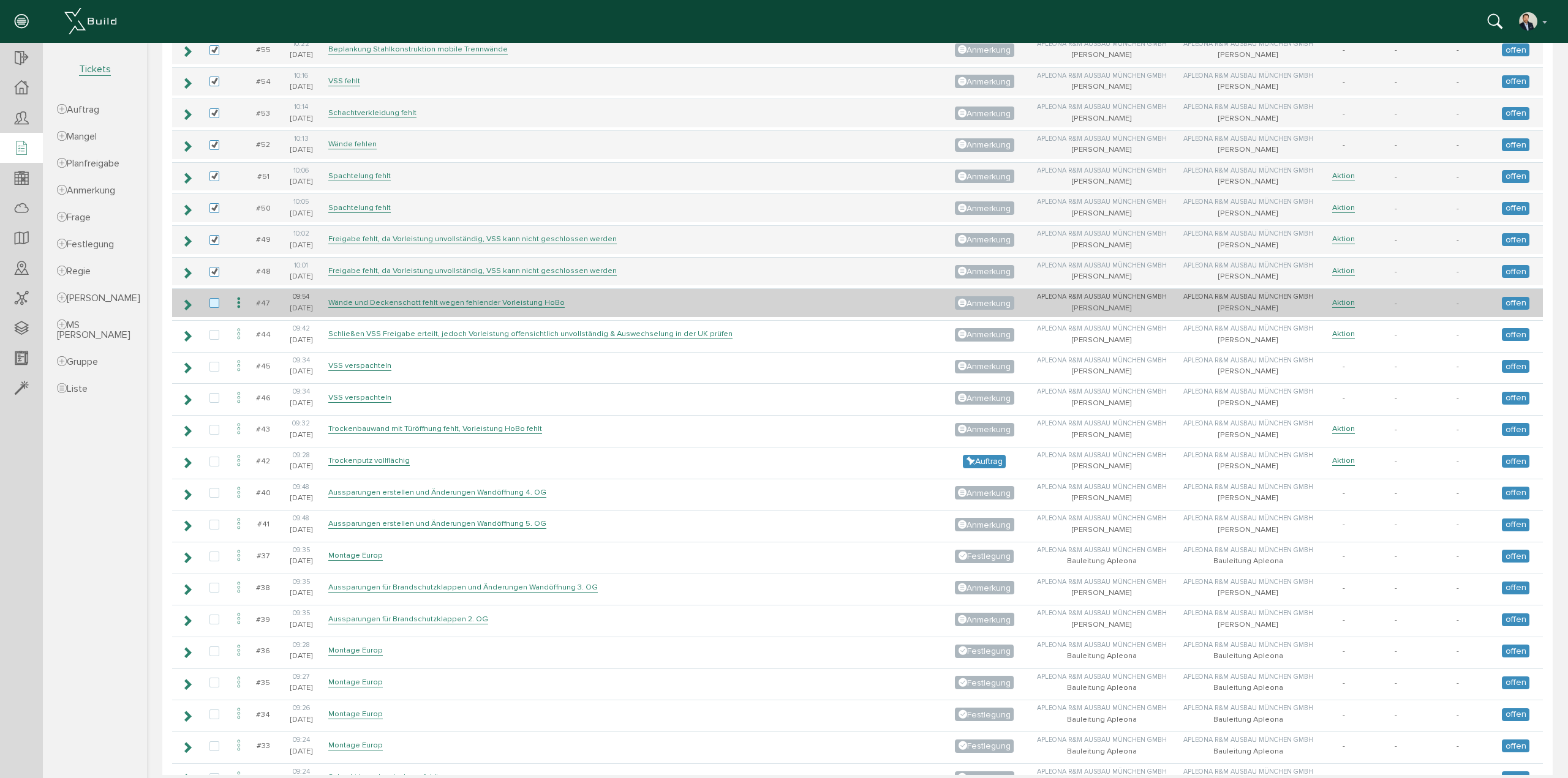
click at [218, 298] on label at bounding box center [217, 304] width 15 height 11
click at [217, 298] on input "checkbox" at bounding box center [213, 302] width 8 height 8
checkbox input "true"
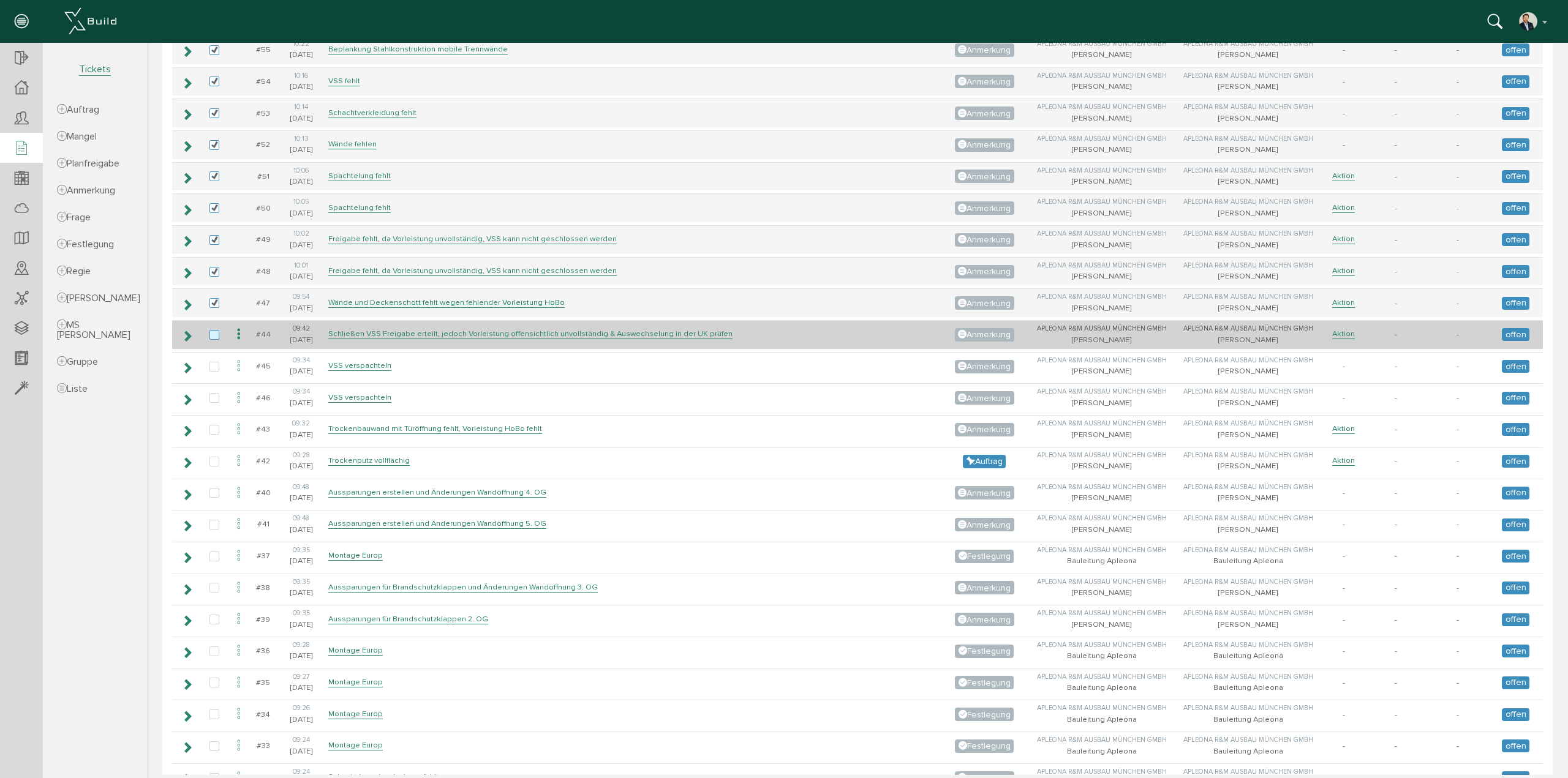
click at [216, 330] on label at bounding box center [217, 336] width 15 height 11
click at [216, 330] on input "checkbox" at bounding box center [213, 334] width 8 height 8
checkbox input "true"
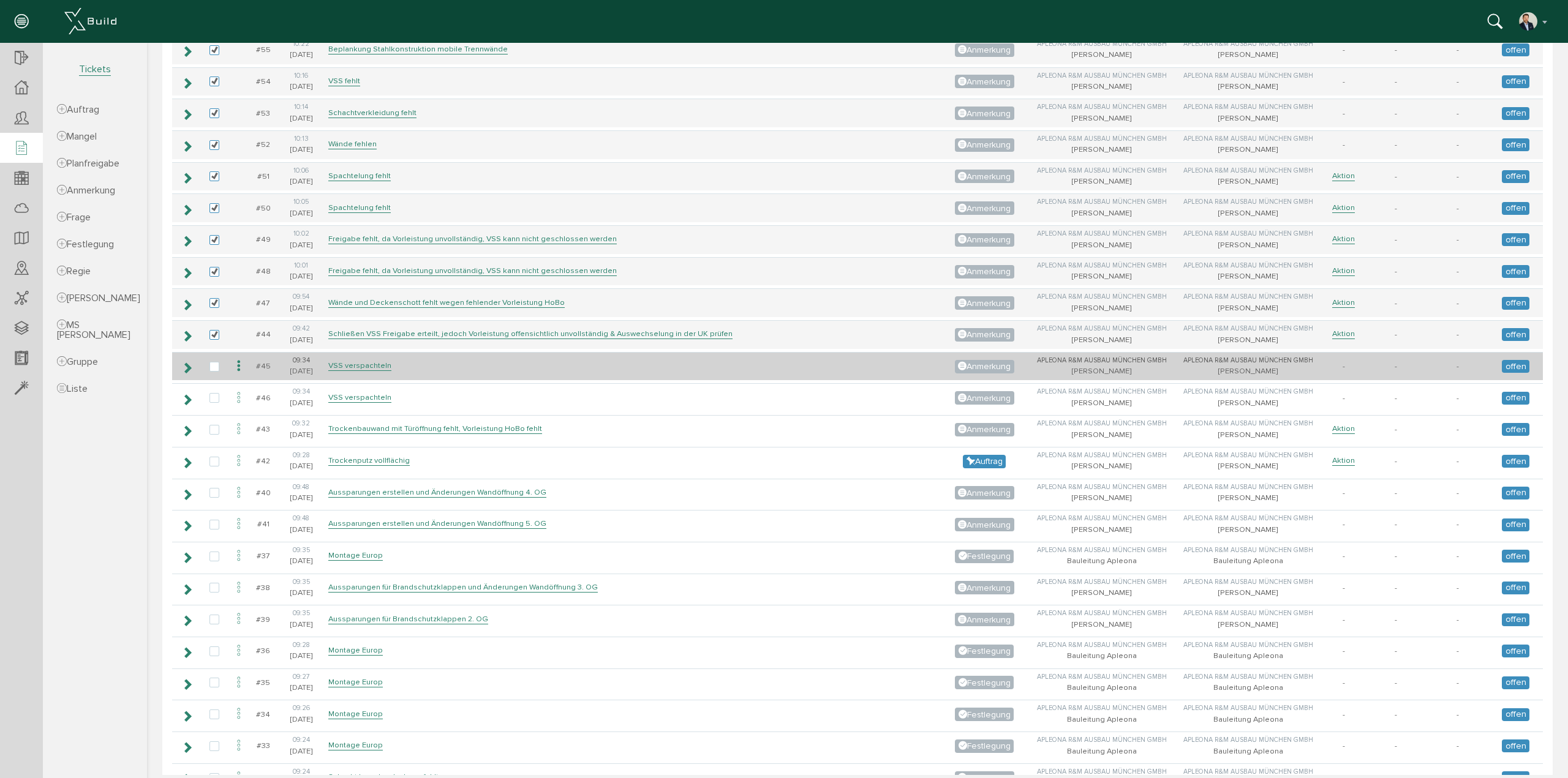
click at [211, 355] on td at bounding box center [214, 366] width 28 height 29
click at [214, 362] on label at bounding box center [217, 367] width 15 height 11
click at [214, 362] on input "checkbox" at bounding box center [213, 365] width 8 height 8
checkbox input "true"
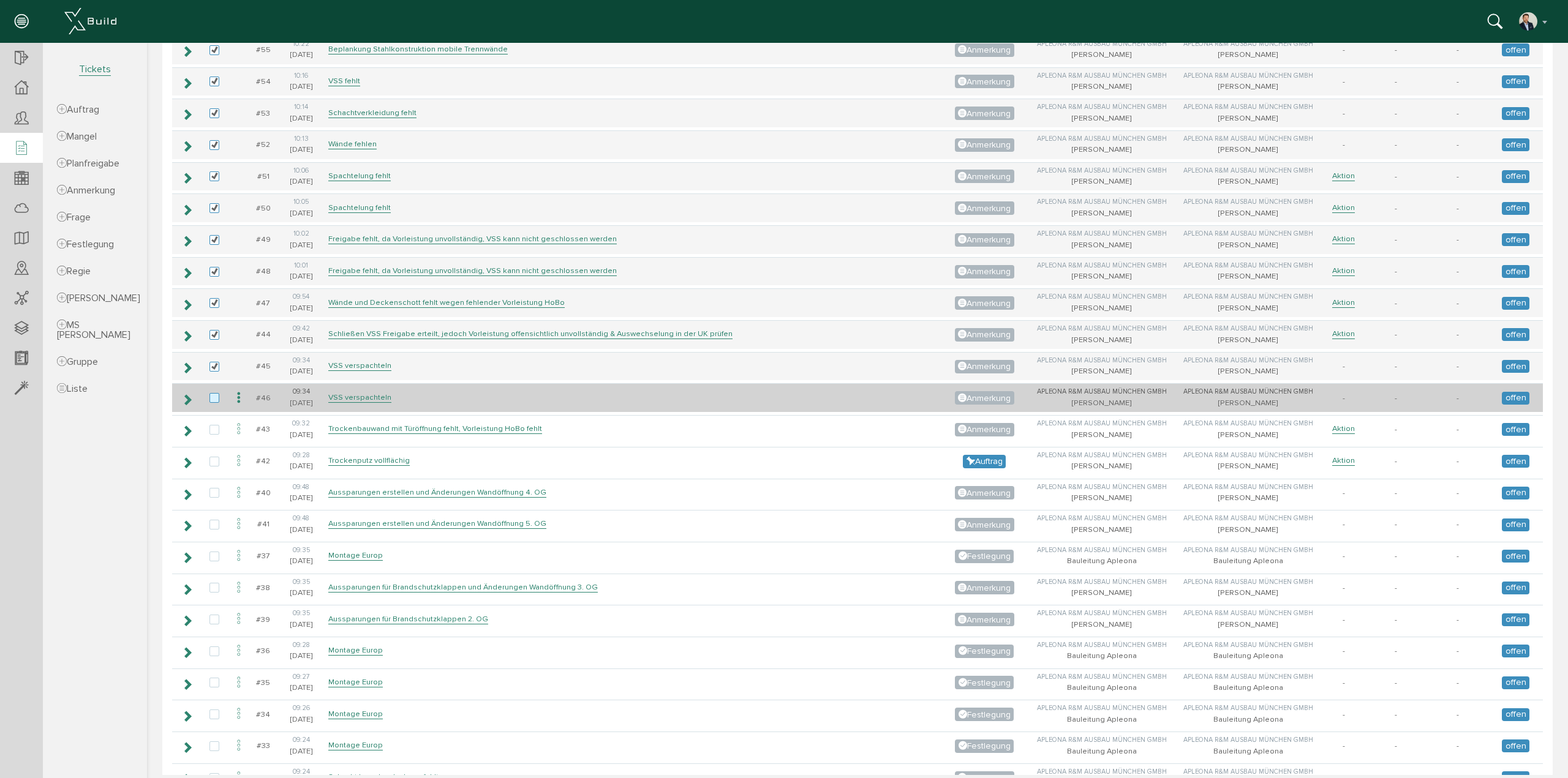
click at [214, 393] on label at bounding box center [217, 399] width 15 height 11
click at [214, 393] on input "checkbox" at bounding box center [213, 396] width 8 height 8
checkbox input "true"
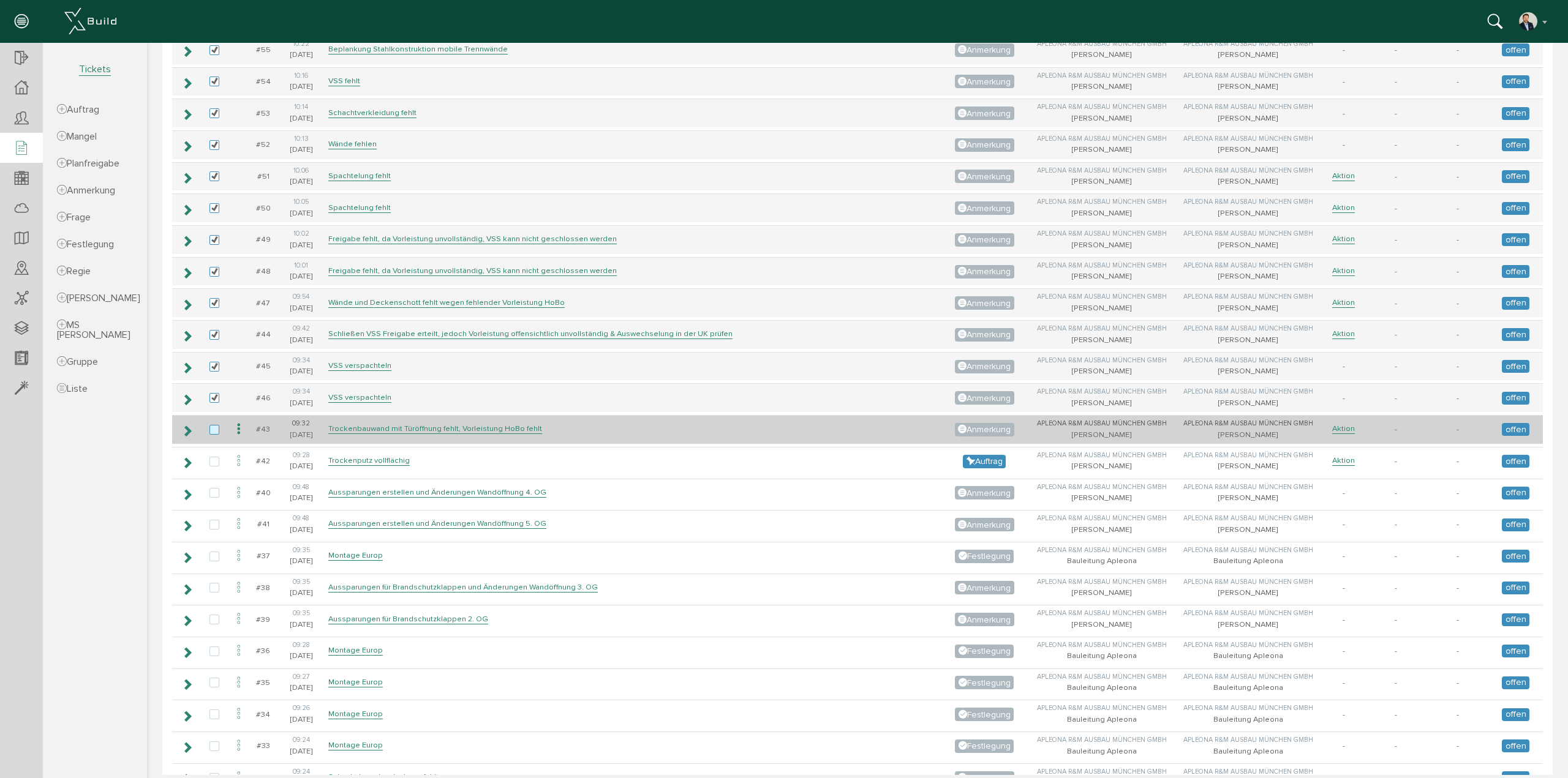
click at [216, 425] on label at bounding box center [217, 431] width 15 height 11
click at [216, 425] on input "checkbox" at bounding box center [213, 429] width 8 height 8
checkbox input "true"
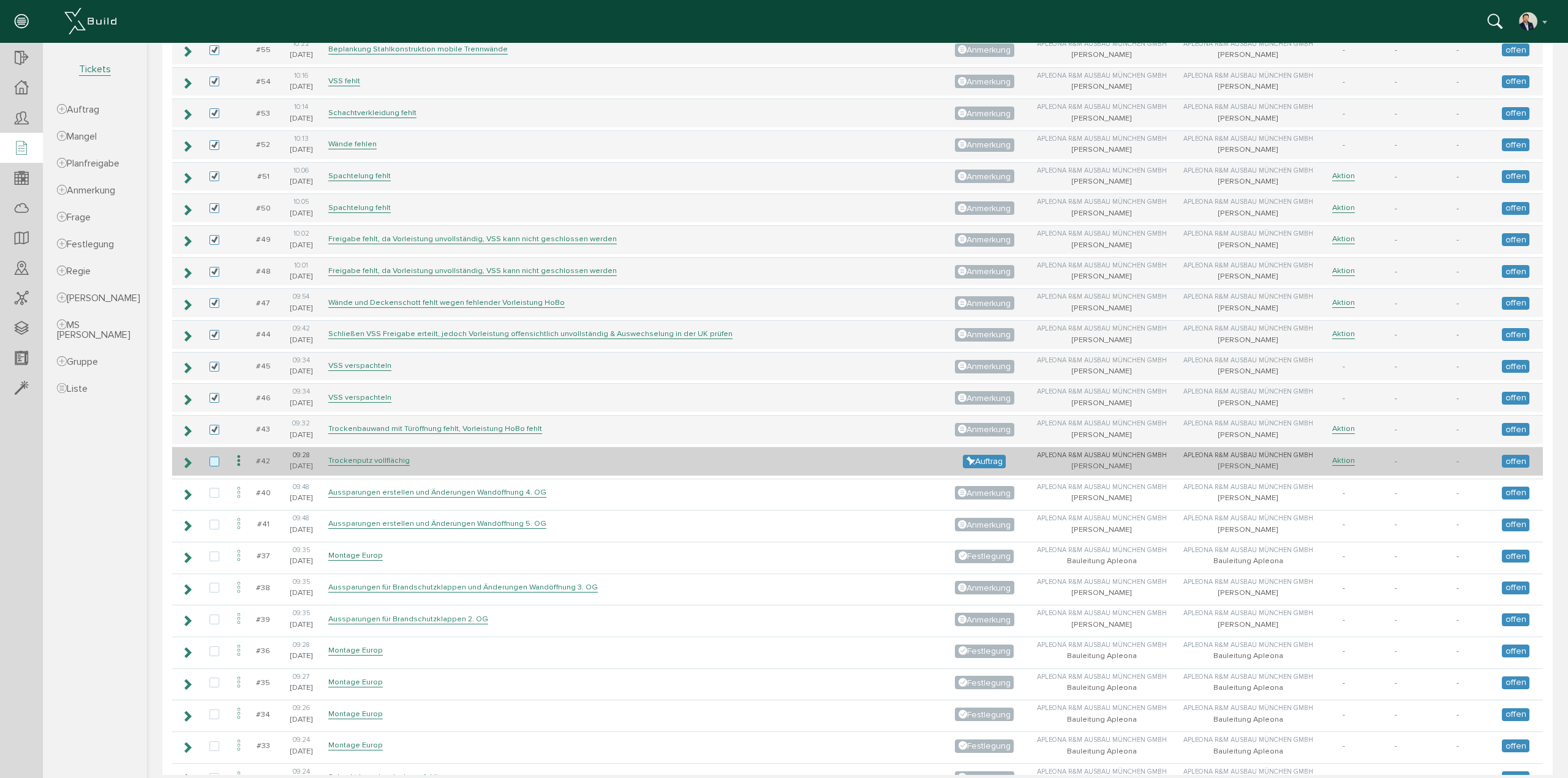
click at [216, 457] on label at bounding box center [217, 463] width 15 height 11
click at [216, 457] on input "checkbox" at bounding box center [213, 461] width 8 height 8
checkbox input "true"
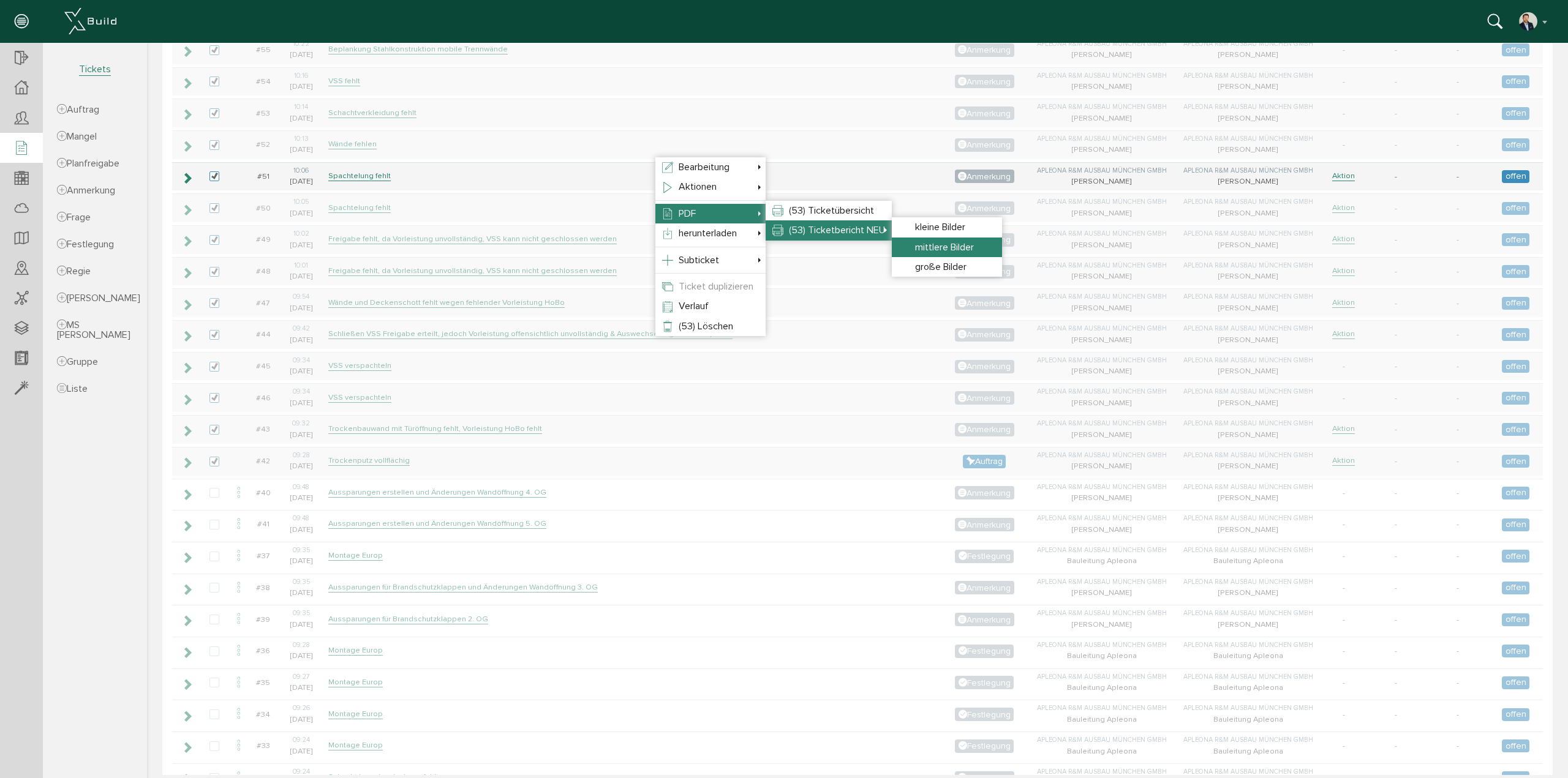
click at [952, 249] on span "mittlere Bilder" at bounding box center [944, 247] width 59 height 12
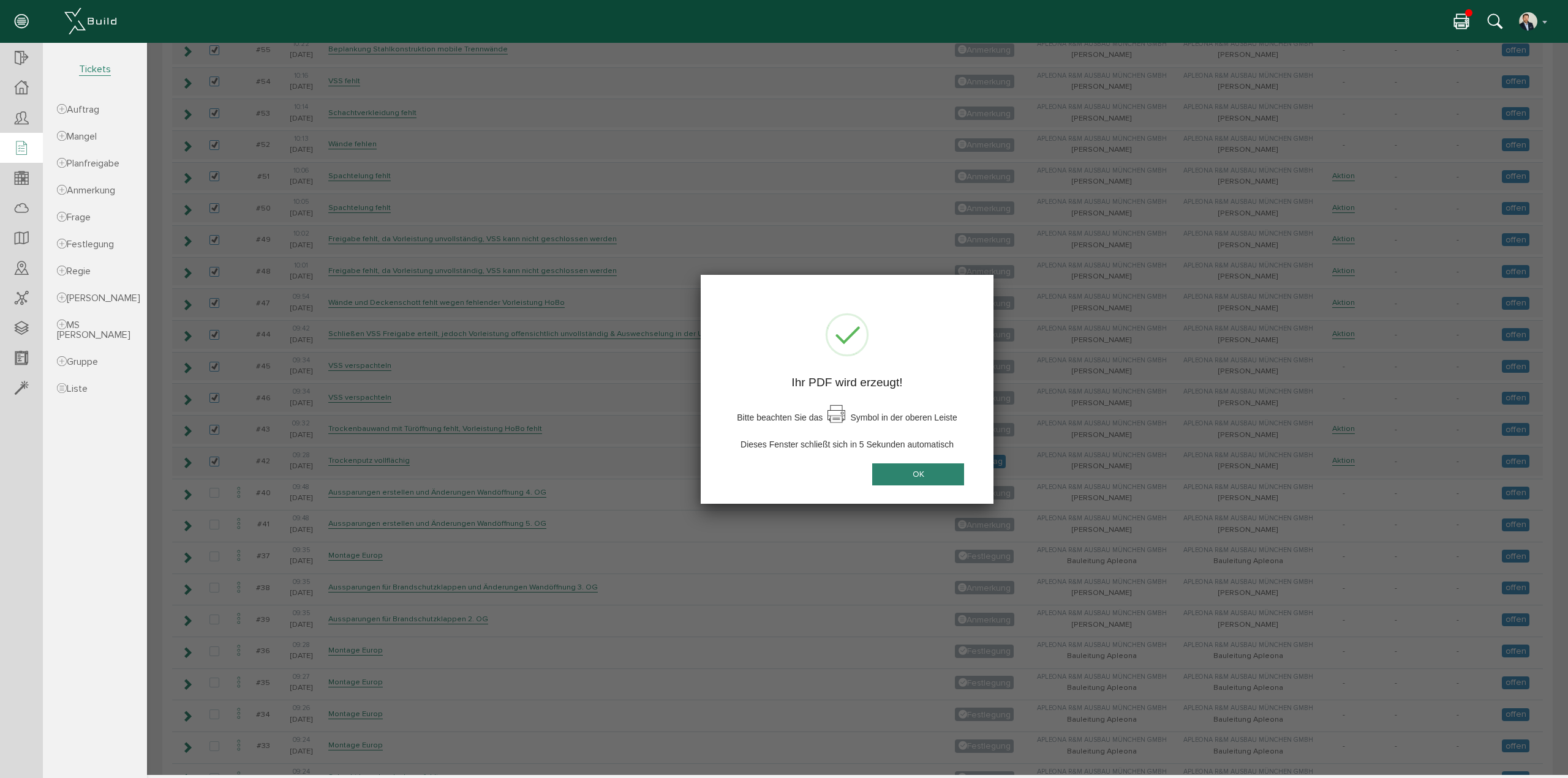
click at [923, 467] on button "OK" at bounding box center [918, 475] width 92 height 23
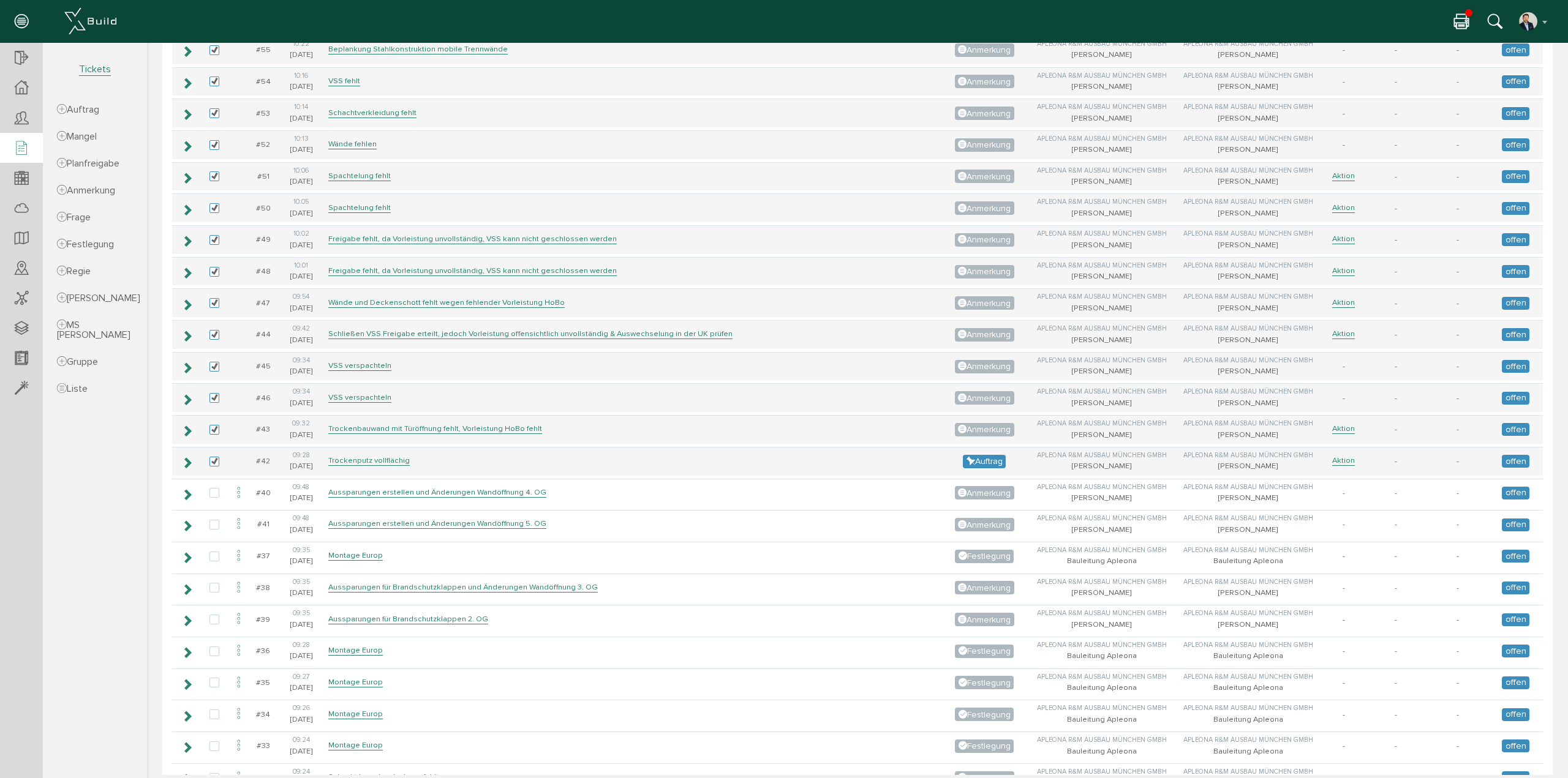
click at [1462, 25] on icon at bounding box center [1461, 22] width 15 height 18
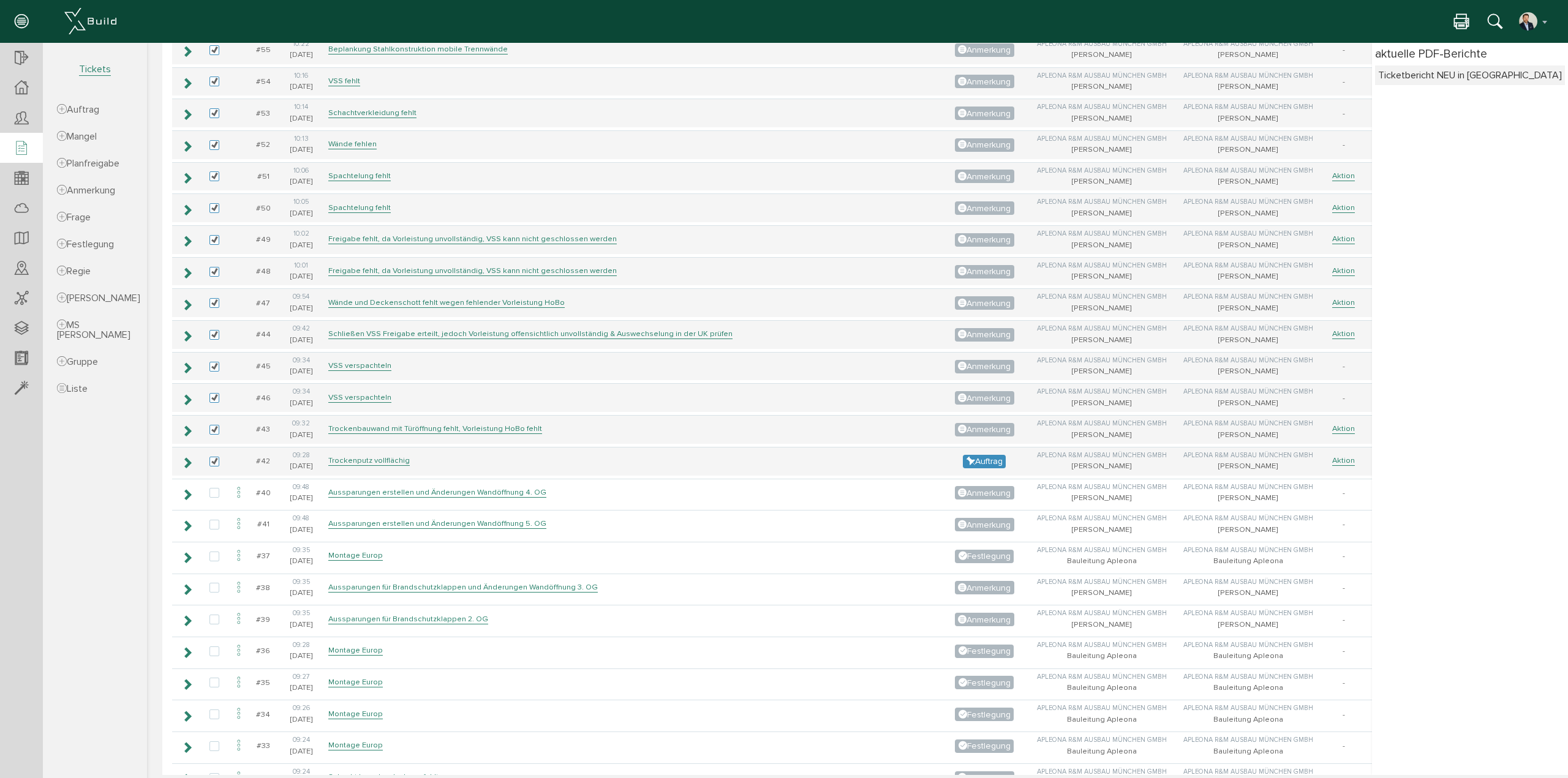
click at [1411, 77] on div "Ticketbericht NEU in Warteschlange" at bounding box center [1469, 75] width 183 height 13
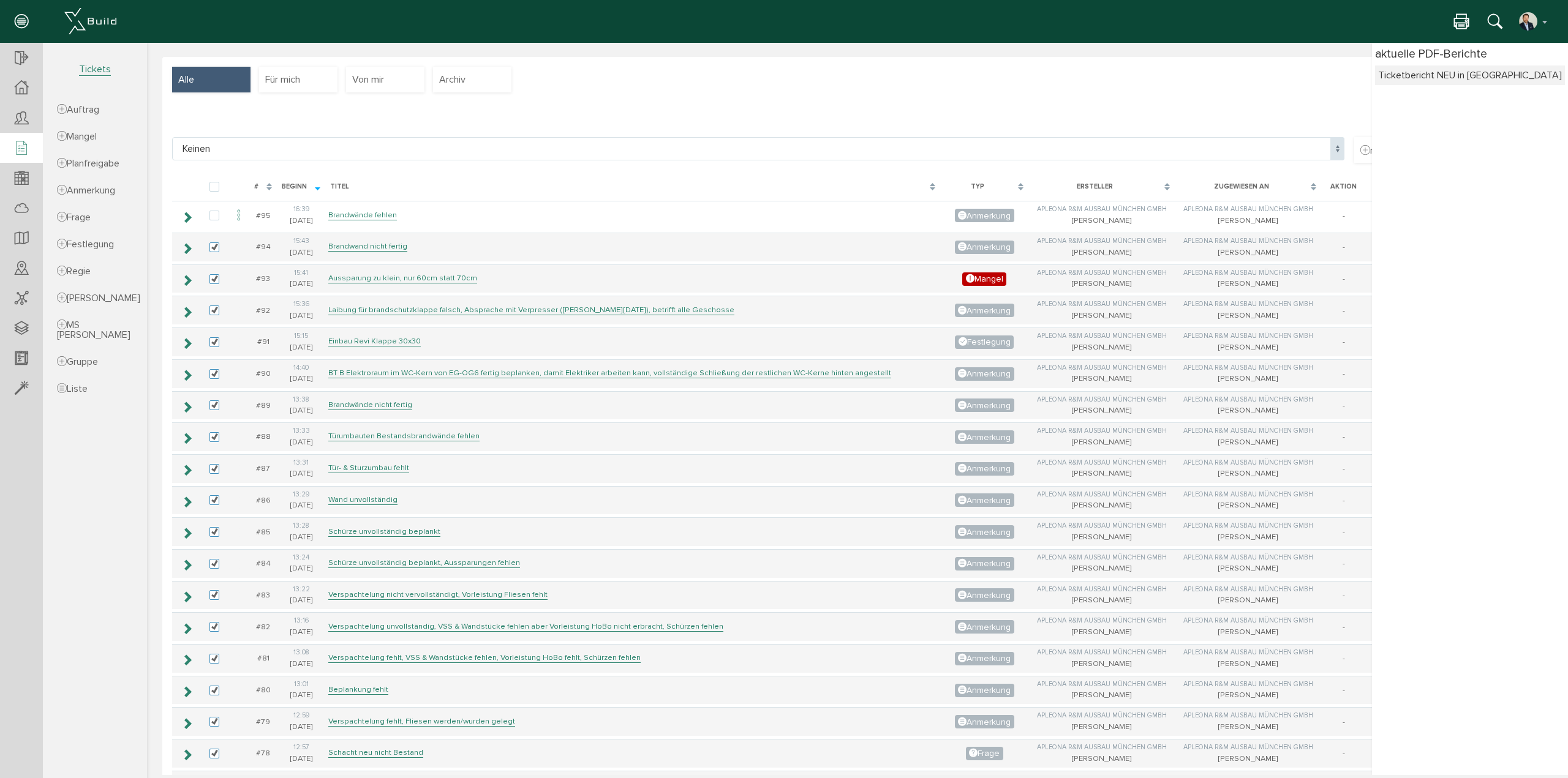
scroll to position [0, 0]
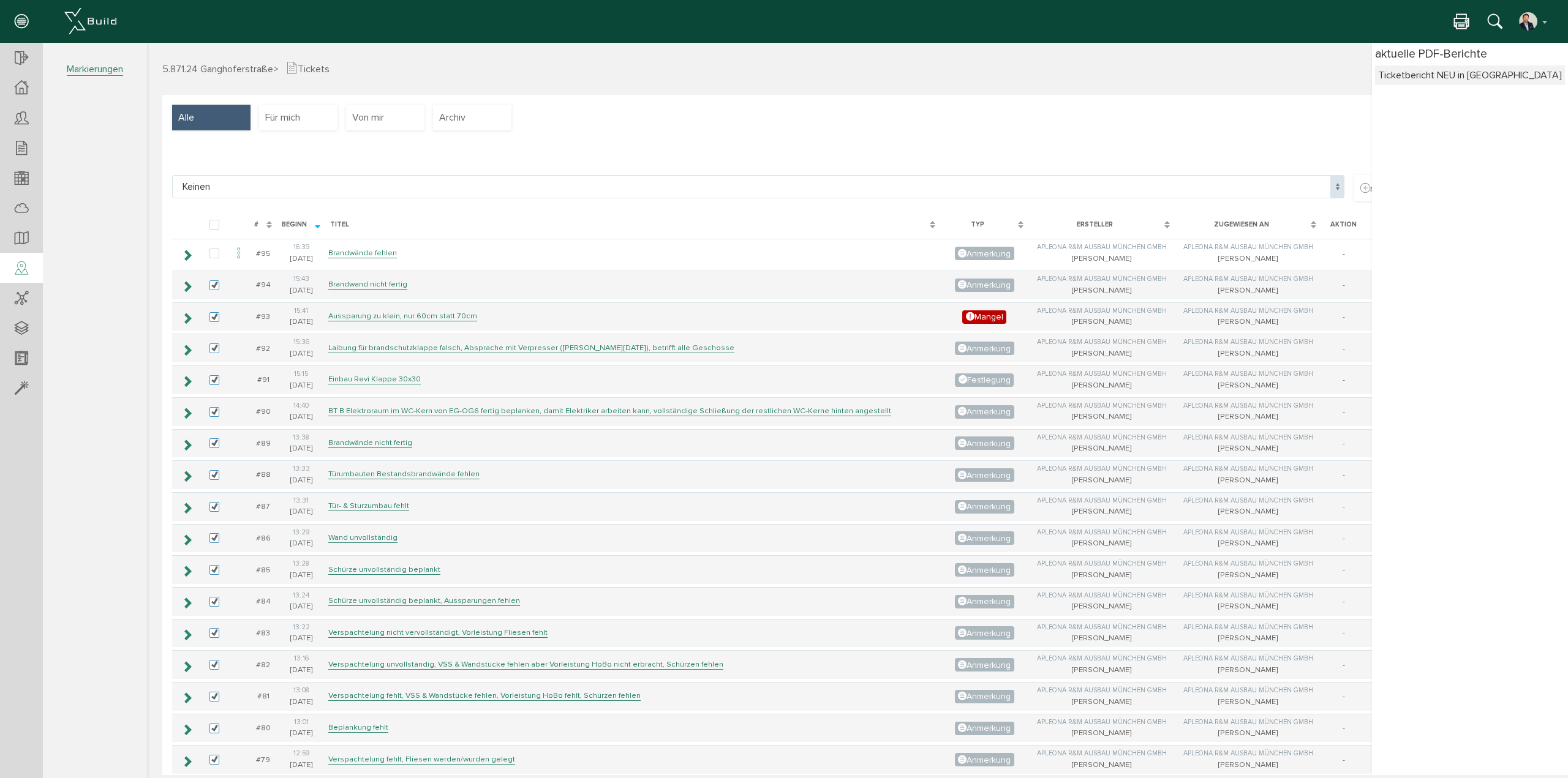
click at [33, 267] on div at bounding box center [21, 269] width 43 height 31
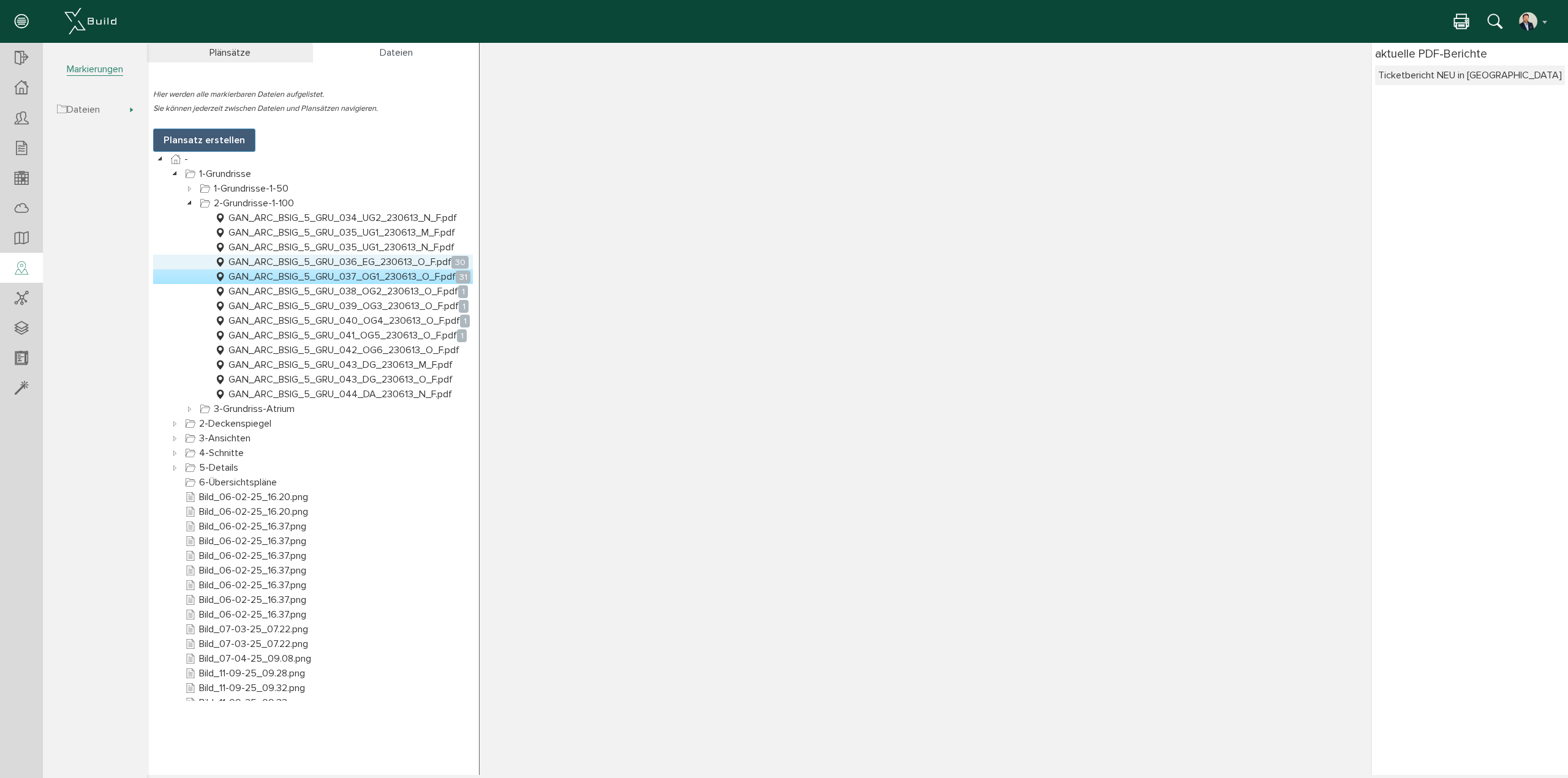
click at [423, 262] on link "GAN_ARC_BSIG_5_GRU_036_EG_230613_O_F.pdf 30" at bounding box center [341, 262] width 259 height 15
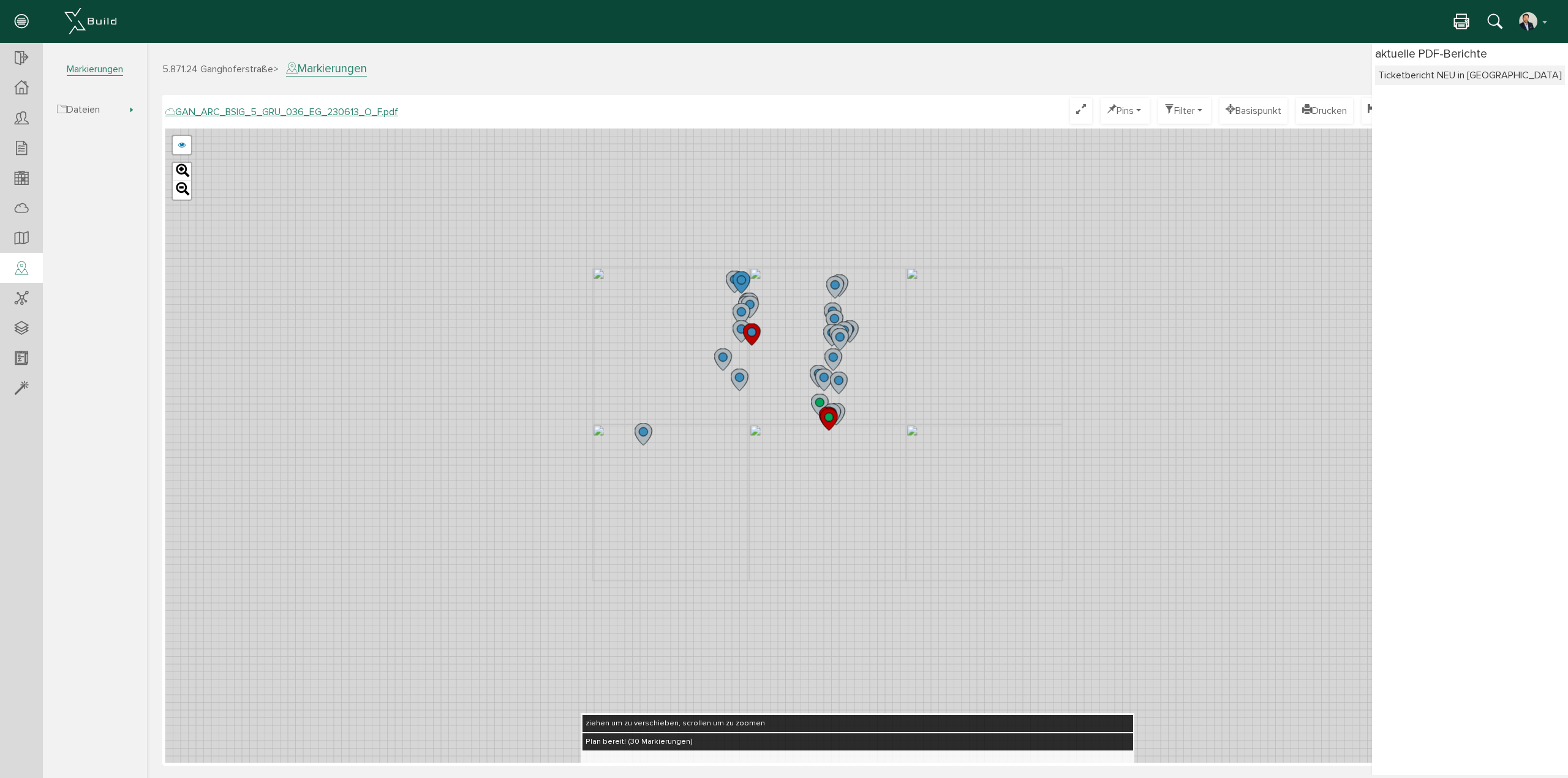
drag, startPoint x: 789, startPoint y: 274, endPoint x: 765, endPoint y: 395, distance: 123.4
click at [765, 395] on div "GAN_ARC_BSIG_5_GRU_036_EG_230613_N_F.pdf GAN_ARC_BSIG_5_GRU_036_EG_230613_M_F.p…" at bounding box center [857, 445] width 1384 height 634
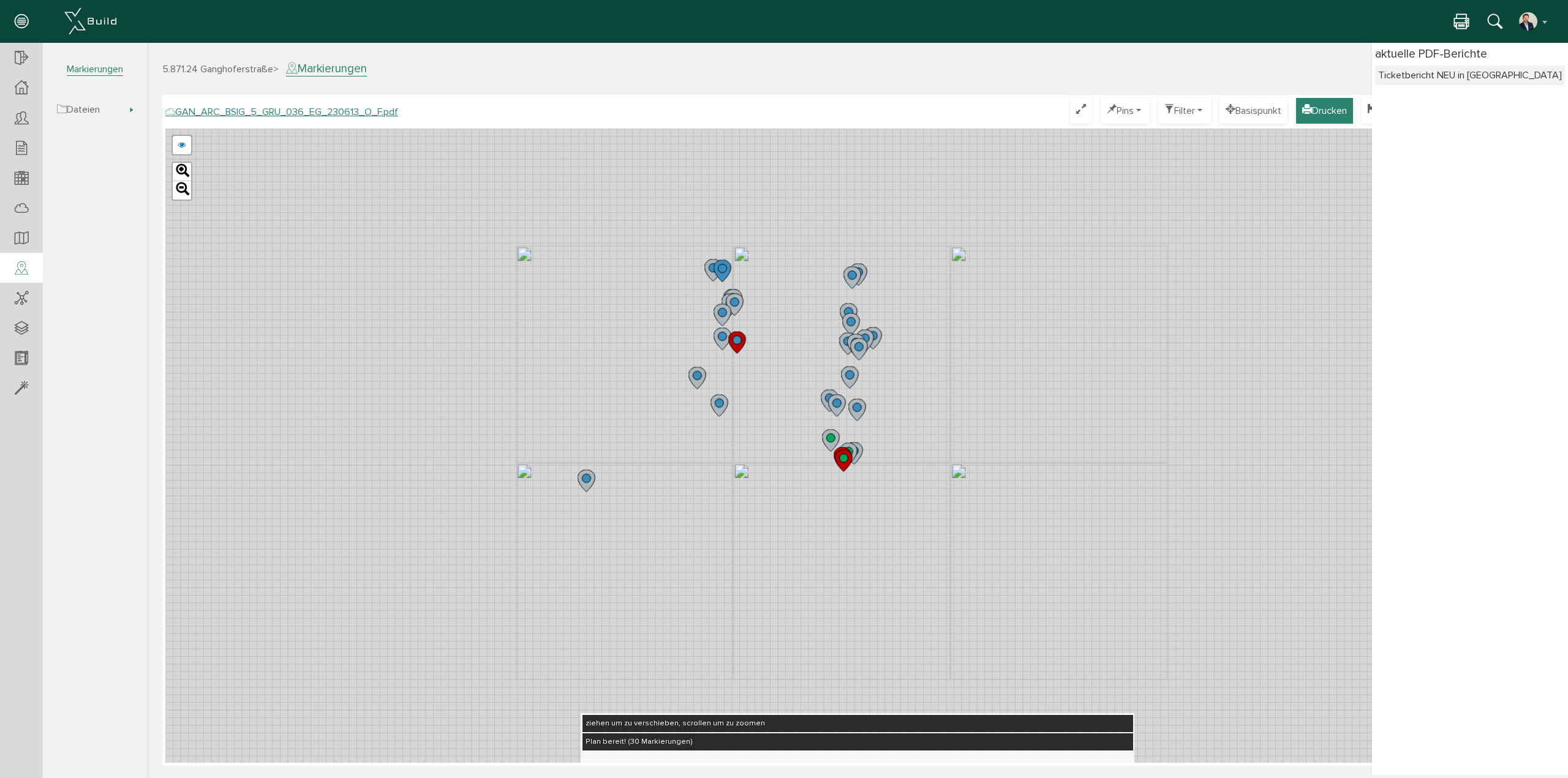
click at [1315, 108] on button "Drucken" at bounding box center [1324, 111] width 57 height 25
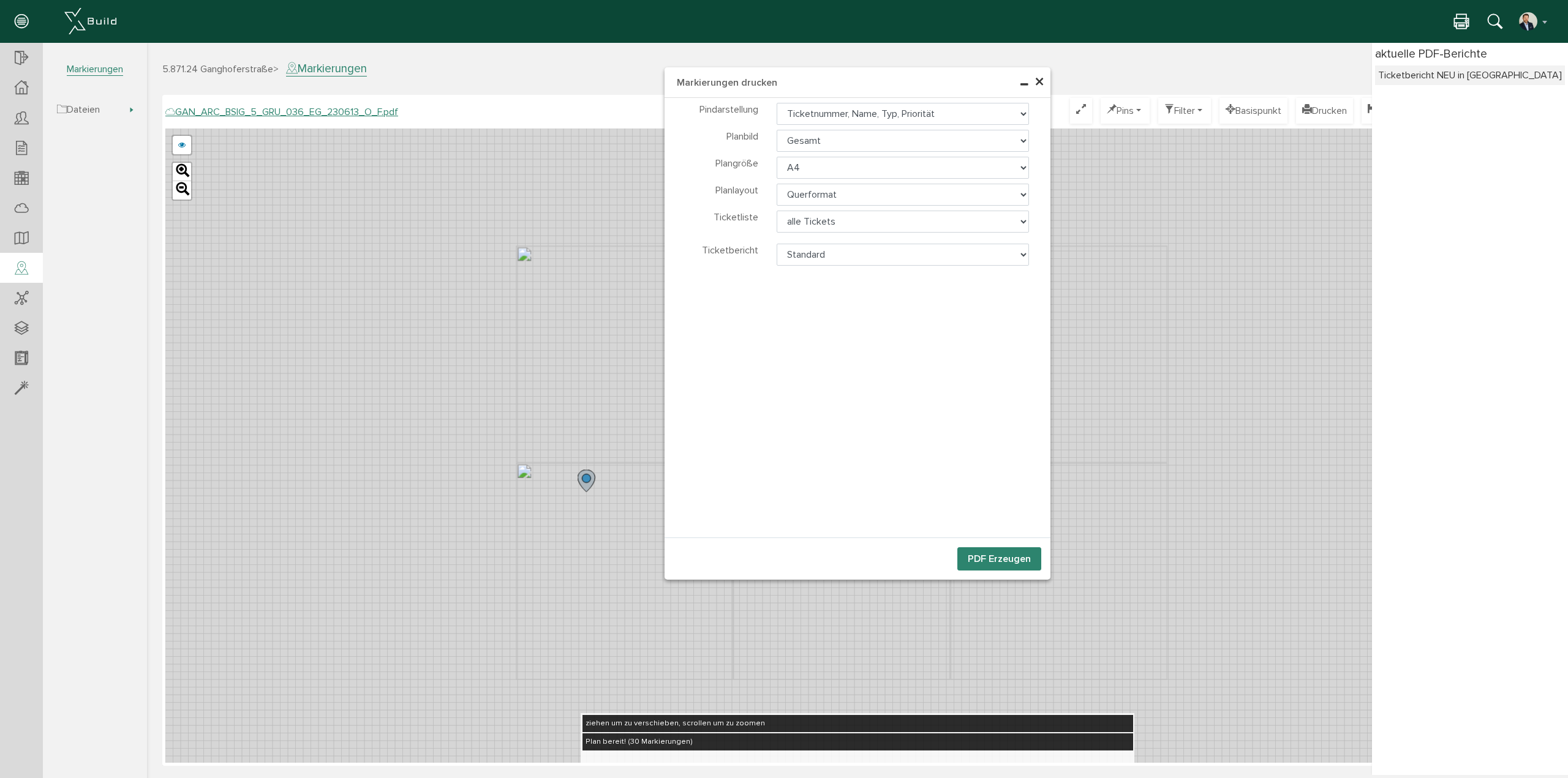
click at [1463, 24] on icon at bounding box center [1461, 22] width 15 height 18
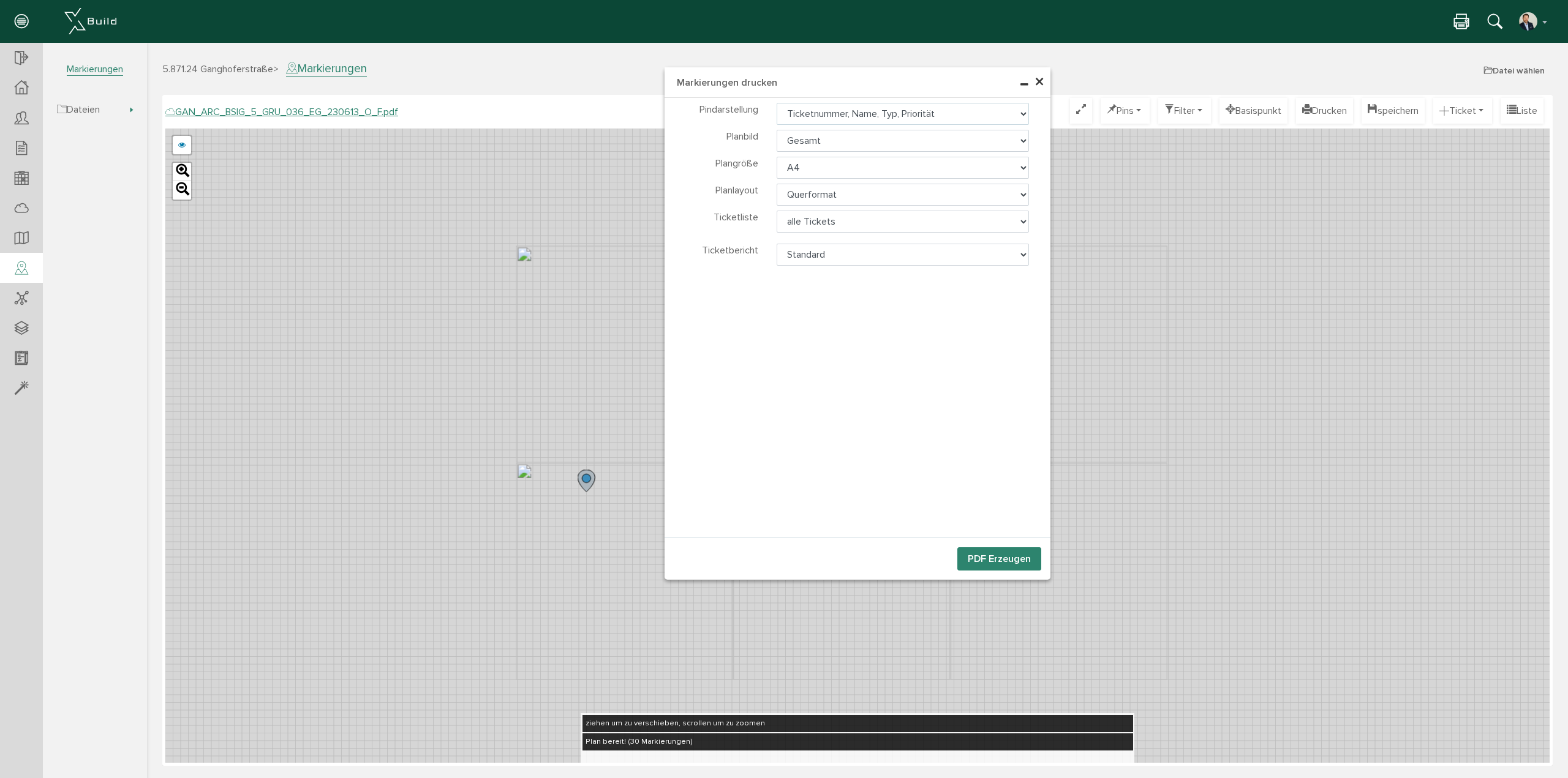
click at [1015, 109] on select "Ticketnummer, Name, Typ, Priorität Ticketnummer, Name Ticketnummer nur Pin" at bounding box center [903, 114] width 253 height 22
select select "2"
click at [777, 103] on select "Ticketnummer, Name, Typ, Priorität Ticketnummer, Name Ticketnummer nur Pin" at bounding box center [903, 114] width 253 height 22
click at [1025, 137] on select "Gesamt gewählter Bereich kein Bild" at bounding box center [903, 140] width 253 height 22
click at [1024, 138] on select "Gesamt gewählter Bereich kein Bild" at bounding box center [903, 140] width 253 height 22
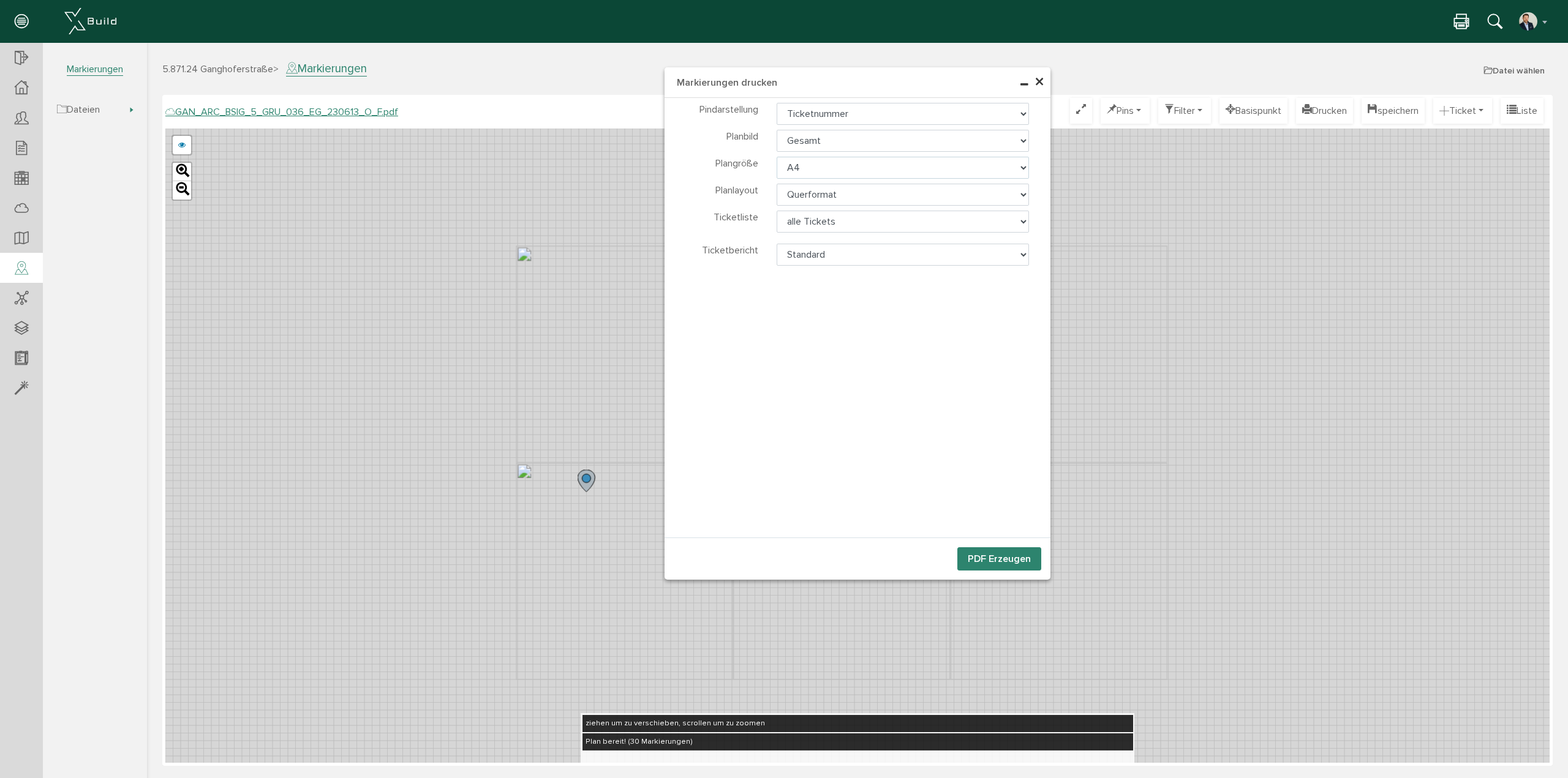
click at [1023, 162] on select "A4 A3 A2 A1 A0" at bounding box center [903, 167] width 253 height 22
select select "a3"
click at [777, 157] on select "A4 A3 A2 A1 A0" at bounding box center [903, 167] width 253 height 22
click at [1022, 221] on select "alle Tickets sichtbare Tickets keine Liste" at bounding box center [903, 221] width 253 height 22
select select "1"
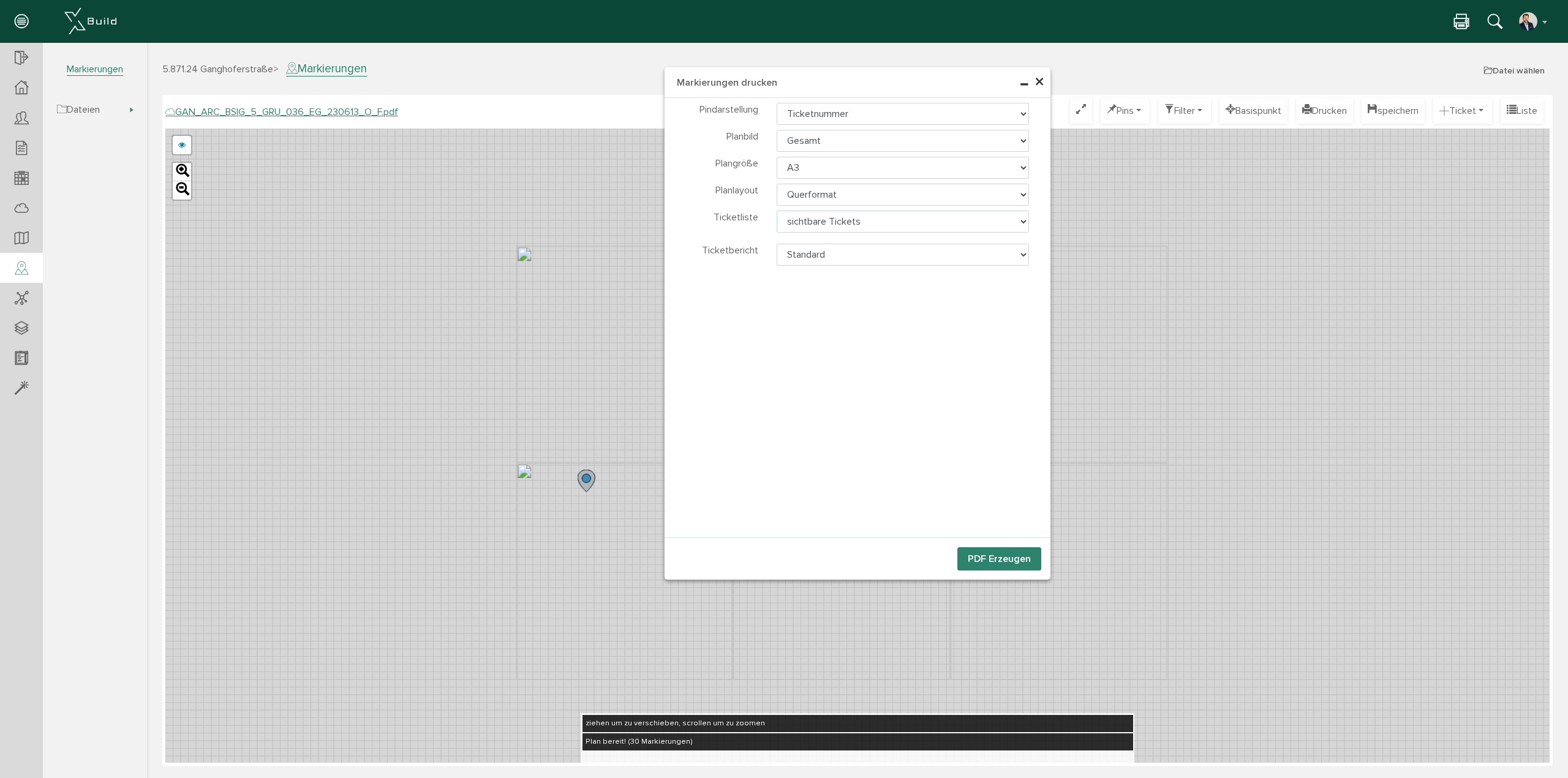
click at [777, 211] on select "alle Tickets sichtbare Tickets keine Liste" at bounding box center [903, 221] width 253 height 22
click at [1020, 248] on select "Standard Ticketbericht NEU" at bounding box center [903, 255] width 253 height 22
select select "0"
click at [777, 244] on select "Standard Ticketbericht NEU" at bounding box center [903, 255] width 253 height 22
click at [1040, 79] on span "×" at bounding box center [1039, 83] width 10 height 24
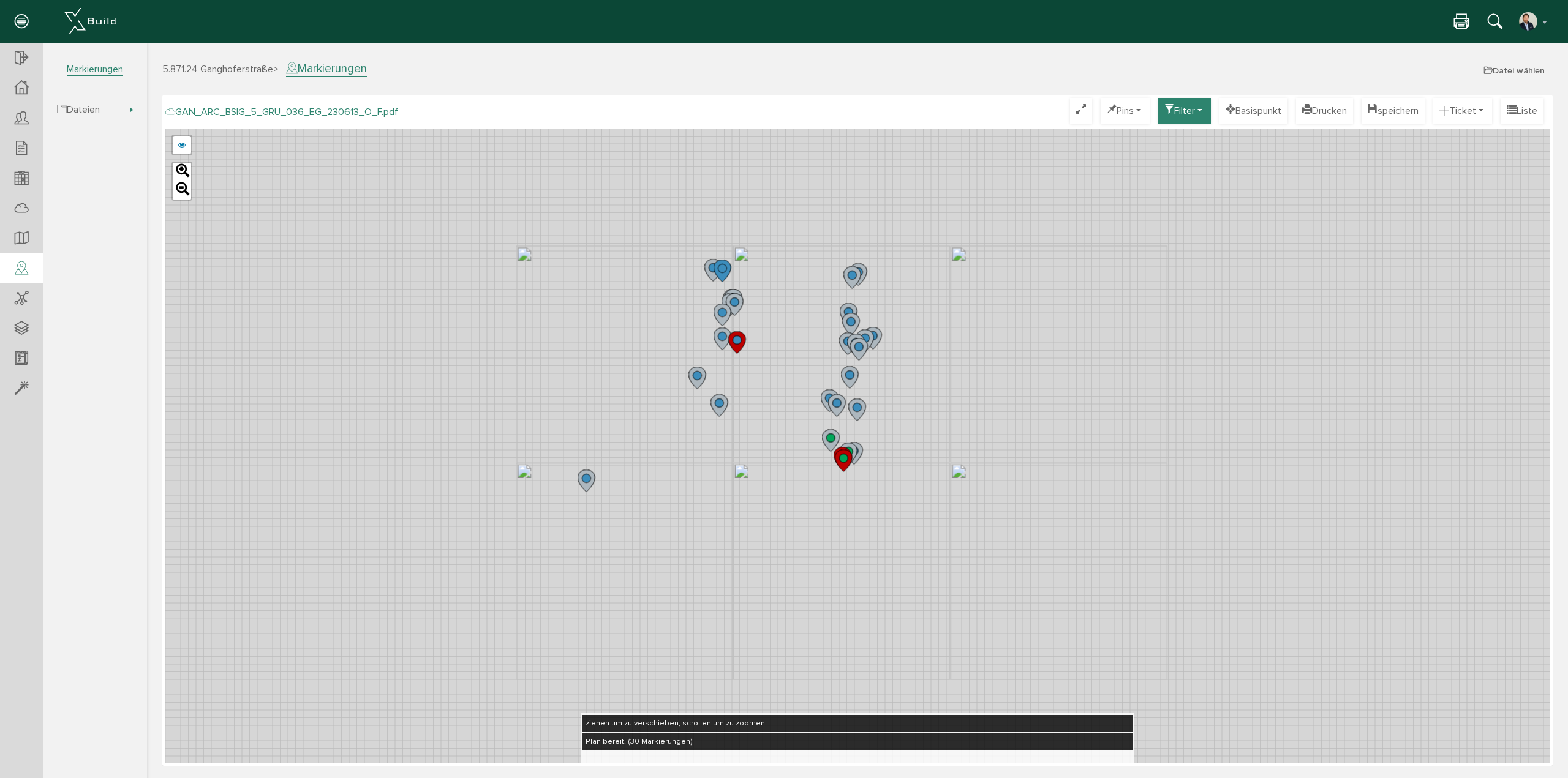
click at [1163, 116] on button "Filter" at bounding box center [1184, 111] width 53 height 25
click at [1155, 150] on link "Live Filter" at bounding box center [1167, 145] width 97 height 19
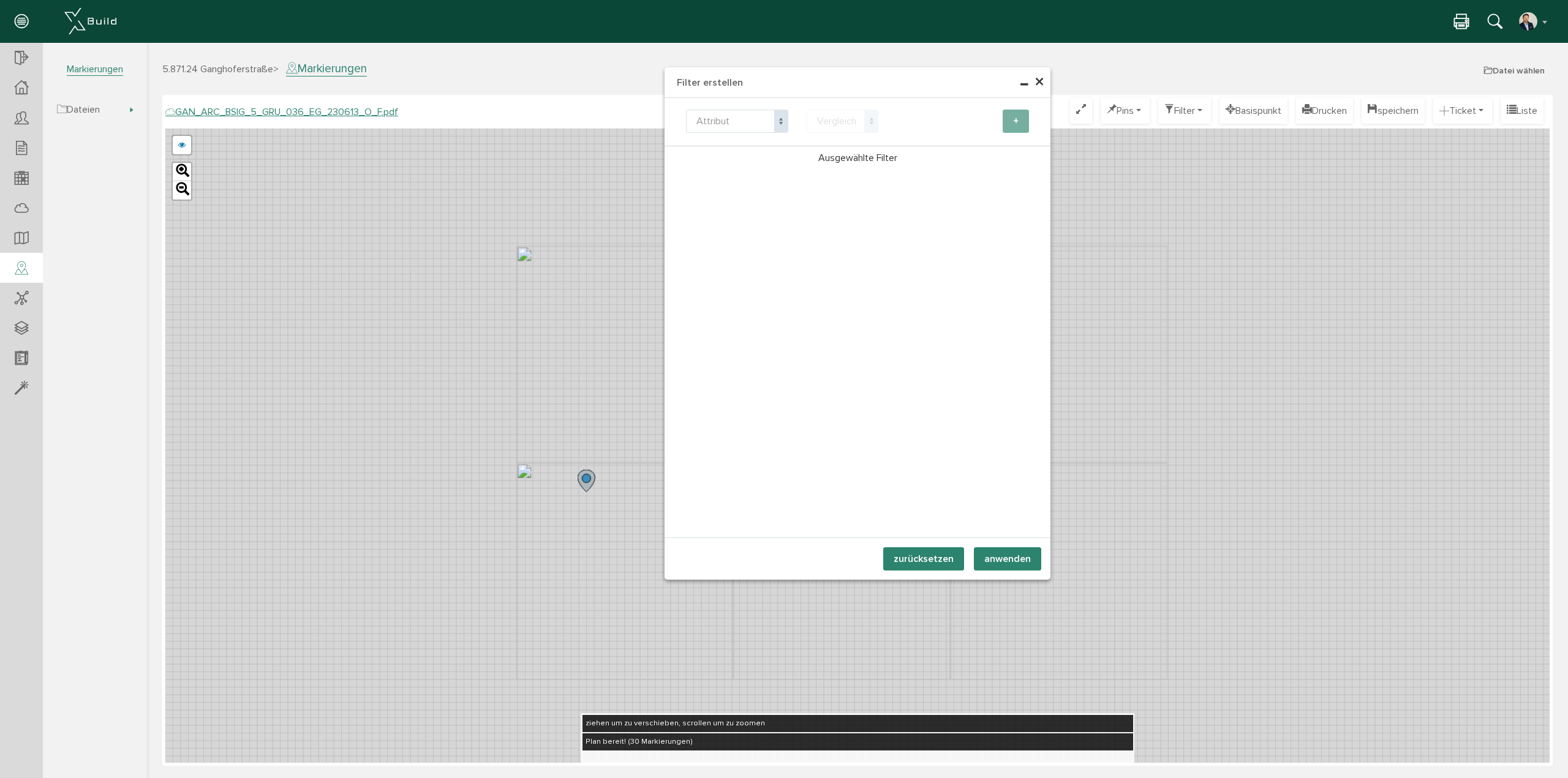
click at [785, 121] on span at bounding box center [781, 121] width 14 height 23
select select "state"
click at [853, 129] on span "Vergleich" at bounding box center [842, 121] width 72 height 23
select select "eq"
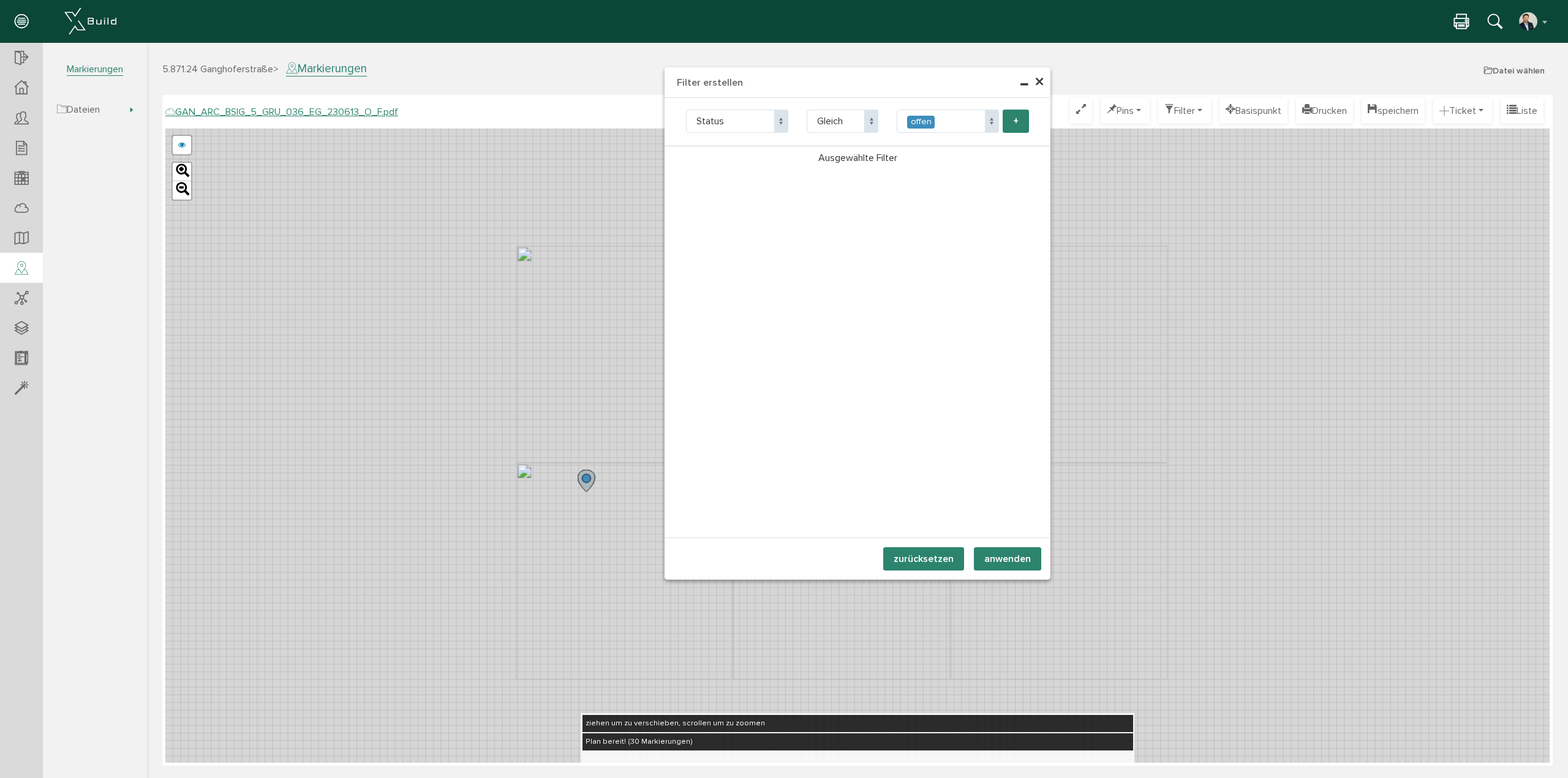
click at [1013, 130] on button "+" at bounding box center [1015, 121] width 26 height 23
select select "state"
click at [998, 558] on button "anwenden" at bounding box center [1007, 559] width 68 height 23
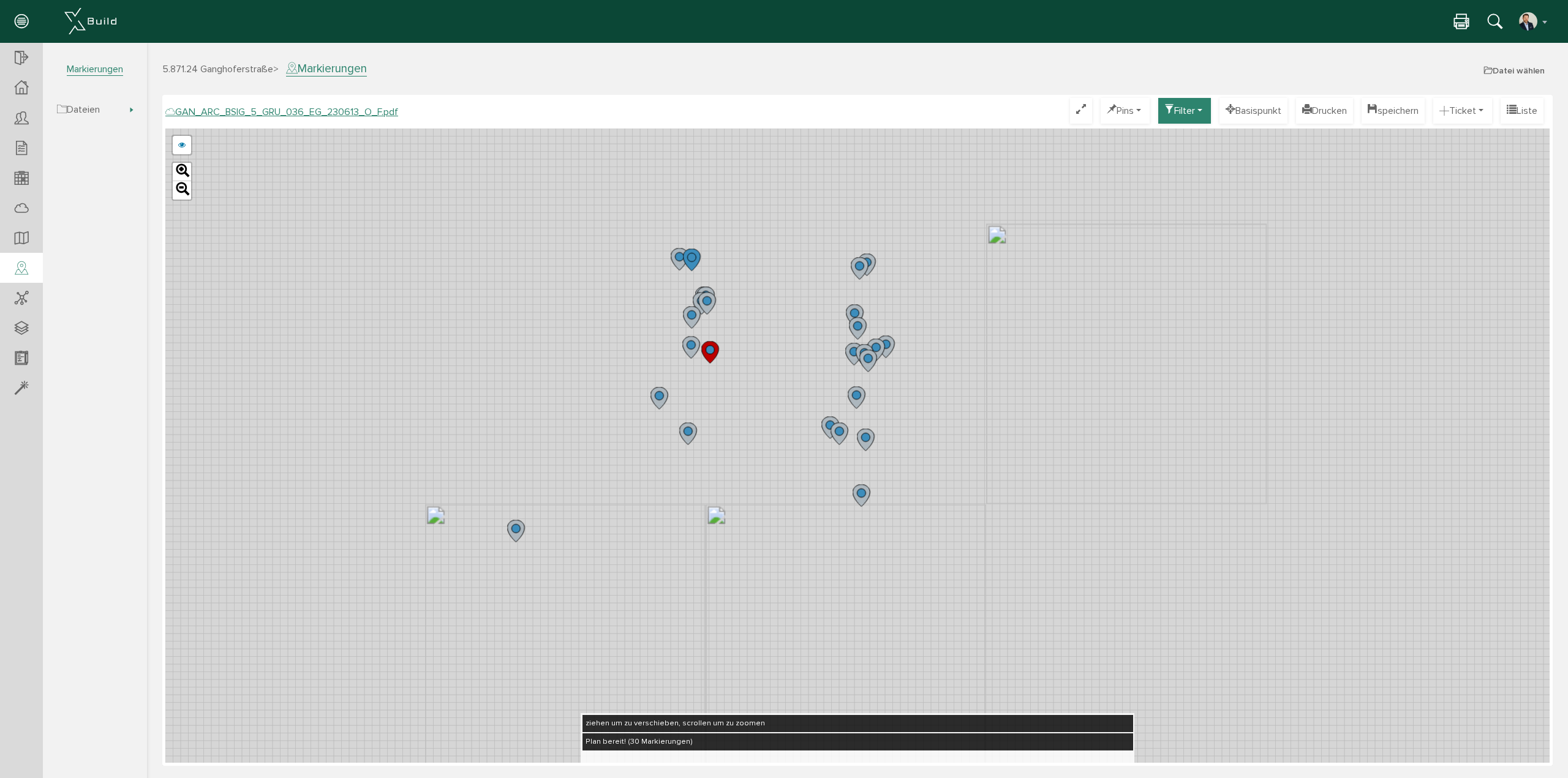
click at [518, 533] on icon at bounding box center [516, 531] width 17 height 22
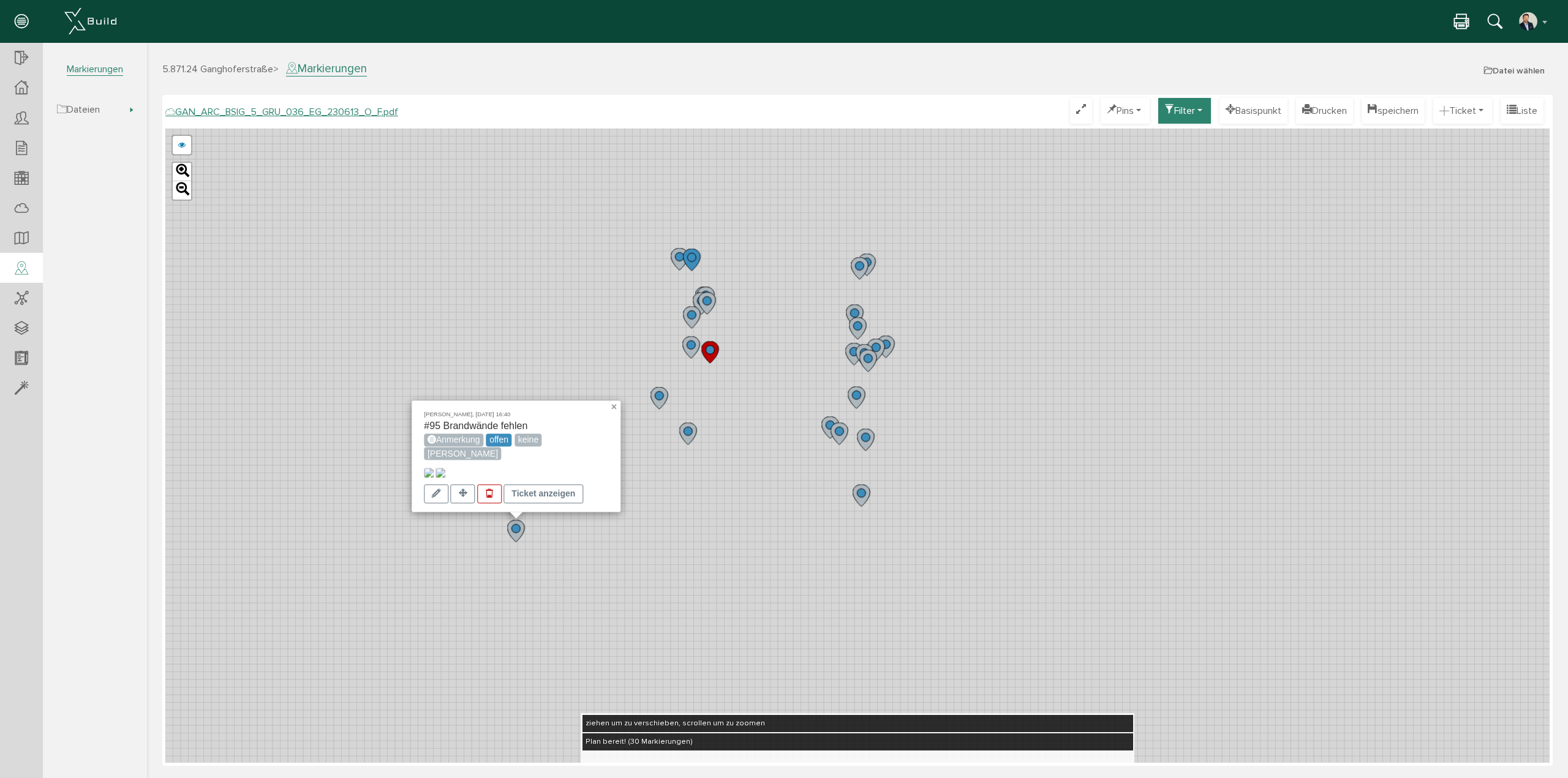
click at [616, 401] on link "×" at bounding box center [615, 405] width 11 height 8
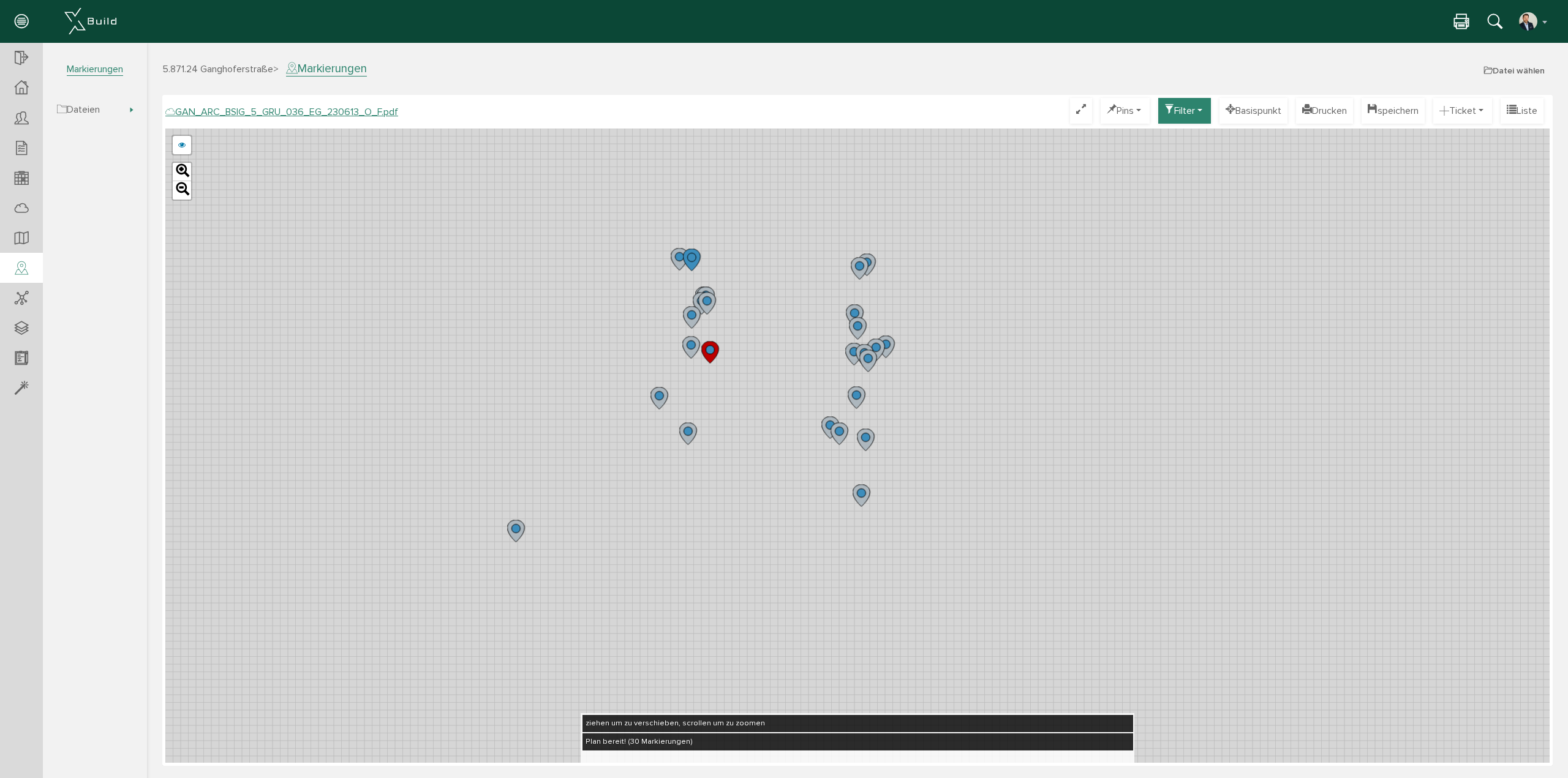
click at [667, 398] on icon at bounding box center [659, 399] width 17 height 22
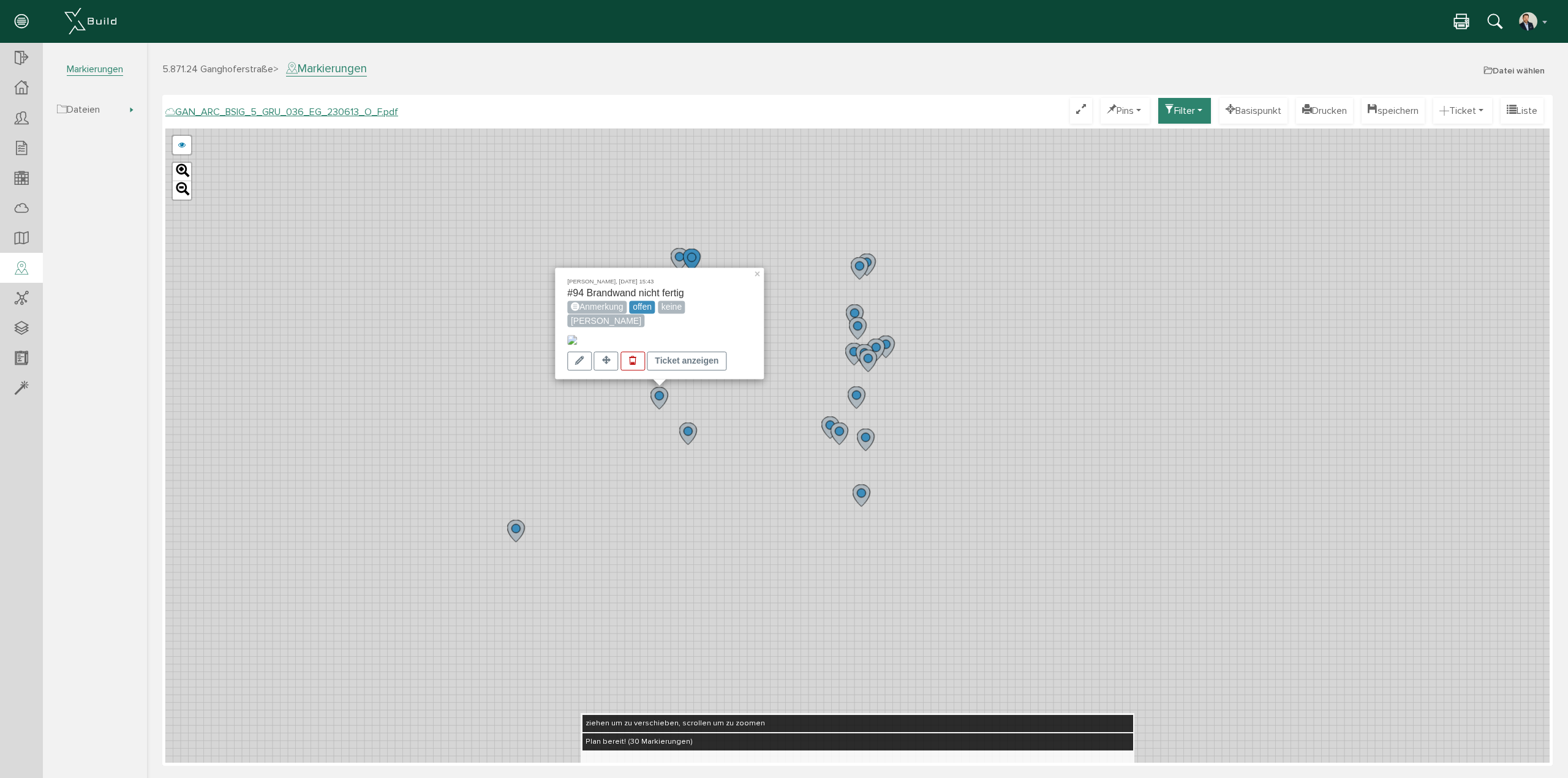
click at [708, 424] on div "Matthias Leupold, 11.09.25 15:43 #94 Brandwand nicht fertig Anmerkung offen kei…" at bounding box center [857, 445] width 1384 height 634
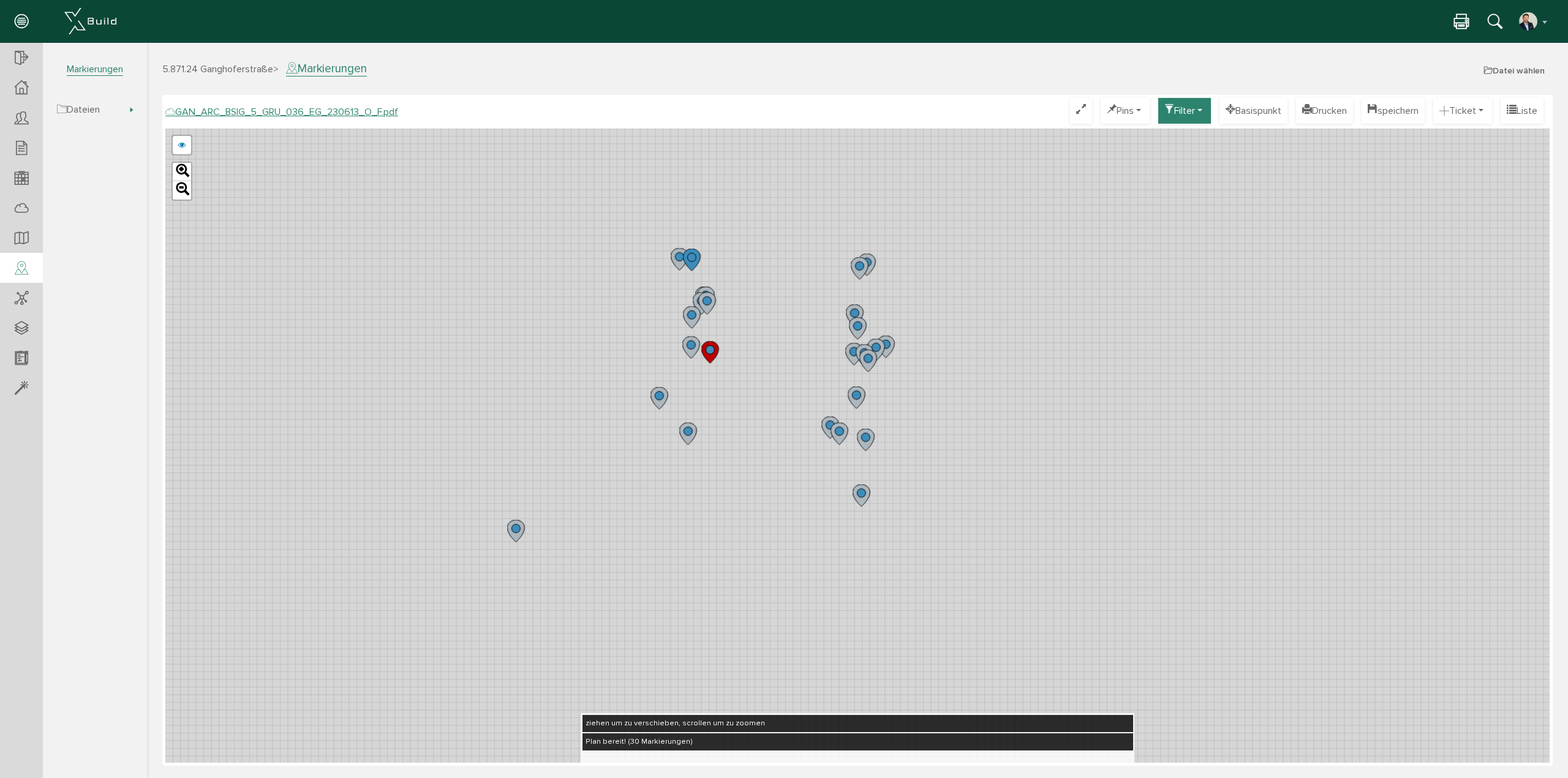
click at [715, 348] on icon at bounding box center [710, 352] width 17 height 22
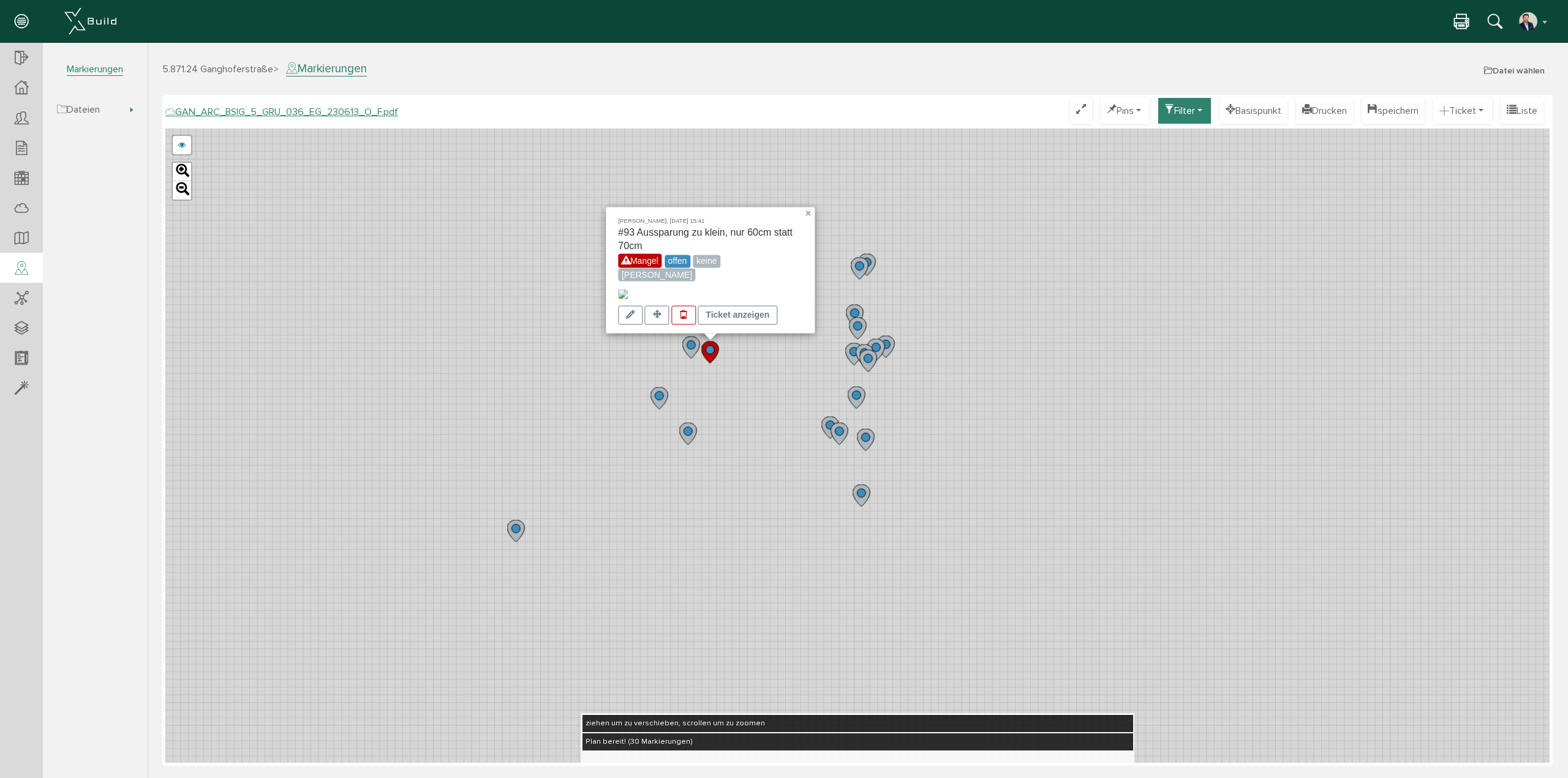
click at [806, 207] on link "×" at bounding box center [809, 211] width 11 height 8
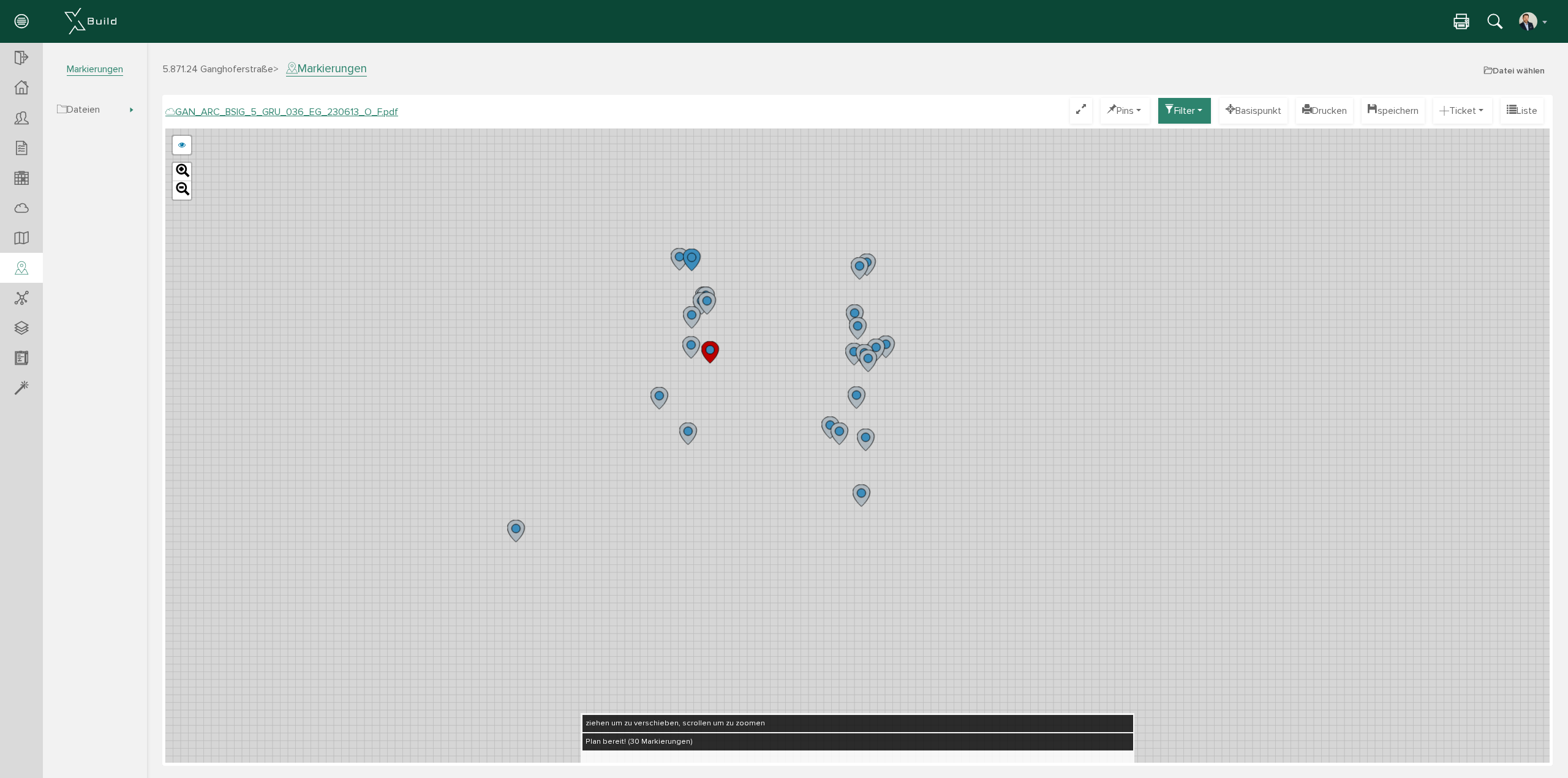
click at [705, 304] on circle at bounding box center [707, 301] width 8 height 8
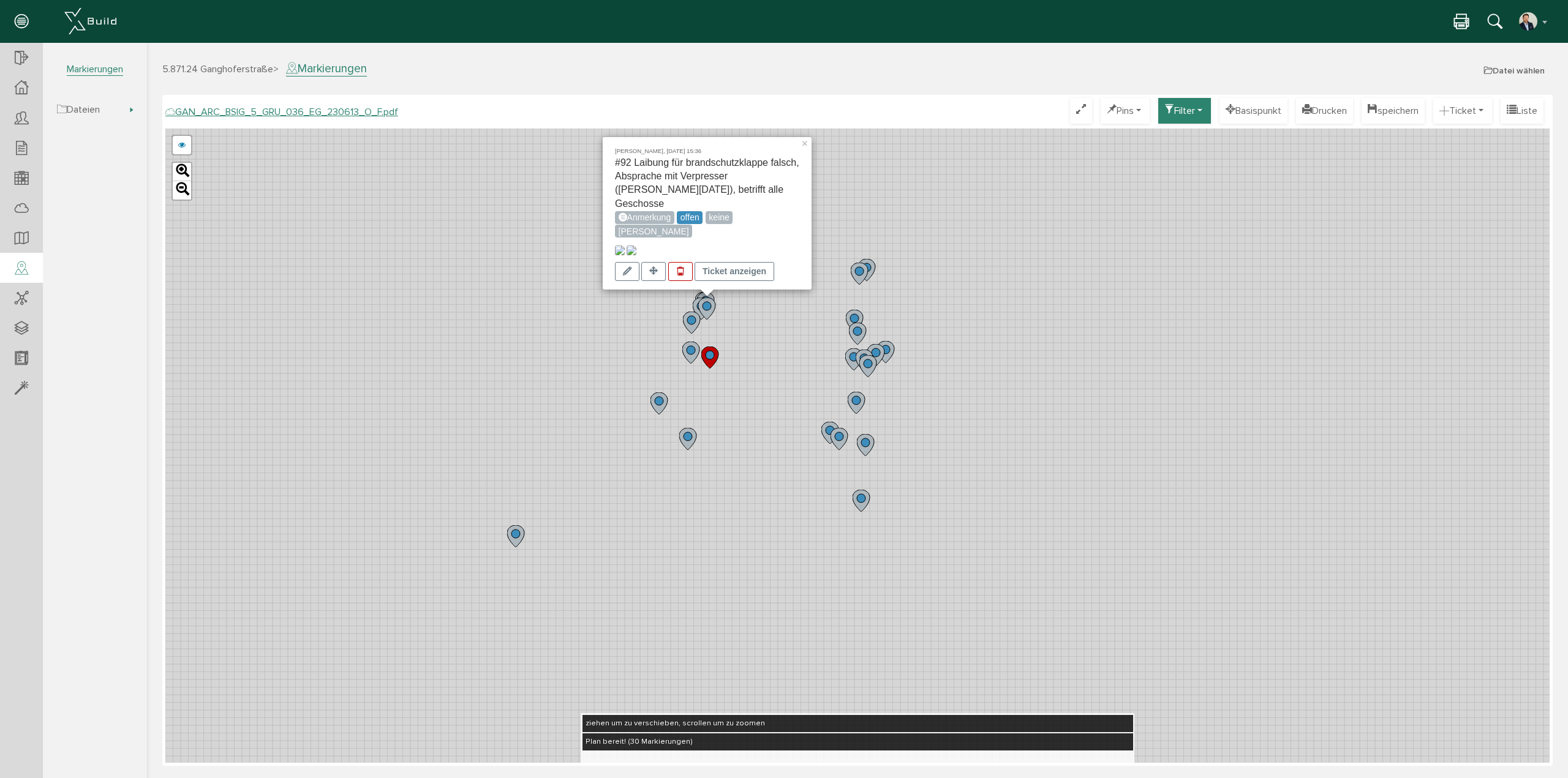
click at [877, 197] on div "Matthias Leupold, 11.09.25 15:36 #92 Laibung für brandschutzklappe falsch, Absp…" at bounding box center [857, 445] width 1384 height 634
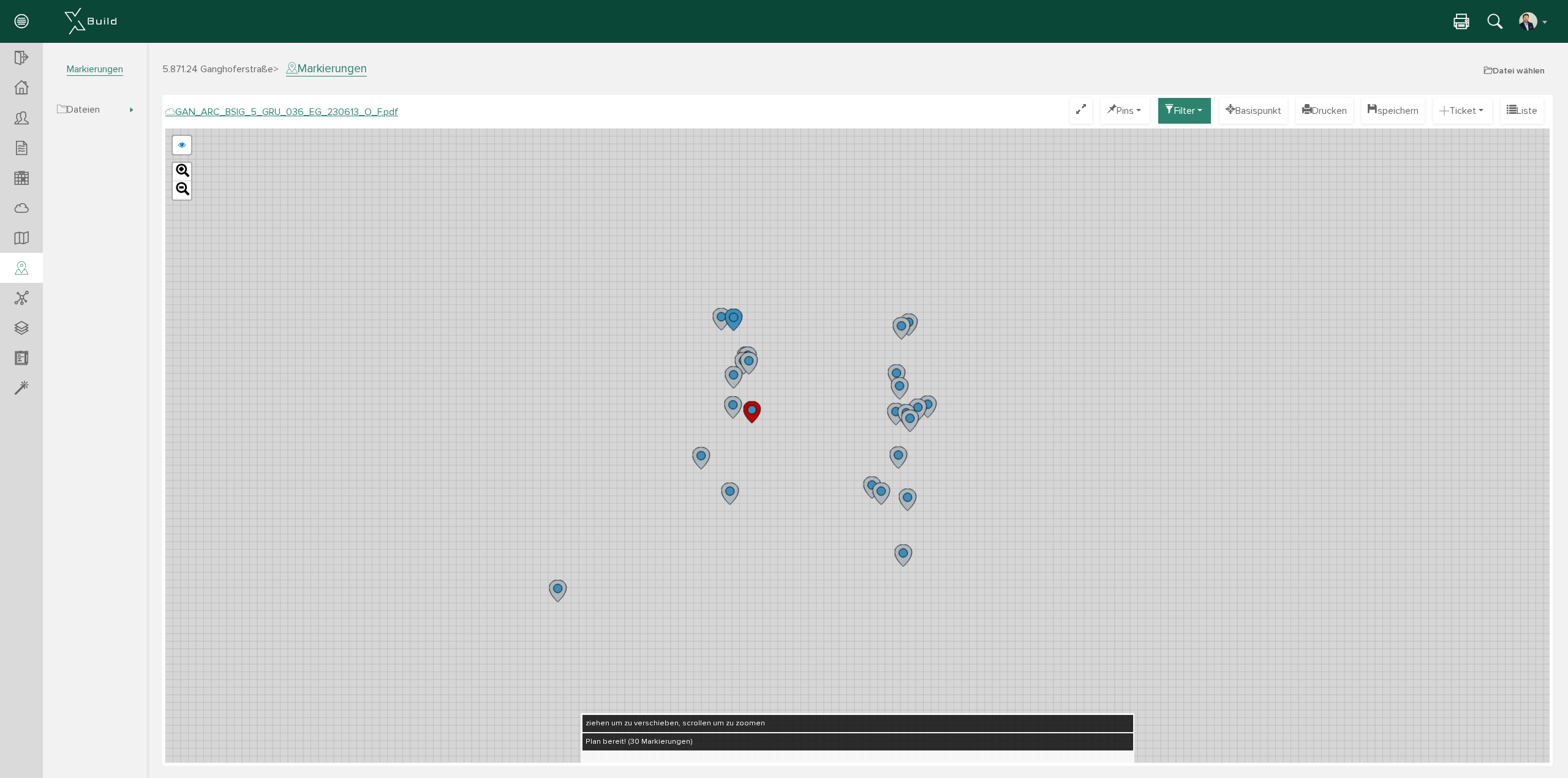
drag, startPoint x: 975, startPoint y: 327, endPoint x: 1002, endPoint y: 363, distance: 45.0
click at [1002, 363] on div "GAN_ARC_BSIG_5_GRU_036_EG_230613_N_F.pdf GAN_ARC_BSIG_5_GRU_036_EG_230613_M_F.p…" at bounding box center [857, 445] width 1384 height 634
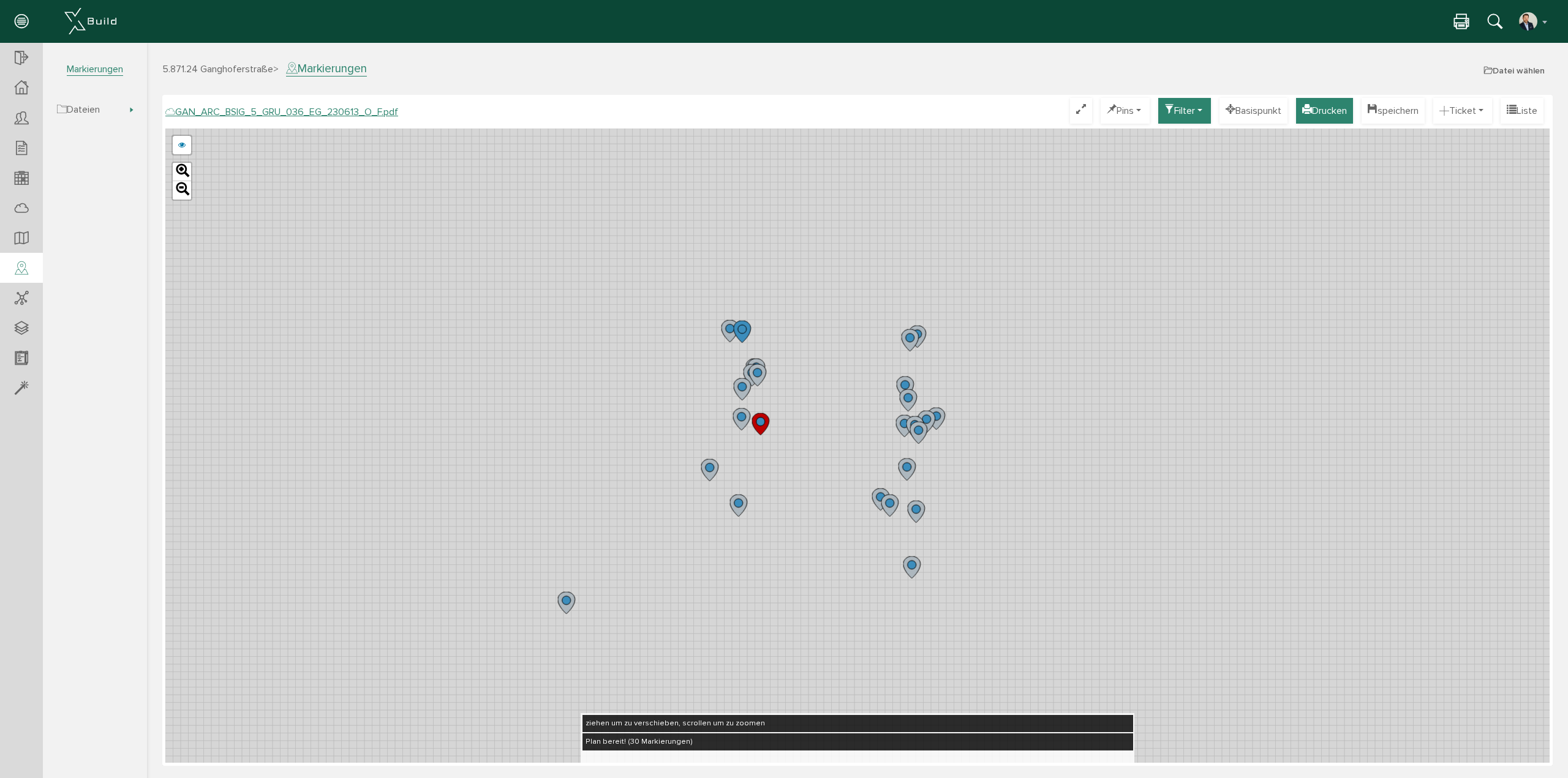
click at [1327, 114] on button "Drucken" at bounding box center [1324, 111] width 57 height 25
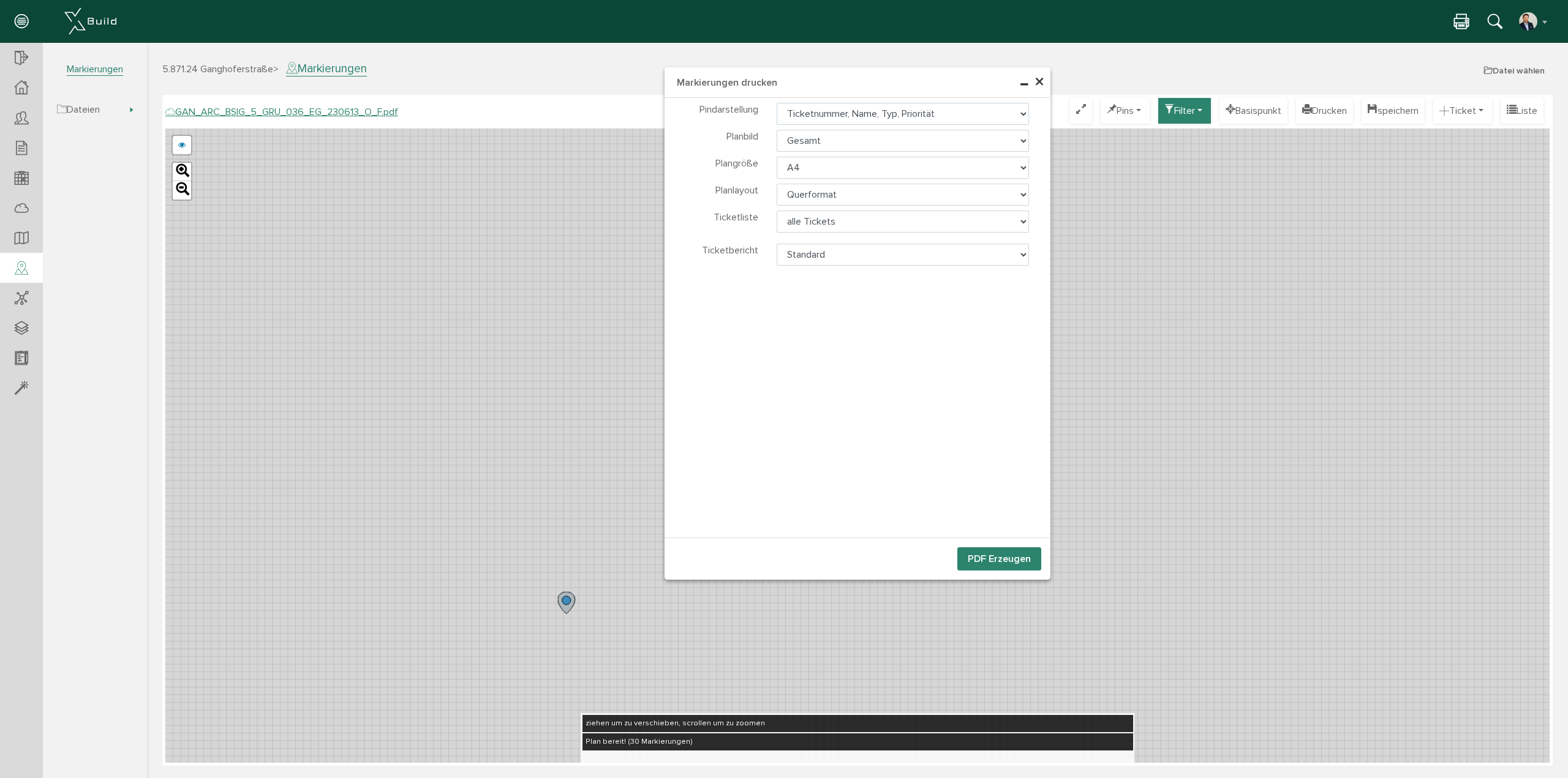
click at [1014, 114] on select "Ticketnummer, Name, Typ, Priorität Ticketnummer, Name Ticketnummer nur Pin" at bounding box center [903, 114] width 253 height 22
select select "2"
click at [777, 103] on select "Ticketnummer, Name, Typ, Priorität Ticketnummer, Name Ticketnummer nur Pin" at bounding box center [903, 114] width 253 height 22
click at [1018, 163] on select "A4 A3 A2 A1 A0" at bounding box center [903, 167] width 253 height 22
select select "a3"
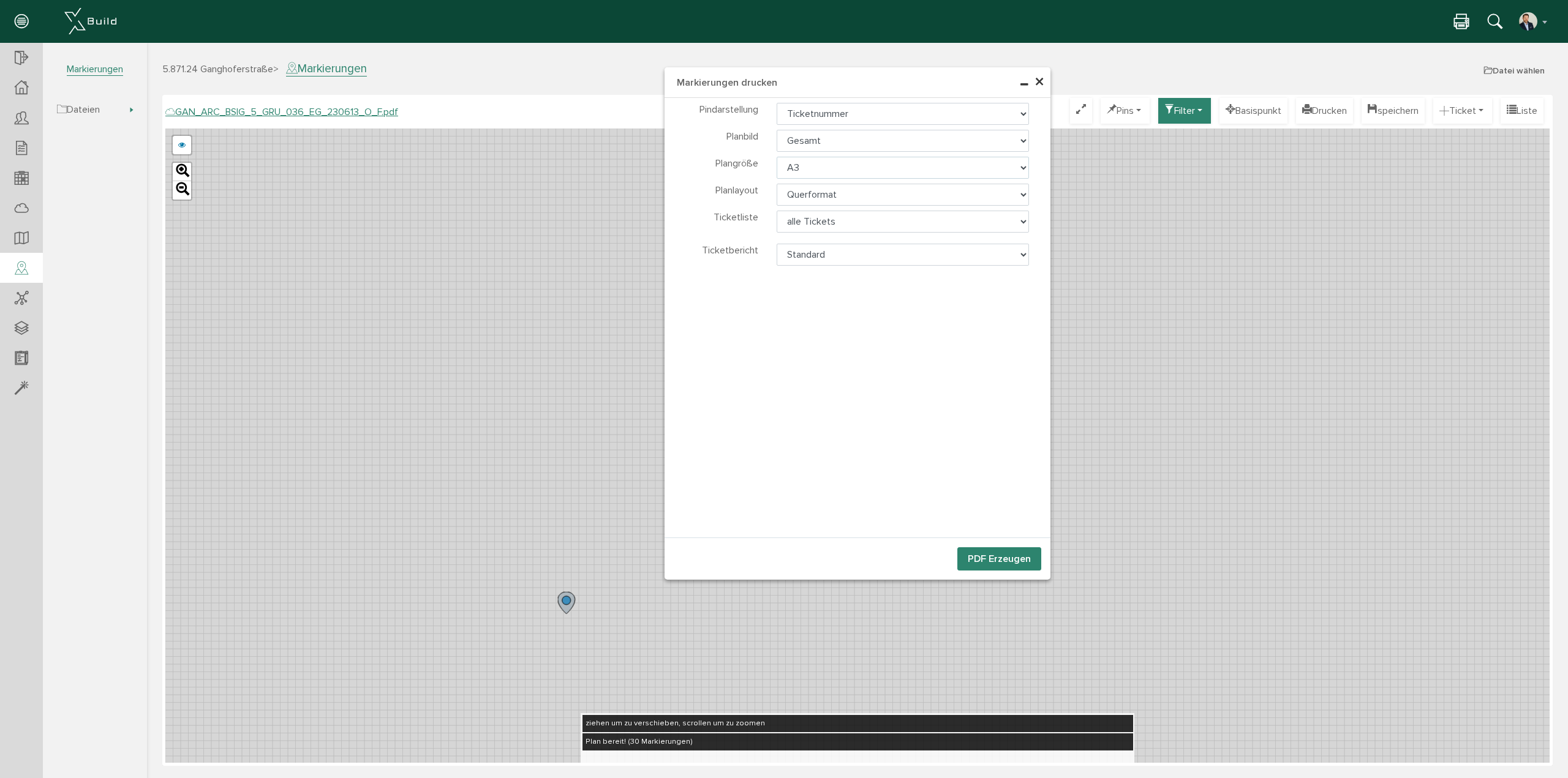
click at [777, 157] on select "A4 A3 A2 A1 A0" at bounding box center [903, 167] width 253 height 22
click at [1021, 214] on select "alle Tickets sichtbare Tickets keine Liste" at bounding box center [903, 221] width 253 height 22
select select "1"
click at [777, 211] on select "alle Tickets sichtbare Tickets keine Liste" at bounding box center [903, 221] width 253 height 22
click at [1023, 250] on select "Standard Ticketbericht NEU" at bounding box center [903, 255] width 253 height 22
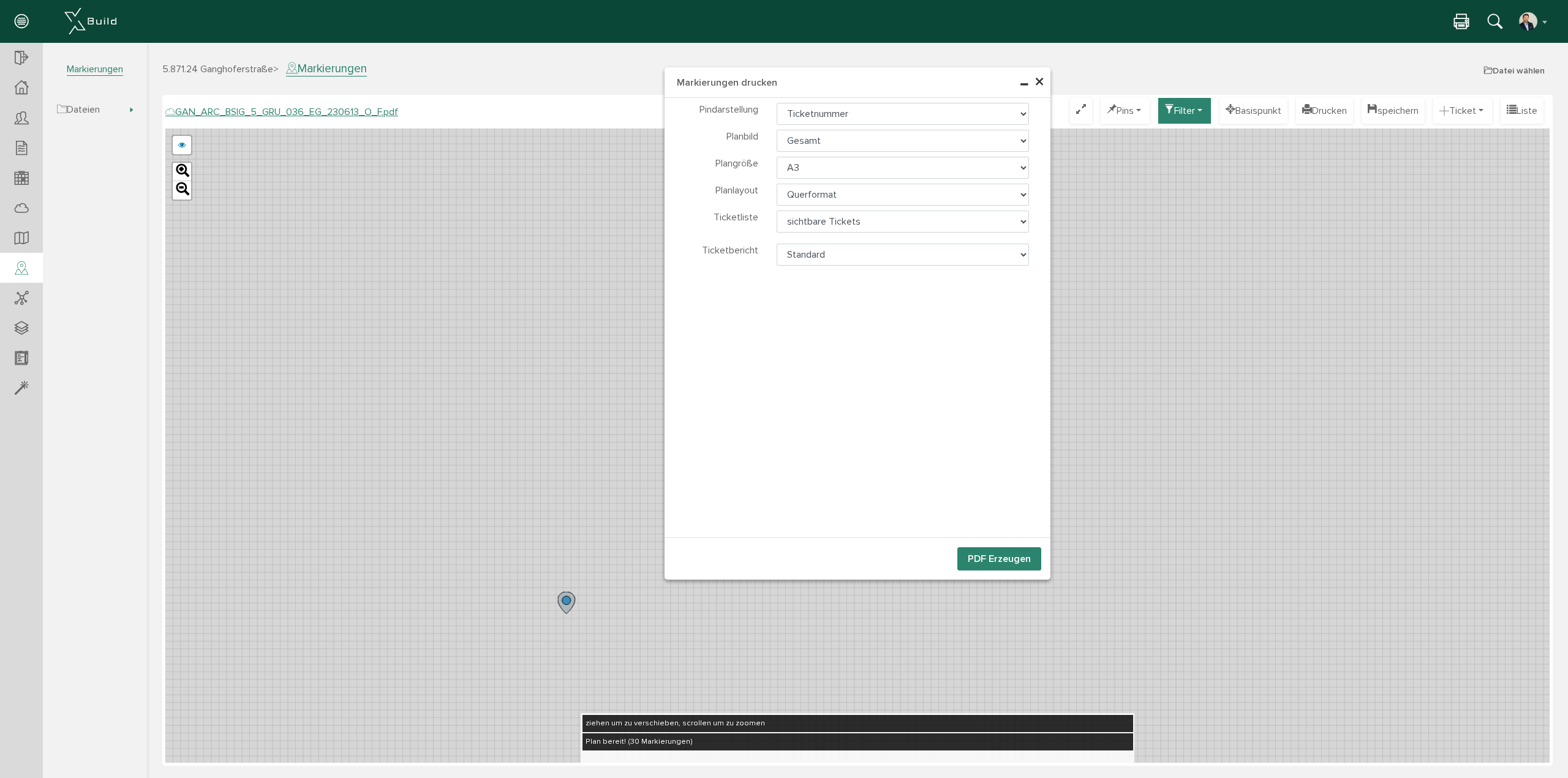
select select "0"
click at [777, 244] on select "Standard Ticketbericht NEU" at bounding box center [903, 255] width 253 height 22
click at [999, 561] on button "PDF Erzeugen" at bounding box center [999, 559] width 84 height 23
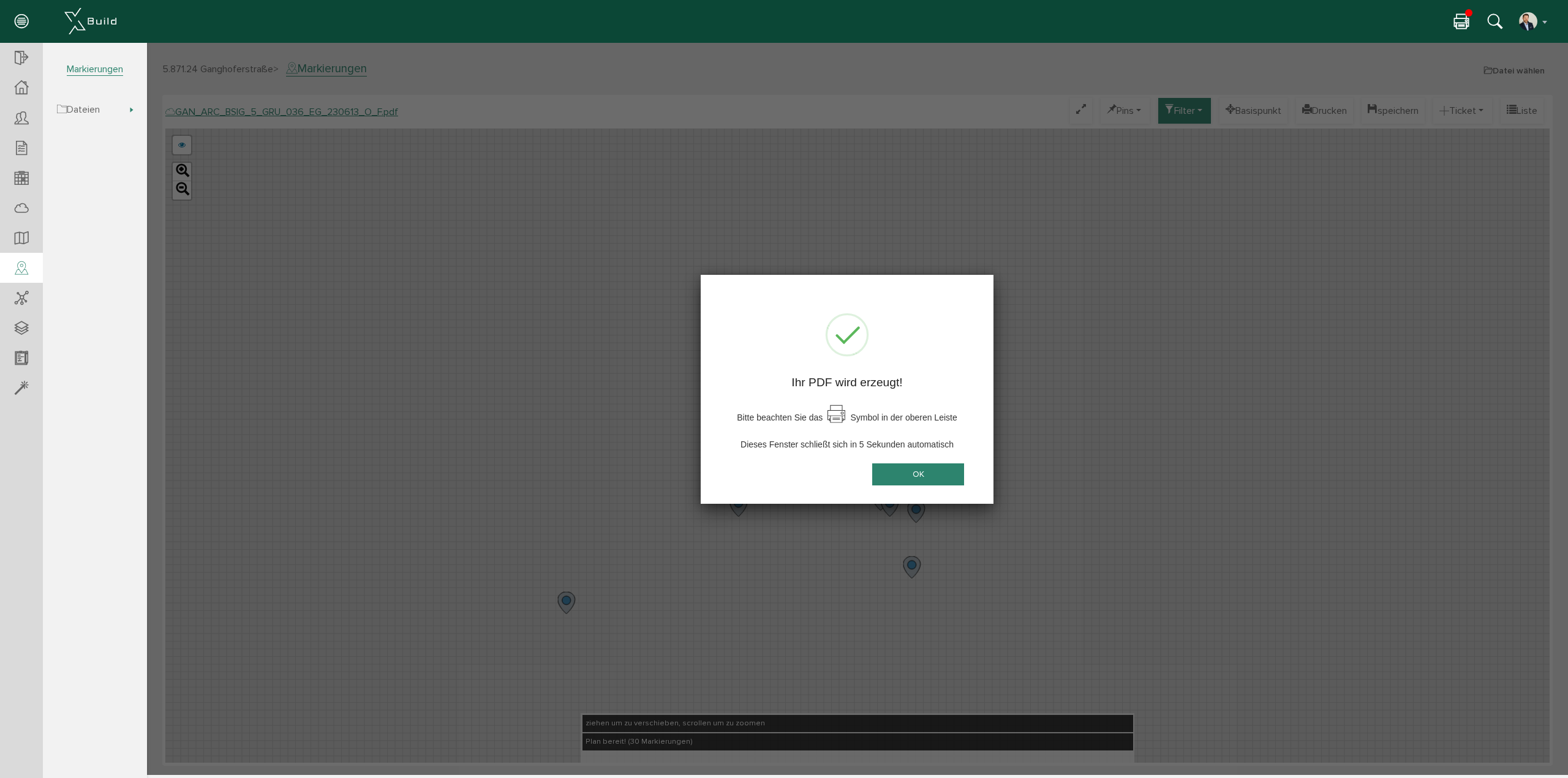
click at [921, 473] on button "OK" at bounding box center [918, 475] width 92 height 23
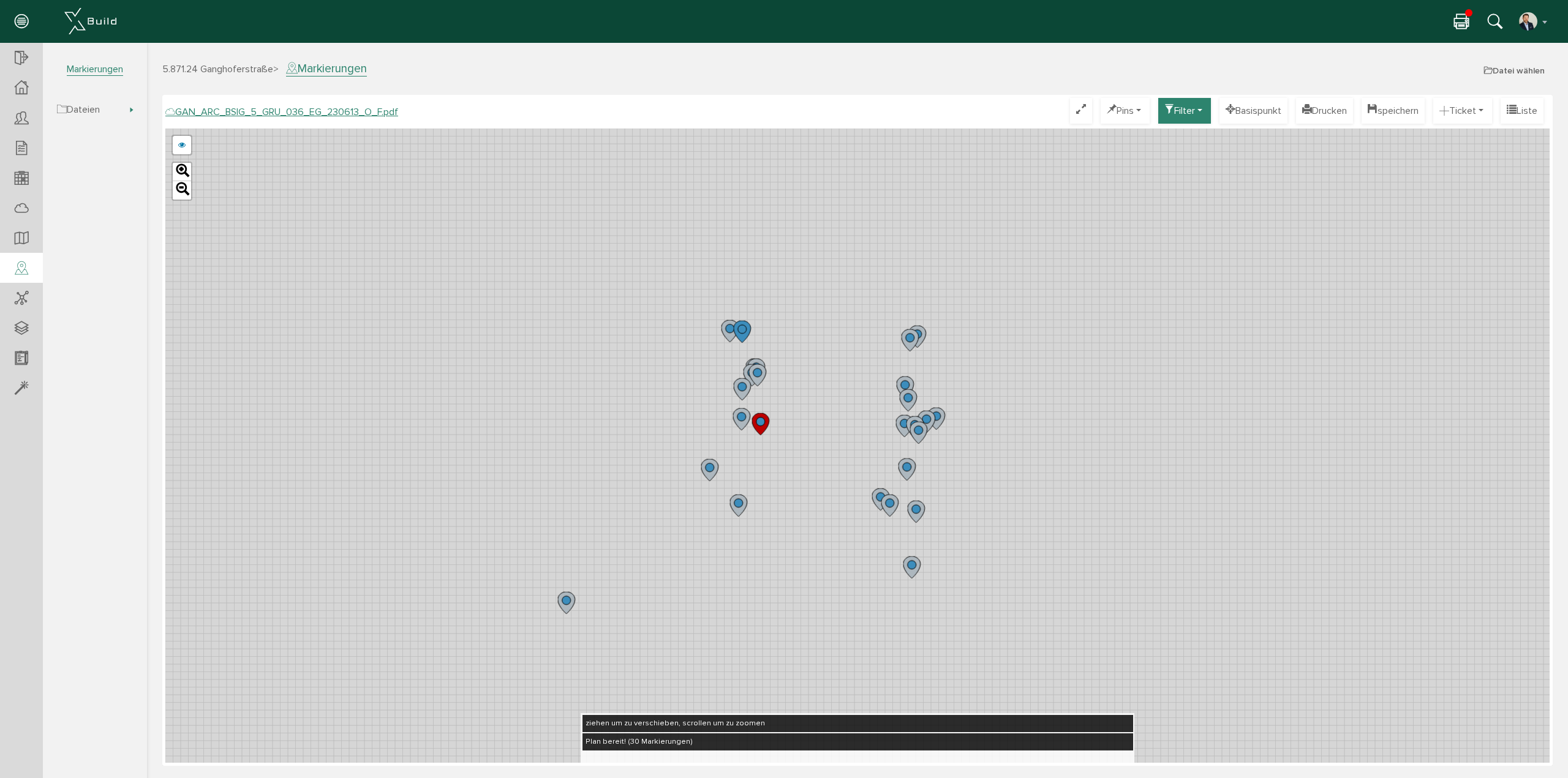
click at [1459, 23] on icon at bounding box center [1461, 22] width 15 height 18
